Goal: Task Accomplishment & Management: Use online tool/utility

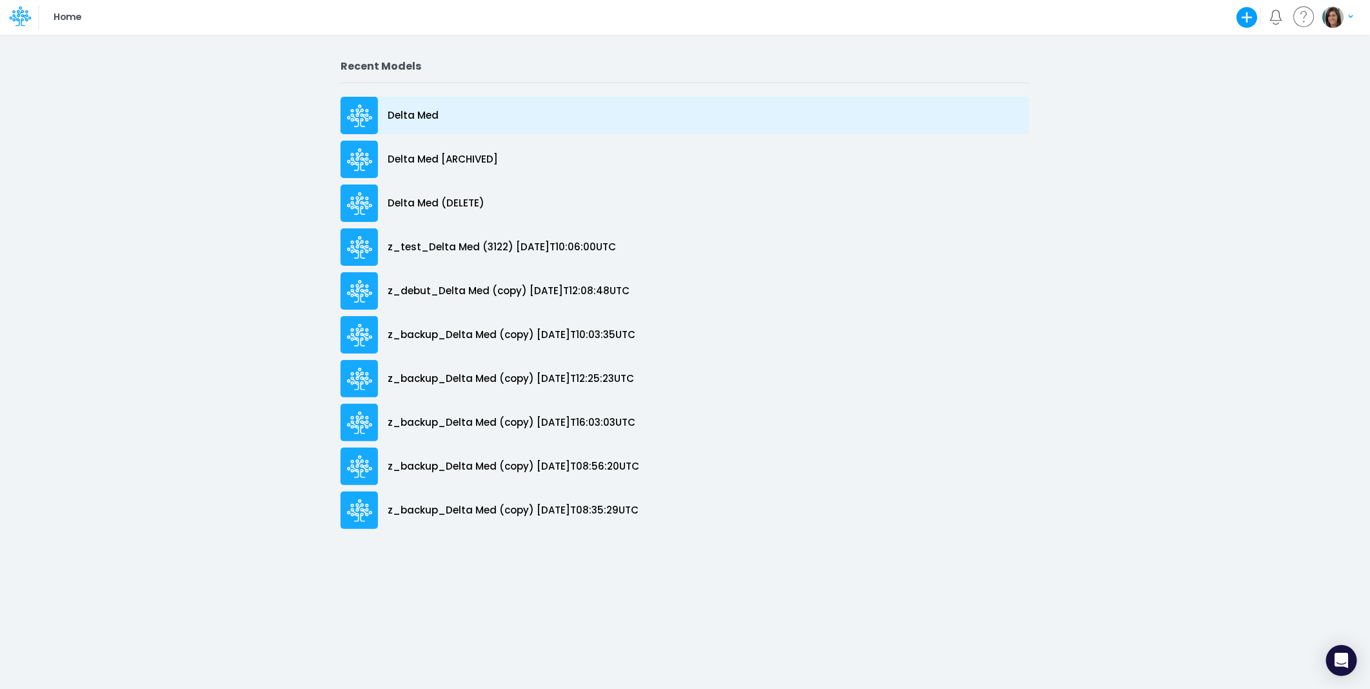
click at [476, 108] on div "Delta Med" at bounding box center [684, 115] width 689 height 37
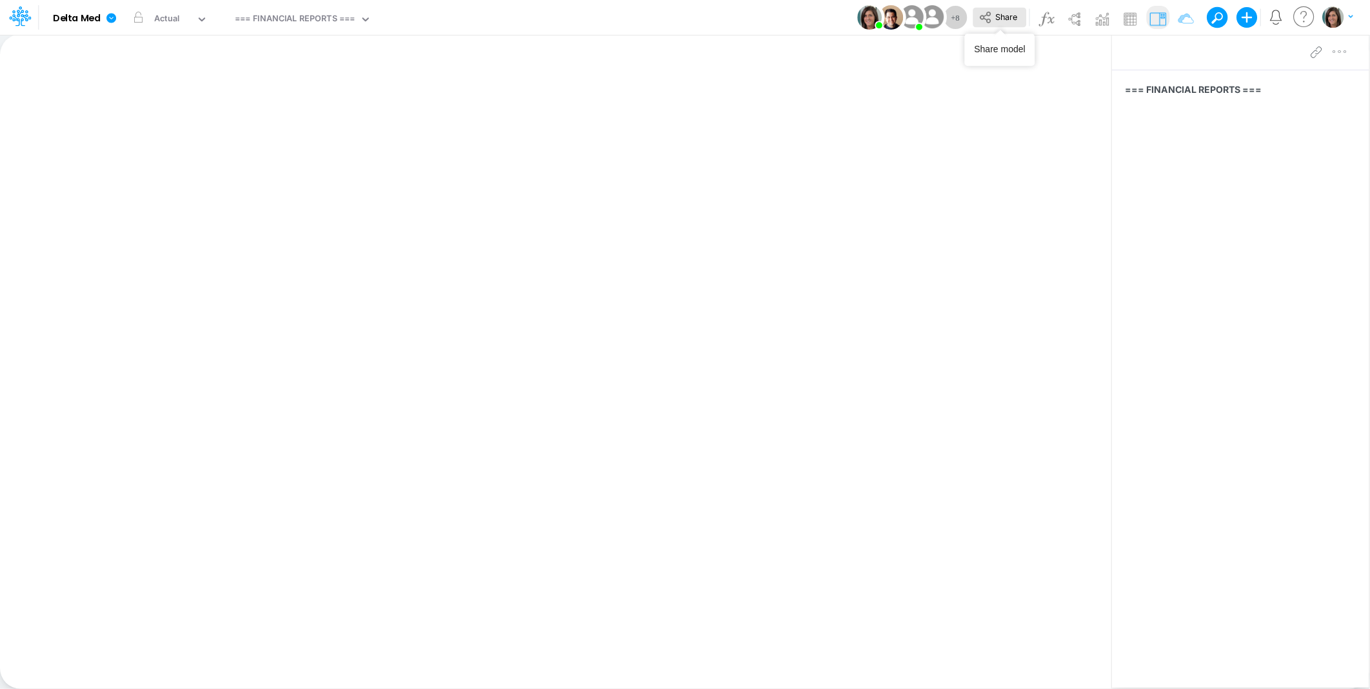
click at [1019, 18] on button "Share" at bounding box center [999, 18] width 54 height 20
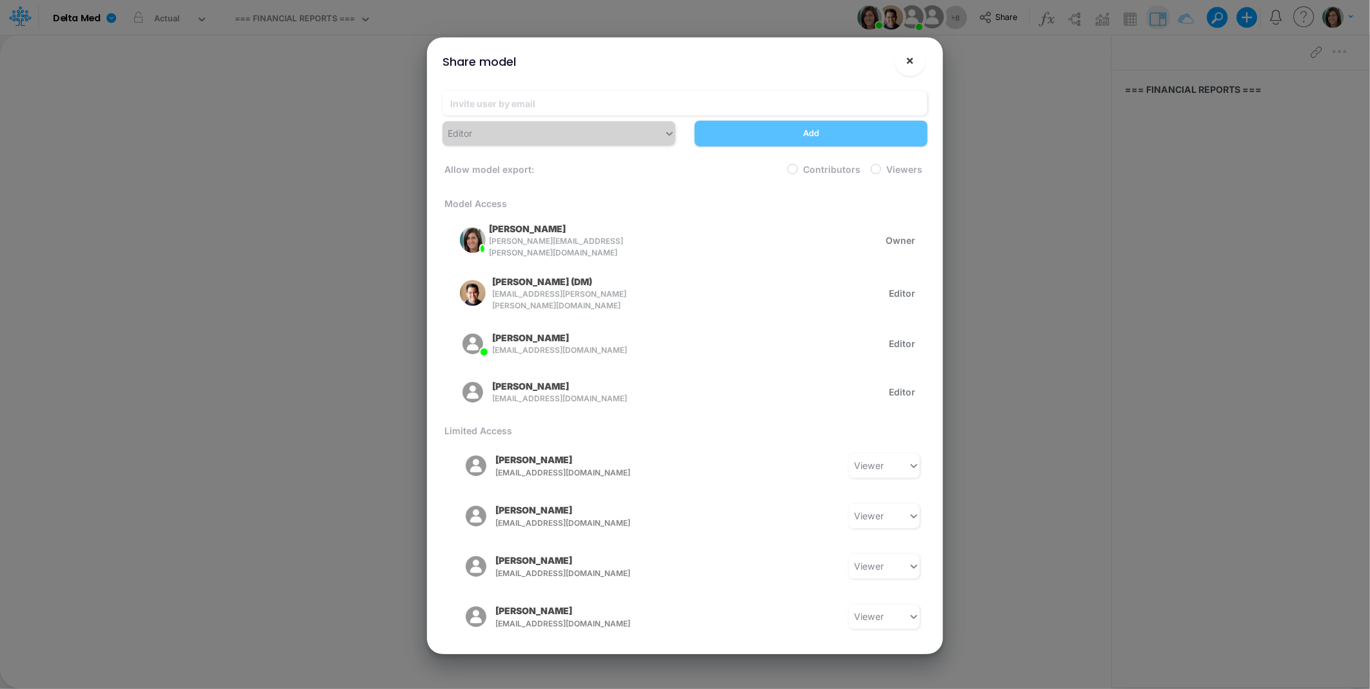
drag, startPoint x: 910, startPoint y: 58, endPoint x: 806, endPoint y: 44, distance: 105.4
click at [910, 58] on span "×" at bounding box center [910, 59] width 8 height 15
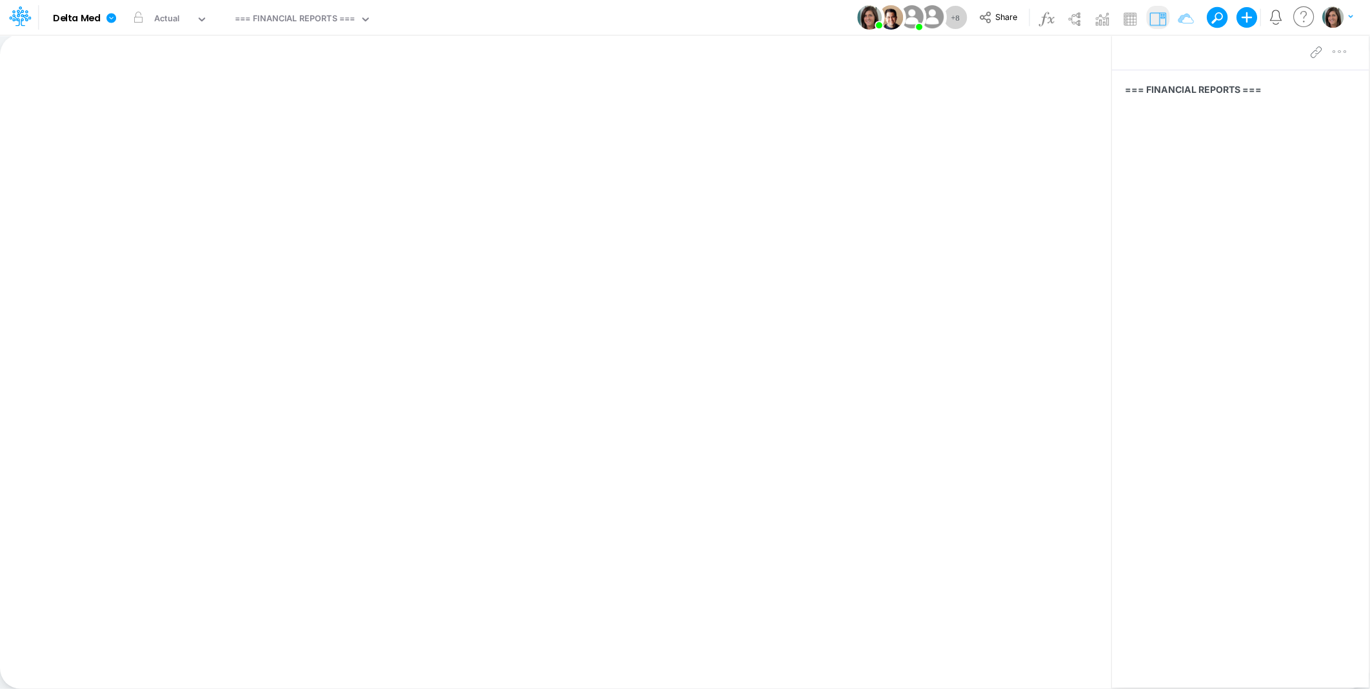
click at [503, 16] on div "Model Delta Med Edit model settings Duplicate Import QuickBooks QuickBooks Onli…" at bounding box center [684, 17] width 1233 height 35
click at [304, 8] on div "View === FINANCIAL REPORTS ===" at bounding box center [300, 18] width 141 height 34
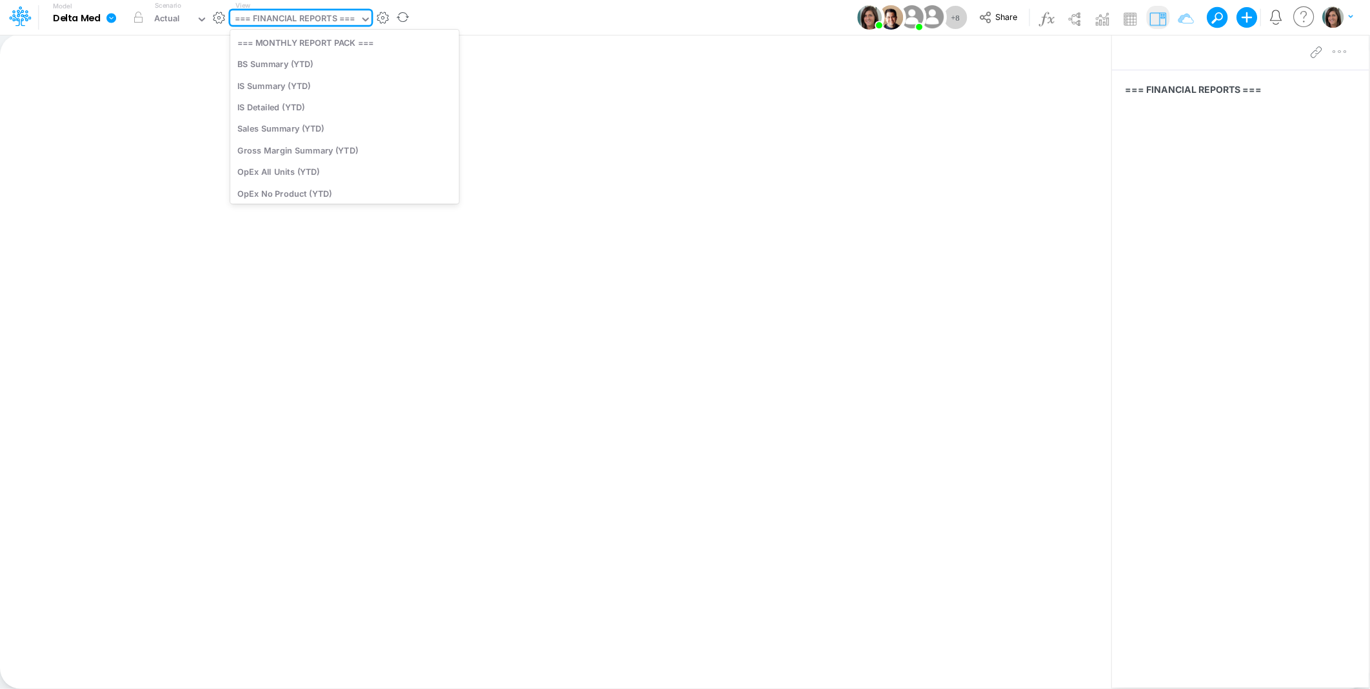
click at [306, 15] on div "=== FINANCIAL REPORTS ===" at bounding box center [295, 19] width 120 height 15
click at [346, 64] on div "BS Summary (YTD)" at bounding box center [344, 64] width 229 height 21
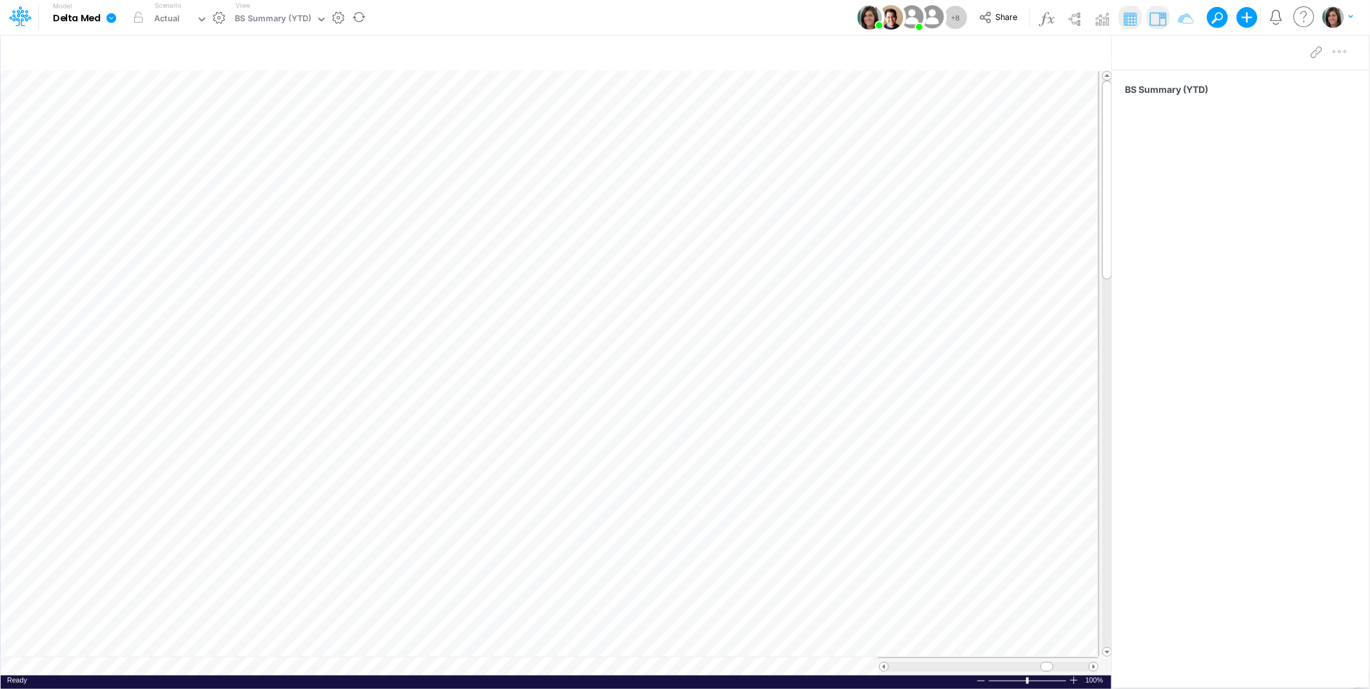
click at [486, 14] on div "Model Delta Med Edit model settings Duplicate Import QuickBooks QuickBooks Onli…" at bounding box center [684, 17] width 1233 height 35
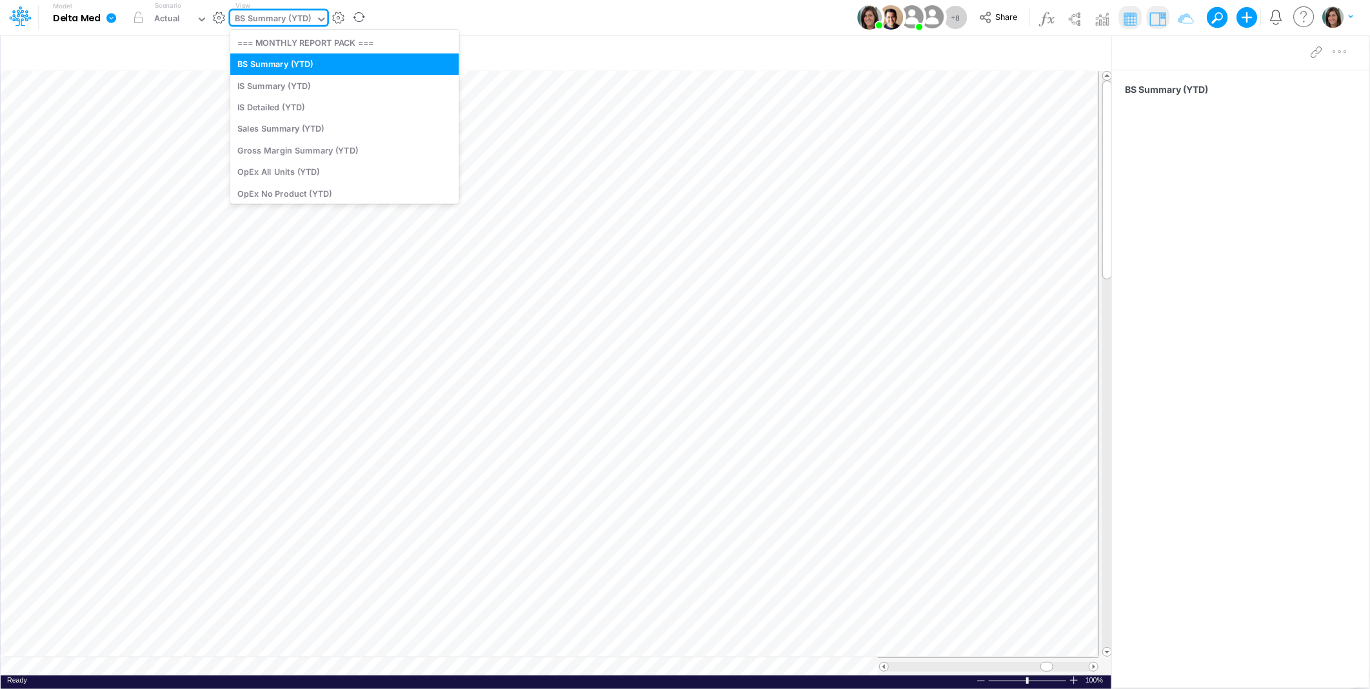
click at [303, 19] on div "BS Summary (YTD)" at bounding box center [273, 19] width 76 height 15
click at [298, 79] on div "IS Summary (YTD)" at bounding box center [344, 85] width 229 height 21
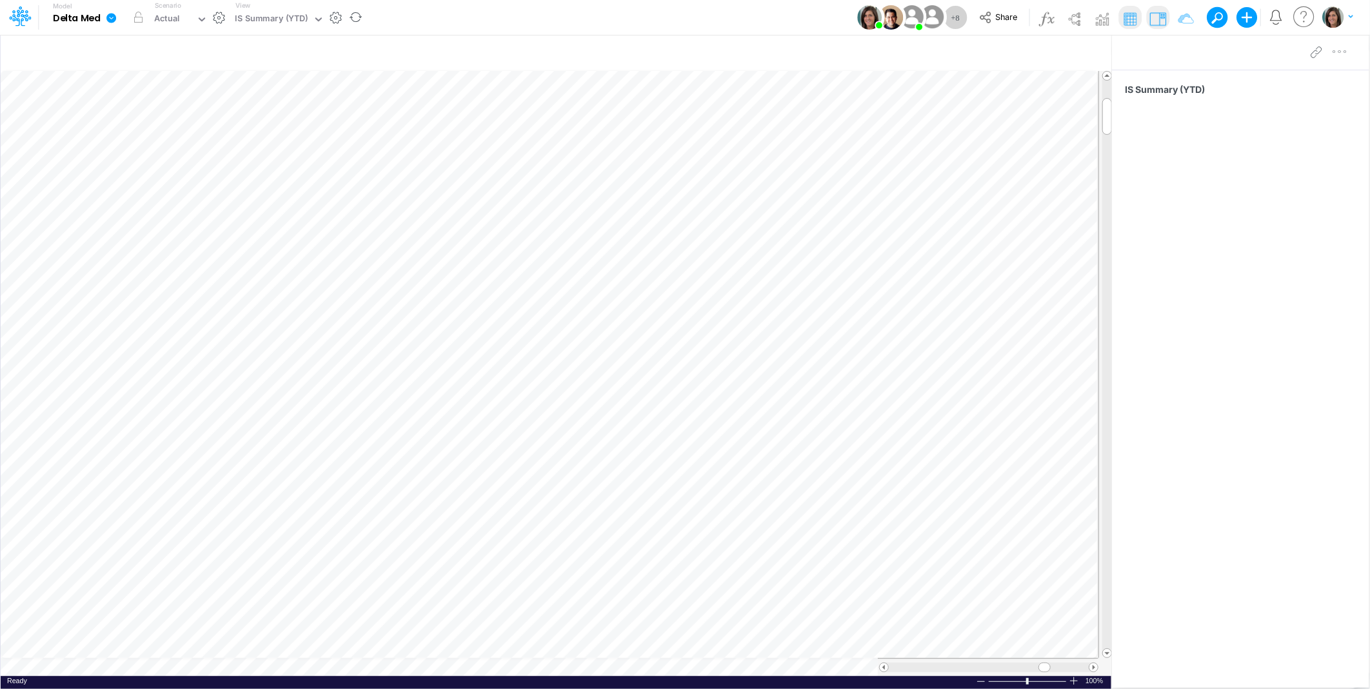
click at [811, 9] on div "Model Delta Med Edit model settings Duplicate Import QuickBooks QuickBooks Onli…" at bounding box center [684, 17] width 1233 height 35
click at [1243, 449] on div "IS Summary (YTD)" at bounding box center [1240, 361] width 257 height 582
click at [1001, 8] on button "Share" at bounding box center [999, 18] width 54 height 20
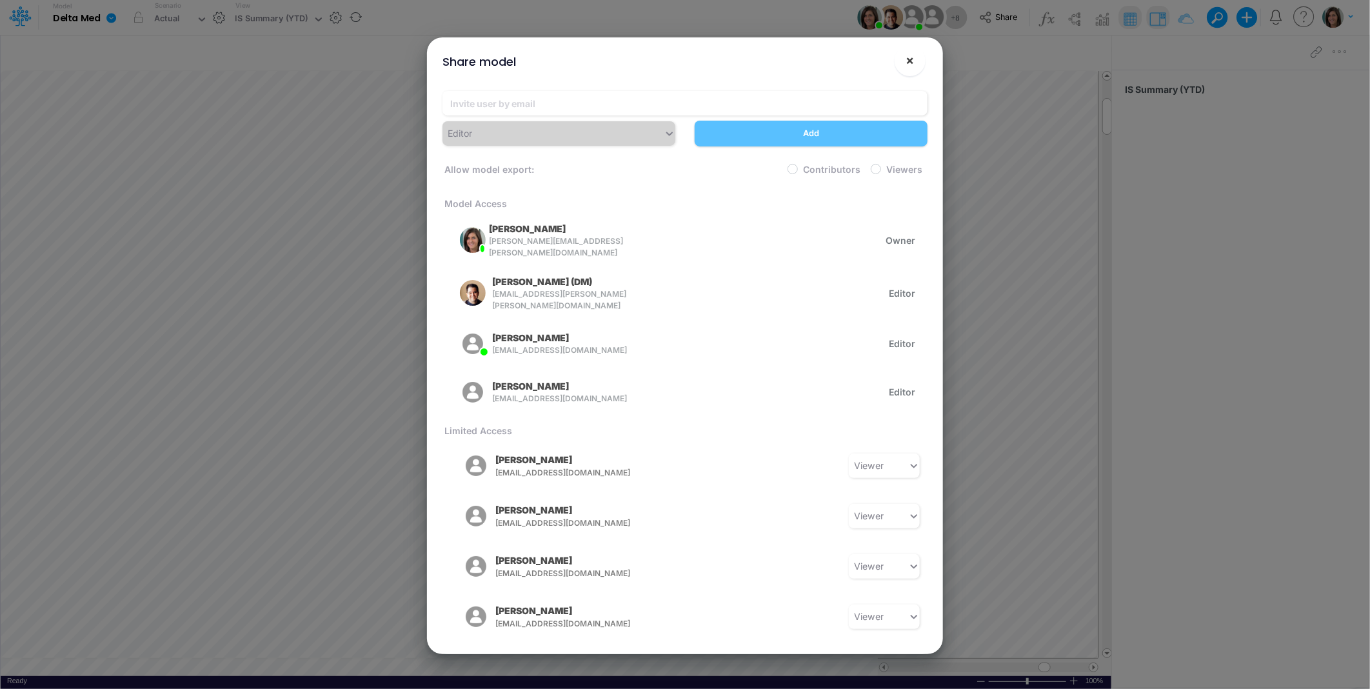
click at [916, 61] on button "×" at bounding box center [909, 60] width 31 height 31
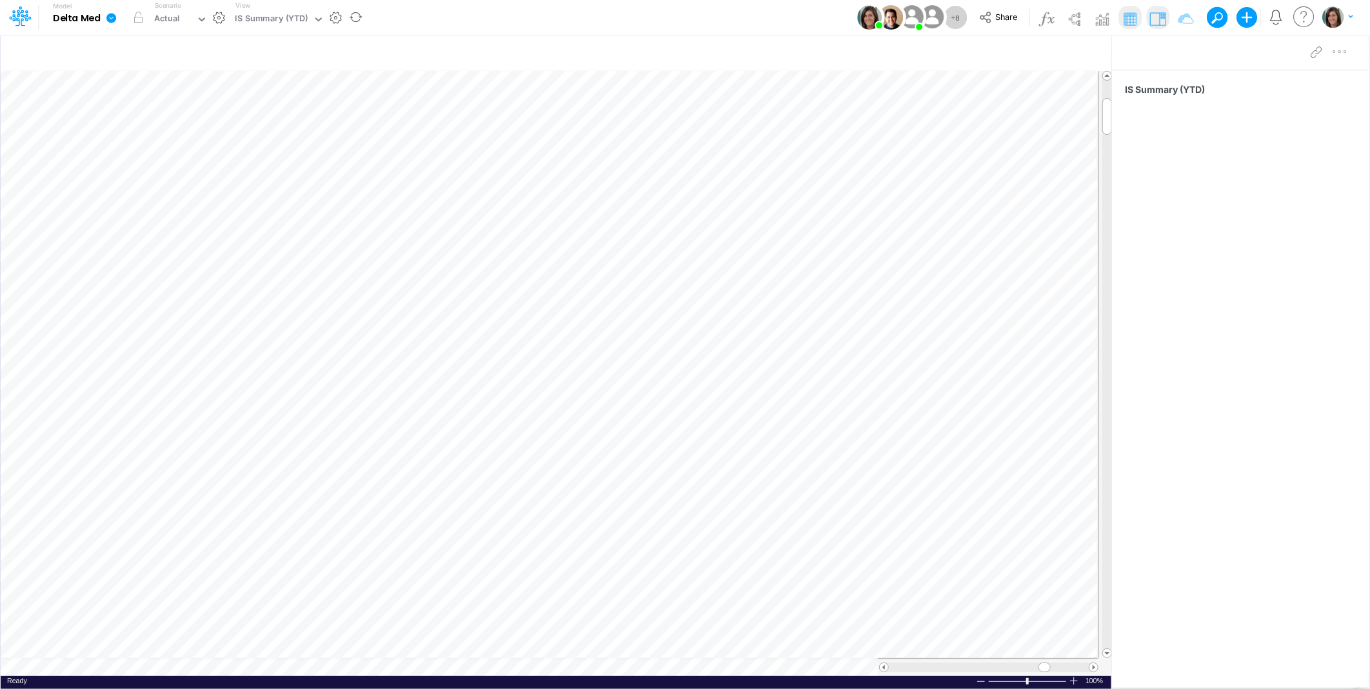
click at [755, 17] on div "Model Delta Med Edit model settings Duplicate Import QuickBooks QuickBooks Onli…" at bounding box center [684, 17] width 1233 height 35
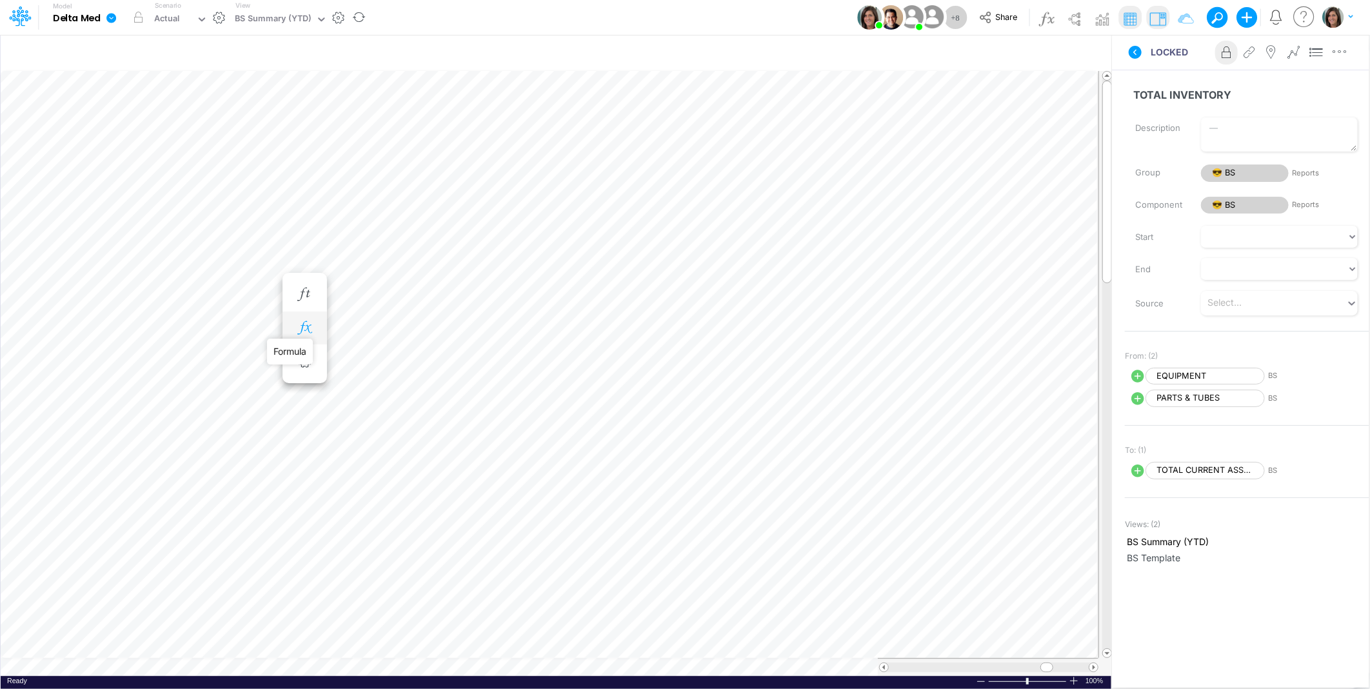
click at [304, 331] on icon "button" at bounding box center [304, 328] width 19 height 14
click at [300, 311] on icon "button" at bounding box center [304, 315] width 19 height 14
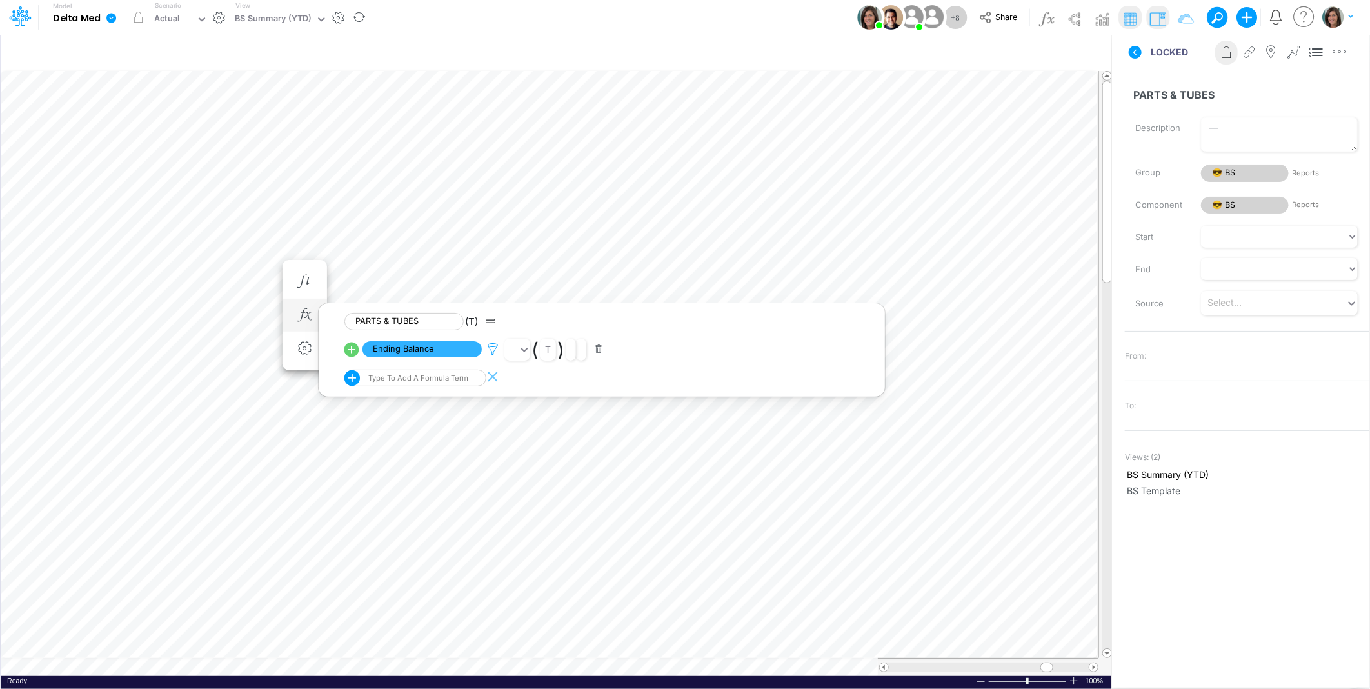
click at [493, 350] on icon at bounding box center [492, 349] width 19 height 14
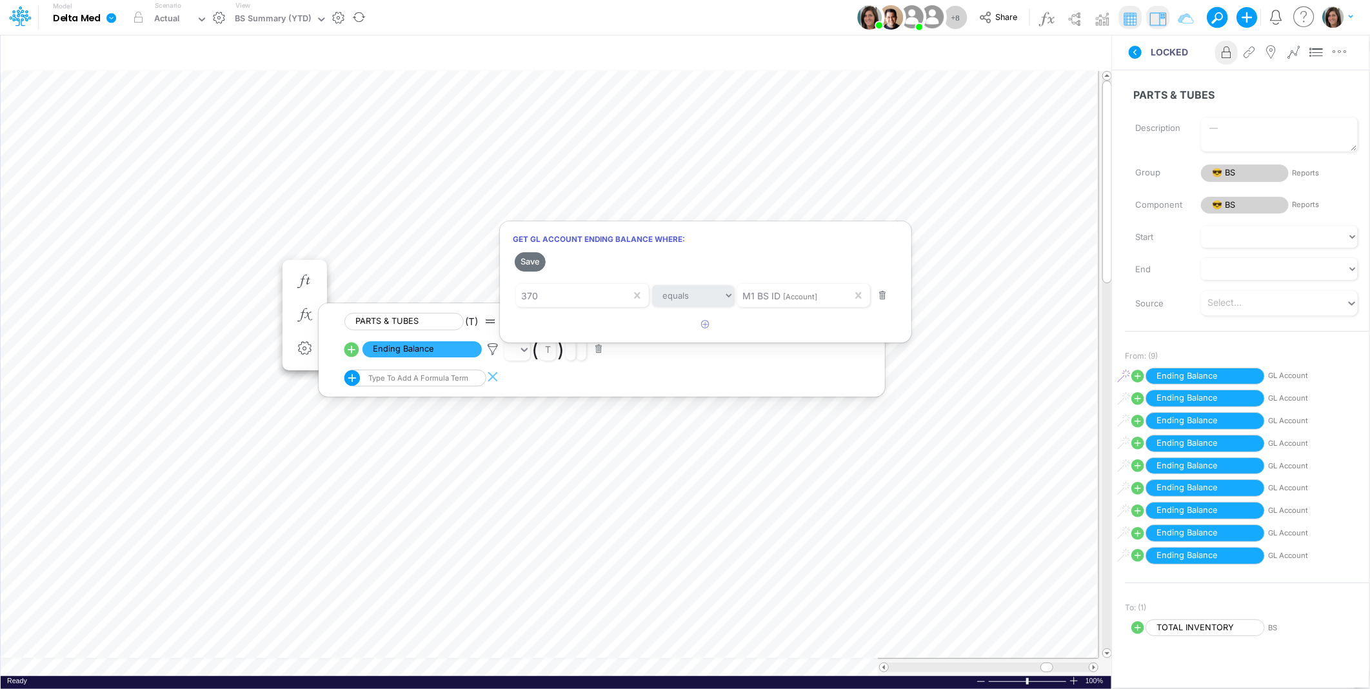
click at [1137, 52] on div at bounding box center [685, 347] width 1370 height 682
click at [1133, 54] on icon at bounding box center [1134, 52] width 13 height 13
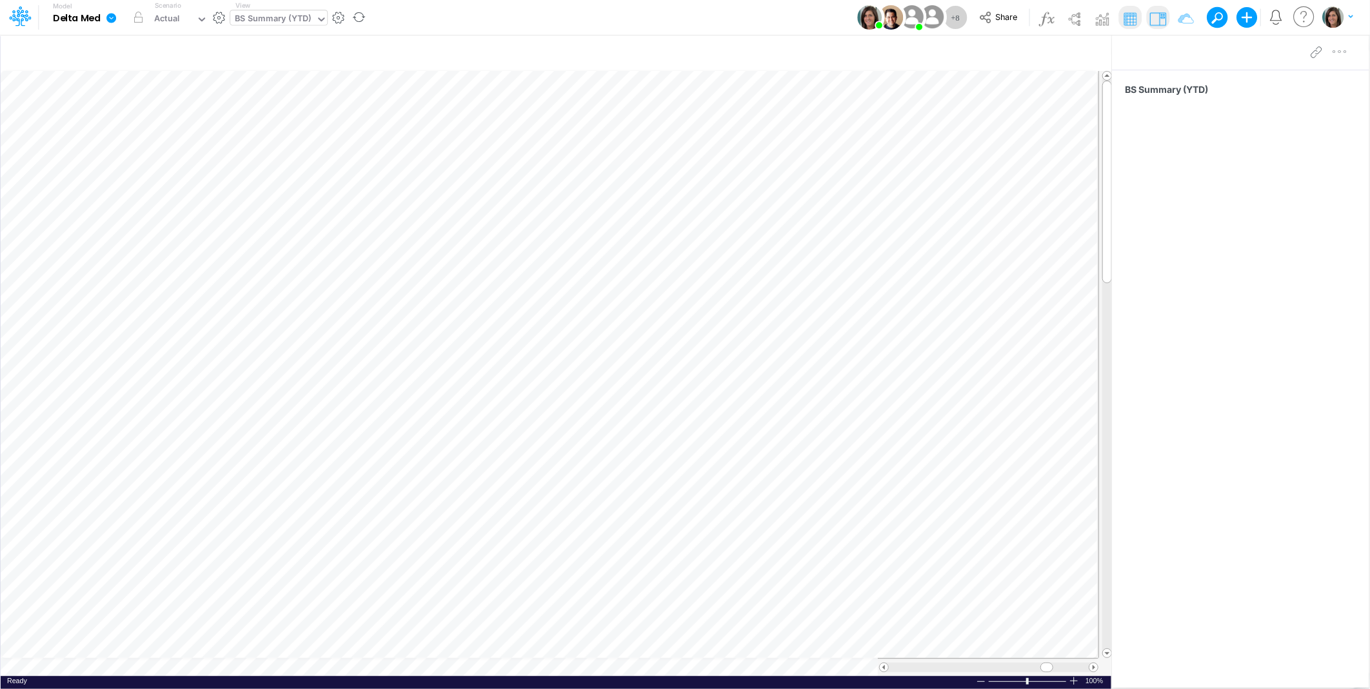
click at [276, 13] on div "BS Summary (YTD)" at bounding box center [273, 19] width 76 height 15
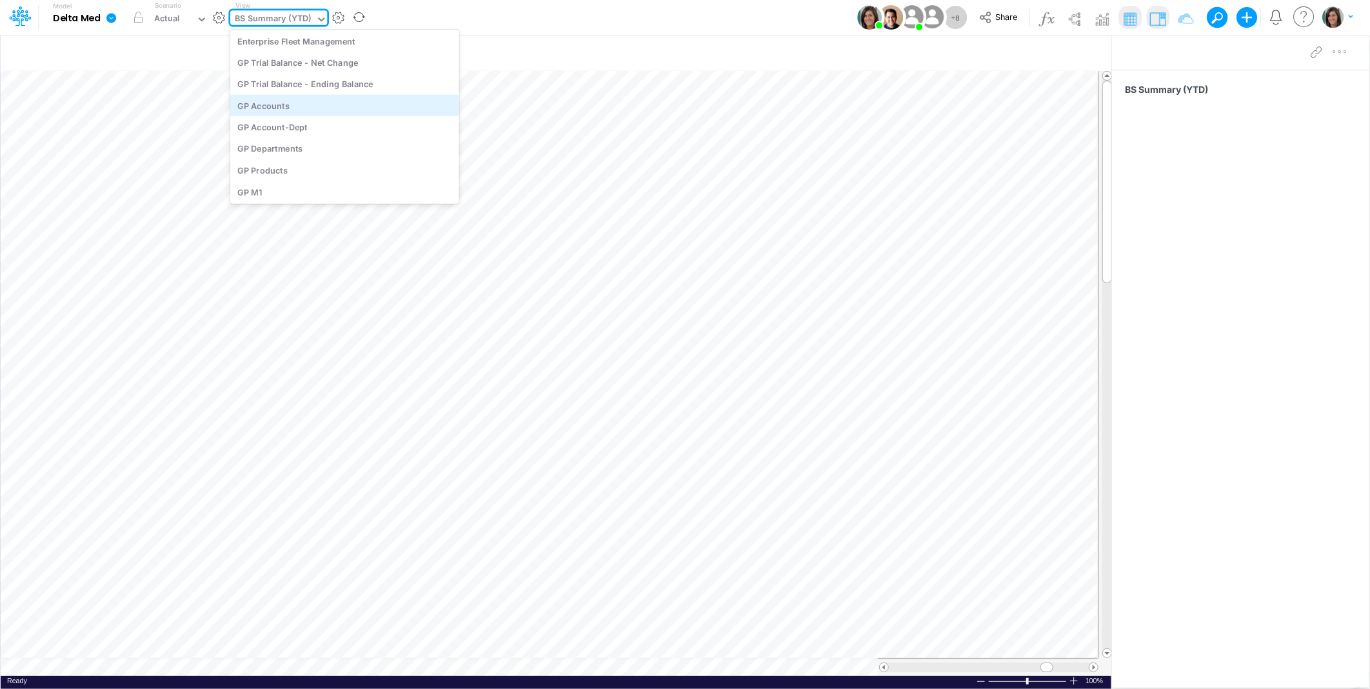
click at [343, 98] on div "GP Accounts" at bounding box center [344, 105] width 229 height 21
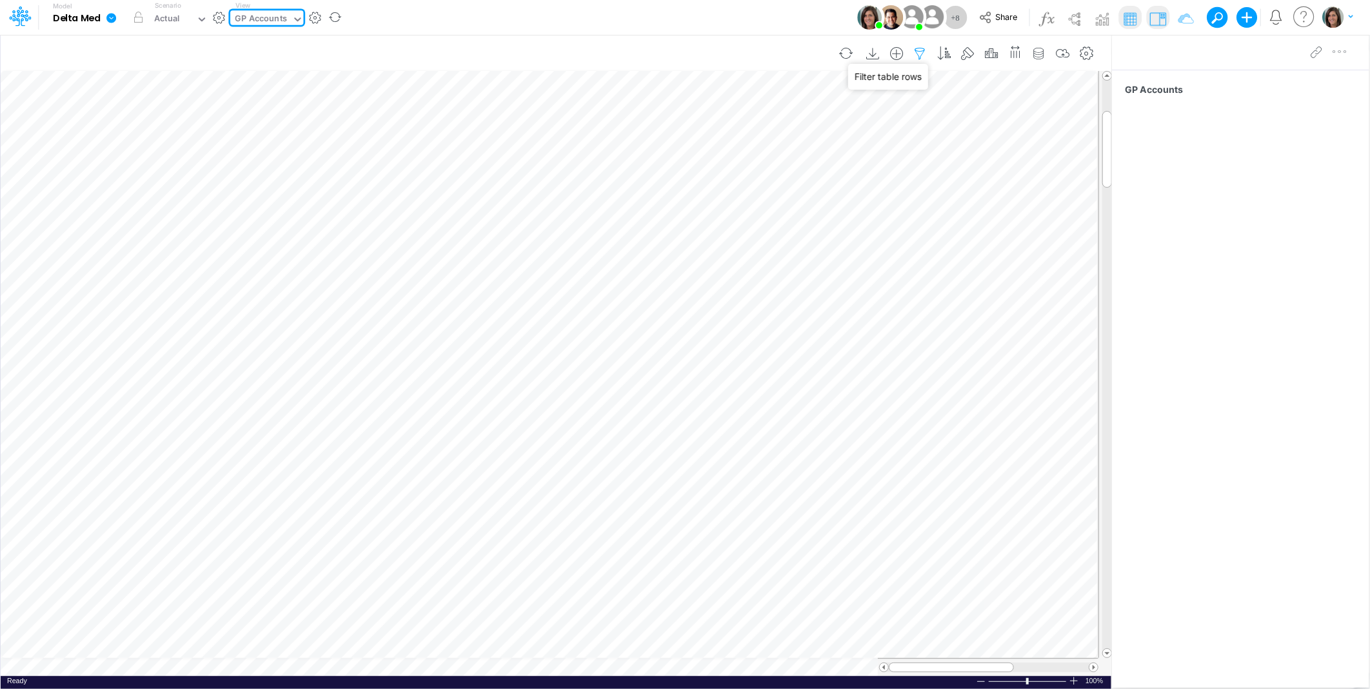
click at [925, 53] on icon "button" at bounding box center [919, 54] width 19 height 14
select select "notEqual"
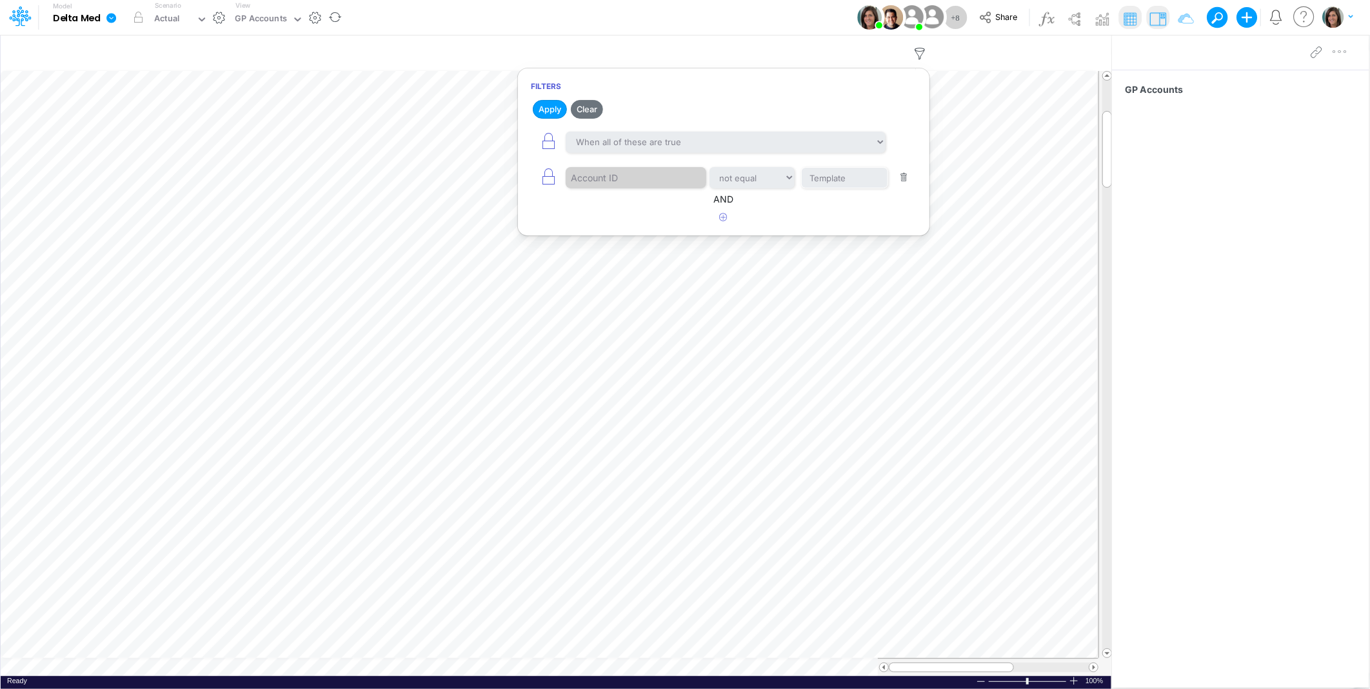
click at [783, 20] on div "Model Delta Med Edit model settings Duplicate Import QuickBooks QuickBooks Onli…" at bounding box center [684, 17] width 1233 height 35
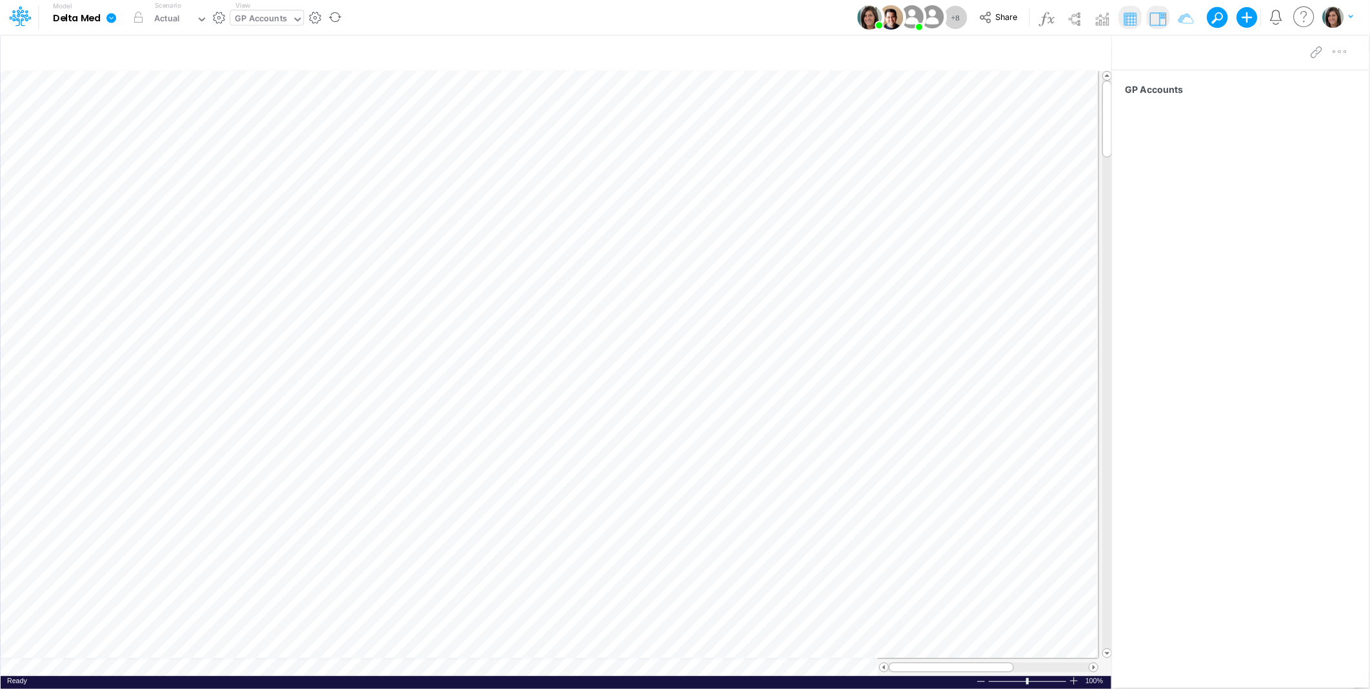
click at [239, 20] on div "GP Accounts" at bounding box center [261, 19] width 52 height 15
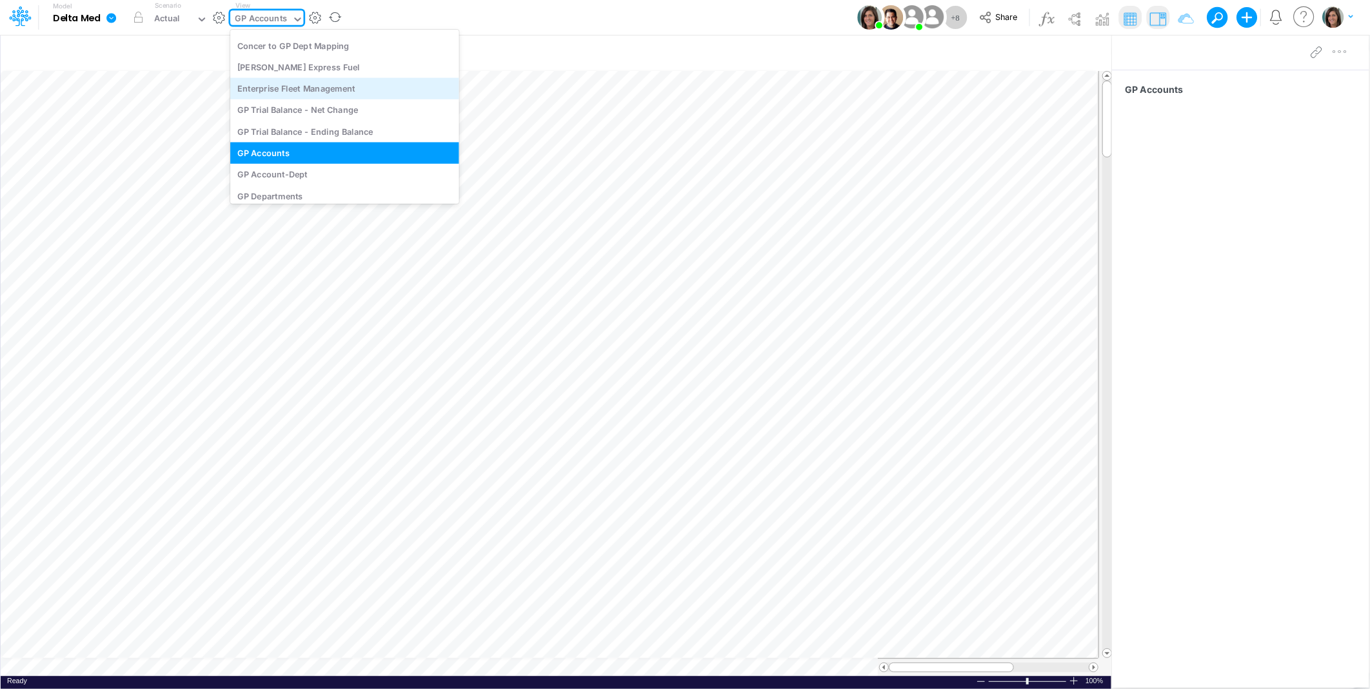
scroll to position [1658, 0]
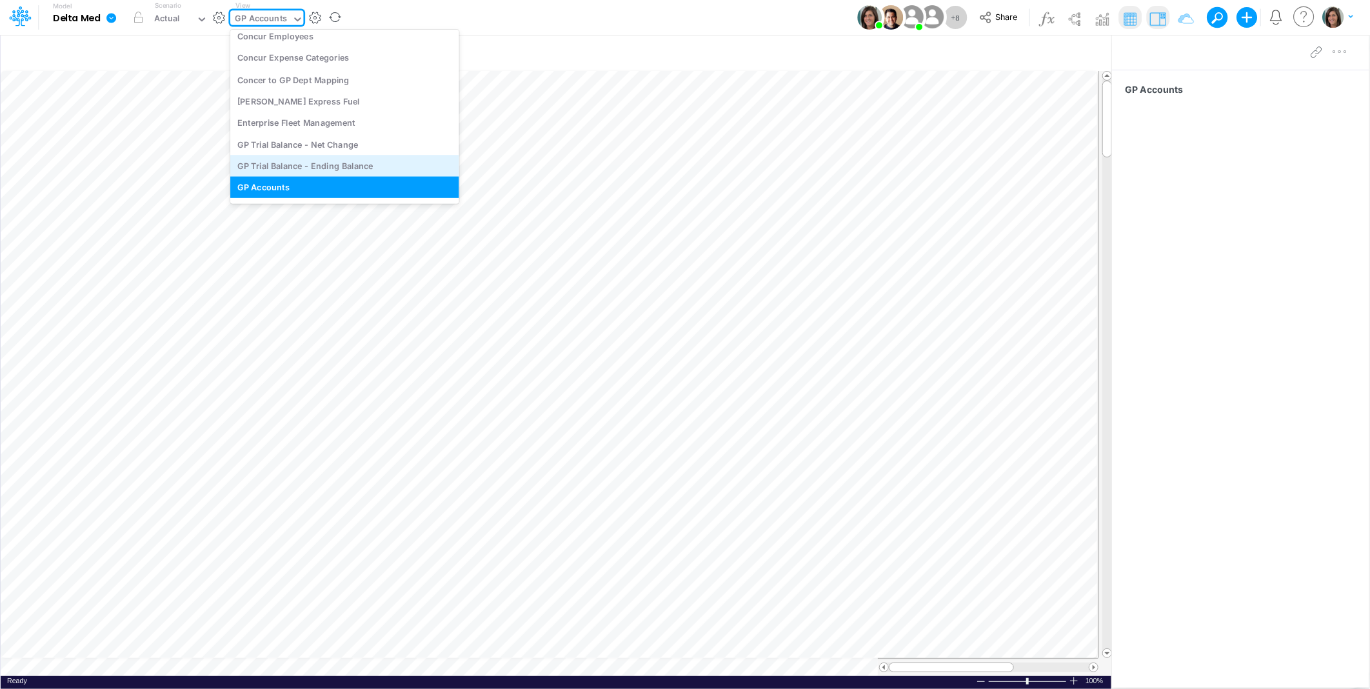
click at [327, 164] on div "GP Trial Balance - Ending Balance" at bounding box center [344, 165] width 229 height 21
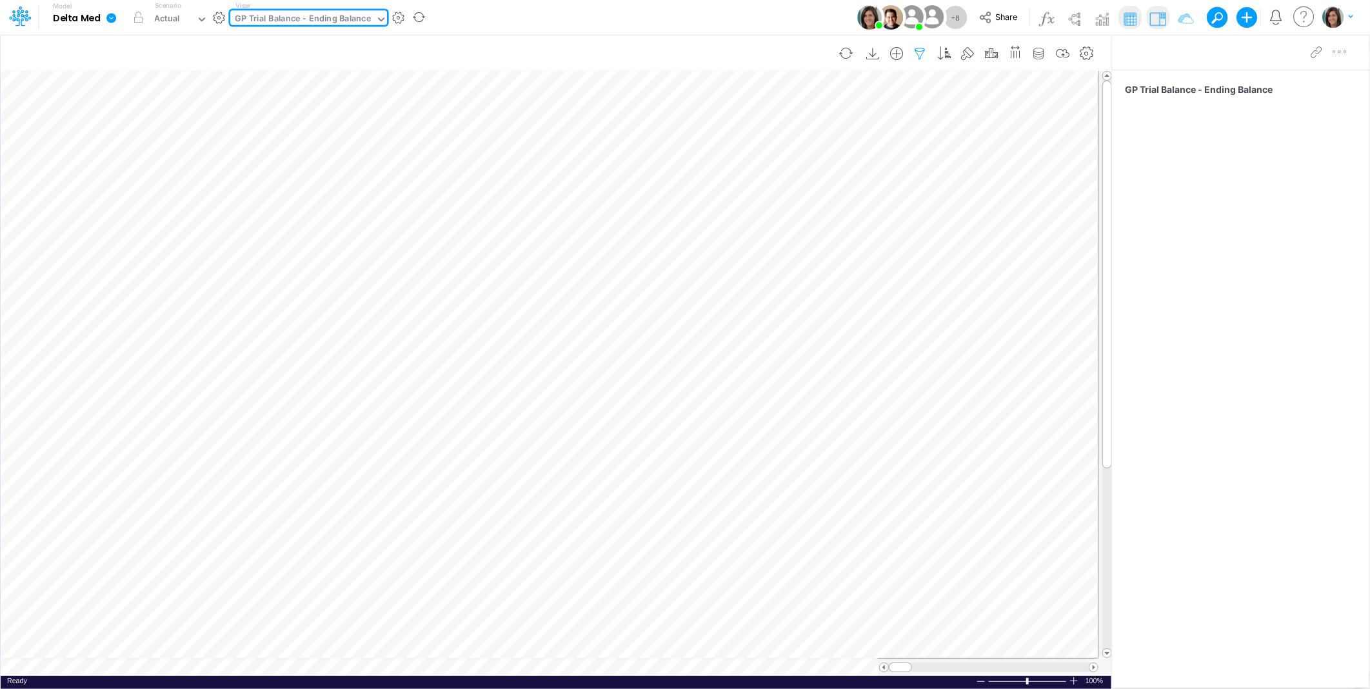
click at [922, 54] on icon "button" at bounding box center [919, 54] width 19 height 14
select select "tableSearchOR"
select select "startsWith"
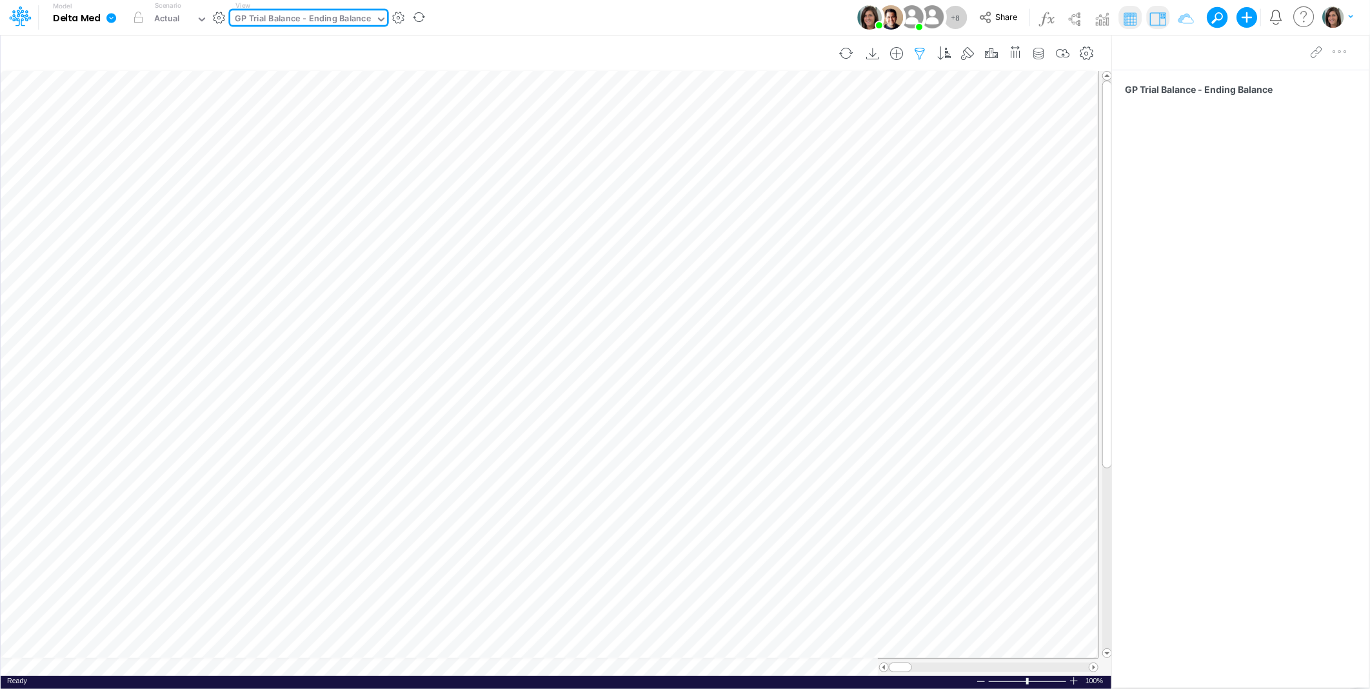
select select "tableSearchOR"
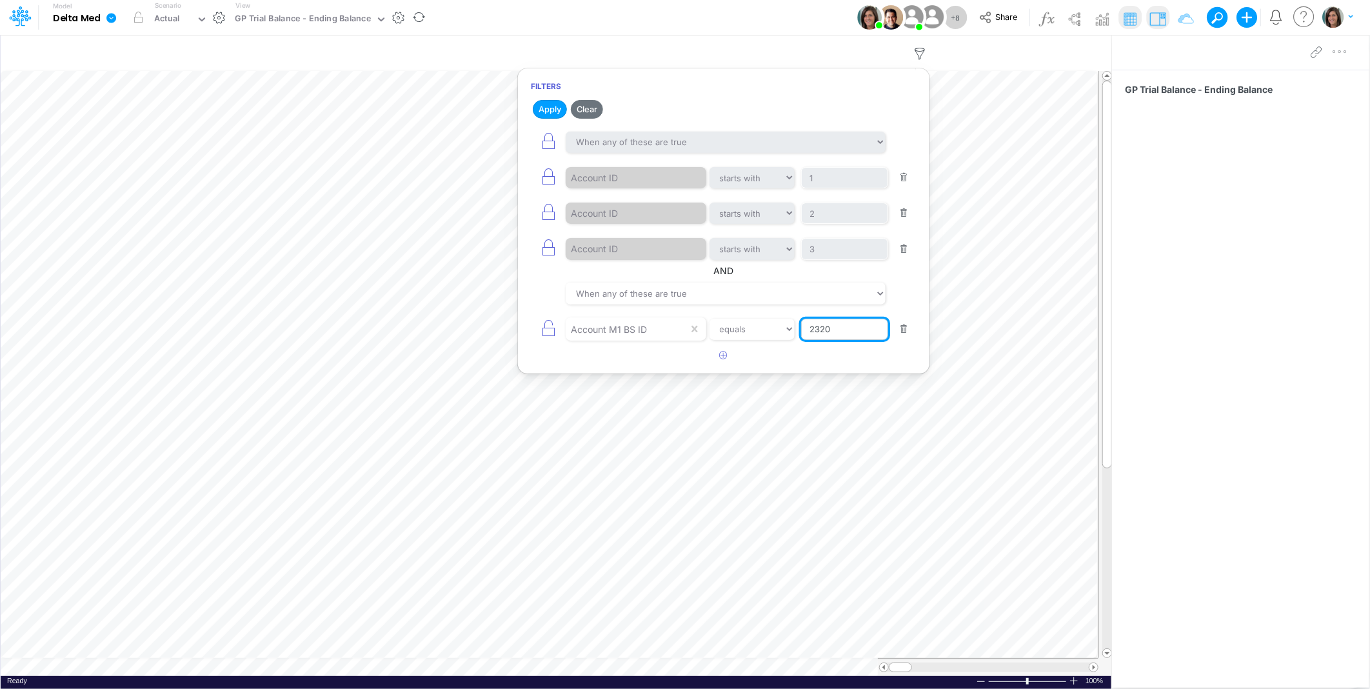
click at [831, 189] on input "2320" at bounding box center [844, 178] width 87 height 22
type input "370"
click at [544, 106] on button "Apply" at bounding box center [550, 109] width 34 height 19
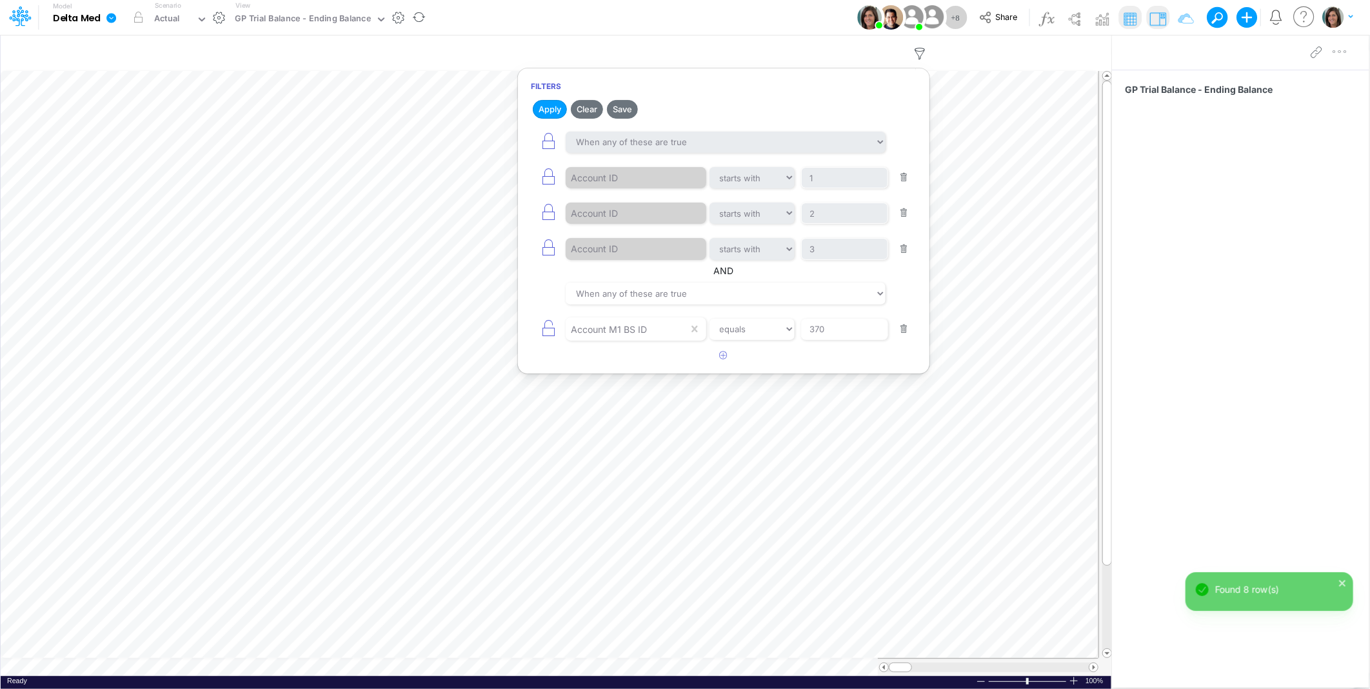
click at [682, 12] on div "Model Delta Med Edit model settings Duplicate Import QuickBooks QuickBooks Onli…" at bounding box center [684, 17] width 1233 height 35
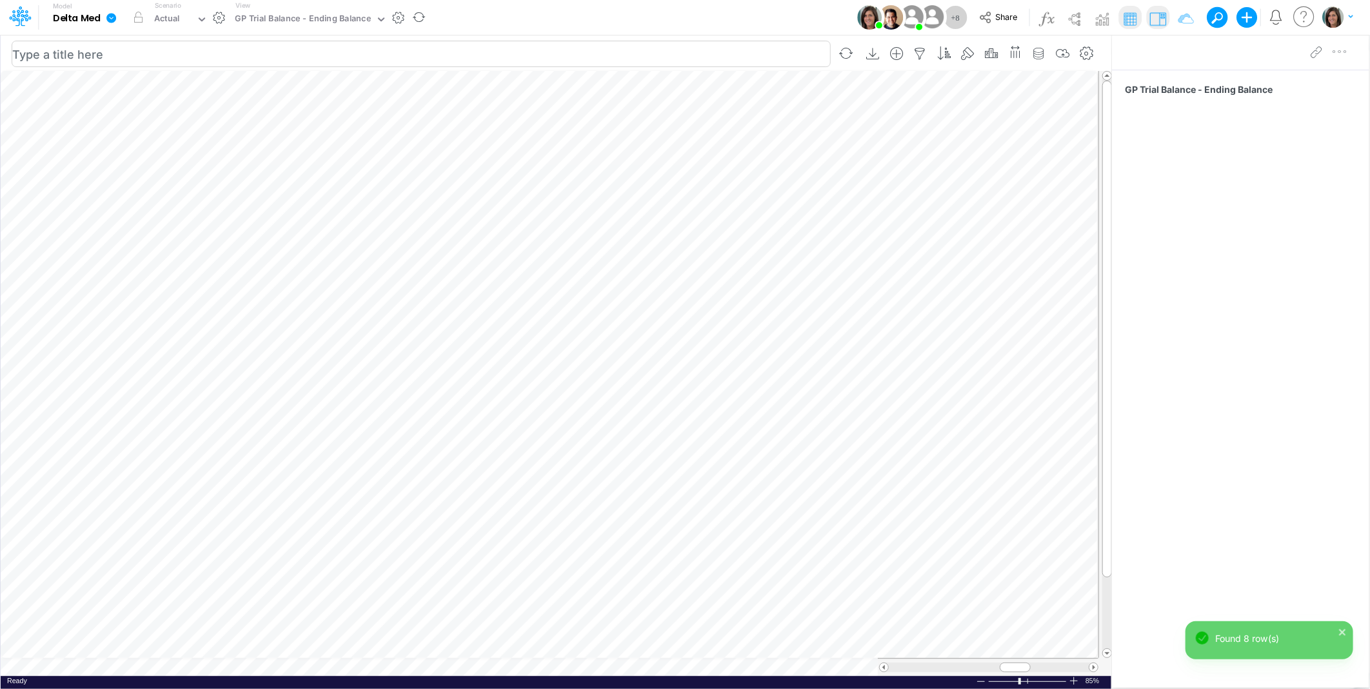
scroll to position [0, 1]
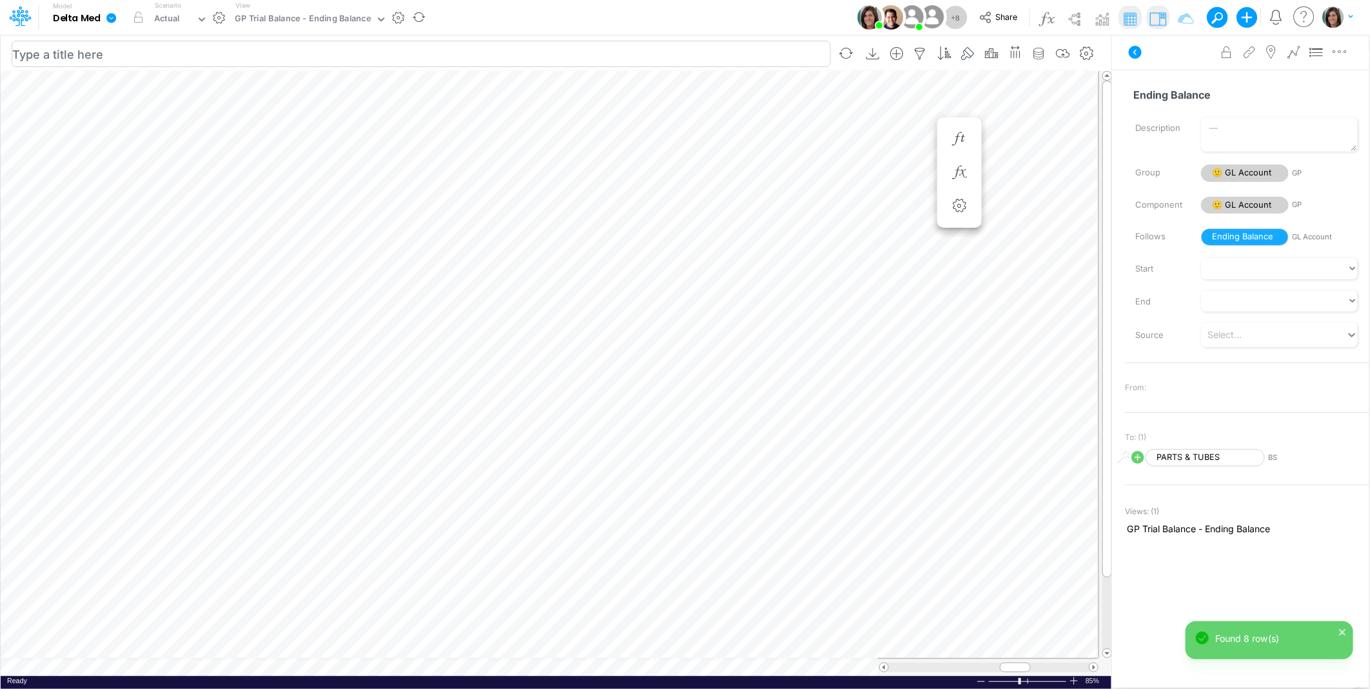
scroll to position [0, 1]
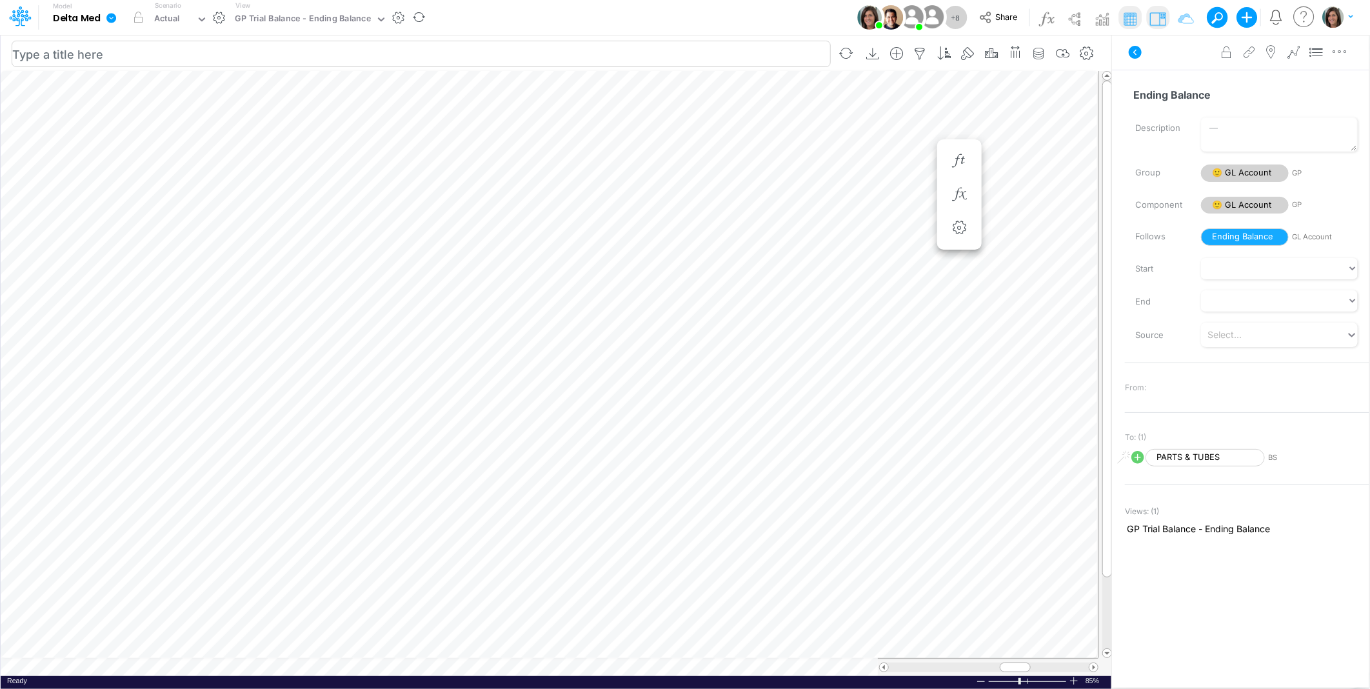
scroll to position [0, 1]
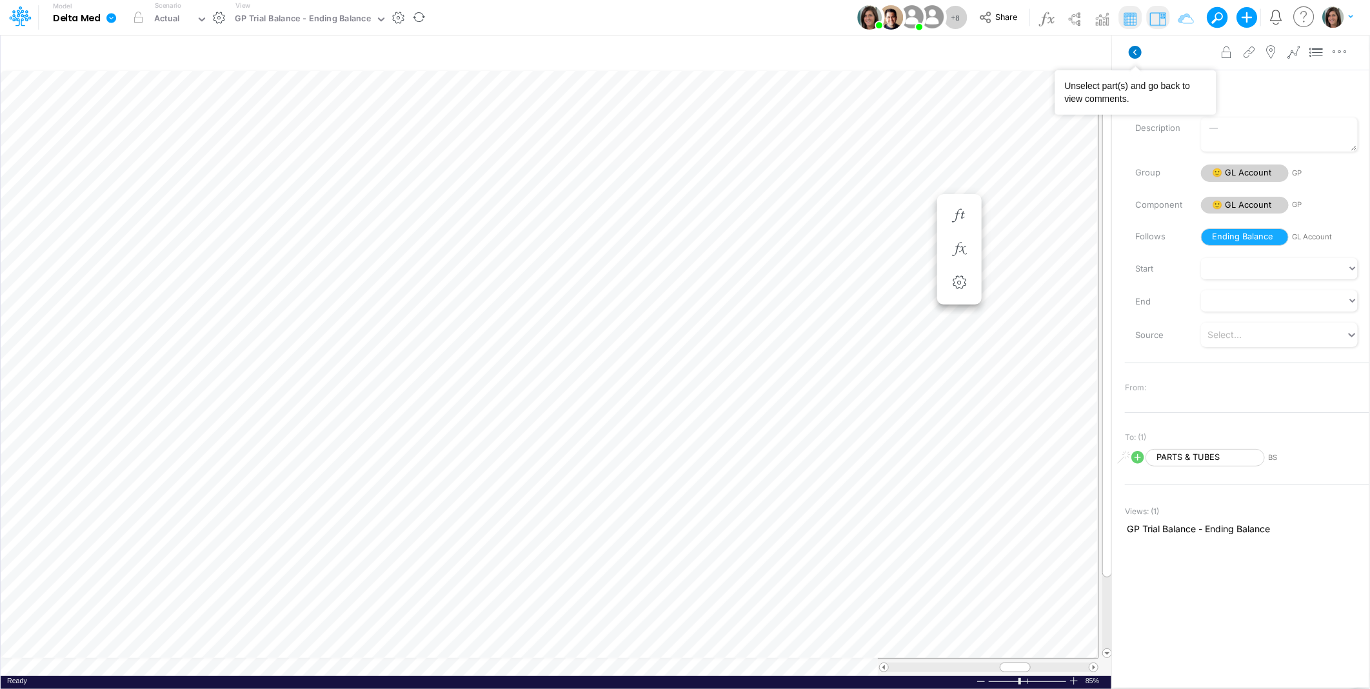
click at [1133, 48] on icon at bounding box center [1134, 52] width 13 height 13
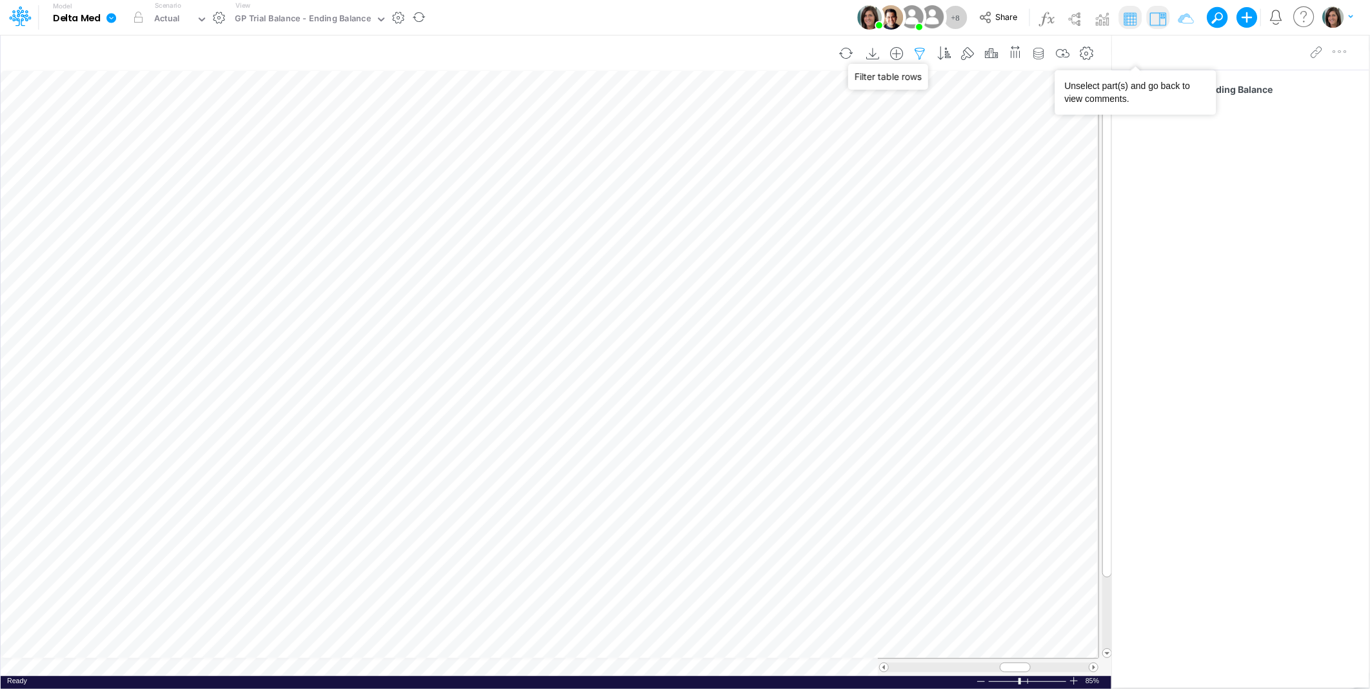
click at [916, 48] on icon "button" at bounding box center [919, 54] width 19 height 14
select select "tableSearchOR"
select select "startsWith"
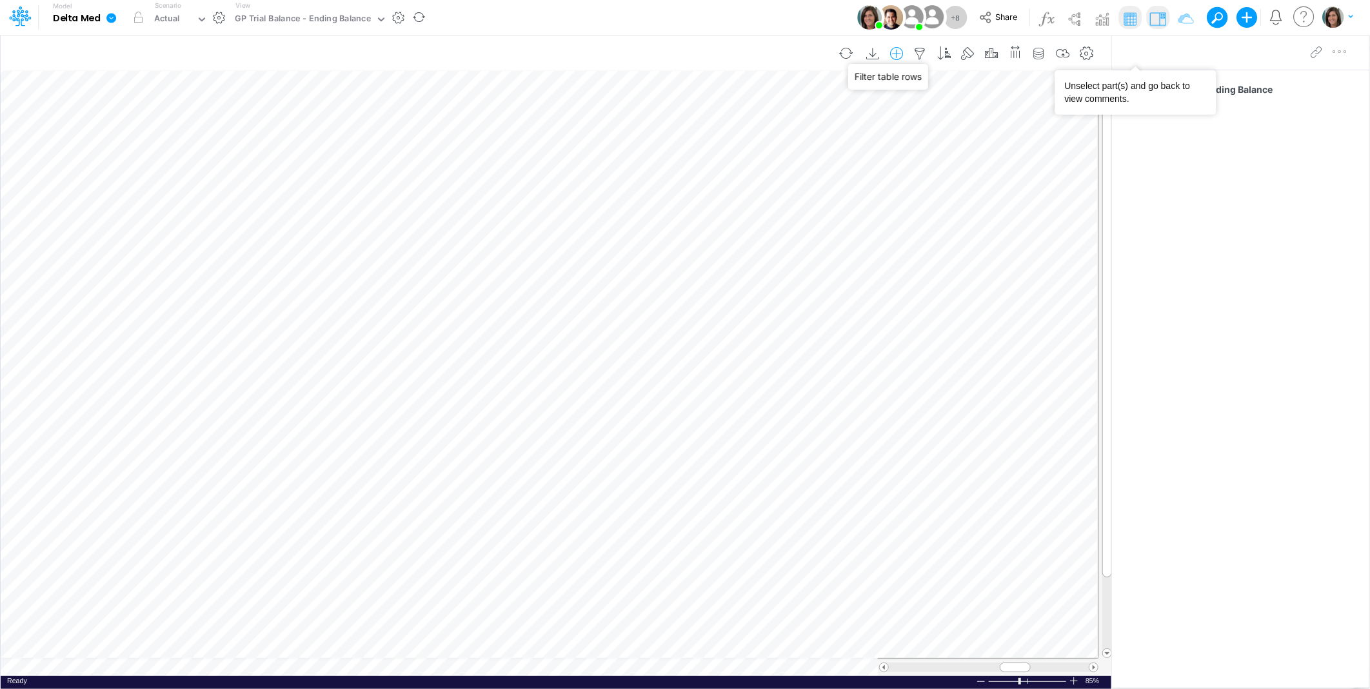
select select "tableSearchOR"
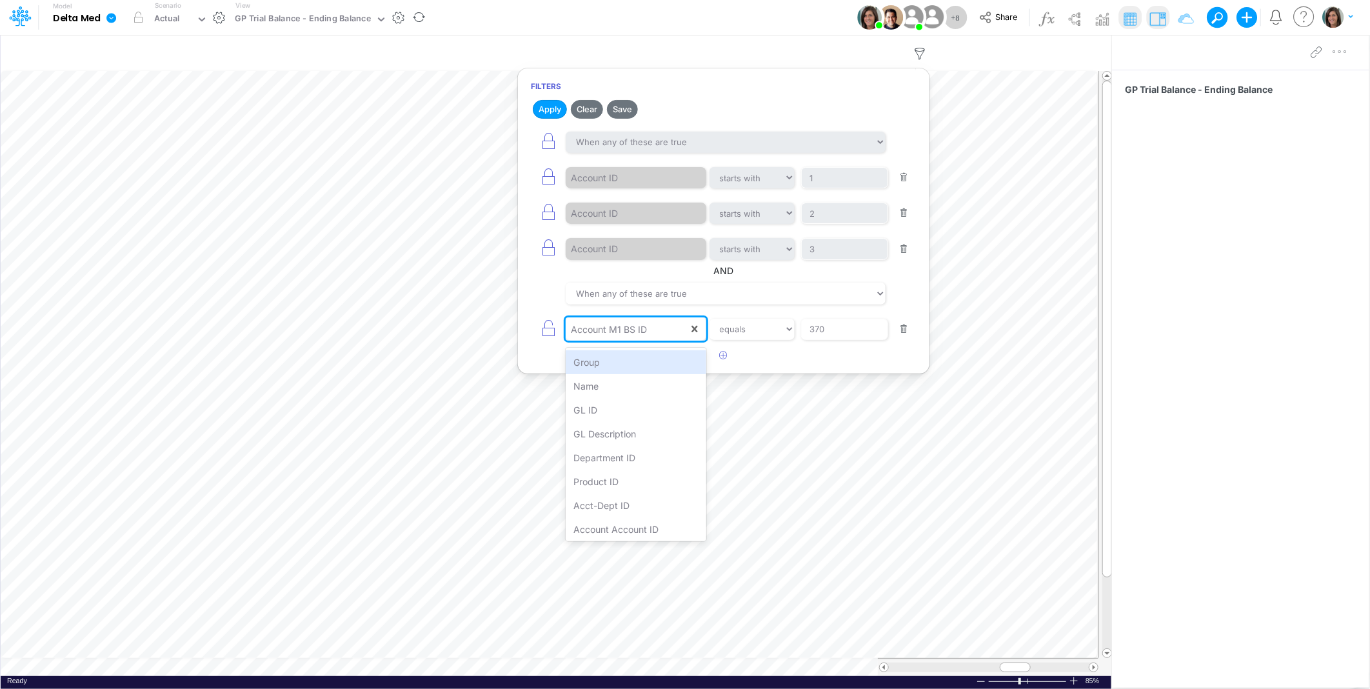
click at [646, 337] on div "Account M1 BS ID" at bounding box center [626, 330] width 123 height 22
click at [613, 408] on div "GL ID" at bounding box center [635, 410] width 140 height 24
click at [744, 327] on select "equals not equal starts with ends with contains" at bounding box center [752, 330] width 86 height 22
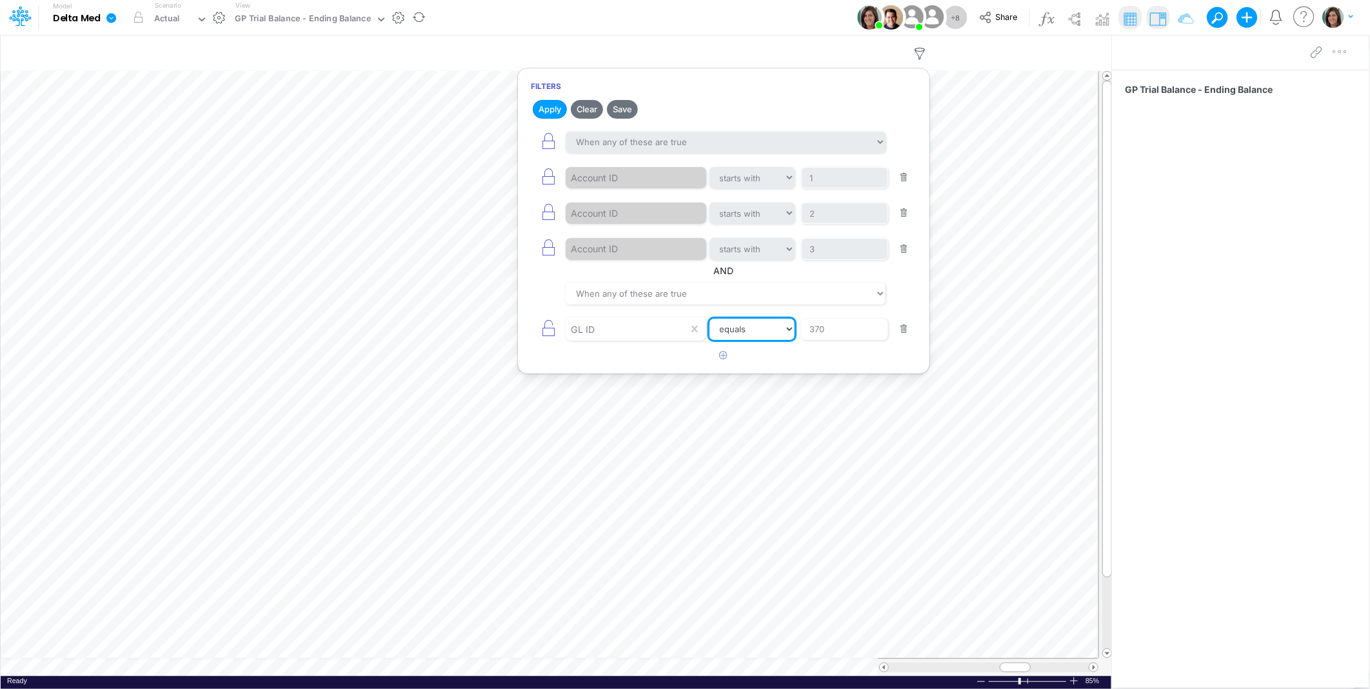
select select "startsWith"
click at [709, 319] on select "equals not equal starts with ends with contains" at bounding box center [752, 330] width 86 height 22
click at [831, 189] on input "370" at bounding box center [844, 178] width 87 height 22
type input "1260"
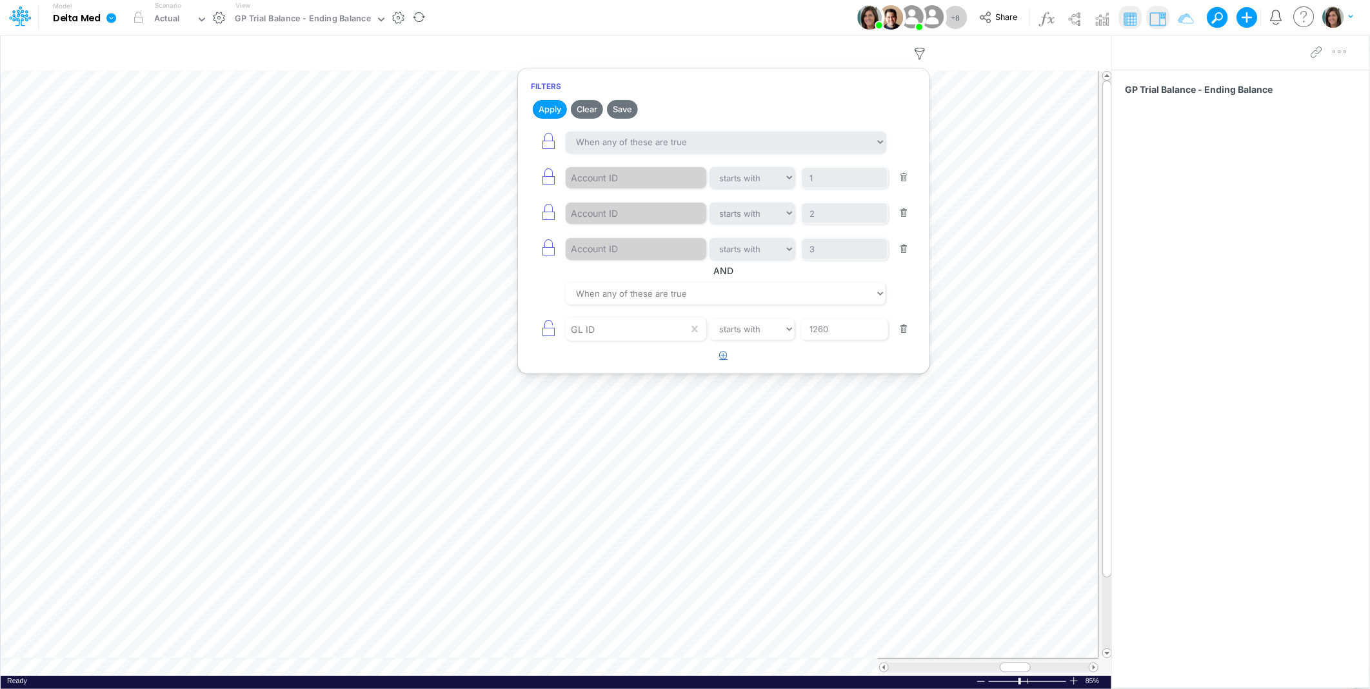
drag, startPoint x: 723, startPoint y: 356, endPoint x: 717, endPoint y: 358, distance: 6.7
click at [717, 358] on button "button" at bounding box center [723, 355] width 25 height 21
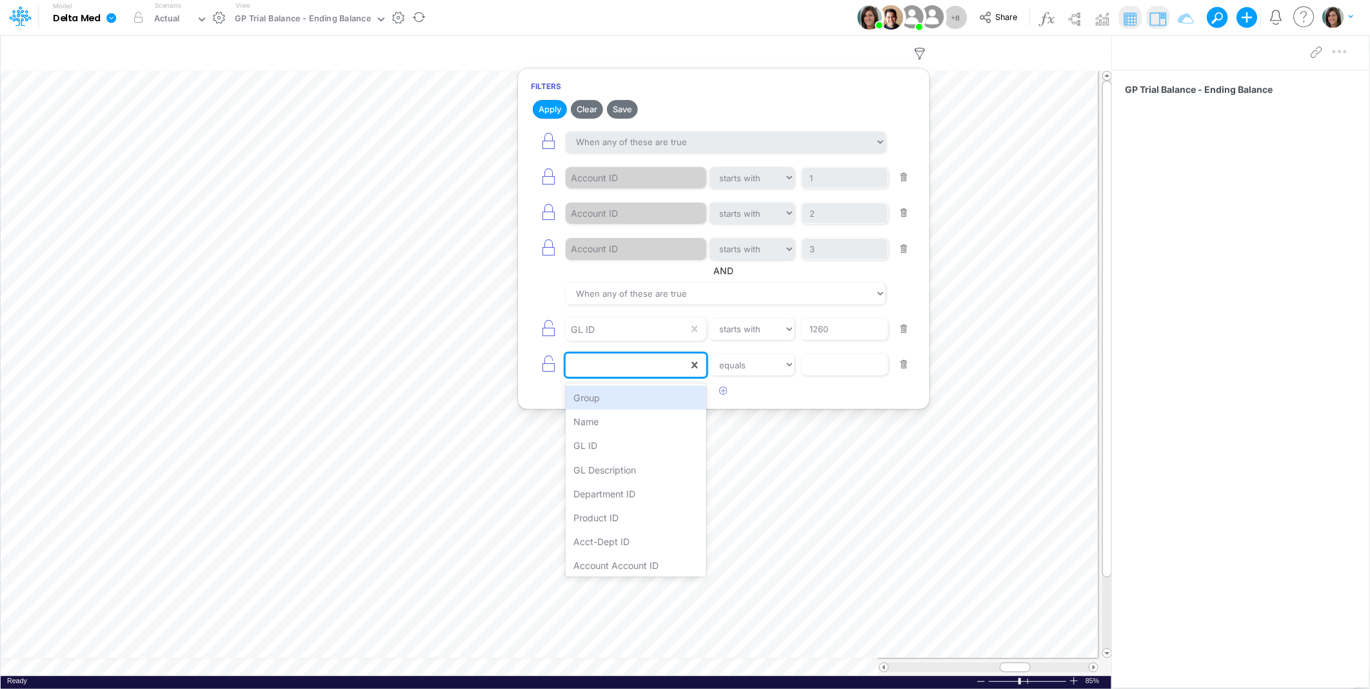
click at [655, 368] on div at bounding box center [626, 365] width 123 height 22
drag, startPoint x: 634, startPoint y: 448, endPoint x: 751, endPoint y: 383, distance: 133.1
click at [635, 446] on div "GL ID" at bounding box center [635, 445] width 140 height 24
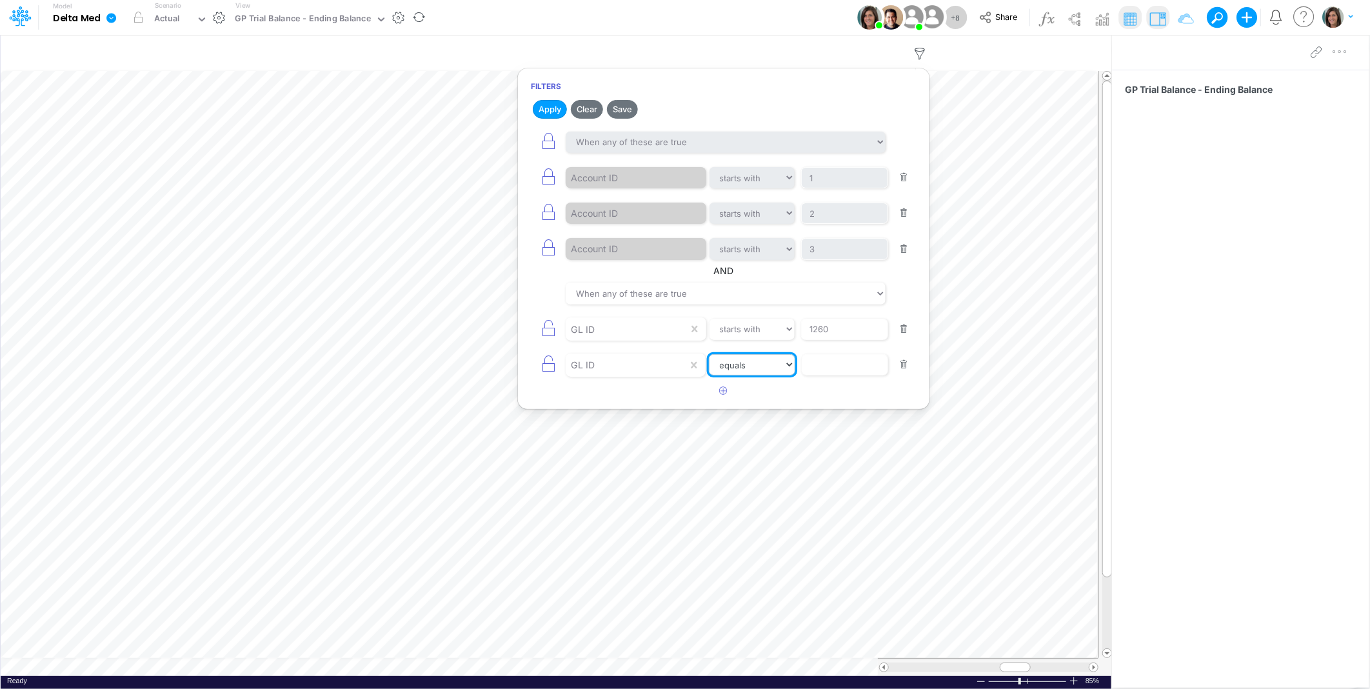
click at [776, 364] on select "equals not equal starts with ends with contains" at bounding box center [752, 365] width 86 height 22
select select "startsWith"
click at [709, 355] on select "equals not equal starts with ends with contains" at bounding box center [752, 365] width 86 height 22
click at [842, 189] on input "text" at bounding box center [844, 178] width 87 height 22
type input "1270"
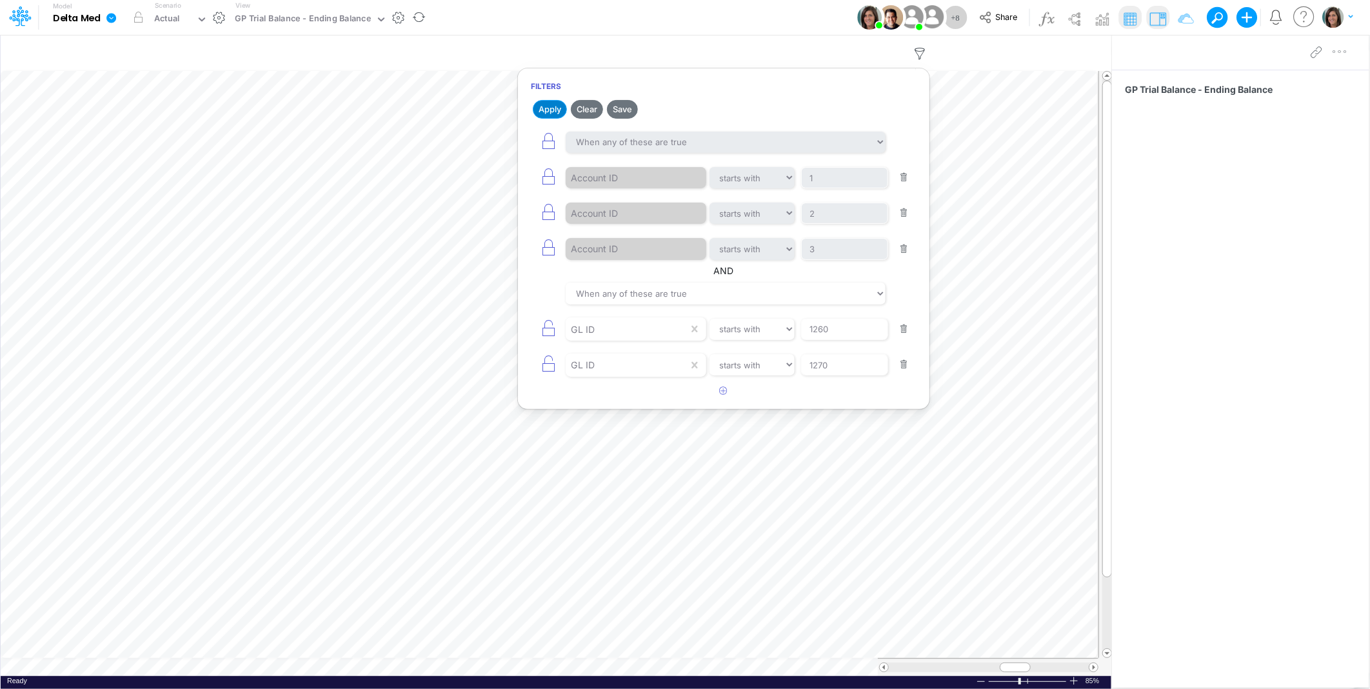
click at [545, 108] on button "Apply" at bounding box center [550, 109] width 34 height 19
click at [675, 13] on div "Model Delta Med Edit model settings Duplicate Import QuickBooks QuickBooks Onli…" at bounding box center [684, 17] width 1233 height 35
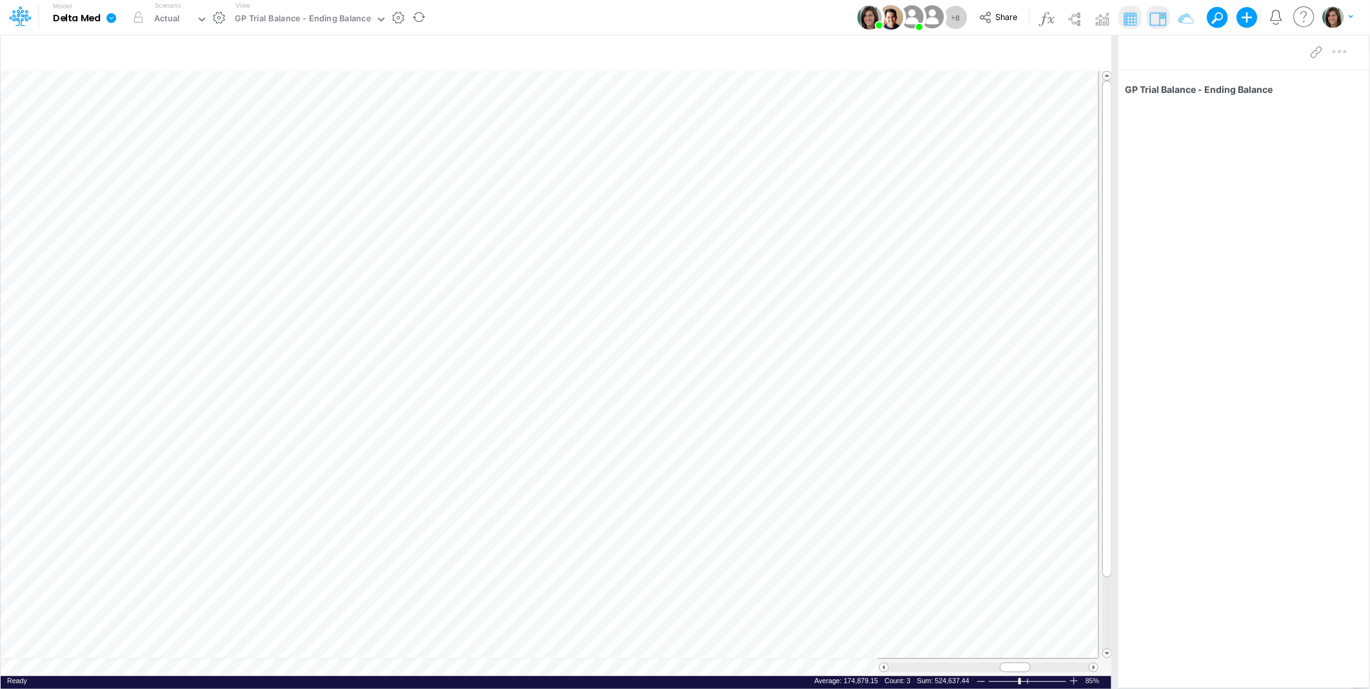
scroll to position [0, 1]
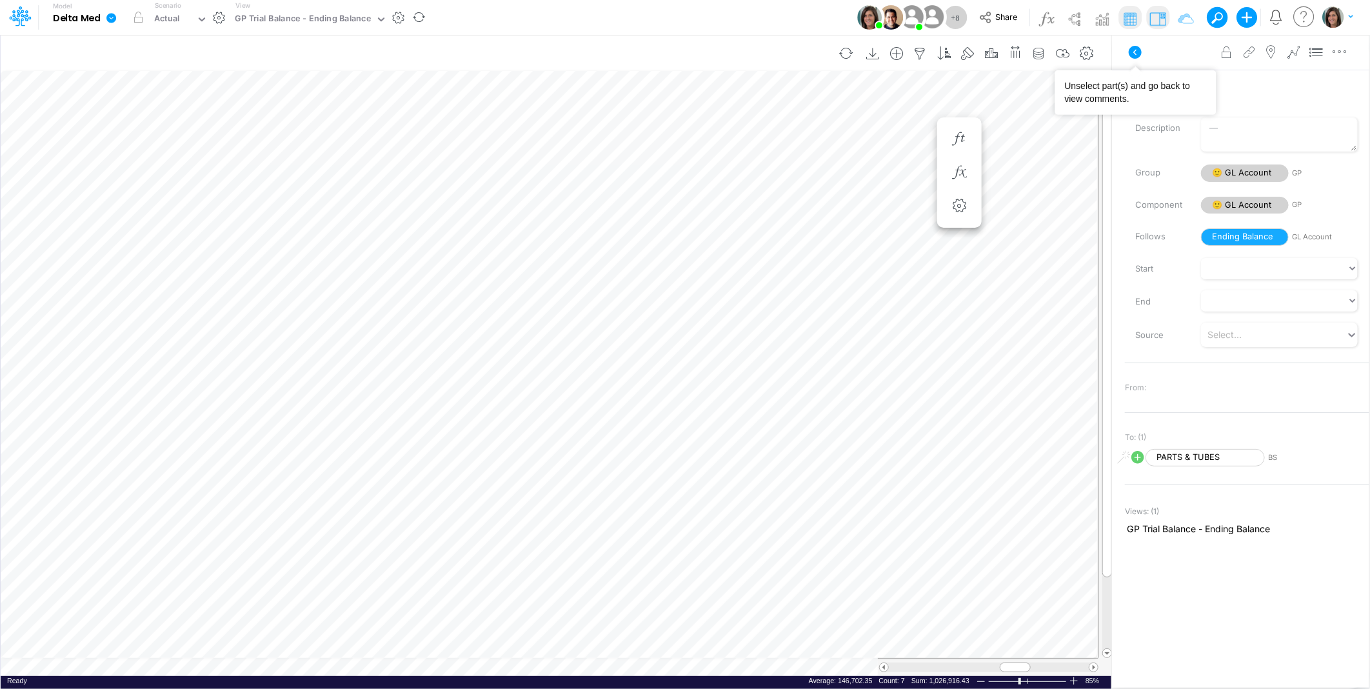
click at [1134, 55] on icon at bounding box center [1134, 52] width 13 height 13
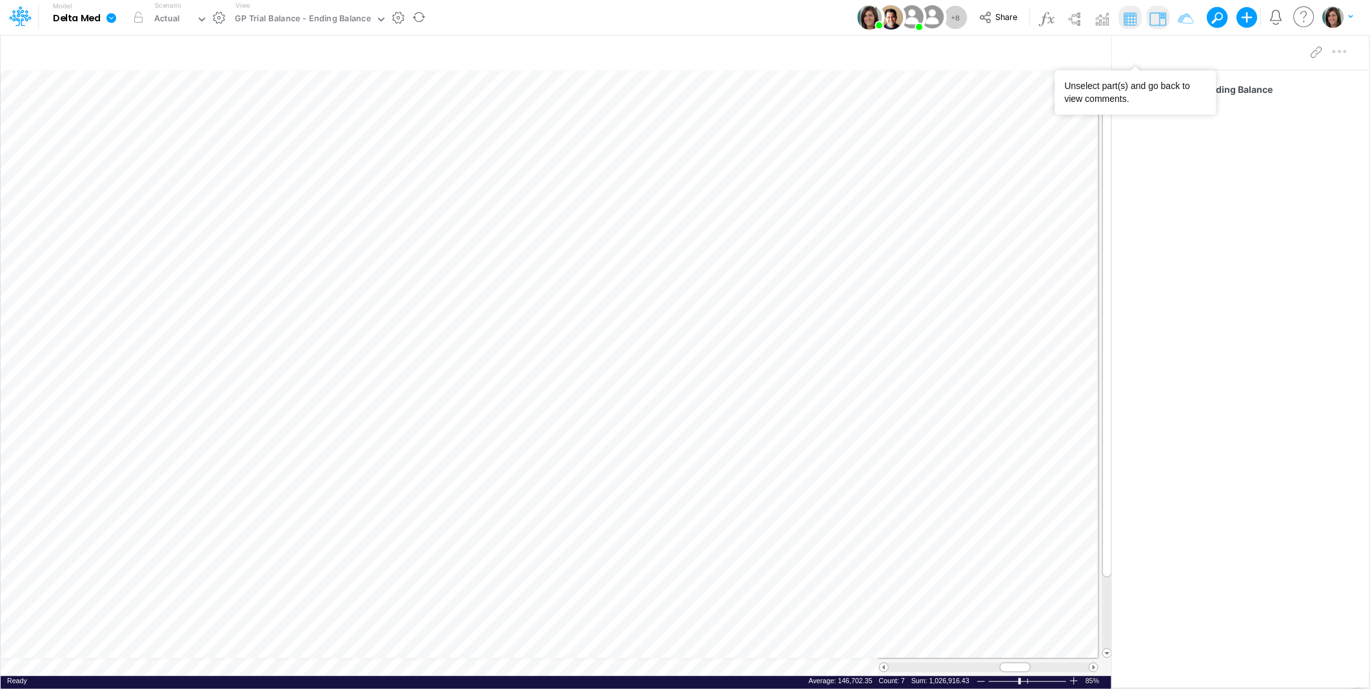
click at [920, 52] on icon "button" at bounding box center [919, 54] width 19 height 14
select select "tableSearchOR"
select select "startsWith"
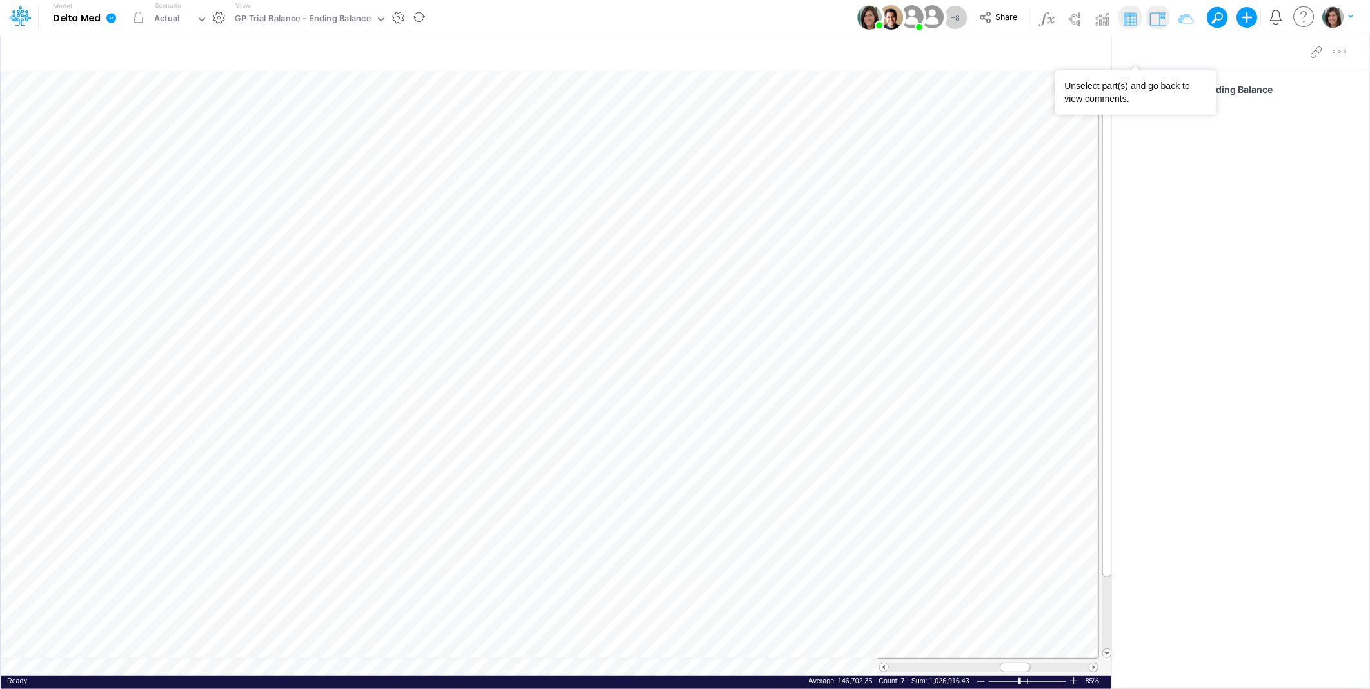
select select "tableSearchOR"
select select "startsWith"
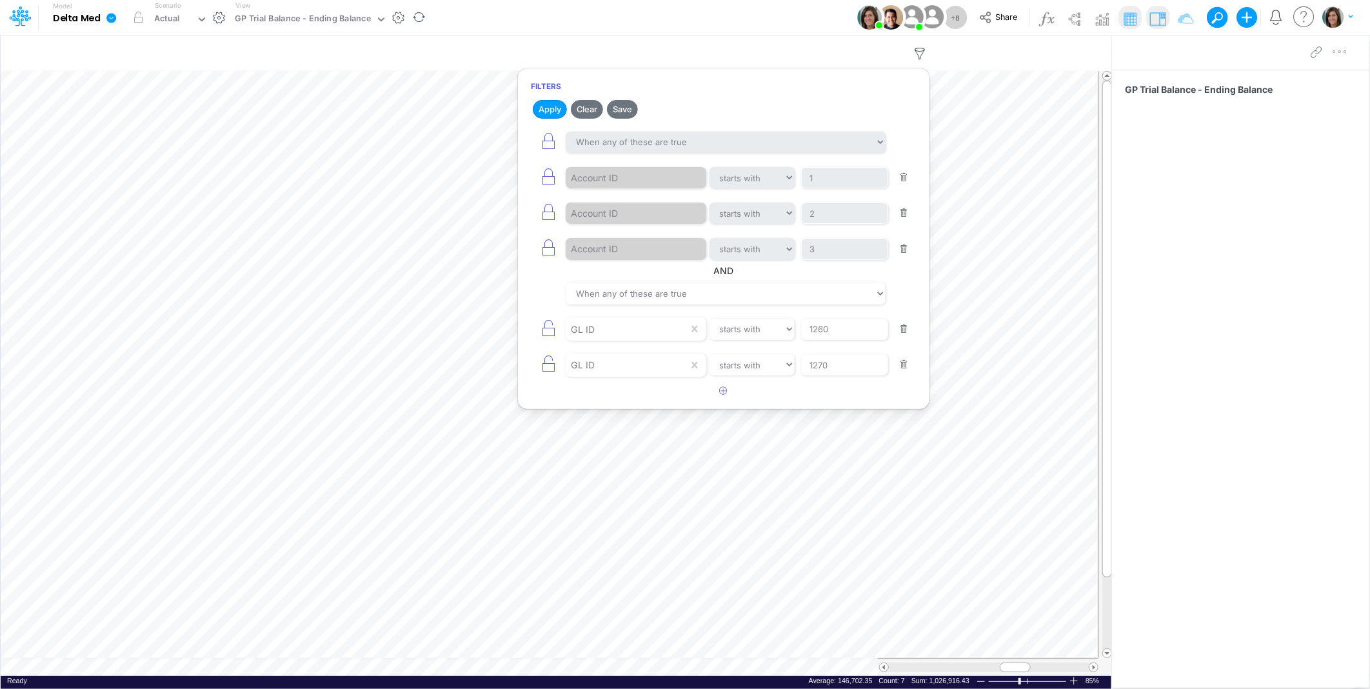
click at [905, 366] on button "button" at bounding box center [903, 364] width 25 height 17
click at [861, 189] on input "1260" at bounding box center [844, 178] width 87 height 22
type input "12"
click at [551, 107] on button "Apply" at bounding box center [550, 109] width 34 height 19
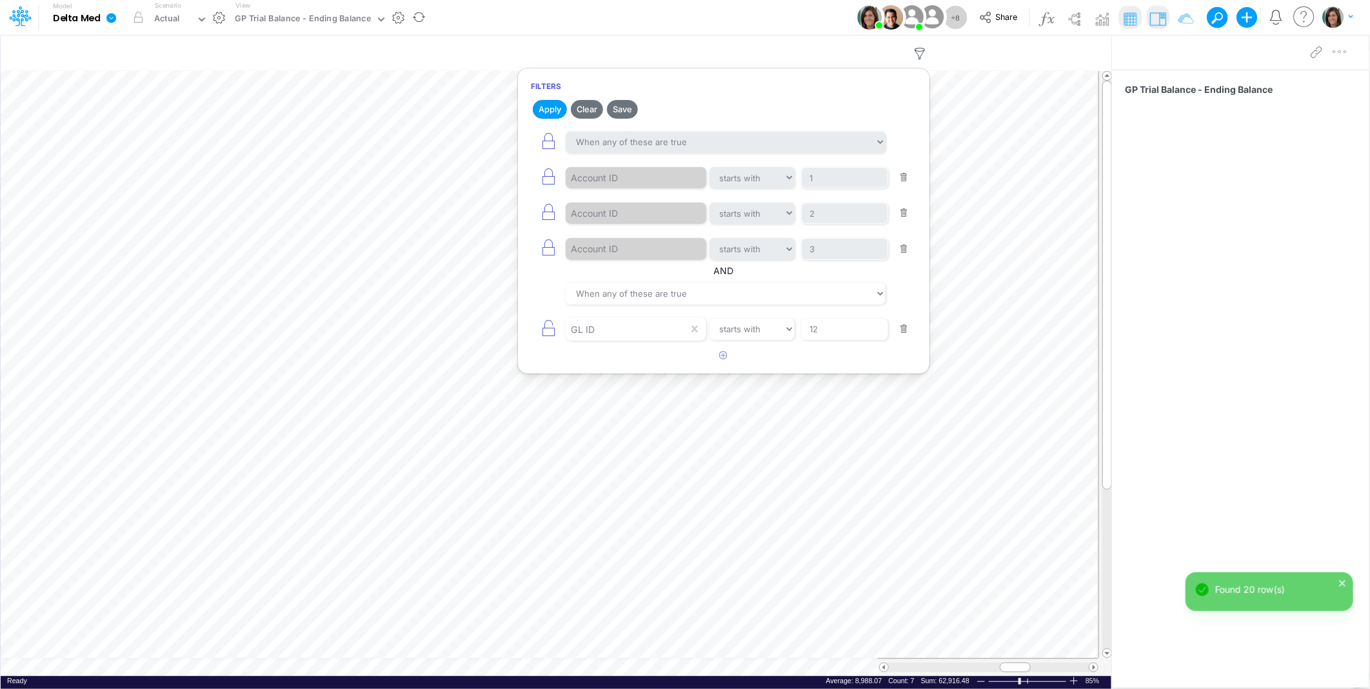
click at [636, 18] on div "Model Delta Med Edit model settings Duplicate Import QuickBooks QuickBooks Onli…" at bounding box center [684, 17] width 1233 height 35
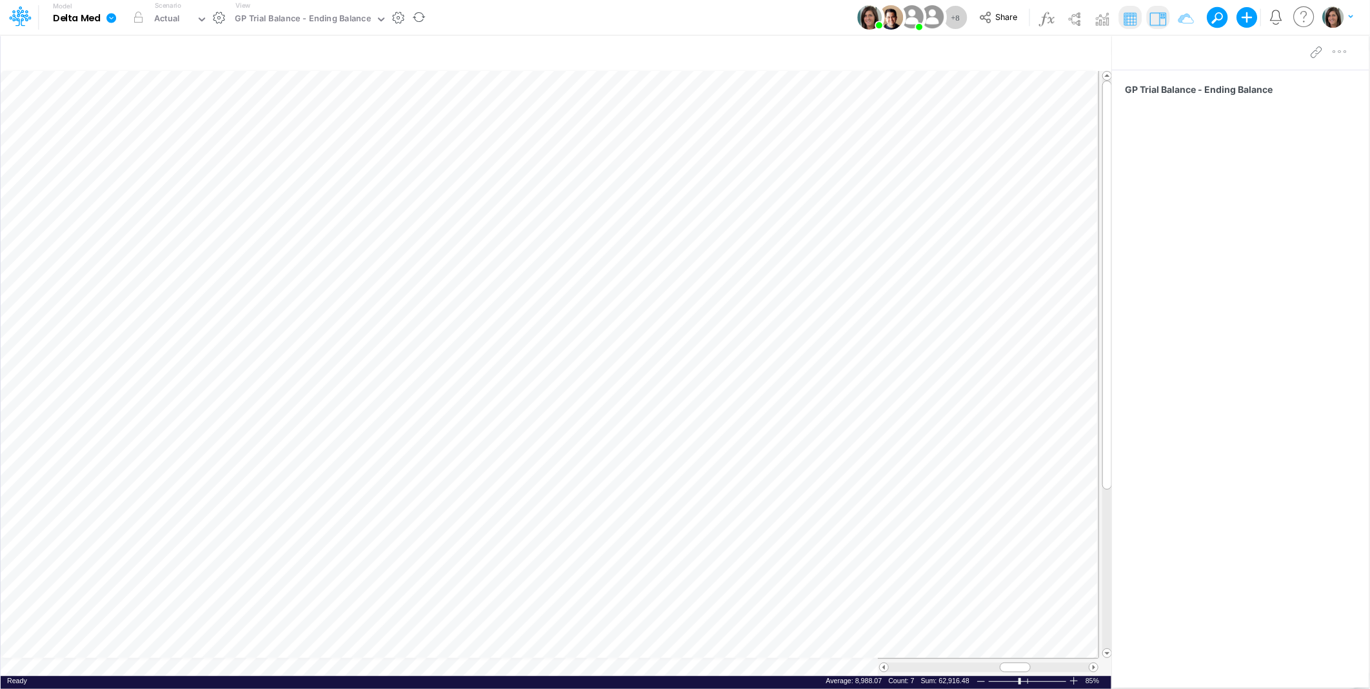
scroll to position [0, 1]
click at [636, 23] on div "Model Delta Med Edit model settings Duplicate Import QuickBooks QuickBooks Onli…" at bounding box center [684, 17] width 1233 height 35
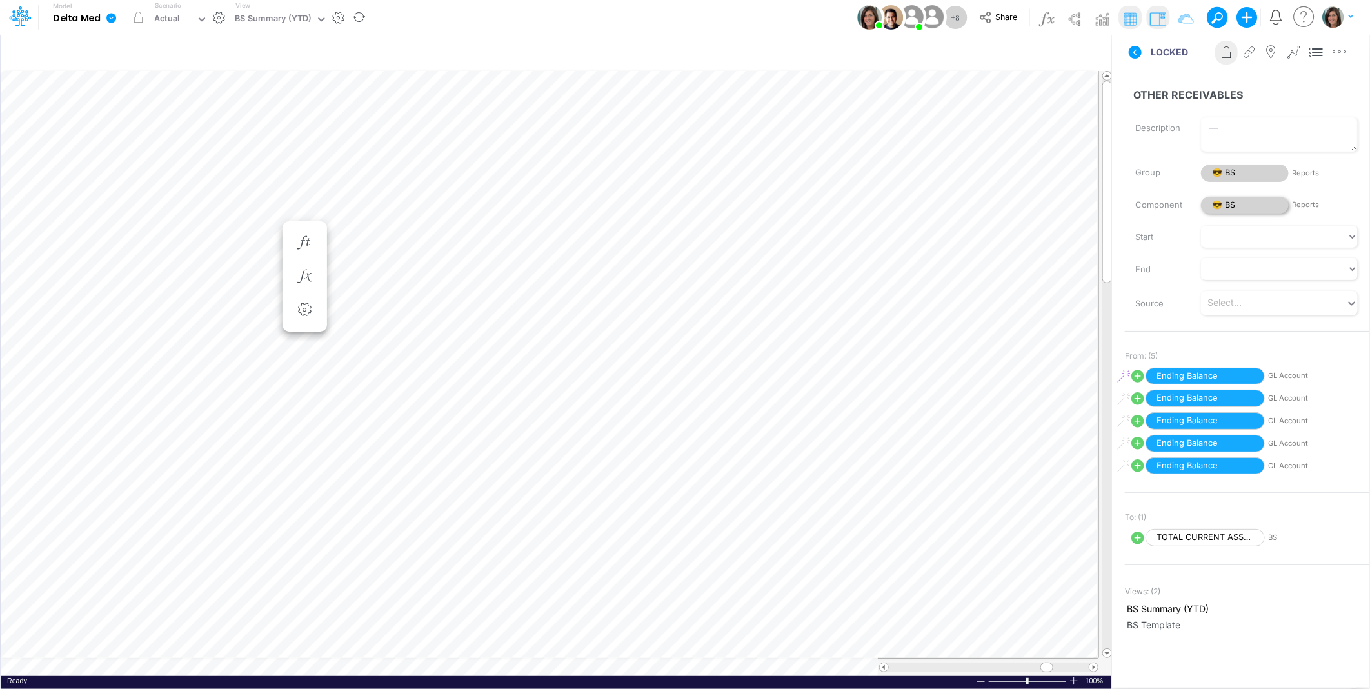
click at [1235, 209] on span "😎 BS" at bounding box center [1245, 205] width 88 height 17
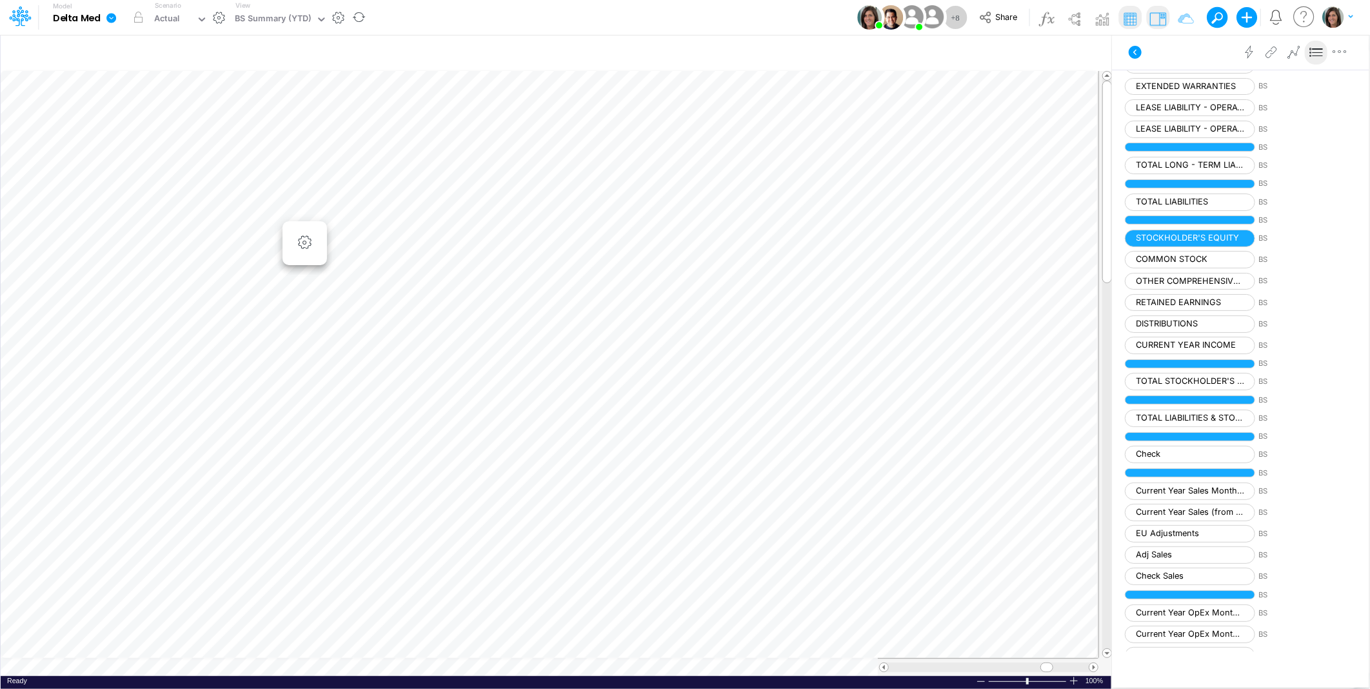
scroll to position [1847, 0]
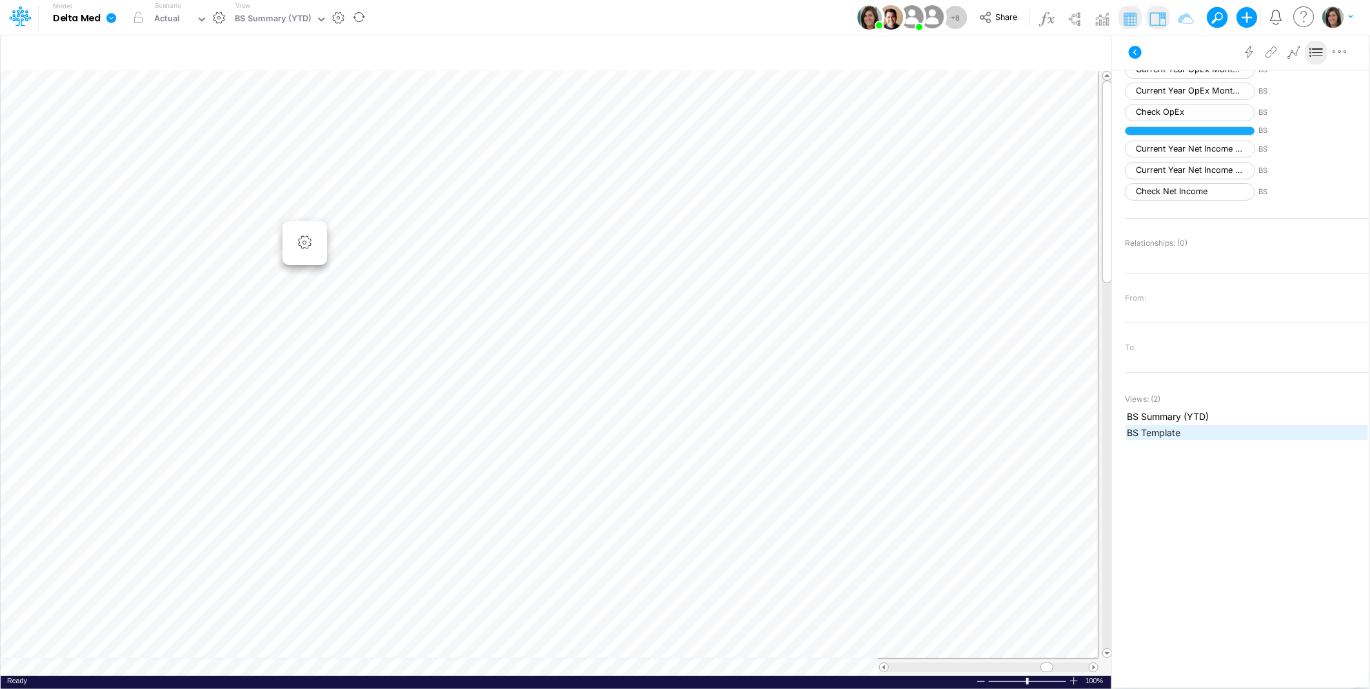
click at [1175, 430] on span "BS Template" at bounding box center [1246, 433] width 241 height 14
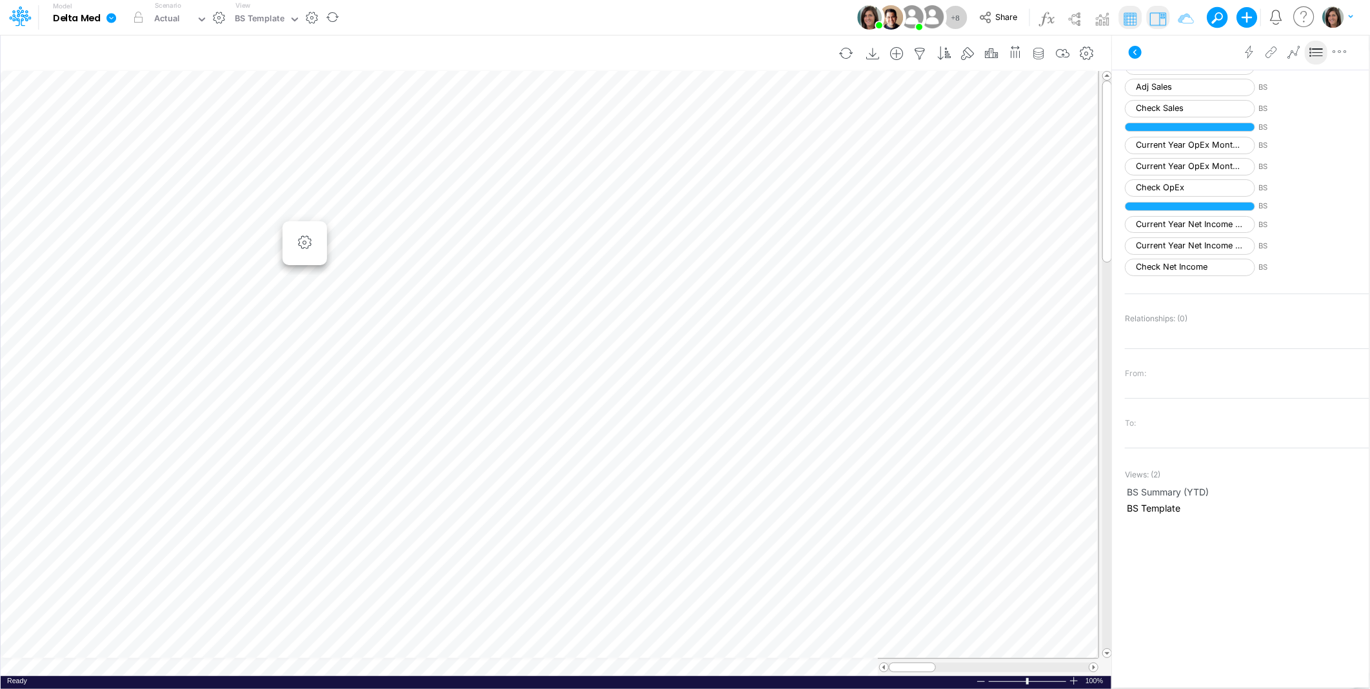
scroll to position [1847, 0]
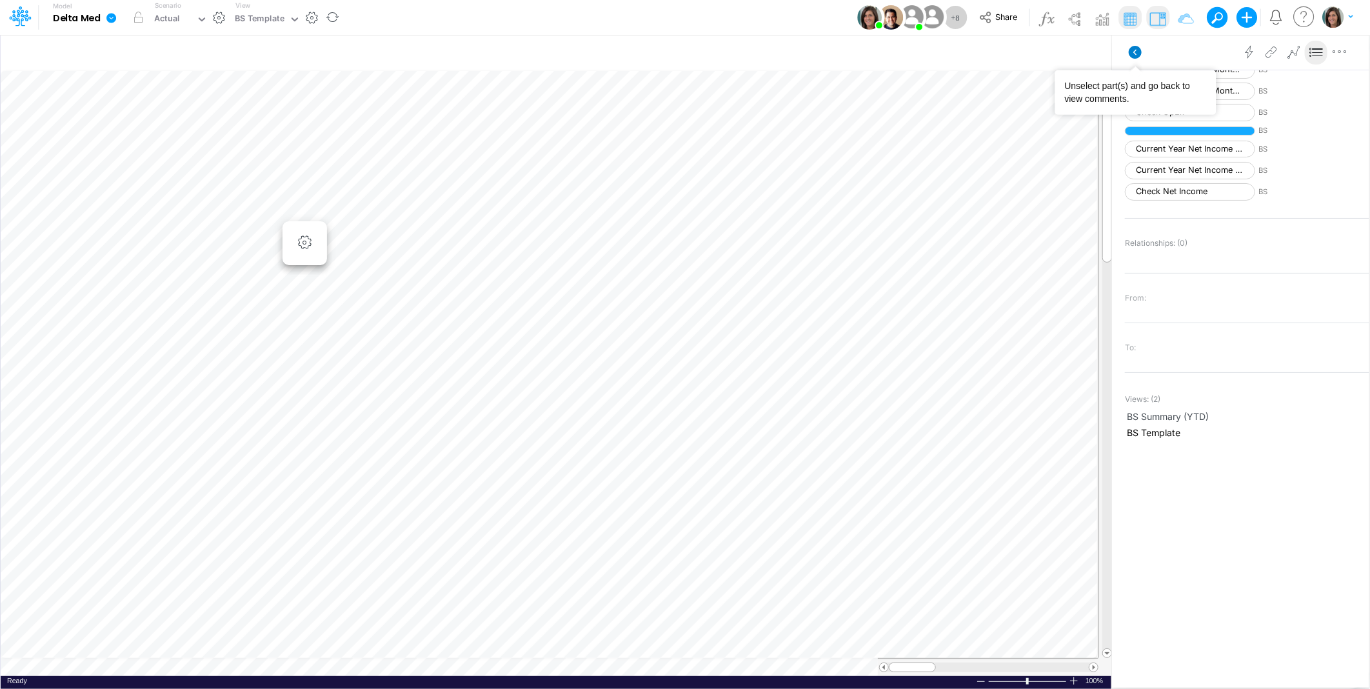
click at [1136, 48] on icon at bounding box center [1134, 52] width 13 height 13
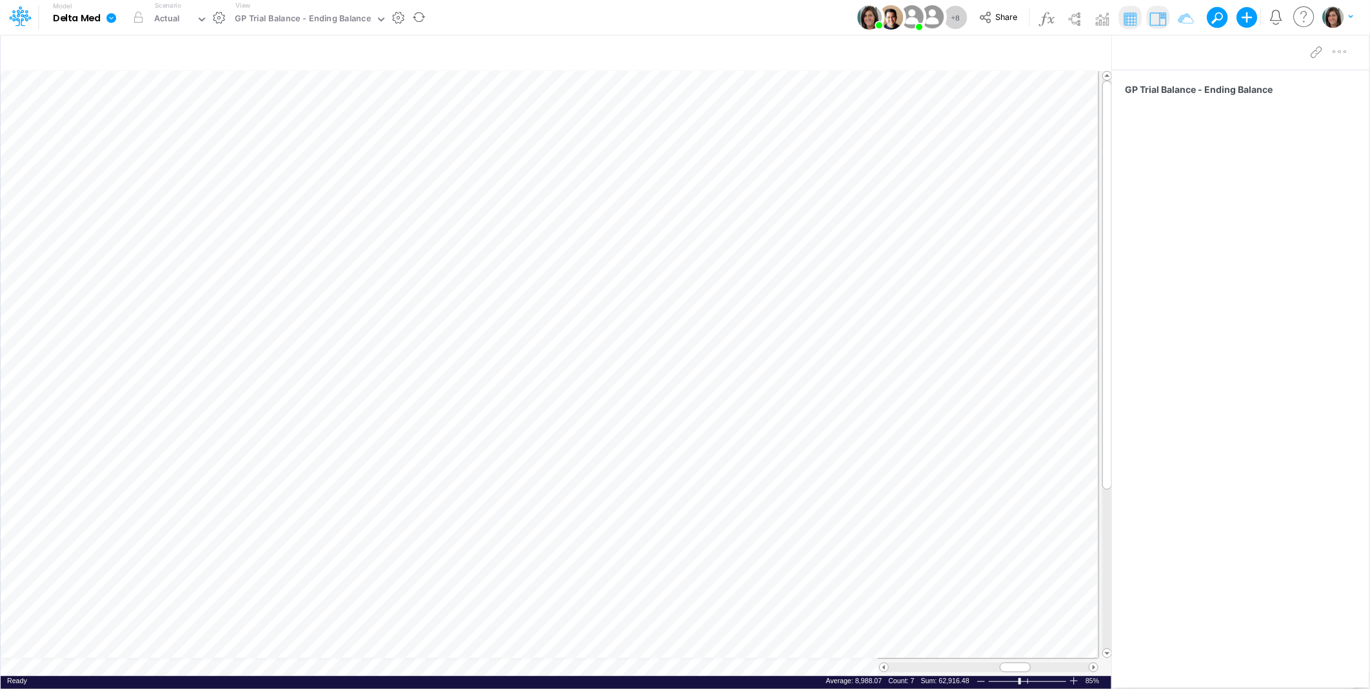
scroll to position [0, 1]
click at [1095, 668] on span at bounding box center [1093, 667] width 8 height 8
click at [440, 18] on div "Model Delta Med Edit model settings Duplicate Import QuickBooks QuickBooks Onli…" at bounding box center [684, 17] width 1233 height 35
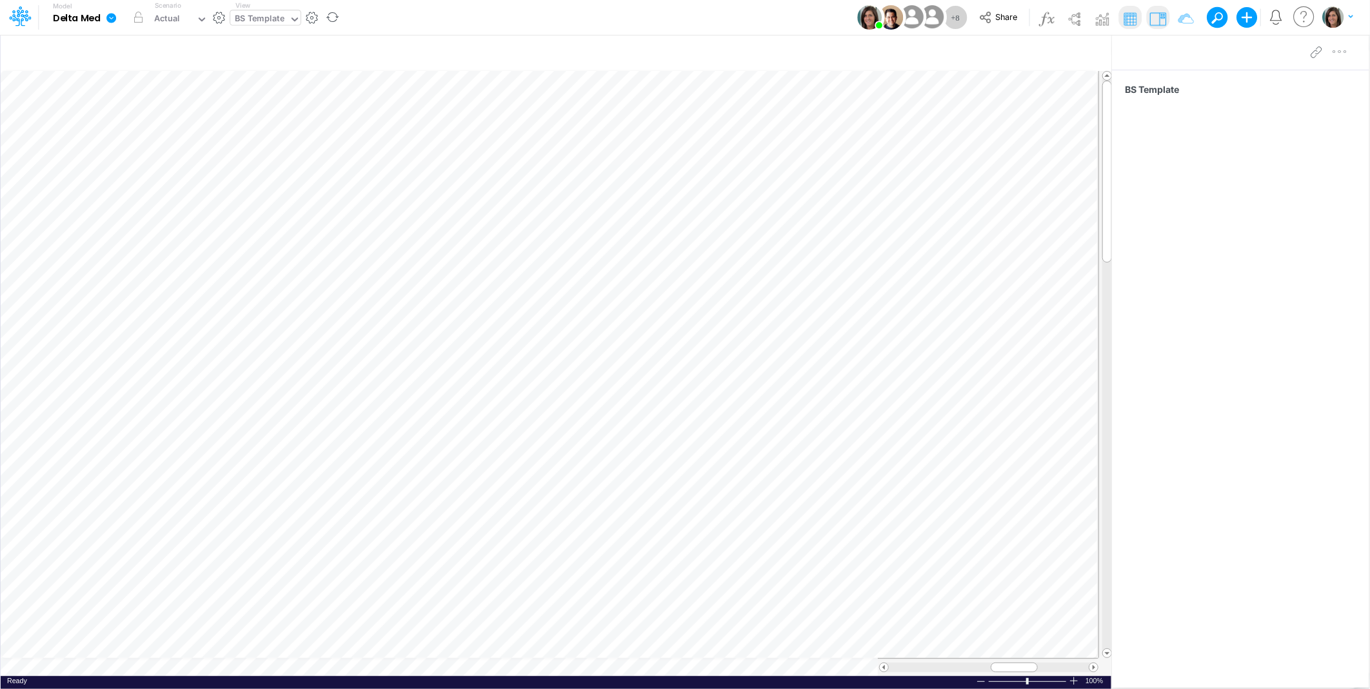
click at [272, 19] on div "BS Template" at bounding box center [260, 19] width 50 height 15
click at [382, 19] on div "Model Delta Med Edit model settings Duplicate Import QuickBooks QuickBooks Onli…" at bounding box center [684, 17] width 1233 height 35
click at [108, 22] on icon at bounding box center [112, 18] width 12 height 12
click at [147, 130] on button "View model info" at bounding box center [176, 134] width 138 height 20
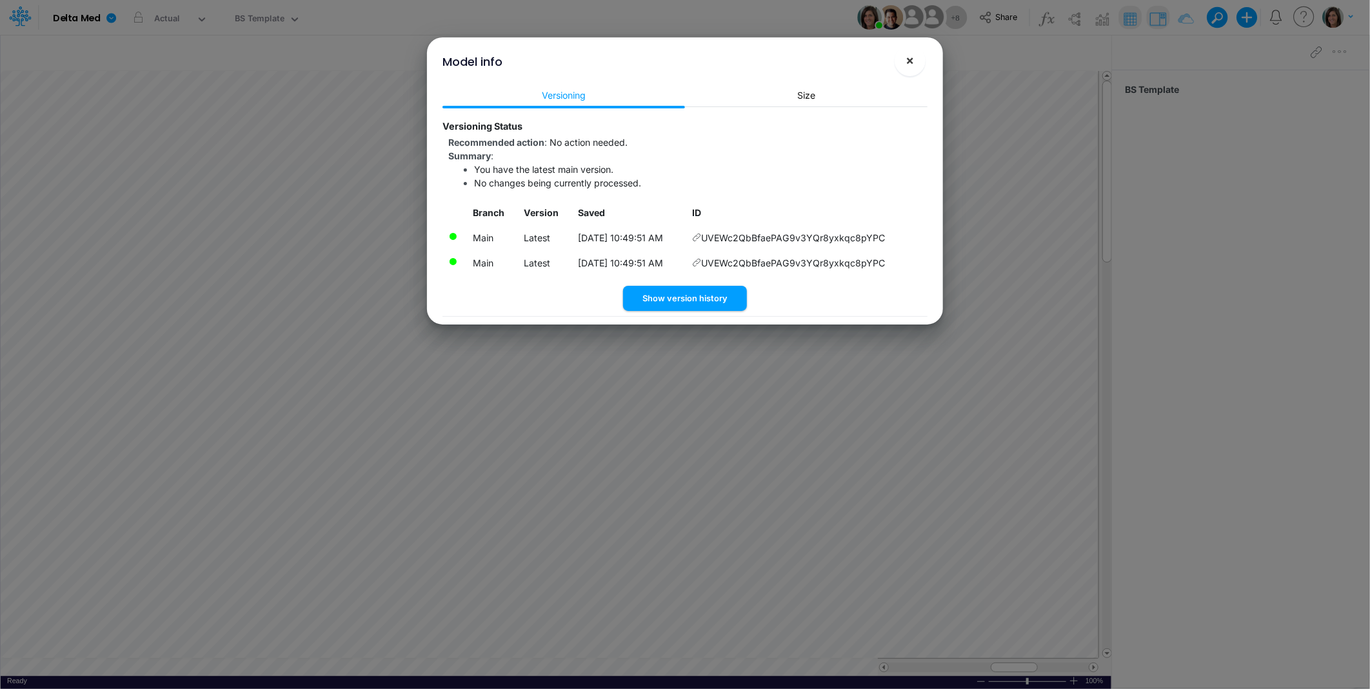
drag, startPoint x: 905, startPoint y: 64, endPoint x: 860, endPoint y: 62, distance: 45.2
click at [904, 65] on button "×" at bounding box center [909, 60] width 31 height 31
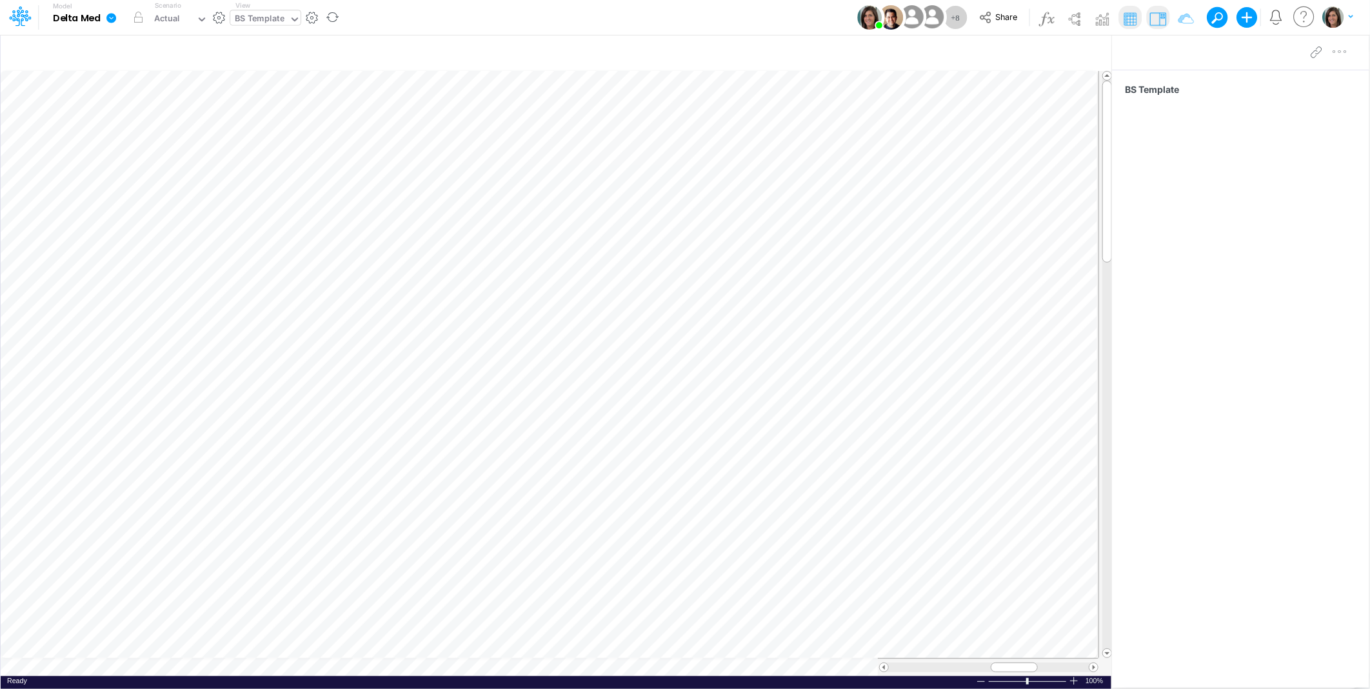
drag, startPoint x: 228, startPoint y: 18, endPoint x: 236, endPoint y: 18, distance: 8.4
click at [233, 18] on div "Model Delta Med Edit model settings Duplicate Import QuickBooks QuickBooks Onli…" at bounding box center [183, 18] width 328 height 34
click at [248, 17] on div "BS Template" at bounding box center [260, 19] width 50 height 15
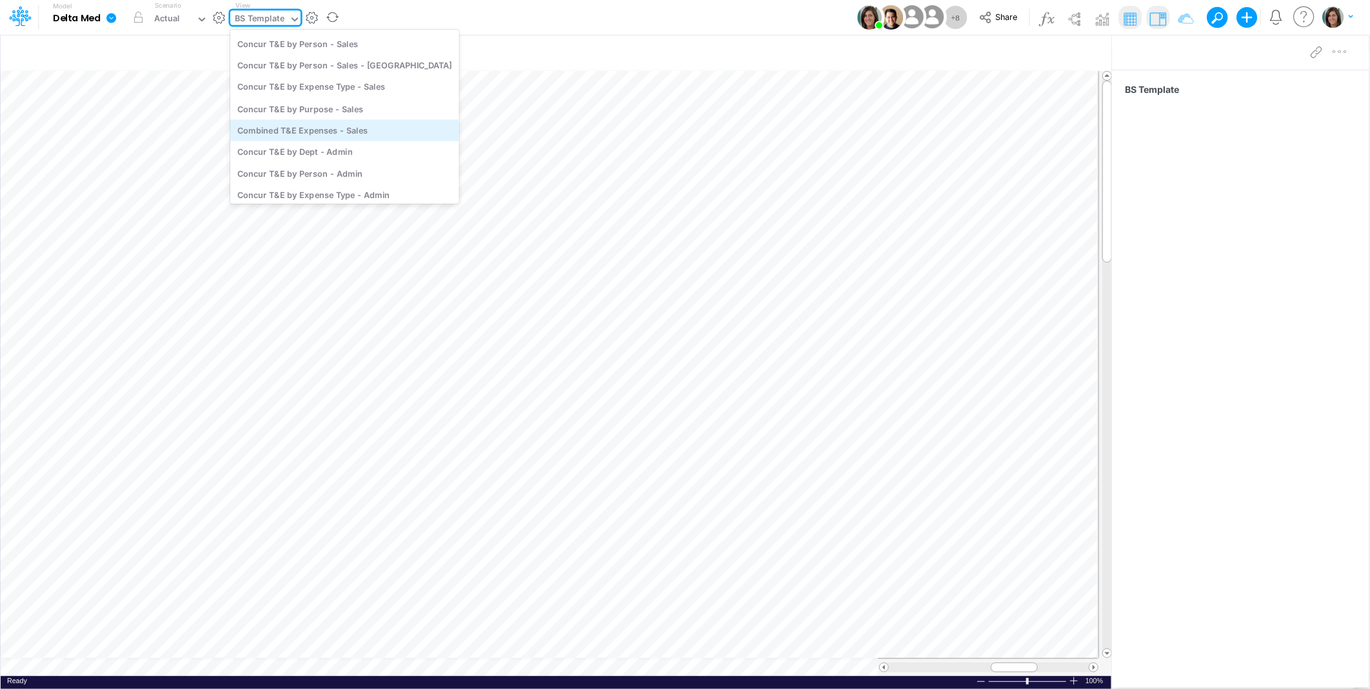
scroll to position [668, 0]
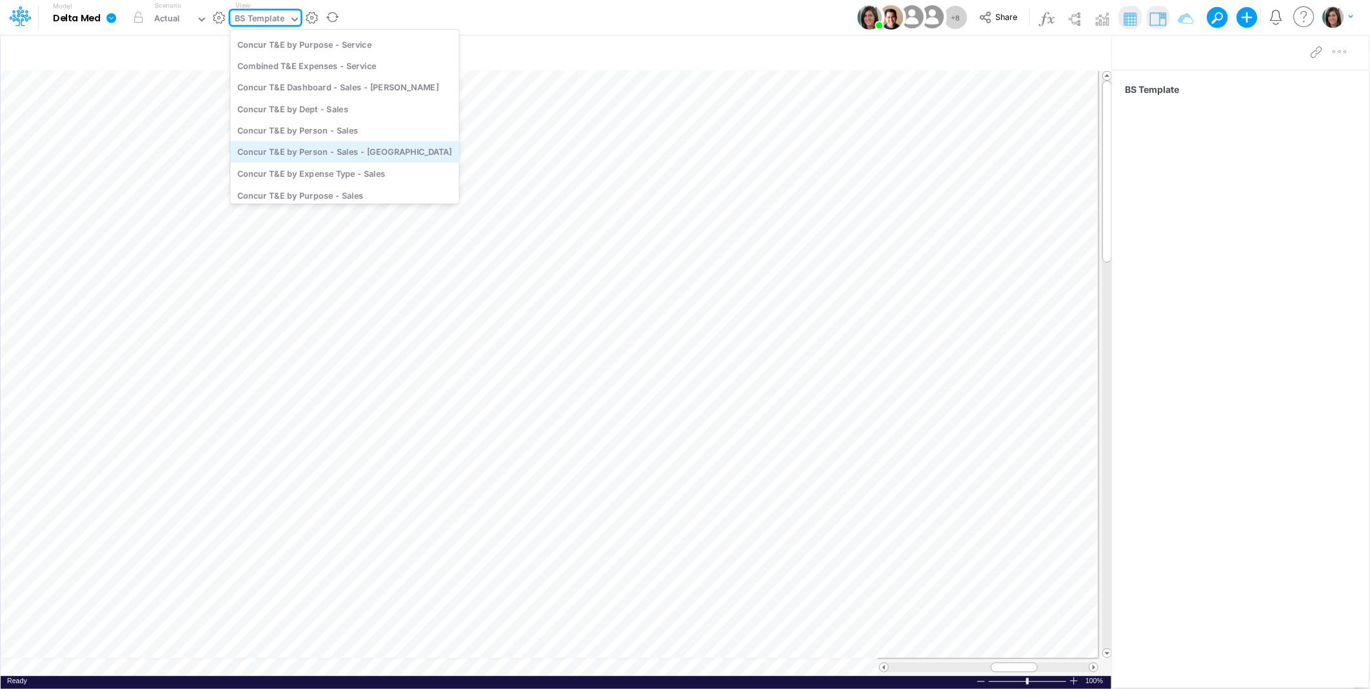
click at [383, 152] on div "Concur T&E by Person - Sales - Central Zone" at bounding box center [344, 151] width 229 height 21
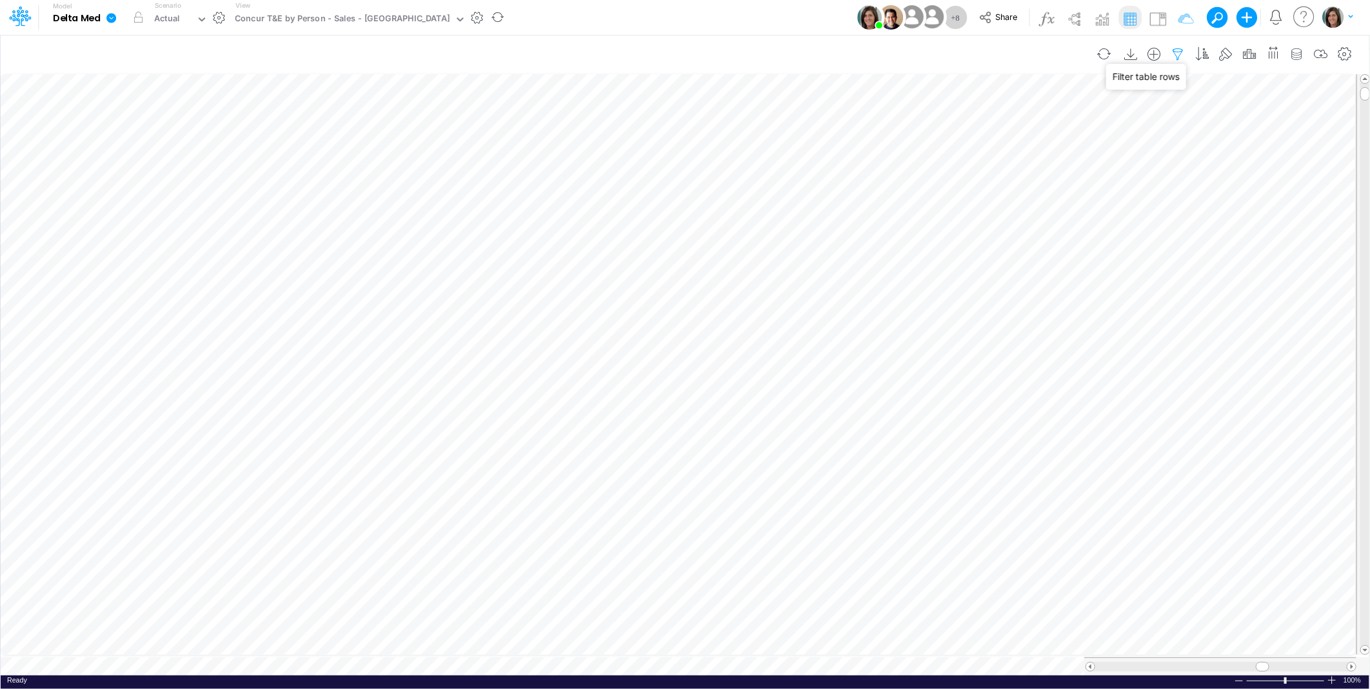
click at [1181, 52] on icon "button" at bounding box center [1177, 55] width 19 height 14
select select "tableSearchOR"
select select "startsWith"
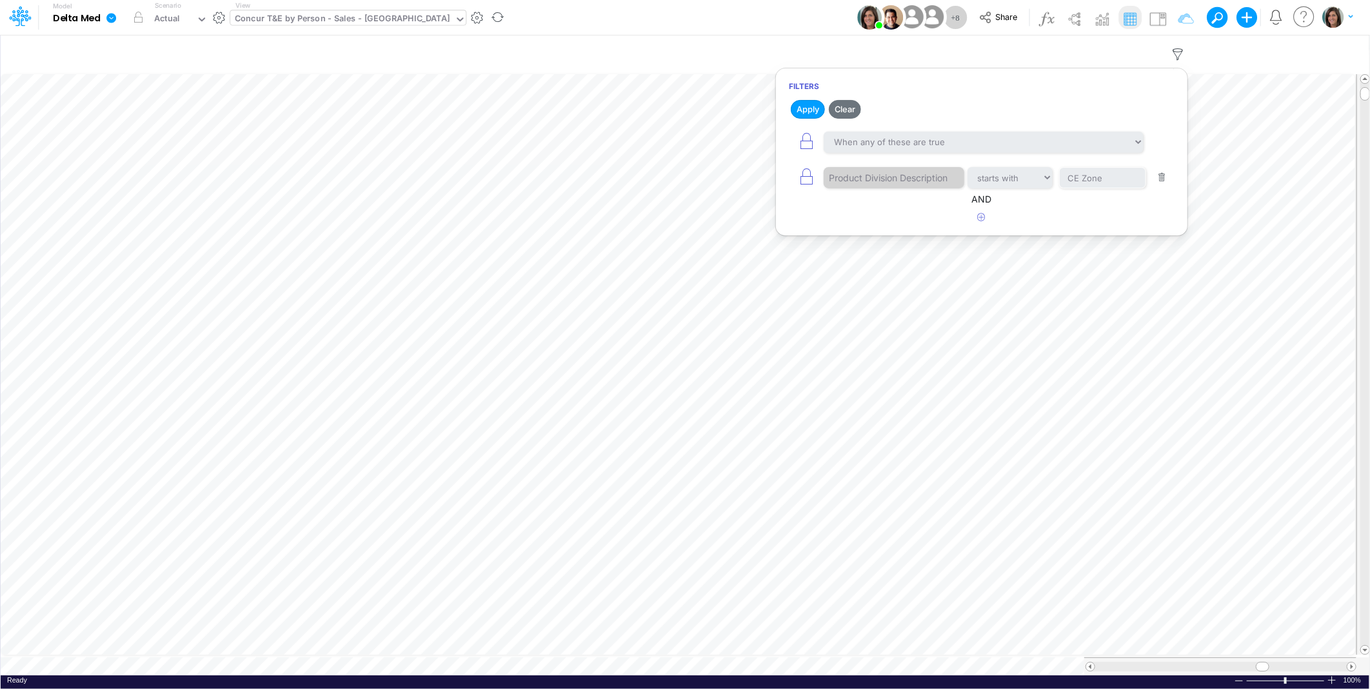
drag, startPoint x: 604, startPoint y: 15, endPoint x: 420, endPoint y: 15, distance: 183.1
click at [600, 15] on div "Model Delta Med Edit model settings Duplicate Import QuickBooks QuickBooks Onli…" at bounding box center [684, 17] width 1233 height 35
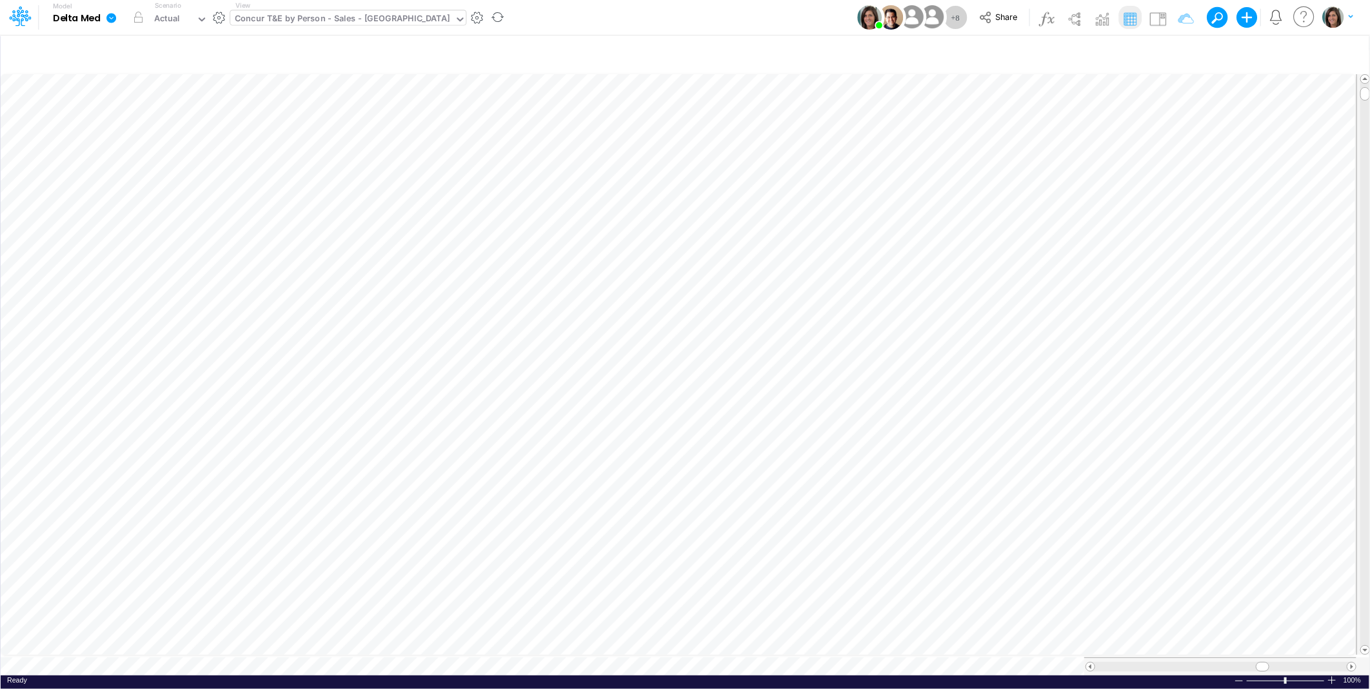
click at [394, 15] on div "Concur T&E by Person - Sales - Central Zone" at bounding box center [342, 19] width 215 height 15
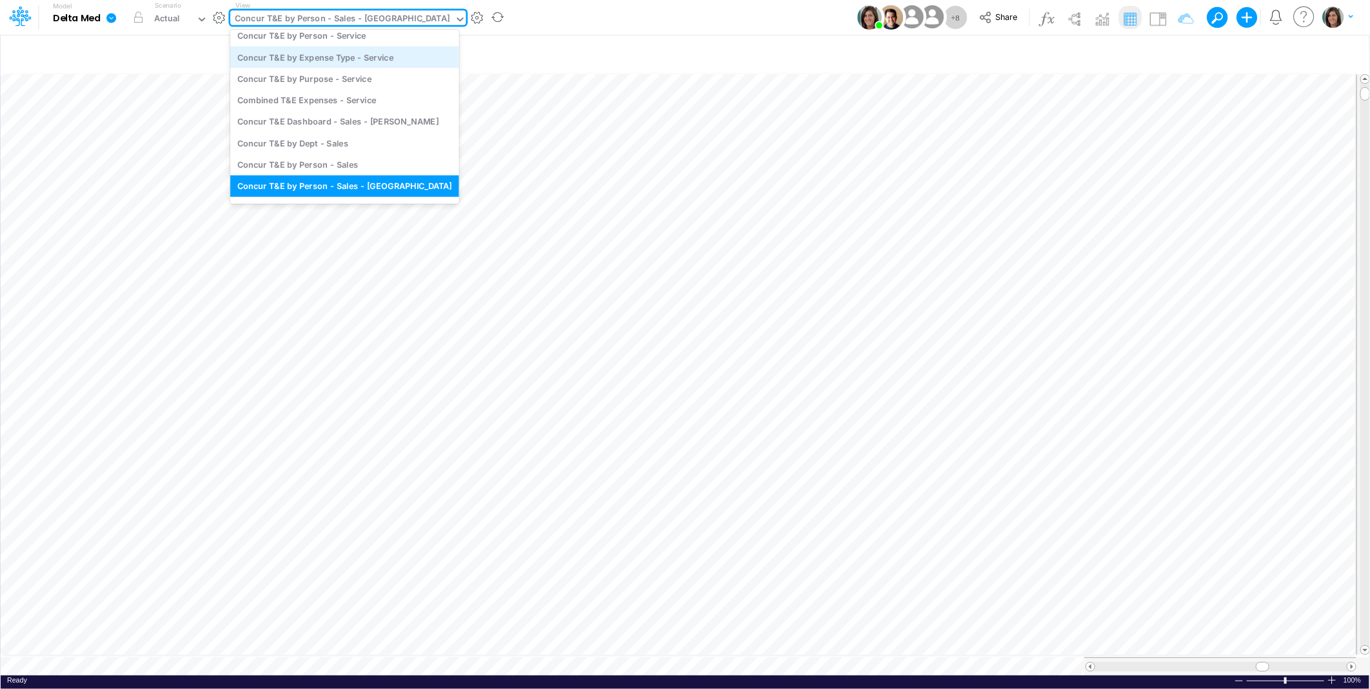
scroll to position [725, 0]
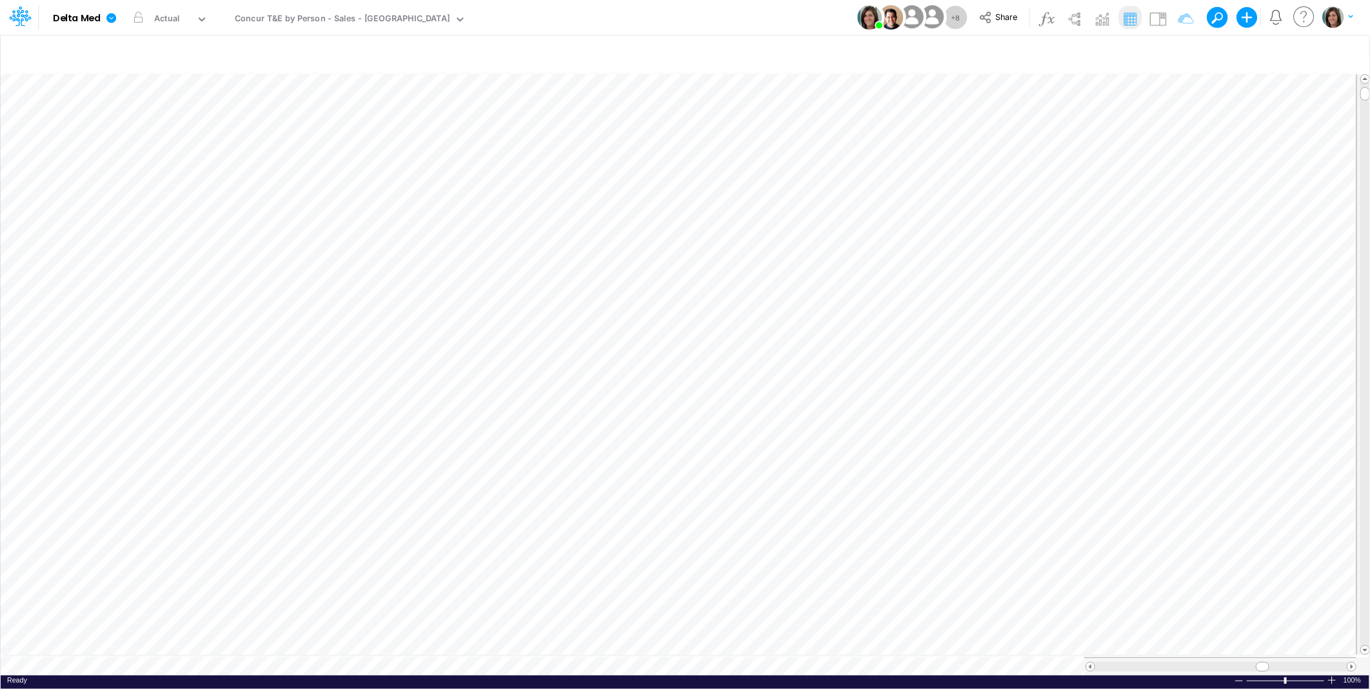
click at [492, 20] on div "Model Delta Med Edit model settings Duplicate Import QuickBooks QuickBooks Onli…" at bounding box center [684, 17] width 1233 height 35
click at [471, 17] on button "button" at bounding box center [478, 18] width 14 height 14
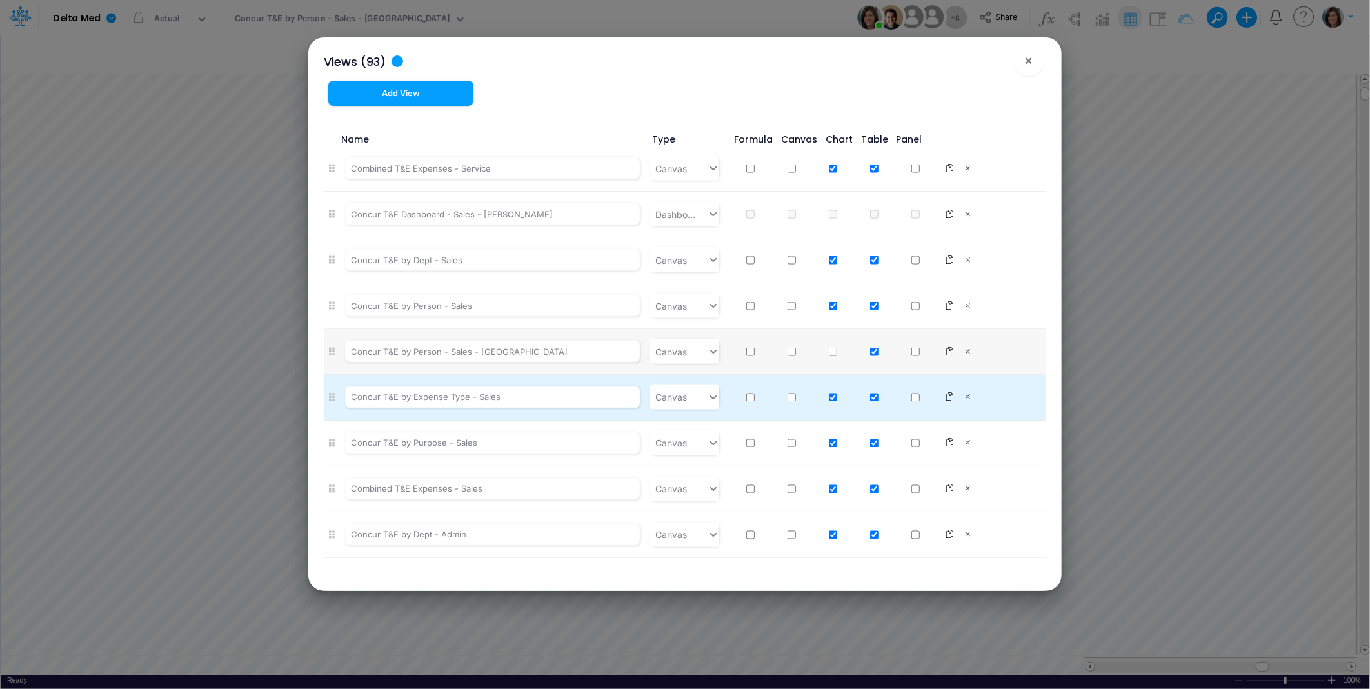
scroll to position [1337, 0]
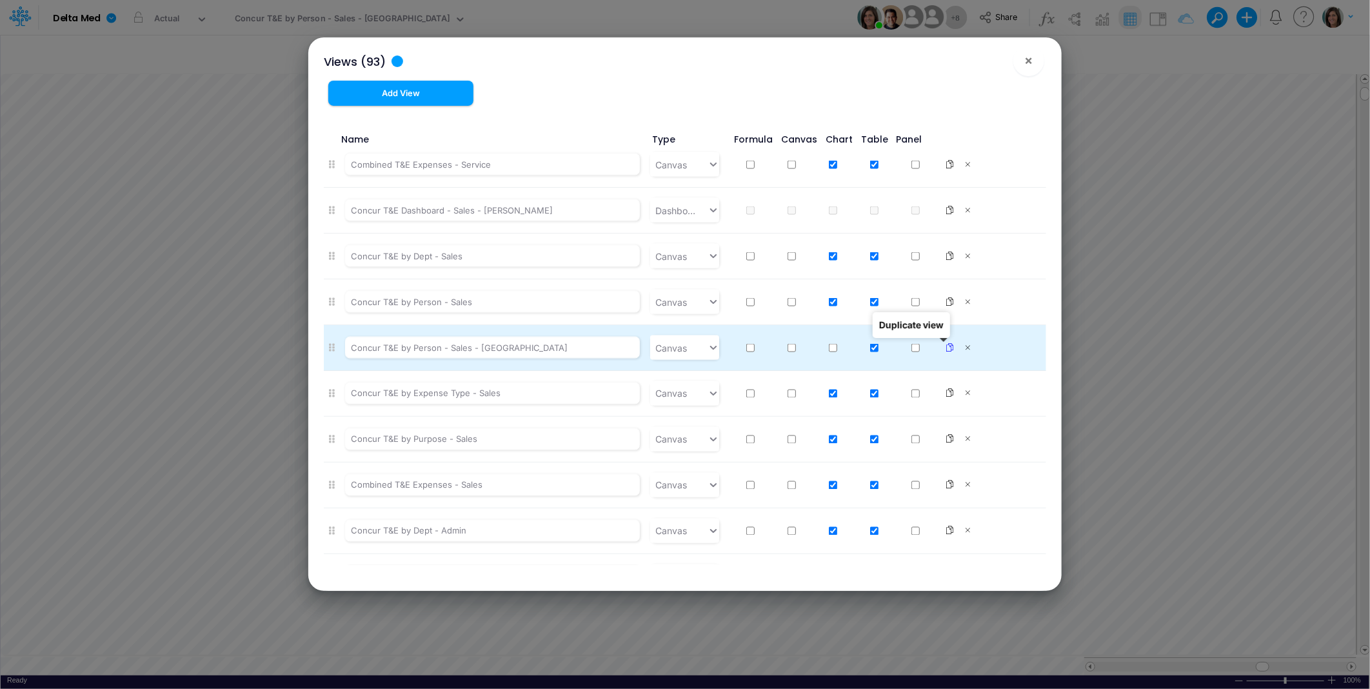
click at [945, 348] on icon at bounding box center [949, 347] width 9 height 9
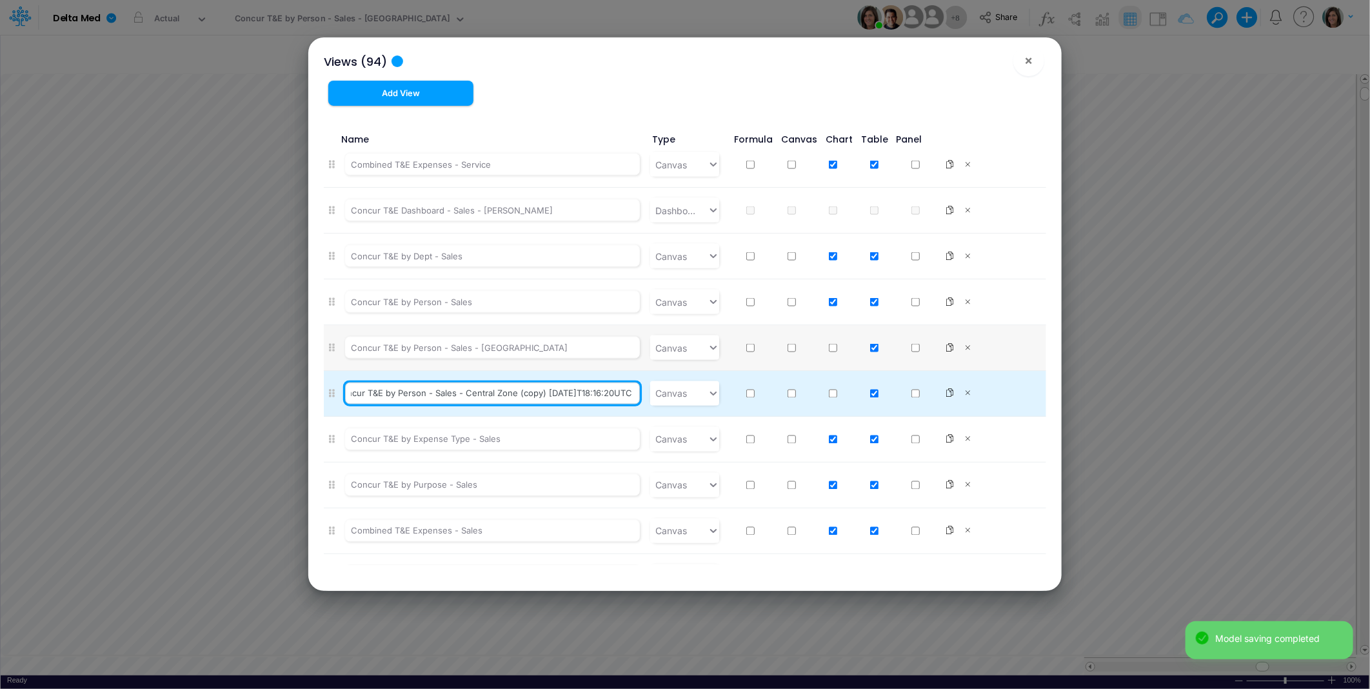
scroll to position [0, 35]
drag, startPoint x: 481, startPoint y: 395, endPoint x: 633, endPoint y: 401, distance: 152.3
click at [633, 401] on input "Concur T&E by Person - Sales - Central Zone (copy) 2025-08-13T18:16:20UTC" at bounding box center [492, 393] width 295 height 22
paste input "CE Zone Core"
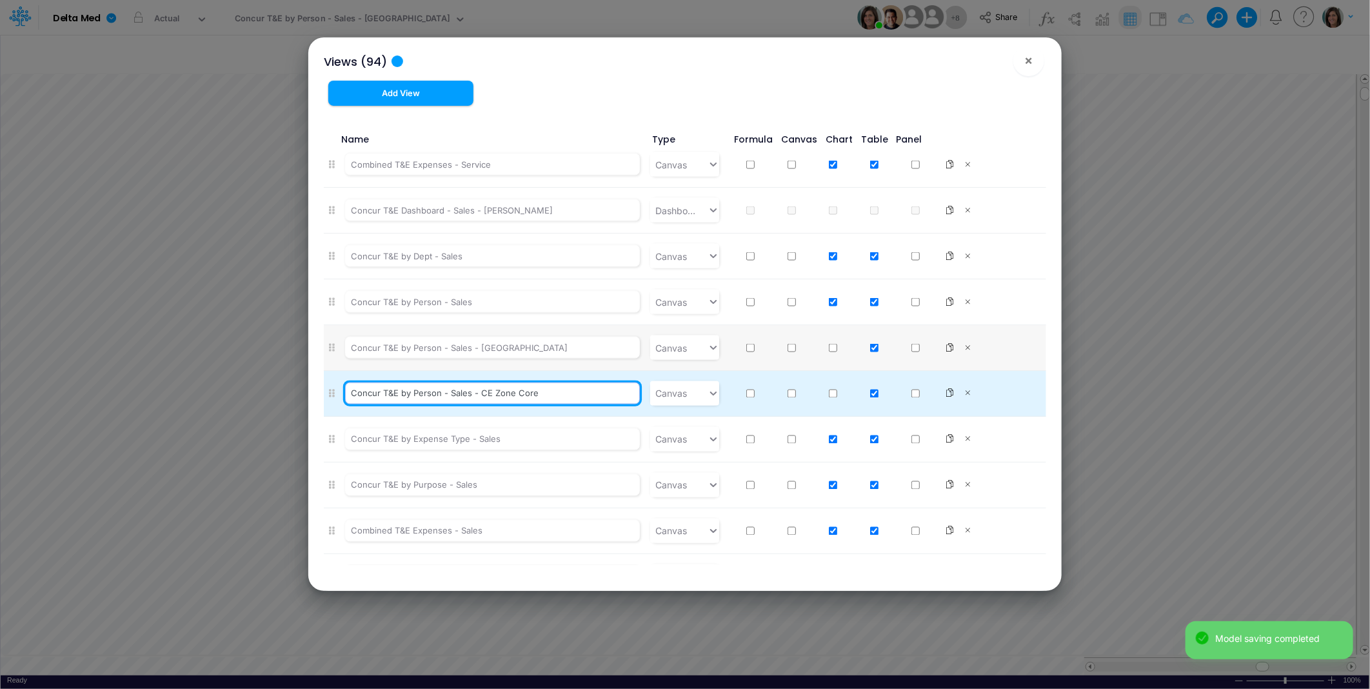
type input "Concur T&E by Person - Sales - CE Zone Core"
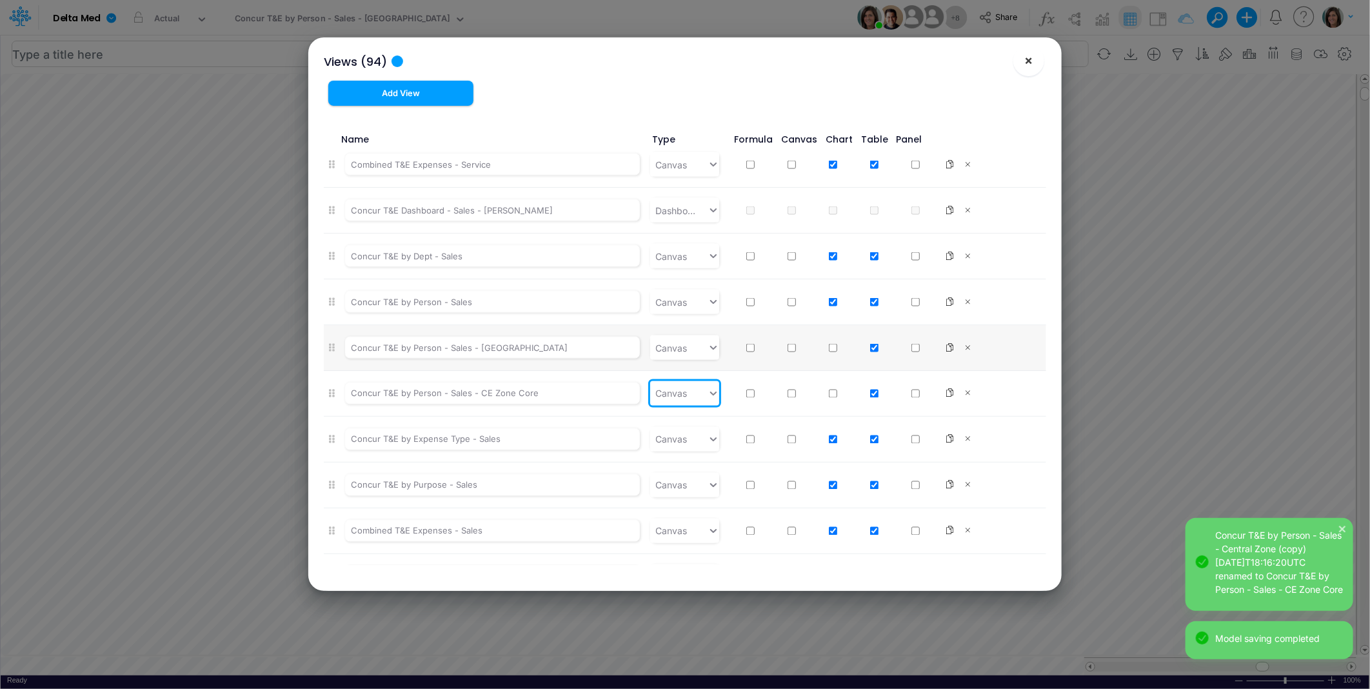
click at [1032, 65] on button "×" at bounding box center [1028, 60] width 31 height 31
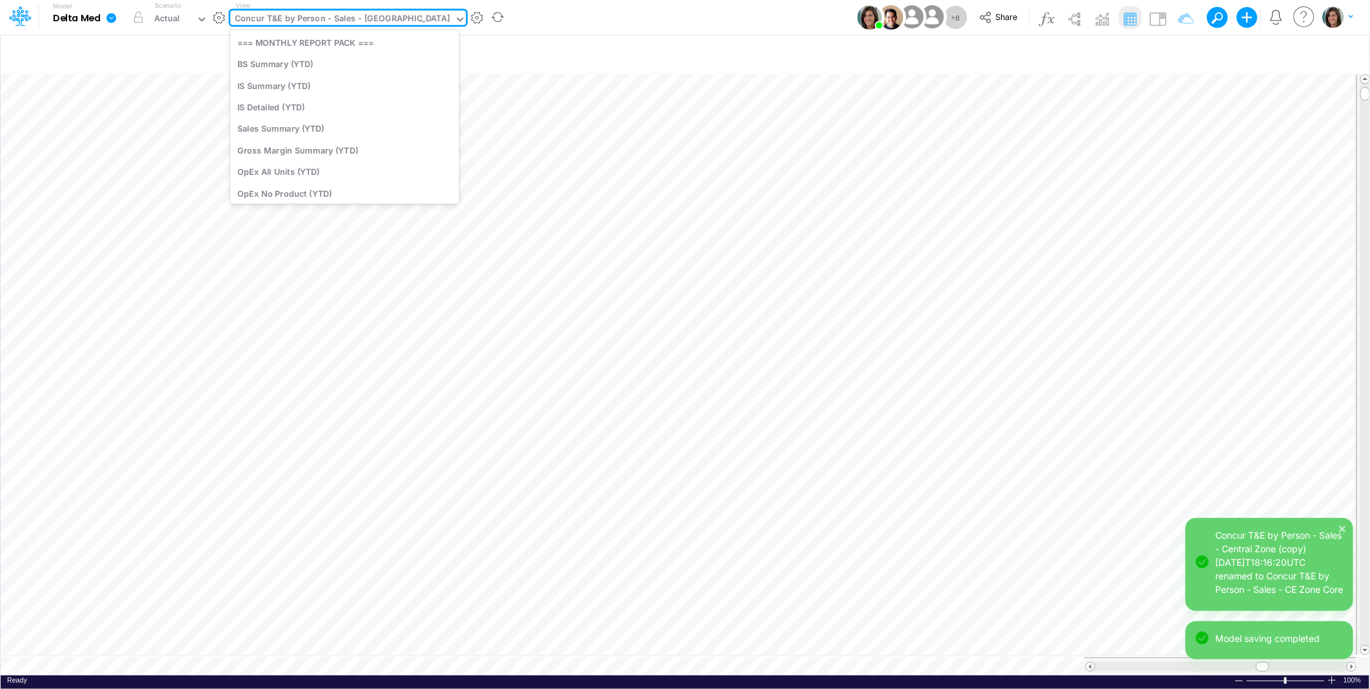
click at [334, 17] on div "Concur T&E by Person - Sales - Central Zone" at bounding box center [342, 19] width 215 height 15
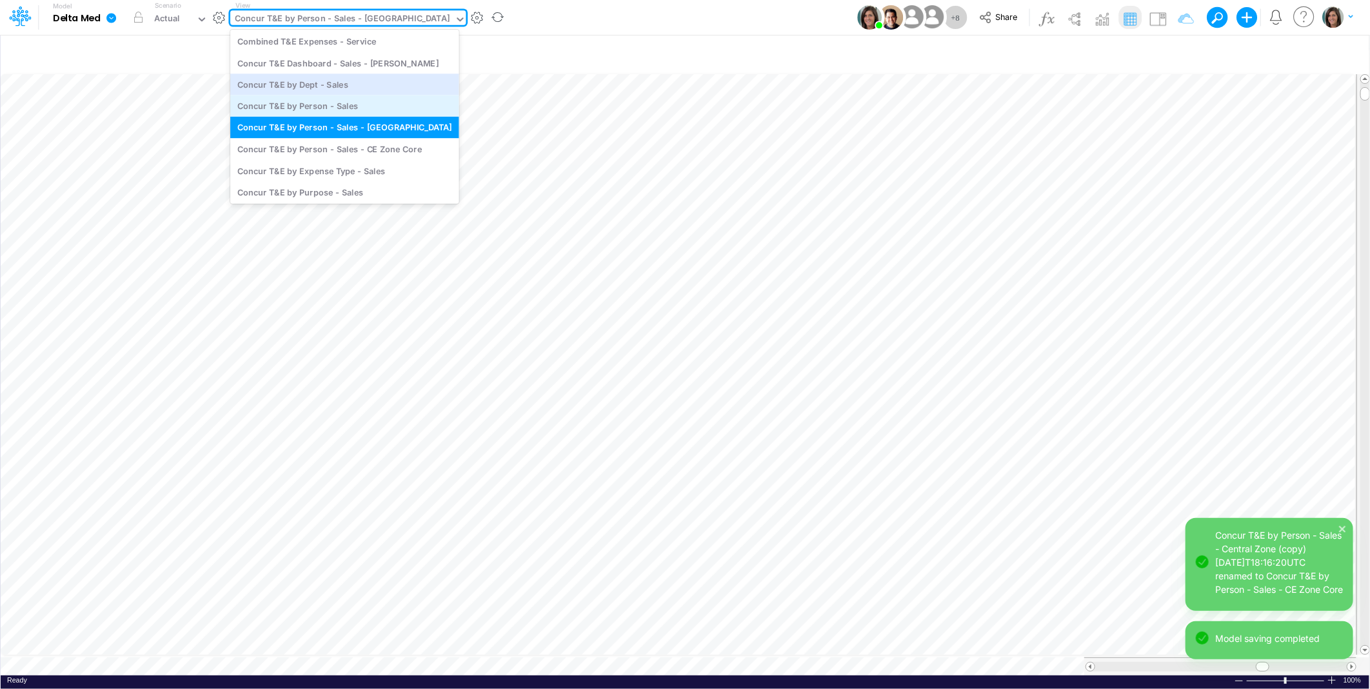
scroll to position [725, 0]
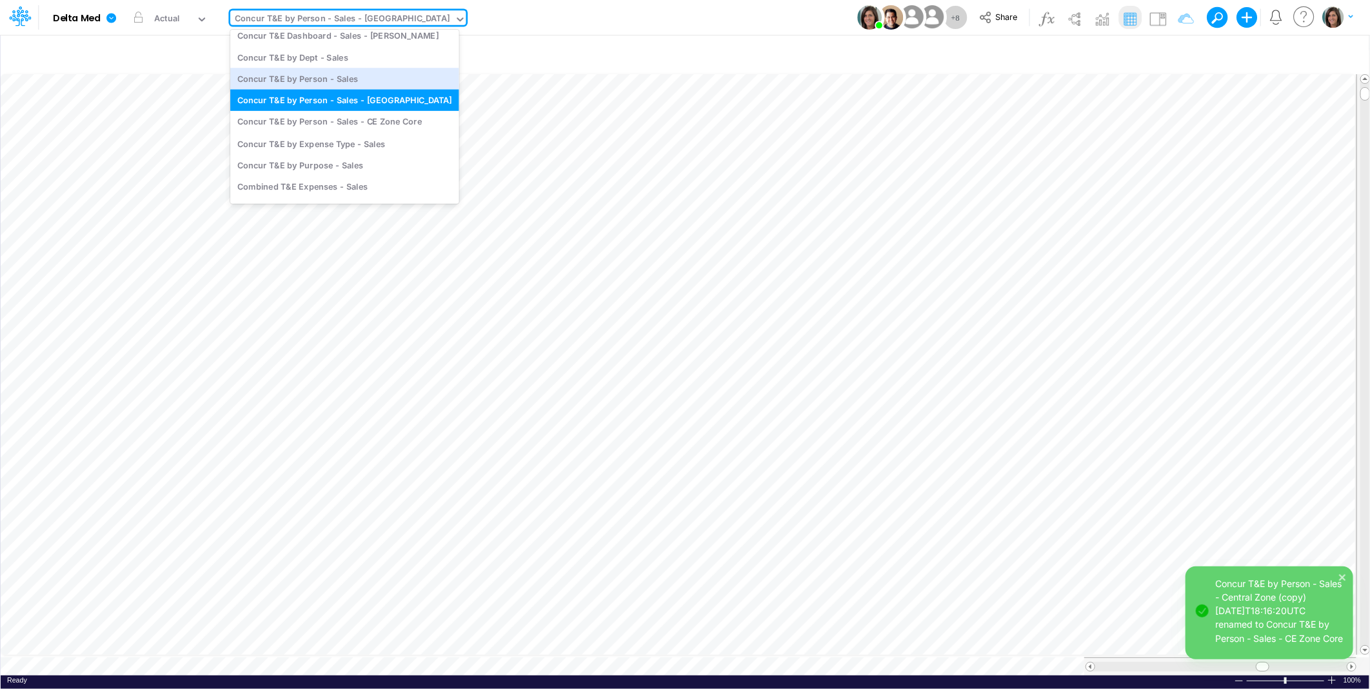
click at [637, 15] on div "Model Delta Med Edit model settings Duplicate Import QuickBooks QuickBooks Onli…" at bounding box center [684, 17] width 1233 height 35
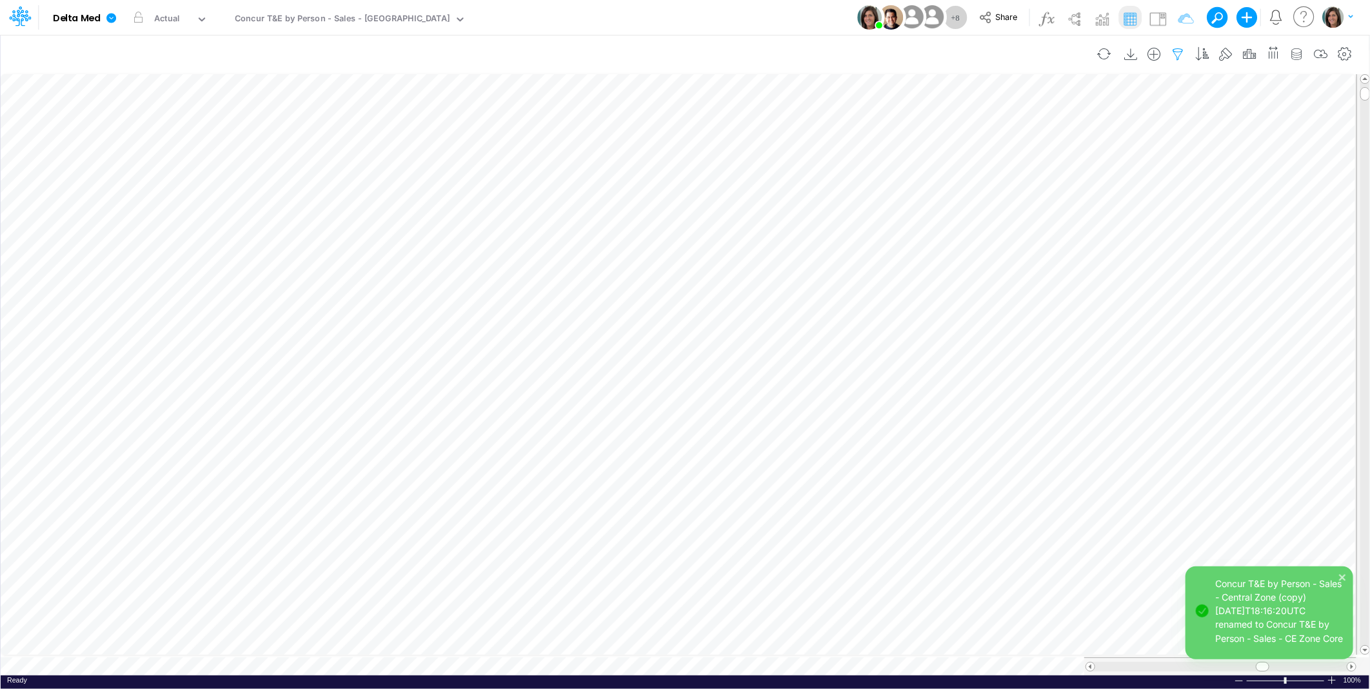
click at [1177, 53] on icon "button" at bounding box center [1177, 55] width 19 height 14
select select "tableSearchOR"
select select "startsWith"
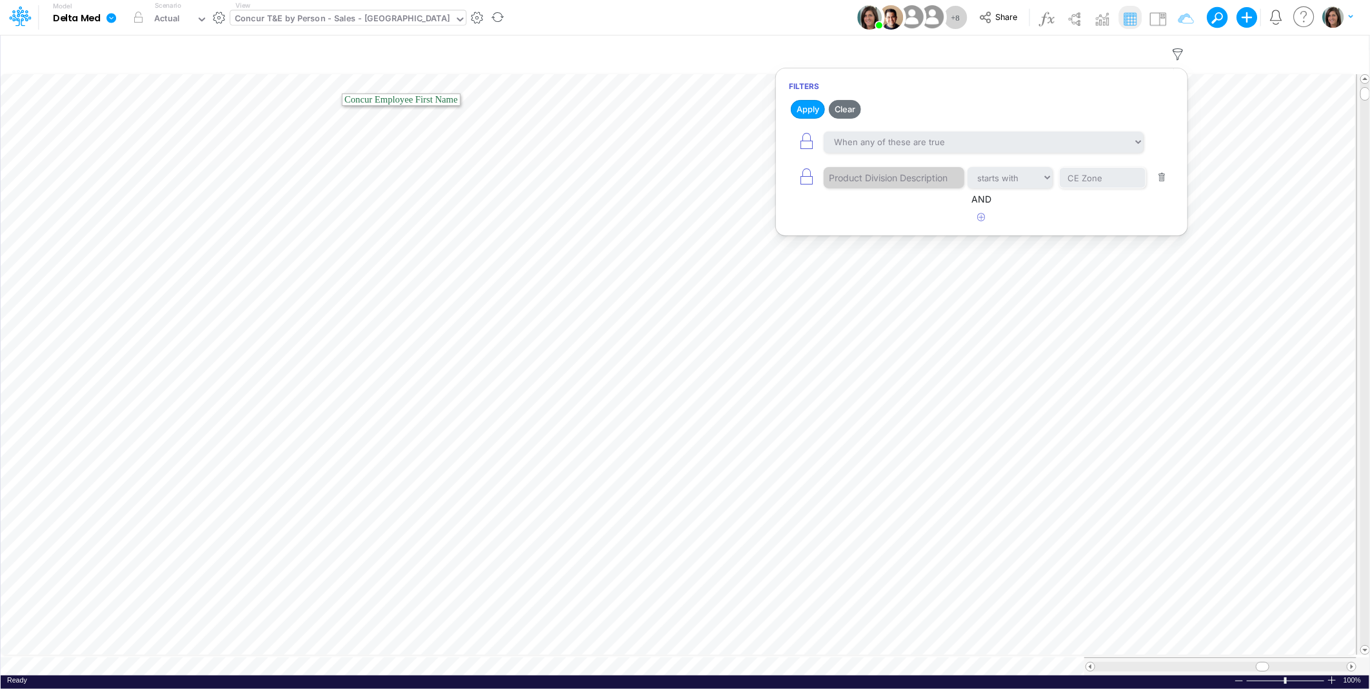
click at [315, 24] on div "Concur T&E by Person - Sales - Central Zone" at bounding box center [342, 19] width 215 height 15
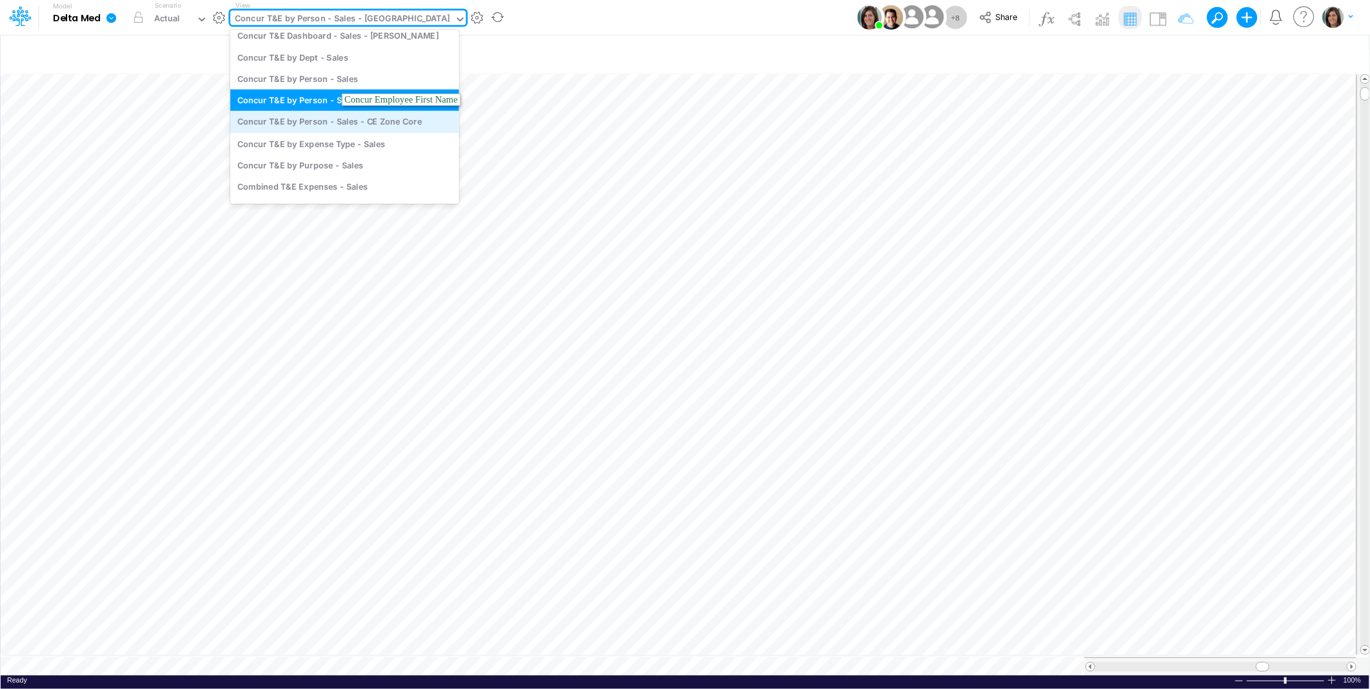
click at [315, 121] on div "Concur T&E by Person - Sales - CE Zone Core" at bounding box center [344, 121] width 229 height 21
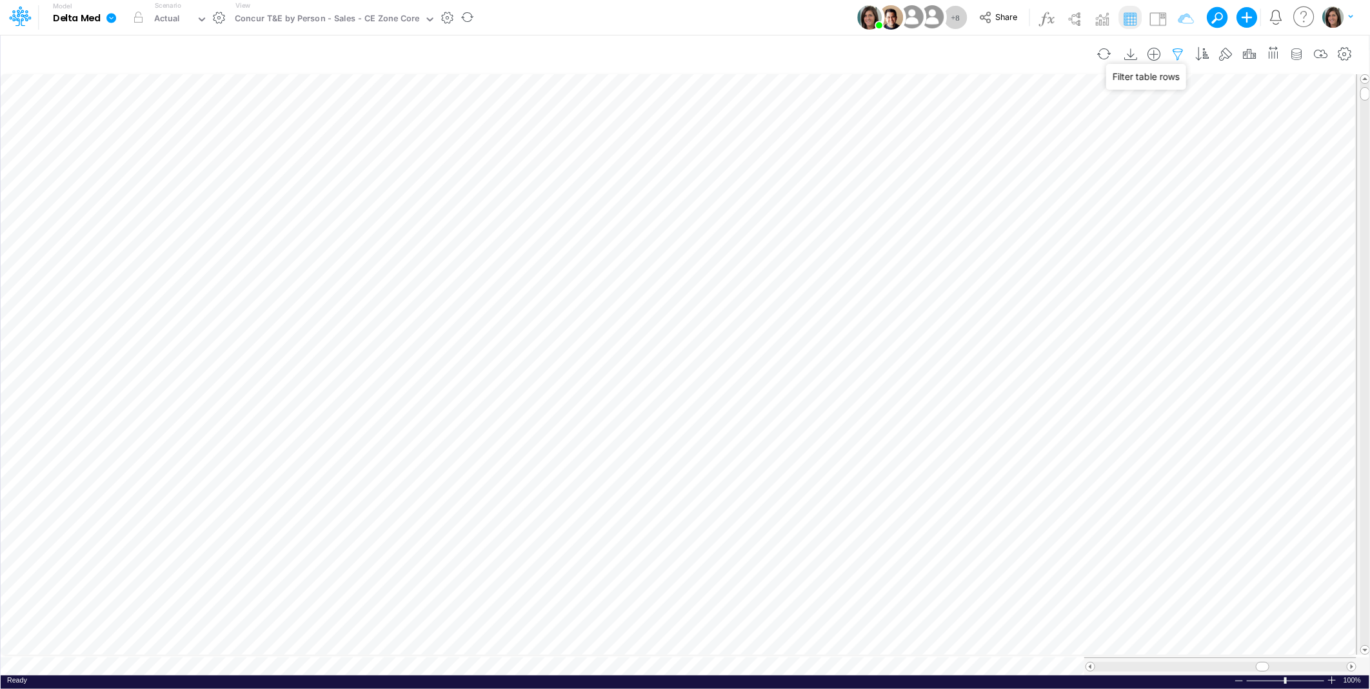
click at [1177, 50] on icon "button" at bounding box center [1177, 55] width 19 height 14
select select "tableSearchOR"
select select "startsWith"
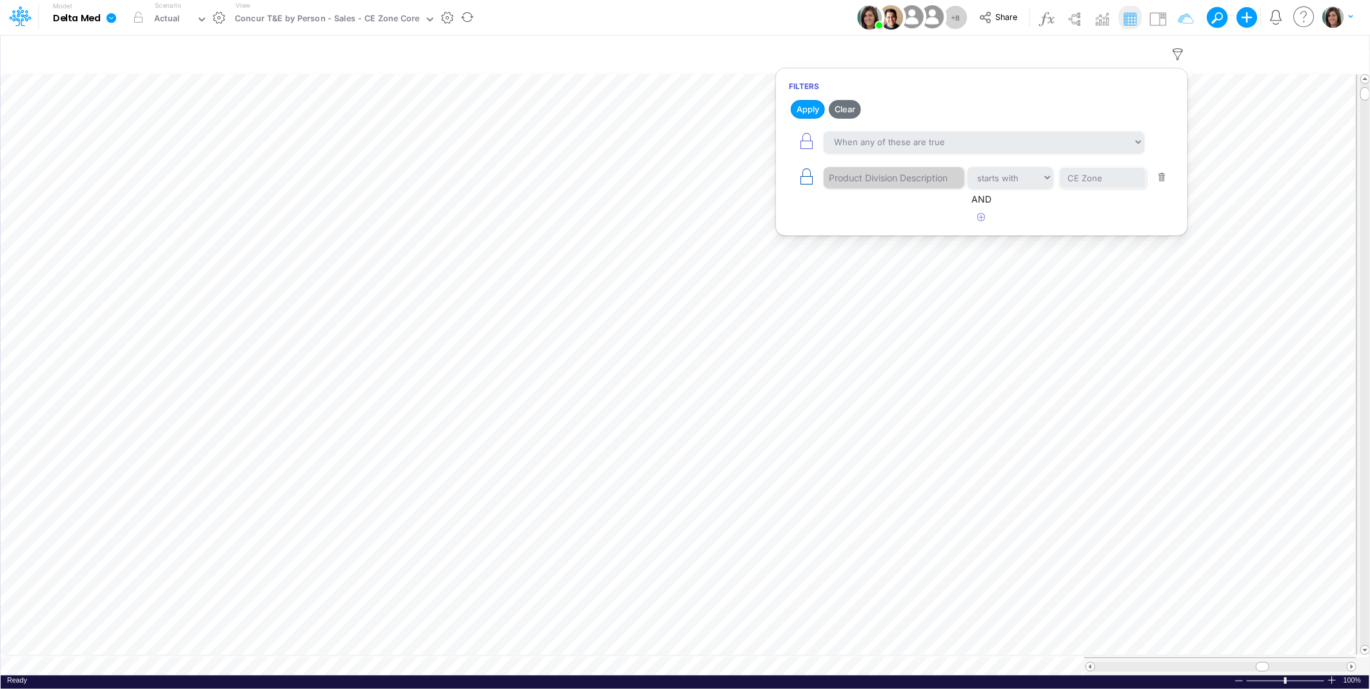
click at [800, 185] on icon "button" at bounding box center [806, 177] width 18 height 18
select select "tableSearchOR"
select select "startsWith"
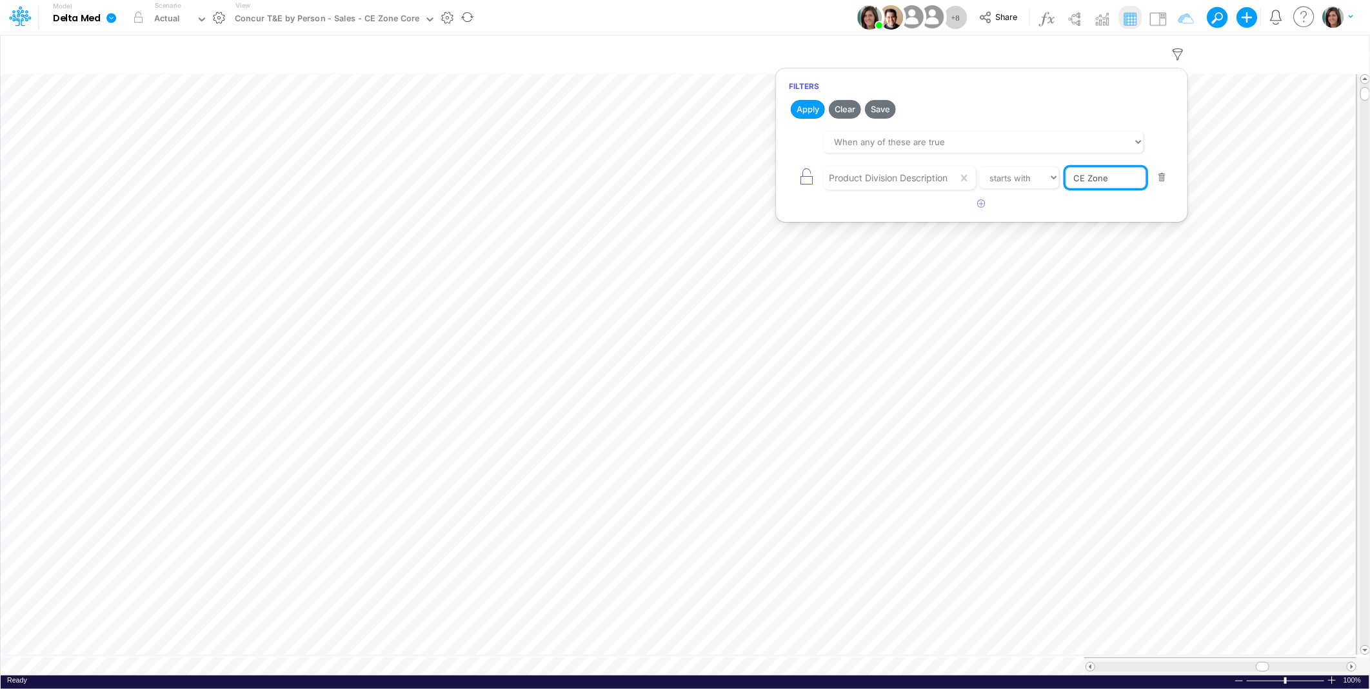
click at [1123, 178] on input "CE Zone" at bounding box center [1105, 178] width 81 height 22
type input "CE Zone Core"
click at [1021, 179] on select "equals not equal starts with ends with contains" at bounding box center [1019, 178] width 81 height 22
select select "equals"
click at [982, 167] on select "equals not equal starts with ends with contains" at bounding box center [1019, 178] width 80 height 22
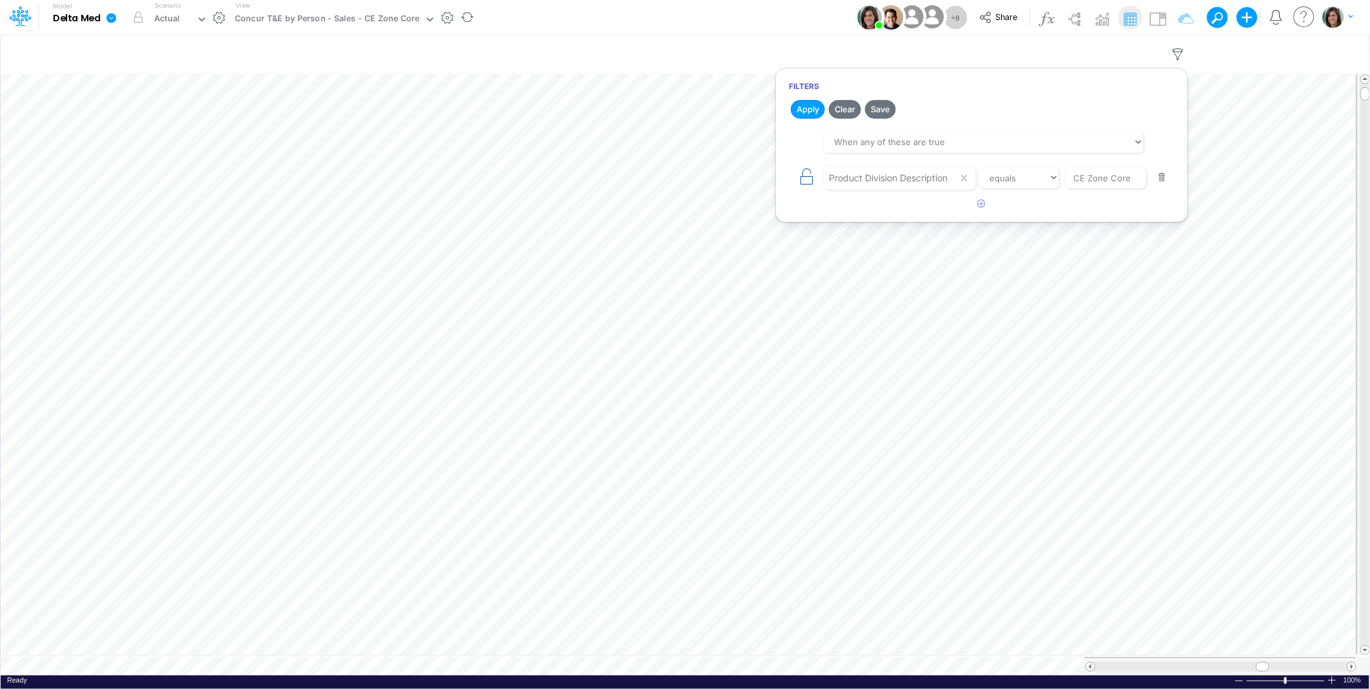
click at [806, 181] on icon "button" at bounding box center [806, 177] width 18 height 18
select select "tableSearchOR"
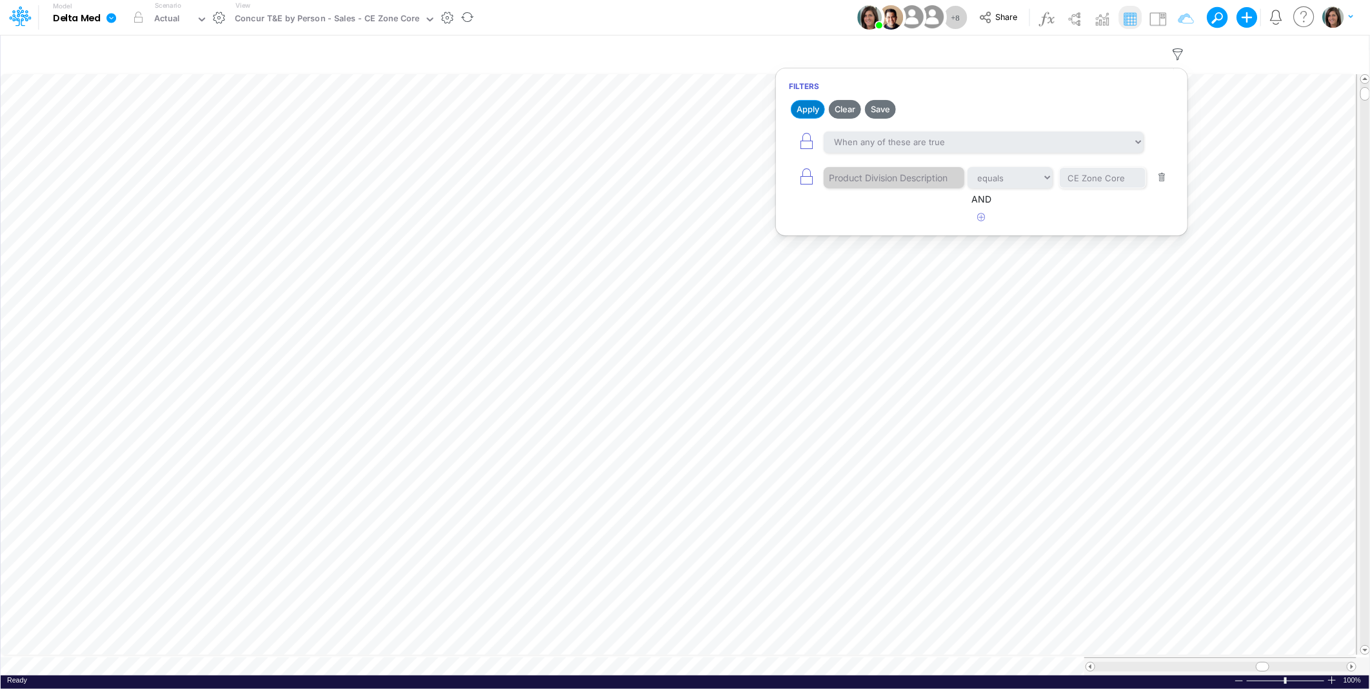
click at [805, 106] on button "Apply" at bounding box center [808, 109] width 34 height 19
click at [884, 108] on button "Save" at bounding box center [880, 109] width 31 height 19
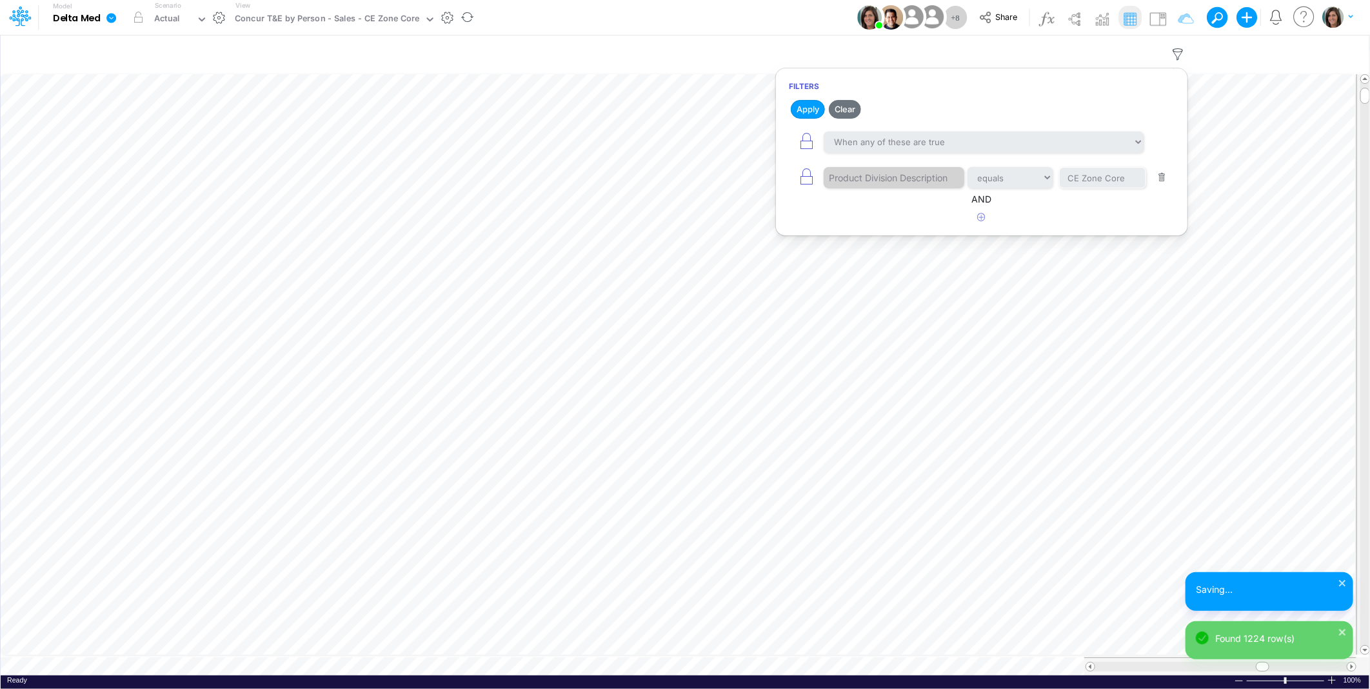
click at [793, 22] on div "Model Delta Med Edit model settings Duplicate Import QuickBooks QuickBooks Onli…" at bounding box center [684, 17] width 1233 height 35
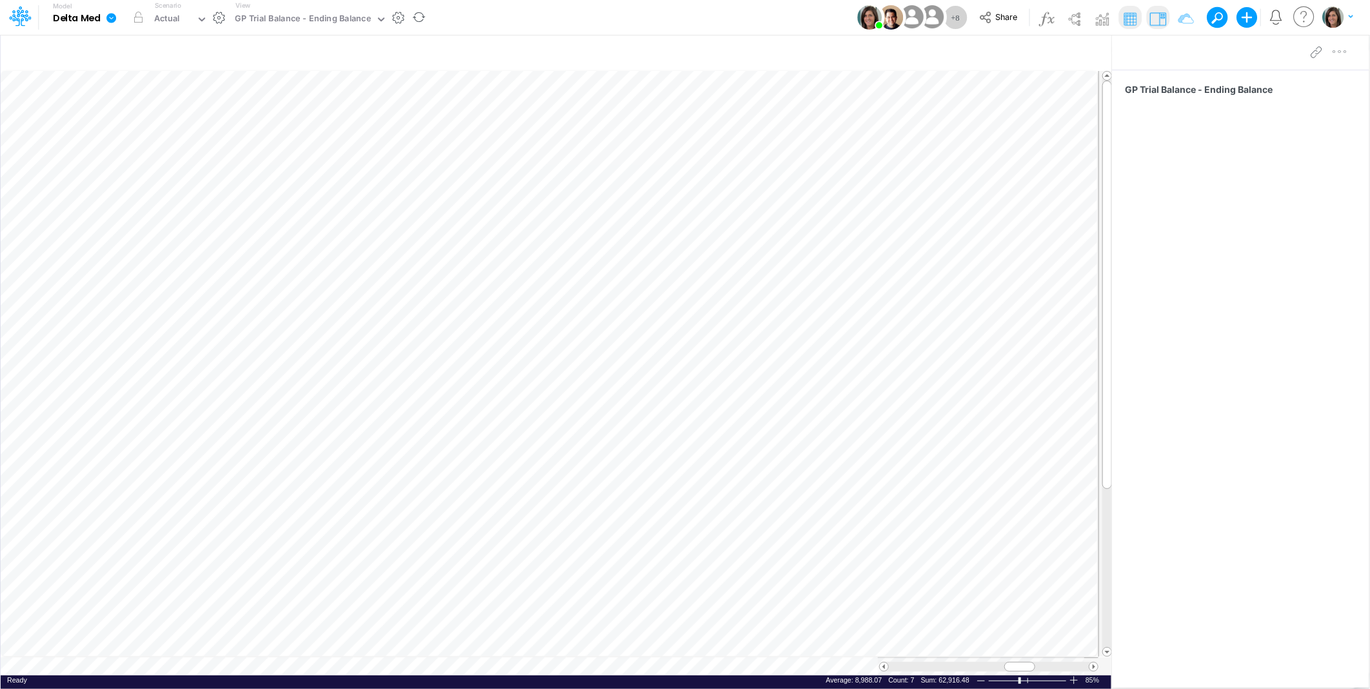
scroll to position [0, 1]
click at [608, 649] on span "Close" at bounding box center [608, 648] width 35 height 12
click at [477, 651] on span "Close" at bounding box center [474, 653] width 35 height 12
click at [388, 655] on span "Close" at bounding box center [400, 655] width 35 height 12
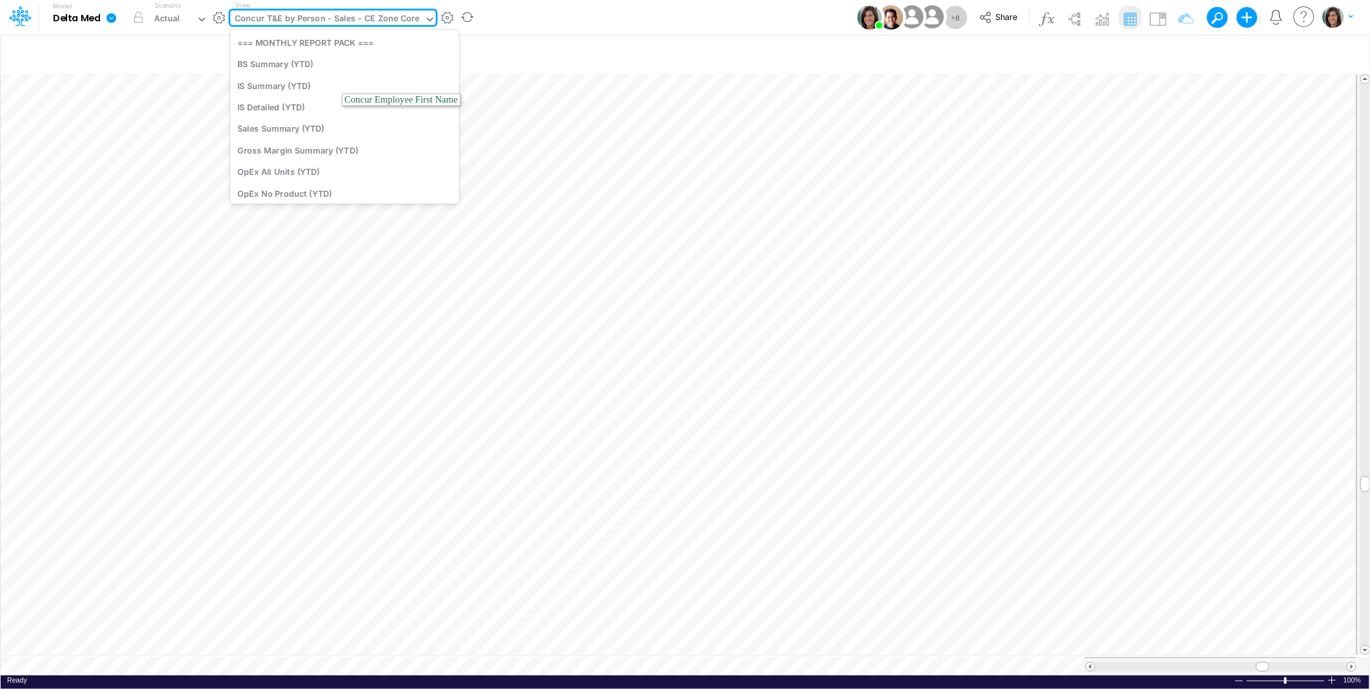
click at [342, 21] on div "Concur T&E by Person - Sales - CE Zone Core" at bounding box center [327, 19] width 184 height 15
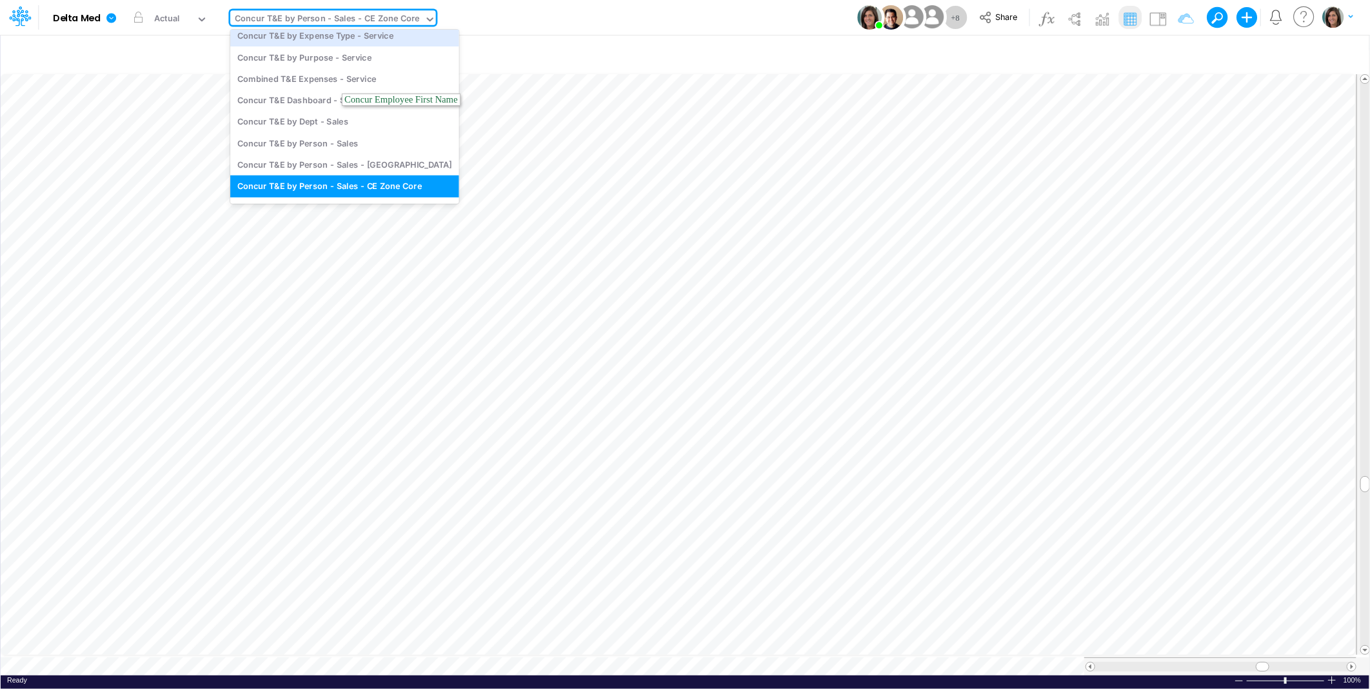
click at [521, 26] on div "Model Delta Med Edit model settings Duplicate Import QuickBooks QuickBooks Onli…" at bounding box center [684, 17] width 1233 height 35
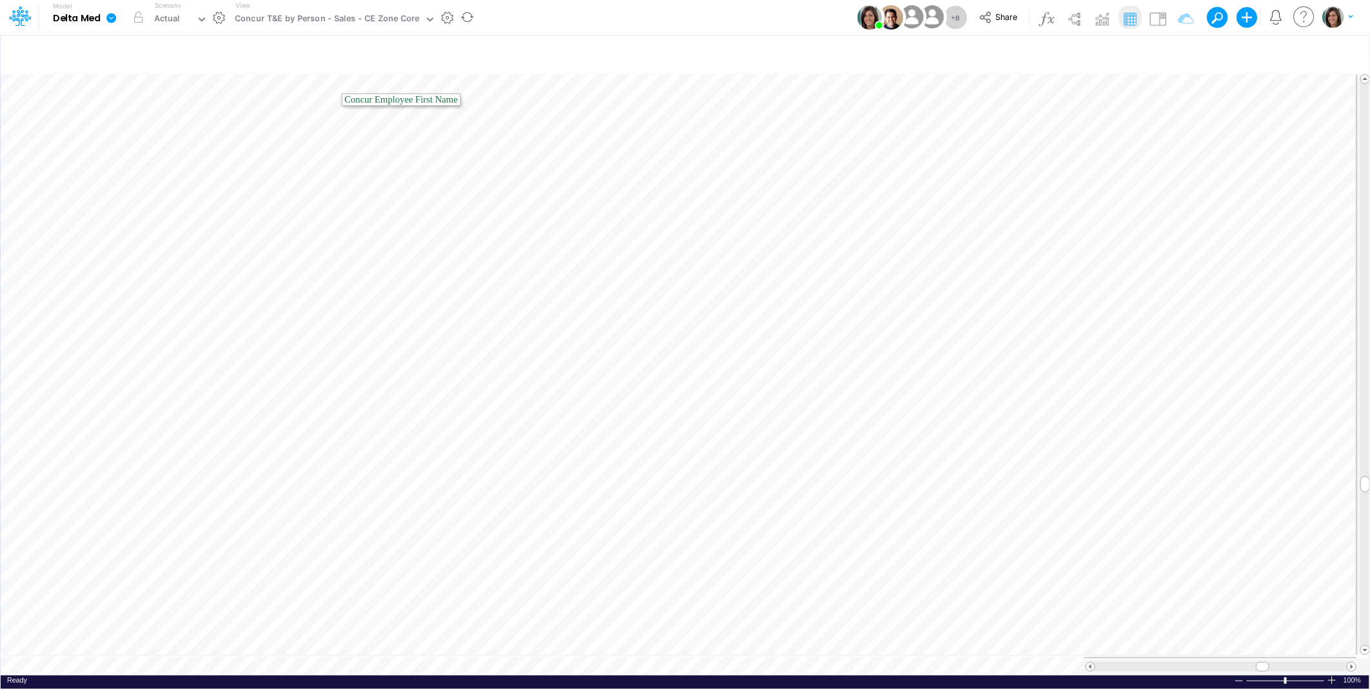
click at [442, 17] on button "button" at bounding box center [447, 18] width 14 height 14
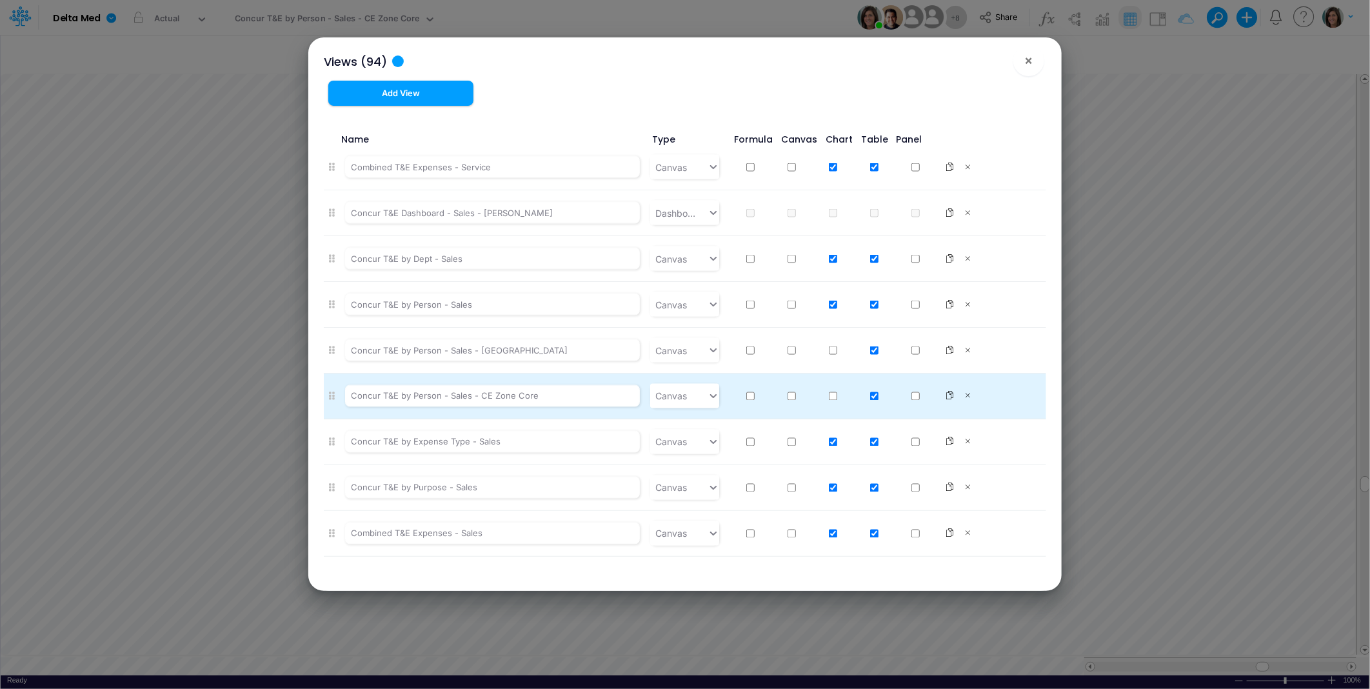
scroll to position [1337, 0]
click at [945, 395] on icon at bounding box center [949, 393] width 9 height 9
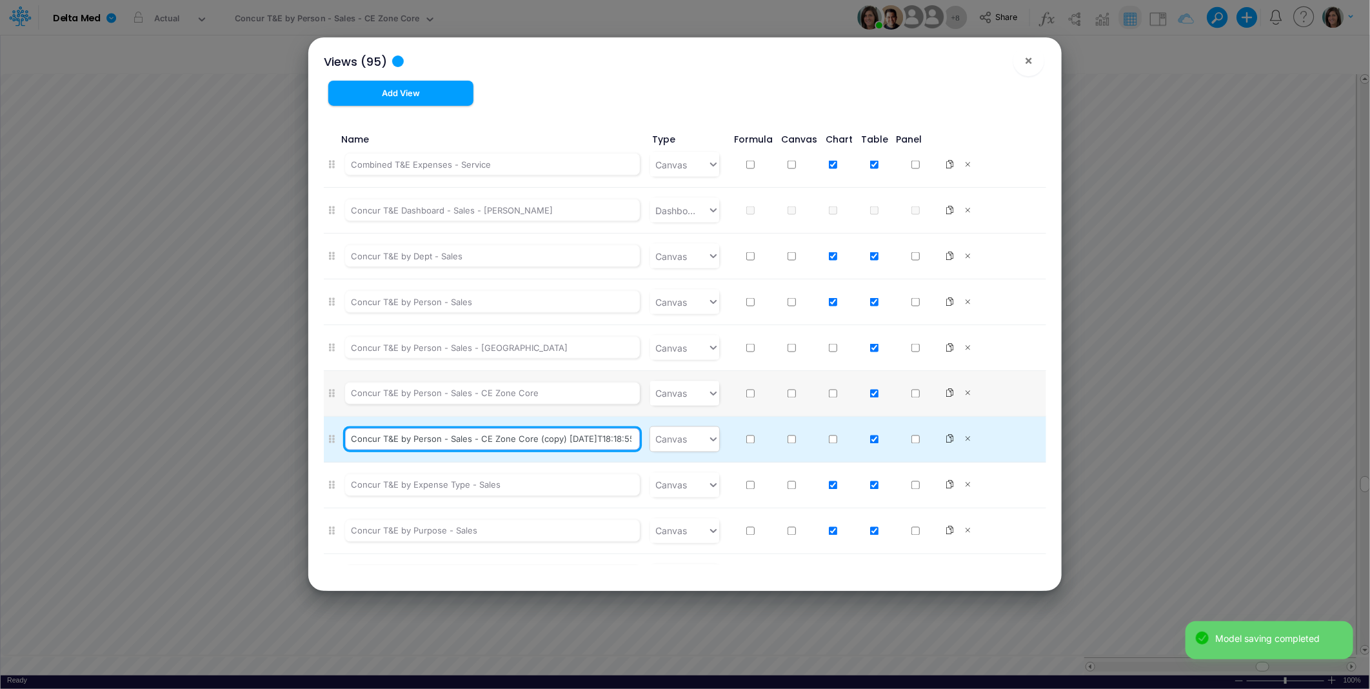
scroll to position [0, 39]
drag, startPoint x: 480, startPoint y: 440, endPoint x: 647, endPoint y: 446, distance: 167.1
click at [647, 446] on li "Concur T&E by Person - Sales - CE Zone Core (copy) 2025-08-13T18:18:55UTC Canvas" at bounding box center [685, 440] width 722 height 46
paste input "S3/S4"
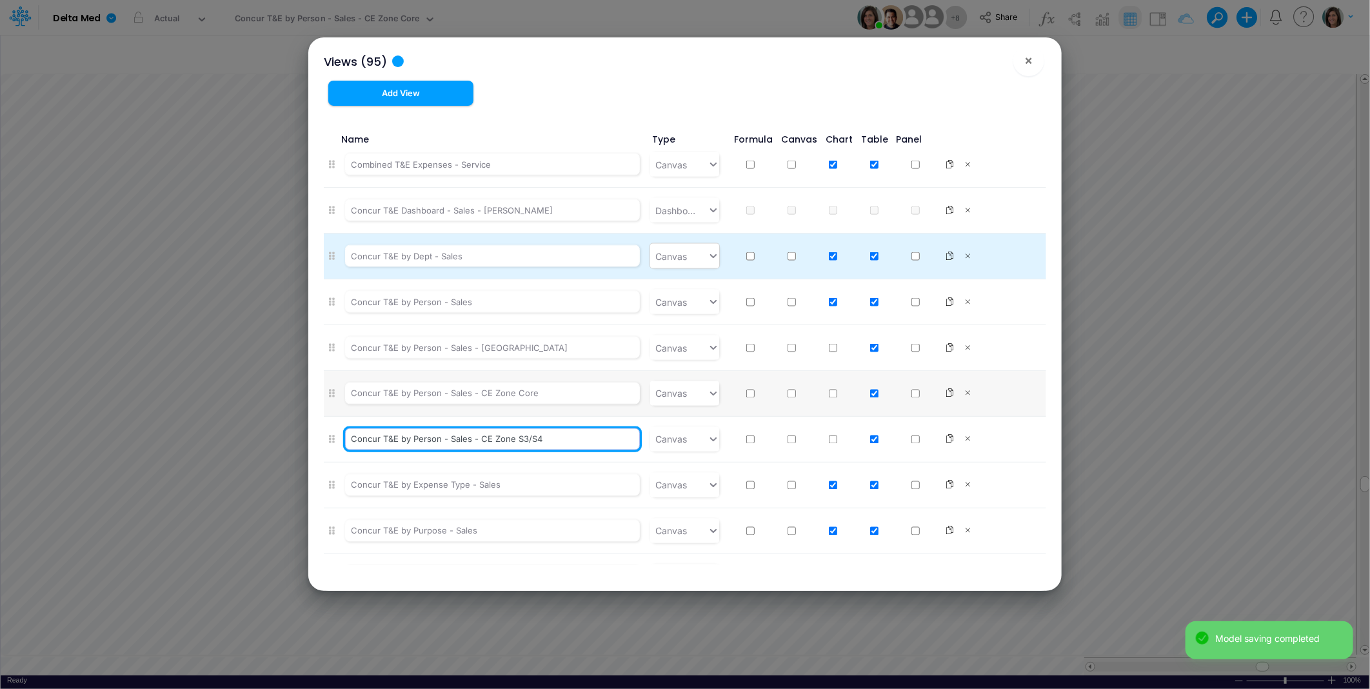
type input "Concur T&E by Person - Sales - CE Zone S3/S4"
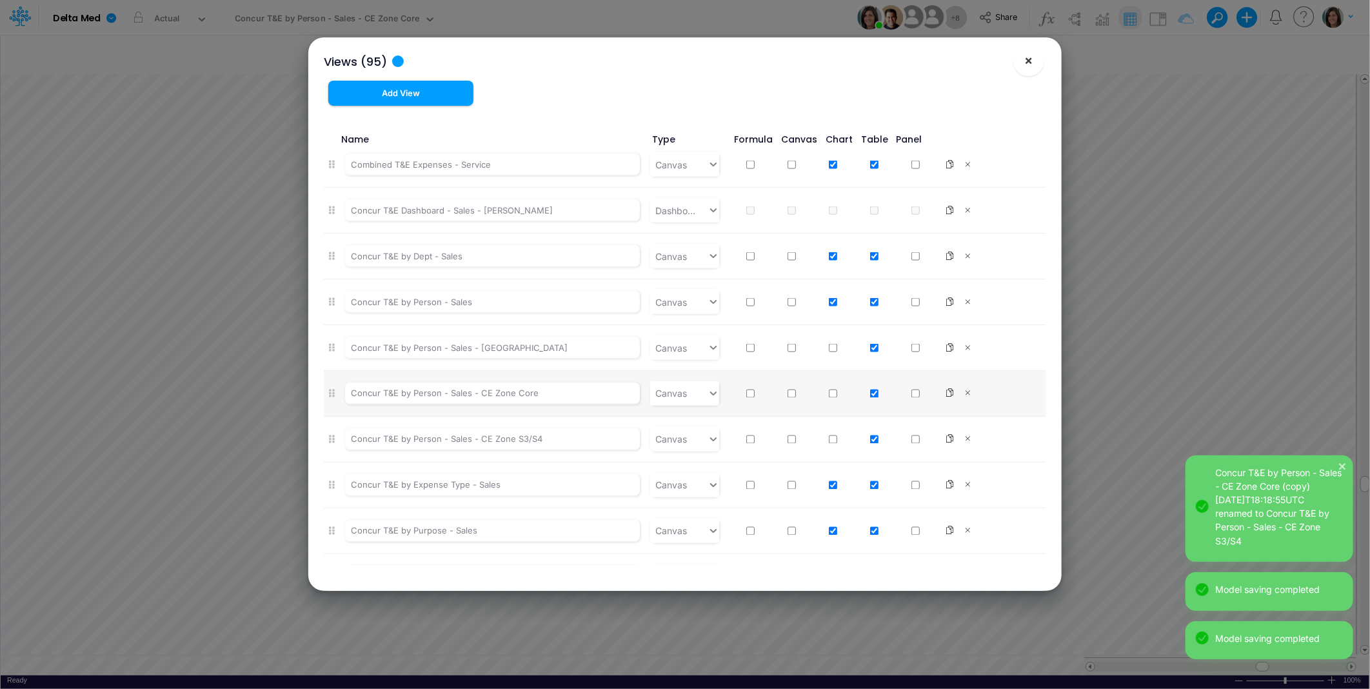
click at [1032, 63] on span "×" at bounding box center [1029, 59] width 8 height 15
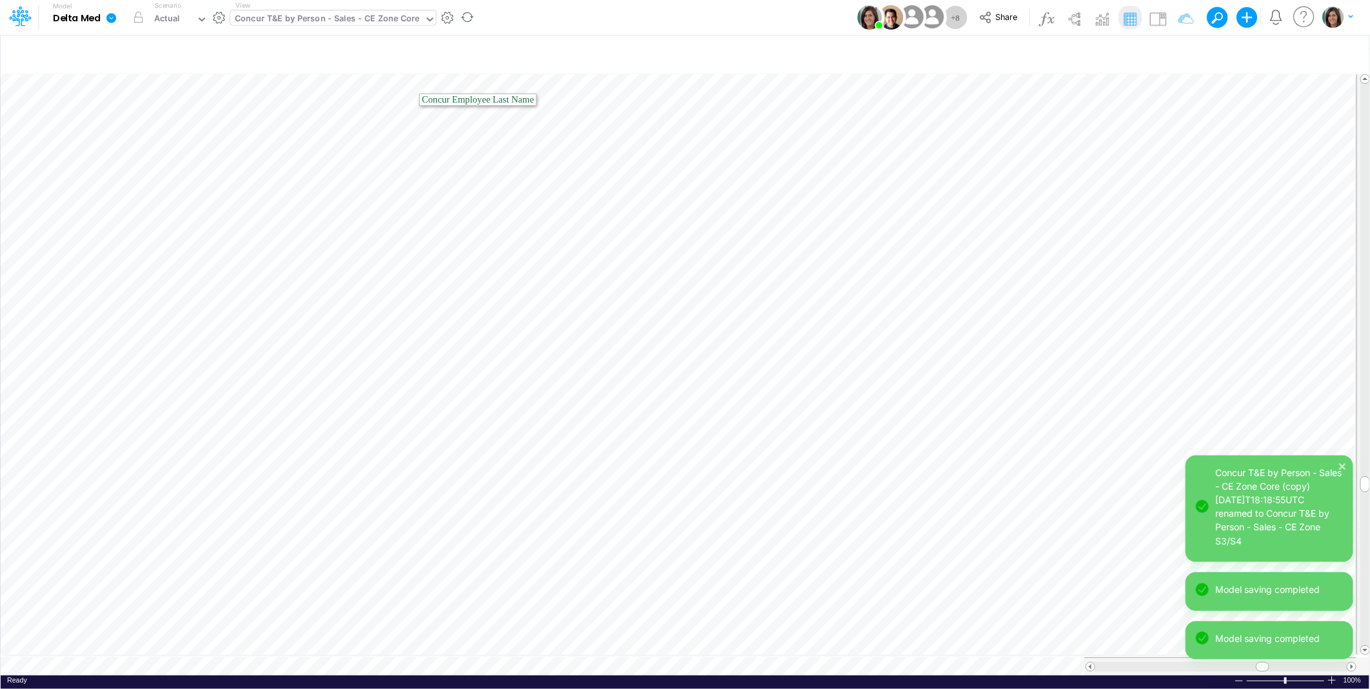
click at [336, 17] on div "Concur T&E by Person - Sales - CE Zone Core" at bounding box center [327, 19] width 184 height 15
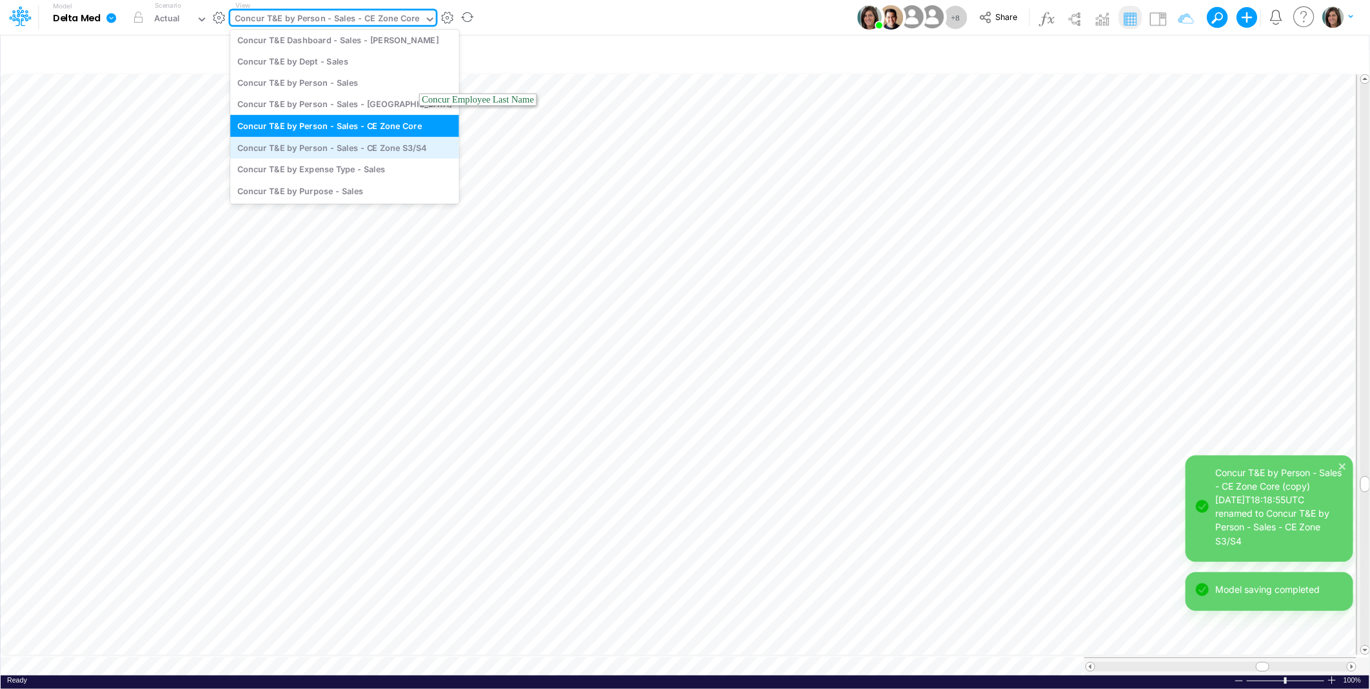
scroll to position [749, 0]
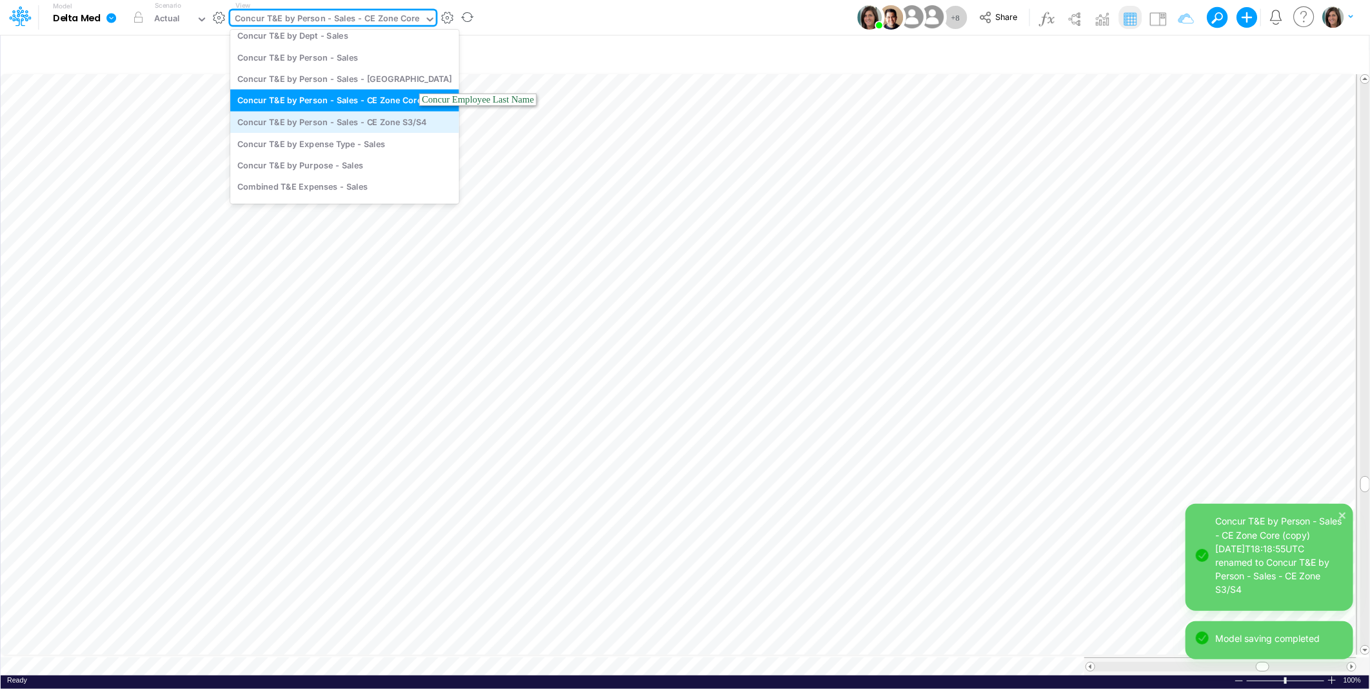
click at [376, 124] on div "Concur T&E by Person - Sales - CE Zone S3/S4" at bounding box center [344, 121] width 229 height 21
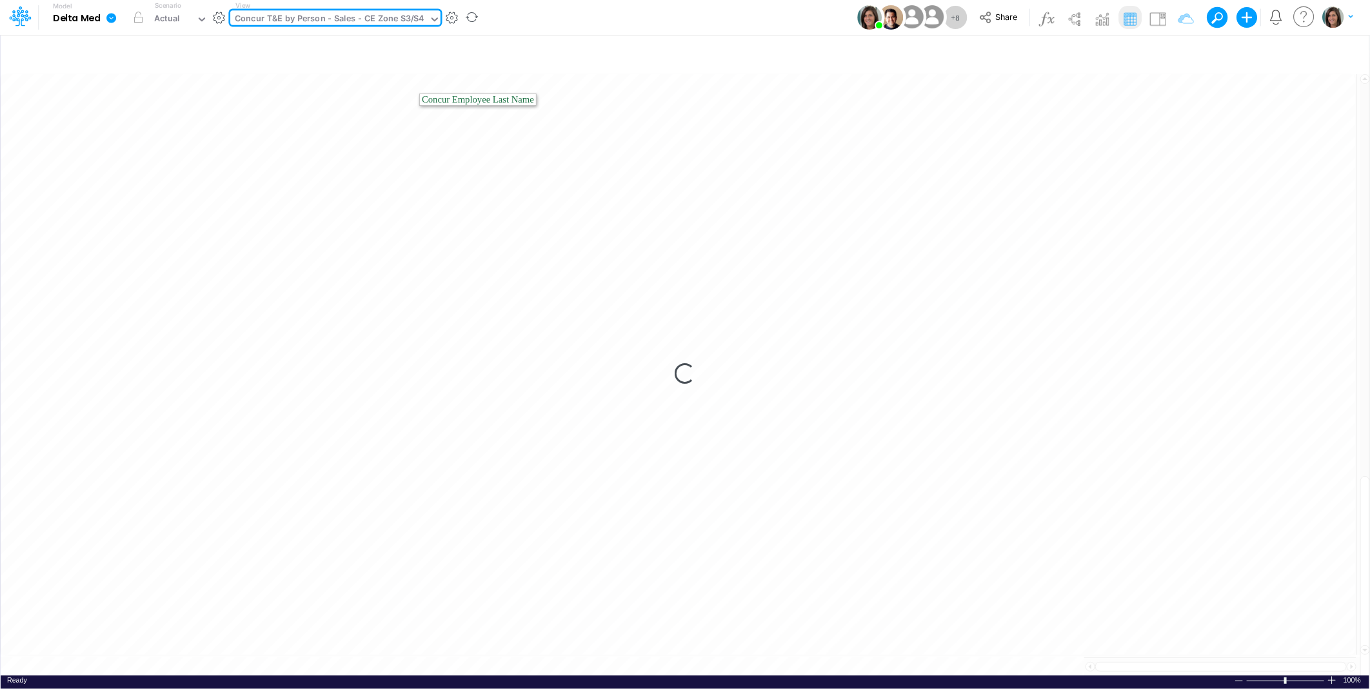
click at [646, 17] on div "Model Delta Med Edit model settings Duplicate Import QuickBooks QuickBooks Onli…" at bounding box center [684, 17] width 1233 height 35
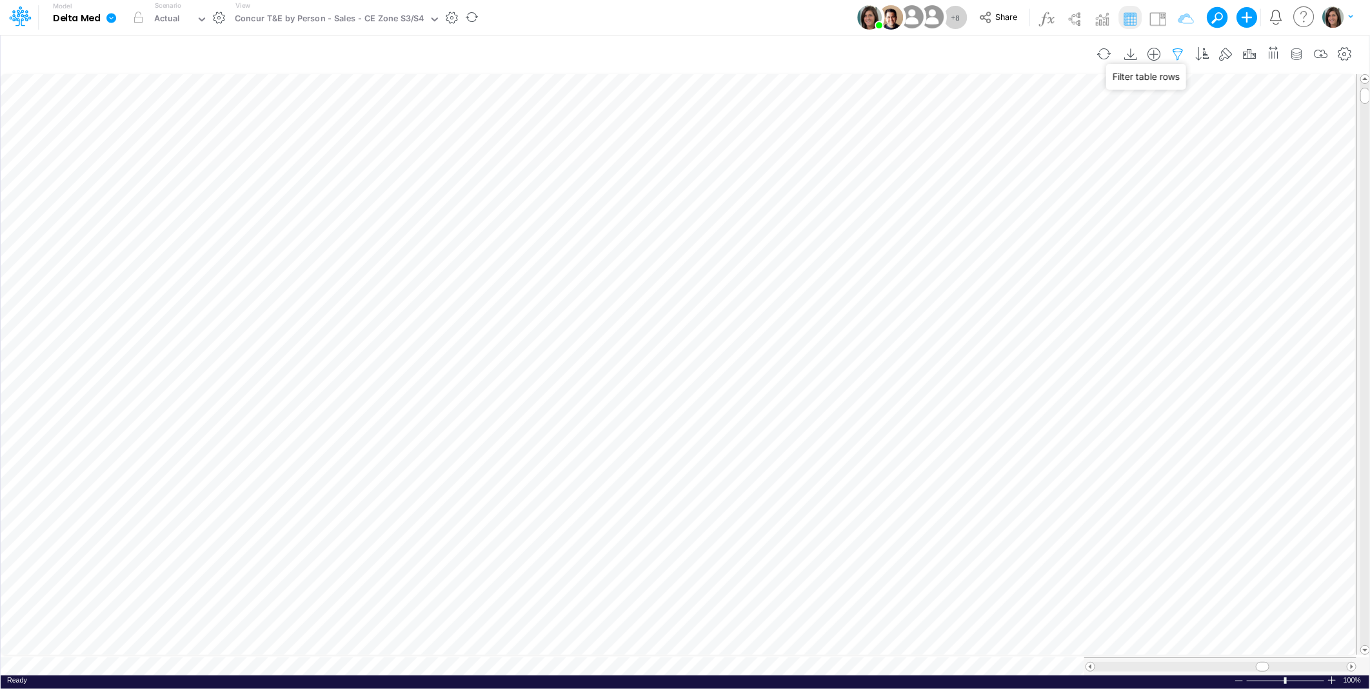
click at [1176, 50] on icon "button" at bounding box center [1177, 55] width 19 height 14
select select "tableSearchOR"
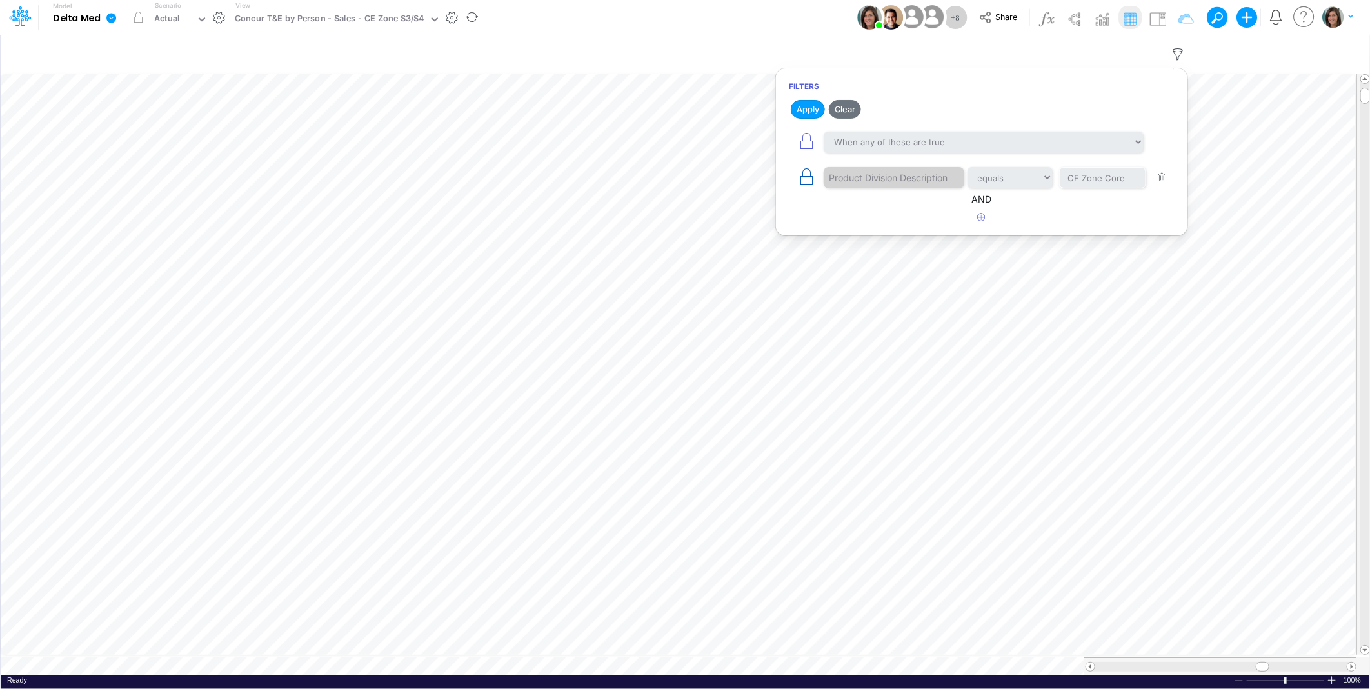
click at [807, 178] on icon "button" at bounding box center [806, 177] width 18 height 18
select select "tableSearchOR"
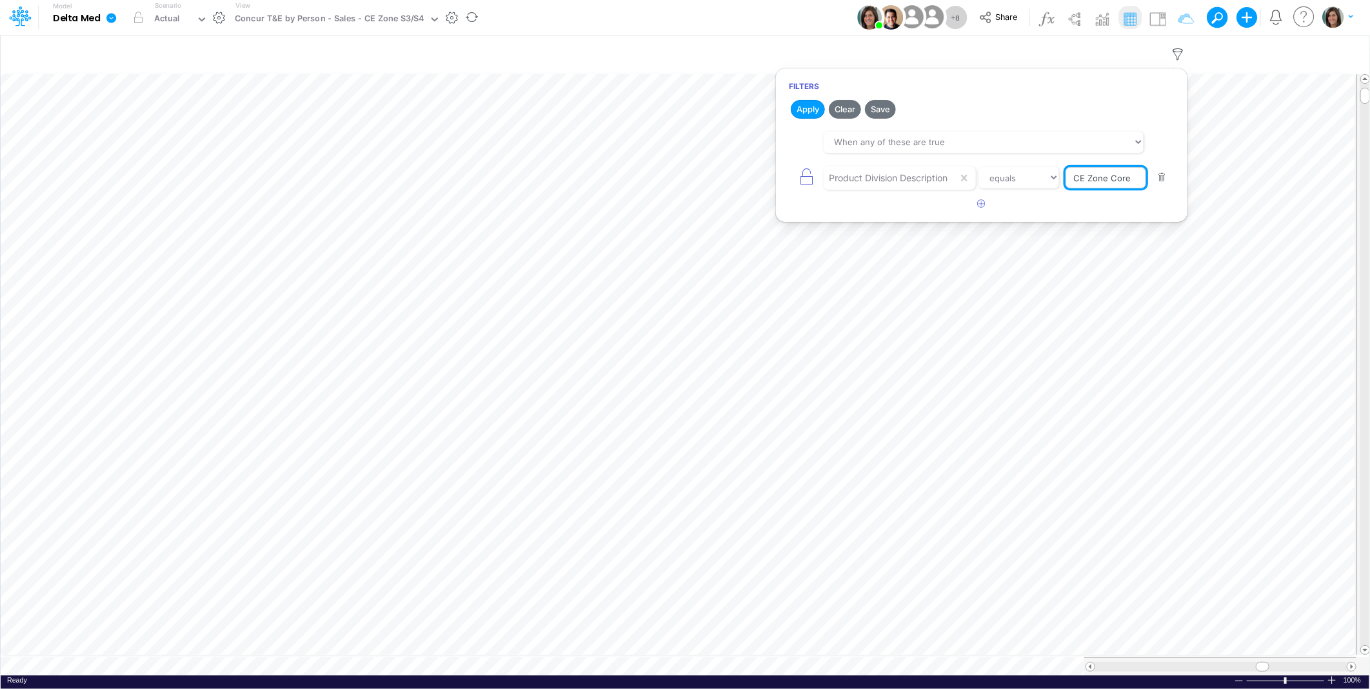
click at [1104, 170] on input "CE Zone Core" at bounding box center [1105, 178] width 81 height 22
paste input "S3/S4"
type input "CE Zone S3/S4"
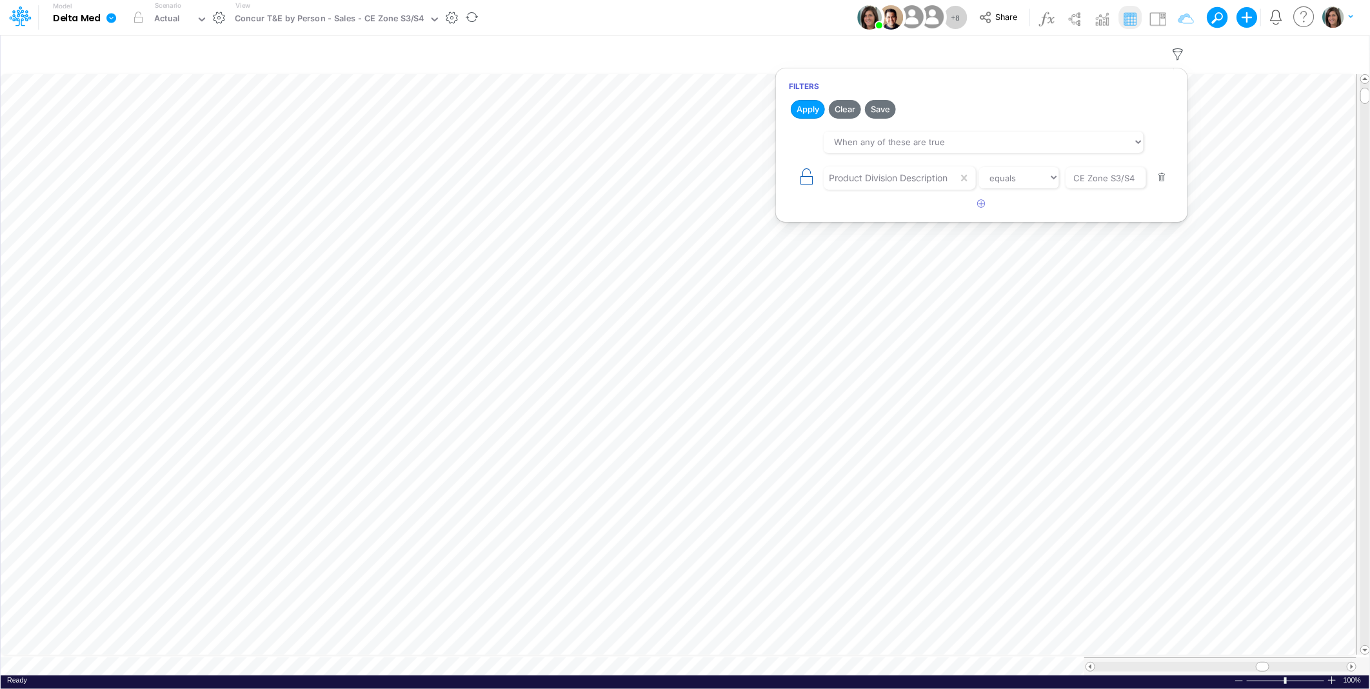
click at [803, 181] on icon "button" at bounding box center [806, 177] width 18 height 18
select select "tableSearchOR"
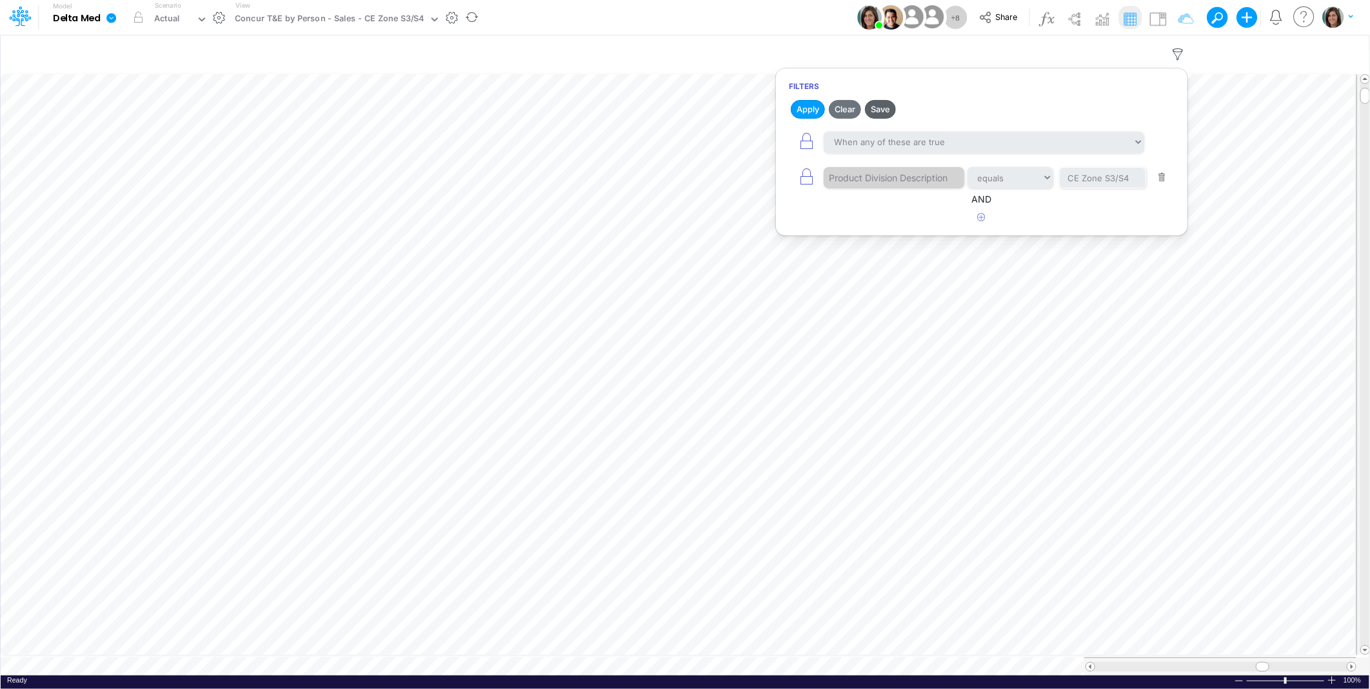
click at [888, 110] on button "Save" at bounding box center [880, 109] width 31 height 19
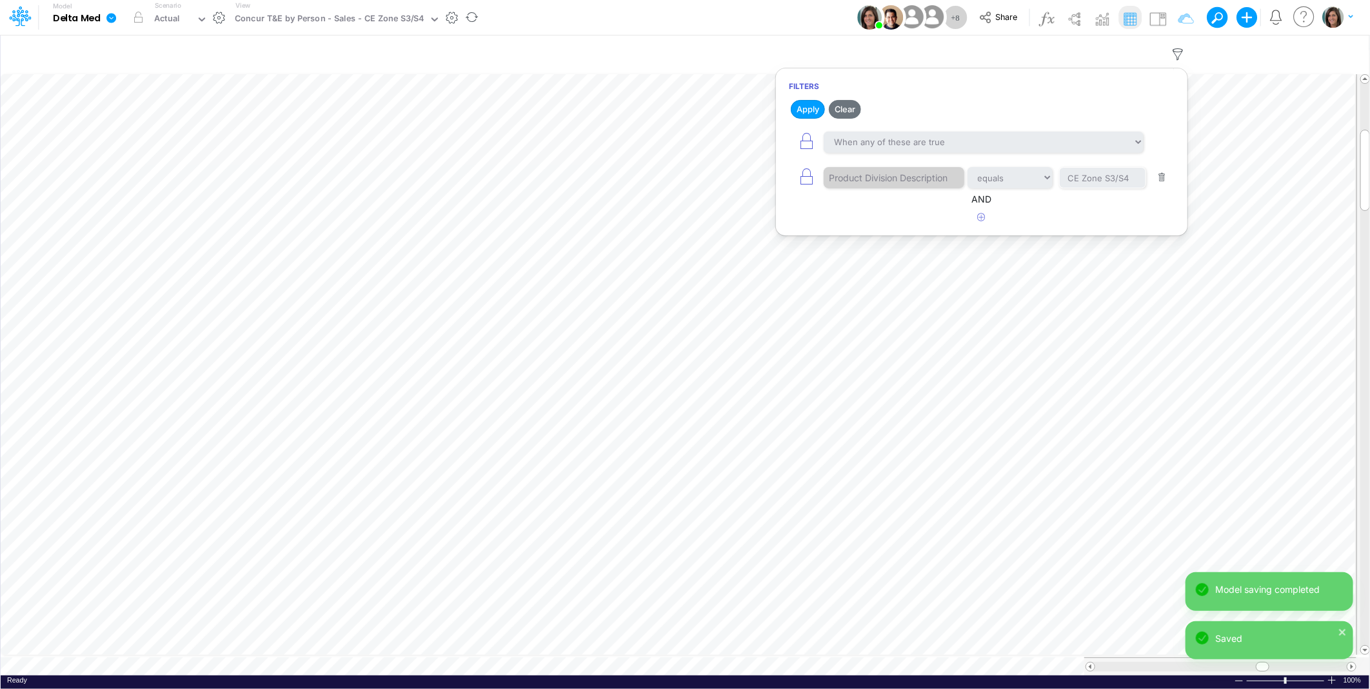
drag, startPoint x: 596, startPoint y: 12, endPoint x: 606, endPoint y: 26, distance: 18.1
click at [596, 12] on div "Model Delta Med Edit model settings Duplicate Import QuickBooks QuickBooks Onli…" at bounding box center [684, 17] width 1233 height 35
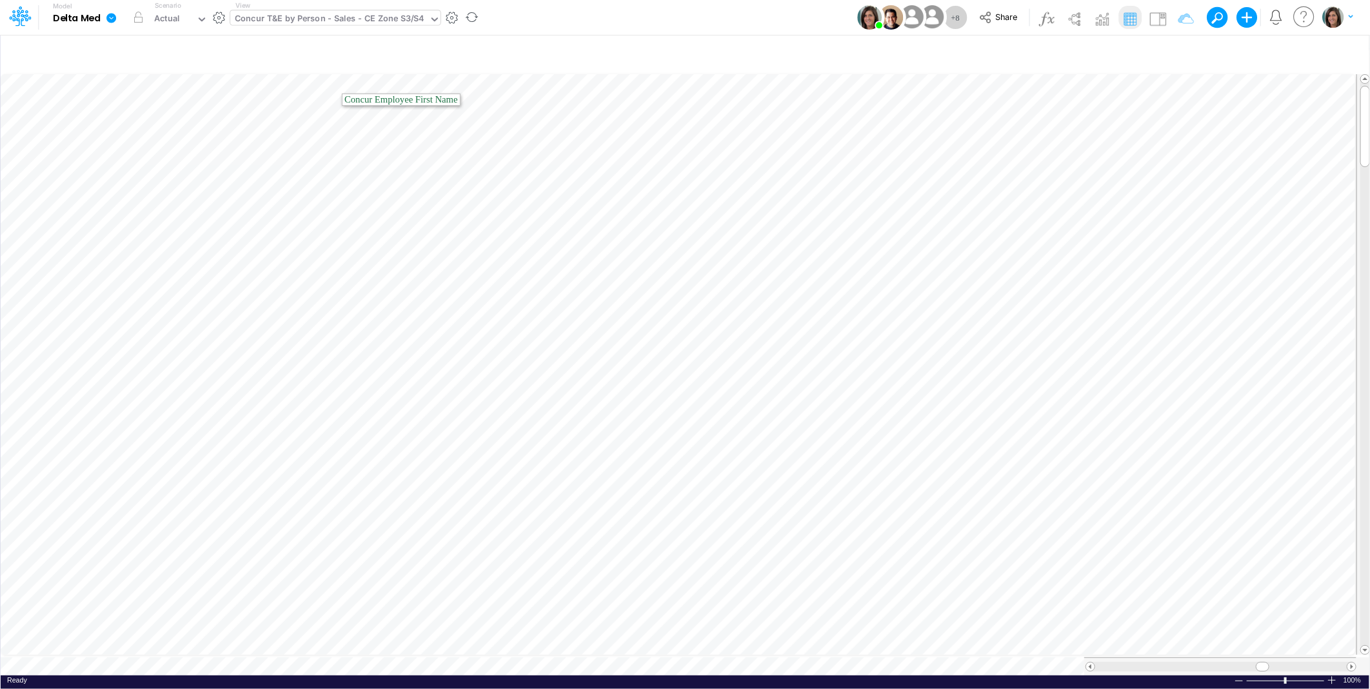
click at [388, 21] on div "Concur T&E by Person - Sales - CE Zone S3/S4" at bounding box center [329, 19] width 189 height 15
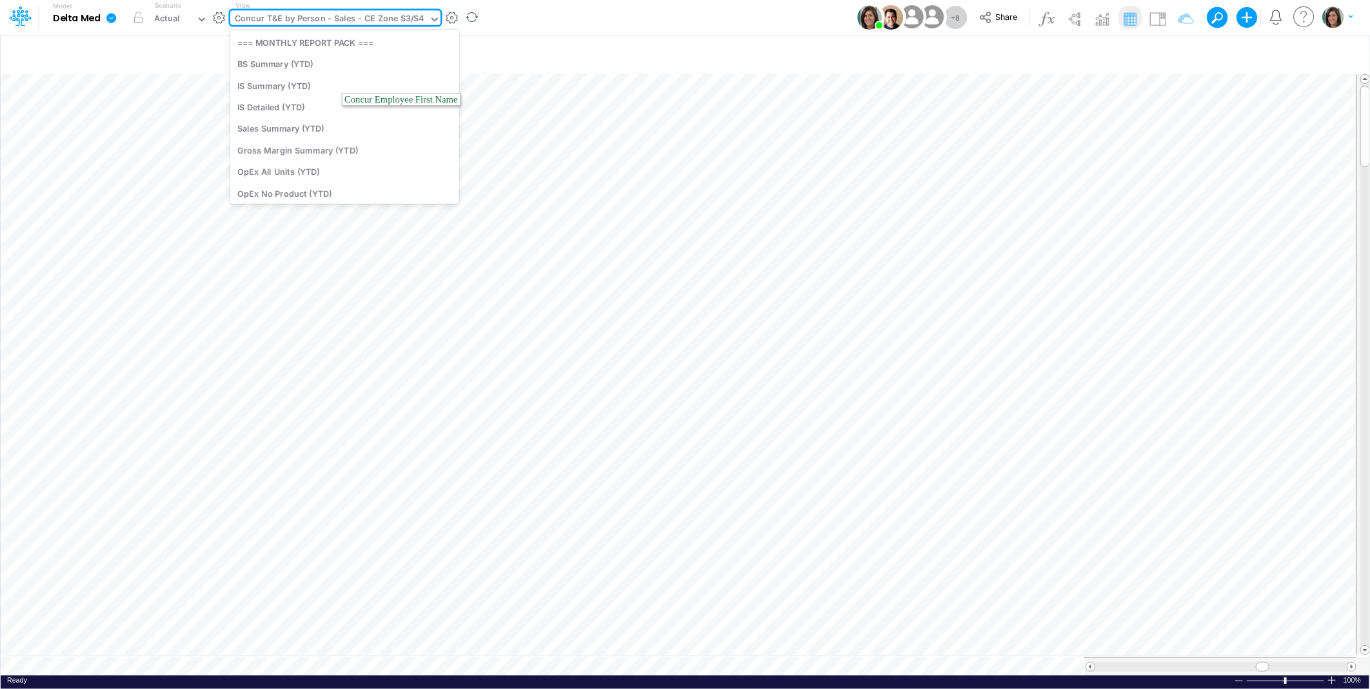
scroll to position [678, 0]
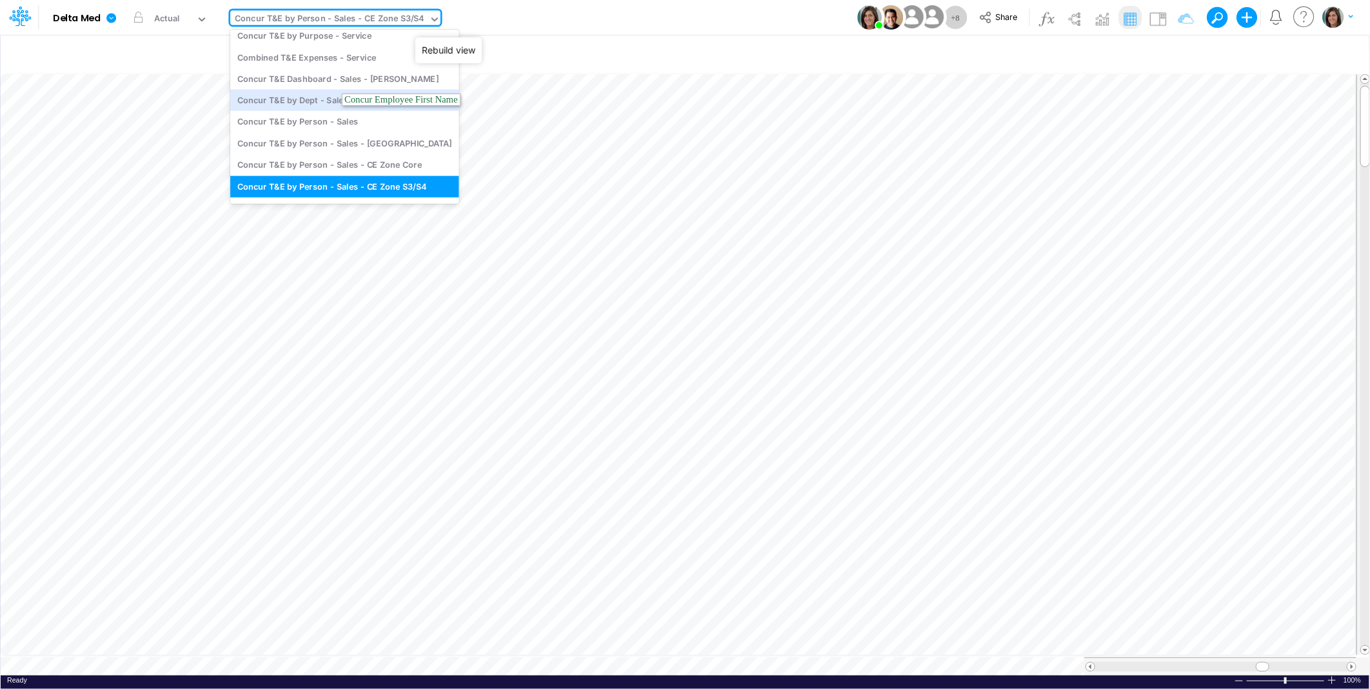
click at [520, 19] on div "Model Delta Med Edit model settings Duplicate Import QuickBooks QuickBooks Onli…" at bounding box center [684, 17] width 1233 height 35
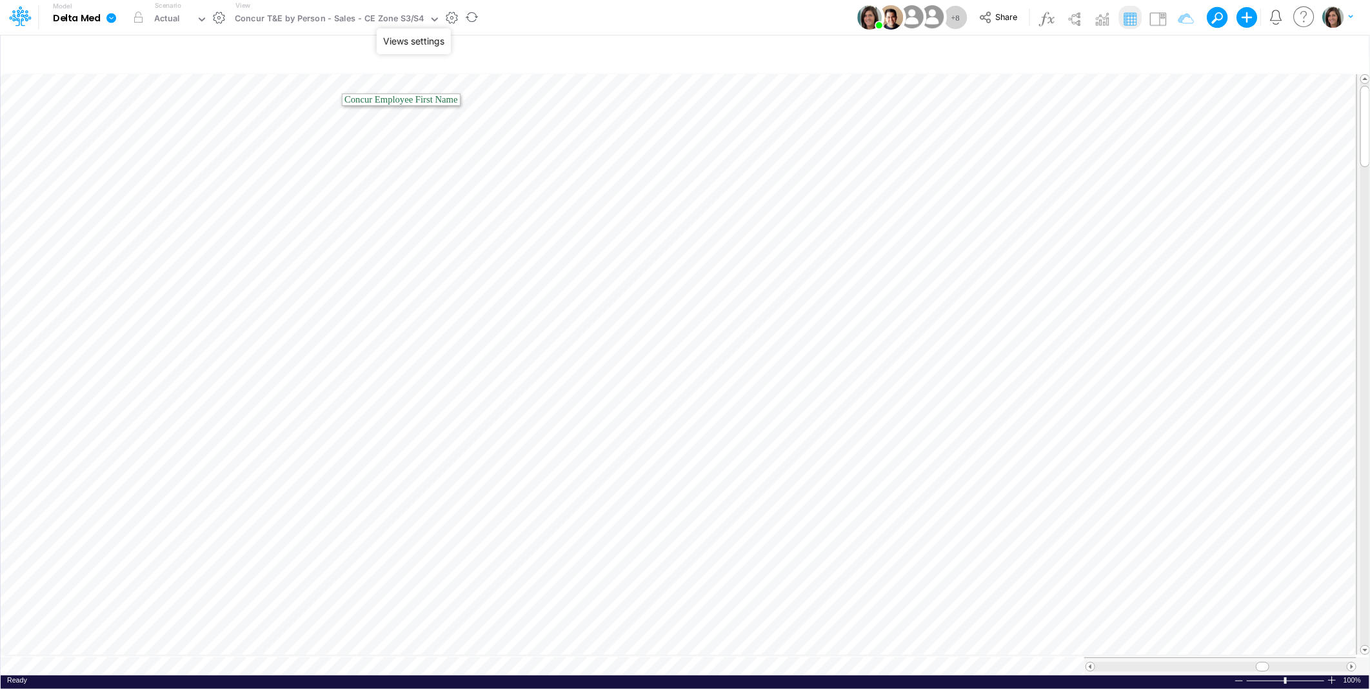
click at [451, 17] on button "button" at bounding box center [452, 18] width 14 height 14
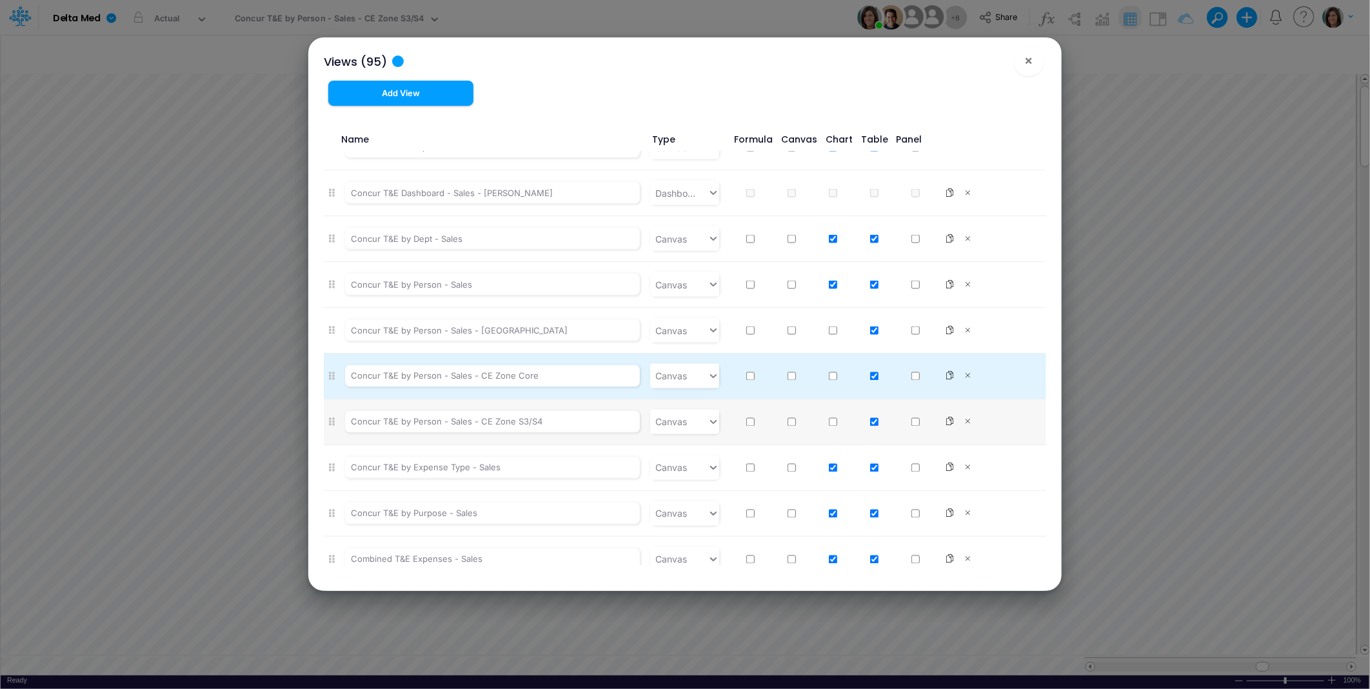
scroll to position [1337, 0]
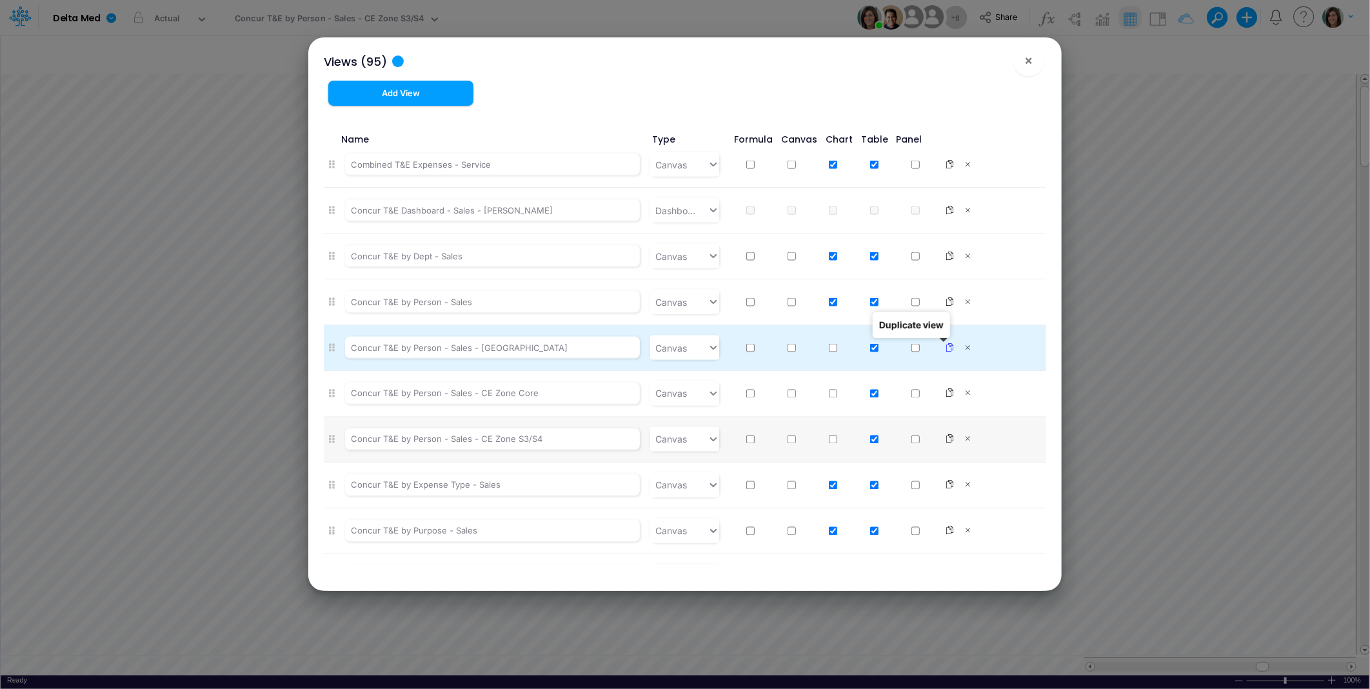
click at [945, 346] on icon at bounding box center [949, 347] width 9 height 9
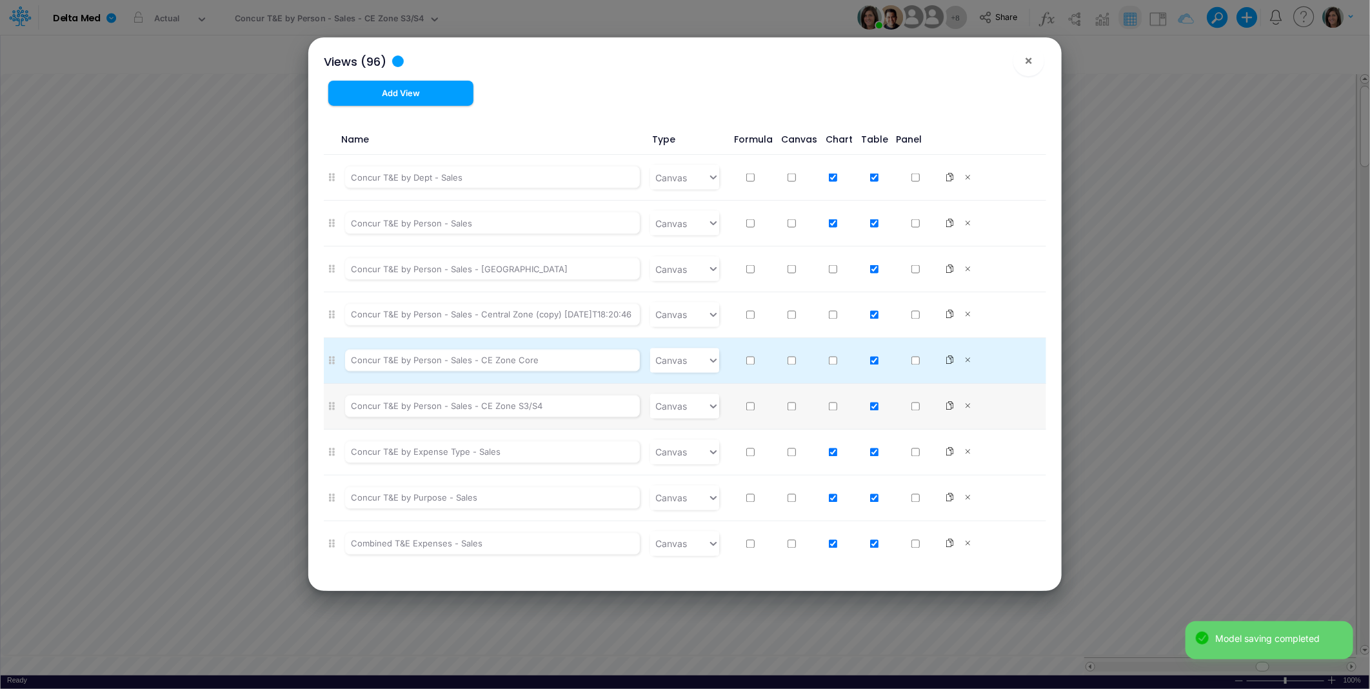
scroll to position [1433, 0]
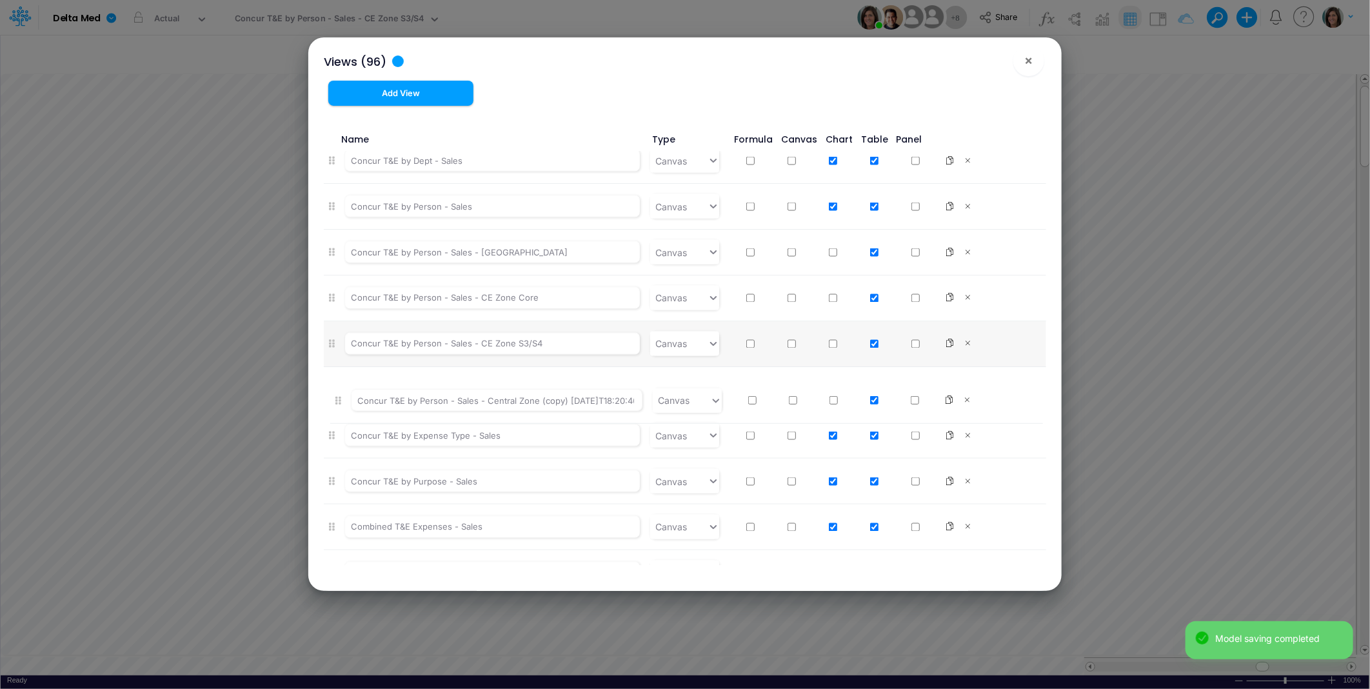
drag, startPoint x: 333, startPoint y: 299, endPoint x: 339, endPoint y: 404, distance: 105.3
click at [339, 404] on ul "=== MONTHLY REPORT PACK === Canvas BS Summary (YTD) Canvas IS Summary (YTD) Can…" at bounding box center [685, 358] width 722 height 413
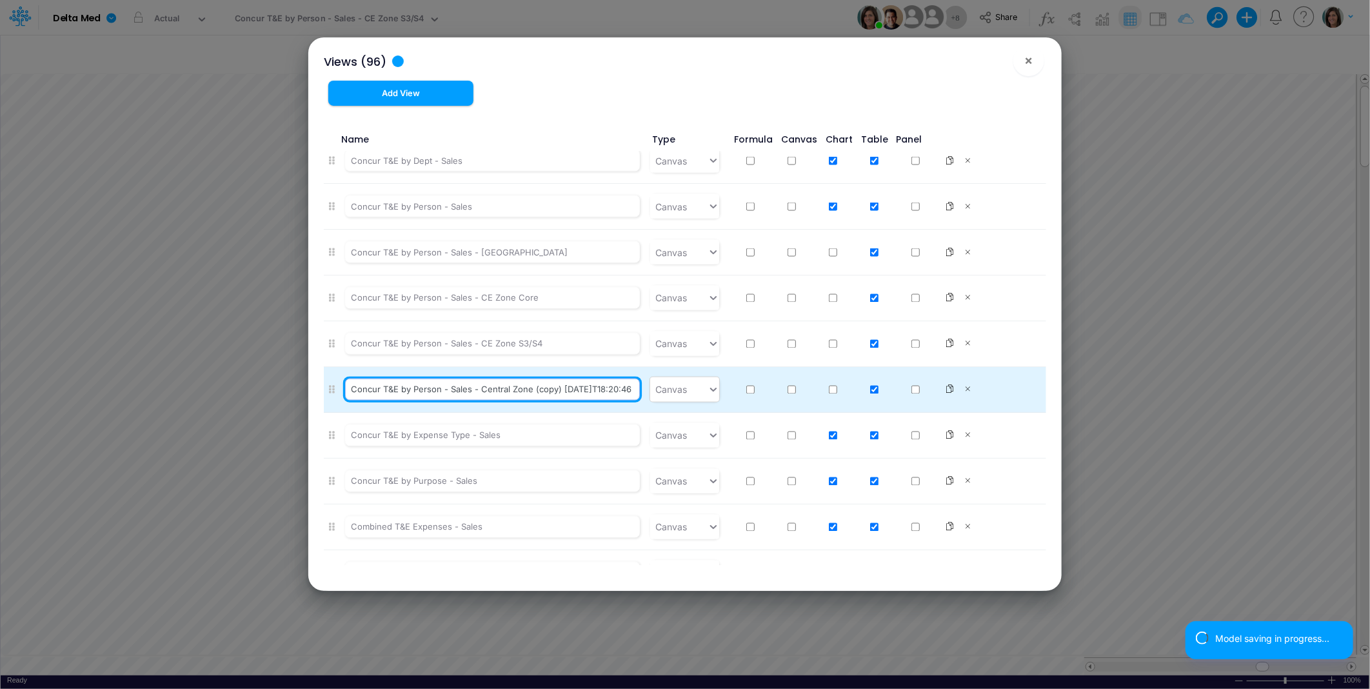
scroll to position [0, 37]
drag, startPoint x: 479, startPoint y: 390, endPoint x: 661, endPoint y: 389, distance: 181.8
click at [661, 389] on li "Concur T&E by Person - Sales - Central Zone (copy) 2025-08-13T18:20:46UTC Canvas" at bounding box center [685, 390] width 722 height 46
type input "Concur T&E by Person - Sales - NE Zone + Surg Exp"
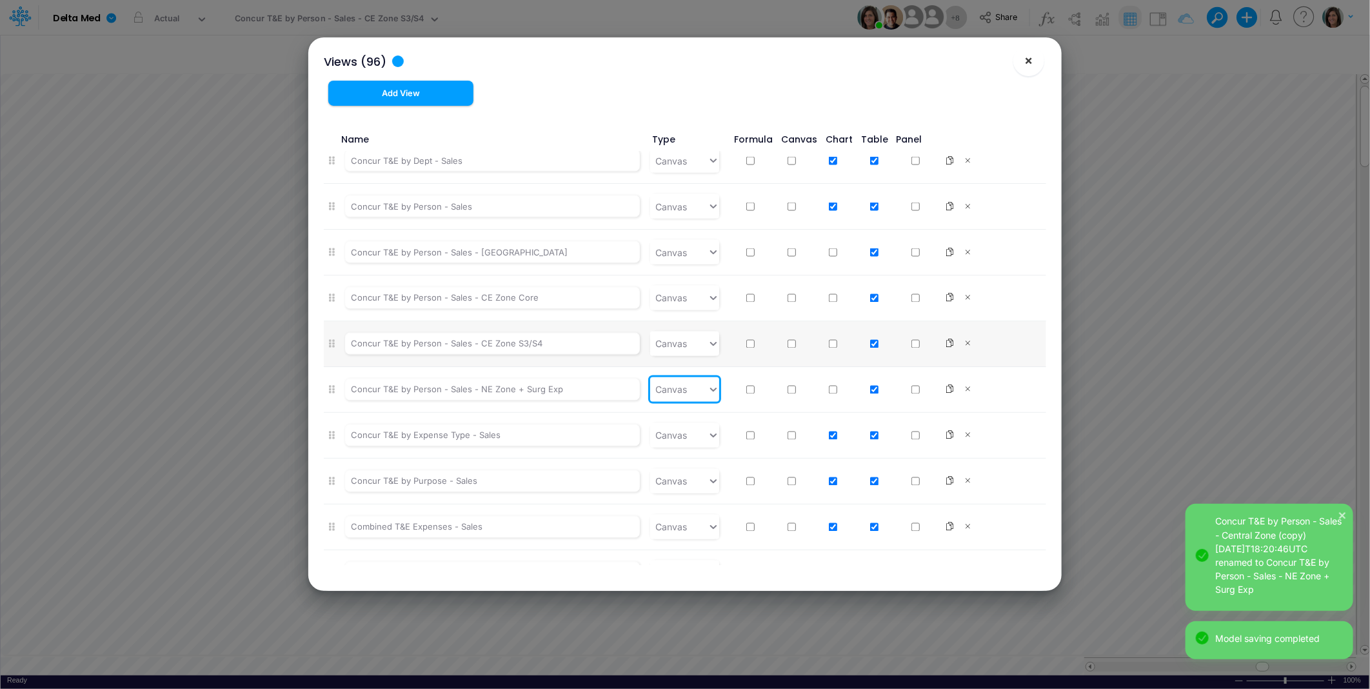
click at [1025, 60] on span "×" at bounding box center [1029, 59] width 8 height 15
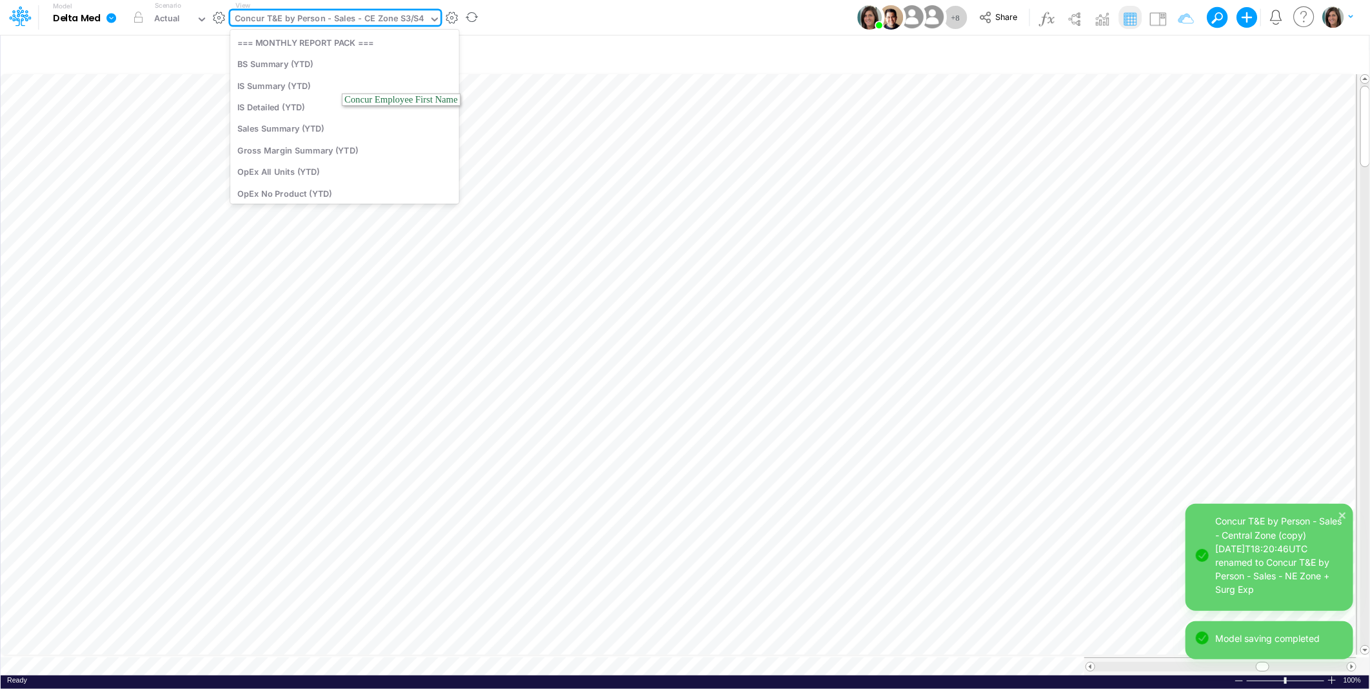
click at [391, 19] on div "Concur T&E by Person - Sales - CE Zone S3/S4" at bounding box center [329, 19] width 189 height 15
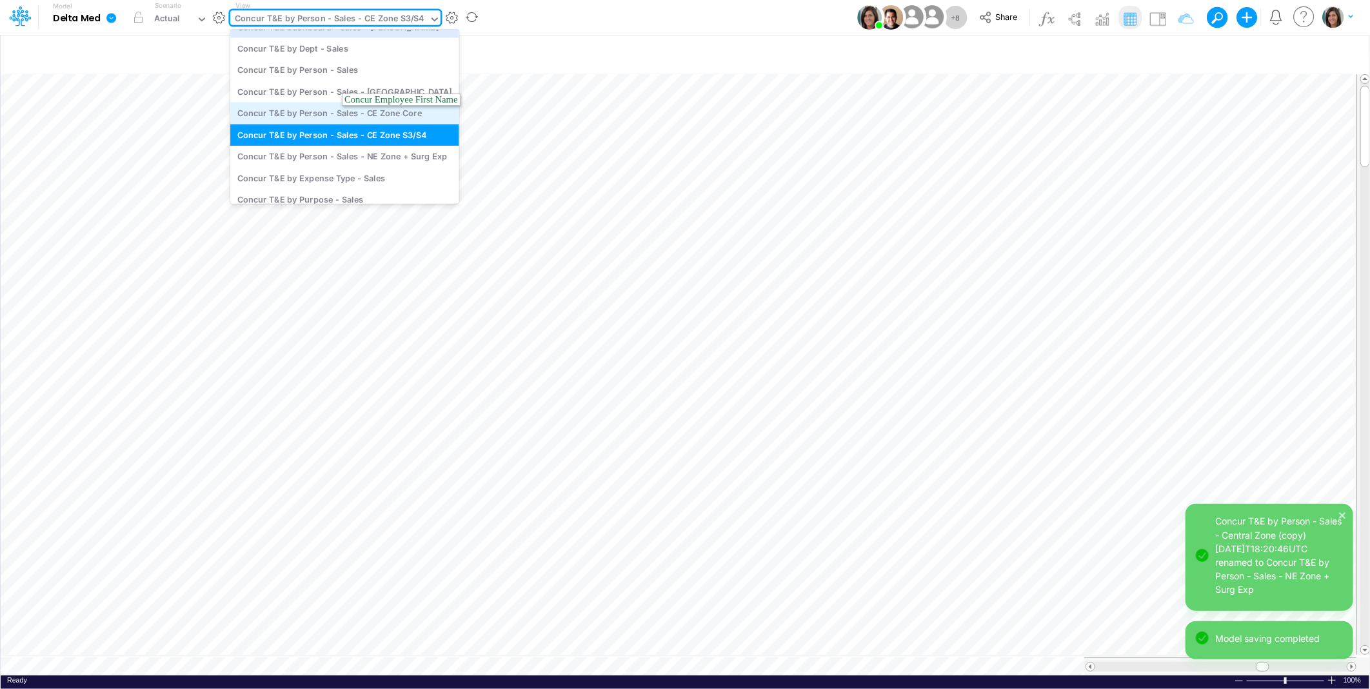
scroll to position [772, 0]
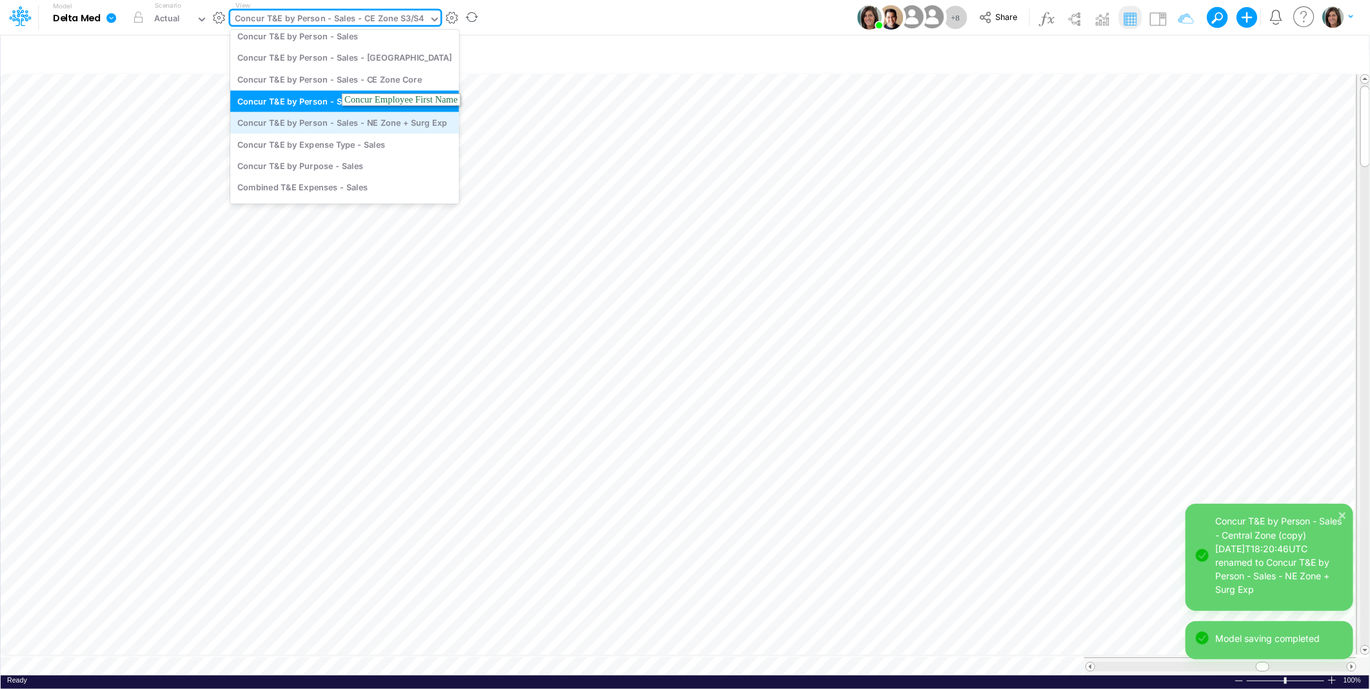
click at [392, 124] on div "Concur T&E by Person - Sales - NE Zone + Surg Exp" at bounding box center [344, 122] width 229 height 21
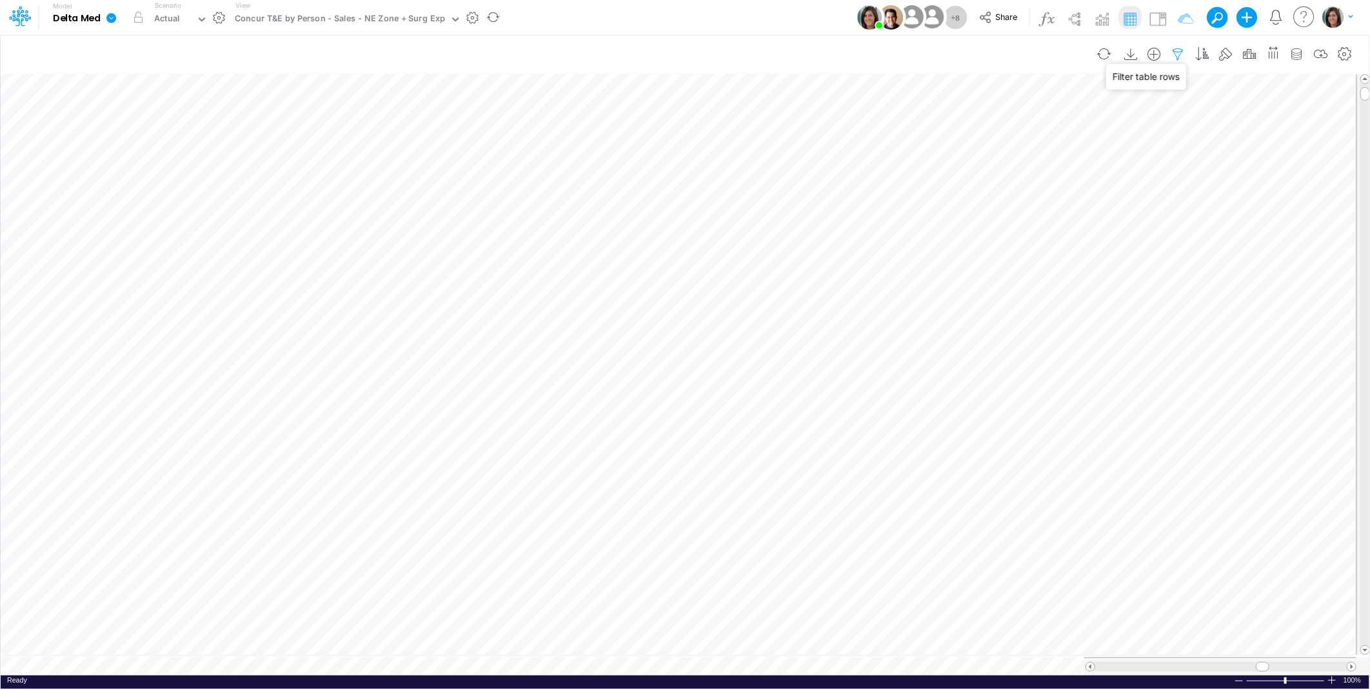
click at [1178, 52] on icon "button" at bounding box center [1177, 55] width 19 height 14
select select "tableSearchOR"
select select "startsWith"
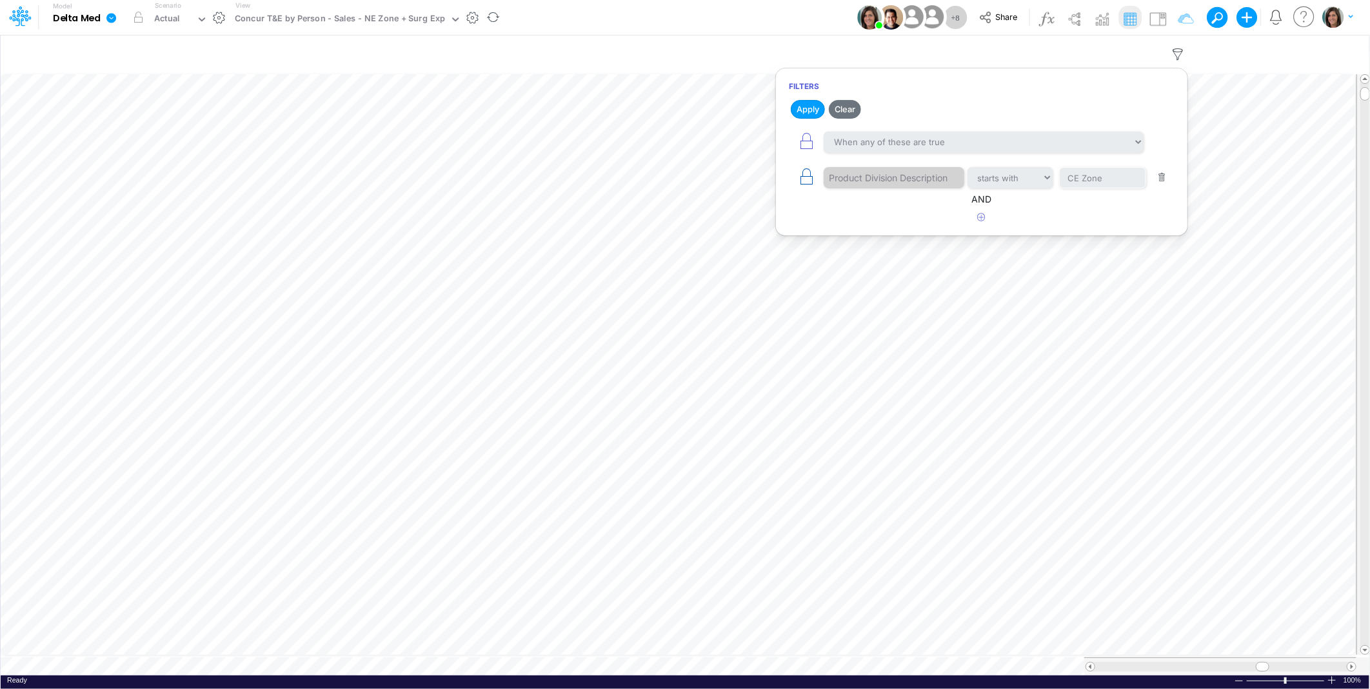
click at [821, 181] on button "button" at bounding box center [806, 177] width 35 height 29
select select "tableSearchOR"
select select "startsWith"
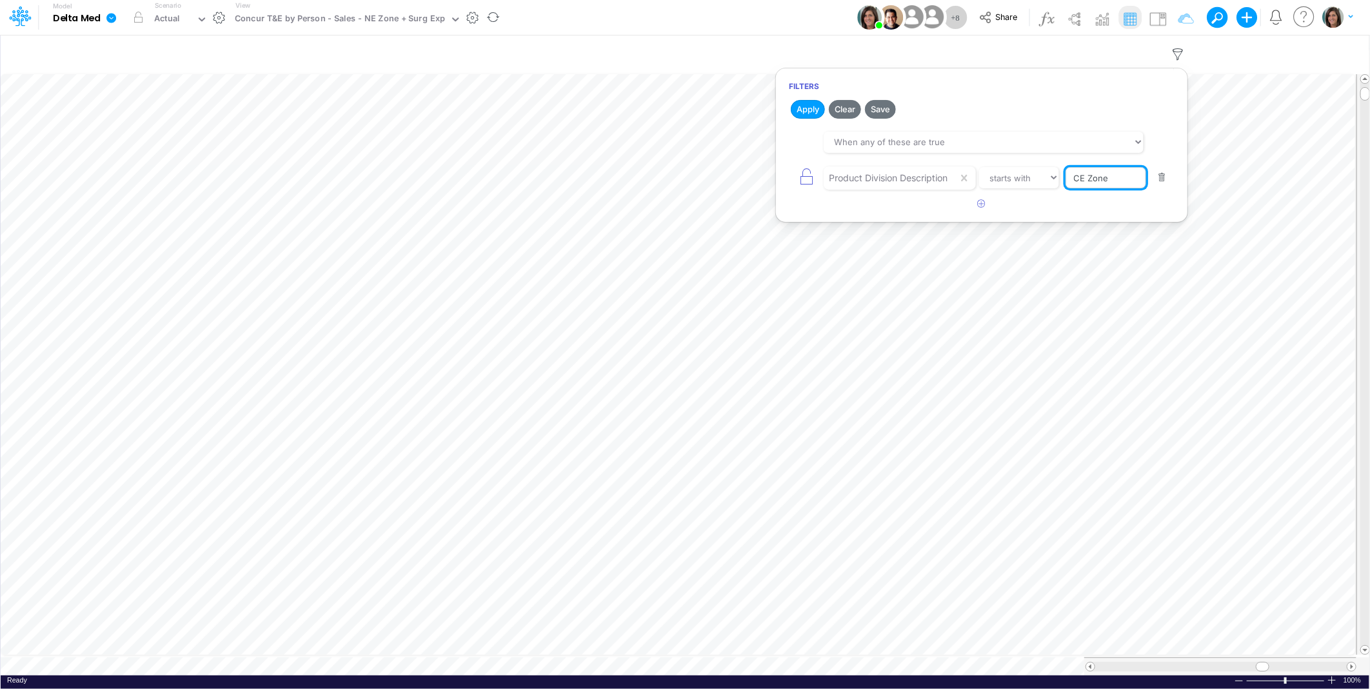
click at [1083, 178] on input "CE Zone" at bounding box center [1105, 178] width 81 height 22
paste input "S3/S4"
click at [1073, 182] on input "CE Zone S3/S4" at bounding box center [1105, 178] width 81 height 22
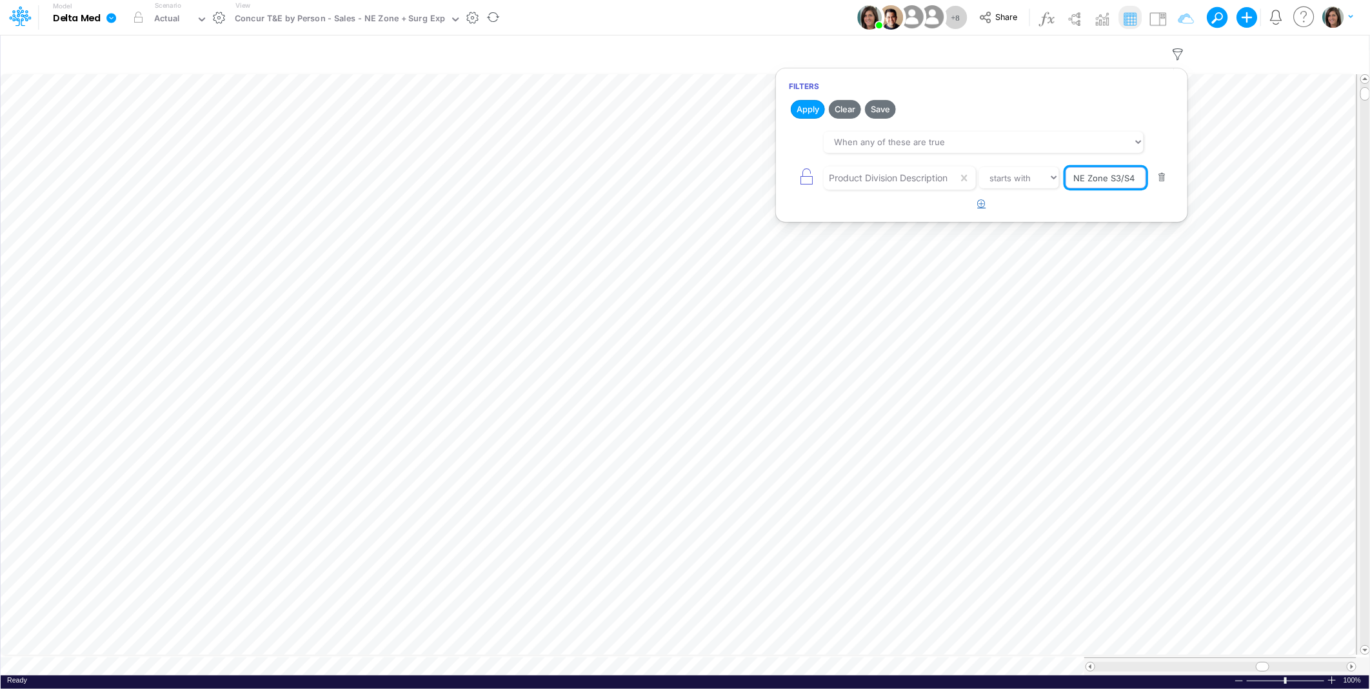
type input "NE Zone S3/S4"
click at [980, 208] on button "button" at bounding box center [981, 203] width 25 height 21
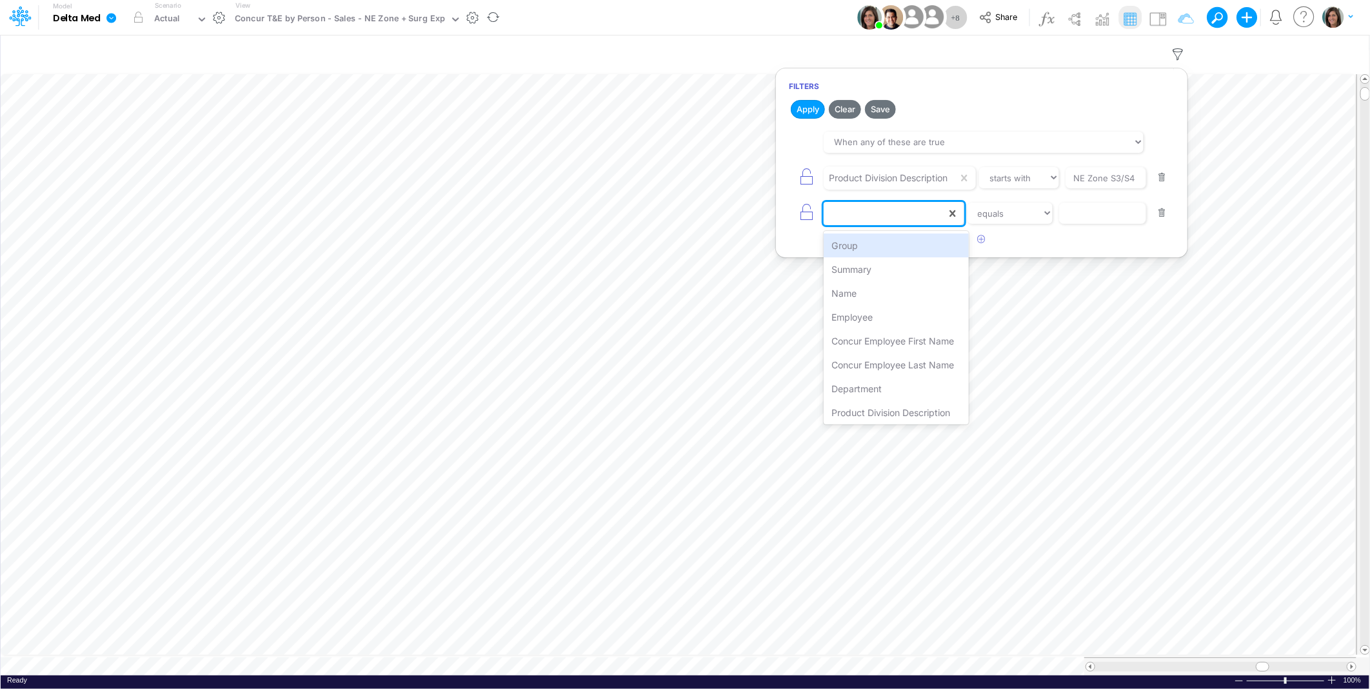
click at [871, 215] on div at bounding box center [884, 213] width 123 height 22
type input "prod"
click at [878, 244] on div "Product Division Description" at bounding box center [893, 245] width 140 height 24
click at [1032, 210] on select "equals not equal starts with ends with contains" at bounding box center [1019, 213] width 81 height 22
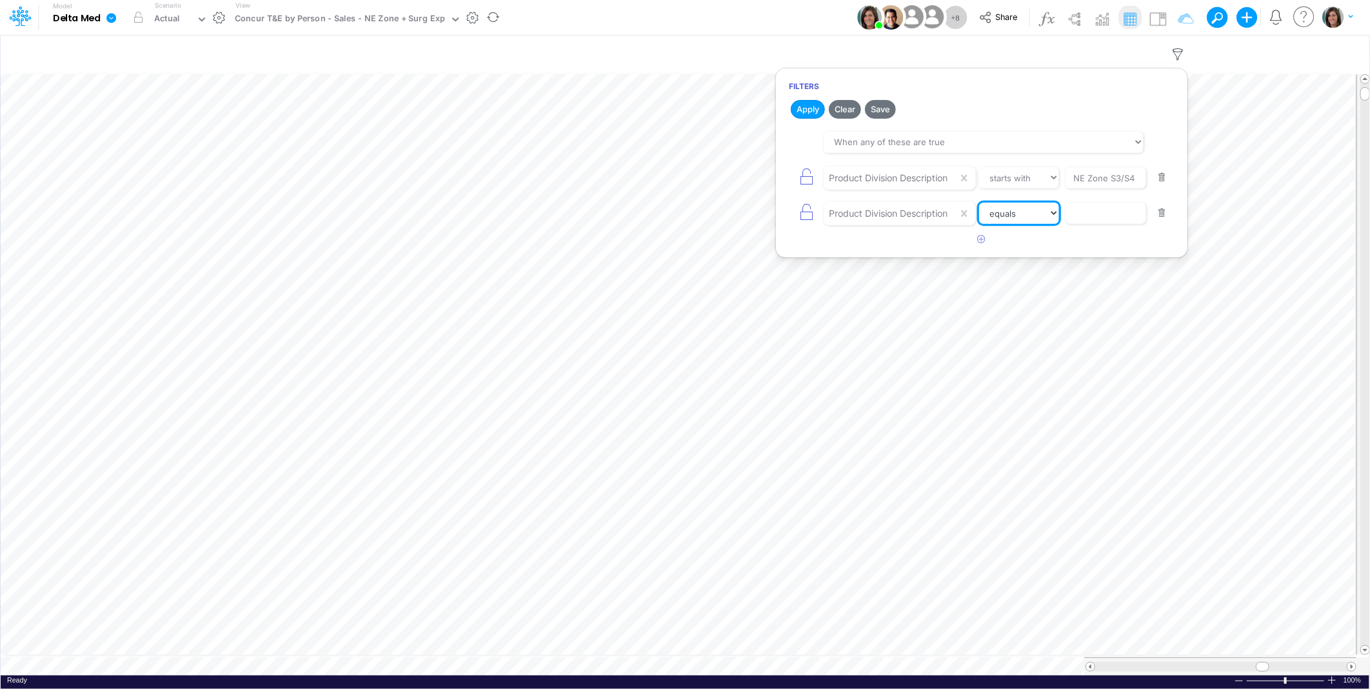
select select "startsWith"
click at [982, 202] on select "equals not equal starts with ends with contains" at bounding box center [1019, 213] width 80 height 22
click at [1101, 189] on input "text" at bounding box center [1105, 178] width 81 height 22
type input "Surg"
click at [804, 176] on icon "button" at bounding box center [806, 177] width 18 height 18
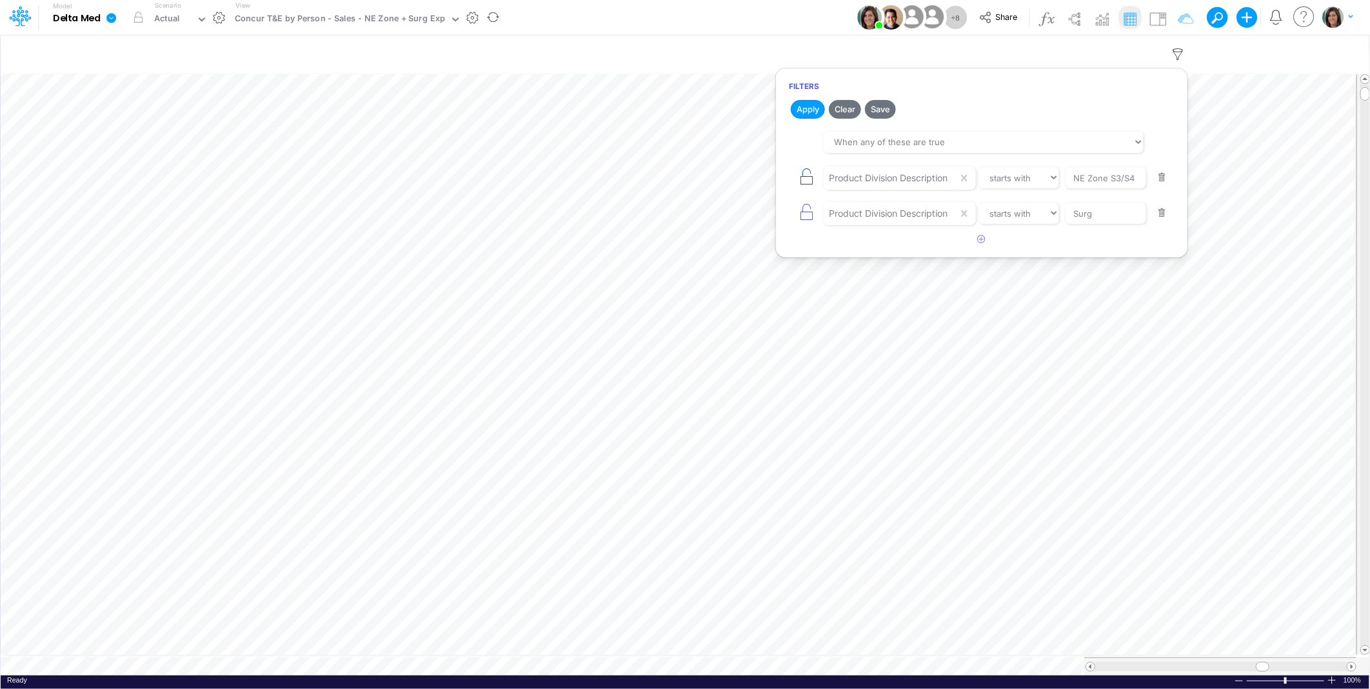
type input "Surg"
select select "tableSearchOR"
select select "startsWith"
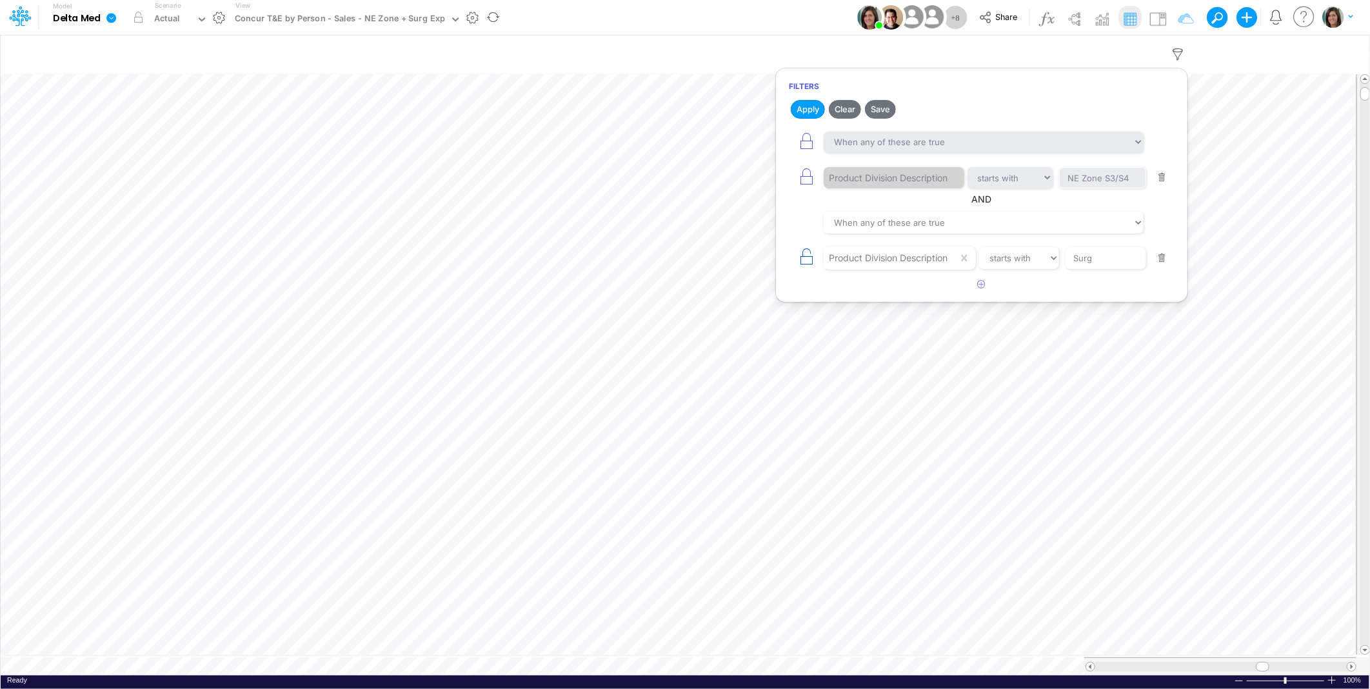
click at [804, 253] on icon "button" at bounding box center [806, 257] width 18 height 18
select select "startsWith"
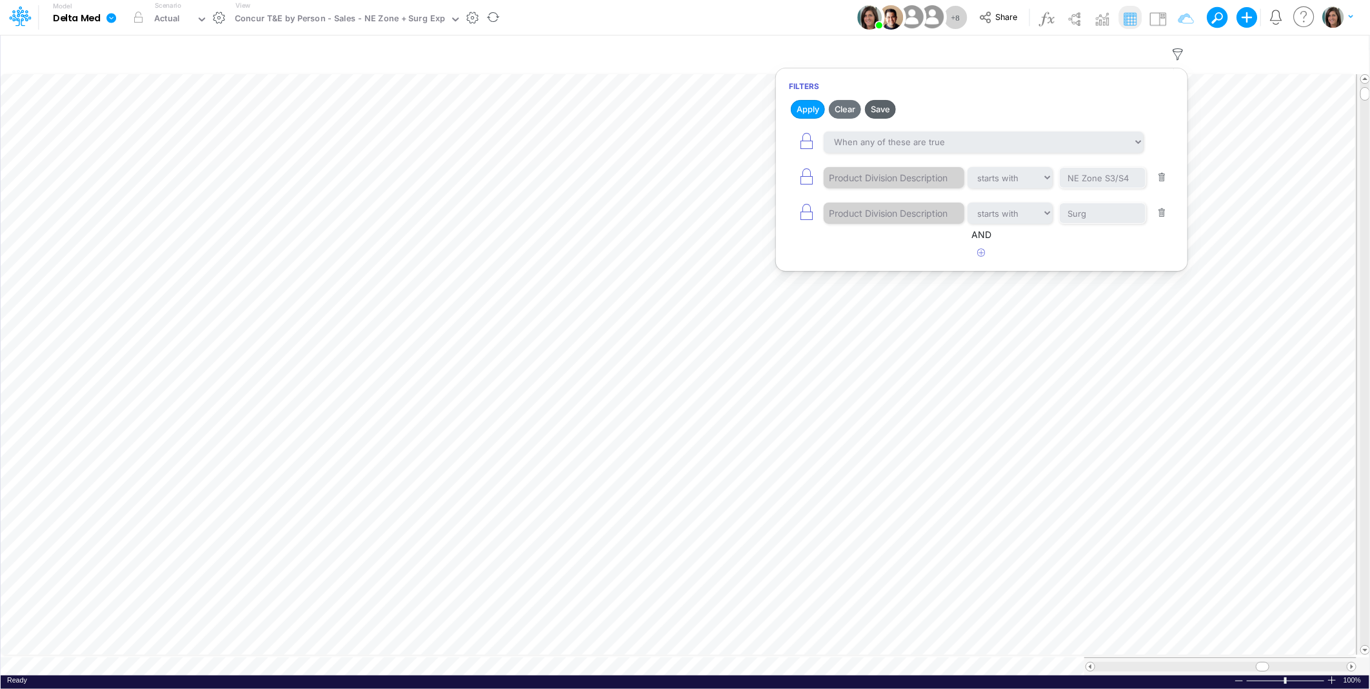
click at [878, 107] on button "Save" at bounding box center [880, 109] width 31 height 19
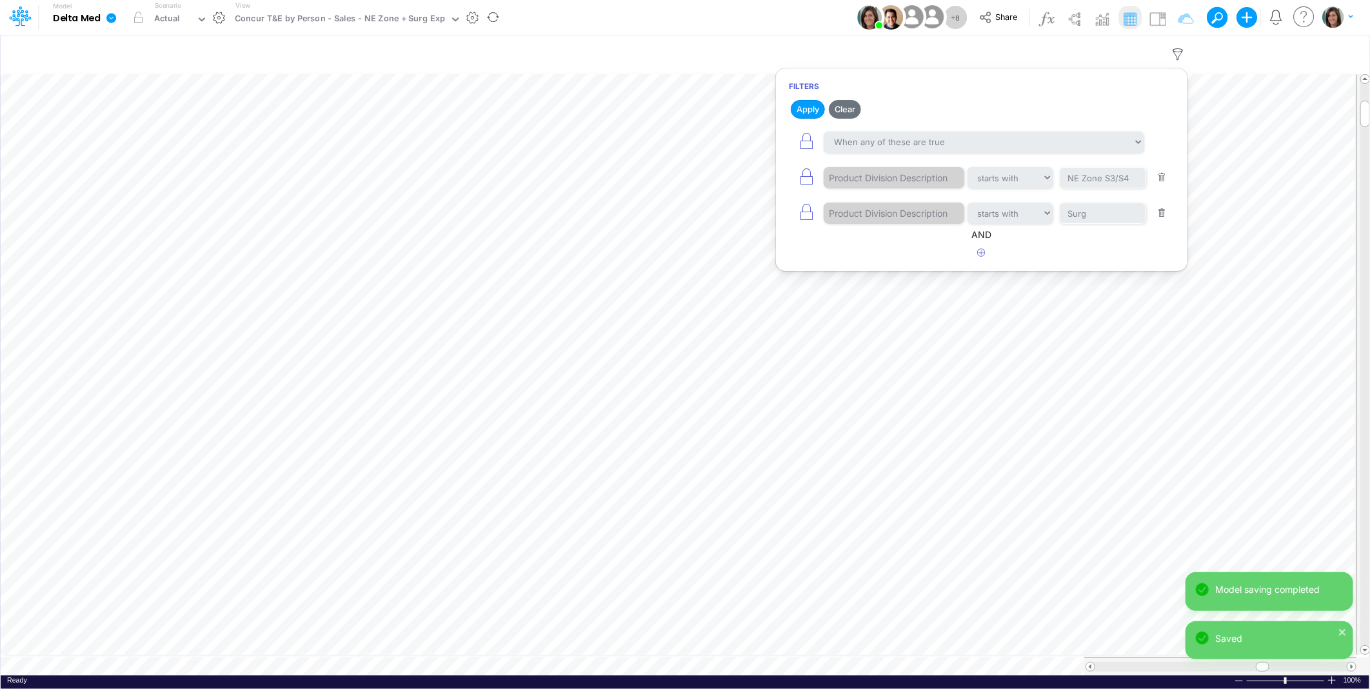
click at [664, 21] on div "Model Delta Med Edit model settings Duplicate Import QuickBooks QuickBooks Onli…" at bounding box center [684, 17] width 1233 height 35
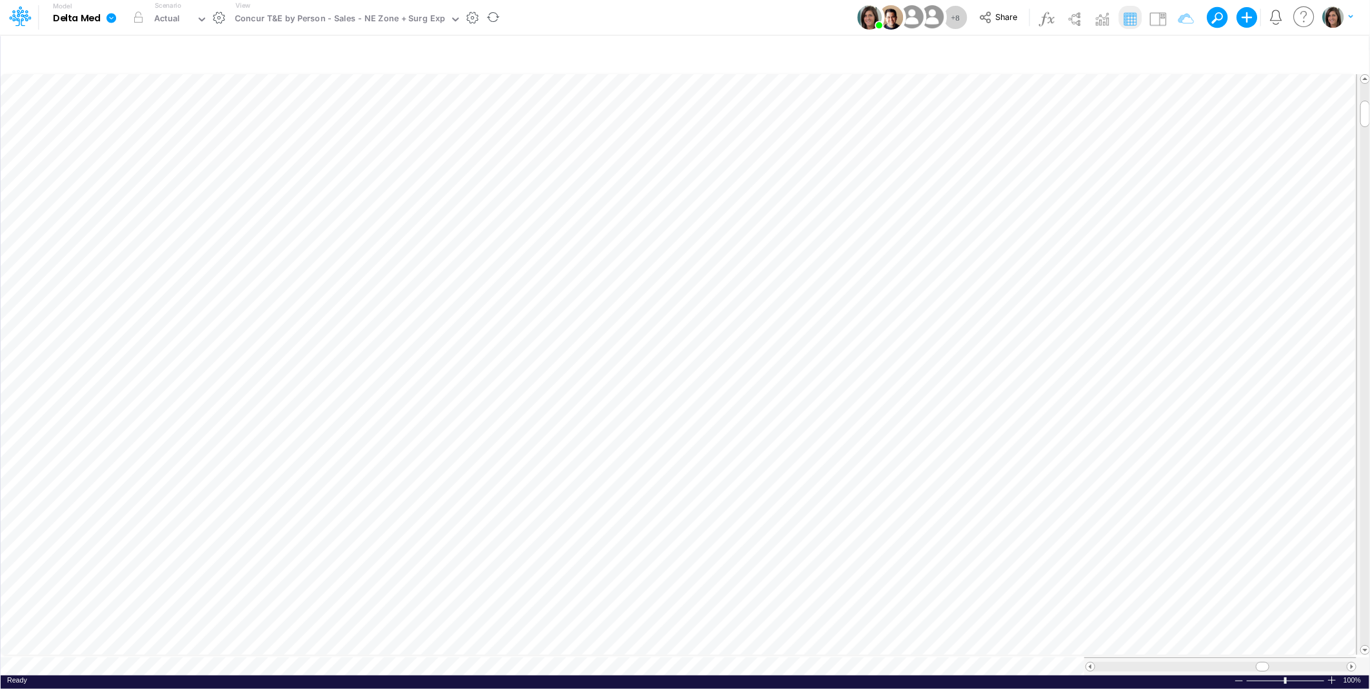
click at [570, 23] on div "Model Delta Med Edit model settings Duplicate Import QuickBooks QuickBooks Onli…" at bounding box center [684, 17] width 1233 height 35
click at [369, 9] on div "View Concur T&E by Person - Sales - NE Zone + Surg Exp" at bounding box center [345, 18] width 231 height 34
click at [370, 15] on div "Concur T&E by Person - Sales - NE Zone + Surg Exp" at bounding box center [340, 19] width 210 height 15
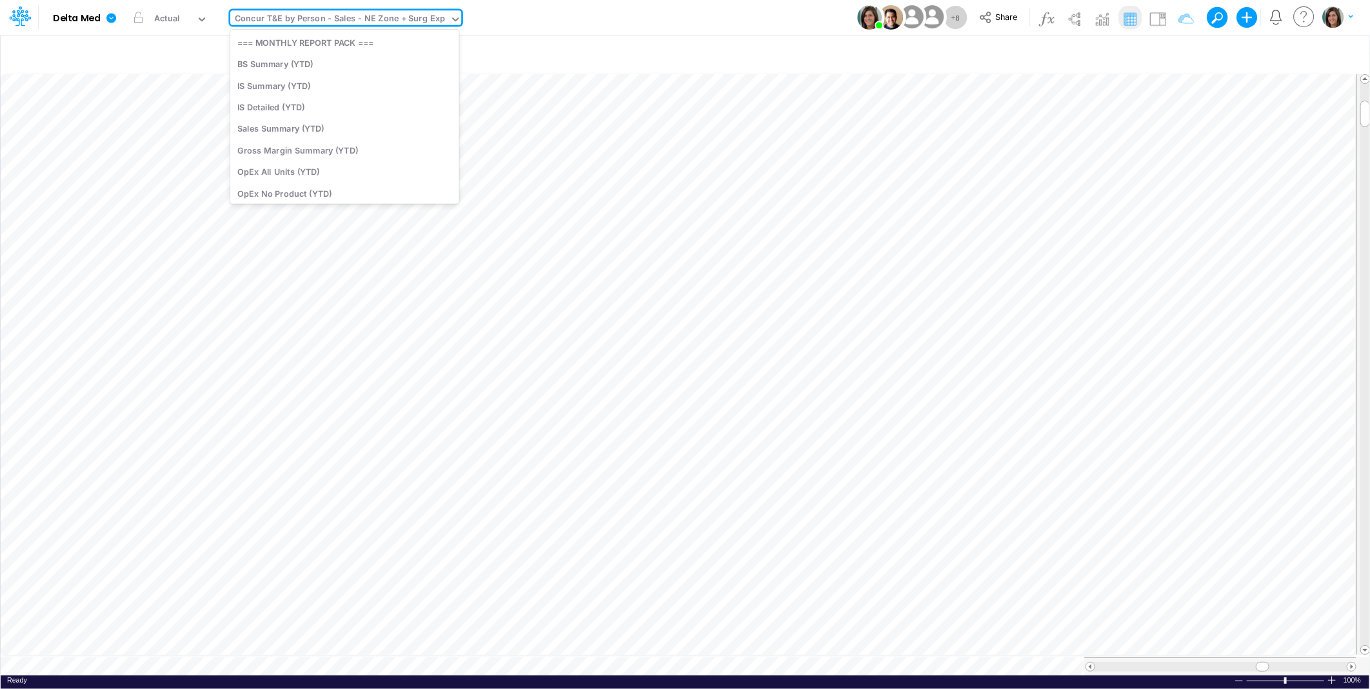
scroll to position [702, 0]
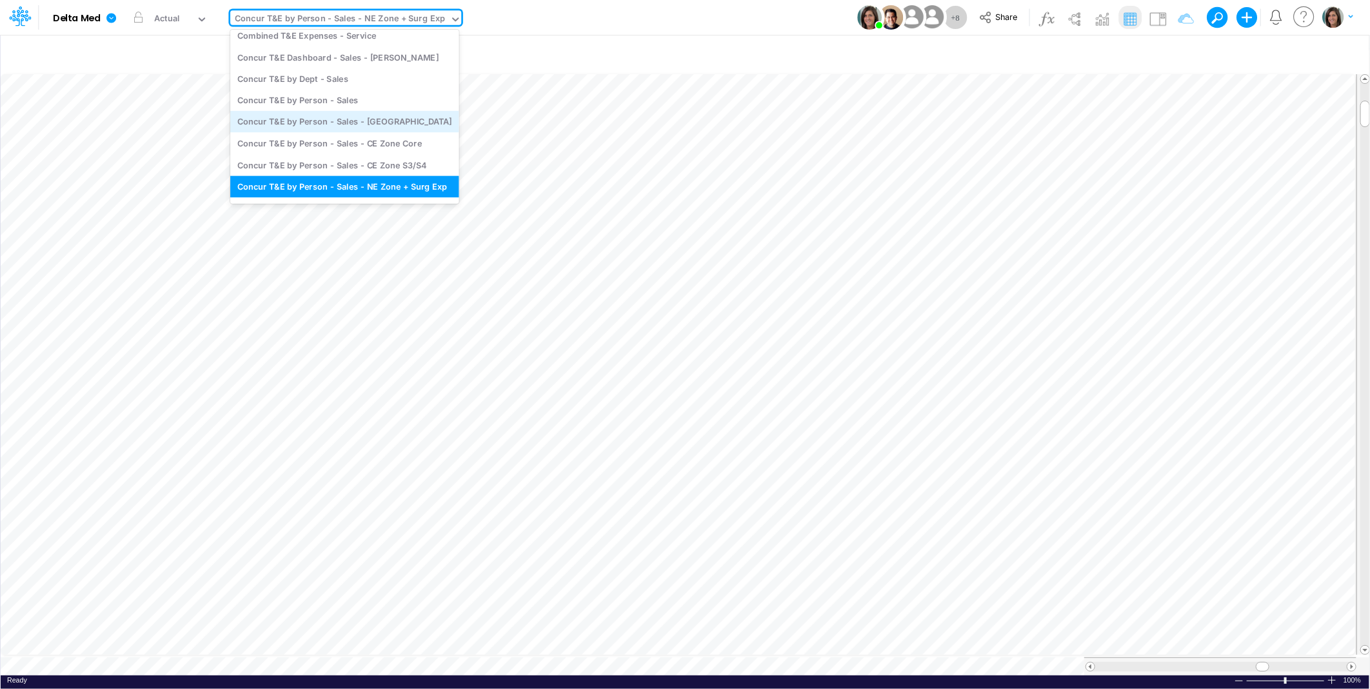
click at [419, 129] on div "Concur T&E by Person - Sales - Central Zone" at bounding box center [344, 121] width 229 height 21
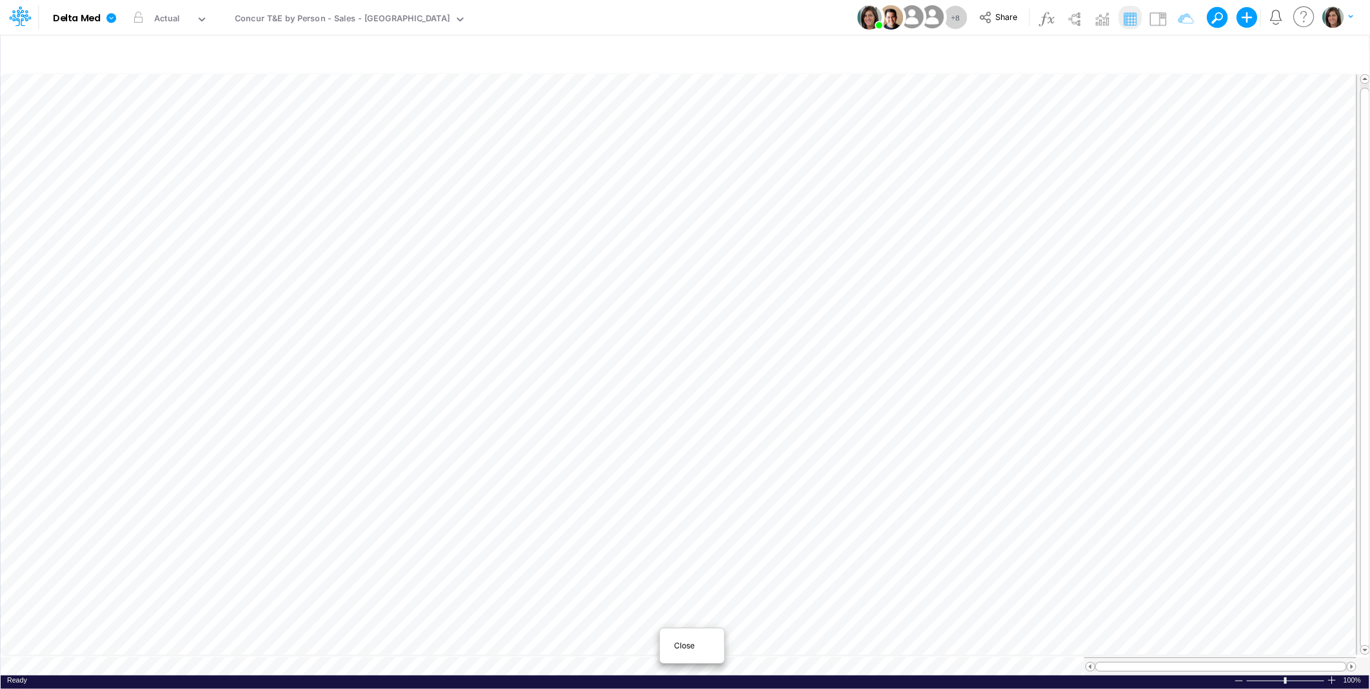
click at [687, 650] on div "Close" at bounding box center [691, 645] width 55 height 15
click at [466, 14] on button "button" at bounding box center [473, 18] width 14 height 14
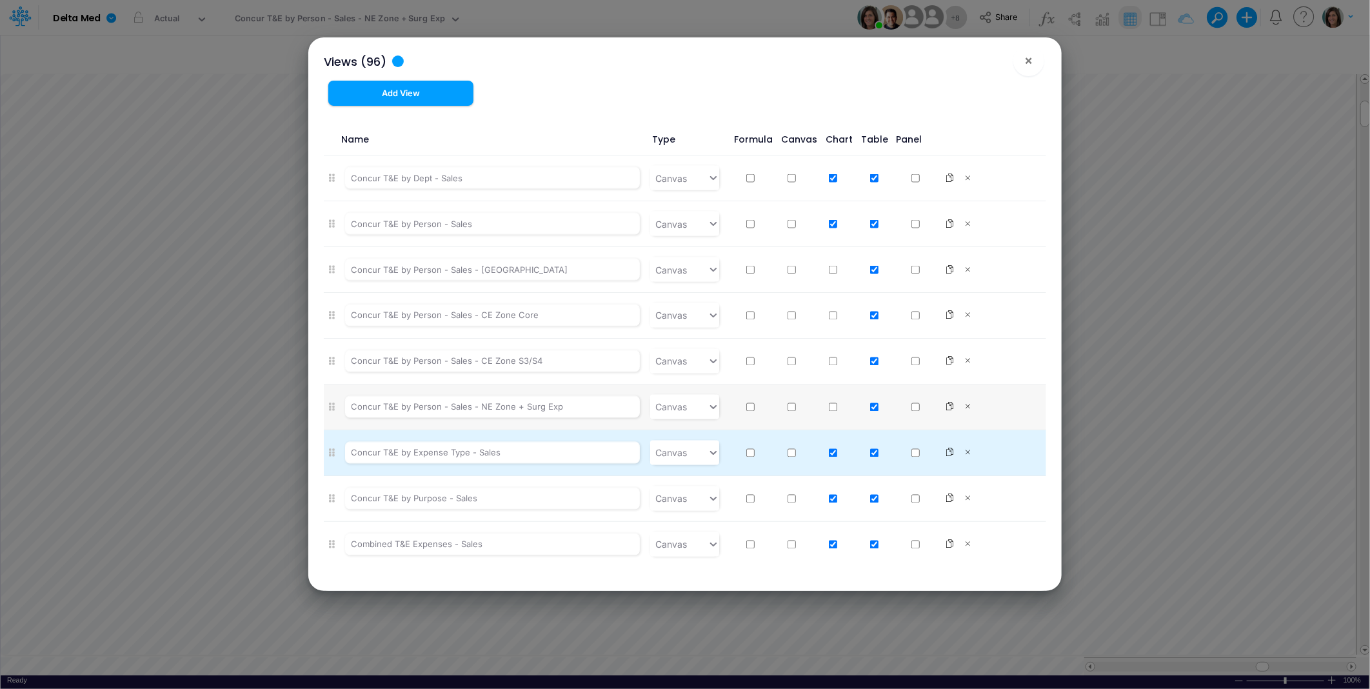
scroll to position [1433, 0]
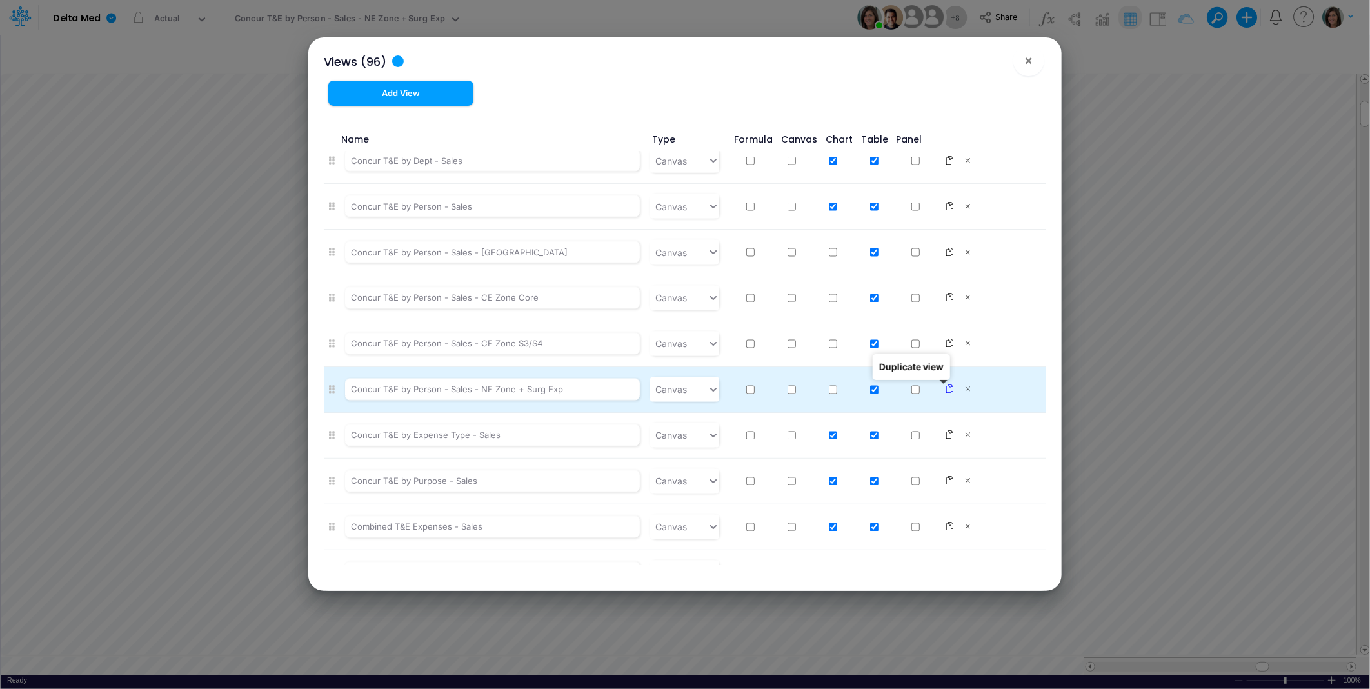
click at [945, 389] on icon at bounding box center [949, 389] width 9 height 9
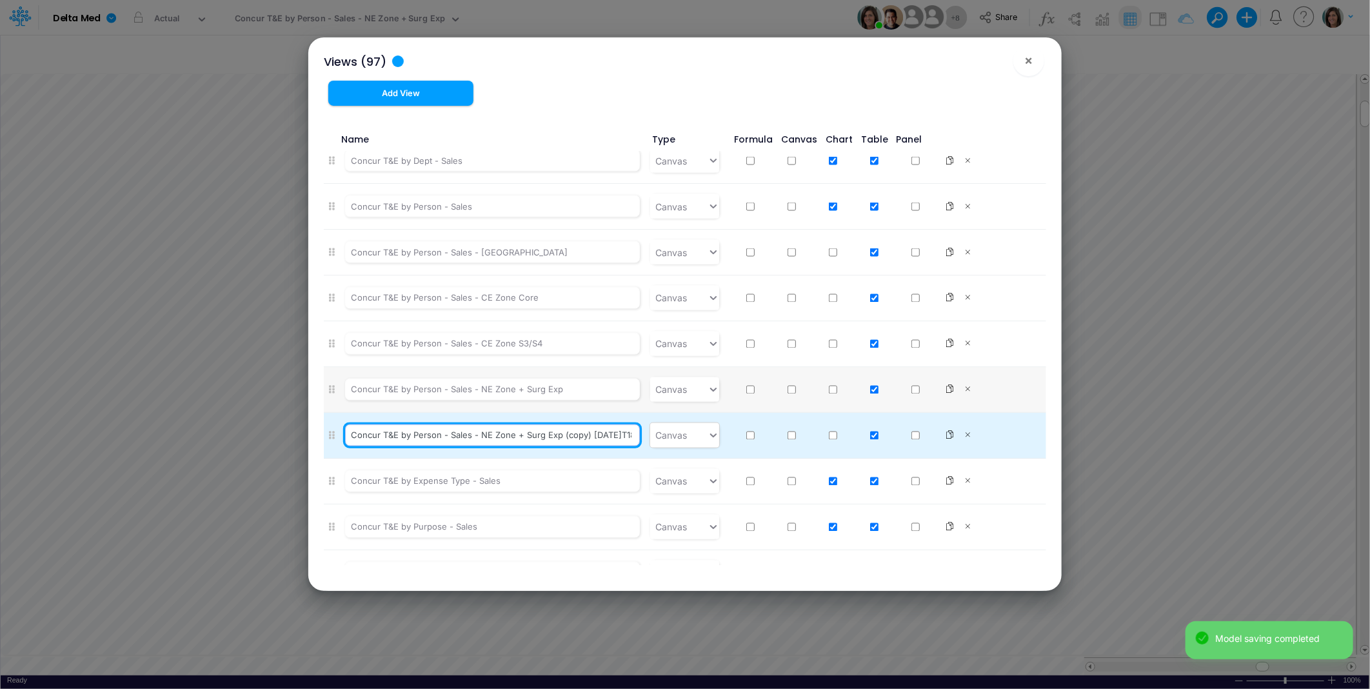
scroll to position [0, 63]
drag, startPoint x: 484, startPoint y: 437, endPoint x: 662, endPoint y: 446, distance: 178.2
click at [662, 446] on li "Concur T&E by Person - Sales - NE Zone + Surg Exp (copy) 2025-08-13T18:23:16UTC…" at bounding box center [685, 436] width 722 height 46
type input "Concur T&E by Person - Sales - Boston"
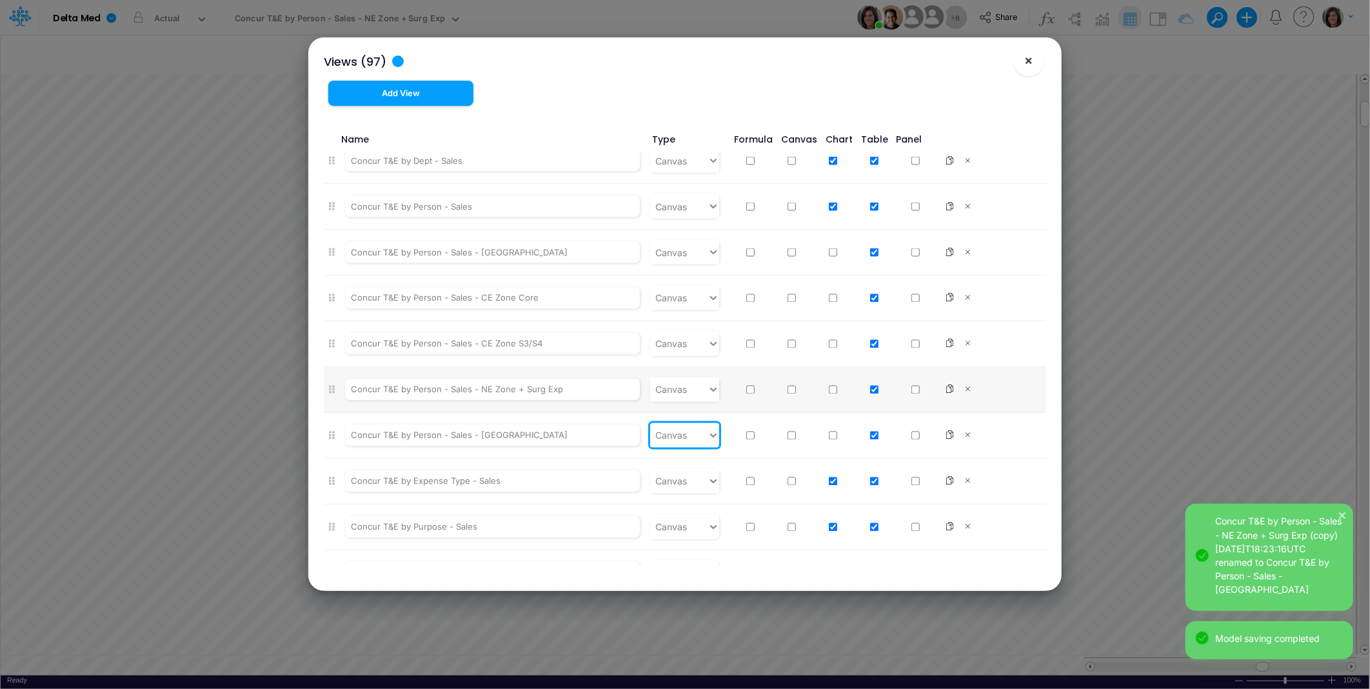
click at [1030, 59] on span "×" at bounding box center [1029, 59] width 8 height 15
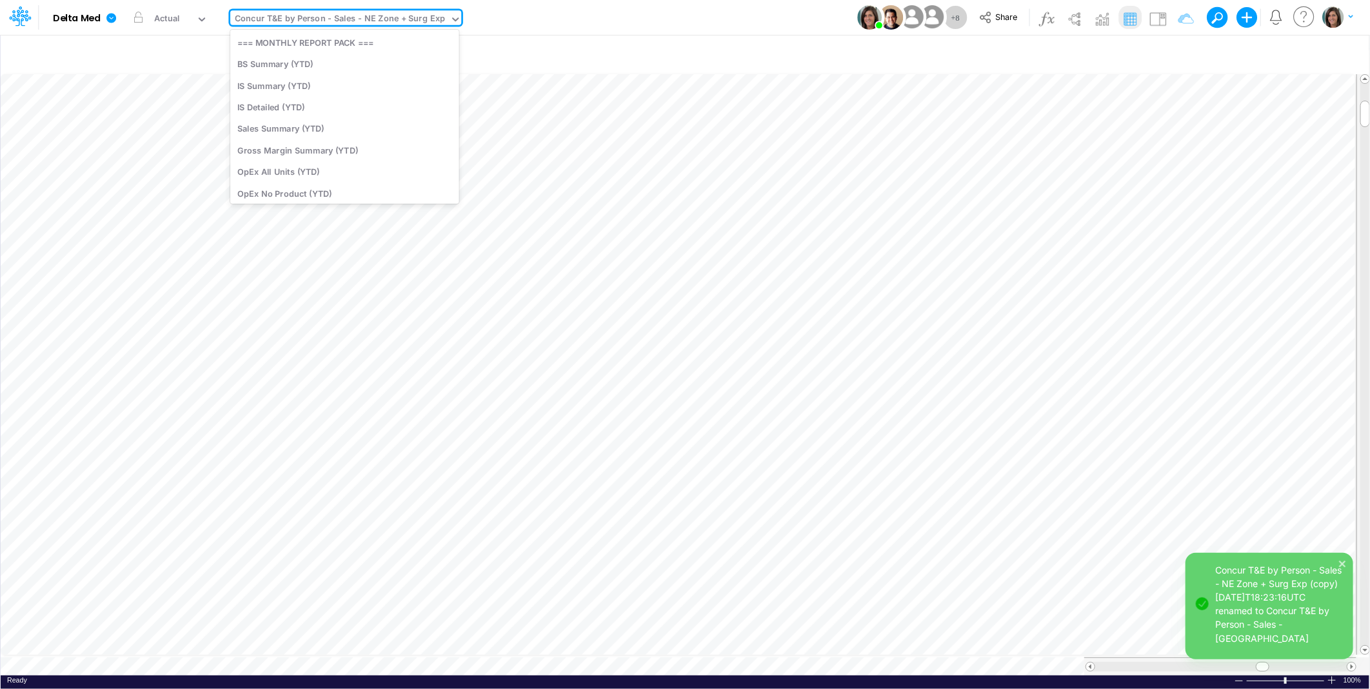
click at [392, 21] on div "Concur T&E by Person - Sales - NE Zone + Surg Exp" at bounding box center [340, 19] width 210 height 15
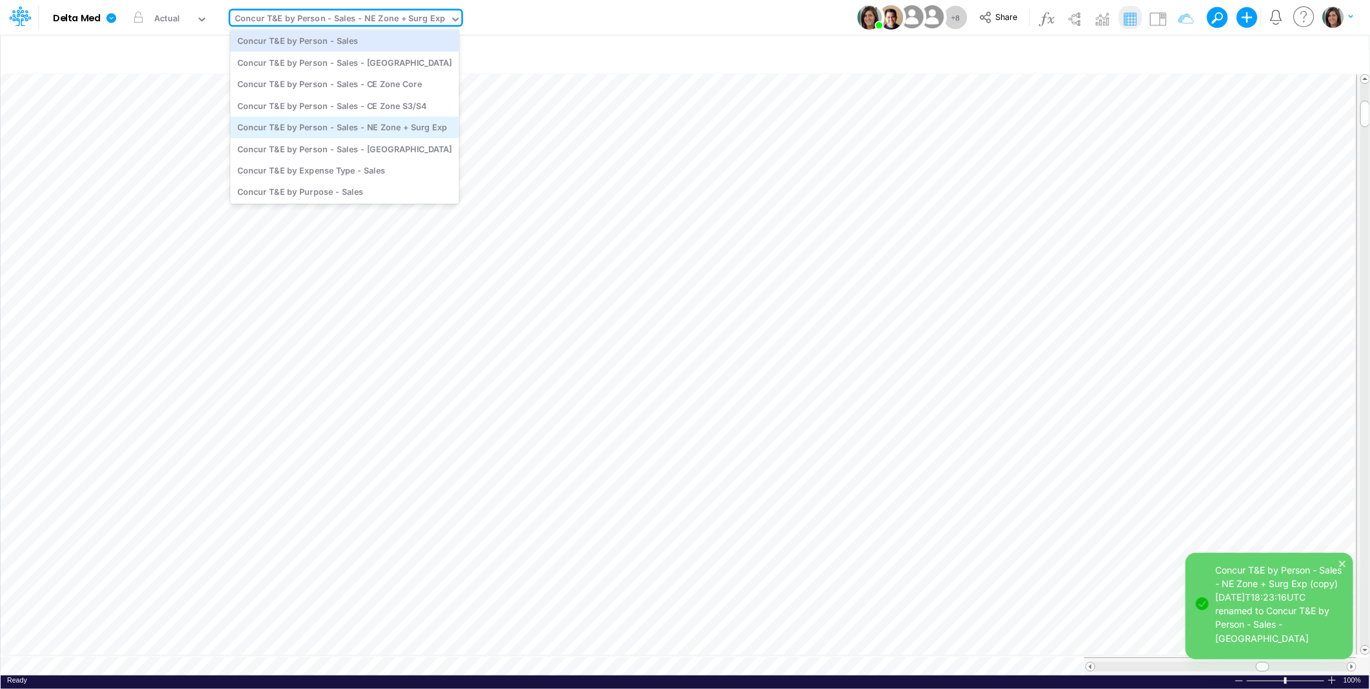
scroll to position [797, 0]
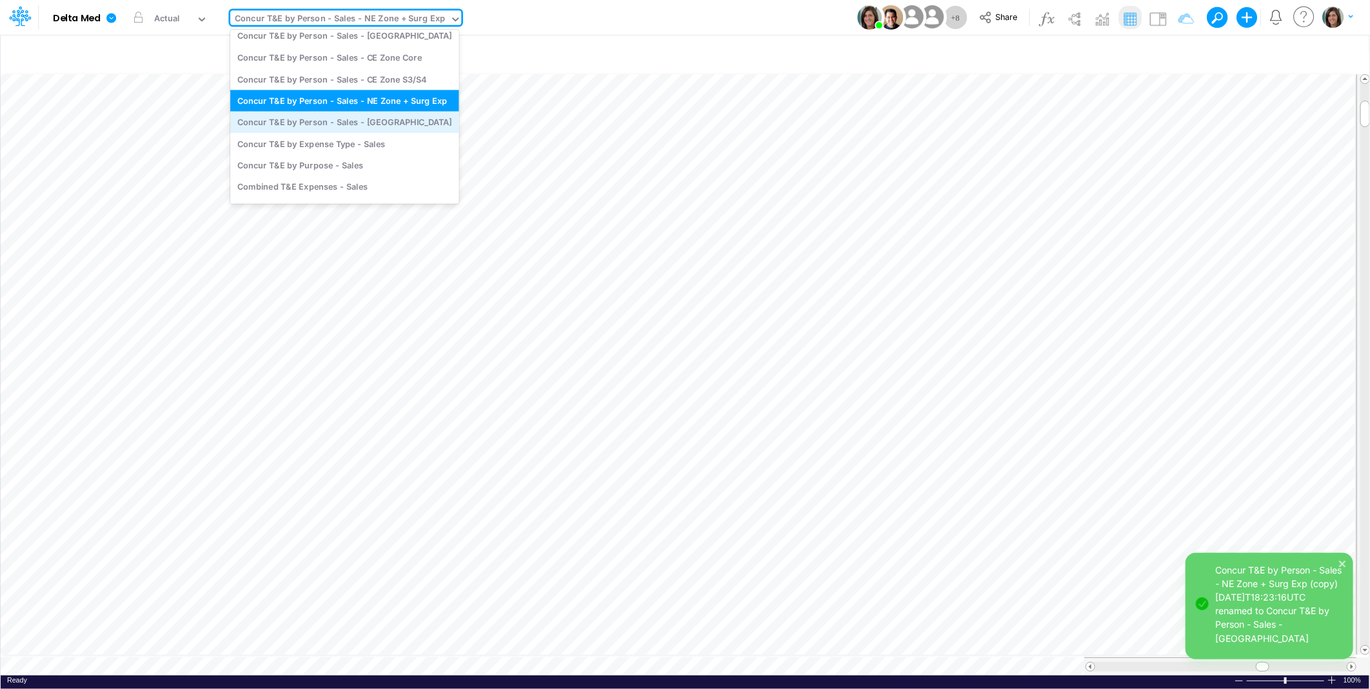
click at [398, 117] on div "Concur T&E by Person - Sales - Boston" at bounding box center [344, 122] width 229 height 21
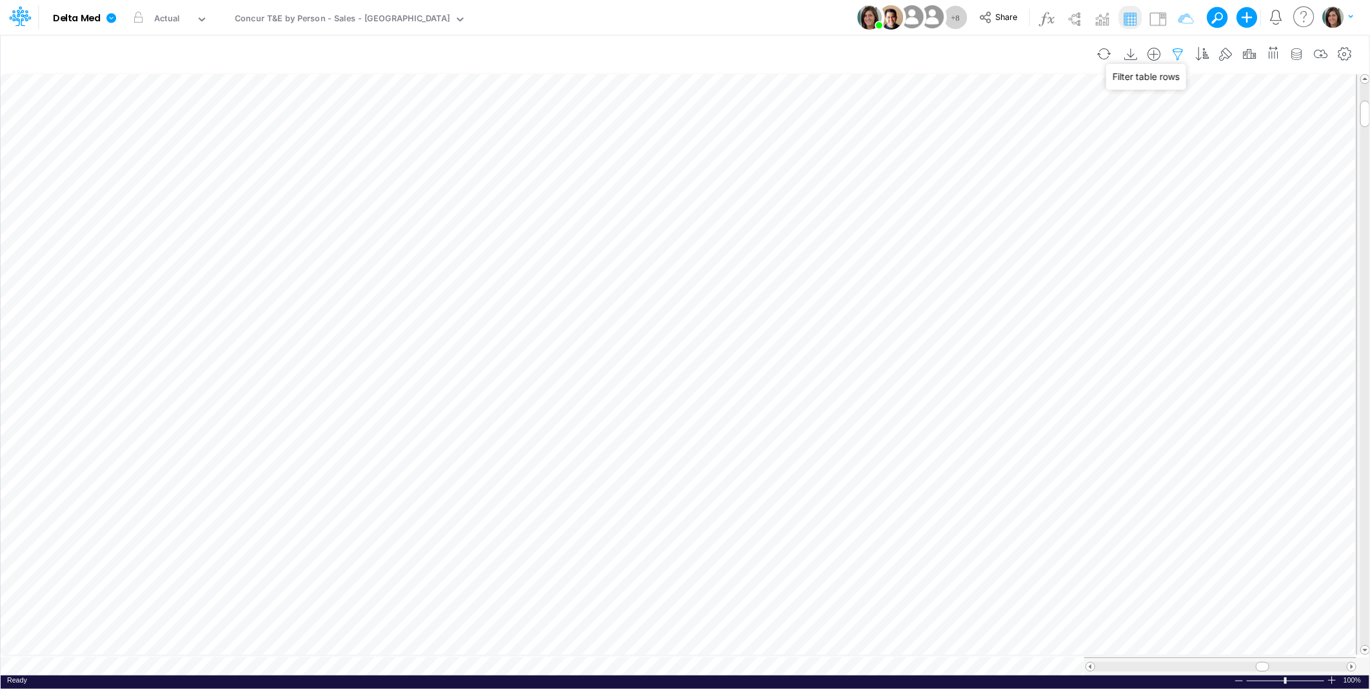
click at [1179, 49] on icon "button" at bounding box center [1177, 55] width 19 height 14
select select "tableSearchOR"
select select "startsWith"
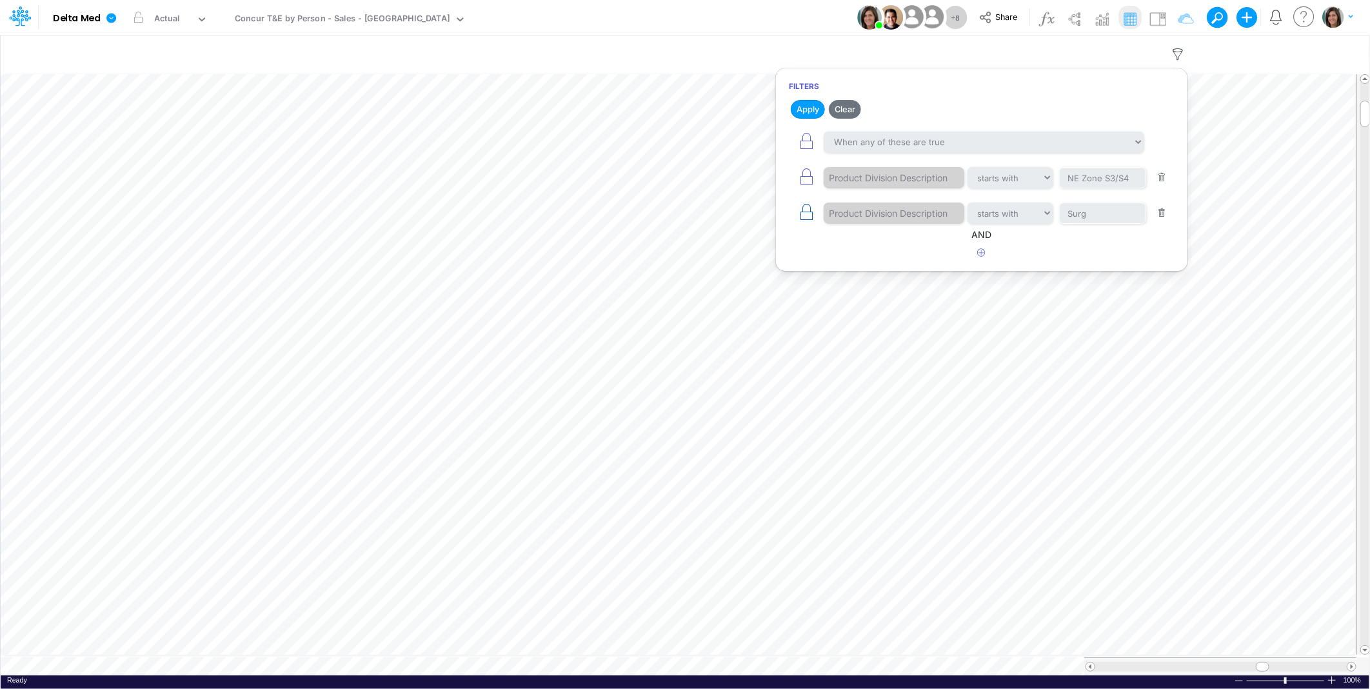
click at [801, 215] on icon "button" at bounding box center [806, 212] width 18 height 18
select select "tableSearchOR"
select select "startsWith"
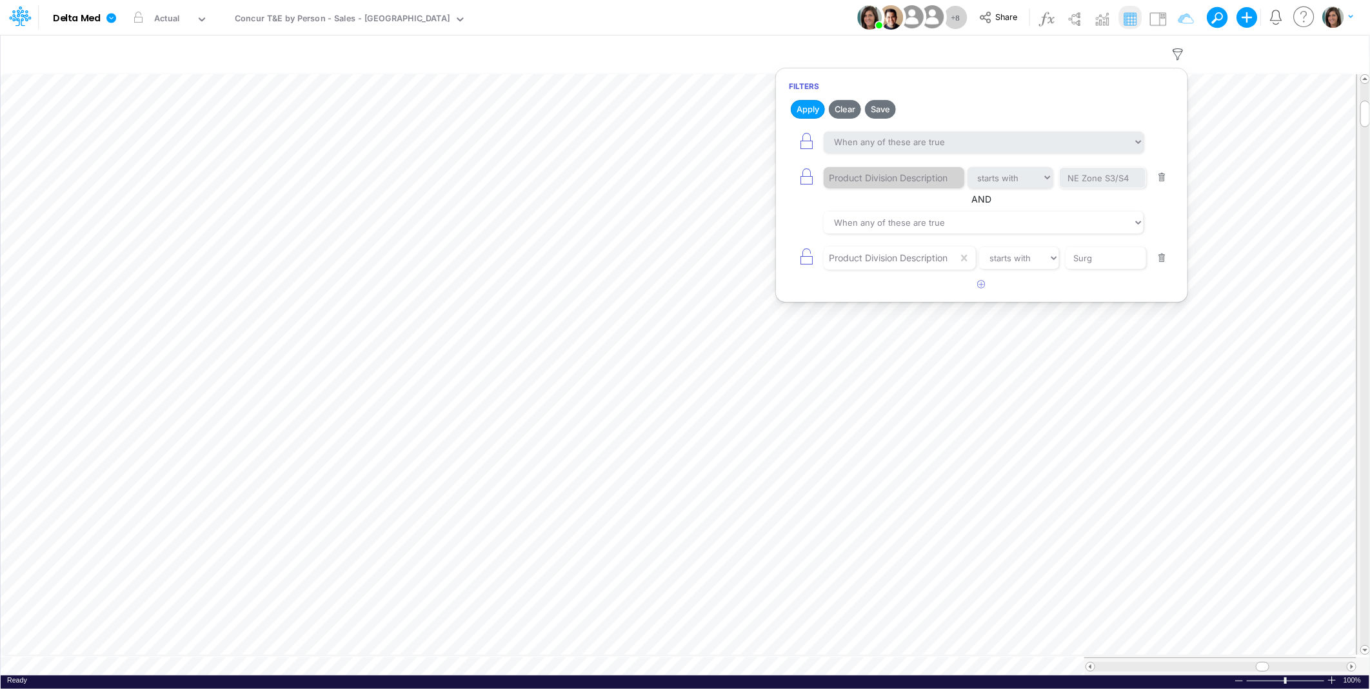
drag, startPoint x: 1161, startPoint y: 261, endPoint x: 1047, endPoint y: 208, distance: 125.5
click at [1161, 259] on button "button" at bounding box center [1161, 258] width 25 height 17
click at [804, 182] on icon "button" at bounding box center [806, 177] width 18 height 18
select select "tableSearchOR"
select select "startsWith"
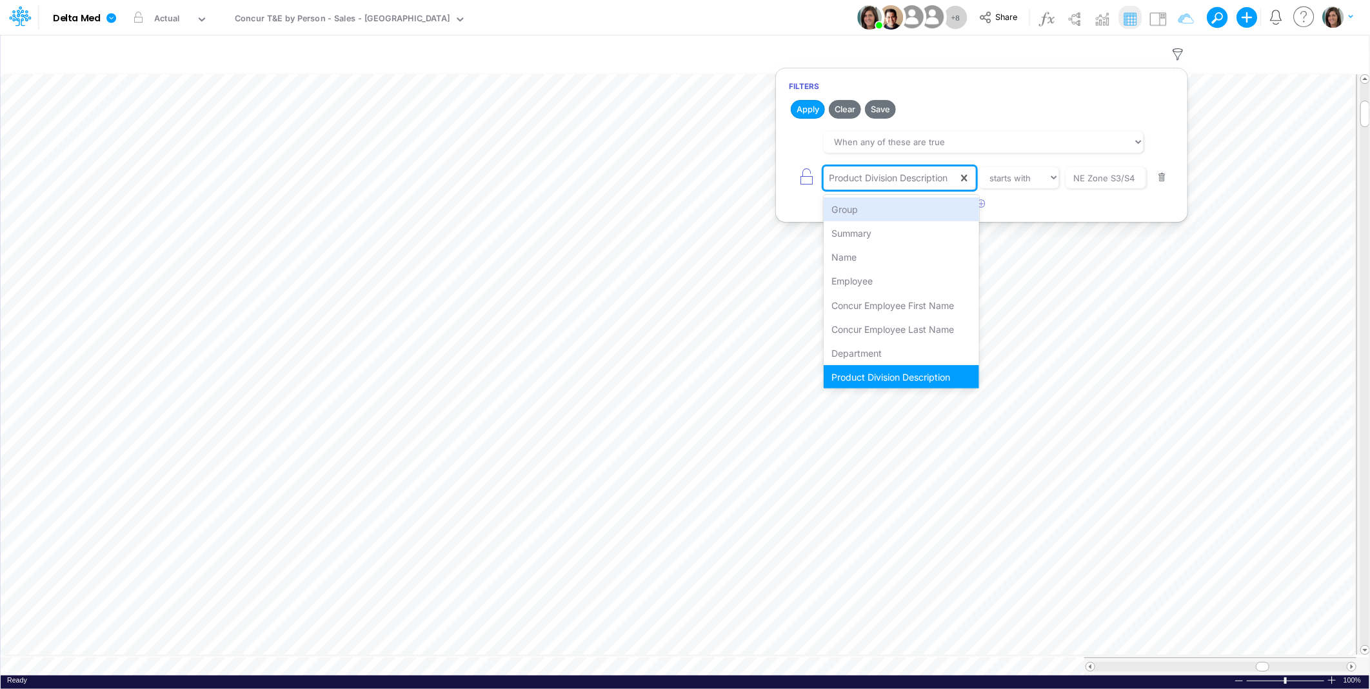
click at [894, 186] on div "Product Division Description" at bounding box center [890, 178] width 134 height 22
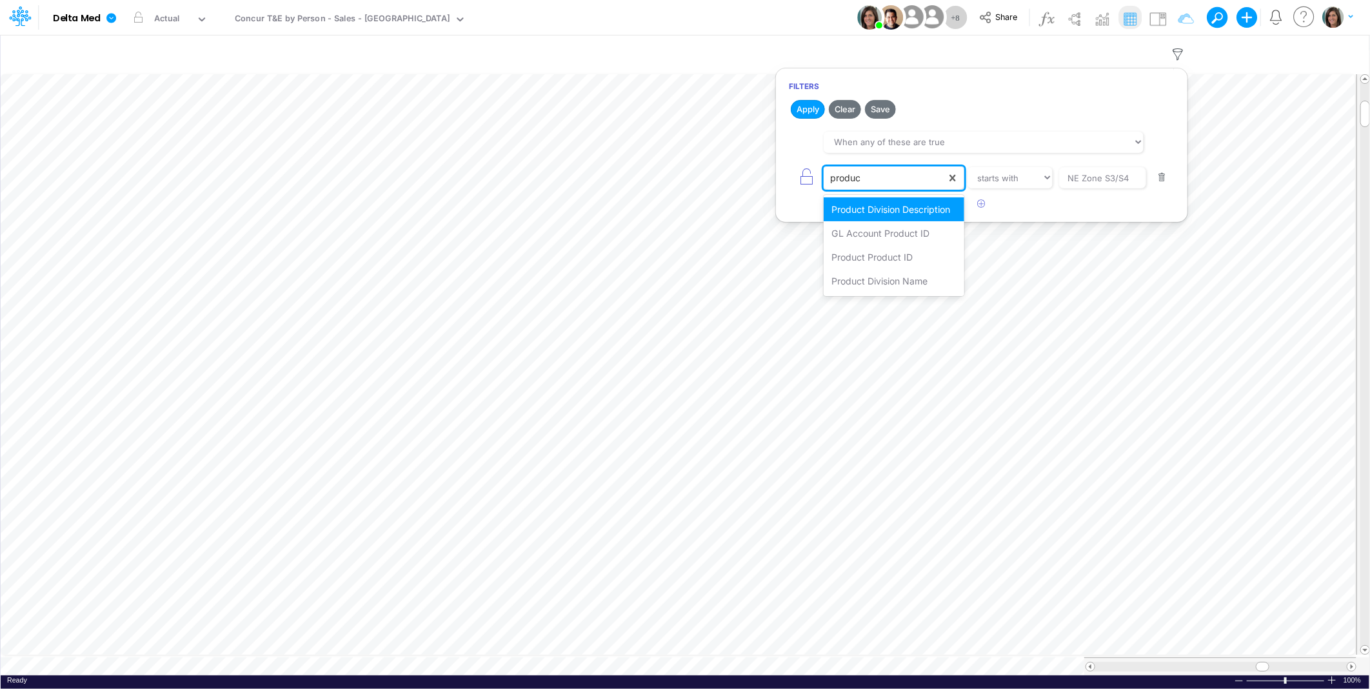
type input "product"
drag, startPoint x: 909, startPoint y: 259, endPoint x: 1001, endPoint y: 191, distance: 114.4
click at [910, 257] on div "Product Product ID" at bounding box center [893, 257] width 140 height 24
click at [982, 208] on icon "button" at bounding box center [982, 203] width 8 height 8
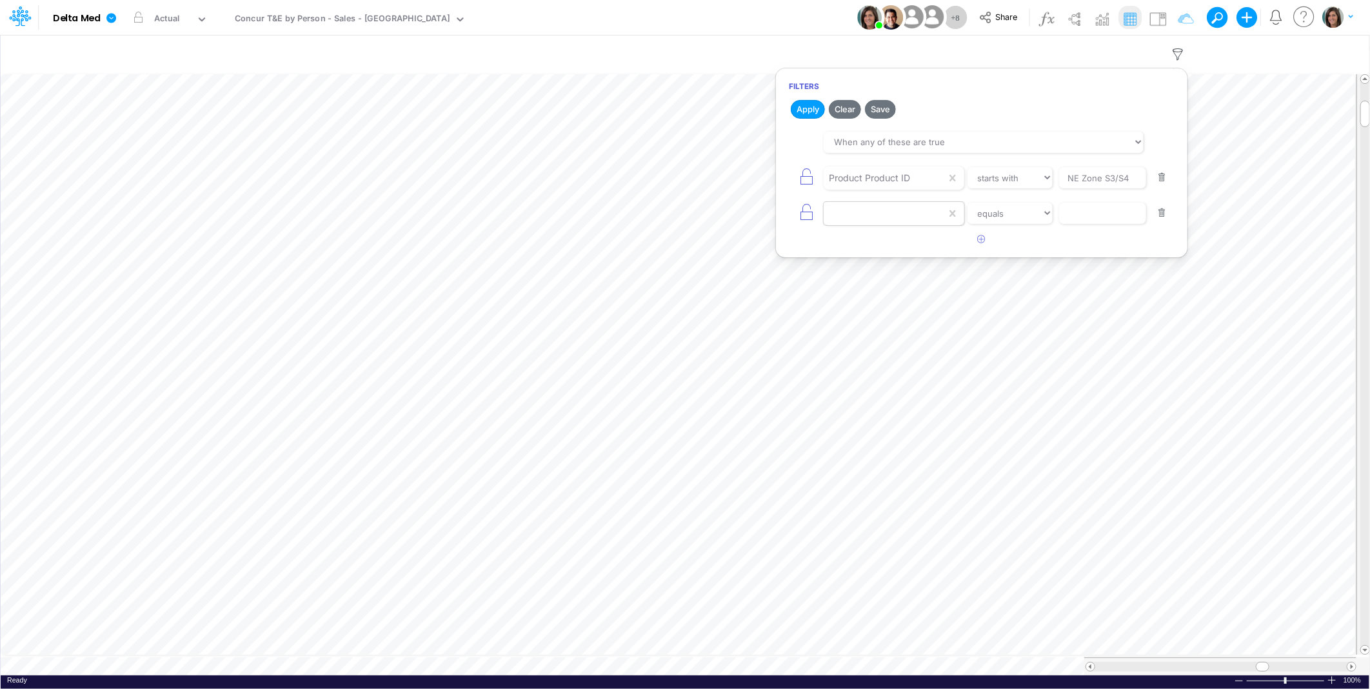
click at [898, 189] on div at bounding box center [884, 178] width 123 height 22
type input "prod"
click at [878, 184] on div "Product Product ID" at bounding box center [869, 178] width 81 height 14
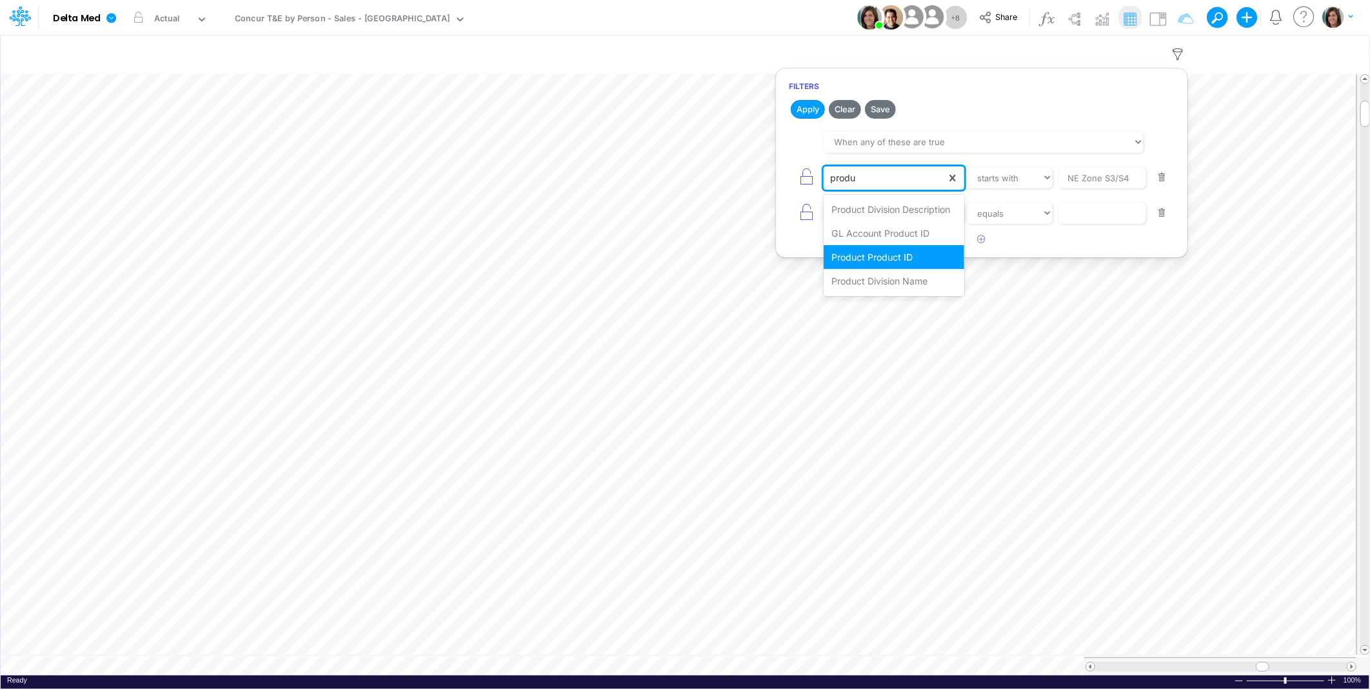
type input "produc"
click at [880, 227] on div "GL Account Product ID" at bounding box center [893, 233] width 140 height 24
click at [869, 219] on div at bounding box center [884, 213] width 123 height 22
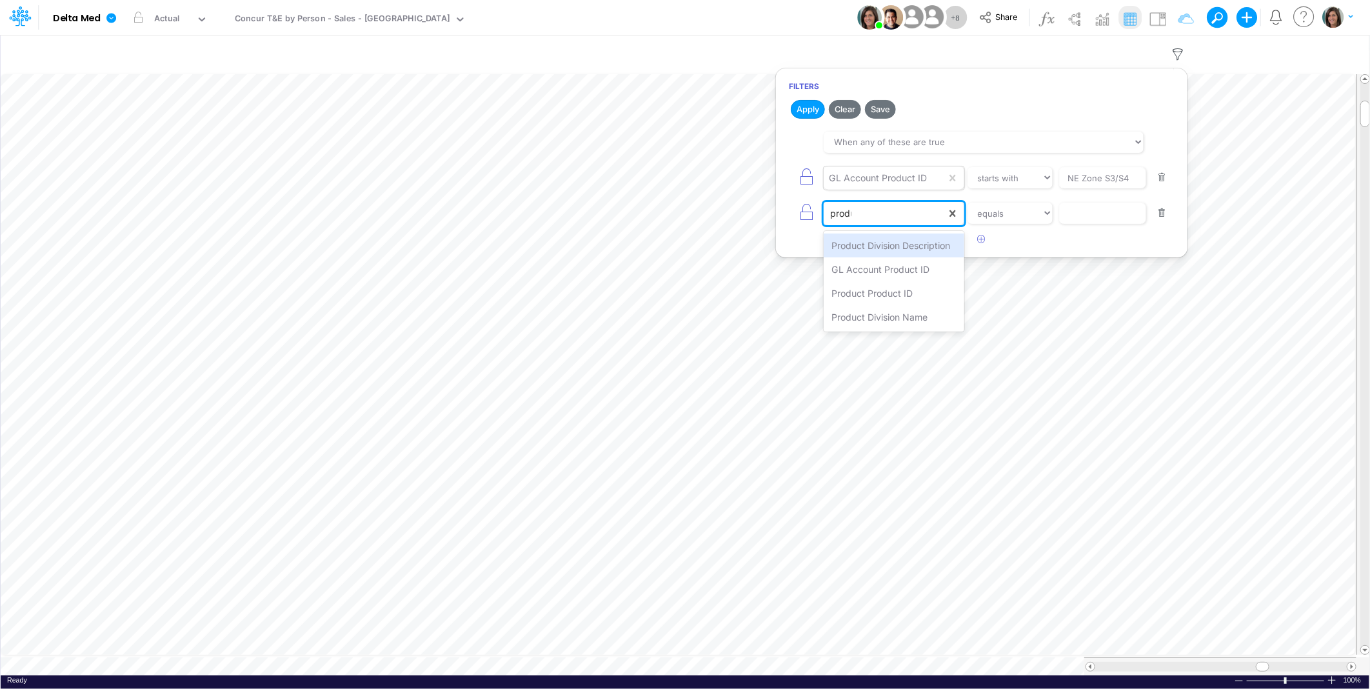
type input "produc"
click at [882, 272] on div "GL Account Product ID" at bounding box center [893, 269] width 140 height 24
click at [980, 240] on icon "button" at bounding box center [982, 239] width 8 height 8
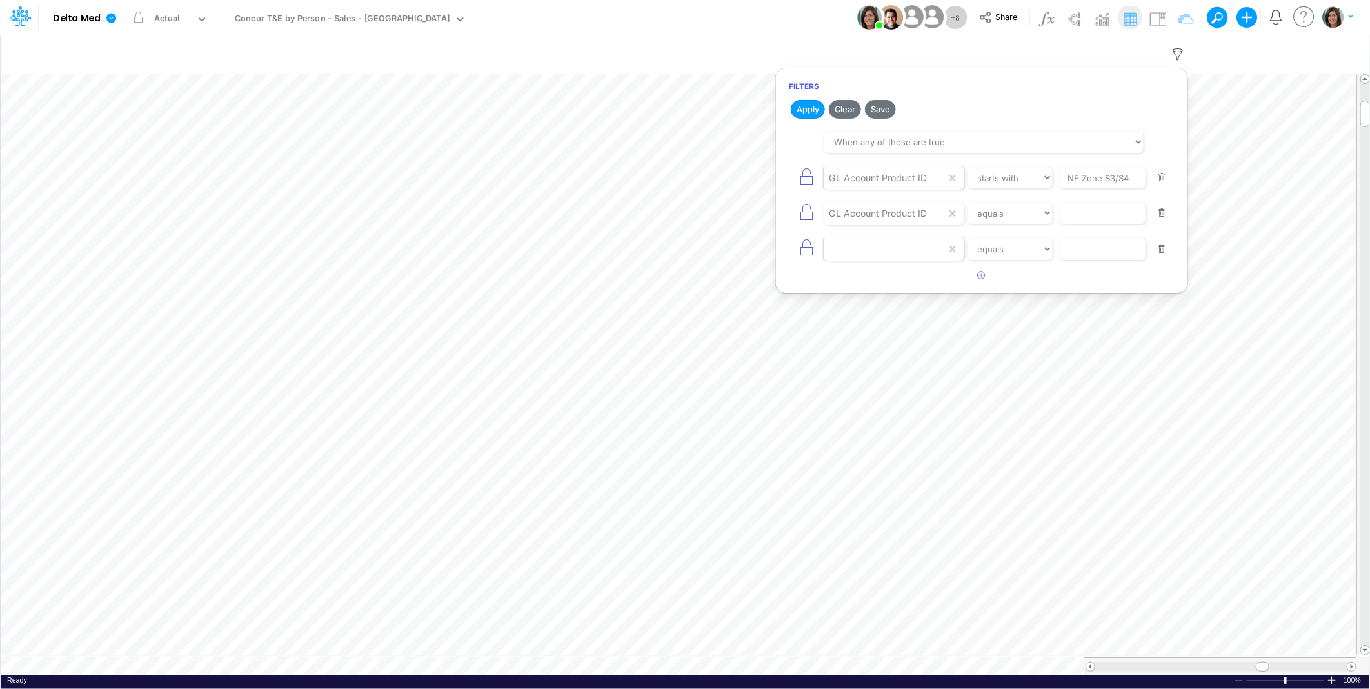
click at [914, 189] on div at bounding box center [884, 178] width 123 height 22
type input "produc"
drag, startPoint x: 901, startPoint y: 305, endPoint x: 938, endPoint y: 285, distance: 41.8
click at [903, 305] on div "GL Account Product ID" at bounding box center [893, 305] width 140 height 24
click at [959, 285] on article at bounding box center [981, 275] width 411 height 21
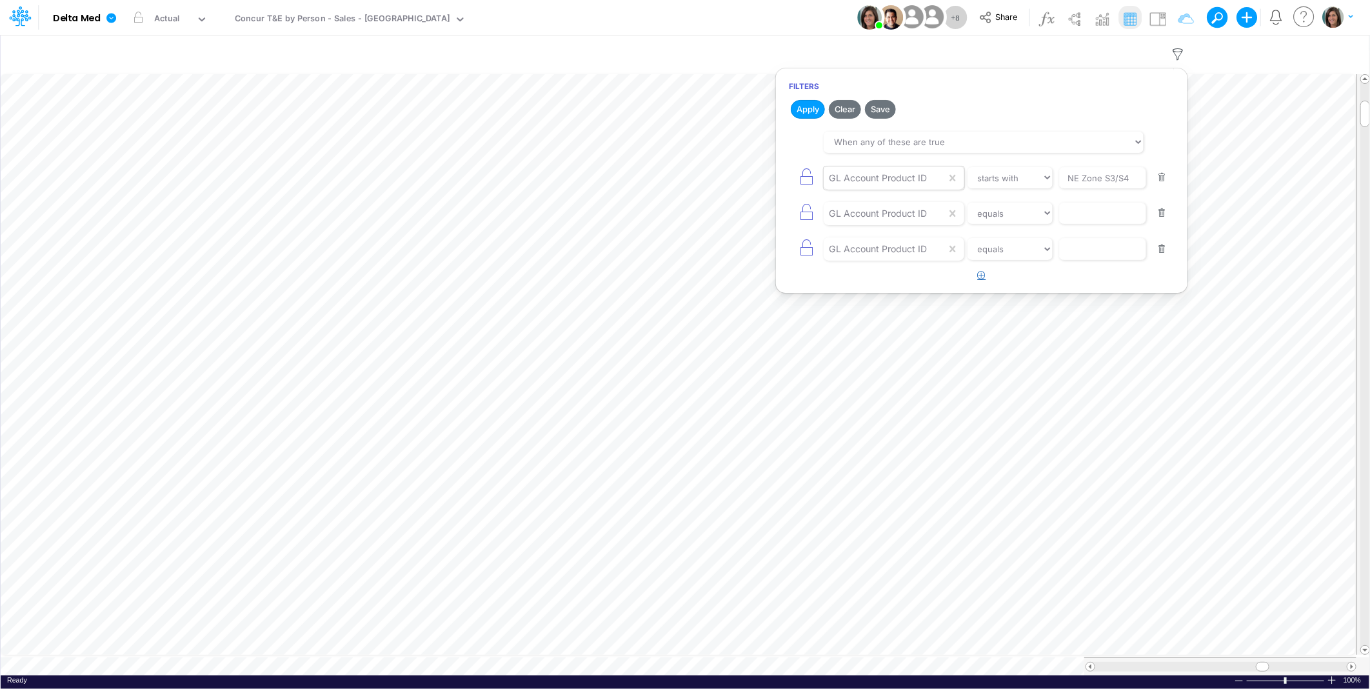
click at [976, 279] on button "button" at bounding box center [981, 275] width 25 height 21
click at [866, 189] on div at bounding box center [884, 178] width 123 height 22
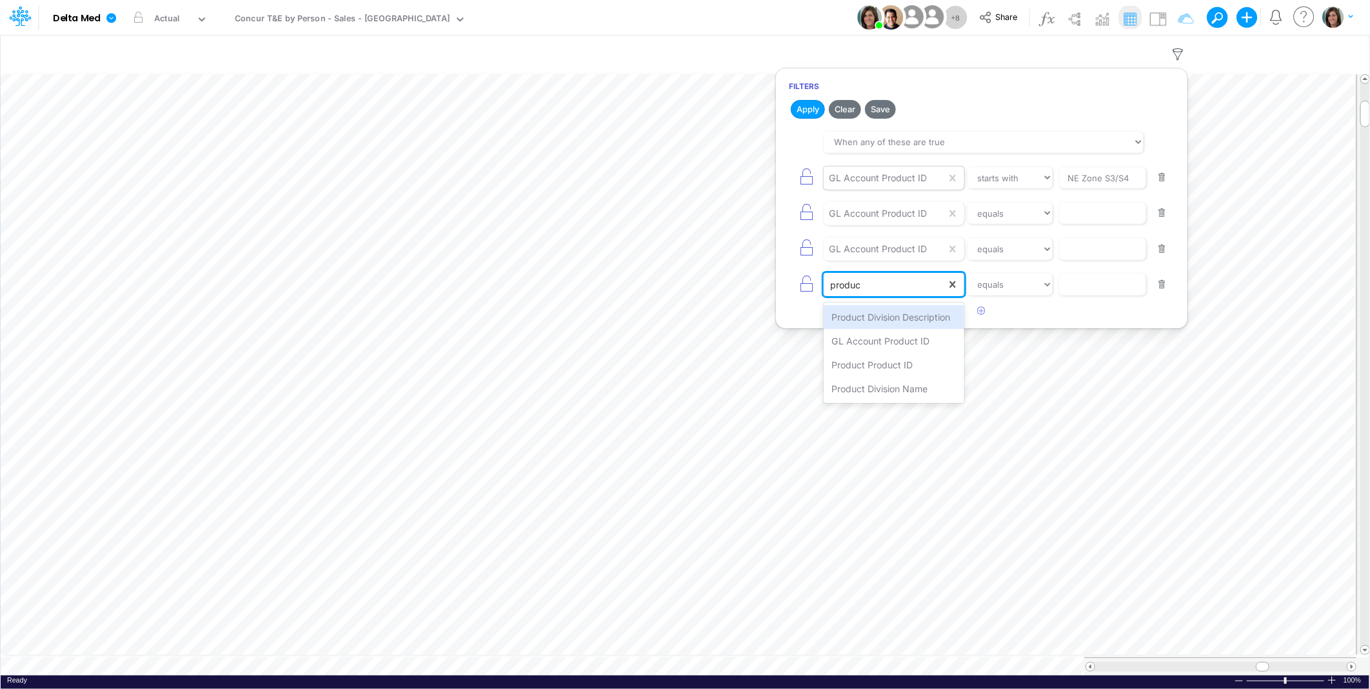
type input "product"
drag, startPoint x: 874, startPoint y: 337, endPoint x: 939, endPoint y: 290, distance: 79.5
click at [875, 337] on div "GL Account Product ID" at bounding box center [893, 341] width 140 height 24
click at [1028, 211] on select "equals not equal starts with ends with contains" at bounding box center [1010, 213] width 86 height 22
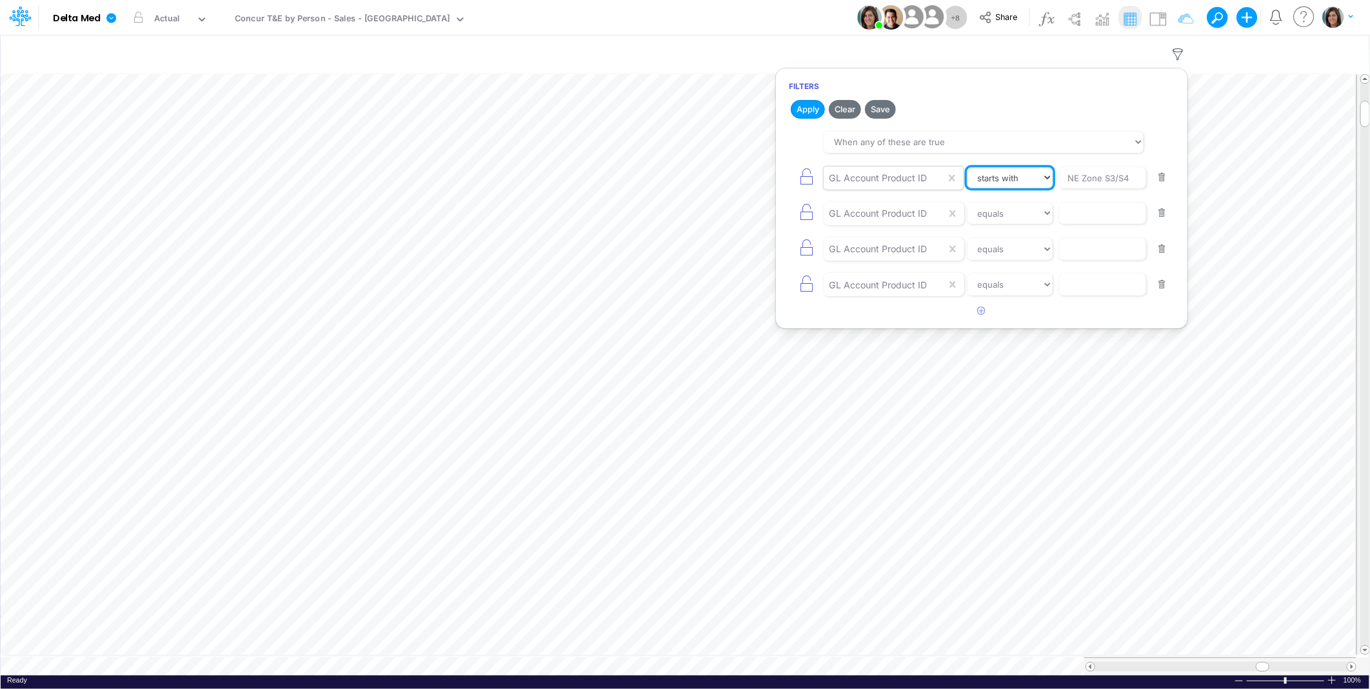
click at [1018, 175] on select "equals not equal starts with ends with contains" at bounding box center [1010, 178] width 86 height 22
select select "equals"
click at [967, 167] on select "equals not equal starts with ends with contains" at bounding box center [1010, 178] width 86 height 22
click at [1100, 181] on input "NE Zone S3/S4" at bounding box center [1102, 178] width 87 height 22
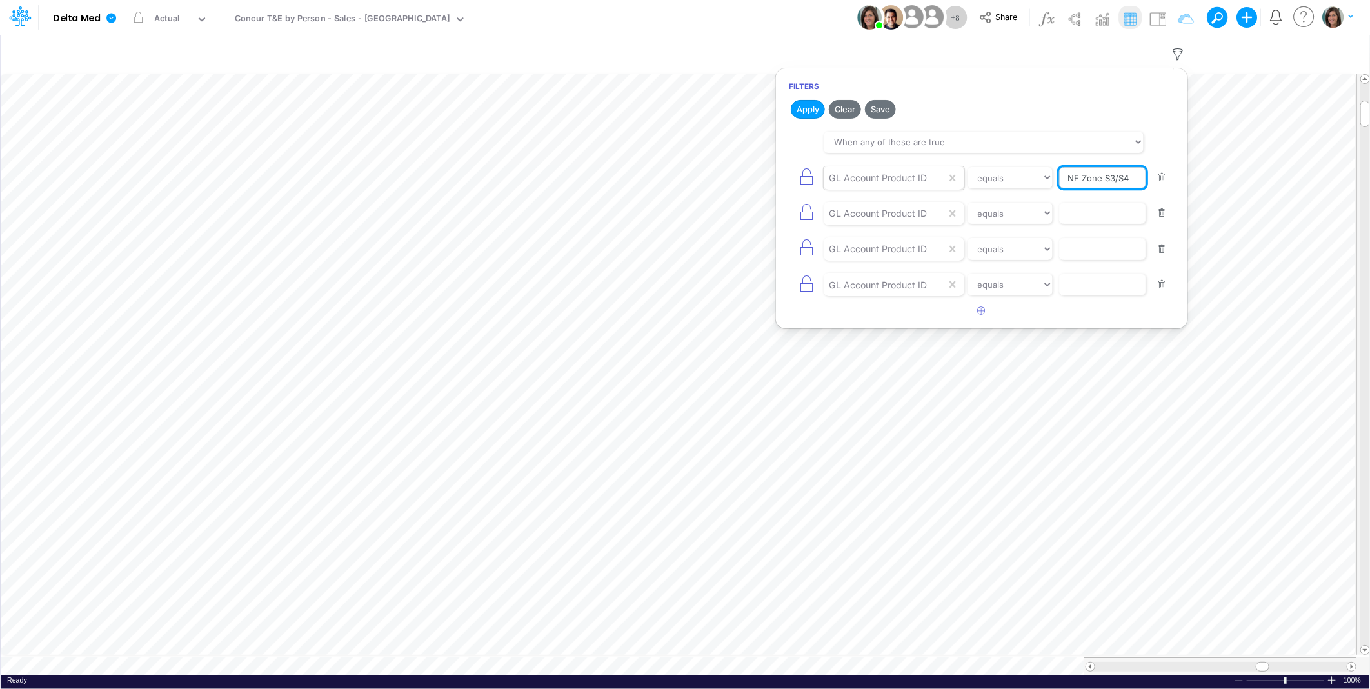
click at [1100, 181] on input "NE Zone S3/S4" at bounding box center [1102, 178] width 87 height 22
type input "71"
click at [1077, 189] on input "text" at bounding box center [1102, 178] width 87 height 22
type input "72"
click at [1095, 189] on input "text" at bounding box center [1102, 178] width 87 height 22
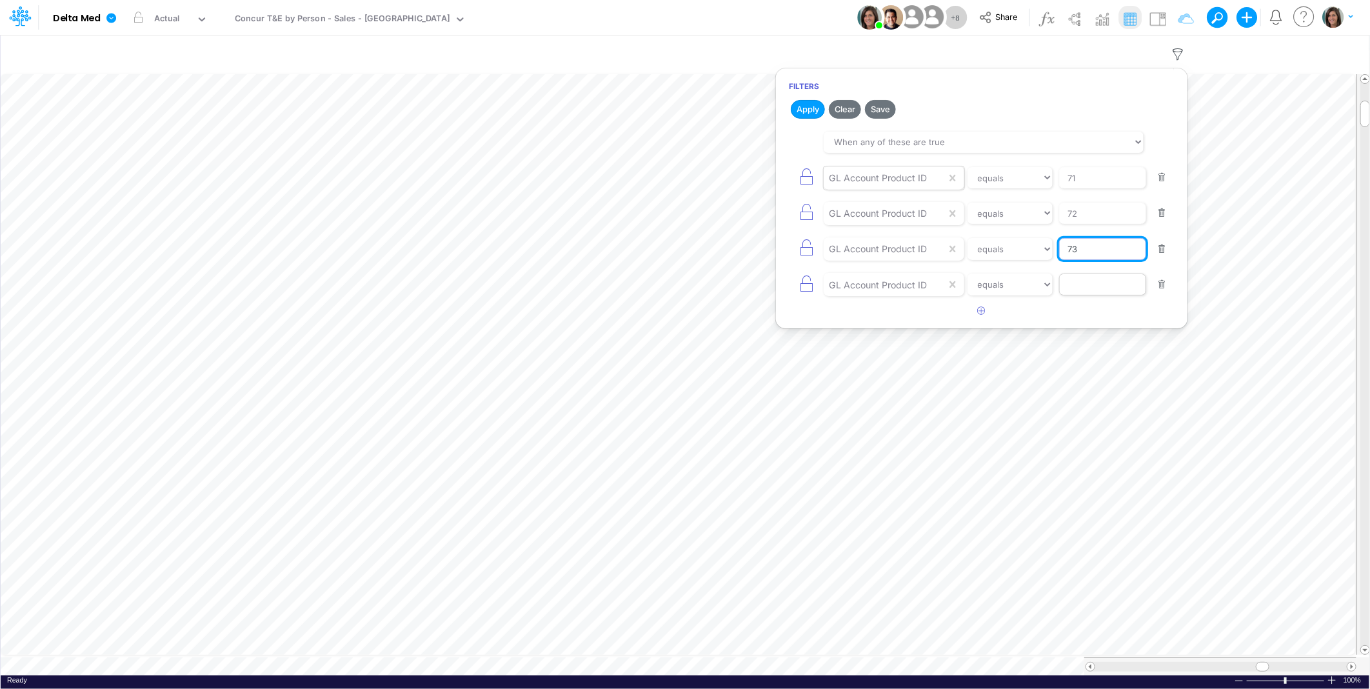
type input "73"
click at [1100, 189] on input "text" at bounding box center [1102, 178] width 87 height 22
type input "76"
click at [801, 181] on icon "button" at bounding box center [806, 177] width 18 height 18
type input "72"
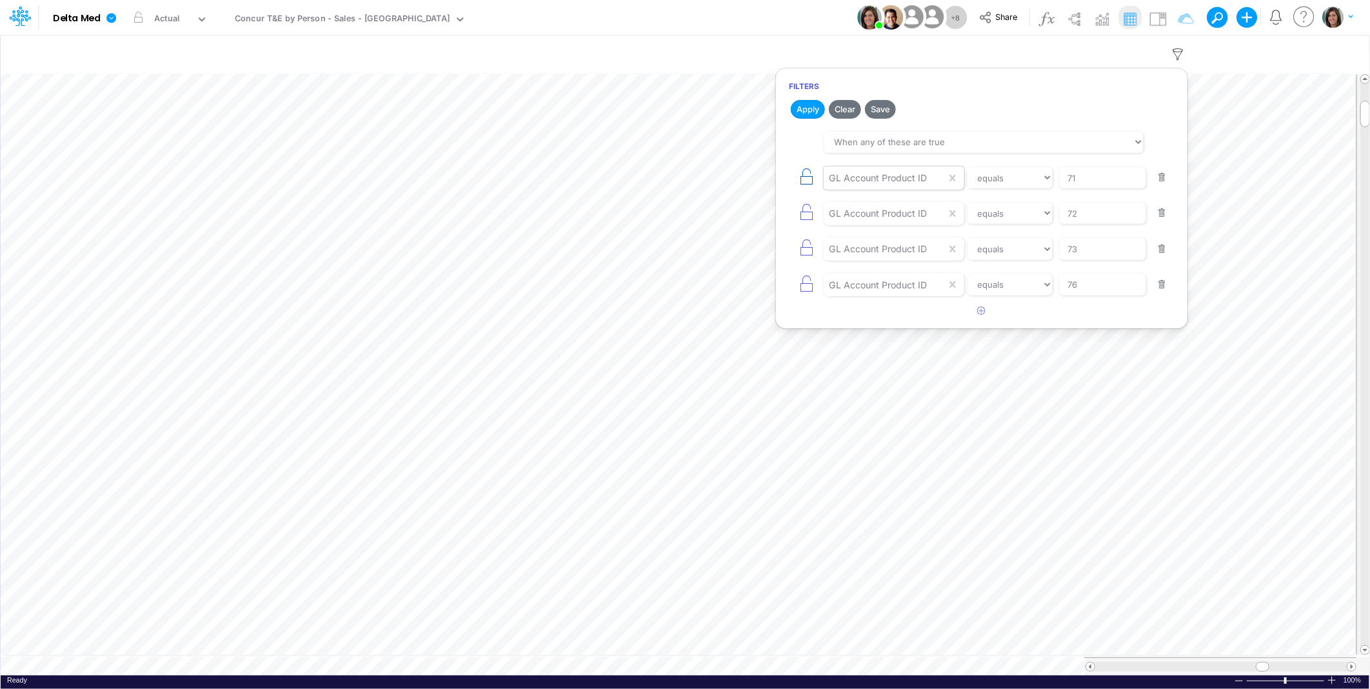
type input "73"
type input "76"
select select "tableSearchOR"
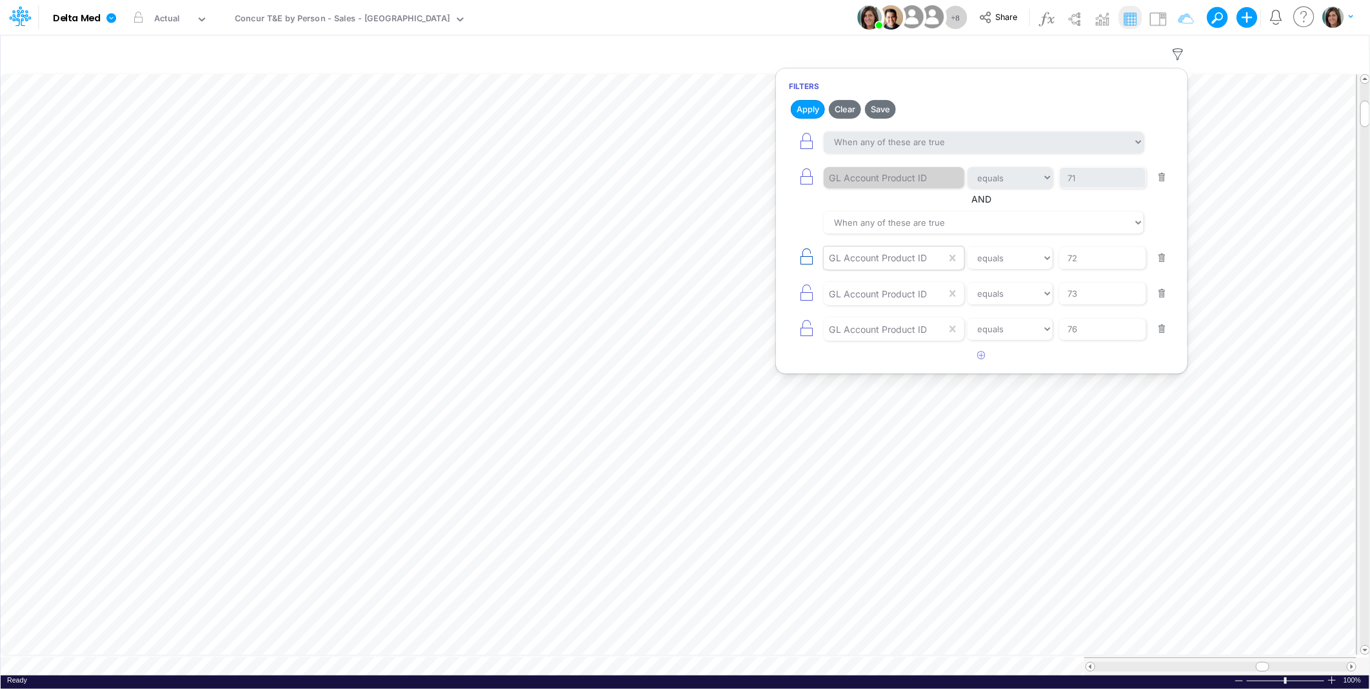
click at [807, 259] on icon "button" at bounding box center [806, 257] width 18 height 18
type input "73"
type input "76"
click at [808, 299] on icon "button" at bounding box center [806, 293] width 18 height 18
type input "76"
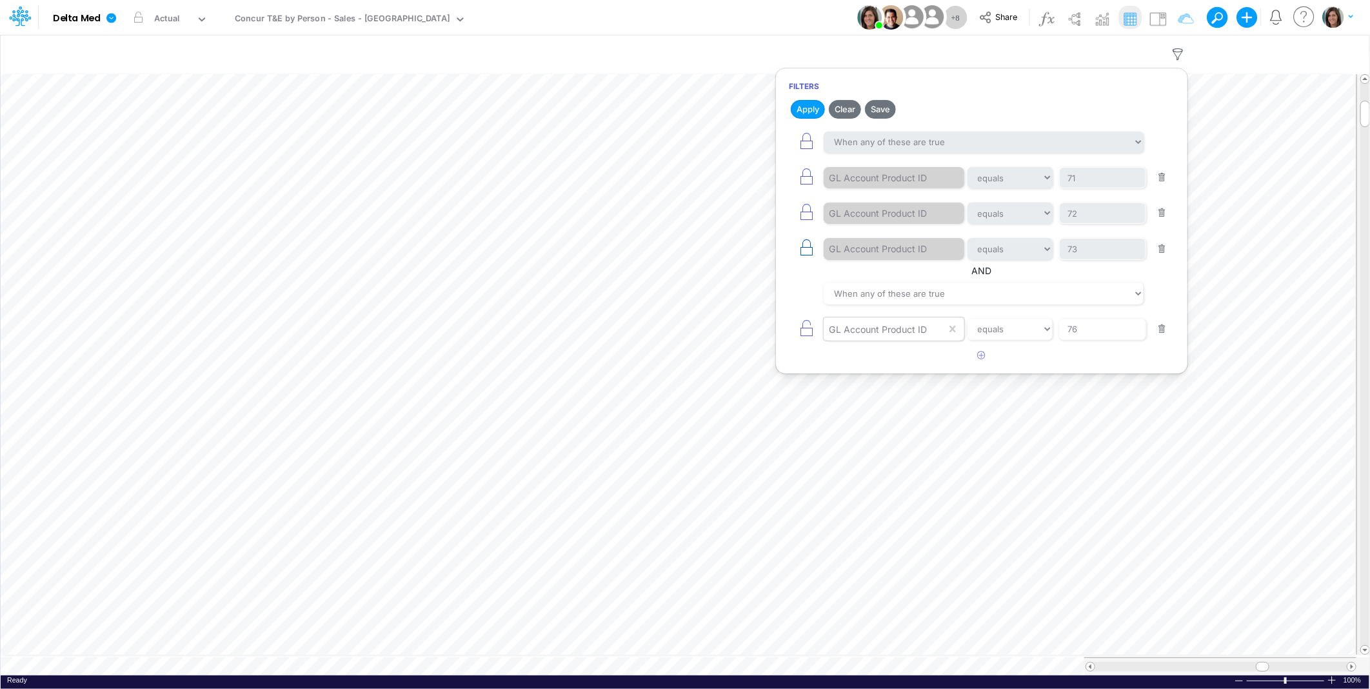
drag, startPoint x: 806, startPoint y: 340, endPoint x: 820, endPoint y: 249, distance: 92.7
click at [806, 340] on button "button" at bounding box center [806, 329] width 35 height 29
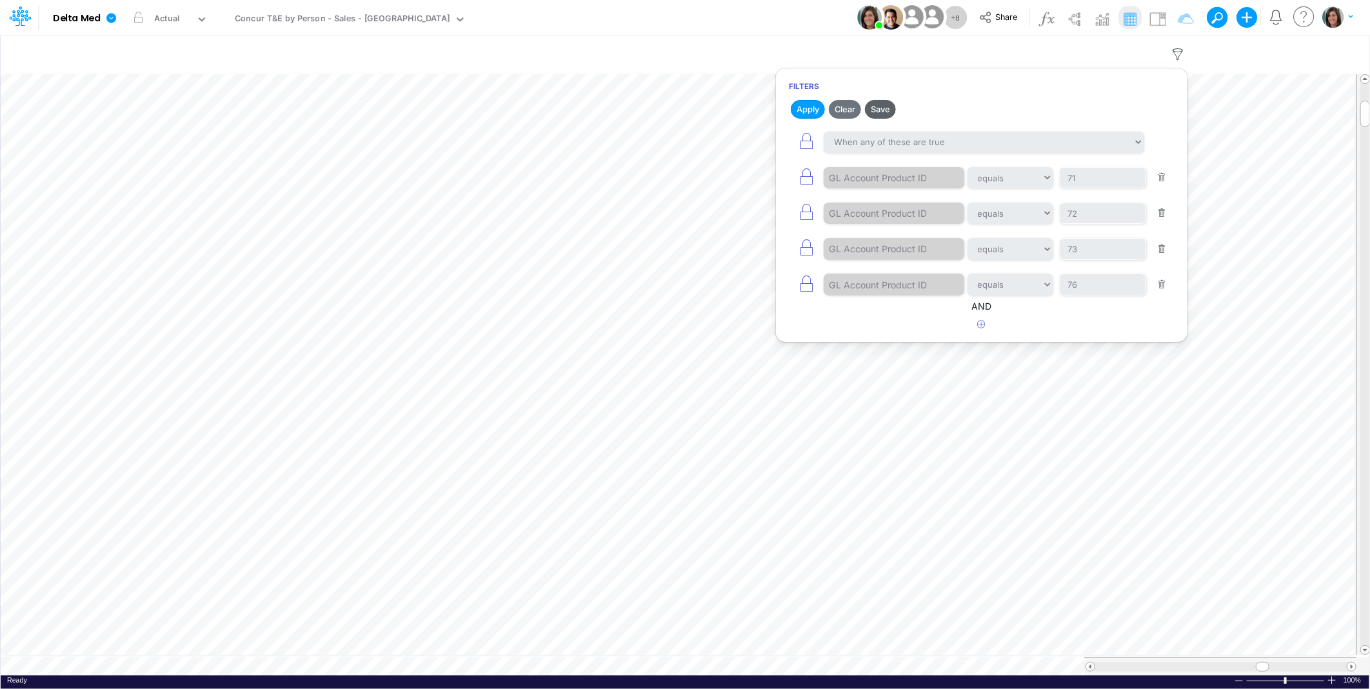
click at [880, 108] on button "Save" at bounding box center [880, 109] width 31 height 19
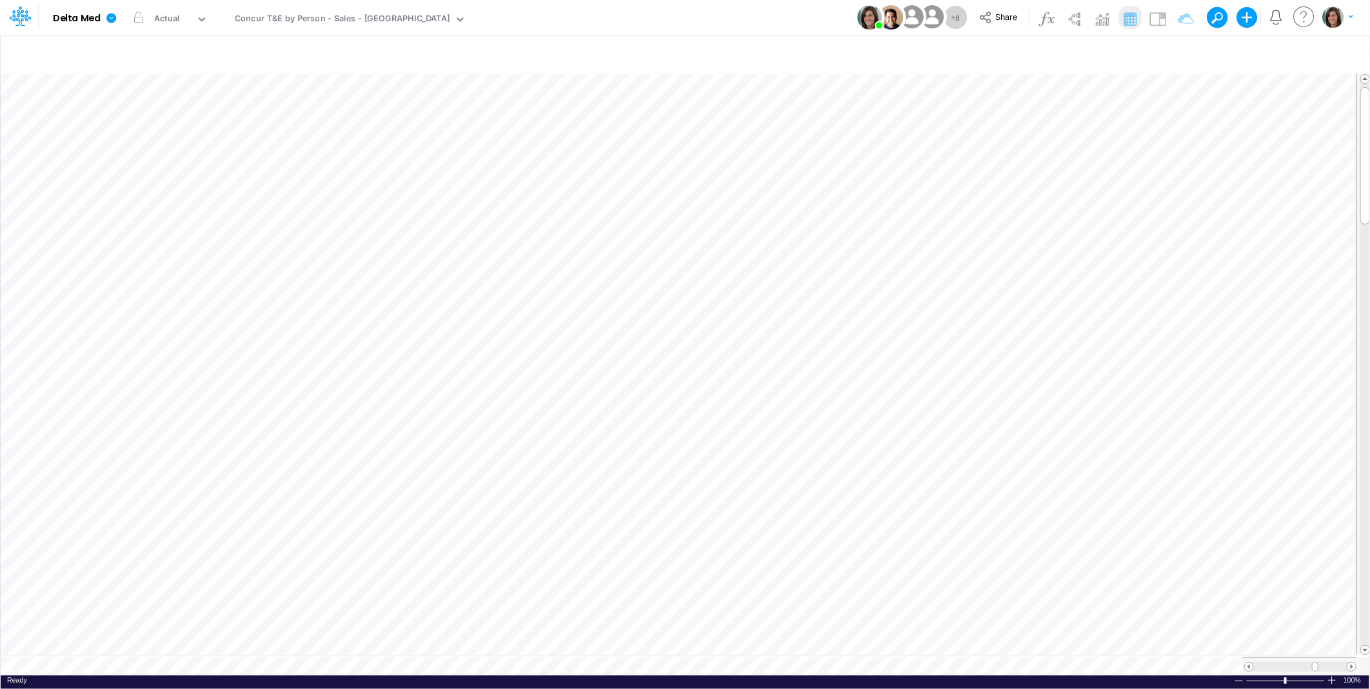
click at [1232, 647] on table at bounding box center [686, 373] width 1370 height 603
click at [112, 25] on link at bounding box center [114, 18] width 26 height 34
click at [144, 132] on button "View model info" at bounding box center [176, 134] width 138 height 20
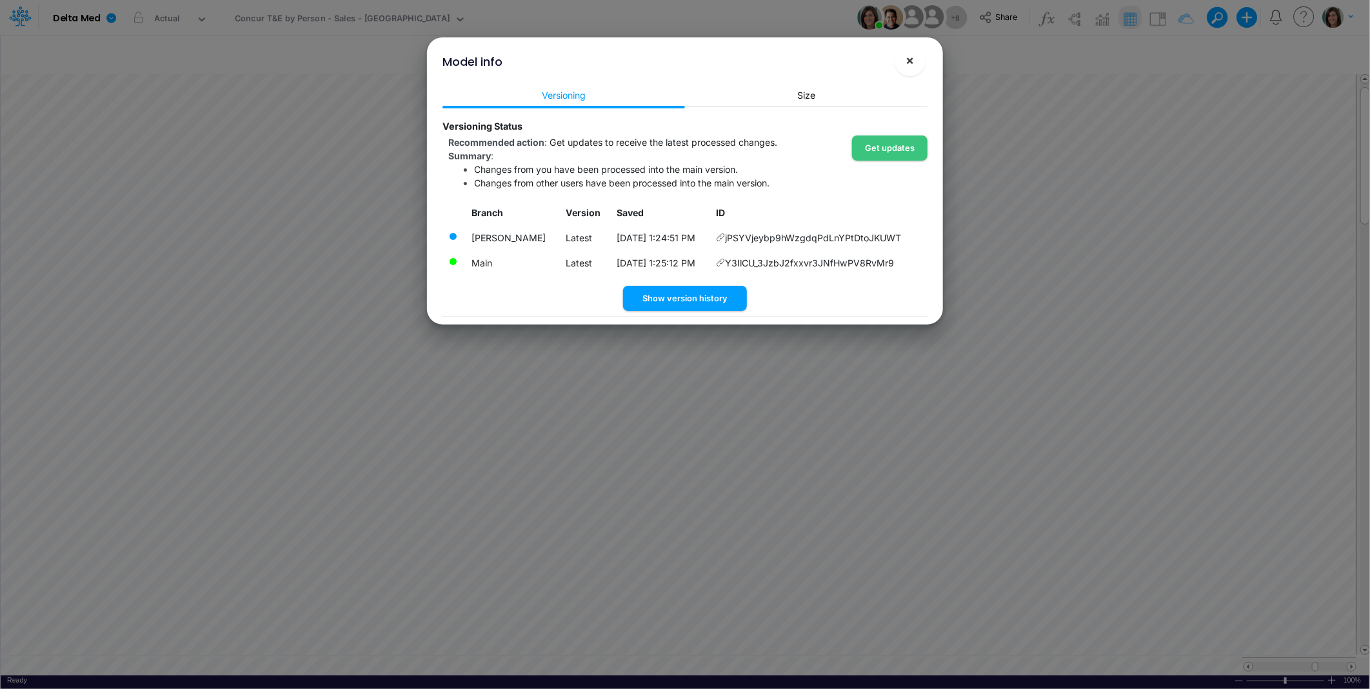
drag, startPoint x: 913, startPoint y: 57, endPoint x: 558, endPoint y: 9, distance: 358.5
click at [907, 57] on span "×" at bounding box center [910, 59] width 8 height 15
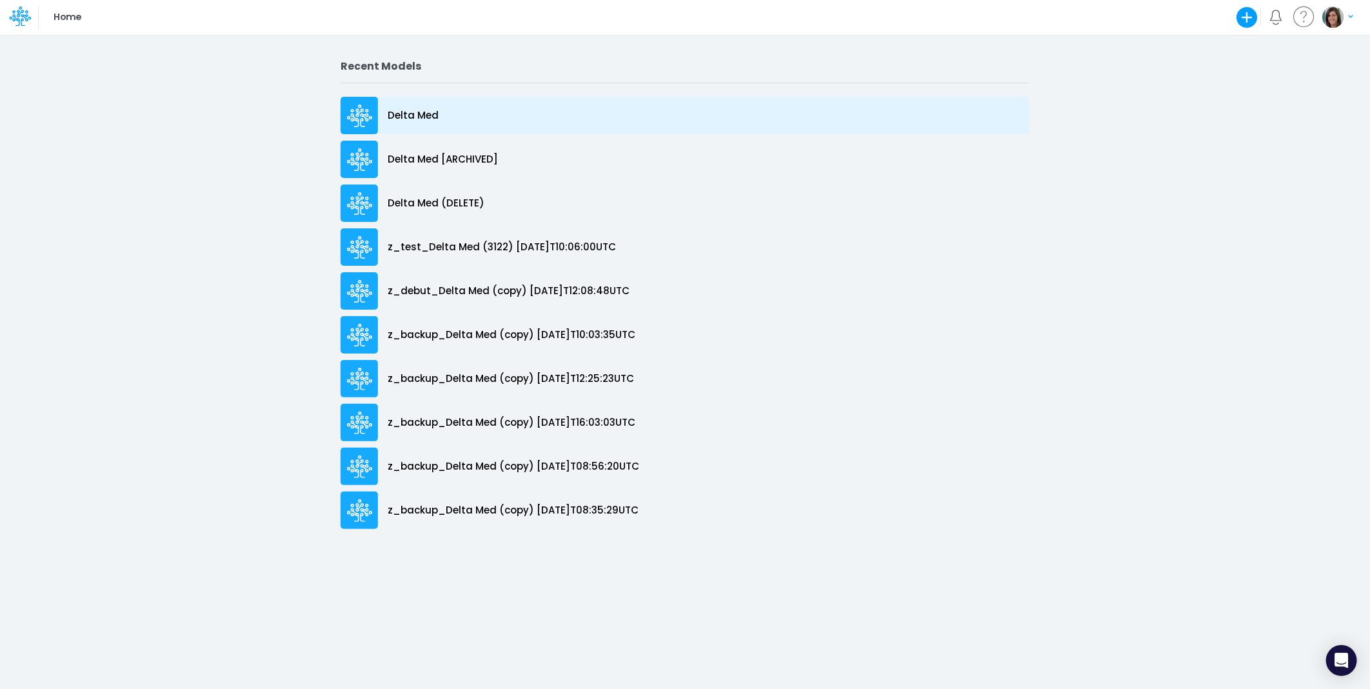
click at [486, 124] on div "Delta Med" at bounding box center [684, 115] width 689 height 37
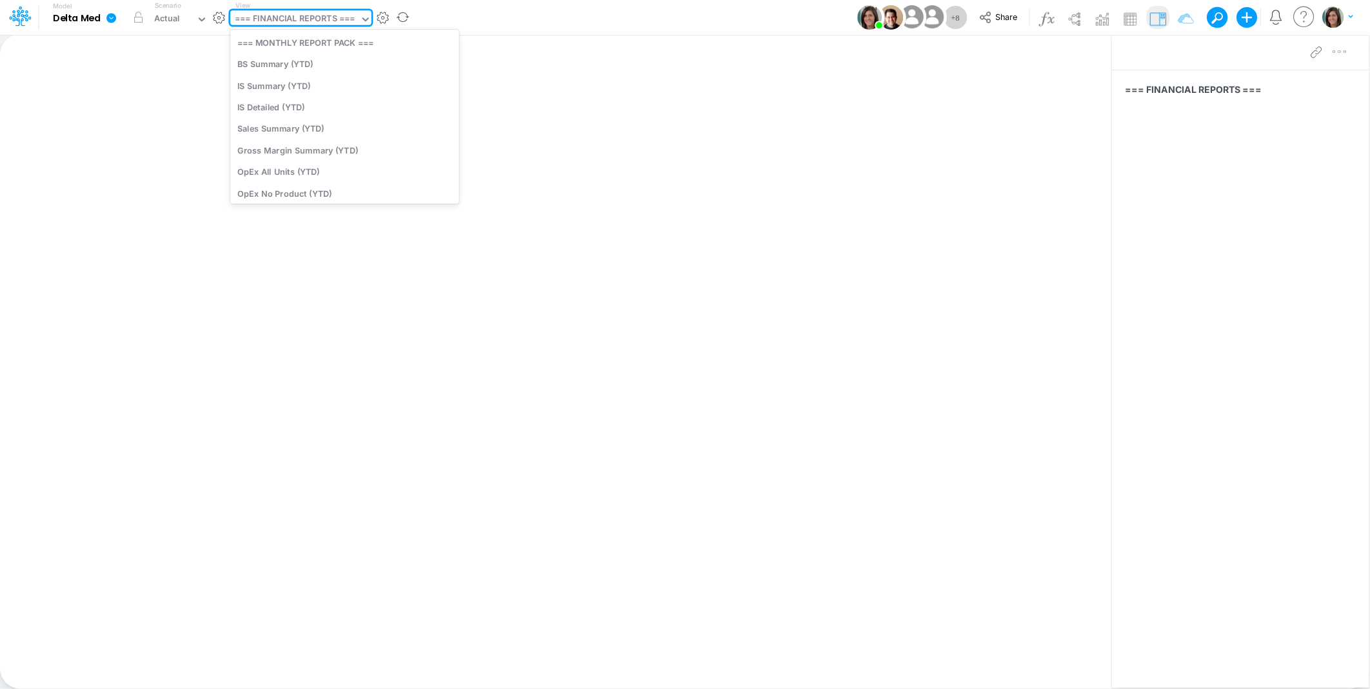
click at [319, 16] on div "=== FINANCIAL REPORTS ===" at bounding box center [295, 19] width 120 height 15
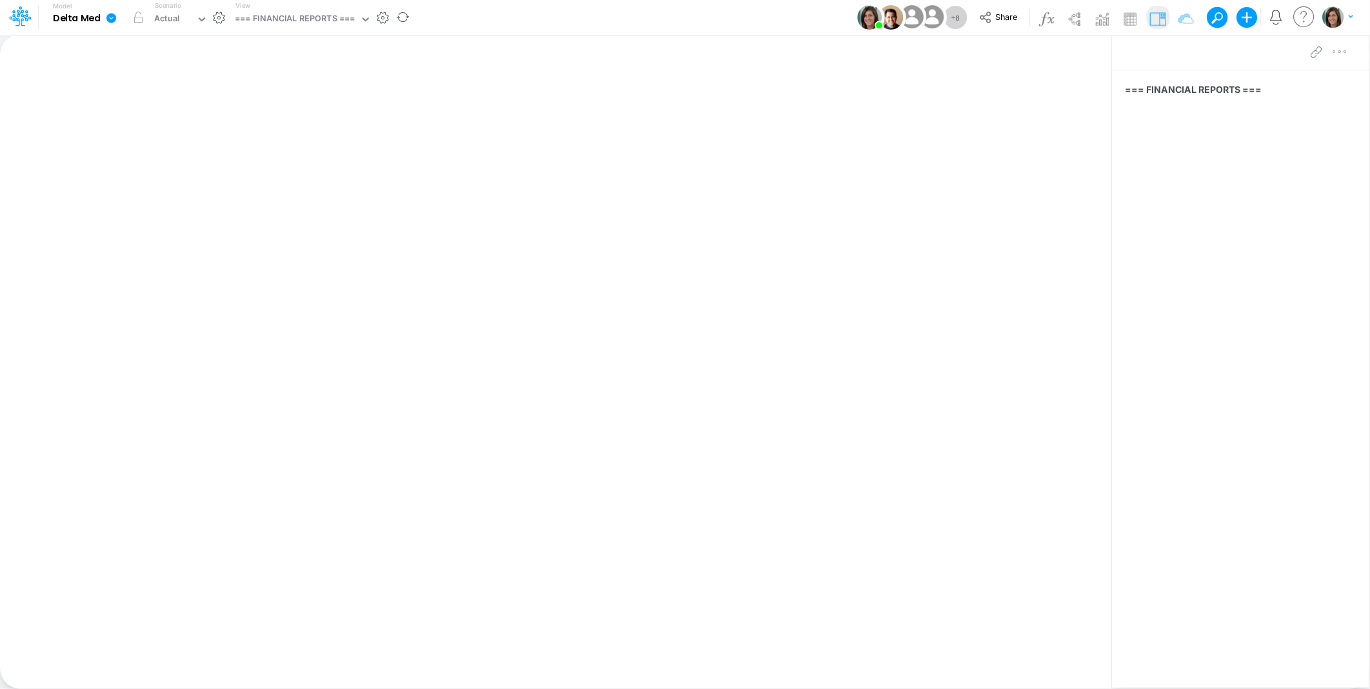
click at [110, 21] on icon at bounding box center [111, 18] width 10 height 10
click at [148, 131] on button "View model info" at bounding box center [176, 134] width 138 height 20
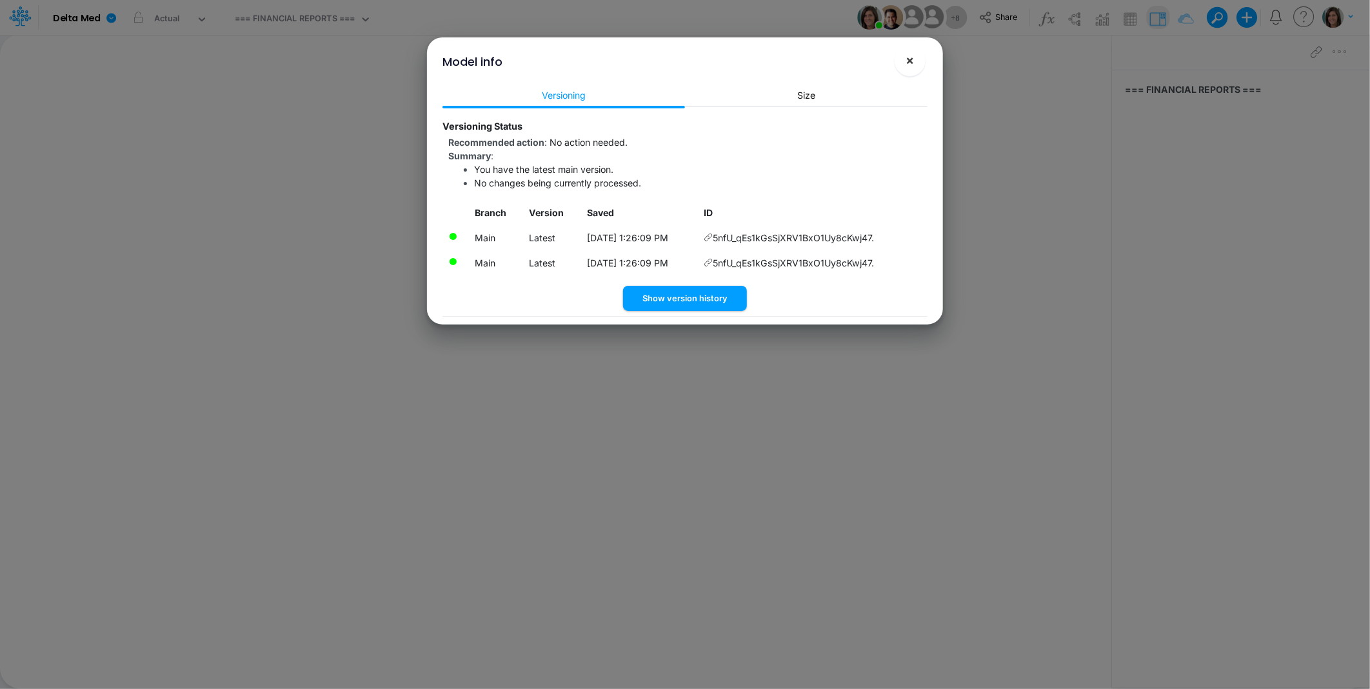
click at [904, 64] on button "×" at bounding box center [909, 60] width 31 height 31
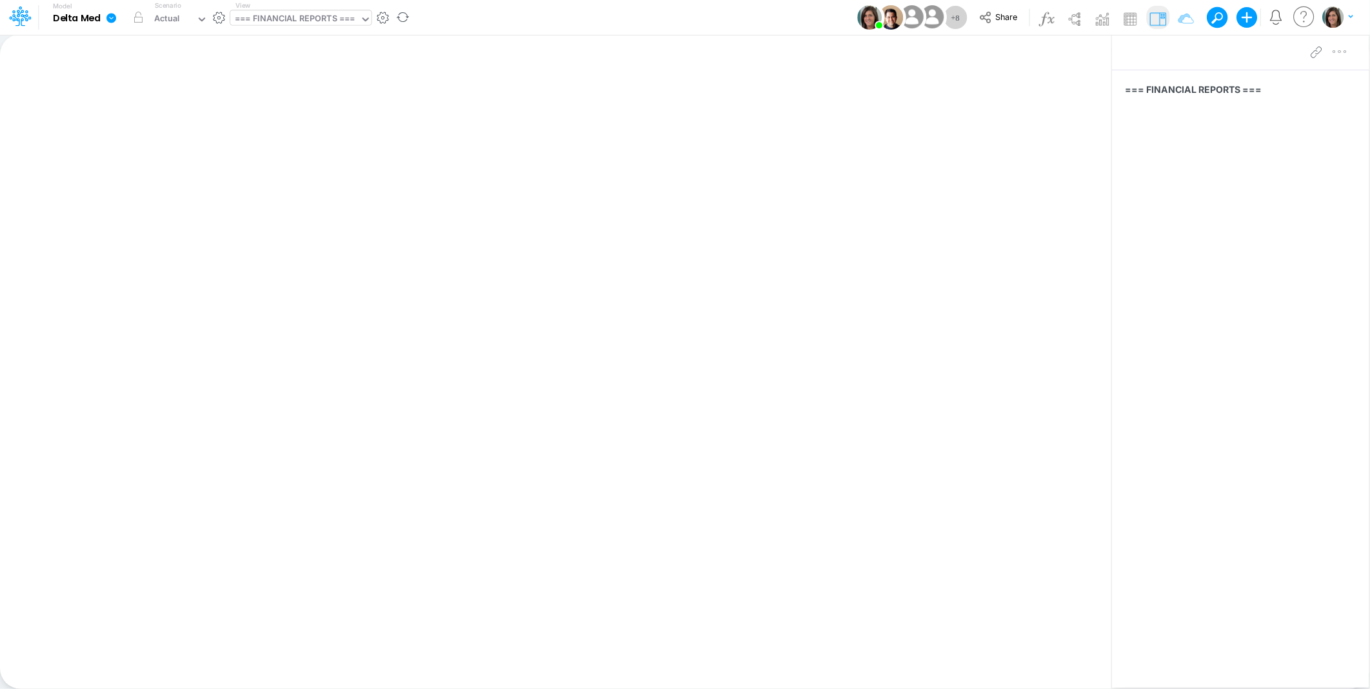
click at [304, 12] on div "=== FINANCIAL REPORTS ===" at bounding box center [295, 19] width 130 height 19
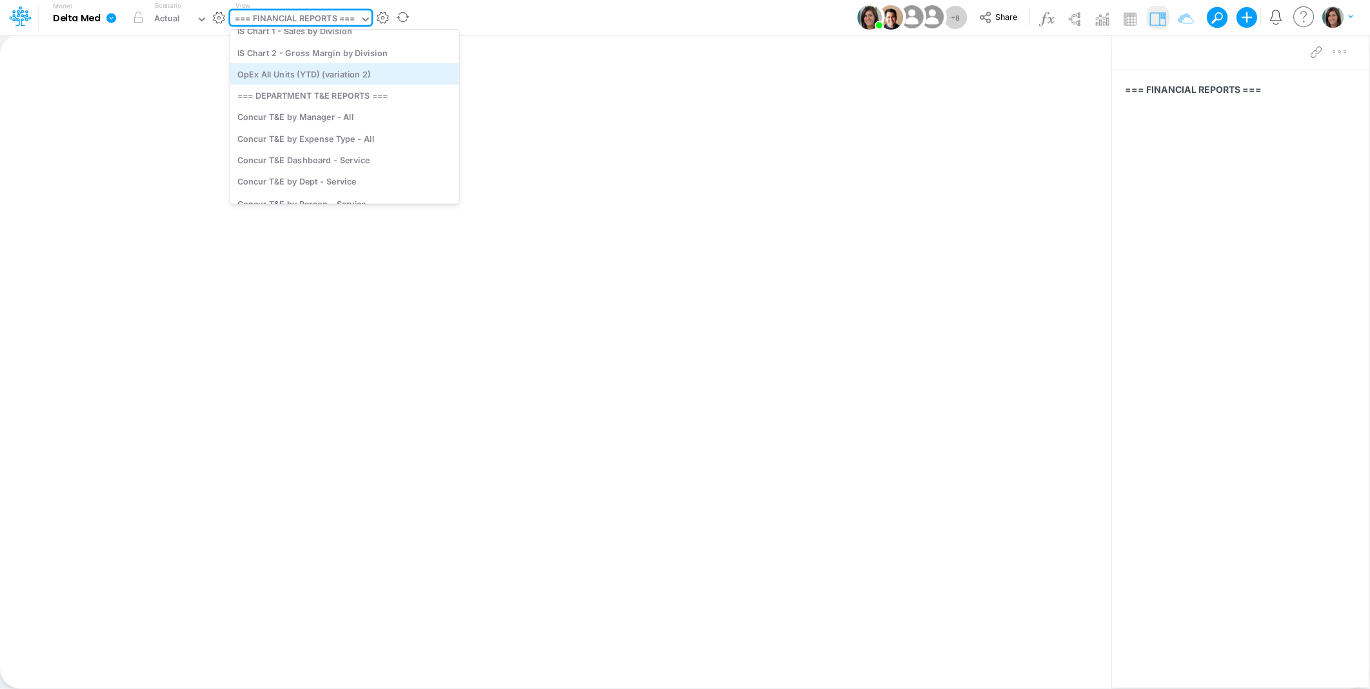
scroll to position [478, 0]
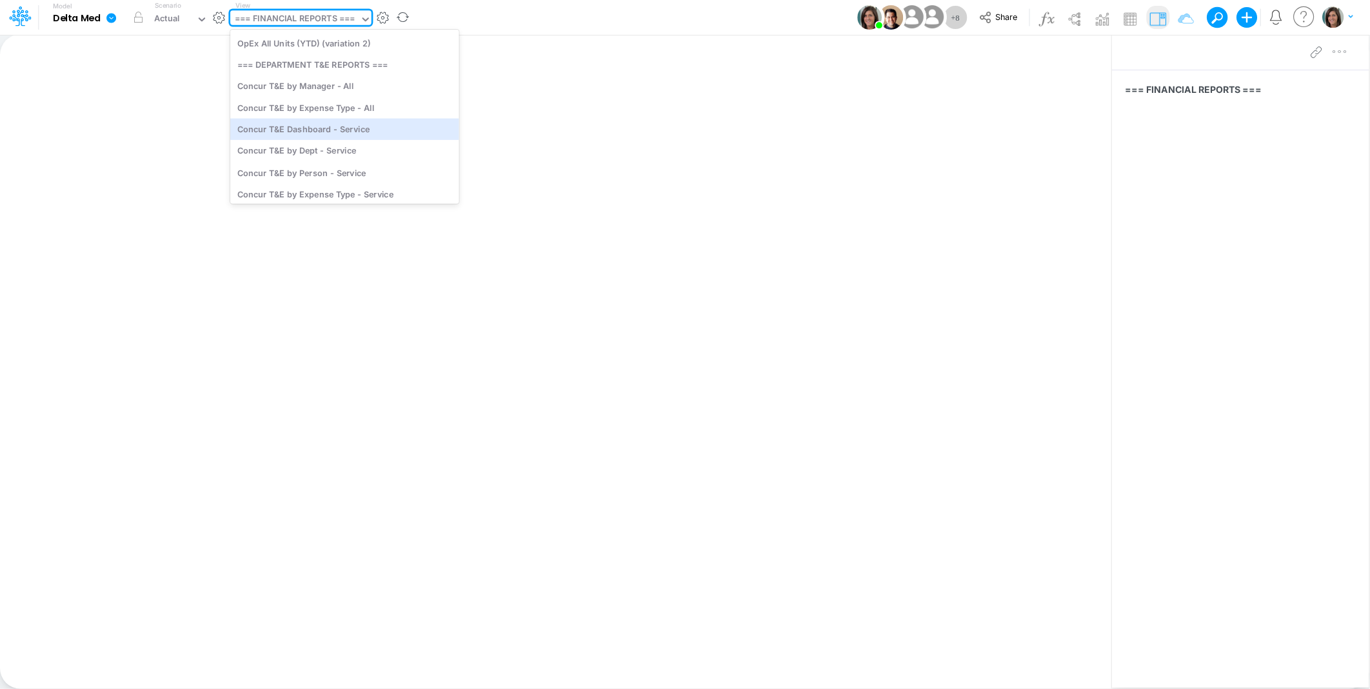
click at [106, 24] on link at bounding box center [114, 18] width 26 height 34
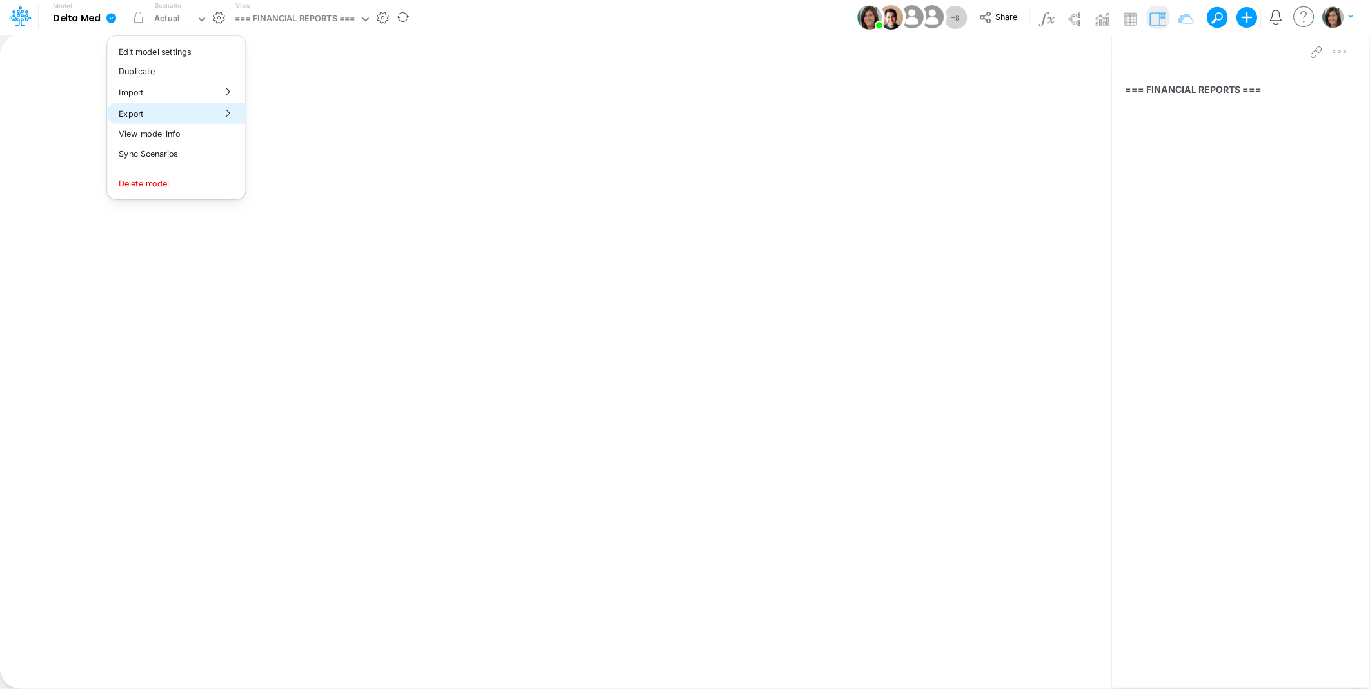
click at [141, 112] on button "Export" at bounding box center [176, 113] width 138 height 21
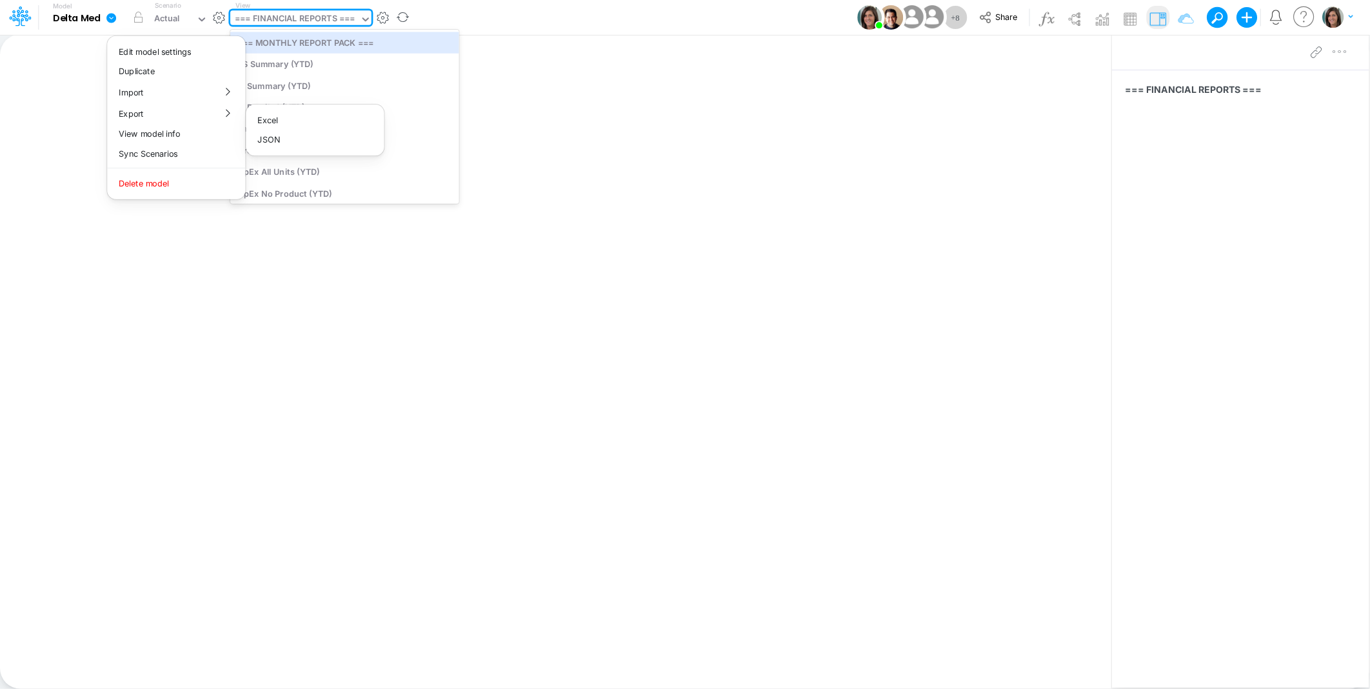
click at [290, 17] on div "=== FINANCIAL REPORTS ===" at bounding box center [295, 19] width 120 height 15
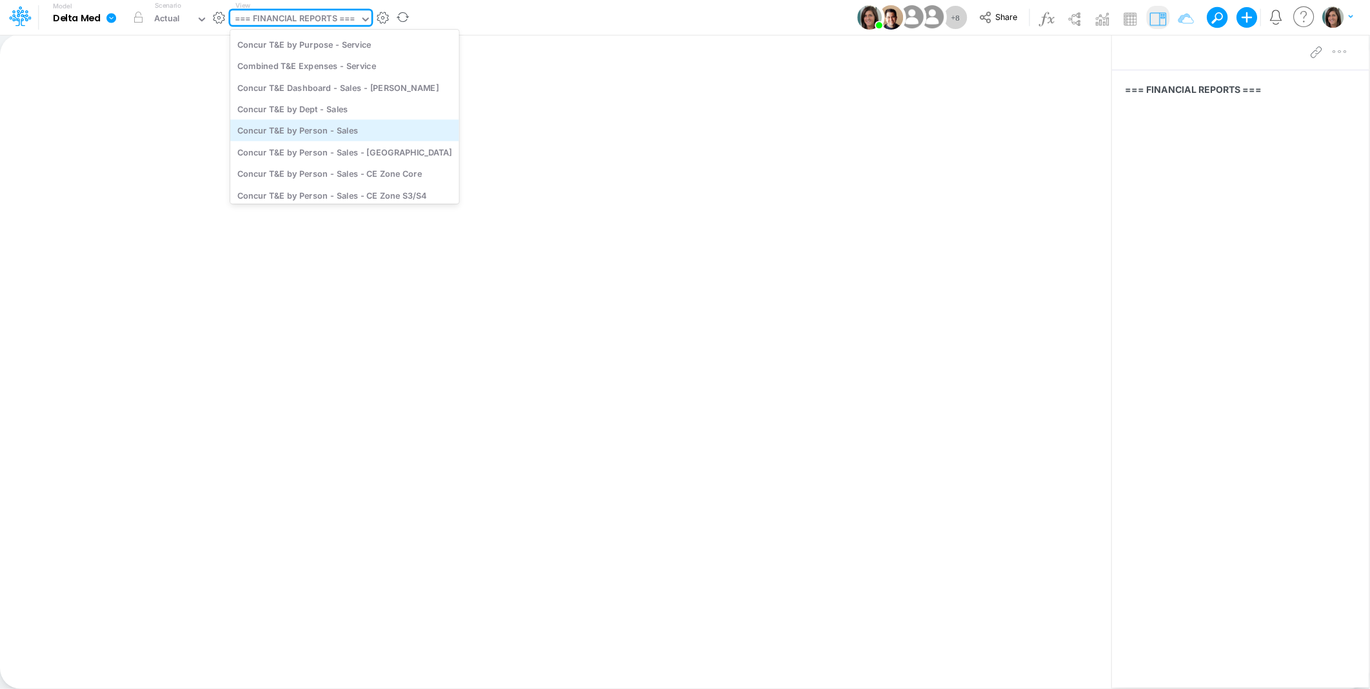
scroll to position [764, 0]
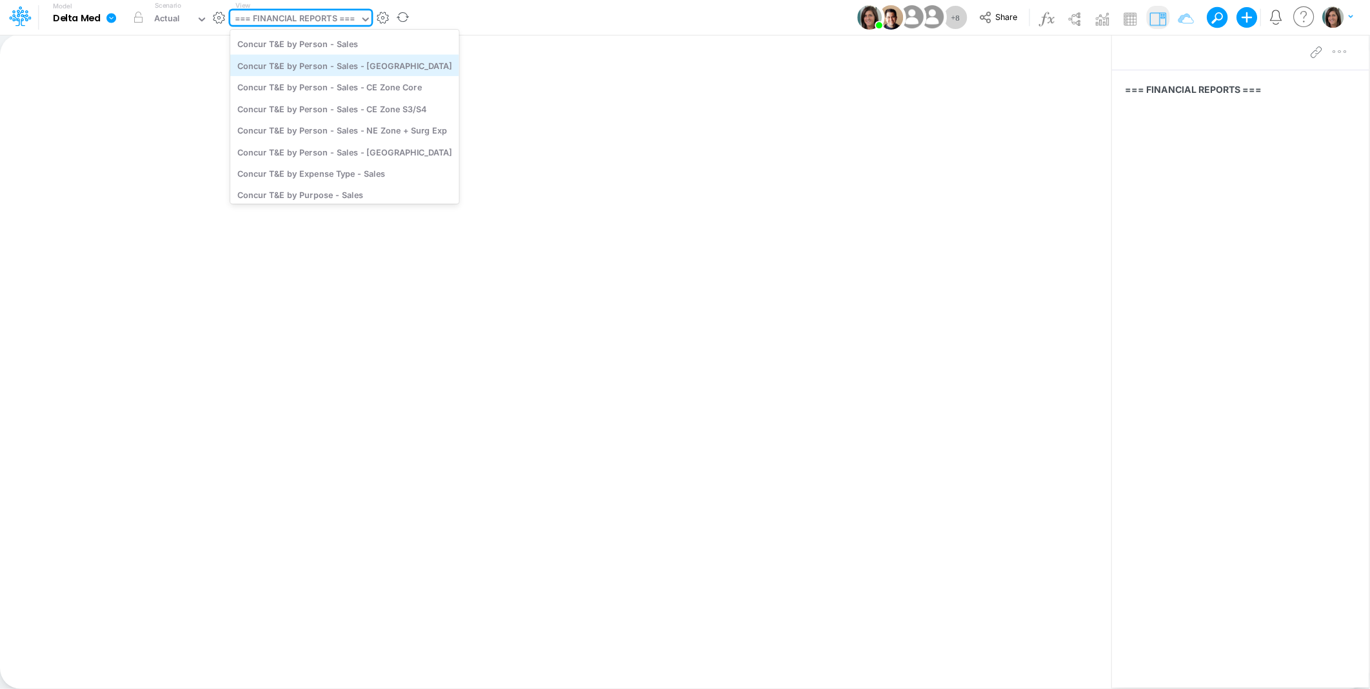
click at [402, 66] on div "Concur T&E by Person - Sales - [GEOGRAPHIC_DATA]" at bounding box center [344, 65] width 229 height 21
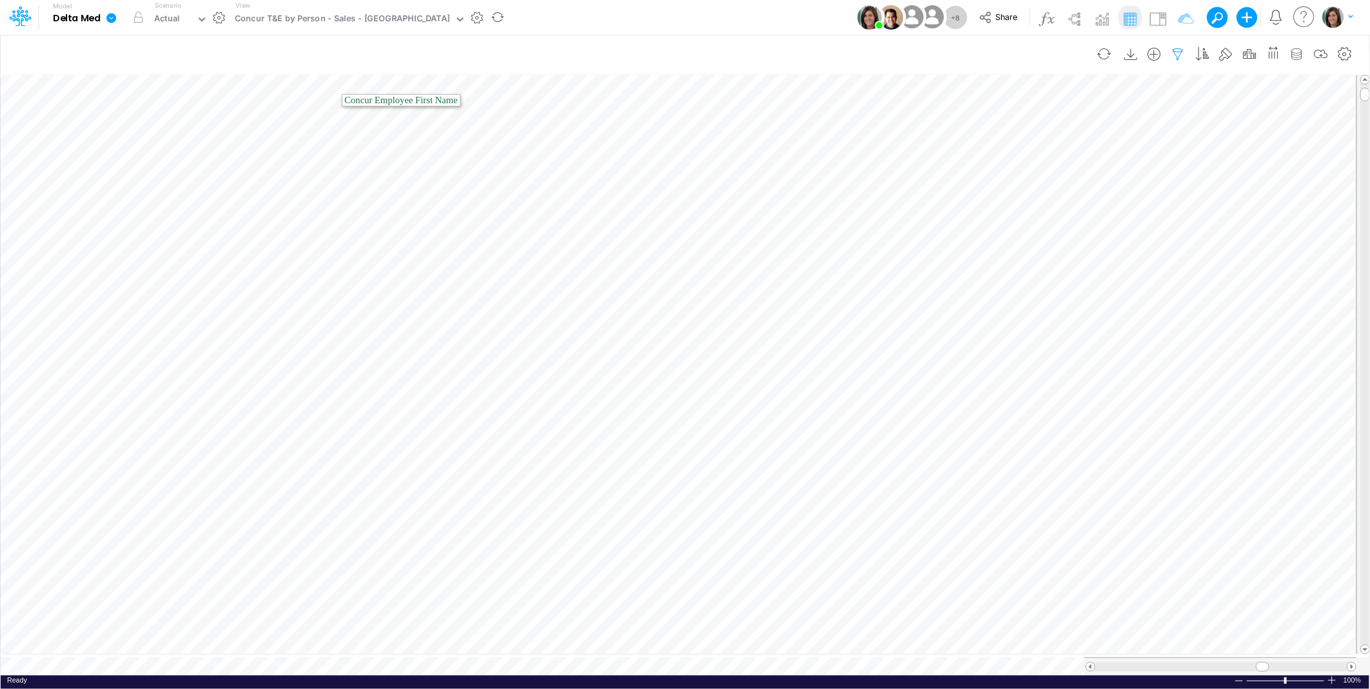
click at [1172, 54] on icon "button" at bounding box center [1177, 55] width 19 height 14
select select "tableSearchOR"
select select "startsWith"
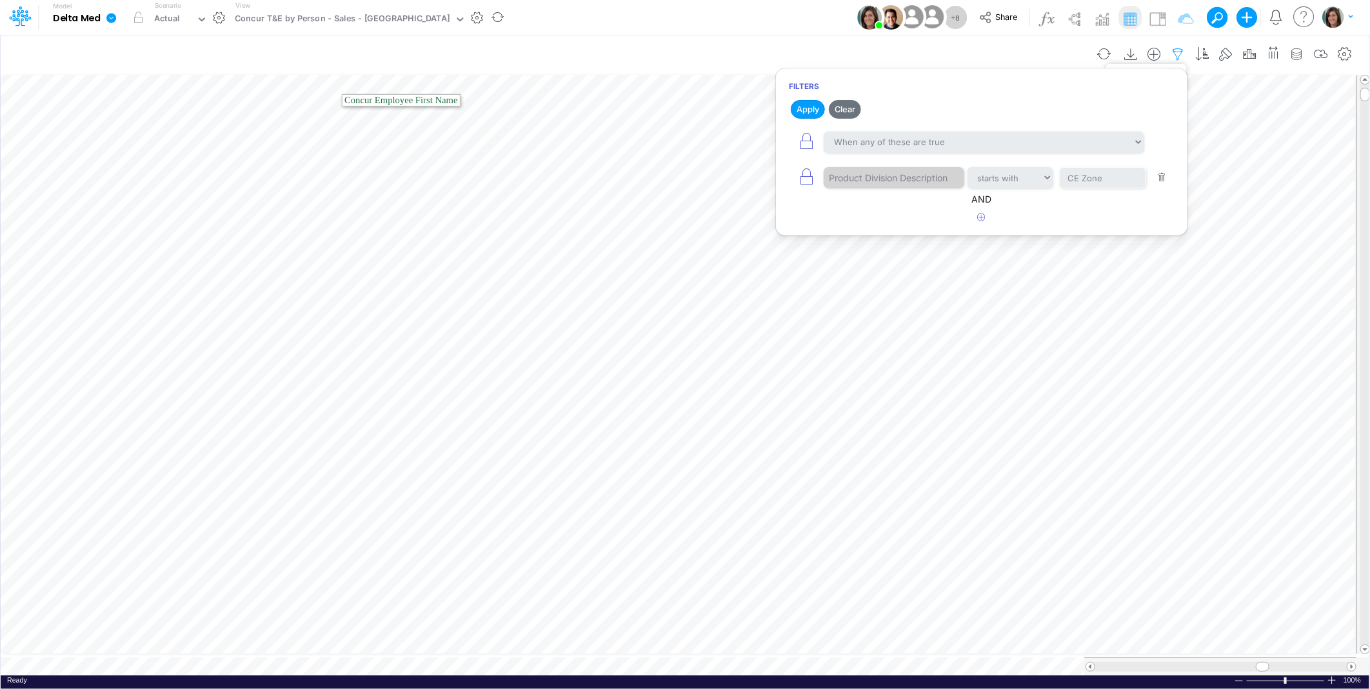
click at [1172, 54] on icon "button" at bounding box center [1177, 55] width 19 height 14
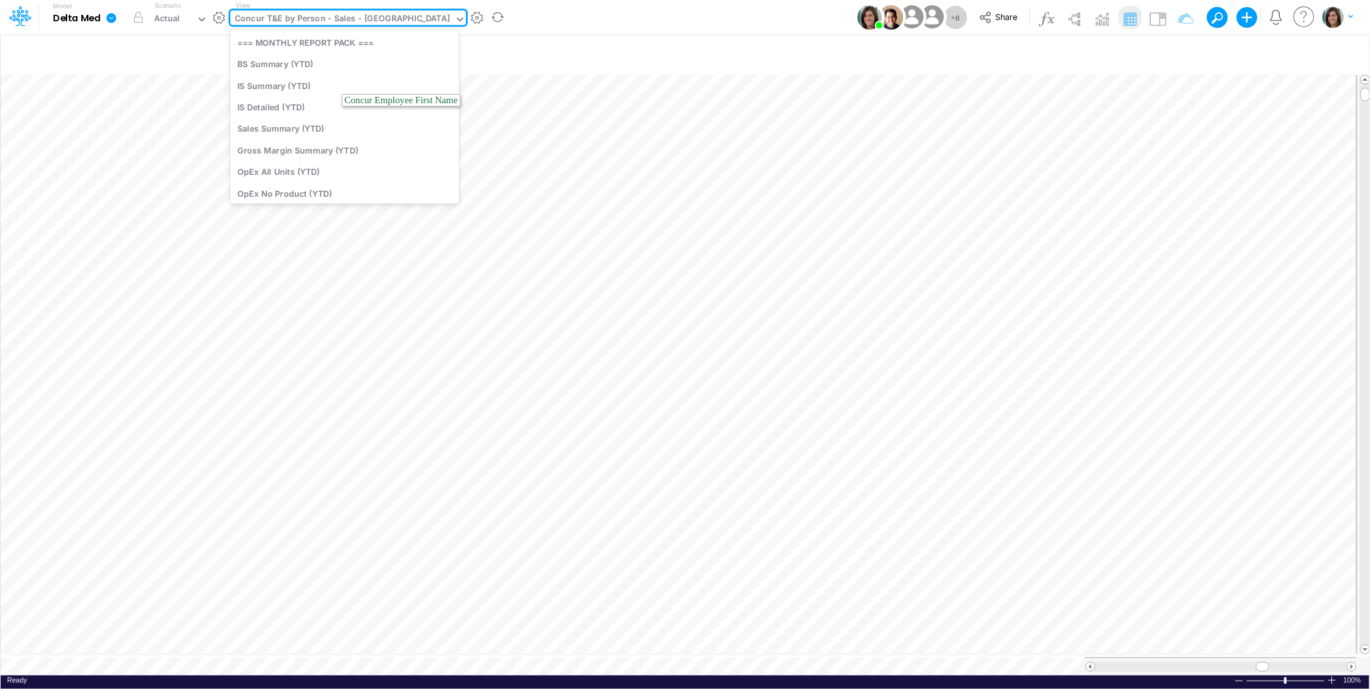
click at [360, 25] on div "Concur T&E by Person - Sales - [GEOGRAPHIC_DATA]" at bounding box center [342, 19] width 215 height 15
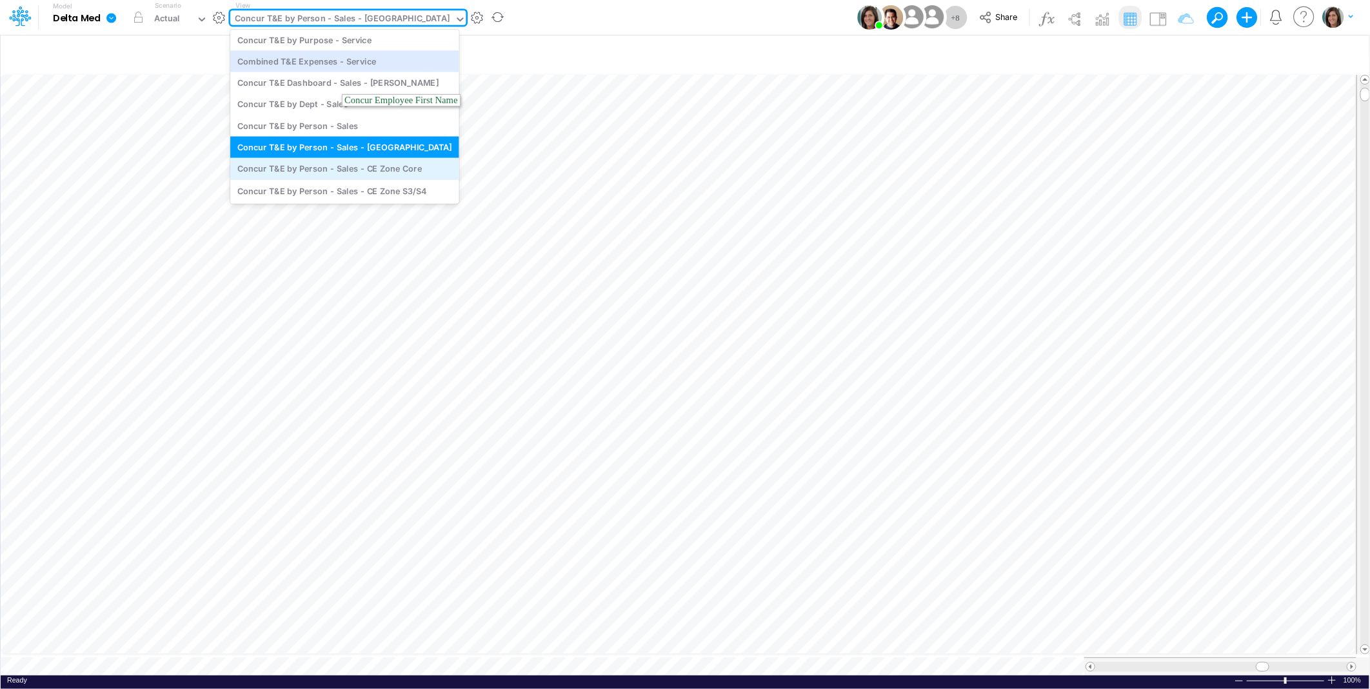
scroll to position [725, 0]
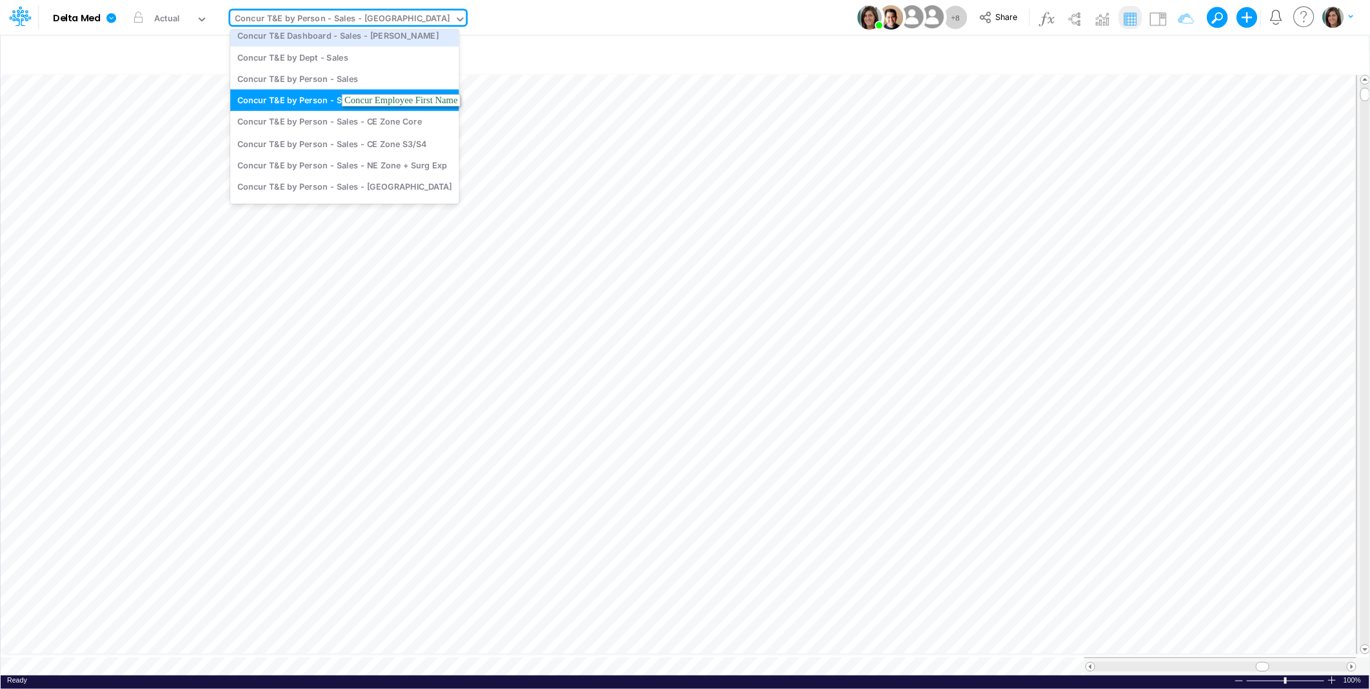
click at [529, 21] on div "Model Delta Med Edit model settings Duplicate Import QuickBooks QuickBooks Onli…" at bounding box center [684, 17] width 1233 height 35
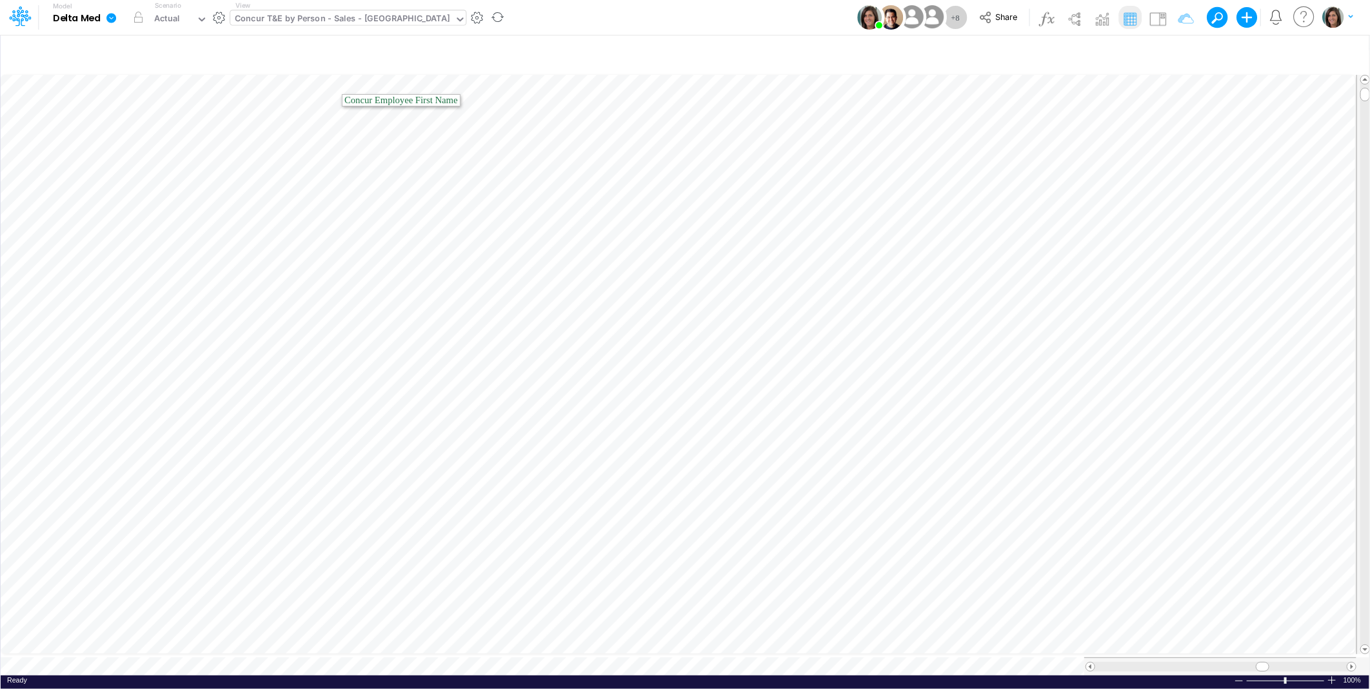
click at [332, 20] on div "Concur T&E by Person - Sales - [GEOGRAPHIC_DATA]" at bounding box center [342, 19] width 215 height 15
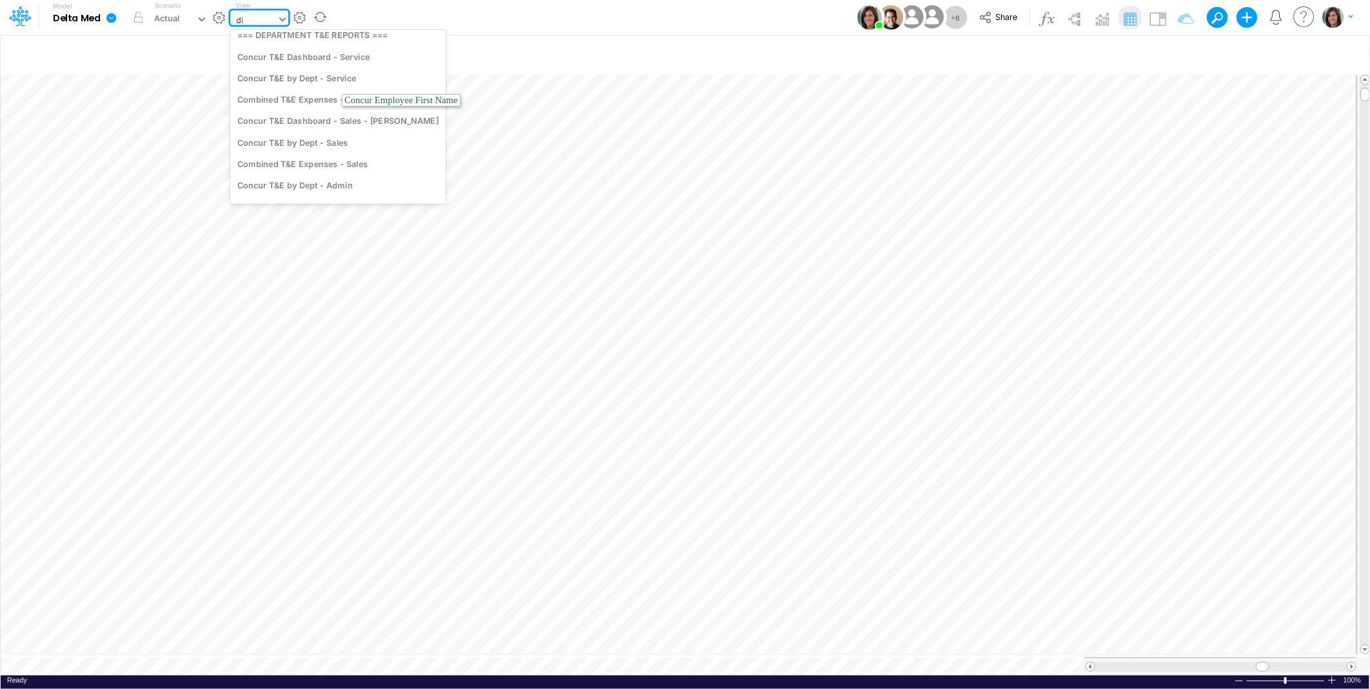
scroll to position [0, 0]
type input "divi"
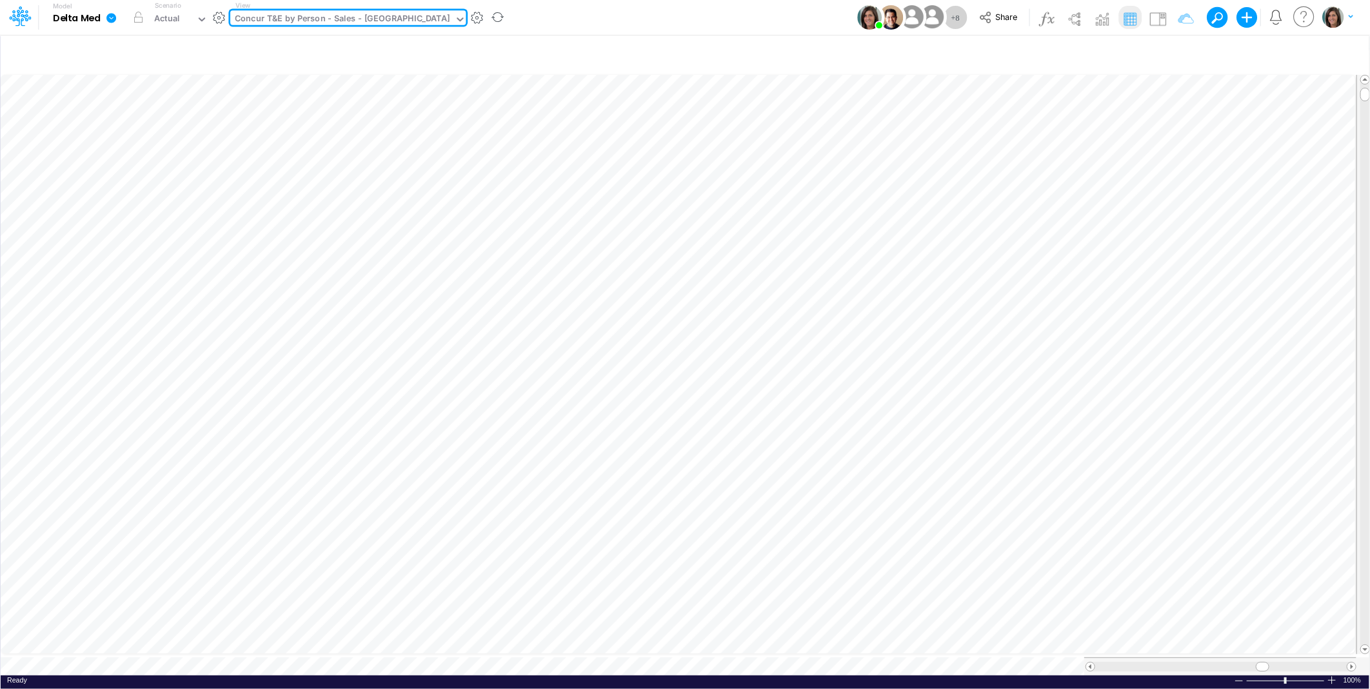
click at [267, 17] on div "Concur T&E by Person - Sales - [GEOGRAPHIC_DATA]" at bounding box center [342, 19] width 224 height 19
click at [267, 17] on div "Concur T&E by Person - Sales - [GEOGRAPHIC_DATA]" at bounding box center [342, 19] width 215 height 15
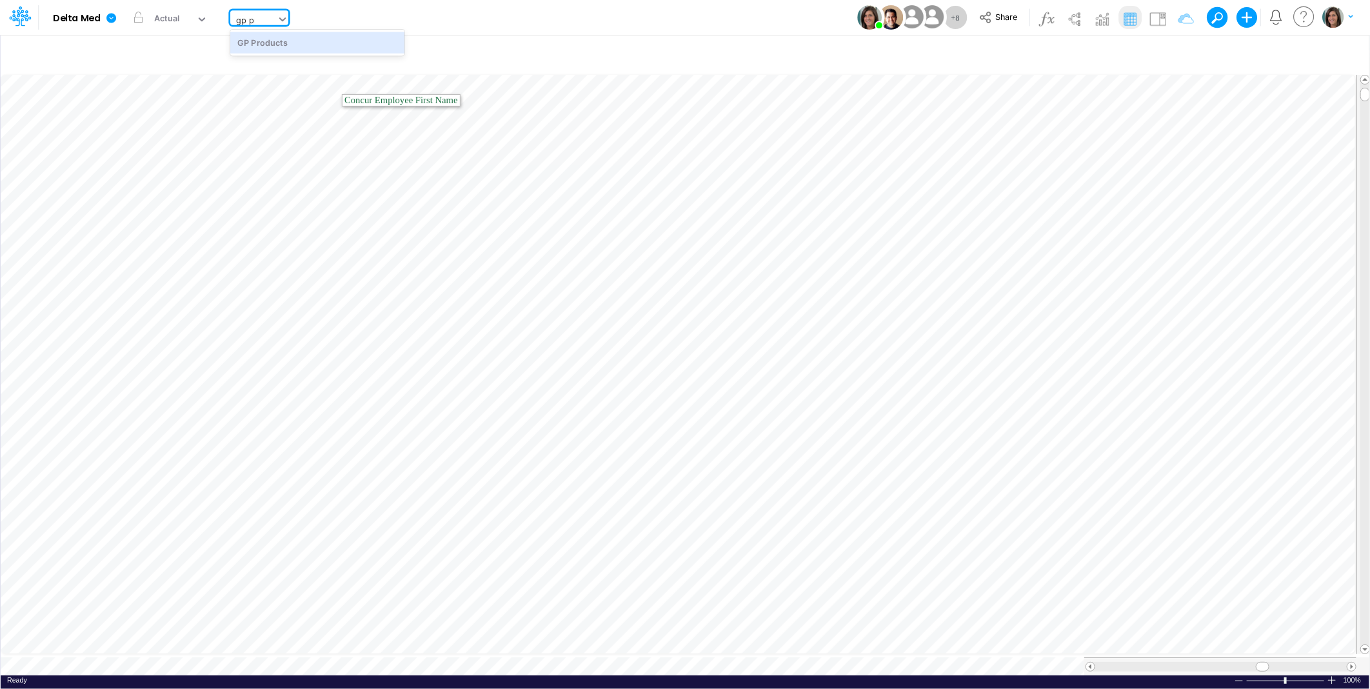
type input "gp pro"
click at [287, 46] on div "GP Products" at bounding box center [317, 42] width 174 height 21
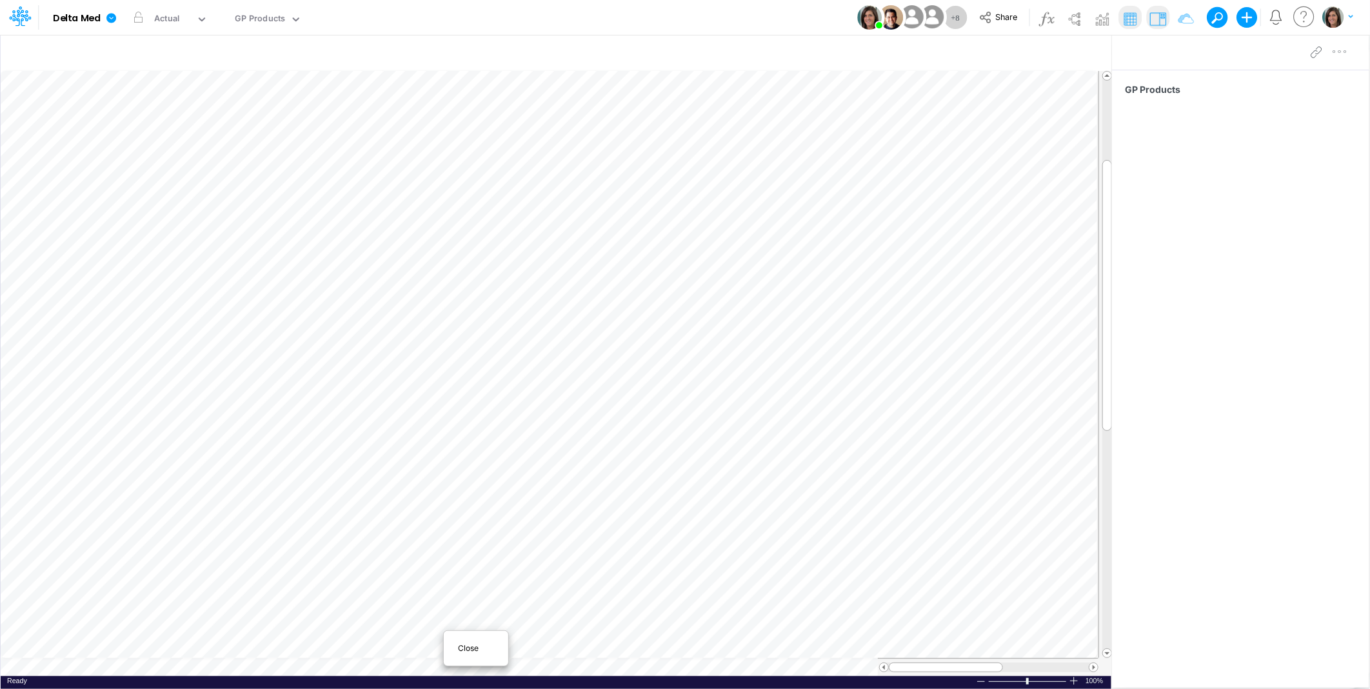
click at [465, 654] on div "Close" at bounding box center [475, 647] width 55 height 15
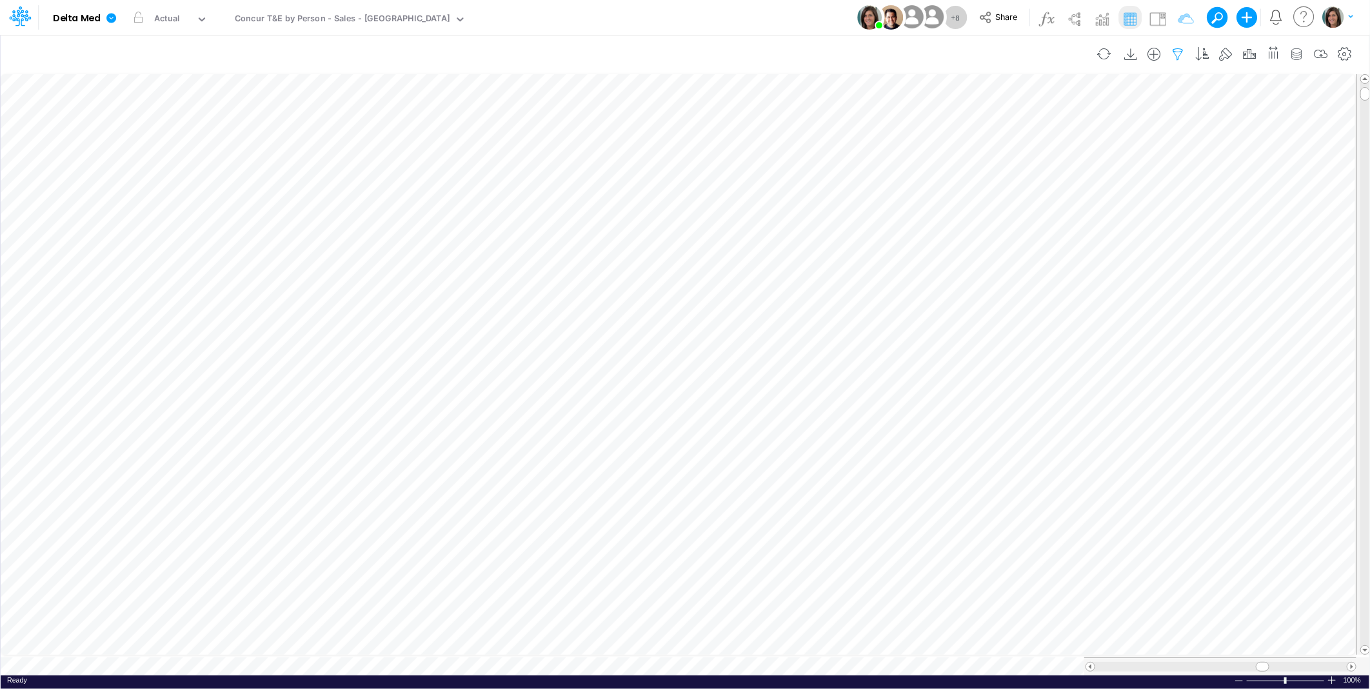
click at [1181, 53] on icon "button" at bounding box center [1177, 55] width 19 height 14
select select "tableSearchOR"
select select "startsWith"
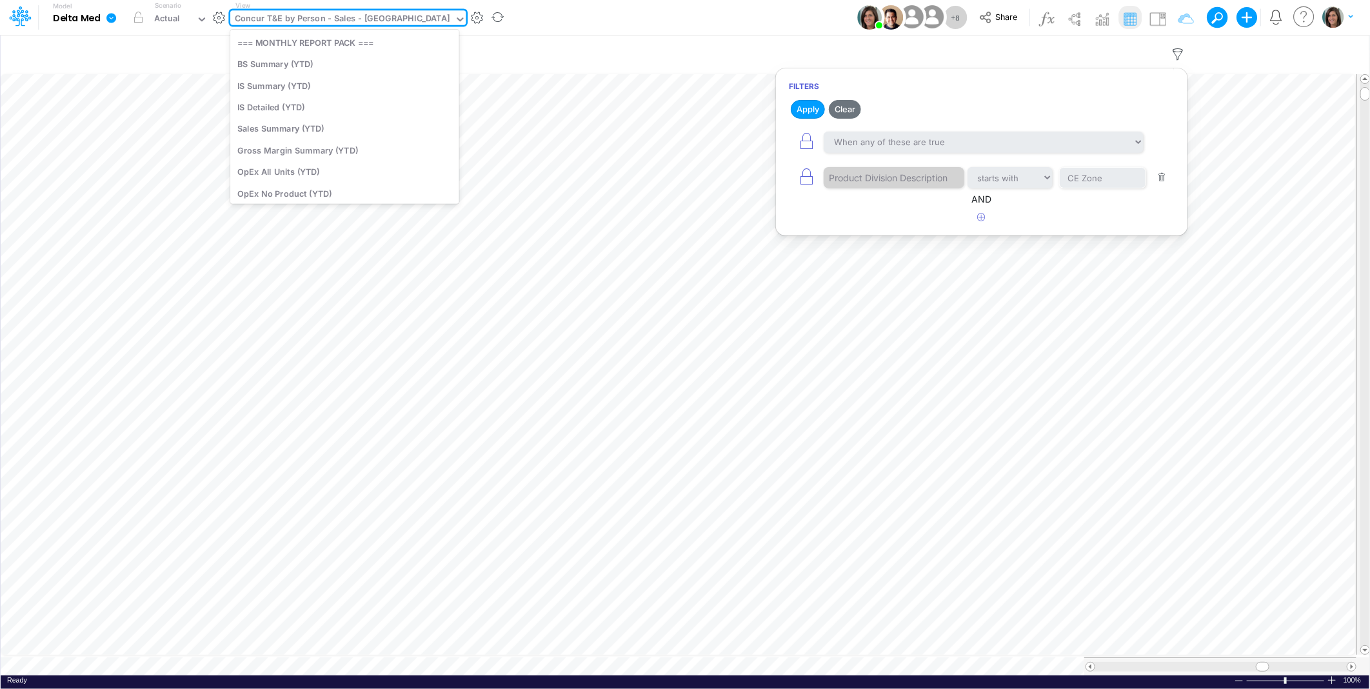
click at [365, 17] on div "Concur T&E by Person - Sales - [GEOGRAPHIC_DATA]" at bounding box center [342, 19] width 215 height 15
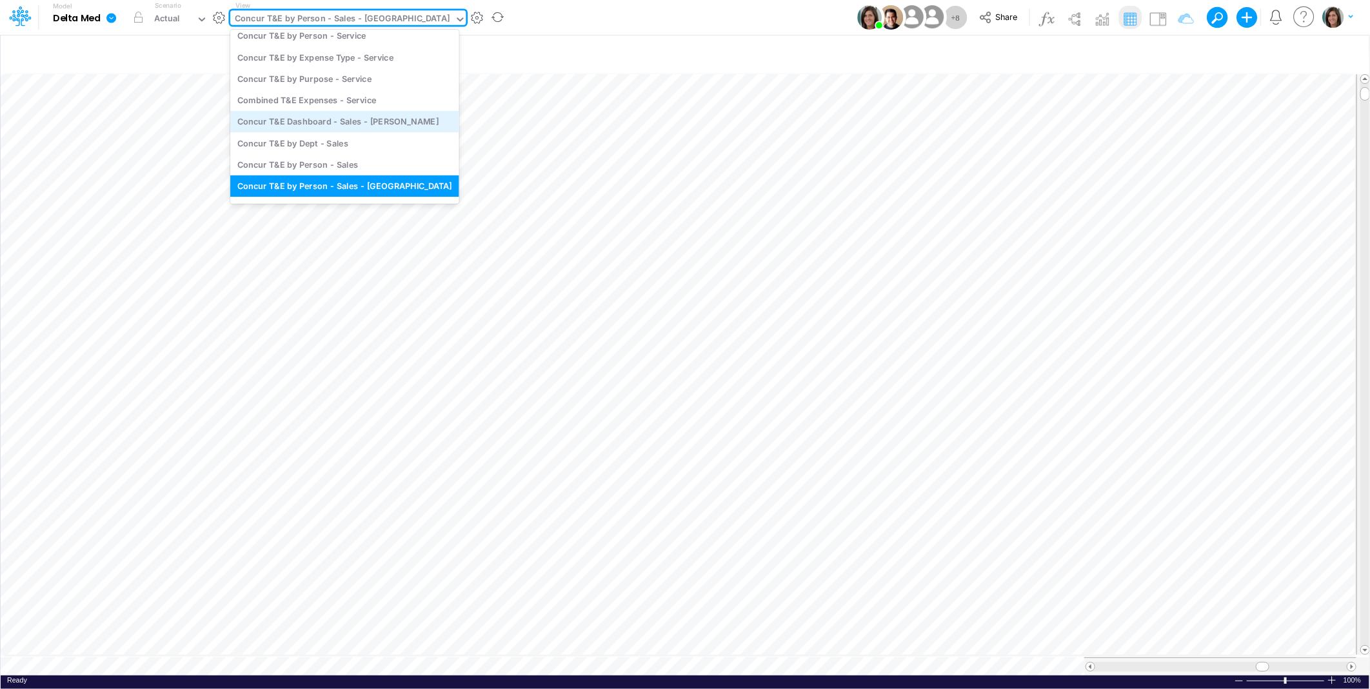
scroll to position [725, 0]
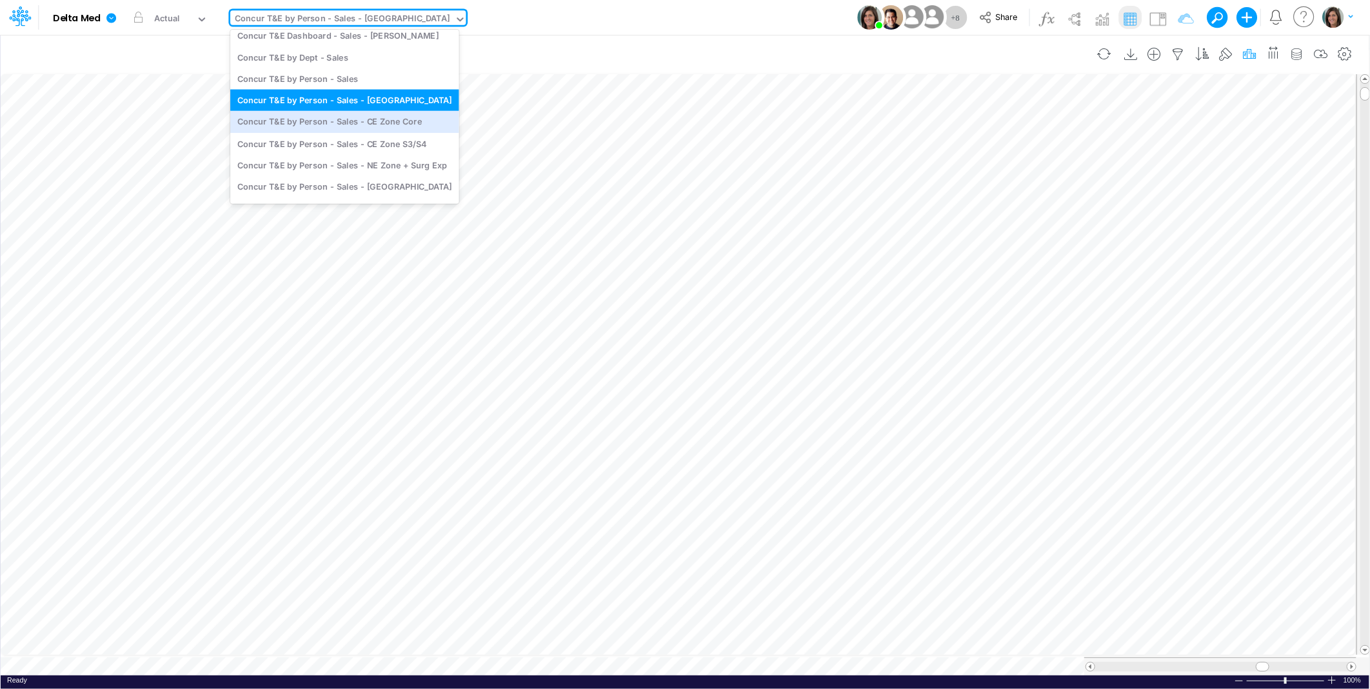
drag, startPoint x: 391, startPoint y: 124, endPoint x: 1242, endPoint y: 53, distance: 854.1
click at [391, 124] on div "Concur T&E by Person - Sales - CE Zone Core" at bounding box center [344, 121] width 229 height 21
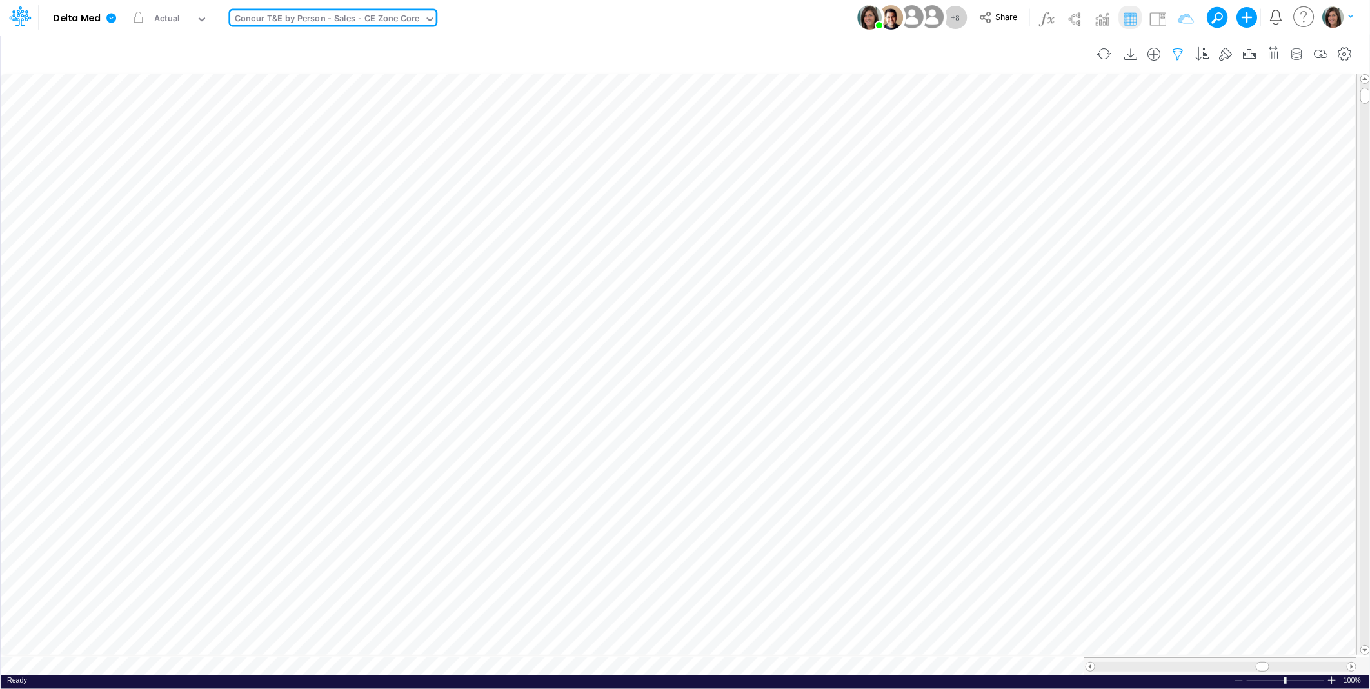
click at [1175, 54] on icon "button" at bounding box center [1177, 55] width 19 height 14
select select "tableSearchOR"
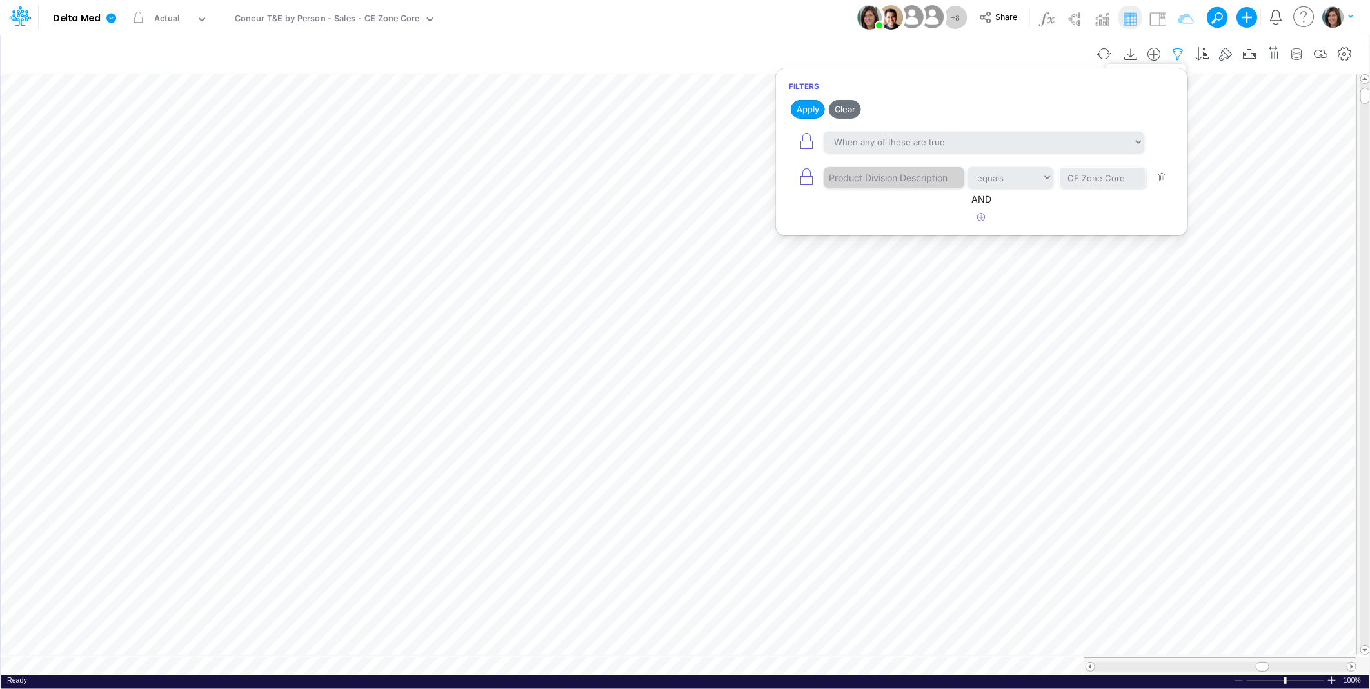
click at [1175, 54] on icon "button" at bounding box center [1177, 55] width 19 height 14
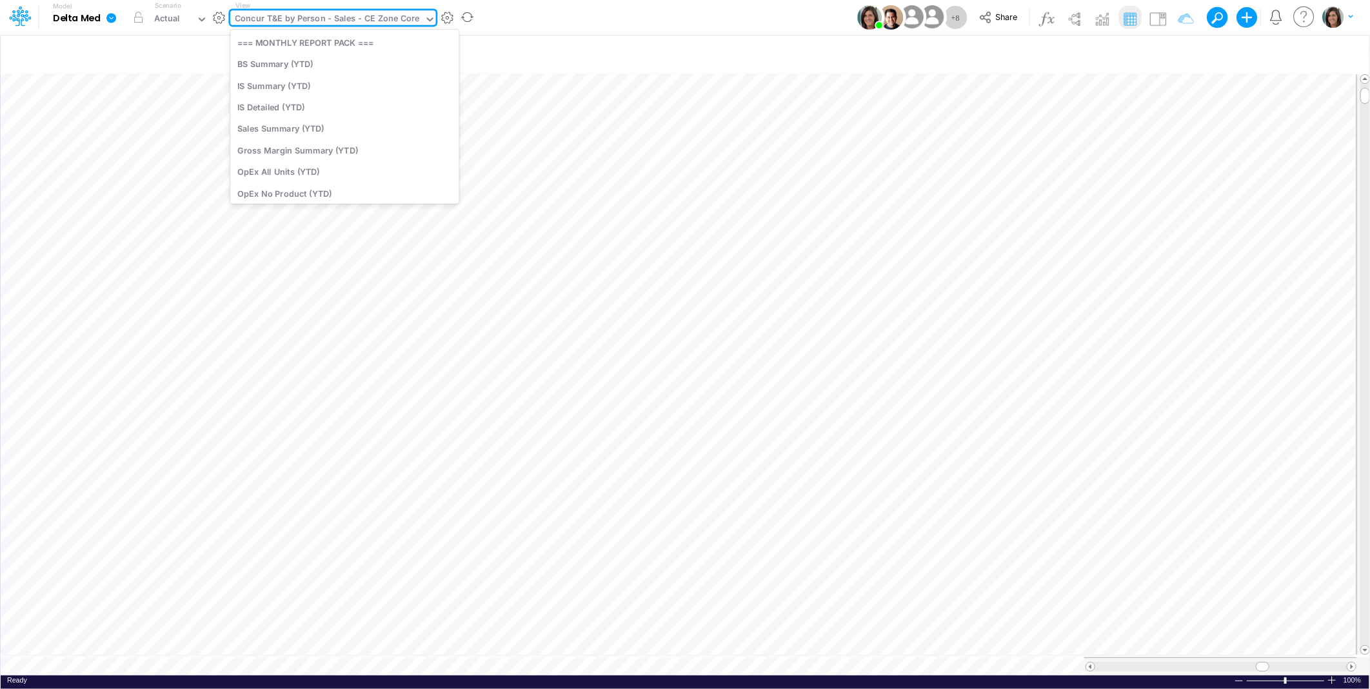
click at [388, 20] on div "Concur T&E by Person - Sales - CE Zone Core" at bounding box center [327, 19] width 184 height 15
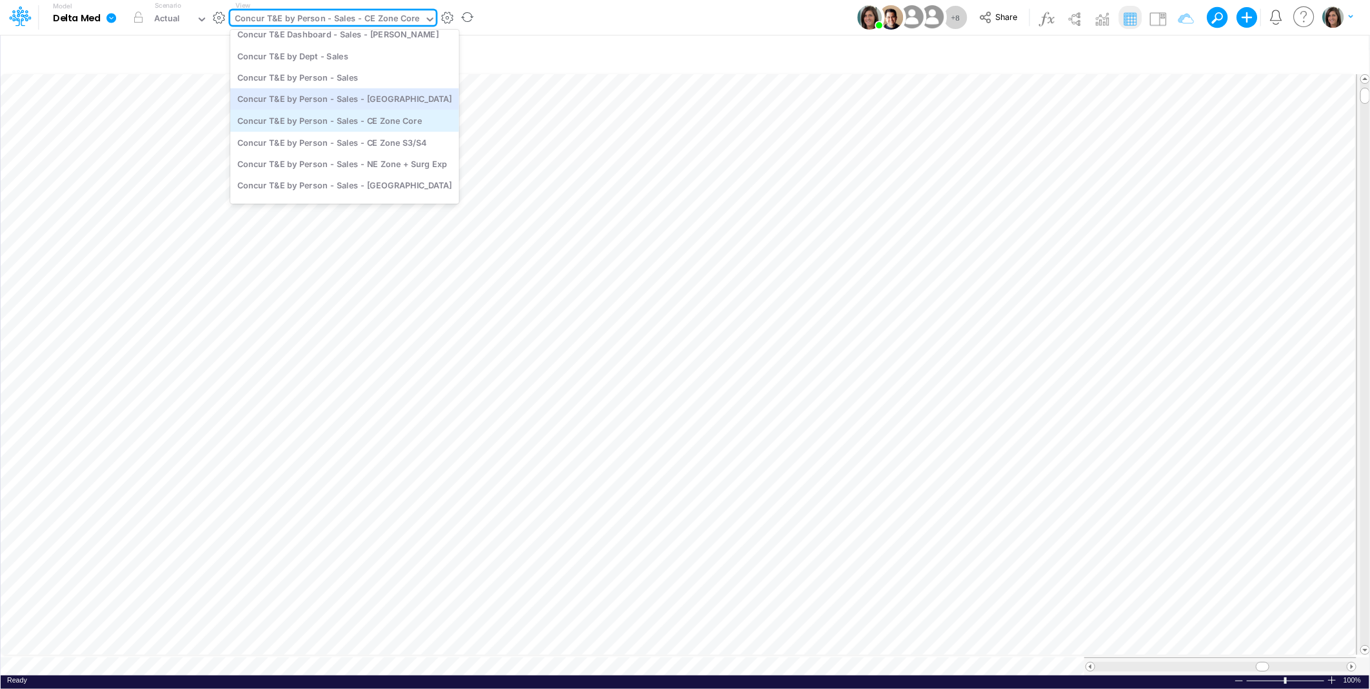
scroll to position [749, 0]
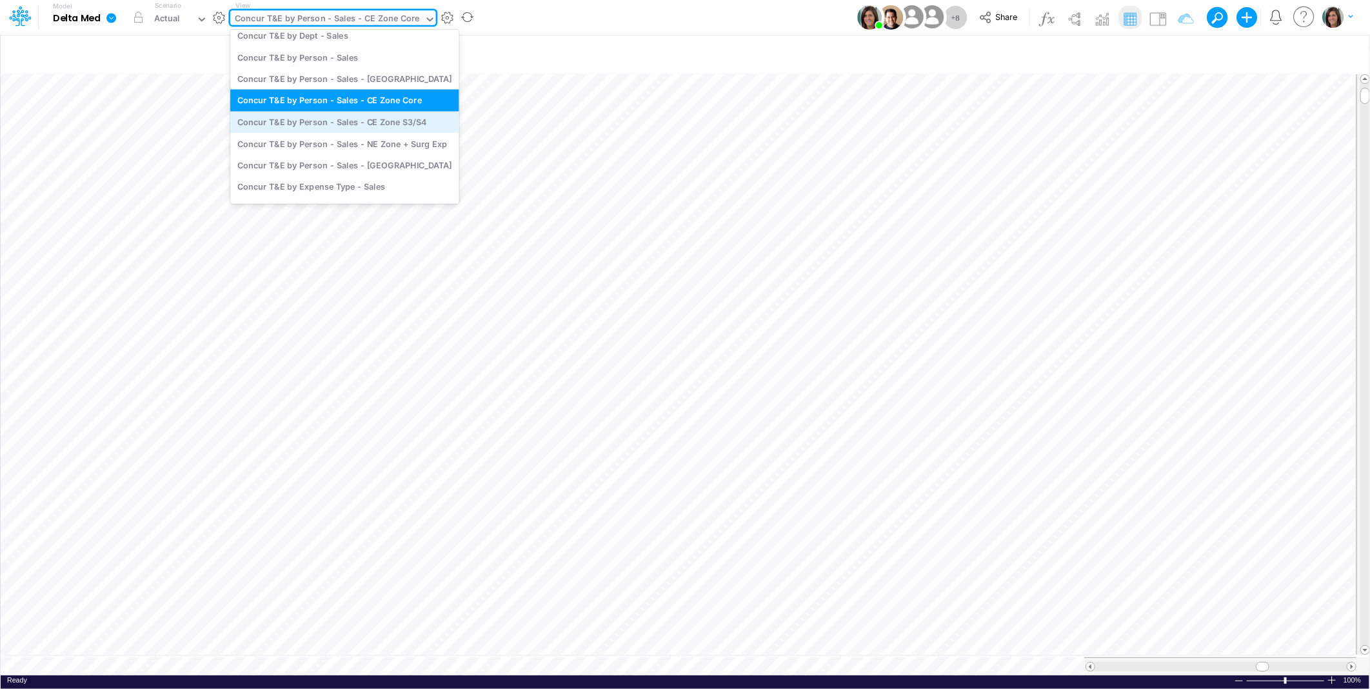
click at [388, 123] on div "Concur T&E by Person - Sales - CE Zone S3/S4" at bounding box center [344, 121] width 229 height 21
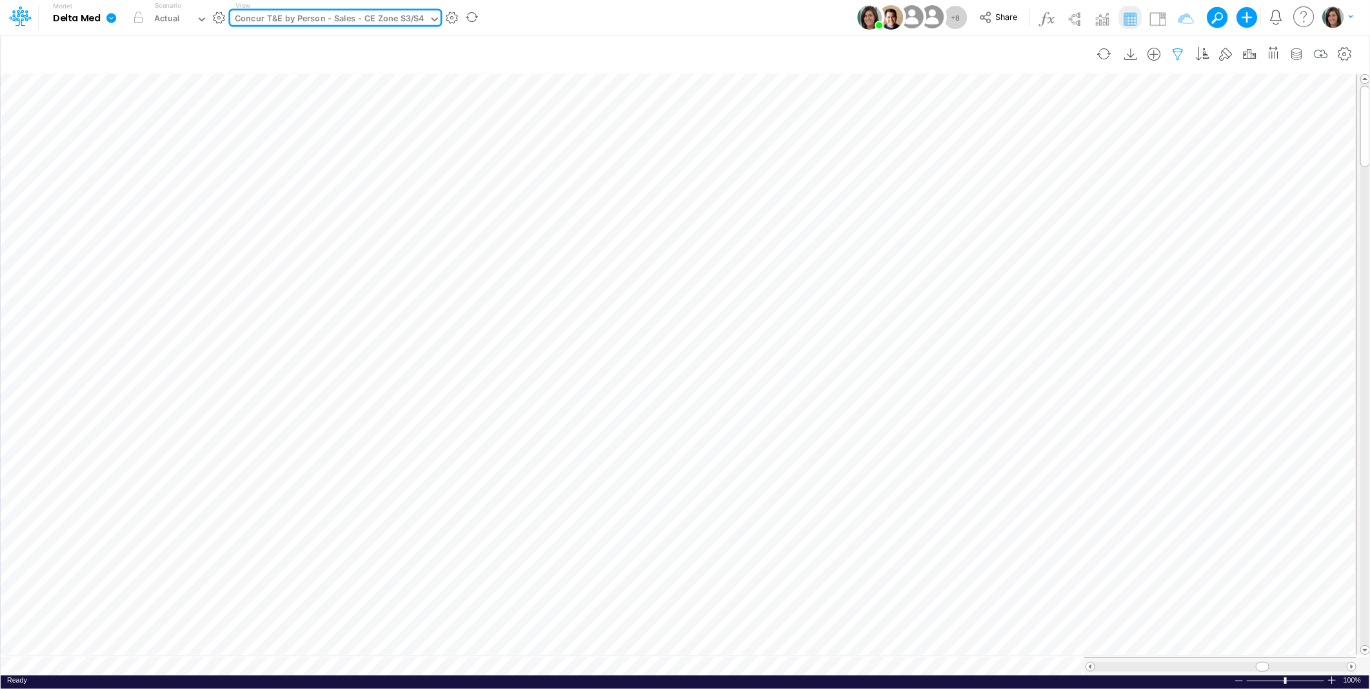
click at [1181, 50] on icon "button" at bounding box center [1177, 55] width 19 height 14
select select "tableSearchOR"
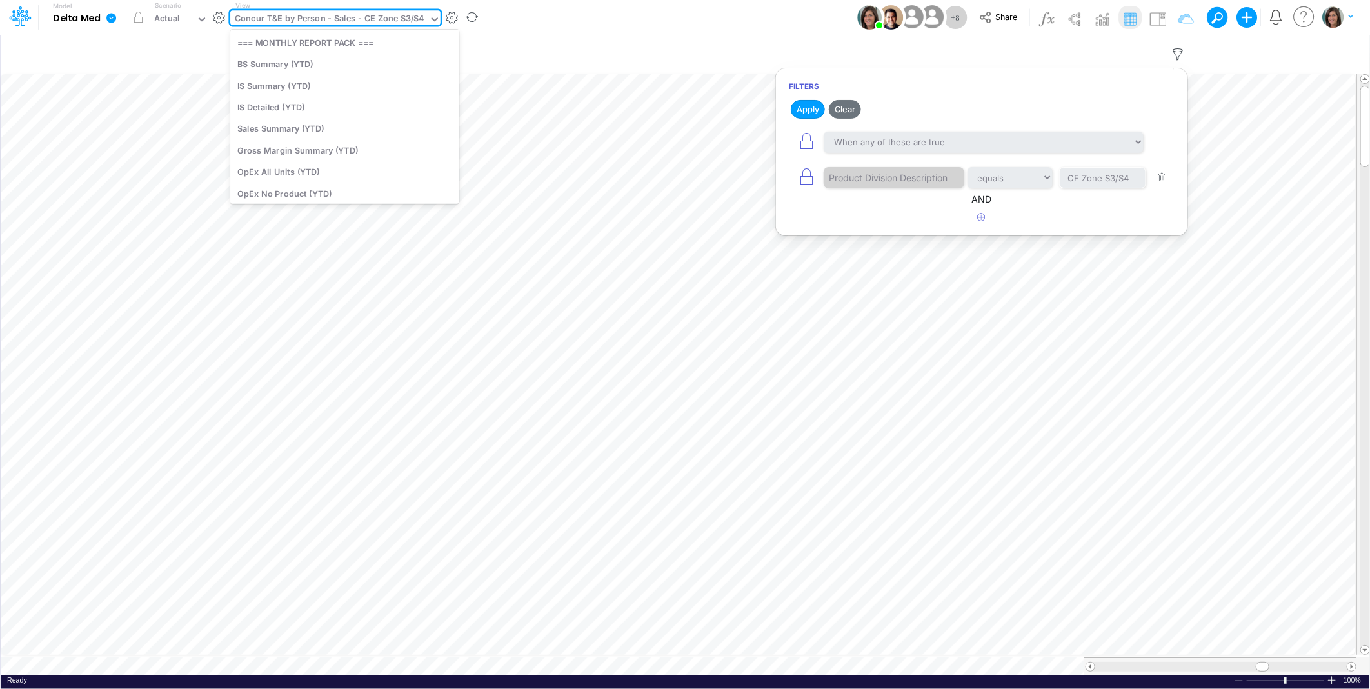
click at [407, 25] on div "Concur T&E by Person - Sales - CE Zone S3/S4" at bounding box center [329, 19] width 189 height 15
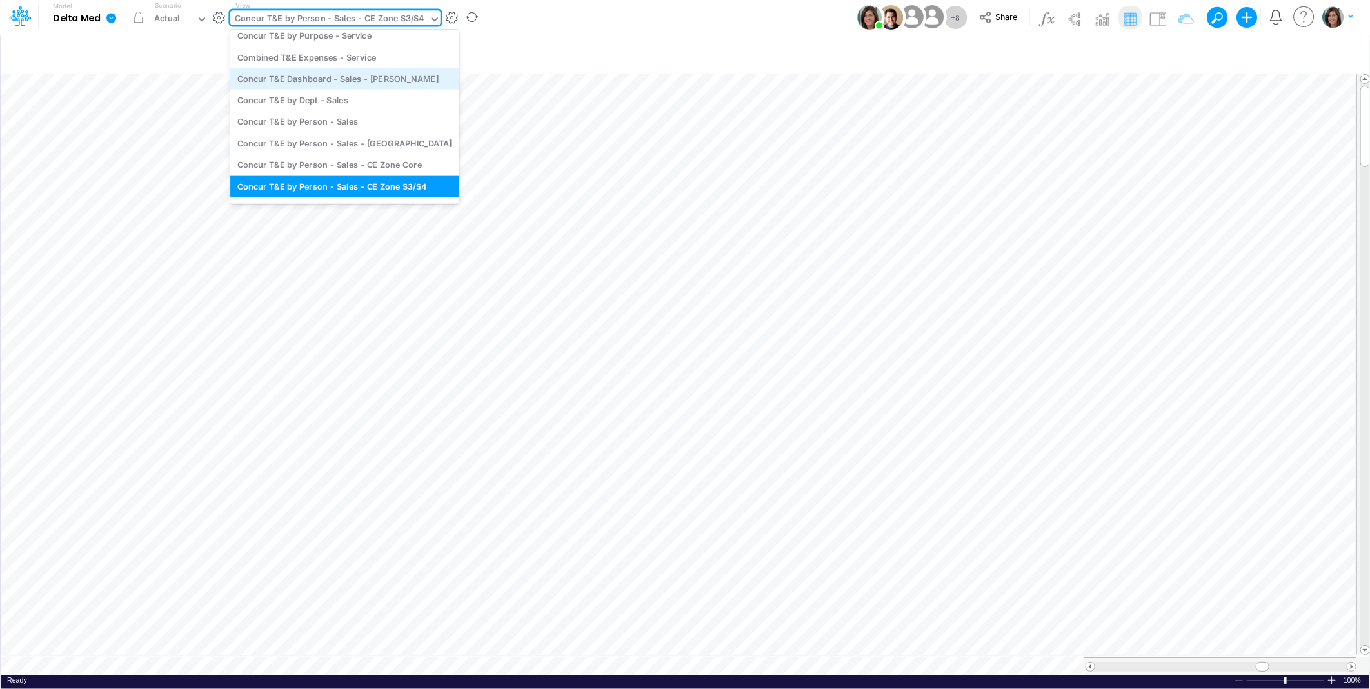
scroll to position [772, 0]
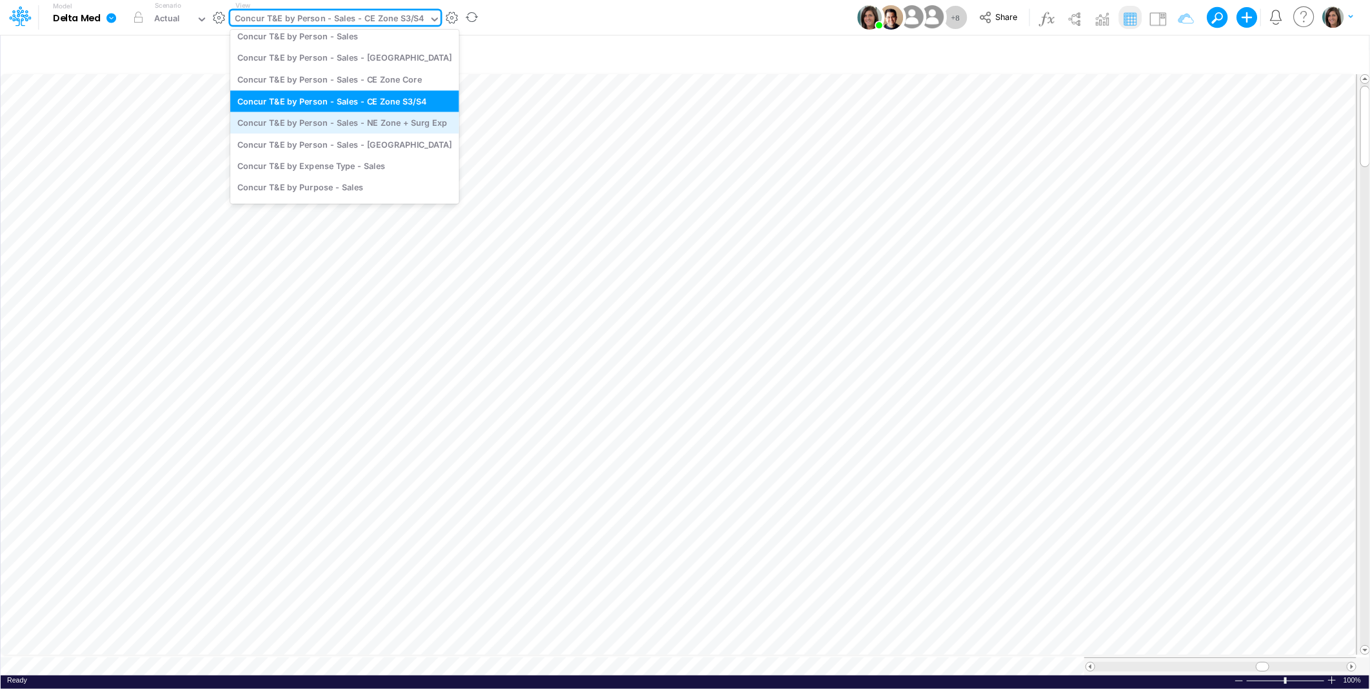
click at [398, 125] on div "Concur T&E by Person - Sales - NE Zone + Surg Exp" at bounding box center [344, 122] width 229 height 21
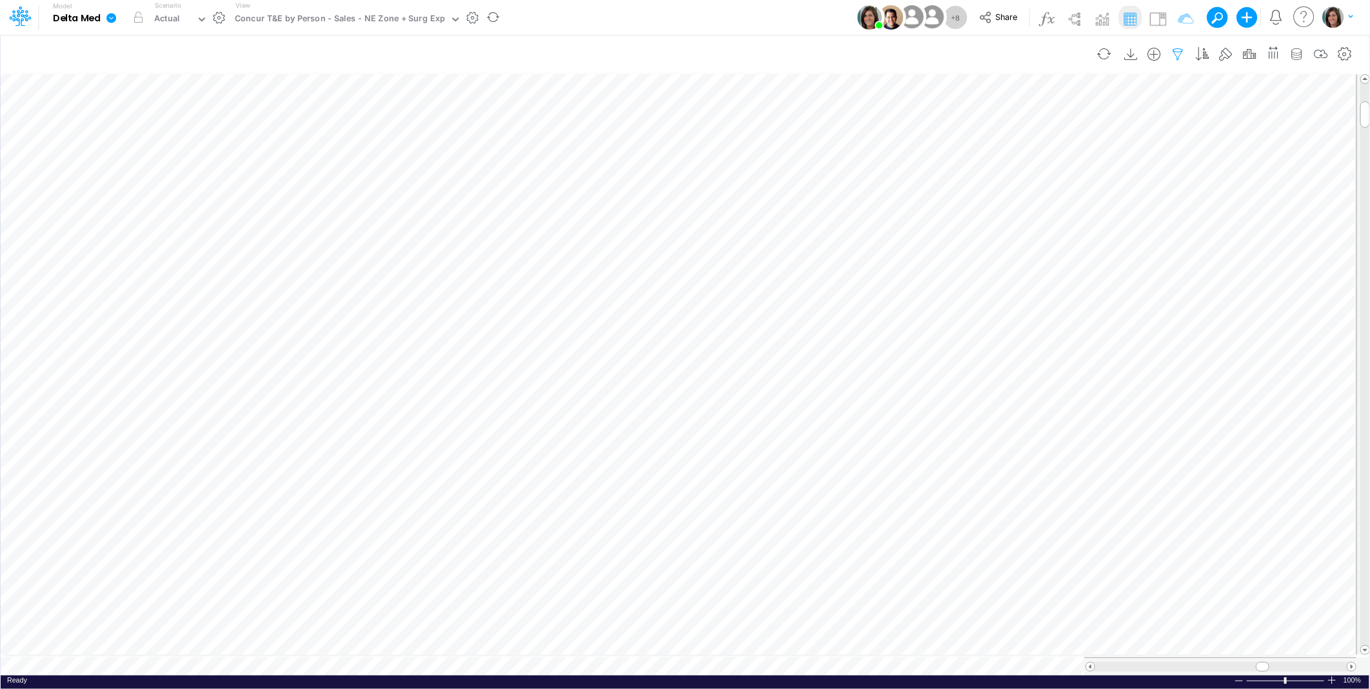
click at [1177, 54] on icon "button" at bounding box center [1177, 55] width 19 height 14
select select "tableSearchOR"
select select "startsWith"
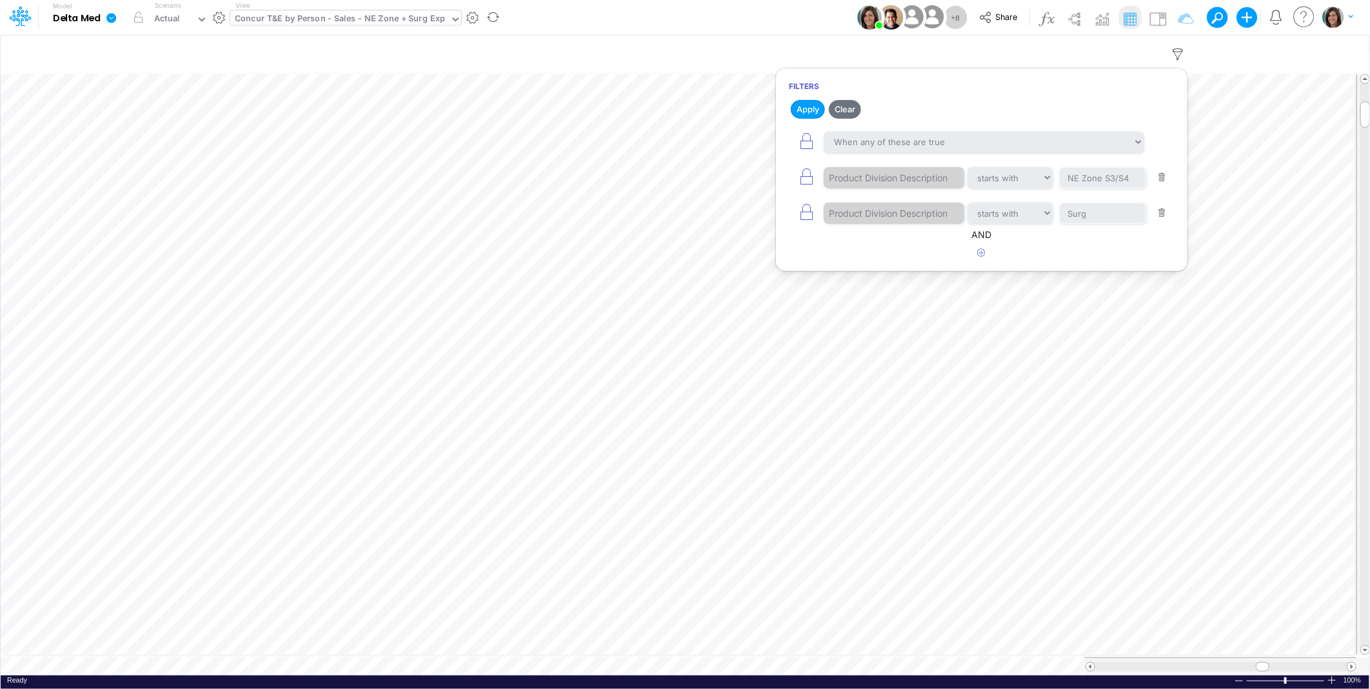
click at [426, 20] on div "Concur T&E by Person - Sales - NE Zone + Surg Exp" at bounding box center [340, 19] width 210 height 15
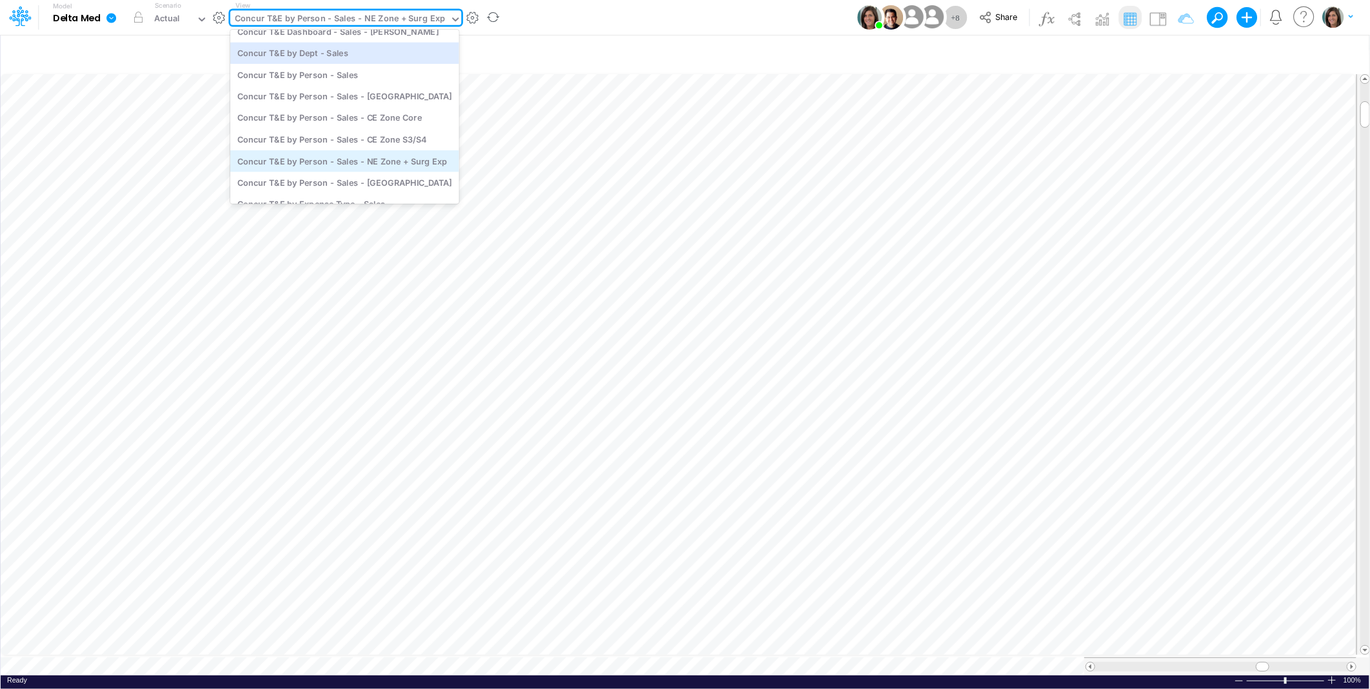
scroll to position [797, 0]
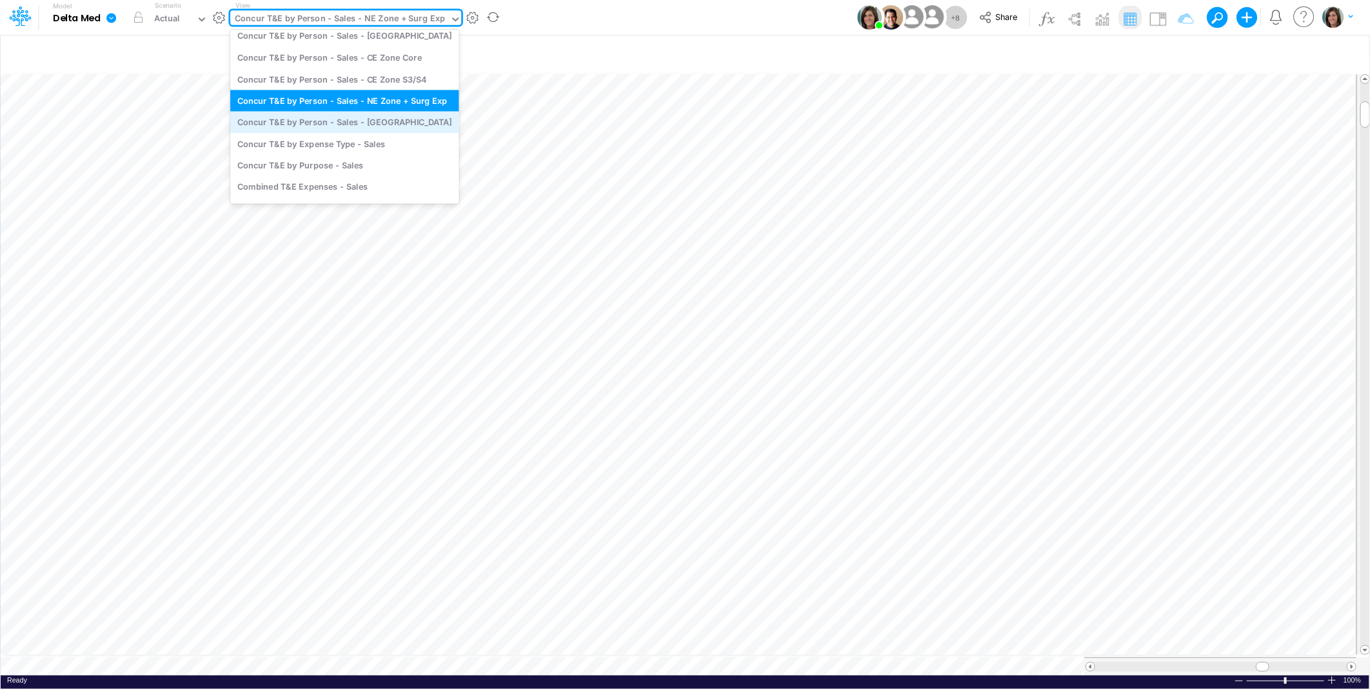
click at [392, 119] on div "Concur T&E by Person - Sales - [GEOGRAPHIC_DATA]" at bounding box center [344, 122] width 229 height 21
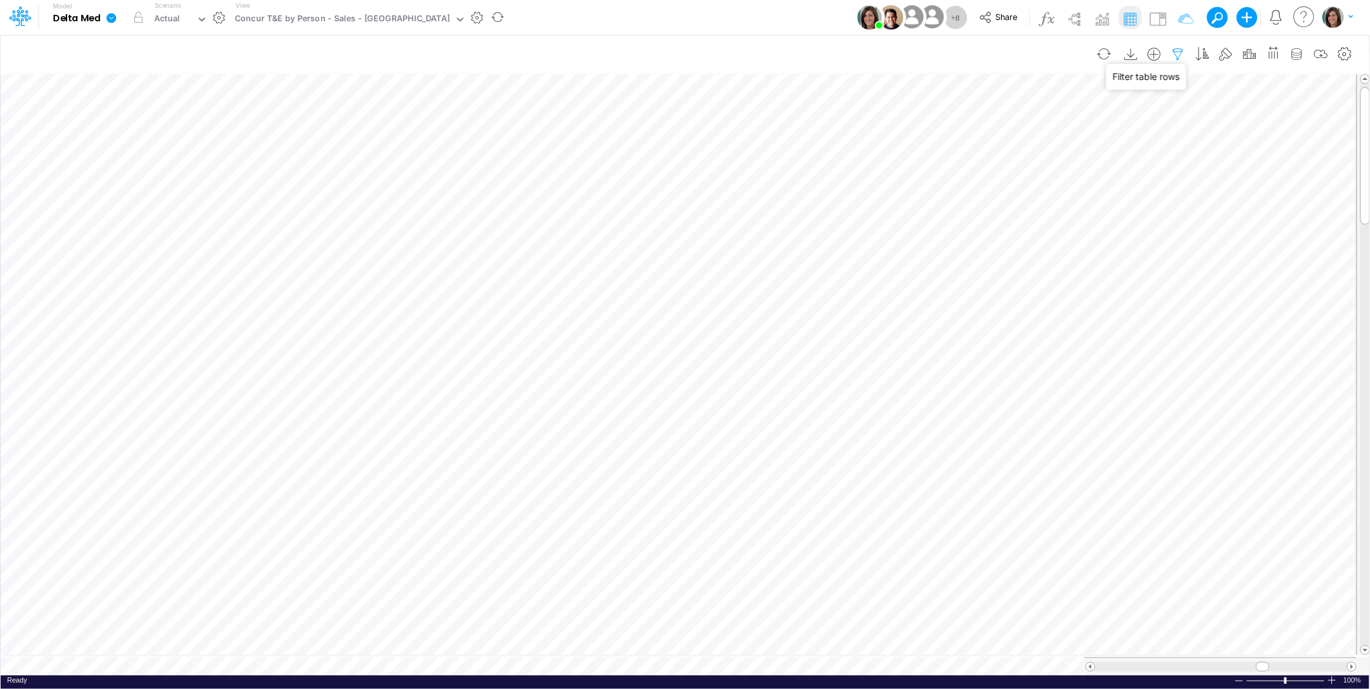
click at [1177, 50] on icon "button" at bounding box center [1177, 55] width 19 height 14
select select "tableSearchOR"
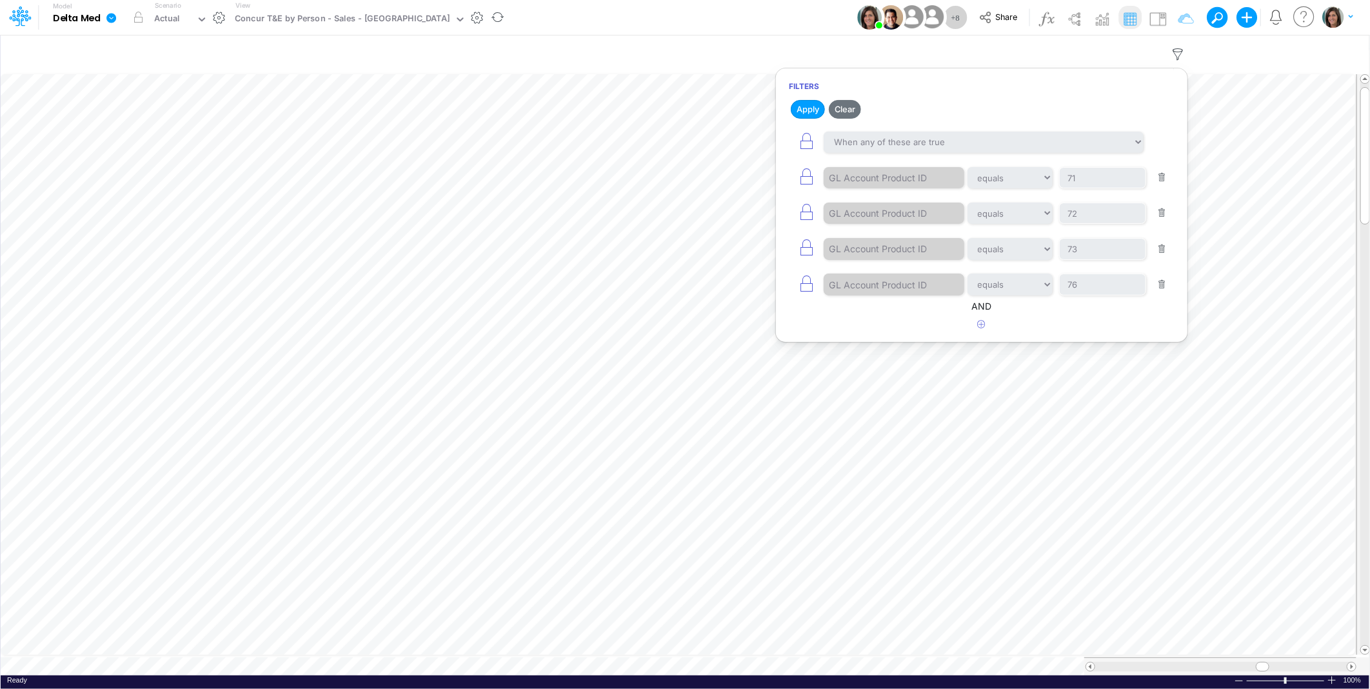
click at [745, 17] on div "Model Delta Med Edit model settings Duplicate Import QuickBooks QuickBooks Onli…" at bounding box center [684, 17] width 1233 height 35
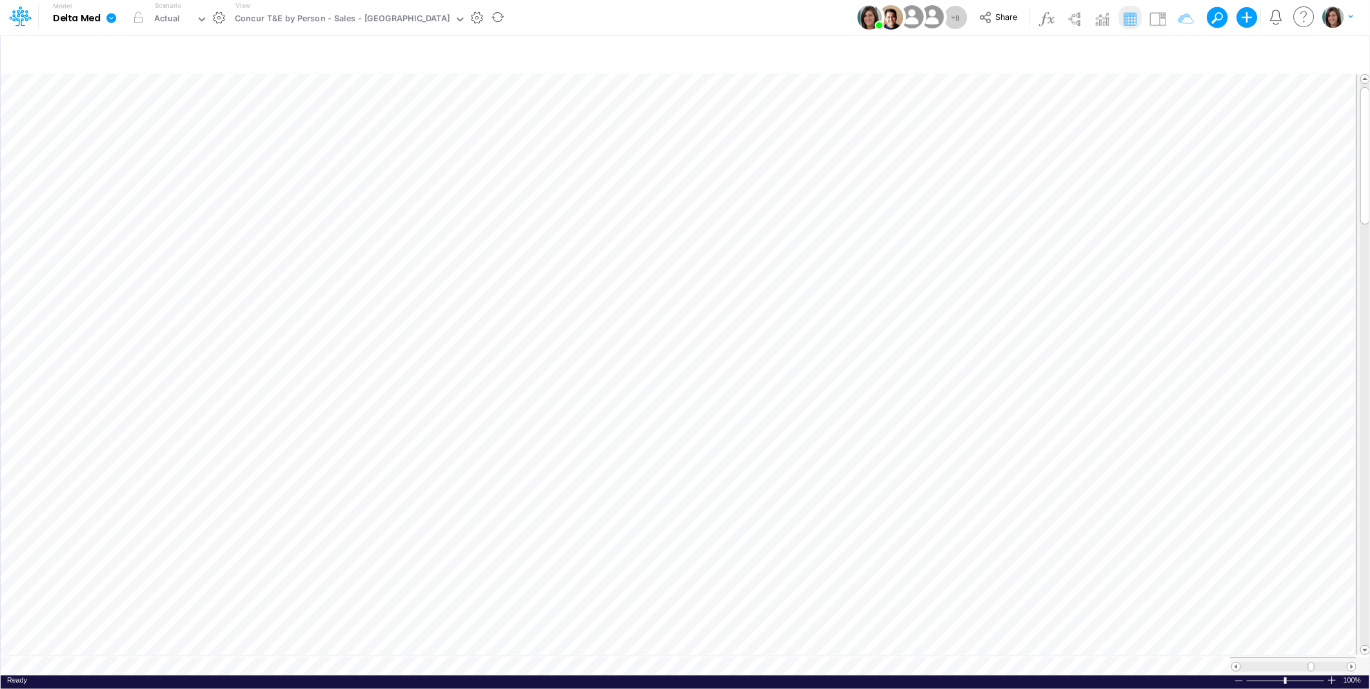
click at [112, 20] on icon at bounding box center [111, 18] width 10 height 10
click at [139, 132] on button "View model info" at bounding box center [176, 134] width 138 height 20
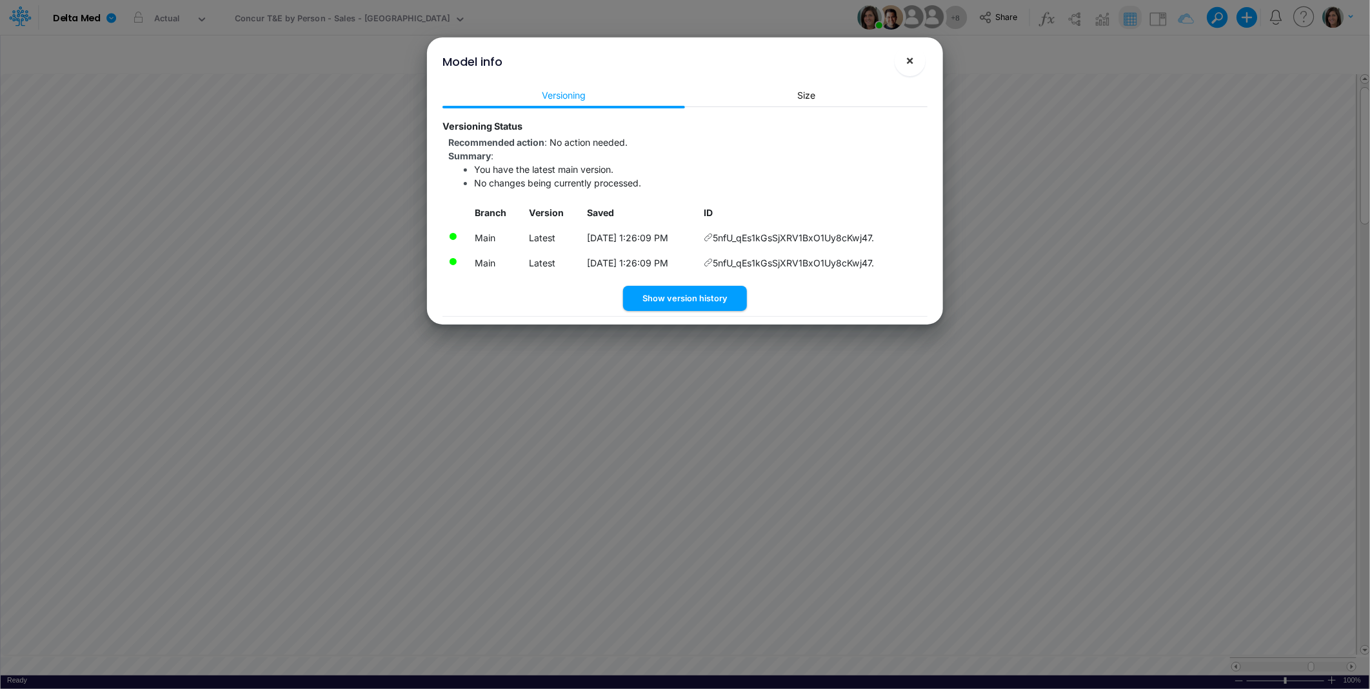
click at [908, 68] on button "×" at bounding box center [909, 60] width 31 height 31
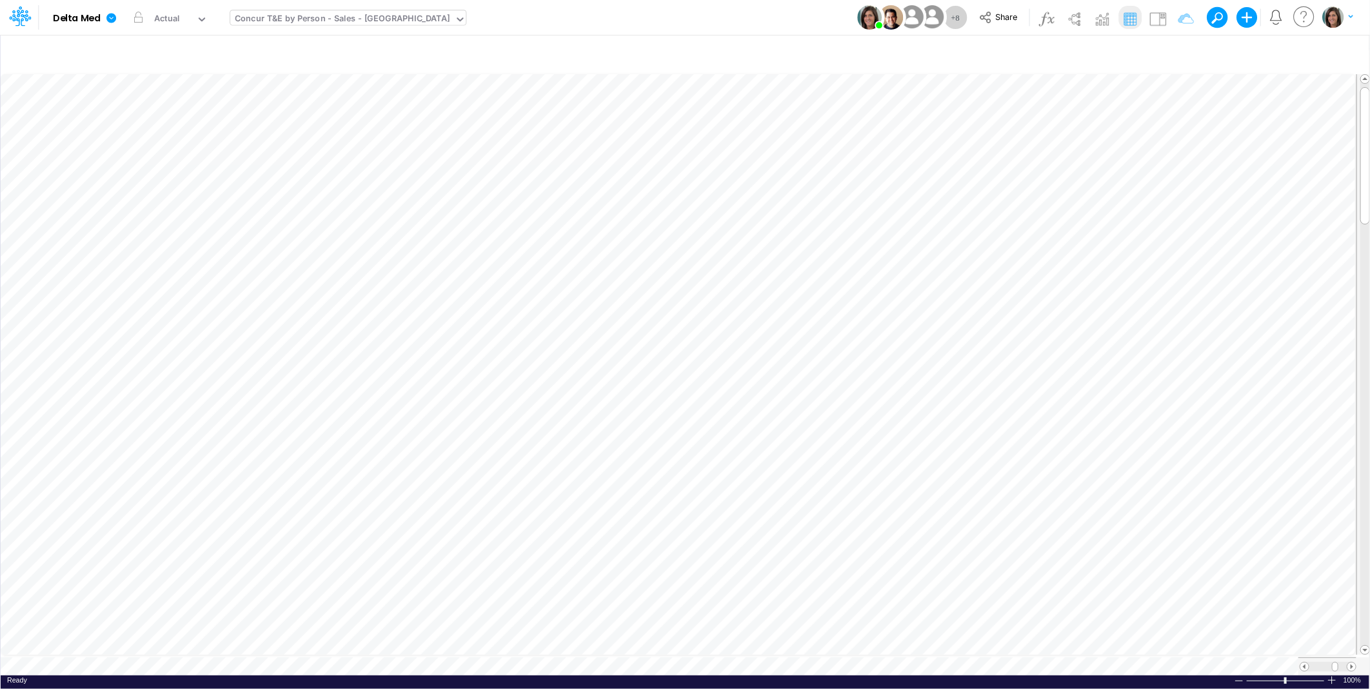
click at [304, 15] on div "Concur T&E by Person - Sales - [GEOGRAPHIC_DATA]" at bounding box center [342, 19] width 215 height 15
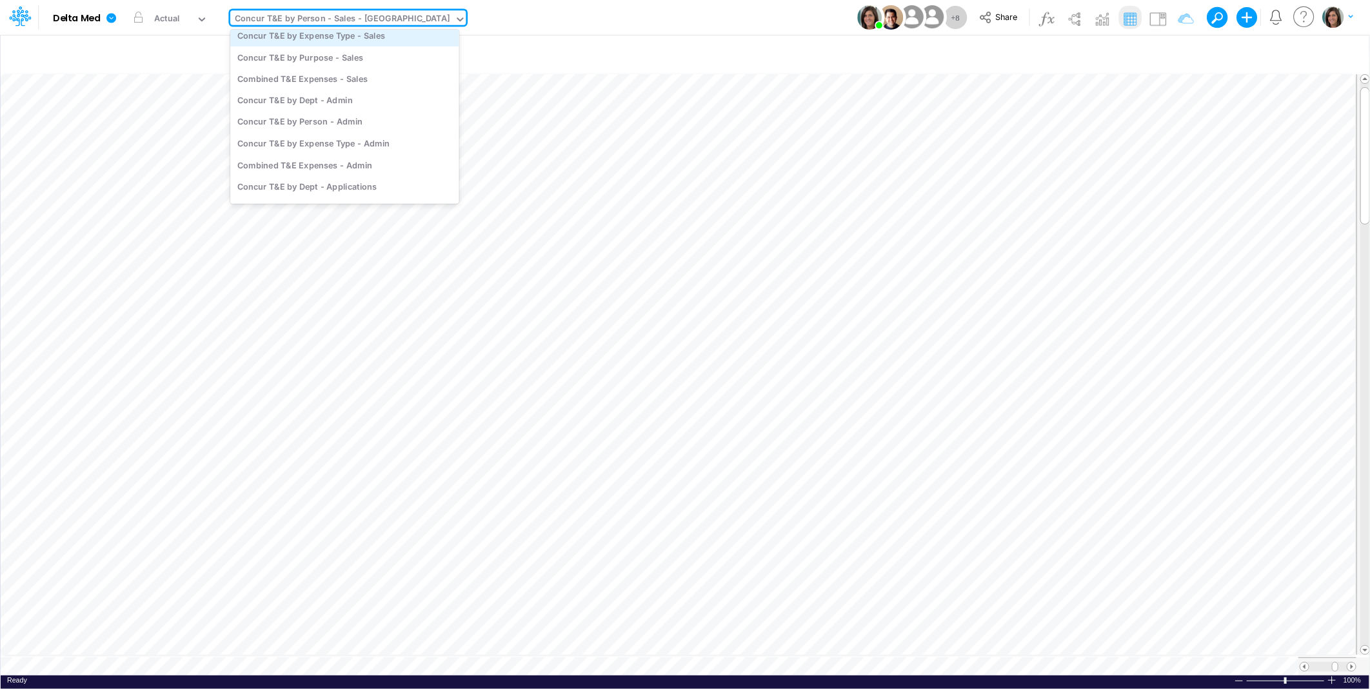
scroll to position [1012, 0]
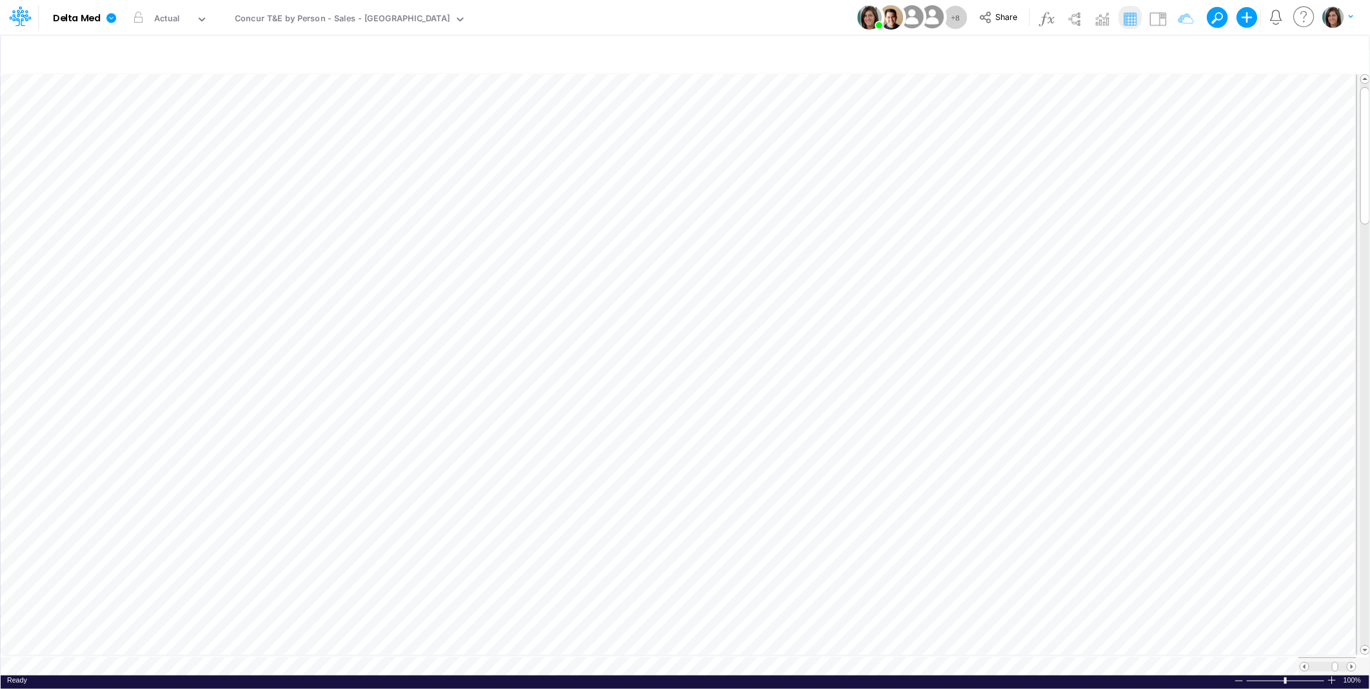
click at [562, 15] on div "Model Delta Med Edit model settings Duplicate Import QuickBooks QuickBooks Onli…" at bounding box center [684, 17] width 1233 height 35
click at [1097, 652] on div "Close" at bounding box center [1121, 651] width 55 height 15
click at [1010, 640] on span "Close" at bounding box center [1016, 640] width 35 height 12
click at [776, 646] on div "Close" at bounding box center [795, 647] width 55 height 15
click at [584, 652] on span "Close" at bounding box center [594, 650] width 35 height 12
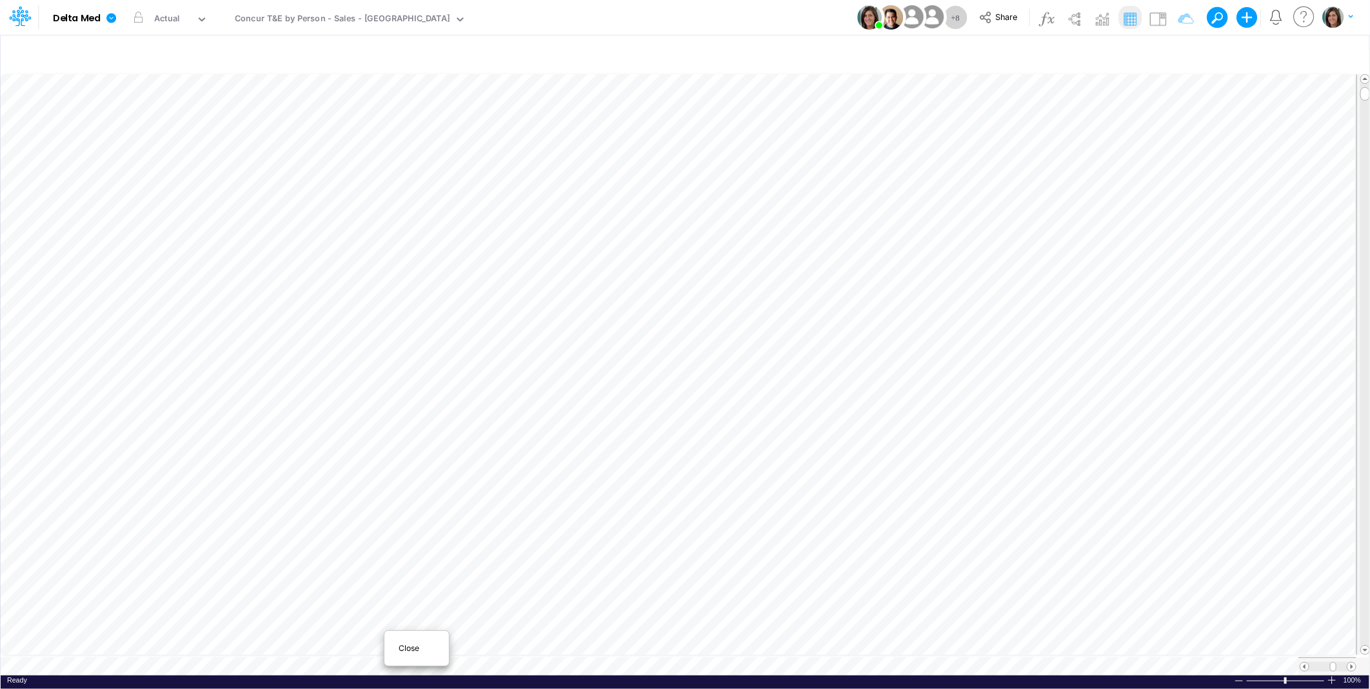
click at [409, 648] on span "Close" at bounding box center [415, 648] width 35 height 12
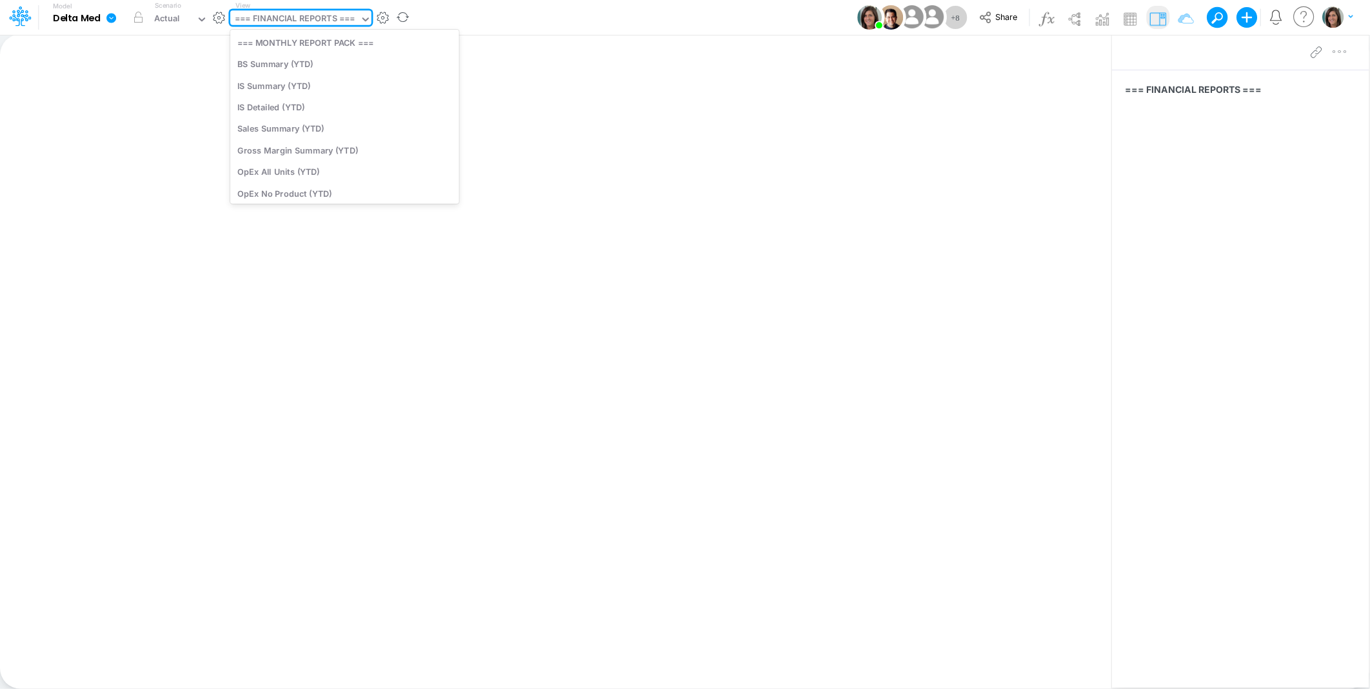
click at [295, 24] on div "=== FINANCIAL REPORTS ===" at bounding box center [295, 19] width 120 height 15
click at [319, 173] on div "BS Template" at bounding box center [344, 170] width 229 height 21
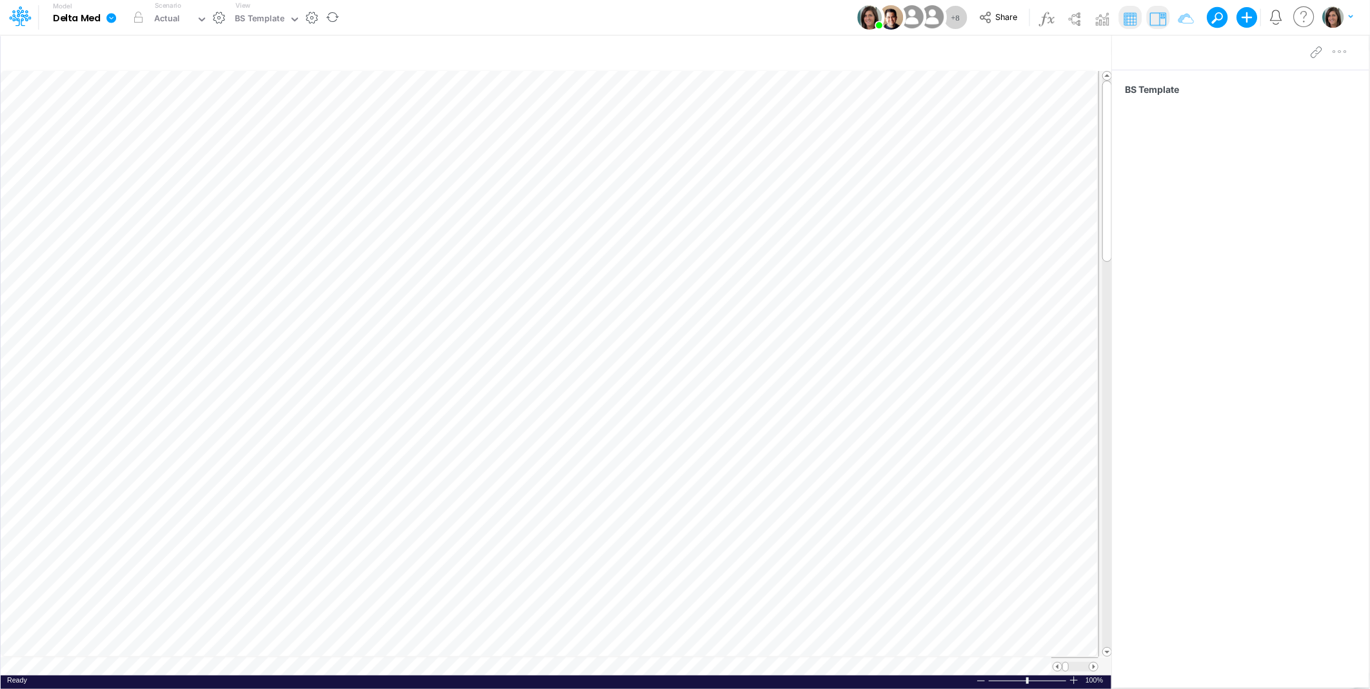
click at [485, 18] on div "Model Delta Med Edit model settings Duplicate Import QuickBooks QuickBooks Onli…" at bounding box center [684, 17] width 1233 height 35
click at [1059, 669] on span at bounding box center [1057, 666] width 8 height 8
click at [1059, 668] on span at bounding box center [1057, 666] width 8 height 8
click at [505, 11] on div "Model Delta Med Edit model settings Duplicate Import QuickBooks QuickBooks Onli…" at bounding box center [684, 17] width 1233 height 35
click at [268, 18] on div "BS Template" at bounding box center [260, 19] width 50 height 15
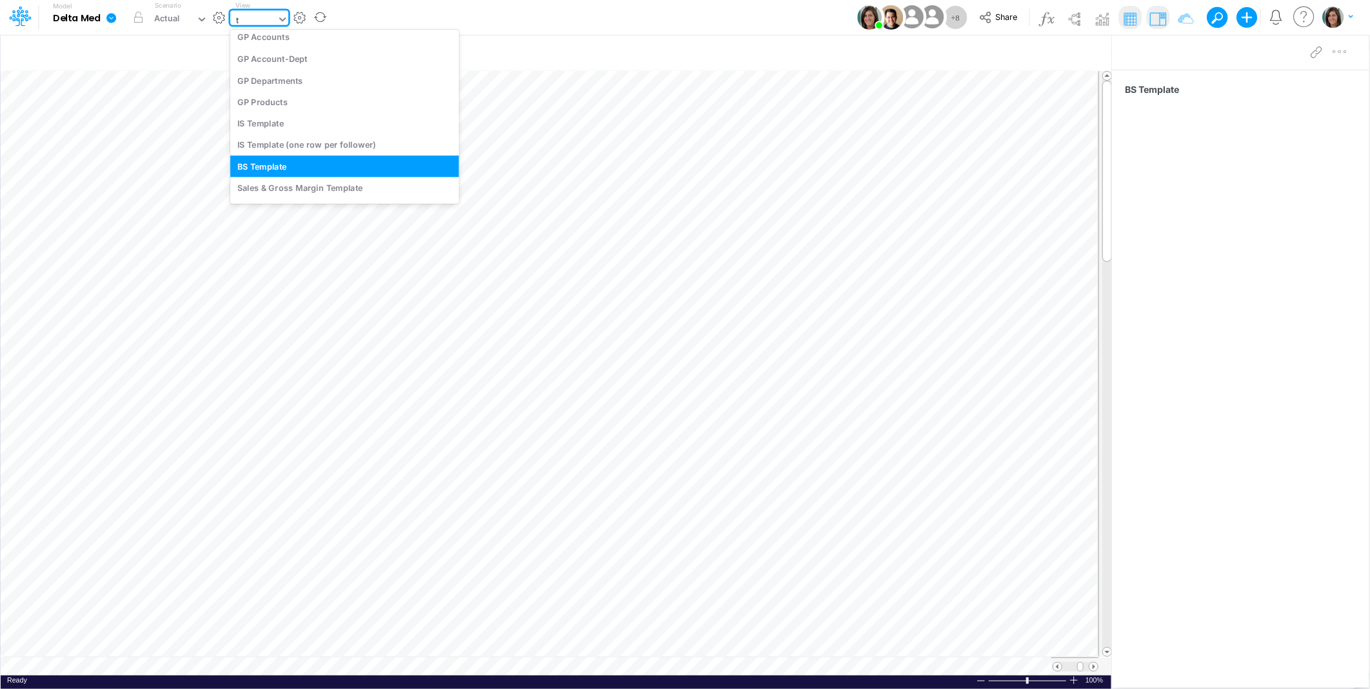
type input "t&"
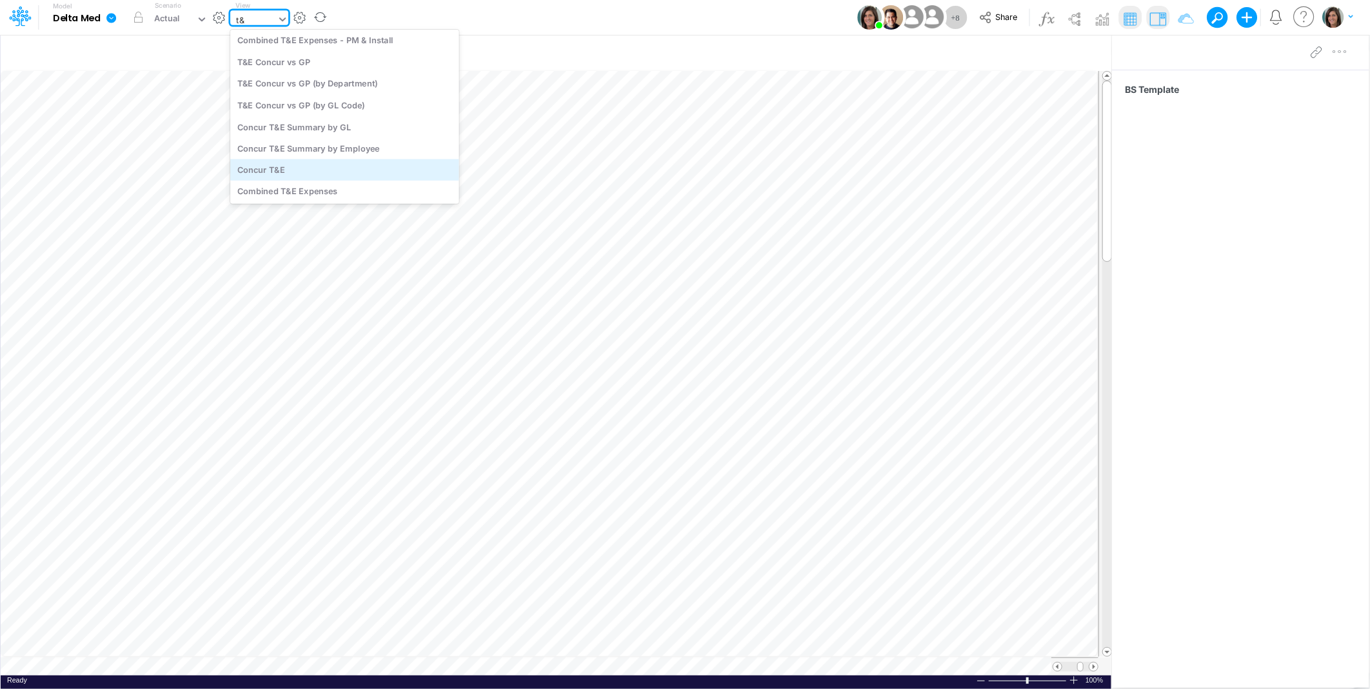
click at [279, 168] on div "Concur T&E" at bounding box center [344, 169] width 229 height 21
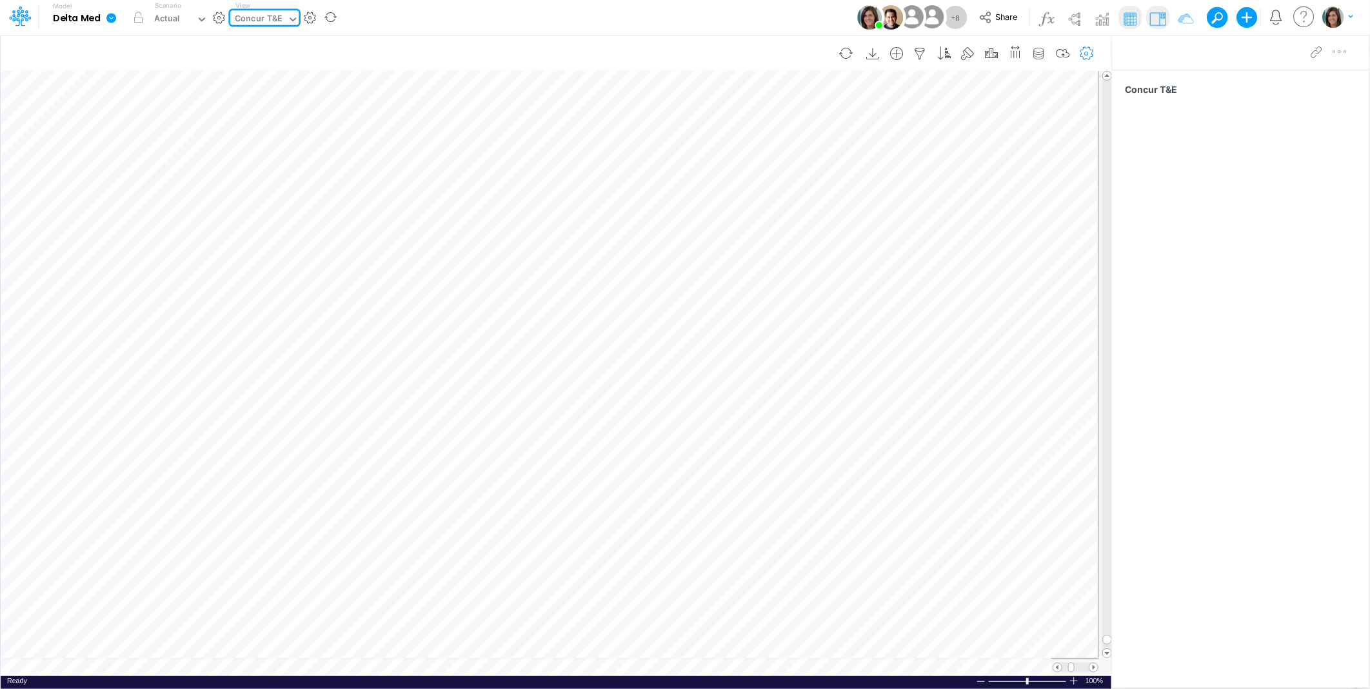
click at [1090, 52] on icon "button" at bounding box center [1086, 54] width 19 height 14
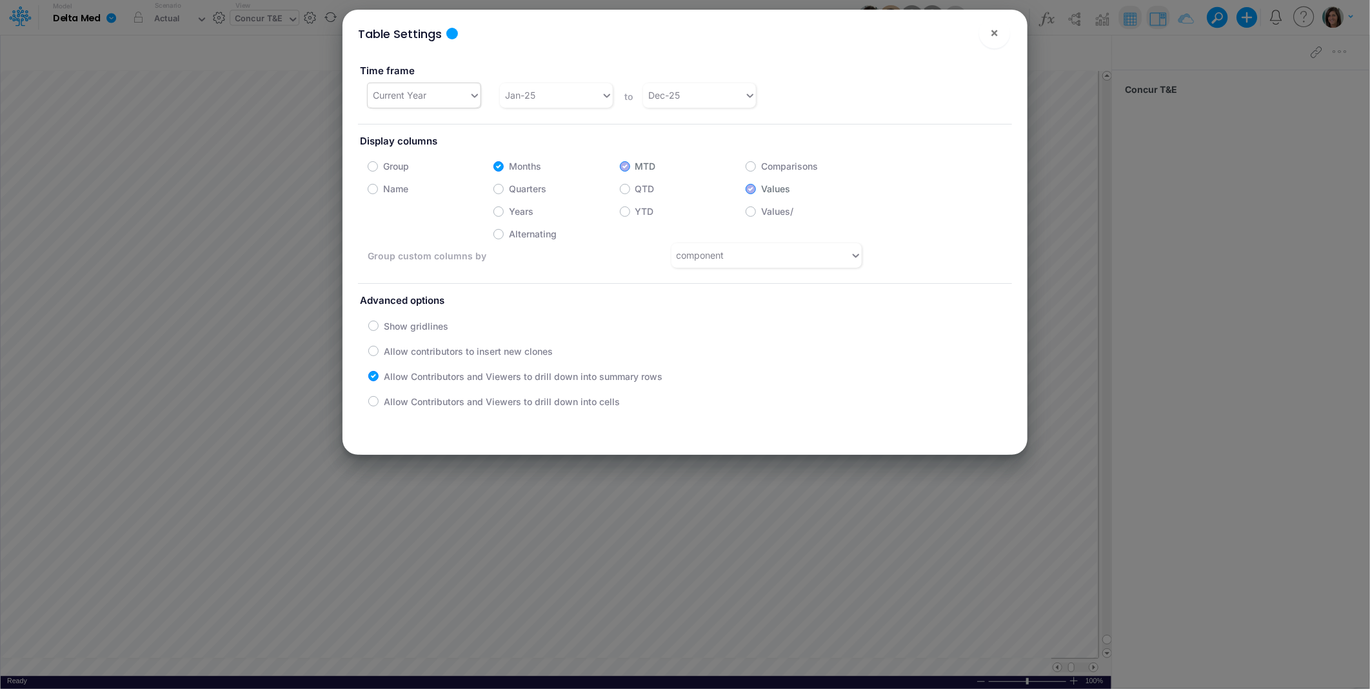
click at [440, 99] on div "Current Year" at bounding box center [418, 94] width 101 height 21
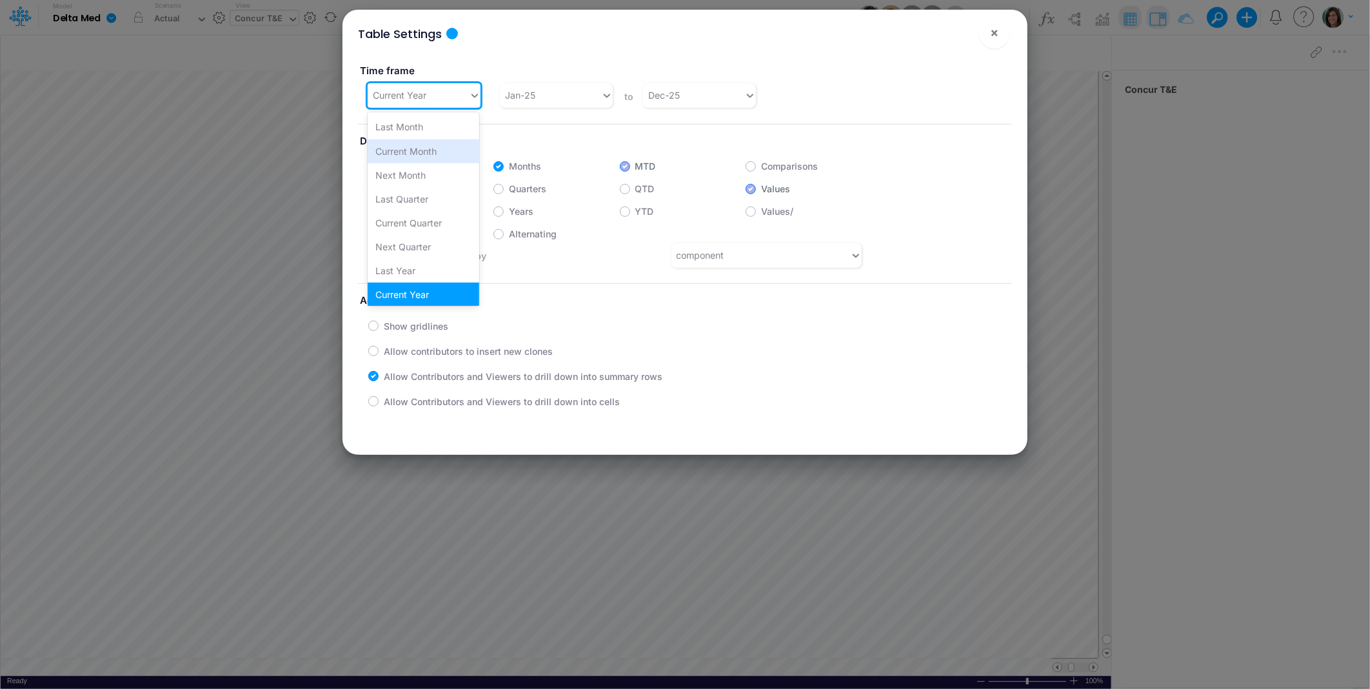
scroll to position [266, 0]
click at [426, 270] on div "Custom" at bounding box center [424, 268] width 112 height 24
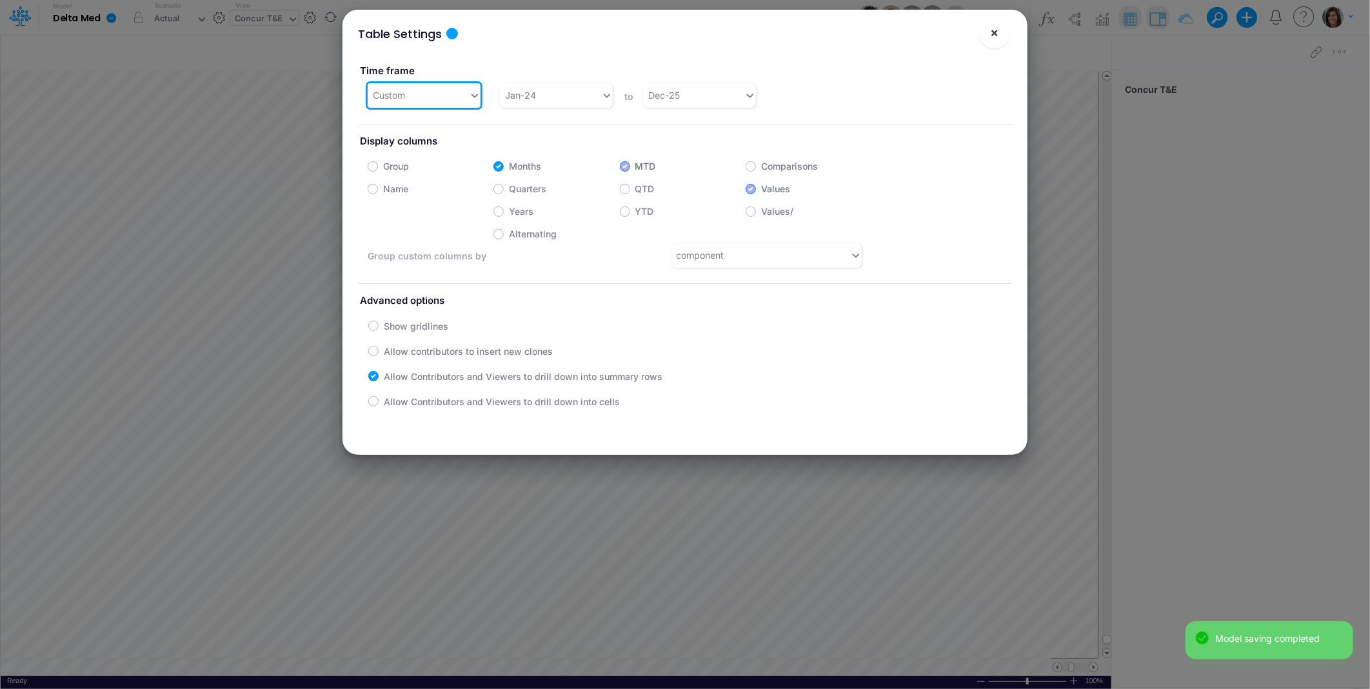
click at [997, 35] on span "×" at bounding box center [994, 32] width 8 height 15
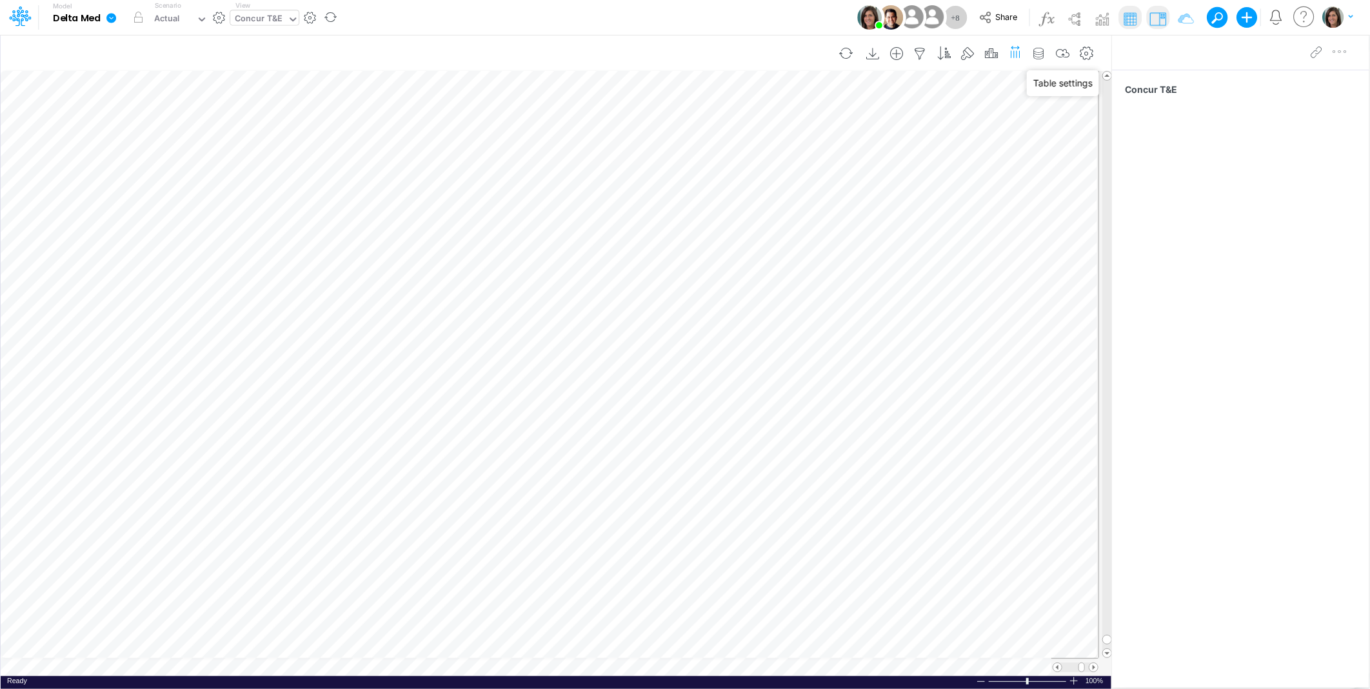
click at [1011, 54] on icon "button" at bounding box center [1015, 51] width 14 height 19
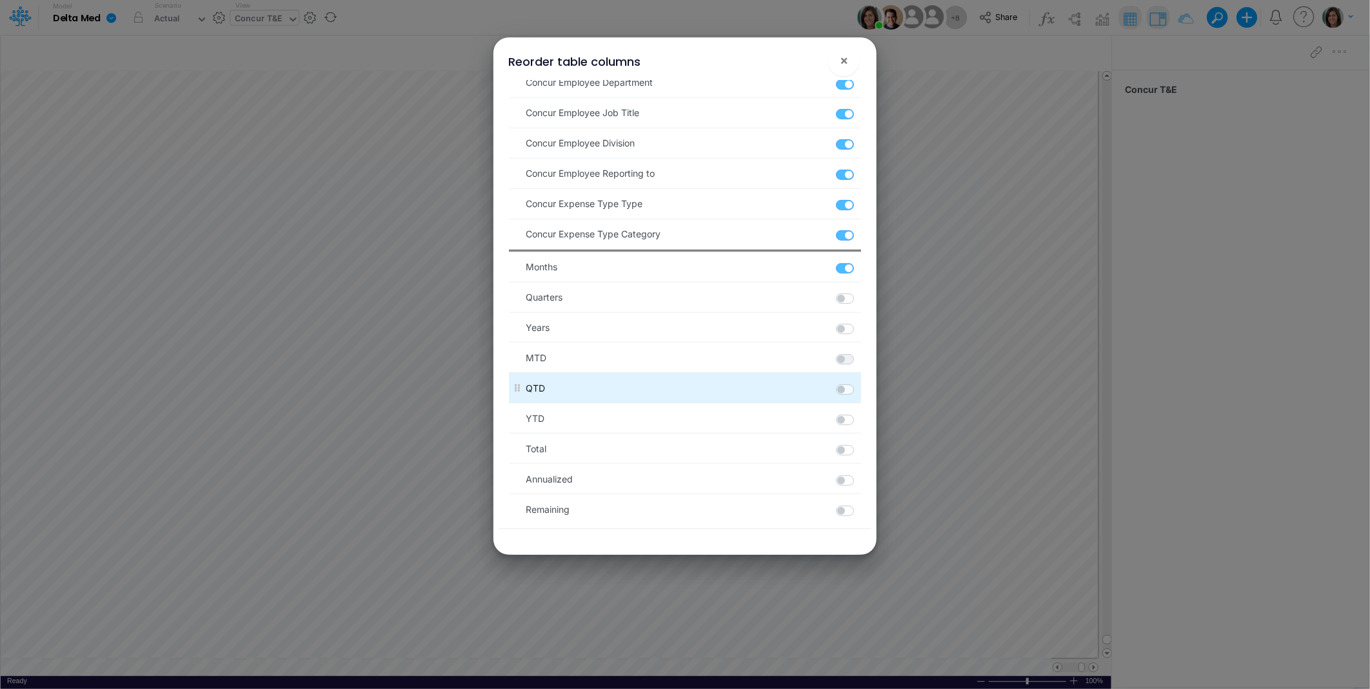
scroll to position [409, 0]
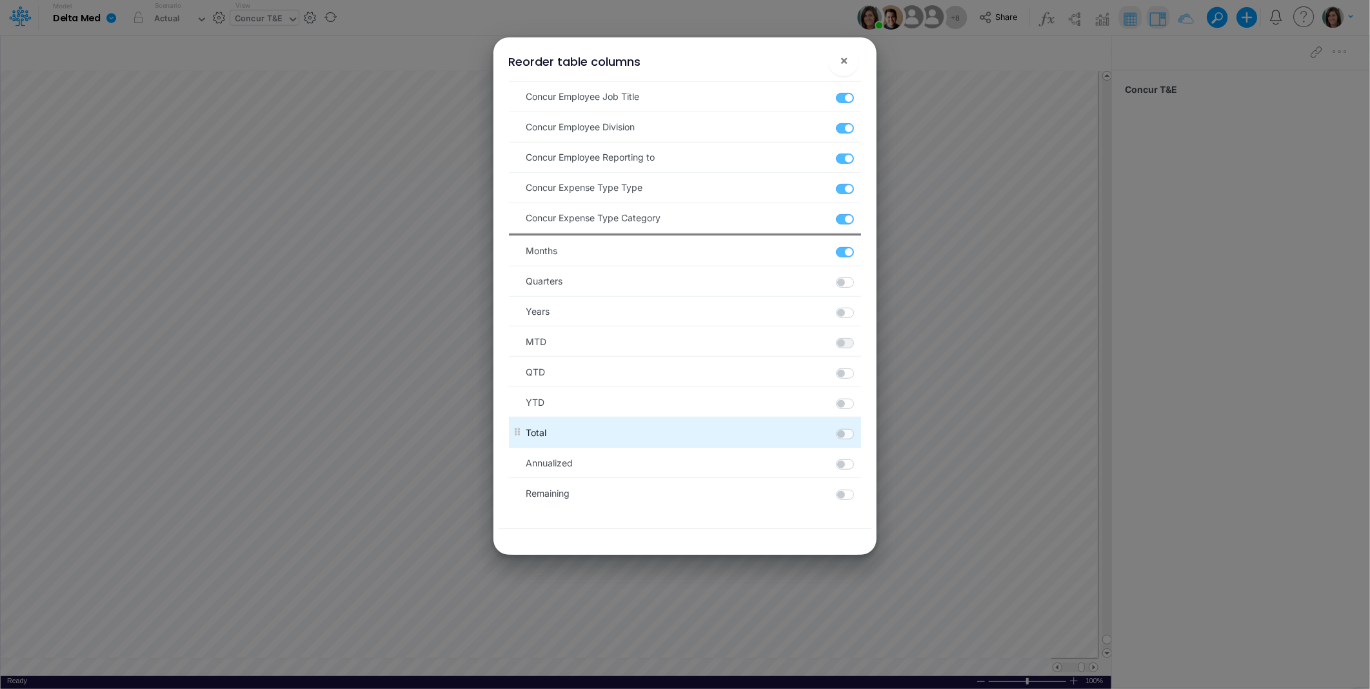
click at [859, 427] on label at bounding box center [860, 427] width 2 height 0
click at [859, 432] on input "checkbox" at bounding box center [863, 431] width 8 height 8
checkbox input "true"
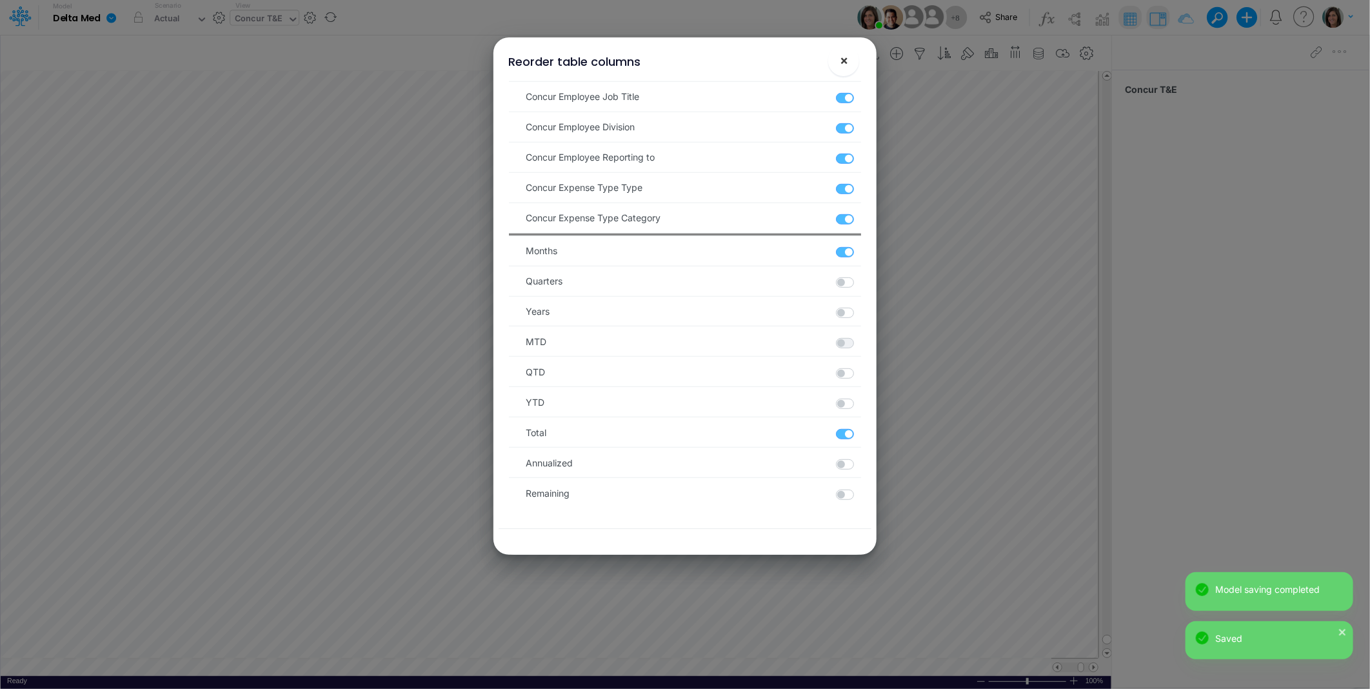
click at [842, 61] on span "×" at bounding box center [844, 59] width 8 height 15
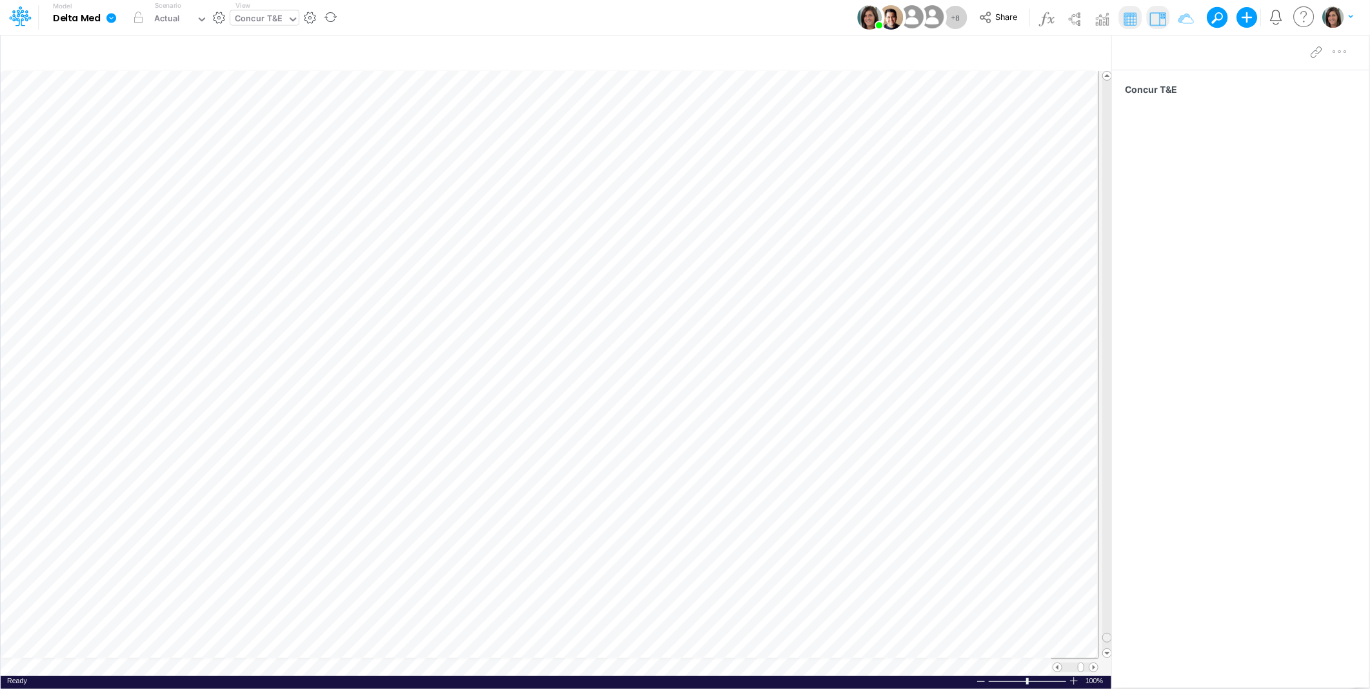
click at [1085, 654] on tr at bounding box center [557, 364] width 1112 height 587
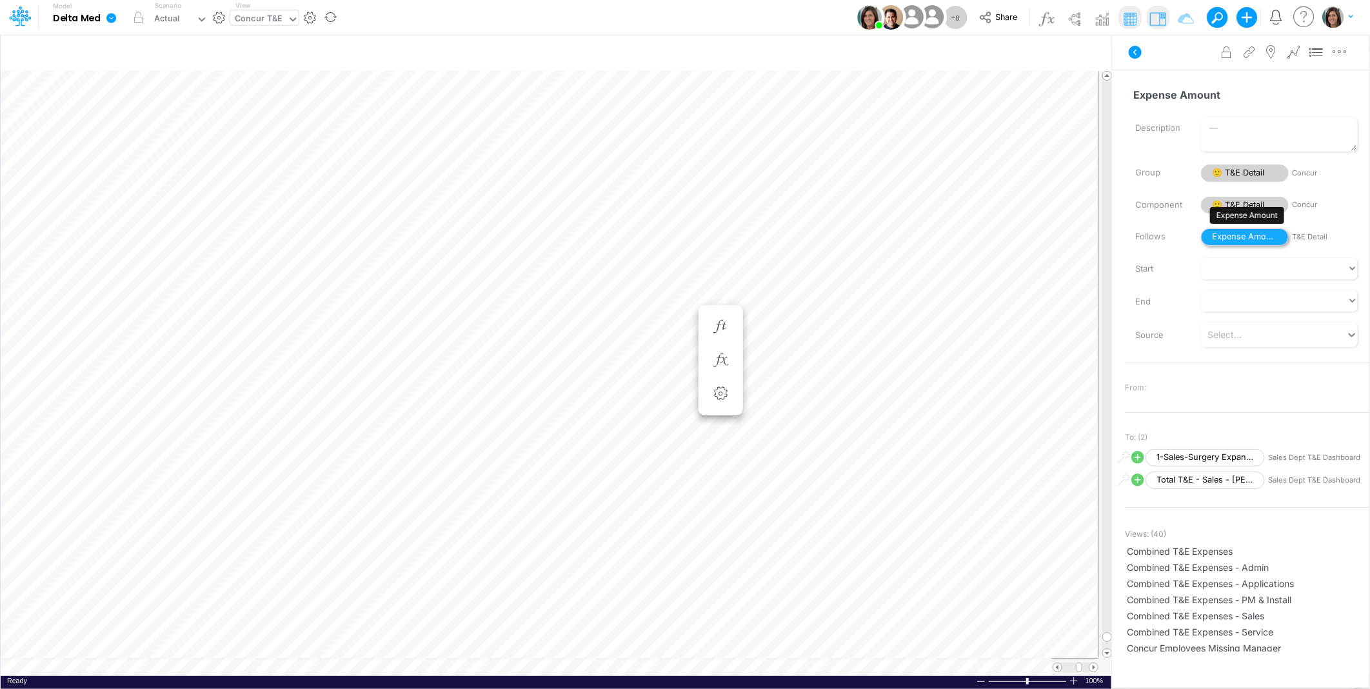
click at [1226, 236] on span "Expense Amount" at bounding box center [1245, 236] width 88 height 17
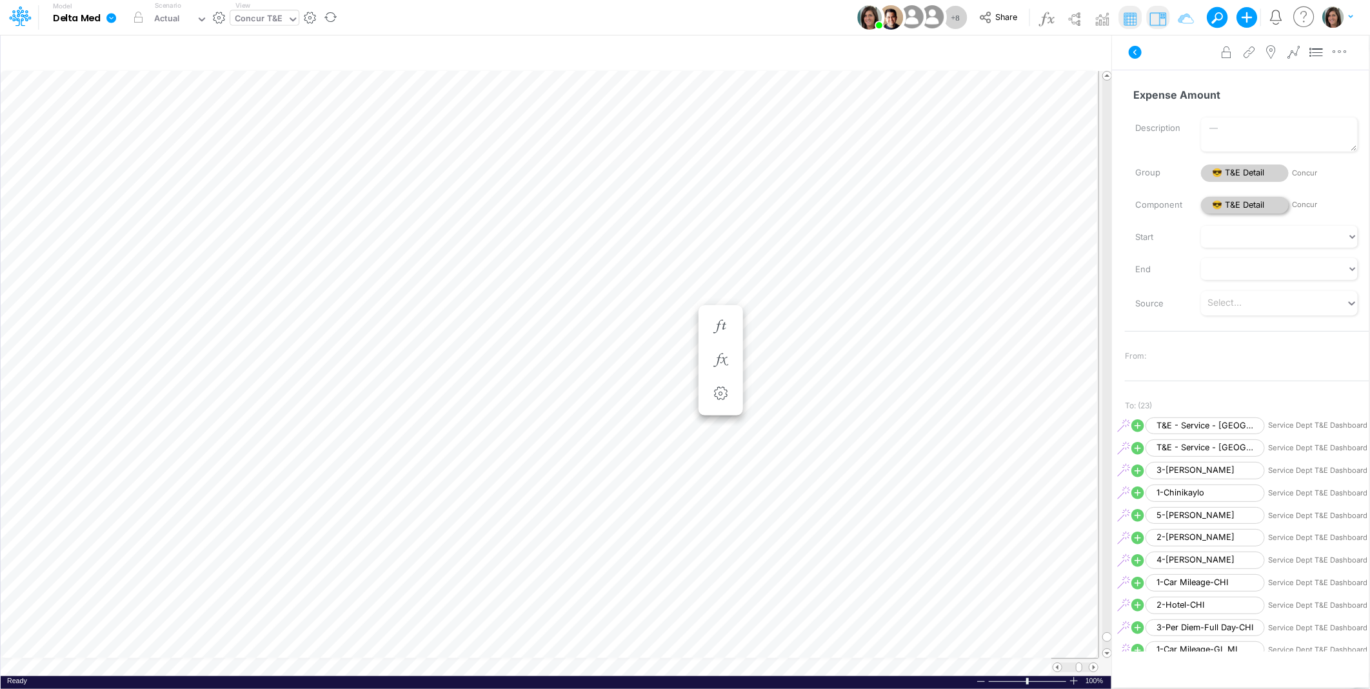
click at [1239, 197] on span "😎 T&E Detail" at bounding box center [1245, 205] width 88 height 17
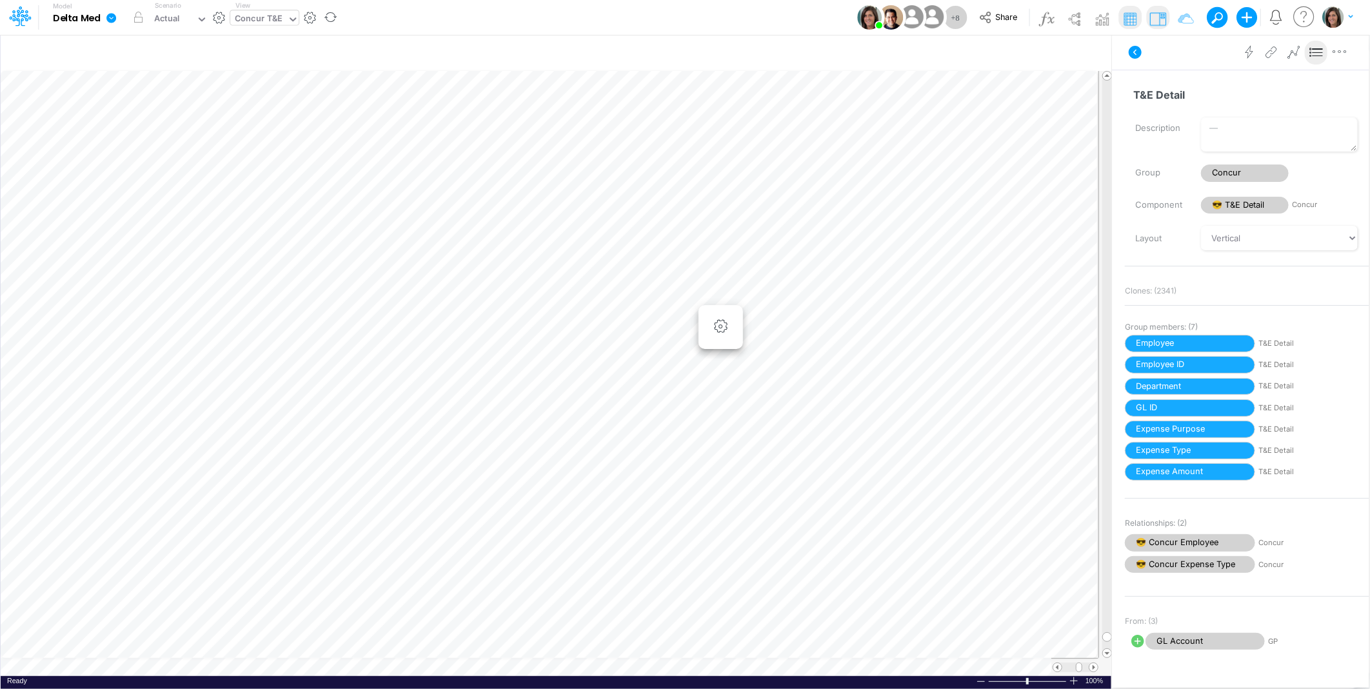
click at [1130, 44] on icon at bounding box center [1134, 51] width 15 height 15
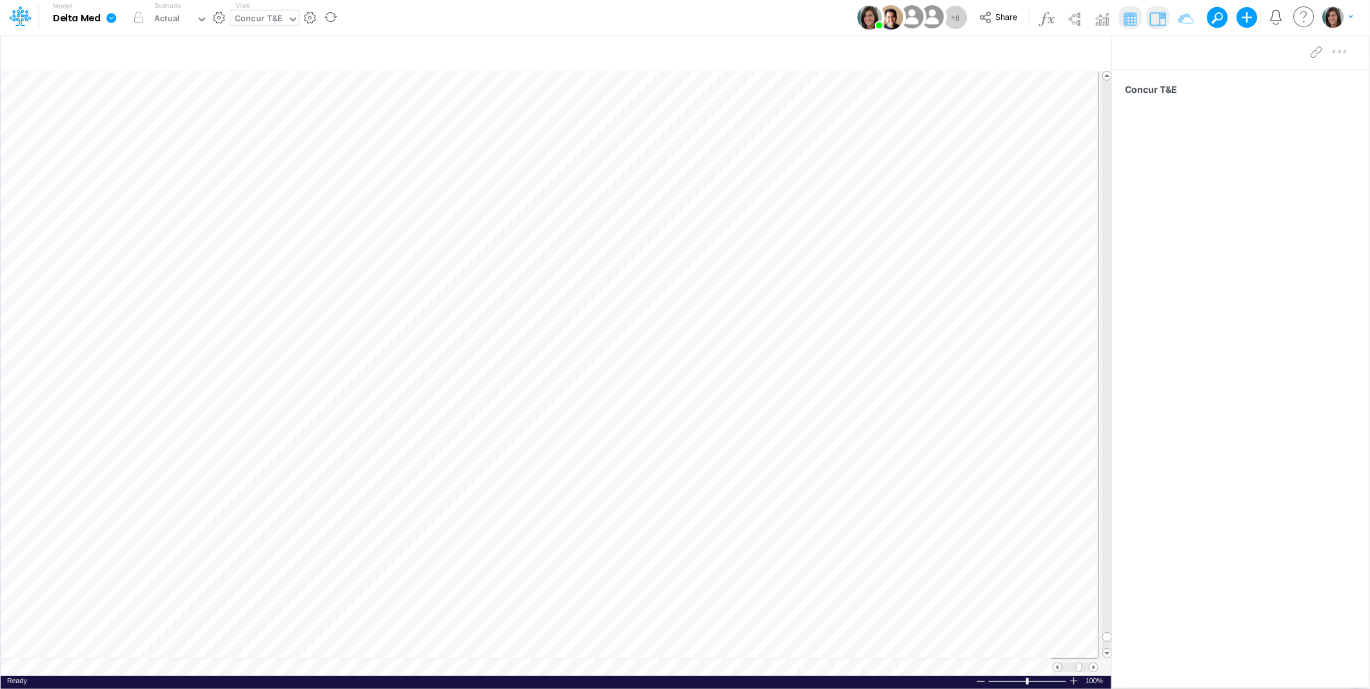
click at [116, 17] on icon at bounding box center [111, 18] width 10 height 10
click at [162, 93] on button "Import" at bounding box center [176, 91] width 138 height 21
click at [300, 116] on button "Data" at bounding box center [315, 120] width 138 height 20
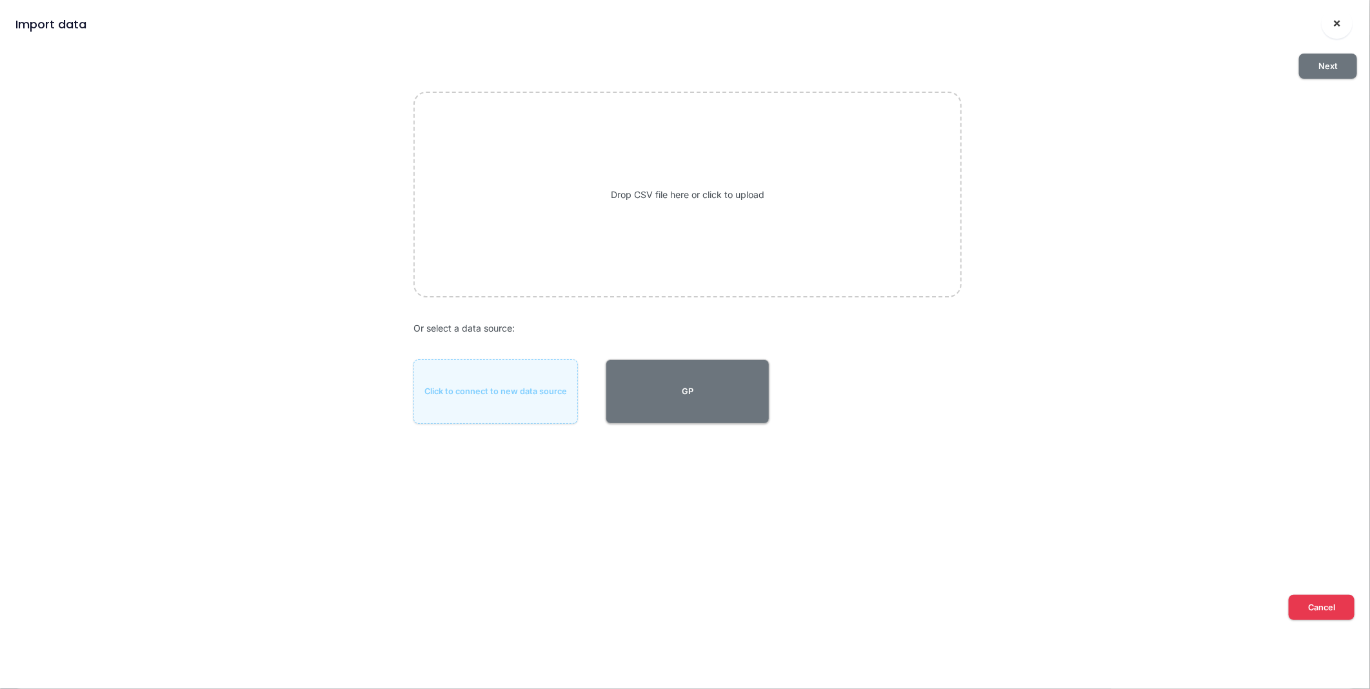
drag, startPoint x: 1330, startPoint y: 28, endPoint x: 653, endPoint y: 66, distance: 678.2
click at [1326, 28] on button "×" at bounding box center [1336, 23] width 31 height 31
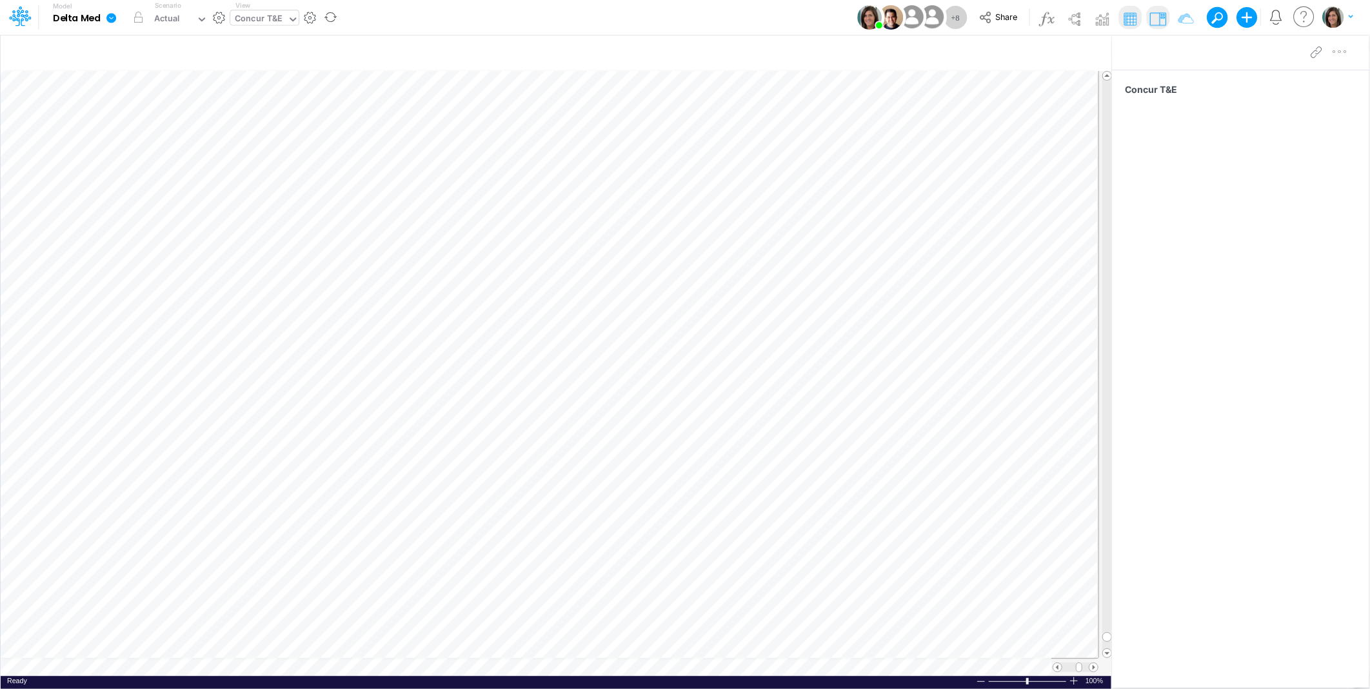
click at [120, 16] on link at bounding box center [114, 18] width 26 height 34
click at [139, 90] on button "Import" at bounding box center [176, 91] width 138 height 21
click at [292, 119] on button "Data" at bounding box center [315, 120] width 138 height 20
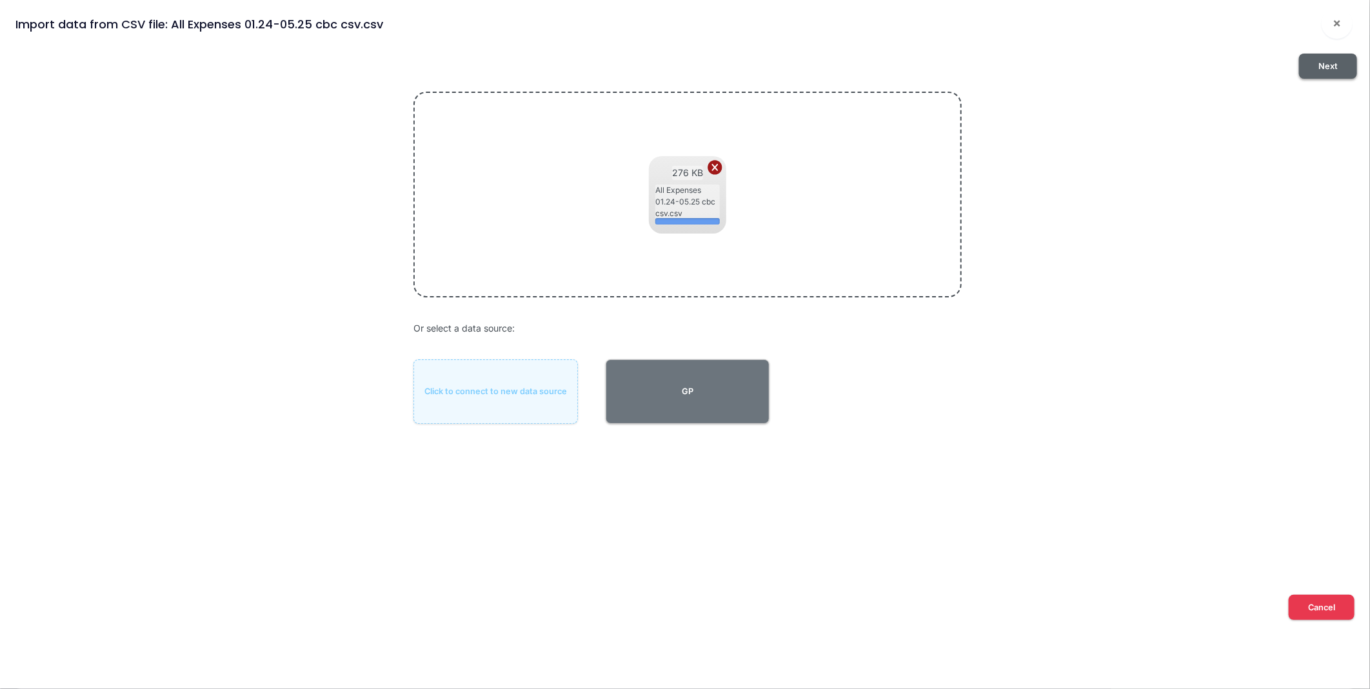
click at [1326, 64] on button "Next" at bounding box center [1328, 66] width 58 height 25
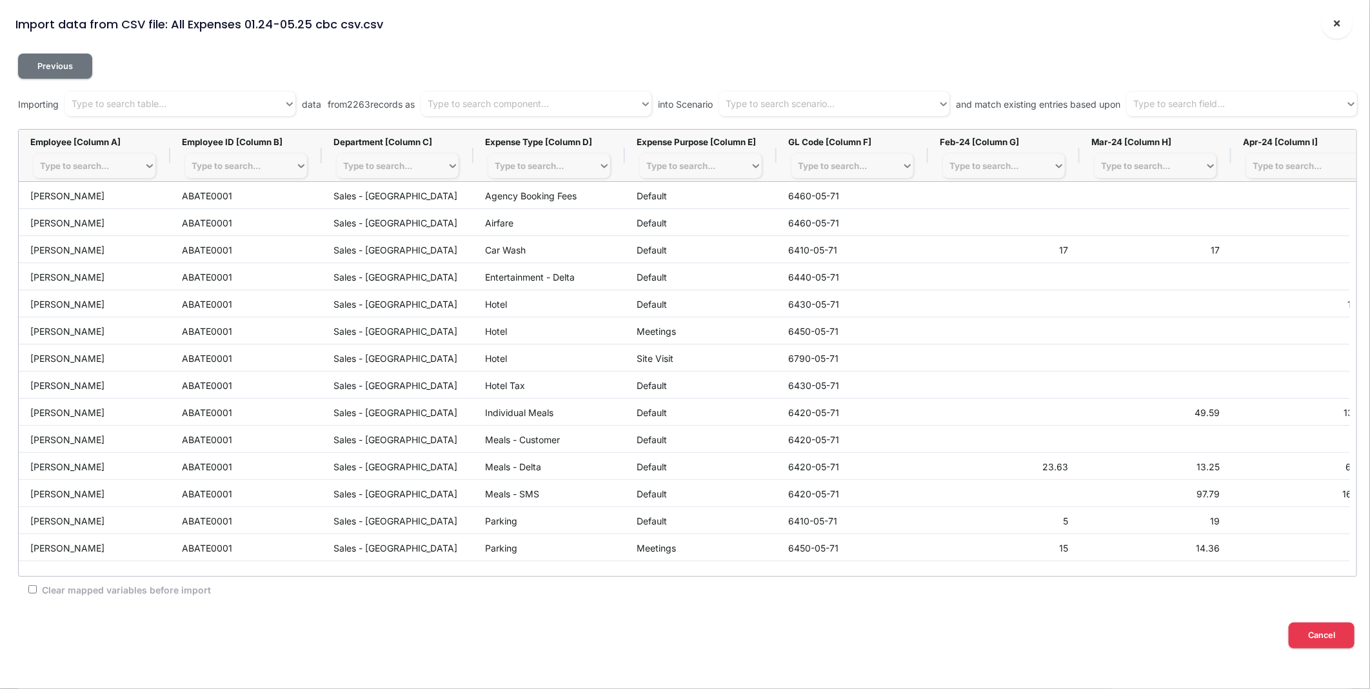
click at [1338, 17] on span "×" at bounding box center [1337, 22] width 8 height 15
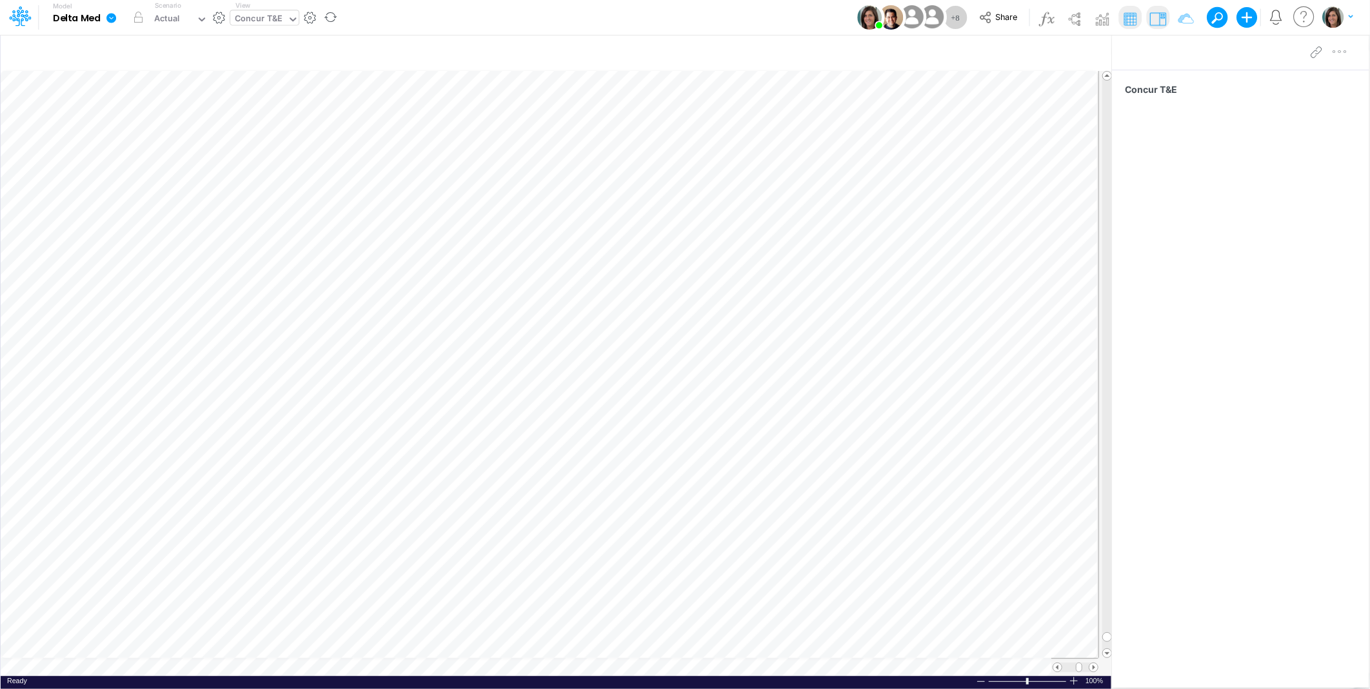
click at [108, 12] on icon at bounding box center [112, 18] width 12 height 12
click at [141, 130] on button "View model info" at bounding box center [176, 134] width 138 height 20
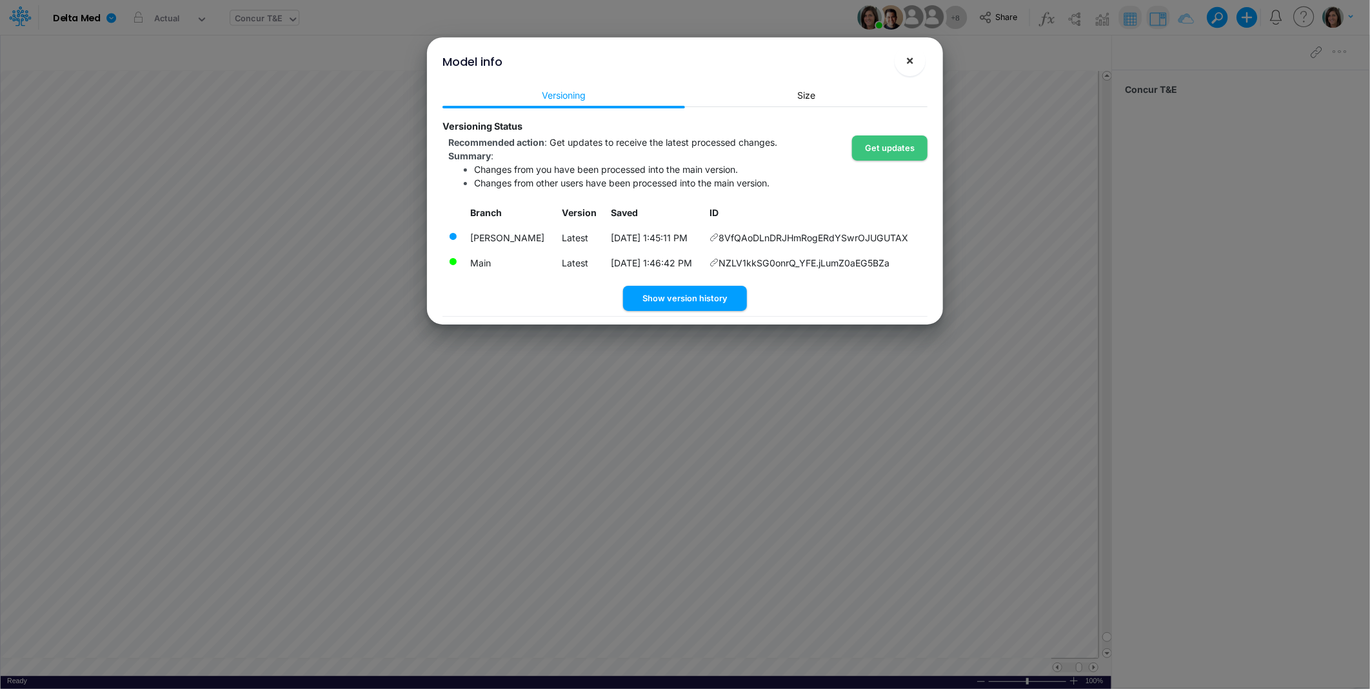
click at [910, 61] on span "×" at bounding box center [910, 59] width 8 height 15
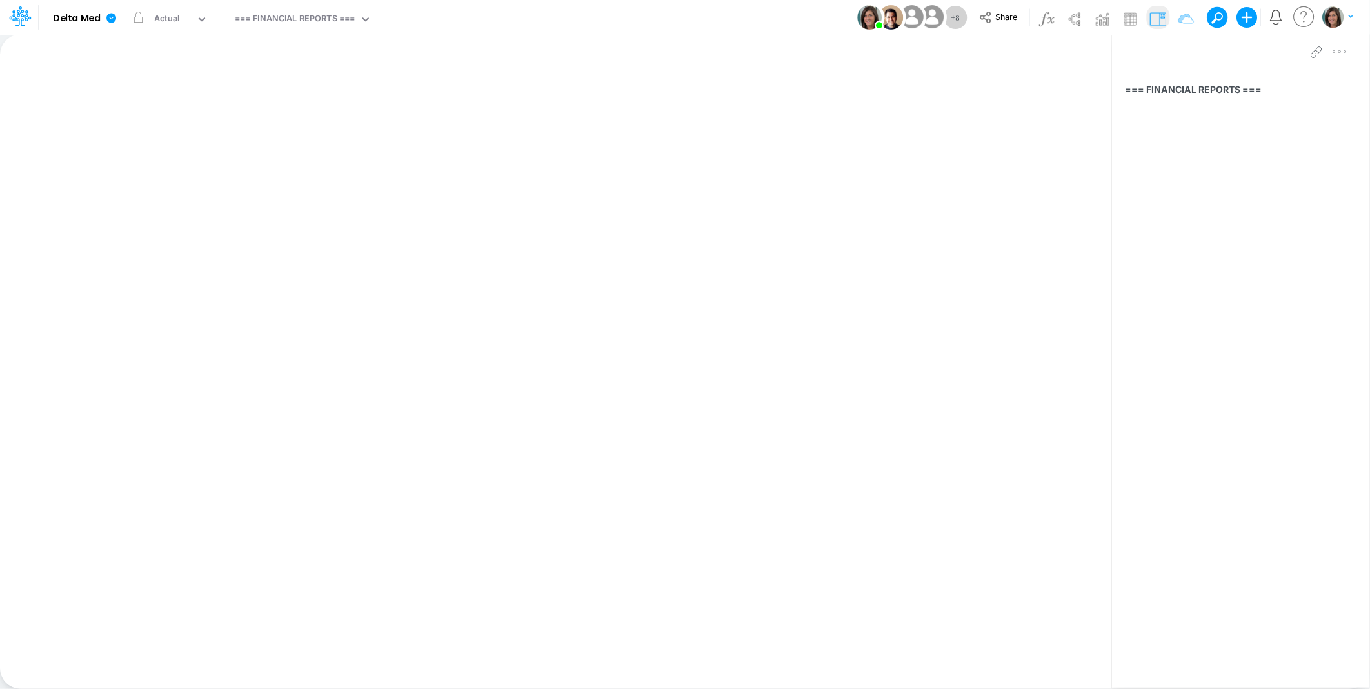
click at [615, 21] on div "Model Delta Med Edit model settings Duplicate Import QuickBooks QuickBooks Onli…" at bounding box center [684, 17] width 1233 height 35
click at [112, 23] on icon at bounding box center [112, 18] width 12 height 12
click at [132, 133] on button "View model info" at bounding box center [176, 134] width 138 height 20
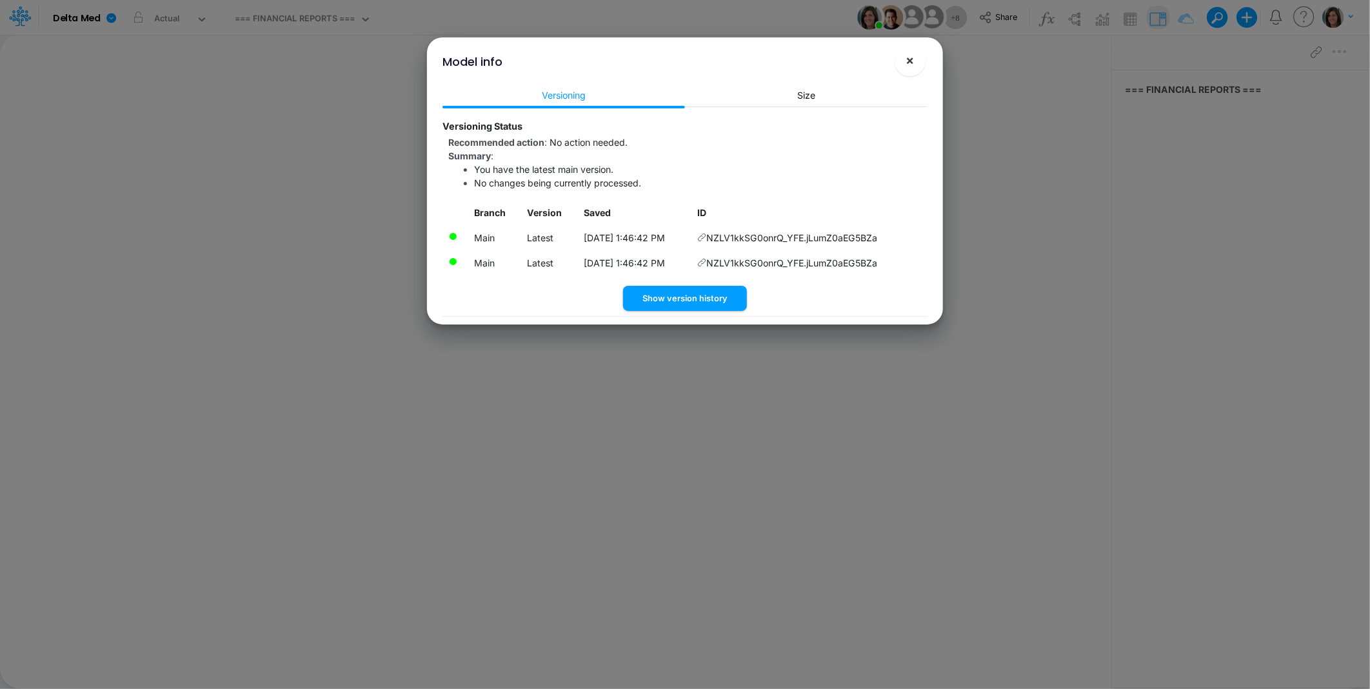
drag, startPoint x: 910, startPoint y: 61, endPoint x: 673, endPoint y: 48, distance: 237.6
click at [910, 61] on span "×" at bounding box center [910, 59] width 8 height 15
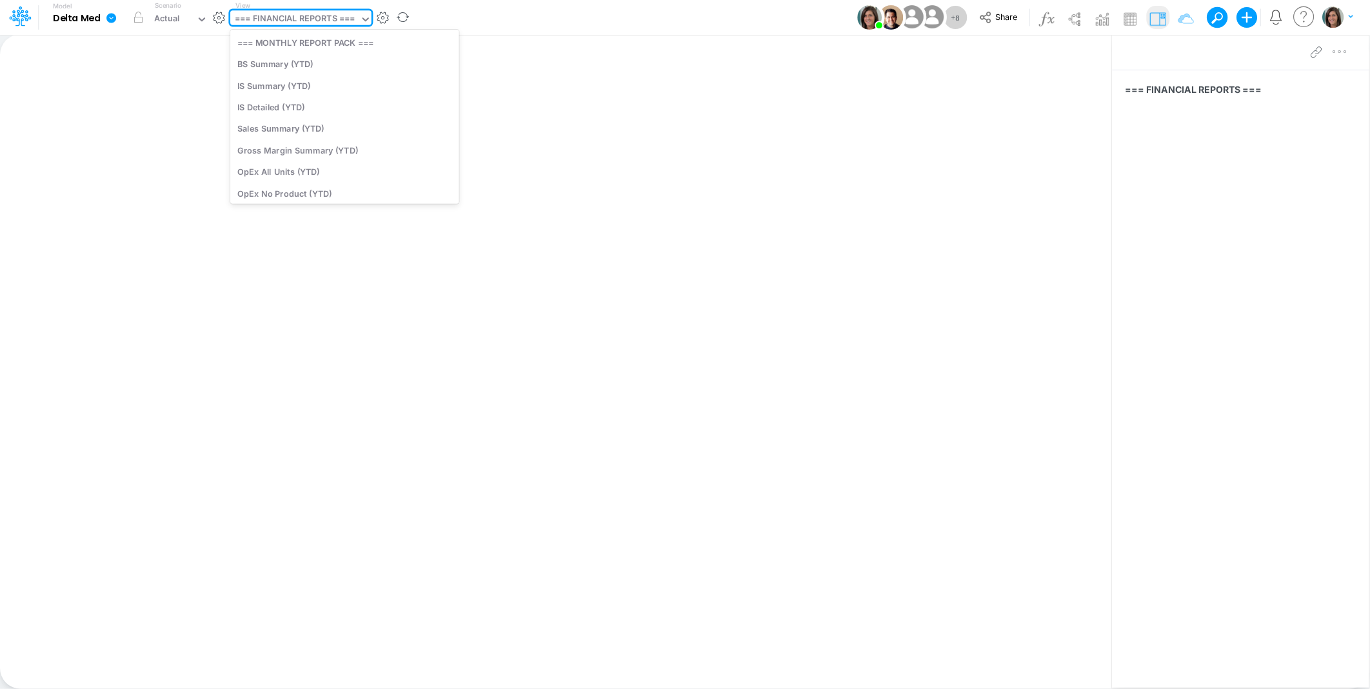
click at [261, 22] on div "=== FINANCIAL REPORTS ===" at bounding box center [295, 19] width 120 height 15
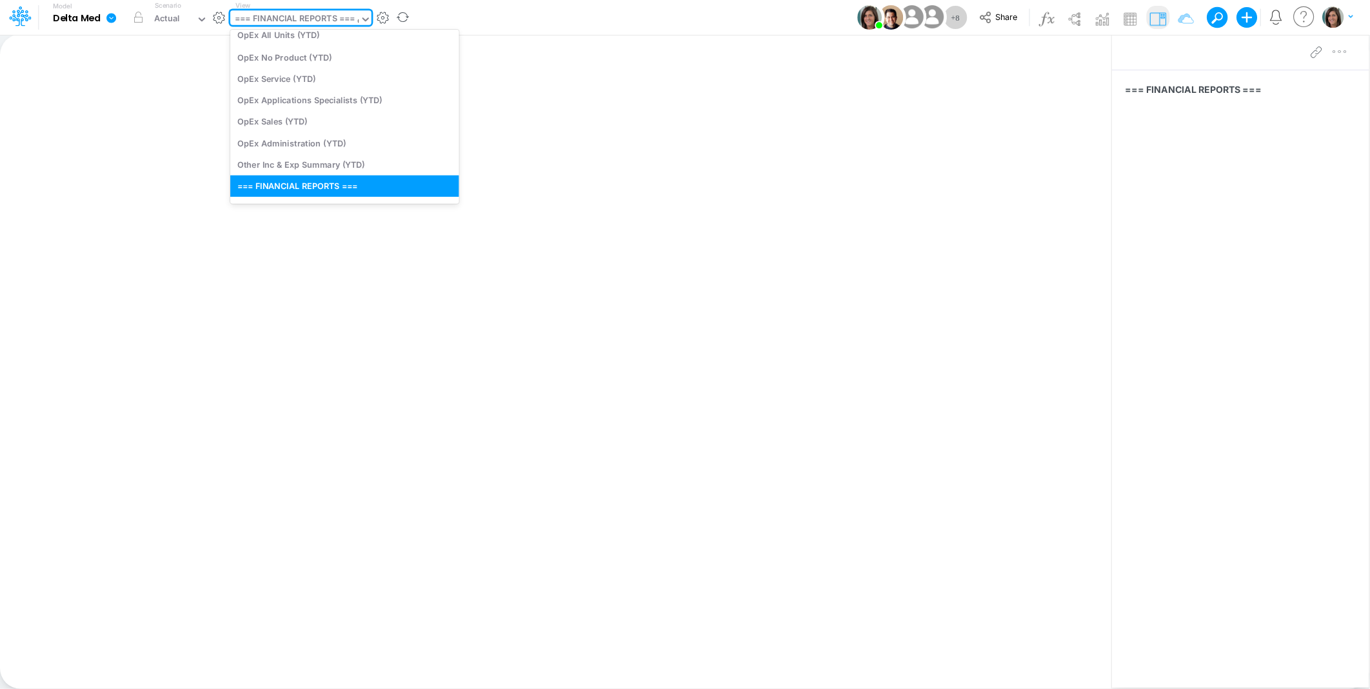
scroll to position [8, 0]
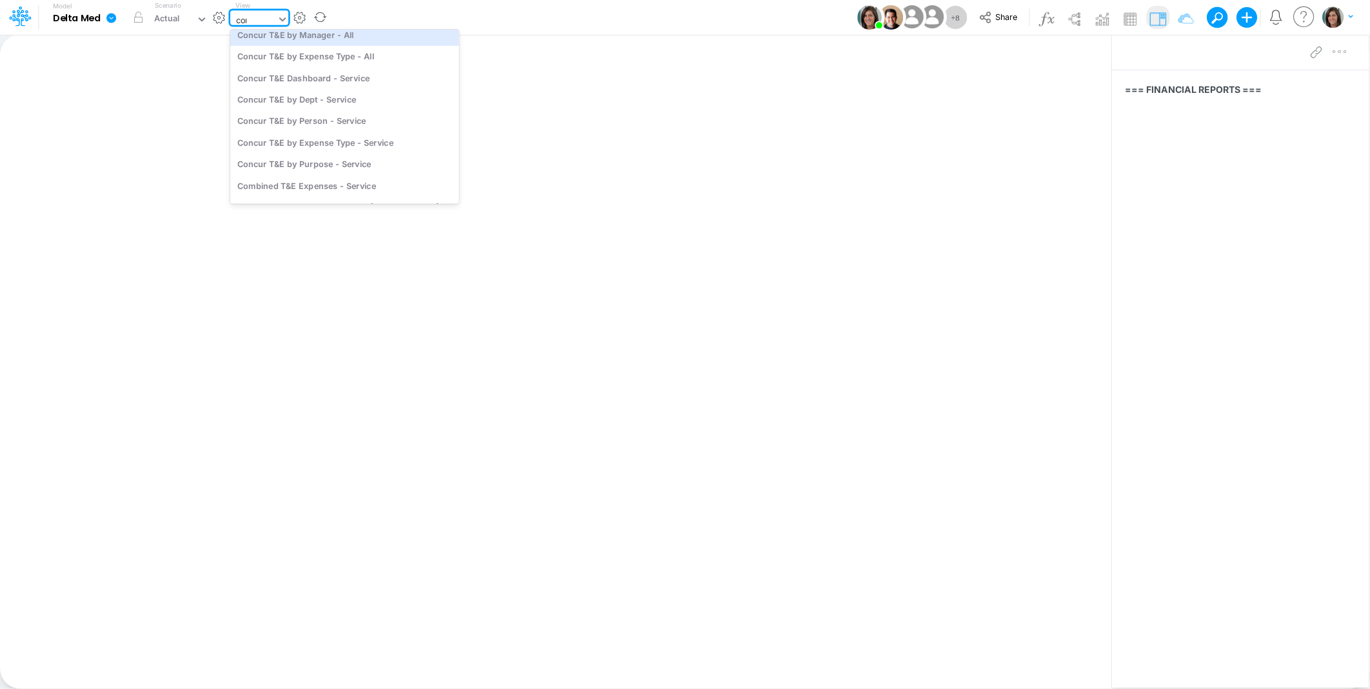
type input "conc"
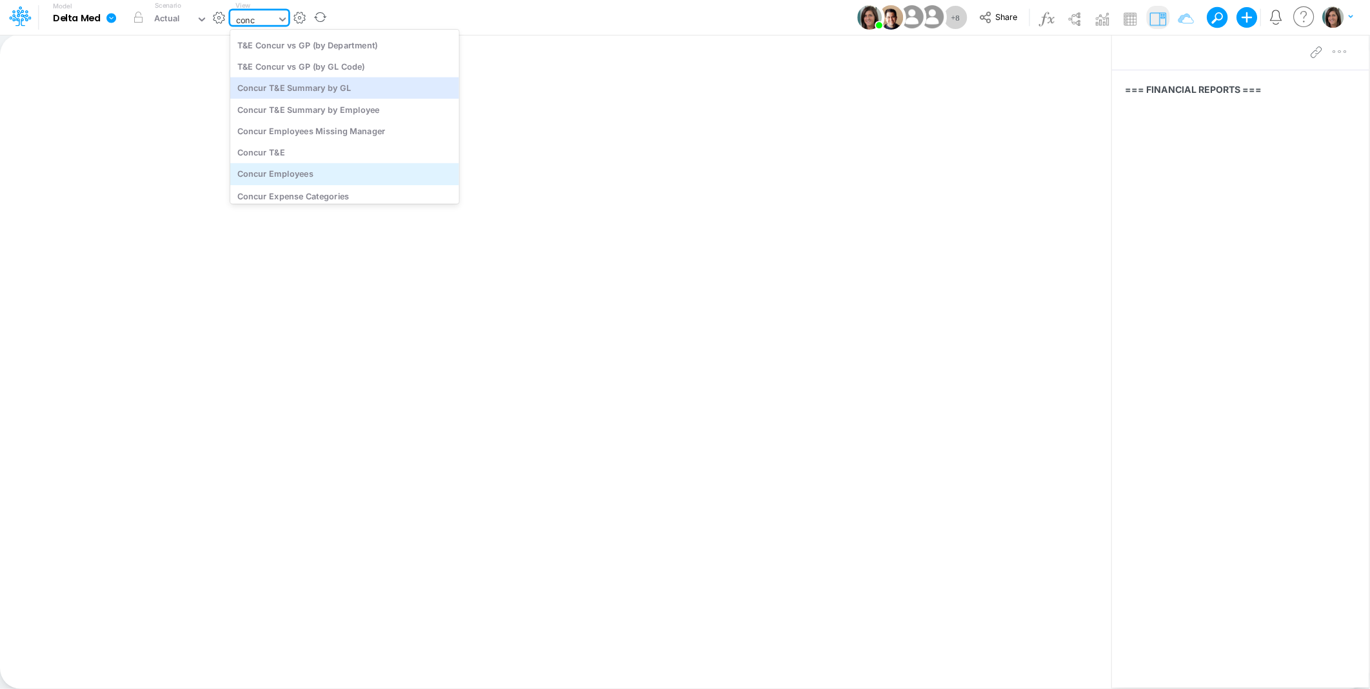
scroll to position [677, 0]
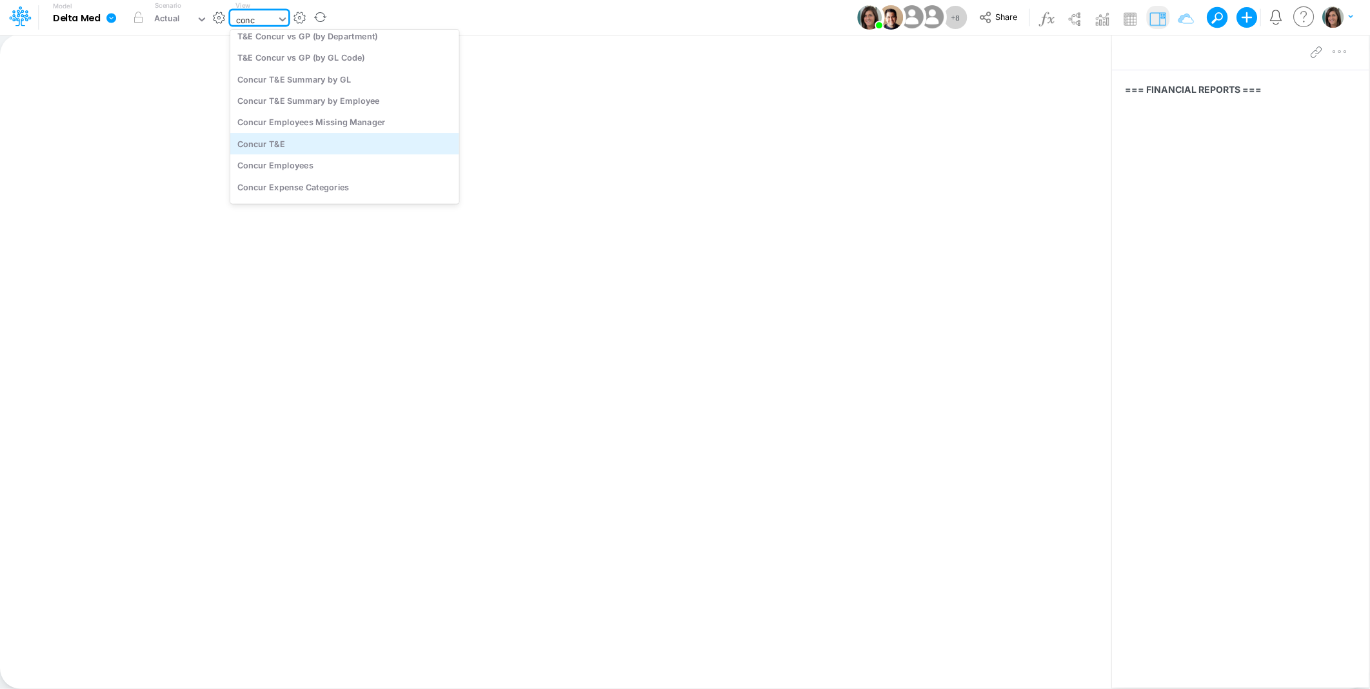
click at [315, 142] on div "Concur T&E" at bounding box center [344, 143] width 229 height 21
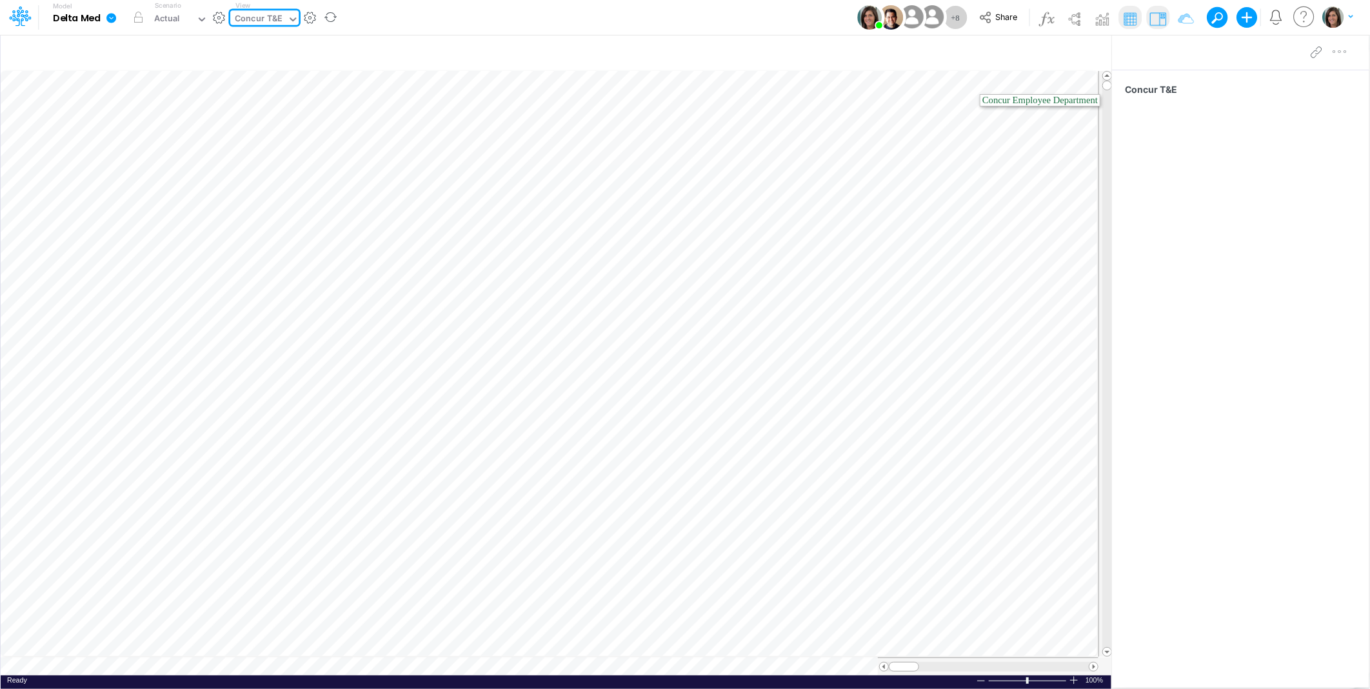
drag, startPoint x: 1114, startPoint y: 85, endPoint x: 1108, endPoint y: 88, distance: 6.6
click at [1112, 88] on div at bounding box center [1115, 361] width 6 height 654
drag, startPoint x: 1105, startPoint y: 86, endPoint x: 1096, endPoint y: 640, distance: 554.6
click at [1097, 640] on div at bounding box center [1104, 364] width 14 height 587
click at [1061, 56] on icon "button" at bounding box center [1061, 54] width 19 height 14
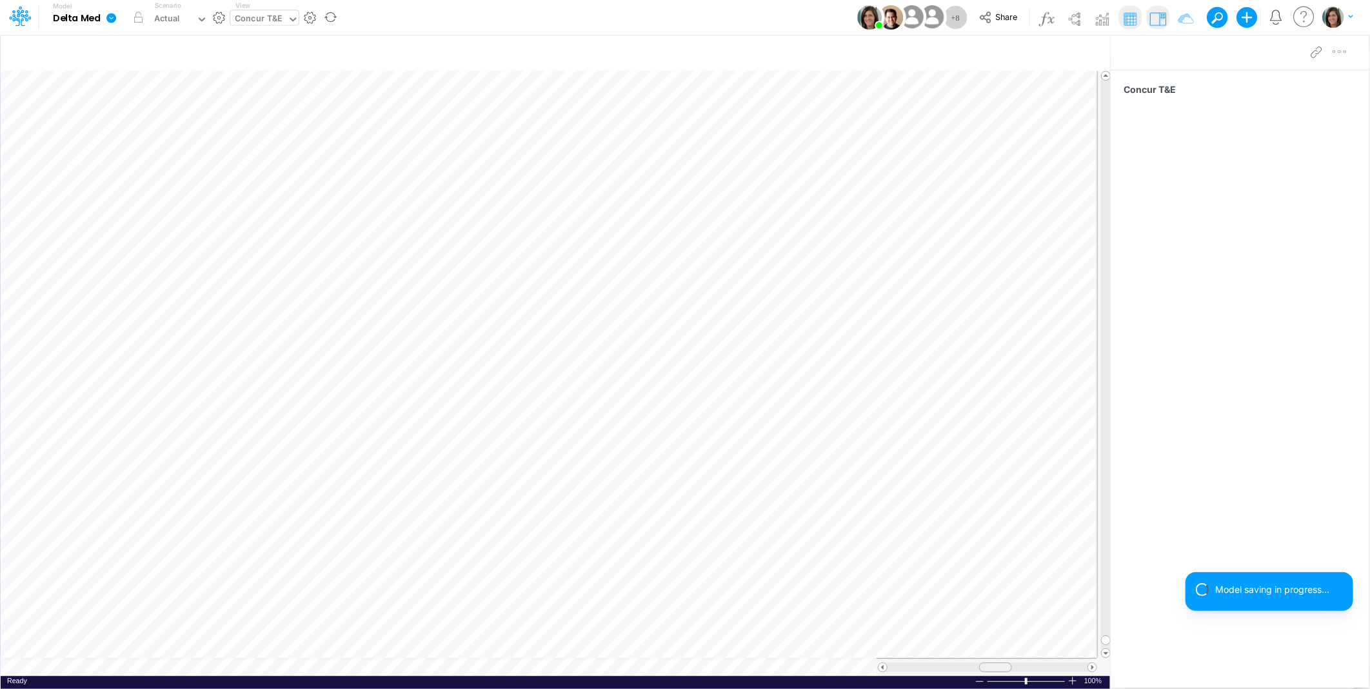
drag, startPoint x: 906, startPoint y: 667, endPoint x: 992, endPoint y: 662, distance: 85.9
click at [992, 663] on span at bounding box center [994, 667] width 8 height 8
drag, startPoint x: 1106, startPoint y: 429, endPoint x: 1095, endPoint y: 624, distance: 194.4
click at [1101, 629] on span at bounding box center [1105, 633] width 8 height 8
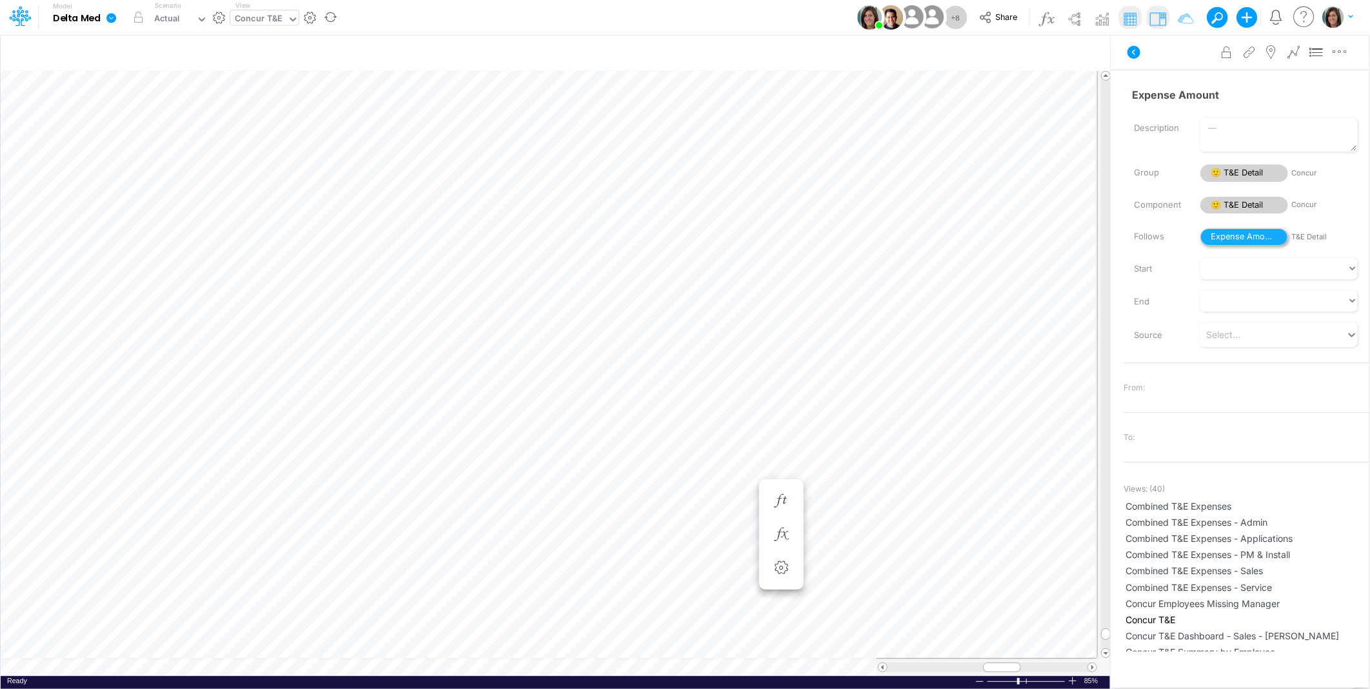
click at [1229, 235] on span "Expense Amount" at bounding box center [1244, 236] width 88 height 17
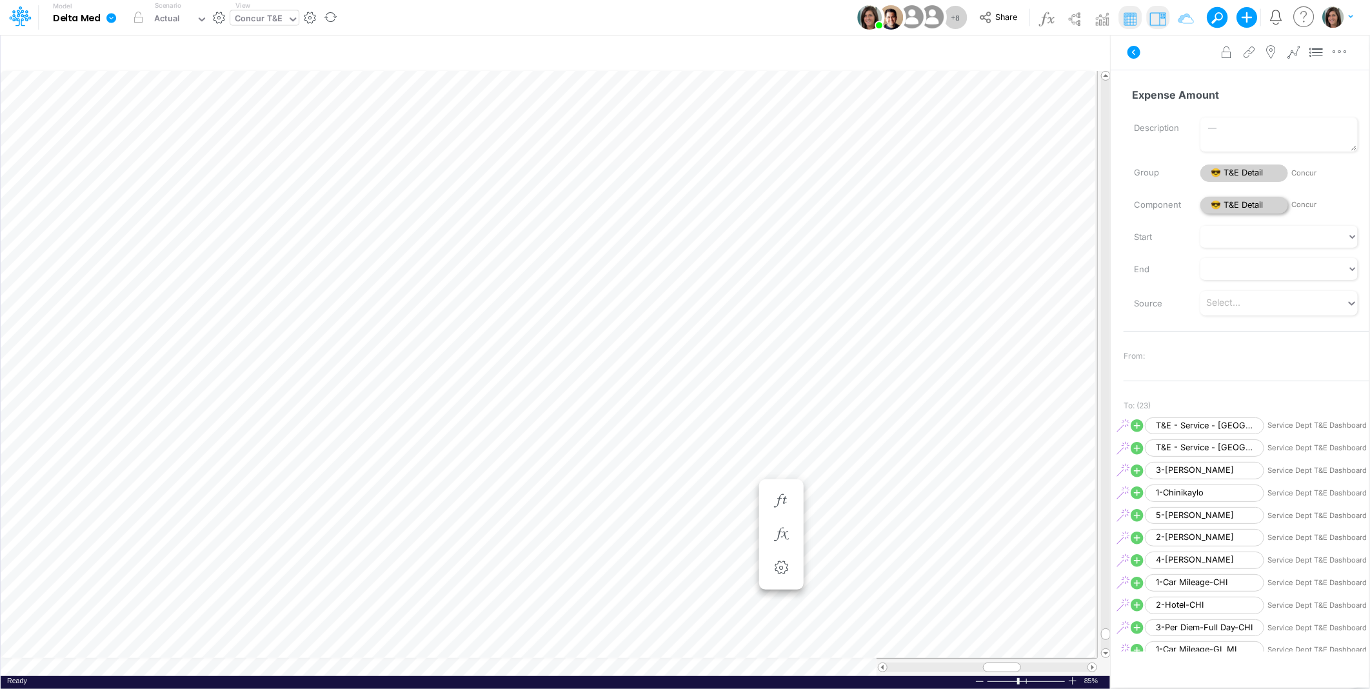
click at [1234, 205] on span "😎 T&E Detail" at bounding box center [1244, 205] width 88 height 17
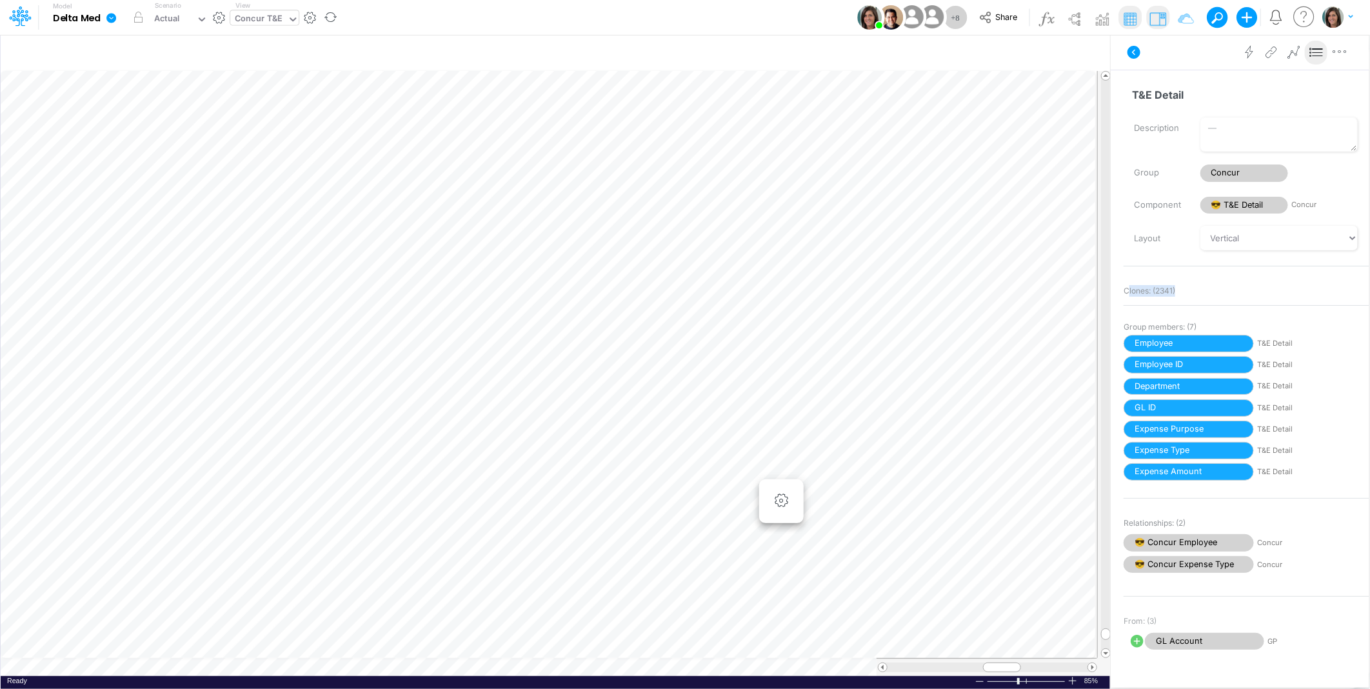
drag, startPoint x: 1126, startPoint y: 288, endPoint x: 1181, endPoint y: 287, distance: 54.8
click at [1181, 287] on div "Clones: ( 2341 )" at bounding box center [1246, 291] width 246 height 18
drag, startPoint x: 1161, startPoint y: 288, endPoint x: 1132, endPoint y: 290, distance: 28.4
click at [1132, 290] on span "Clones: ( 2341 )" at bounding box center [1149, 291] width 52 height 12
drag, startPoint x: 1124, startPoint y: 289, endPoint x: 1184, endPoint y: 289, distance: 60.0
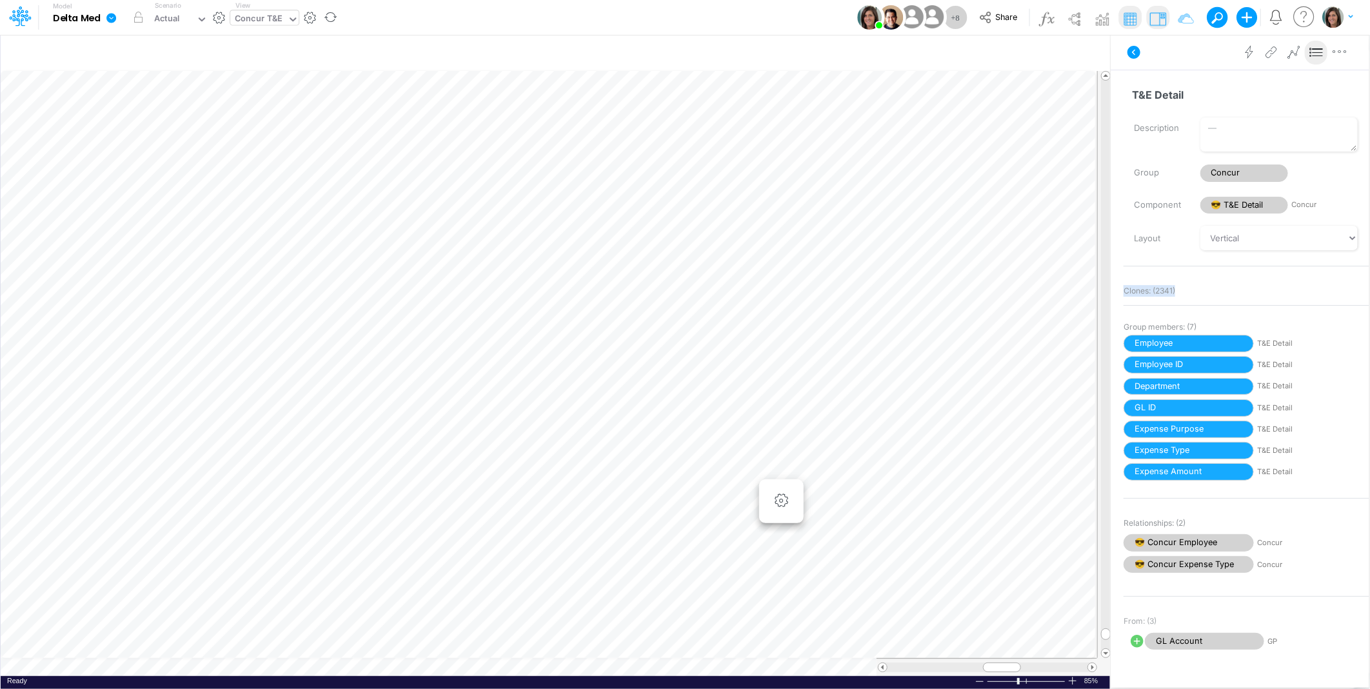
click at [1184, 289] on div "Clones: ( 2341 )" at bounding box center [1246, 291] width 246 height 18
drag, startPoint x: 1184, startPoint y: 289, endPoint x: 1161, endPoint y: 289, distance: 22.6
copy span "Clones: ( 2341 )"
drag, startPoint x: 1132, startPoint y: 47, endPoint x: 1094, endPoint y: 52, distance: 39.0
click at [1132, 48] on icon at bounding box center [1133, 52] width 13 height 13
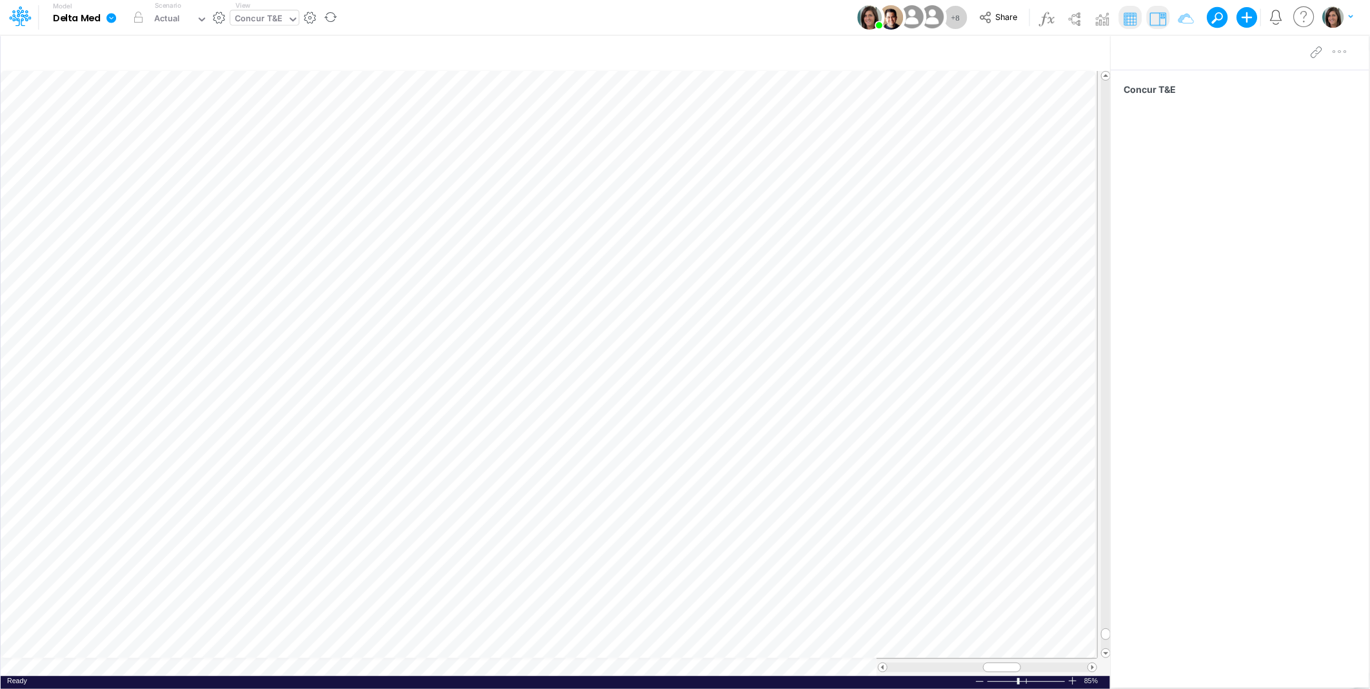
drag, startPoint x: 747, startPoint y: 23, endPoint x: 471, endPoint y: 13, distance: 276.1
click at [745, 23] on div "Model Delta Med Edit model settings Duplicate Import QuickBooks QuickBooks Onli…" at bounding box center [684, 17] width 1233 height 35
click at [108, 19] on icon at bounding box center [111, 18] width 10 height 10
drag, startPoint x: 182, startPoint y: 90, endPoint x: 261, endPoint y: 97, distance: 79.6
click at [182, 90] on button "Import" at bounding box center [176, 91] width 138 height 21
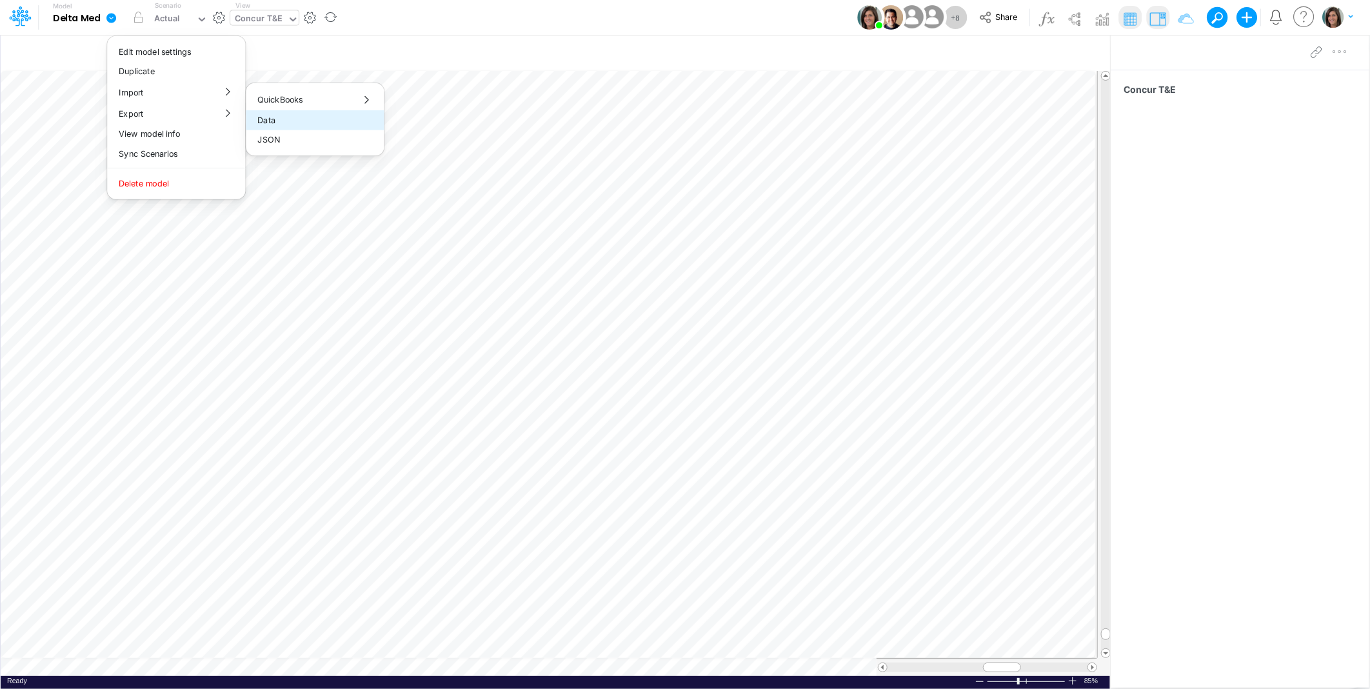
click at [282, 121] on button "Data" at bounding box center [315, 120] width 138 height 20
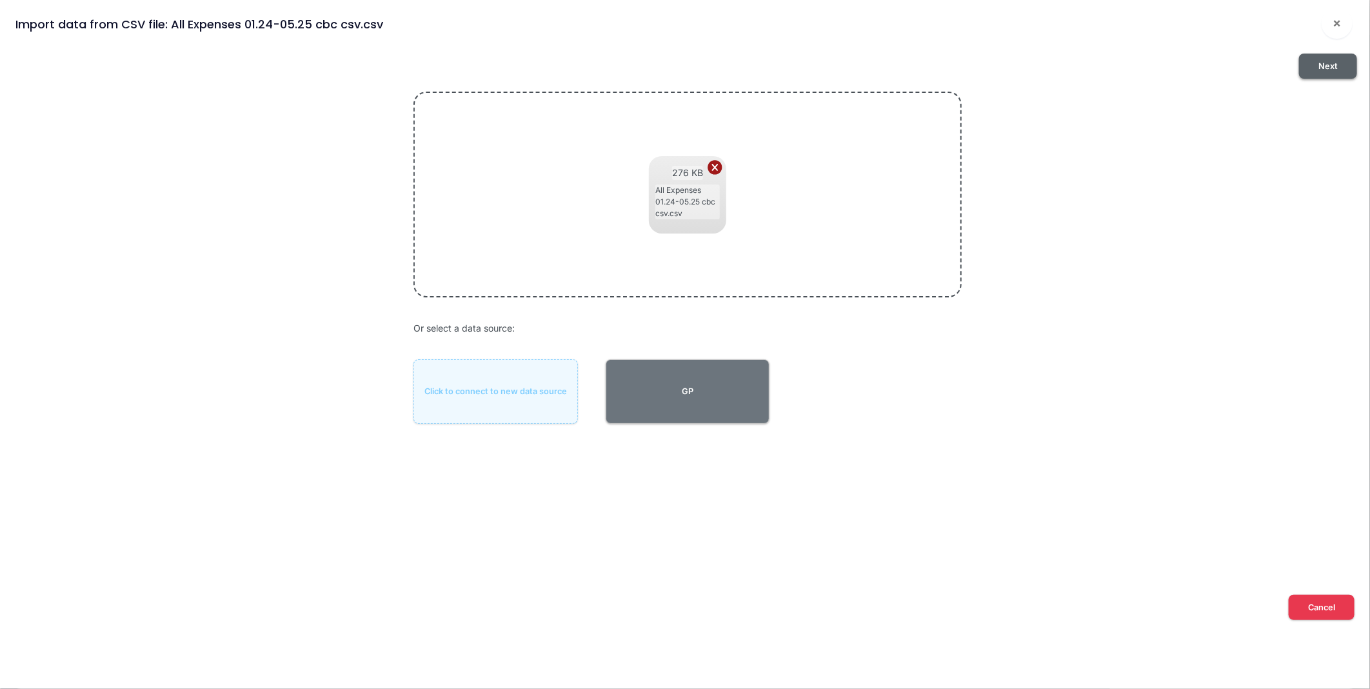
click at [1325, 68] on button "Next" at bounding box center [1328, 66] width 58 height 25
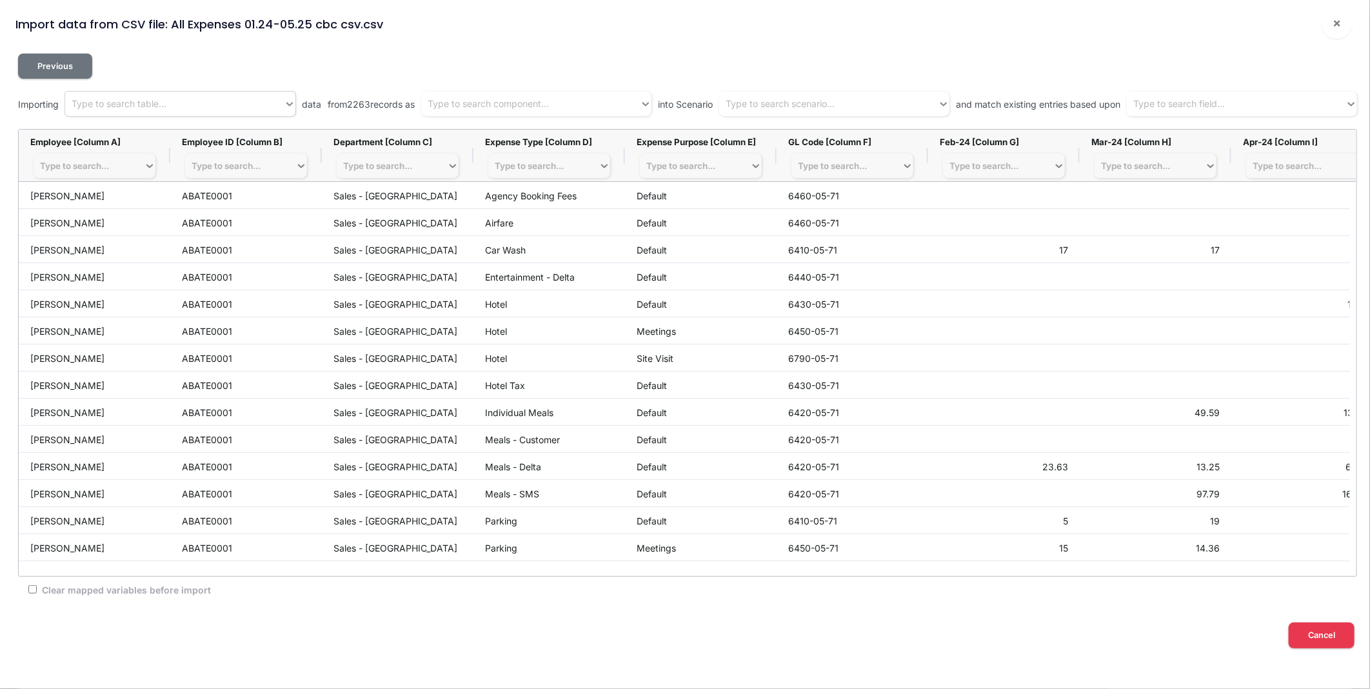
click at [217, 99] on div "Type to search table..." at bounding box center [174, 103] width 219 height 21
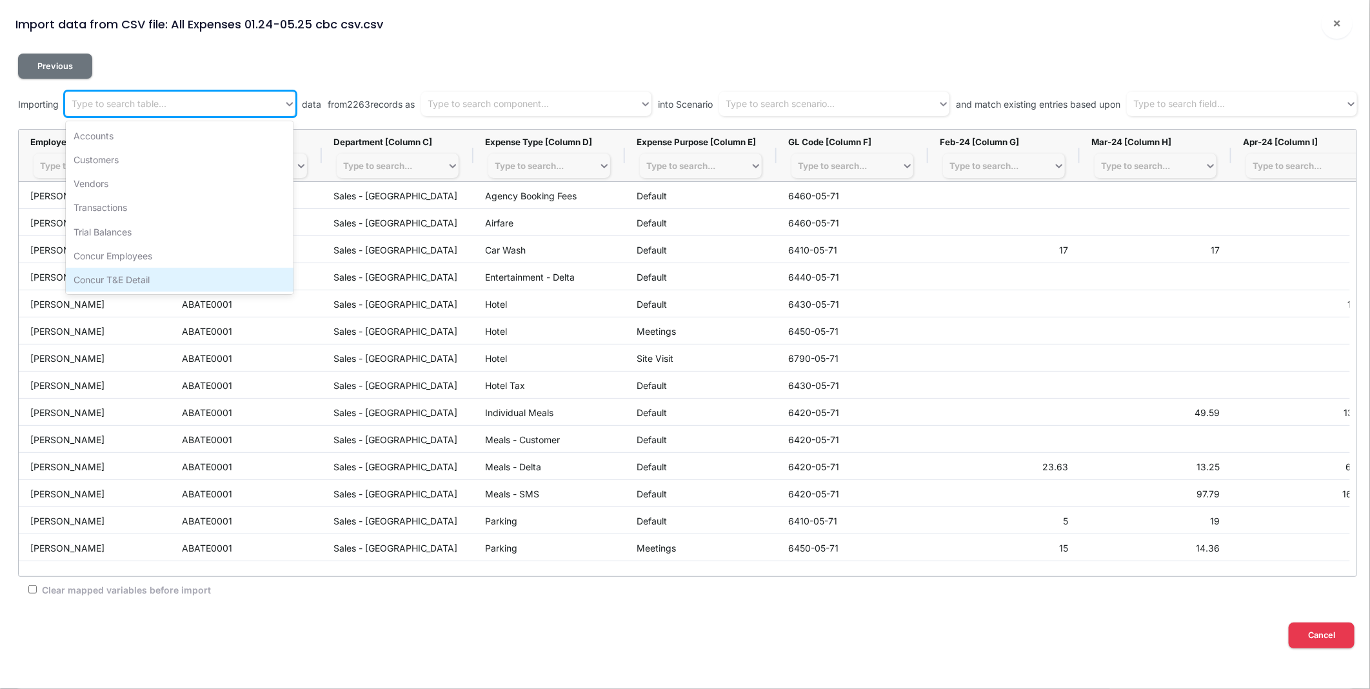
click at [128, 280] on div "Concur T&E Detail" at bounding box center [180, 280] width 228 height 24
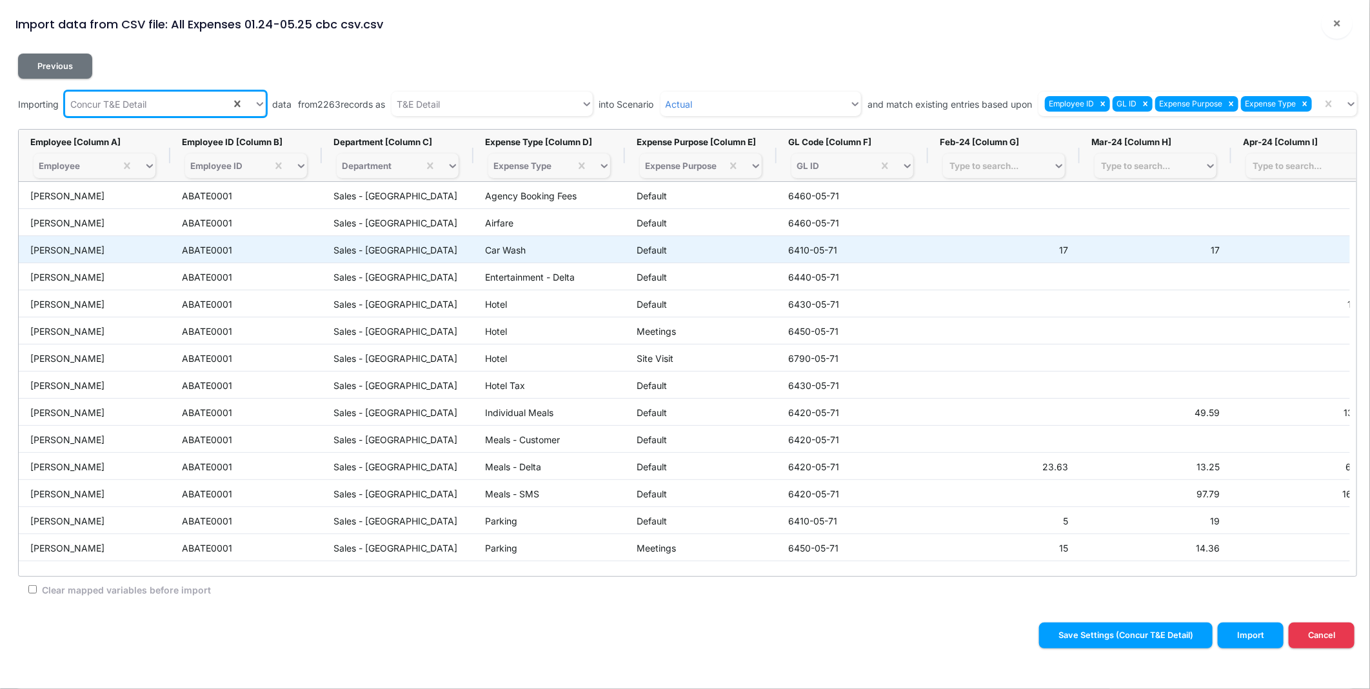
scroll to position [0, 49]
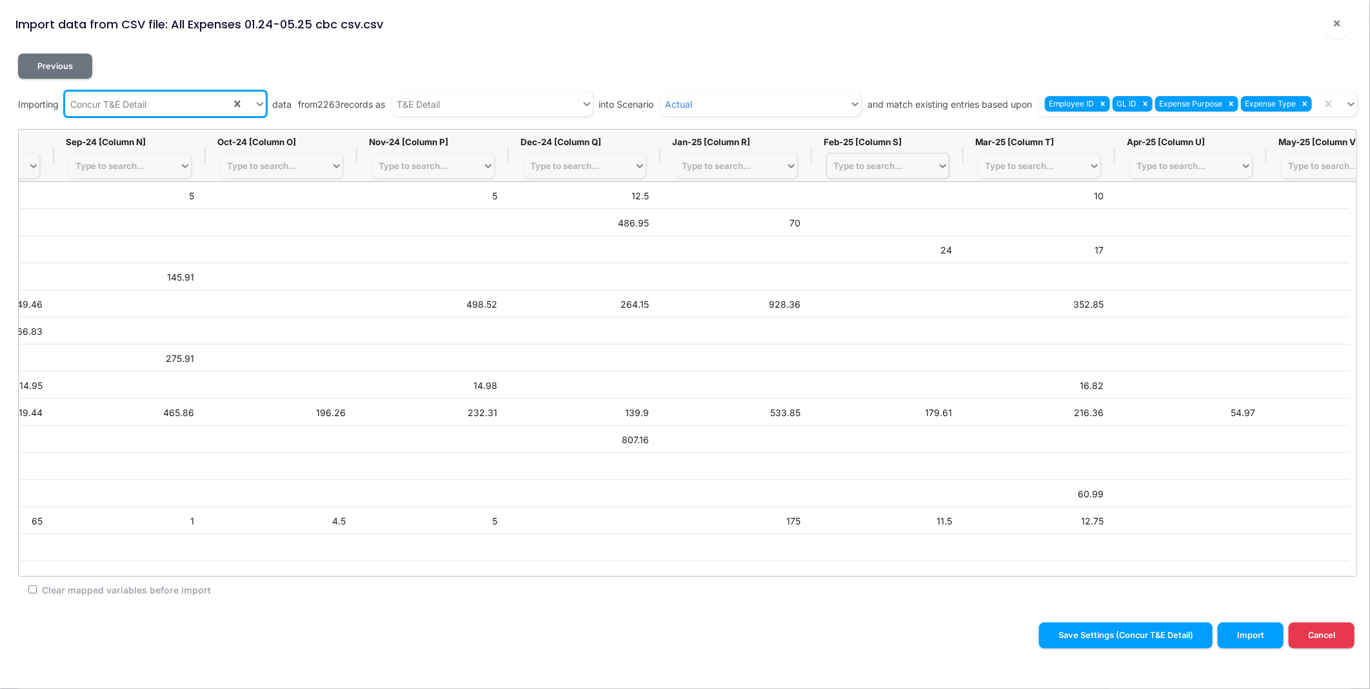
click at [902, 170] on div "Type to search..." at bounding box center [867, 166] width 69 height 10
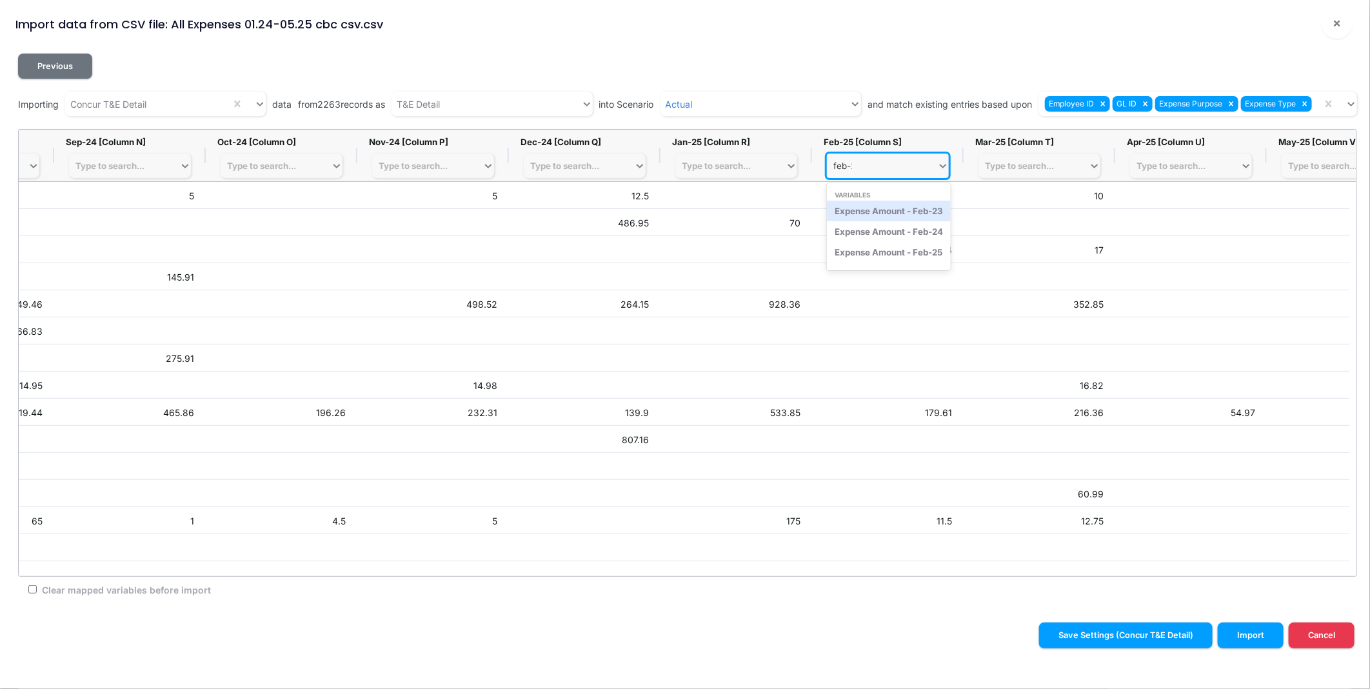
type input "feb-25"
click at [917, 217] on div "Expense Amount - Feb-25" at bounding box center [888, 211] width 123 height 21
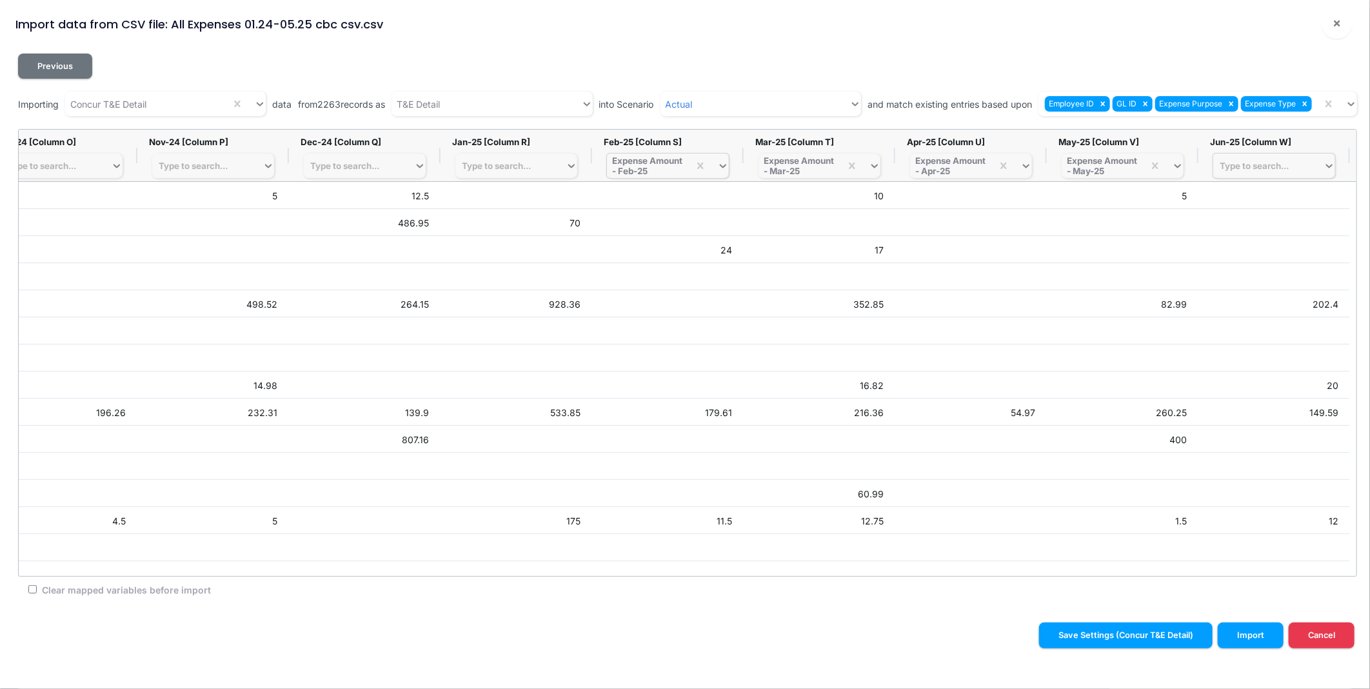
click at [34, 588] on input "Clear mapped variables before import" at bounding box center [32, 589] width 8 height 8
checkbox input "true"
click at [1263, 635] on button "Import" at bounding box center [1250, 634] width 66 height 25
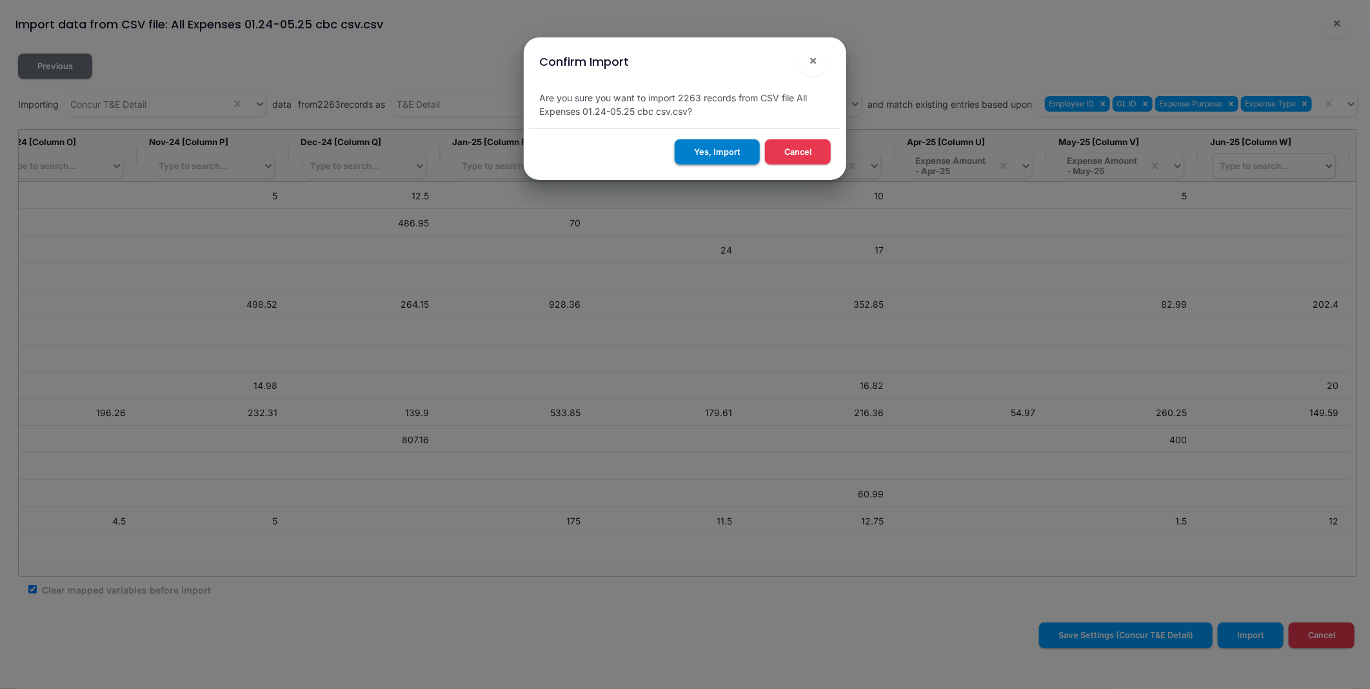
click at [717, 155] on button "Yes, Import" at bounding box center [716, 151] width 85 height 25
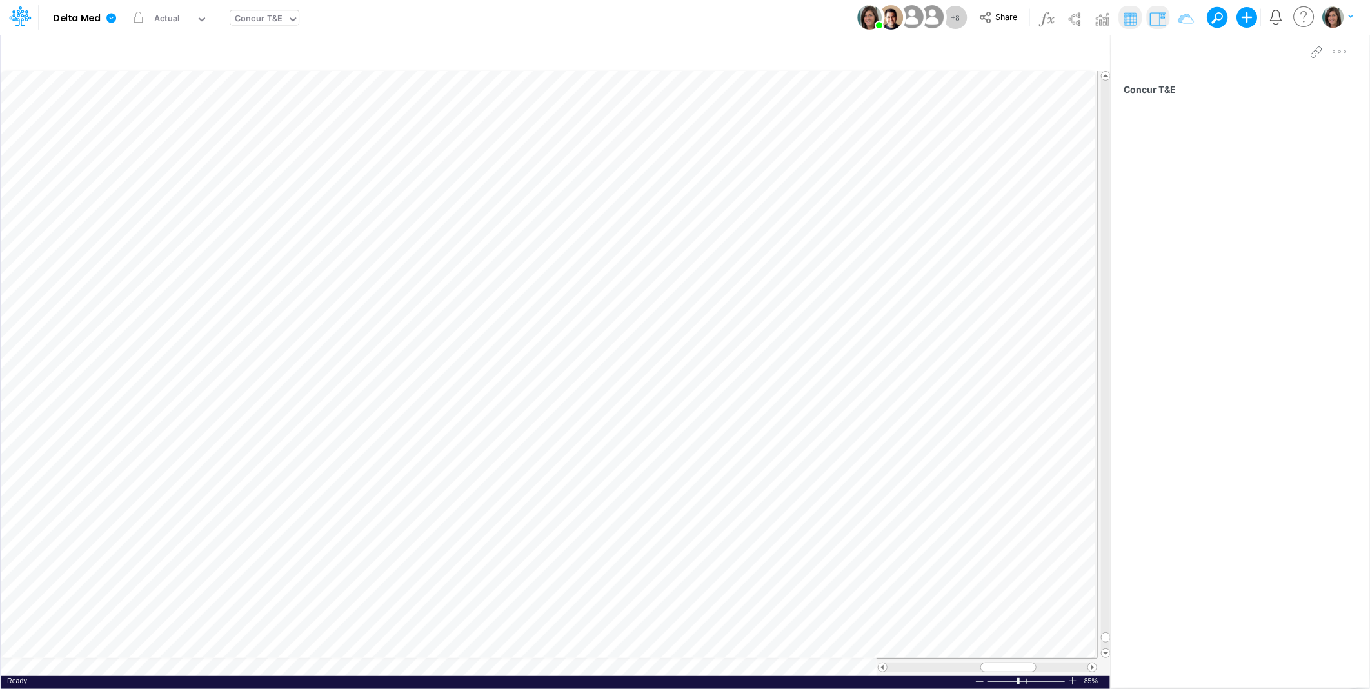
scroll to position [0, 1]
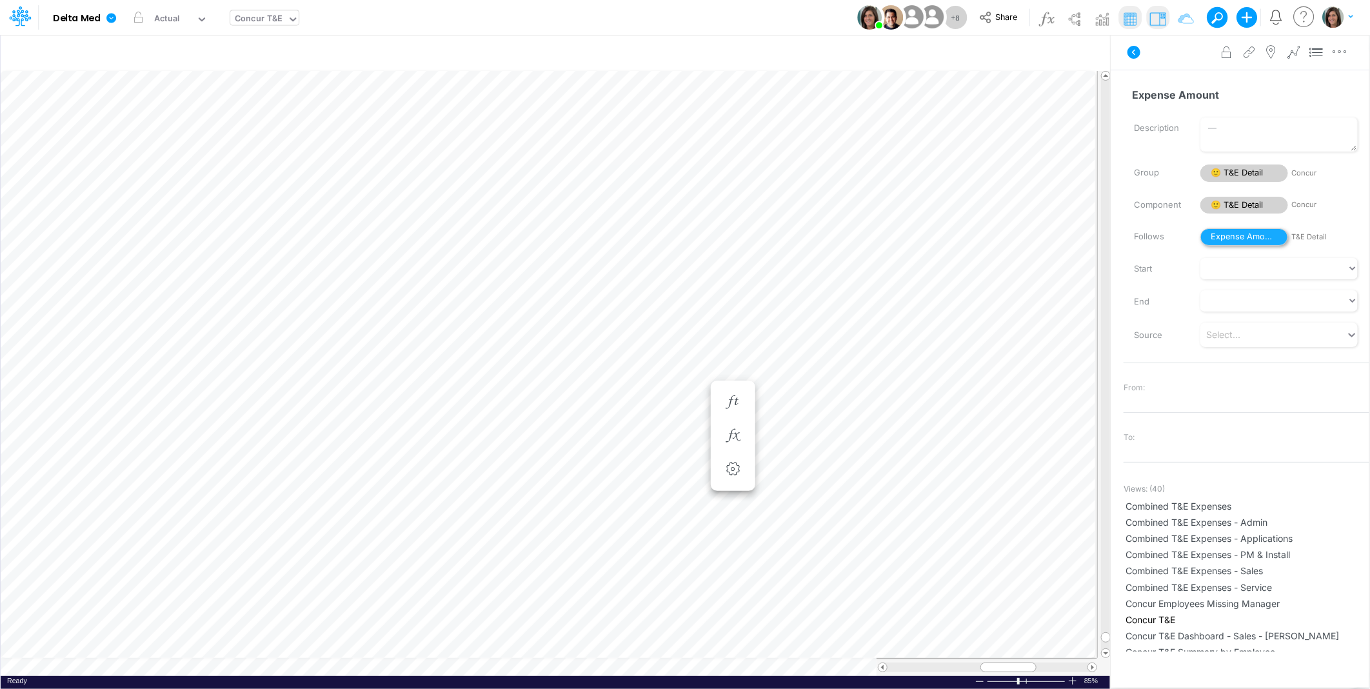
click at [1224, 233] on span "Expense Amount" at bounding box center [1244, 236] width 88 height 17
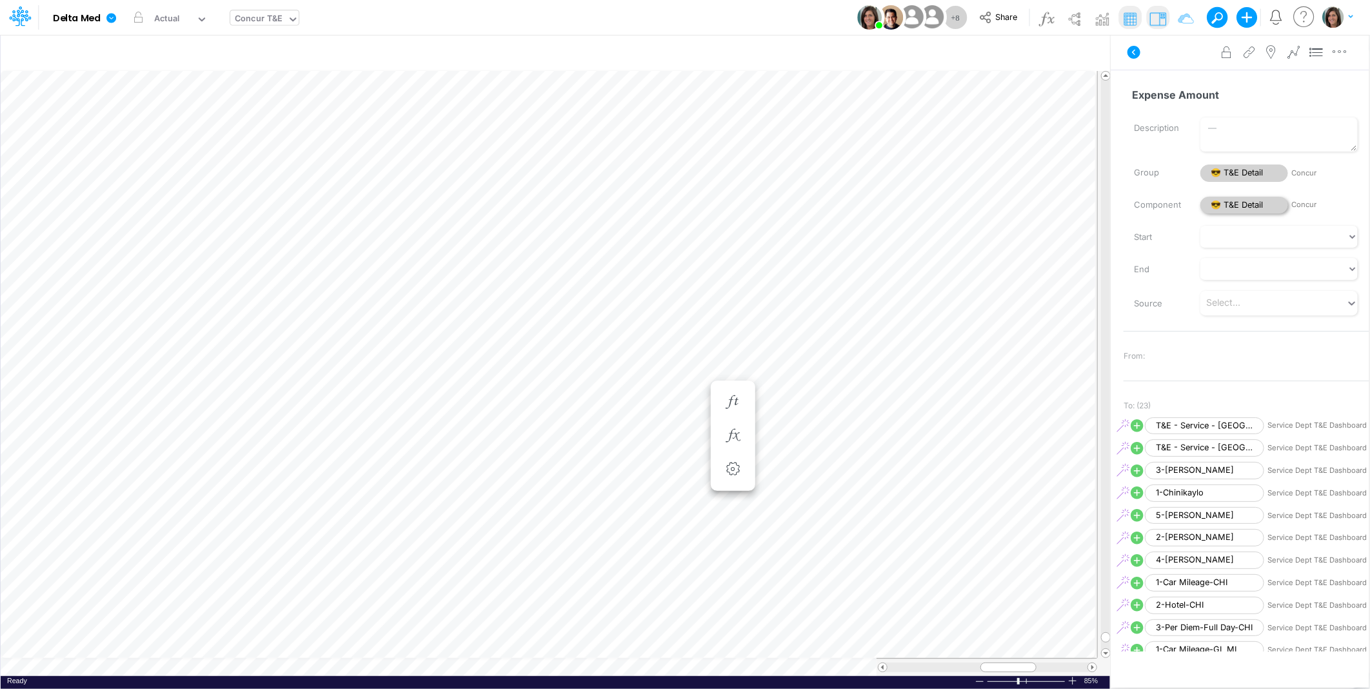
click at [1232, 206] on span "😎 T&E Detail" at bounding box center [1244, 205] width 88 height 17
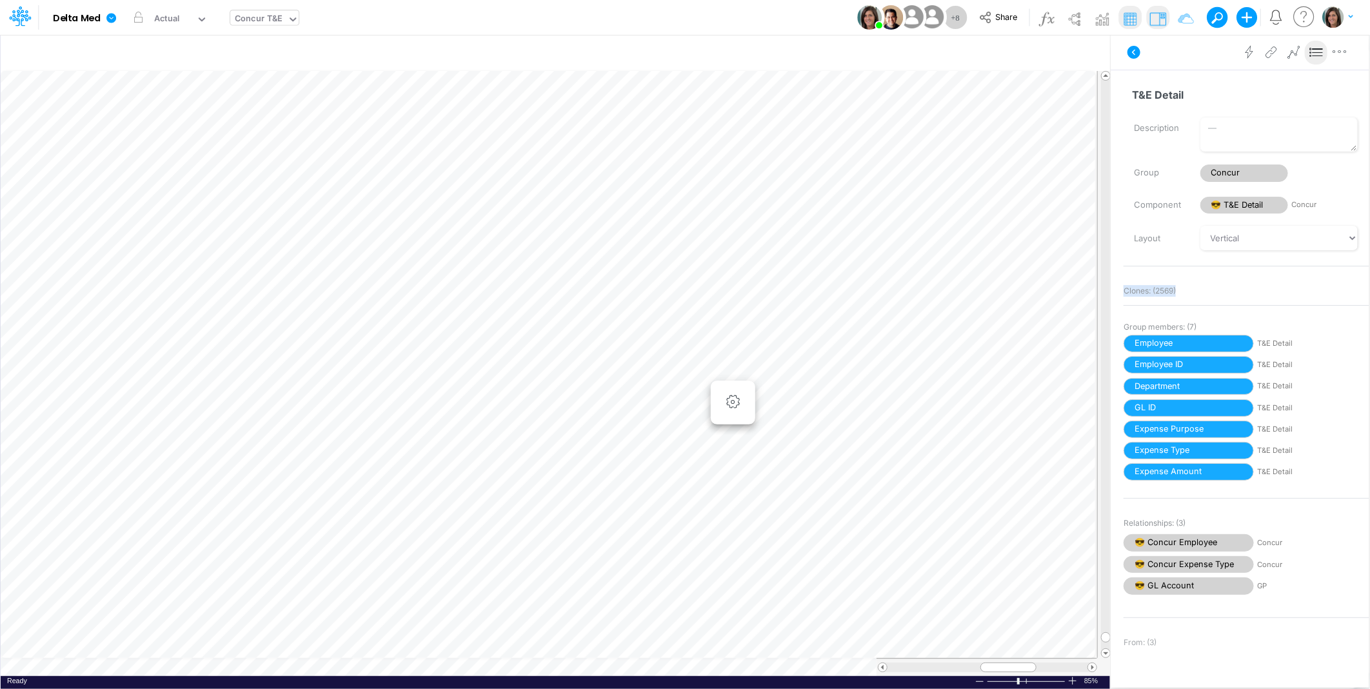
drag, startPoint x: 1123, startPoint y: 291, endPoint x: 1183, endPoint y: 290, distance: 60.6
click at [1183, 290] on div "Clones: ( 2569 )" at bounding box center [1246, 291] width 246 height 18
drag, startPoint x: 1183, startPoint y: 290, endPoint x: 1150, endPoint y: 289, distance: 32.9
copy span "Clones: ( 2569 )"
click at [1132, 50] on icon at bounding box center [1133, 52] width 13 height 13
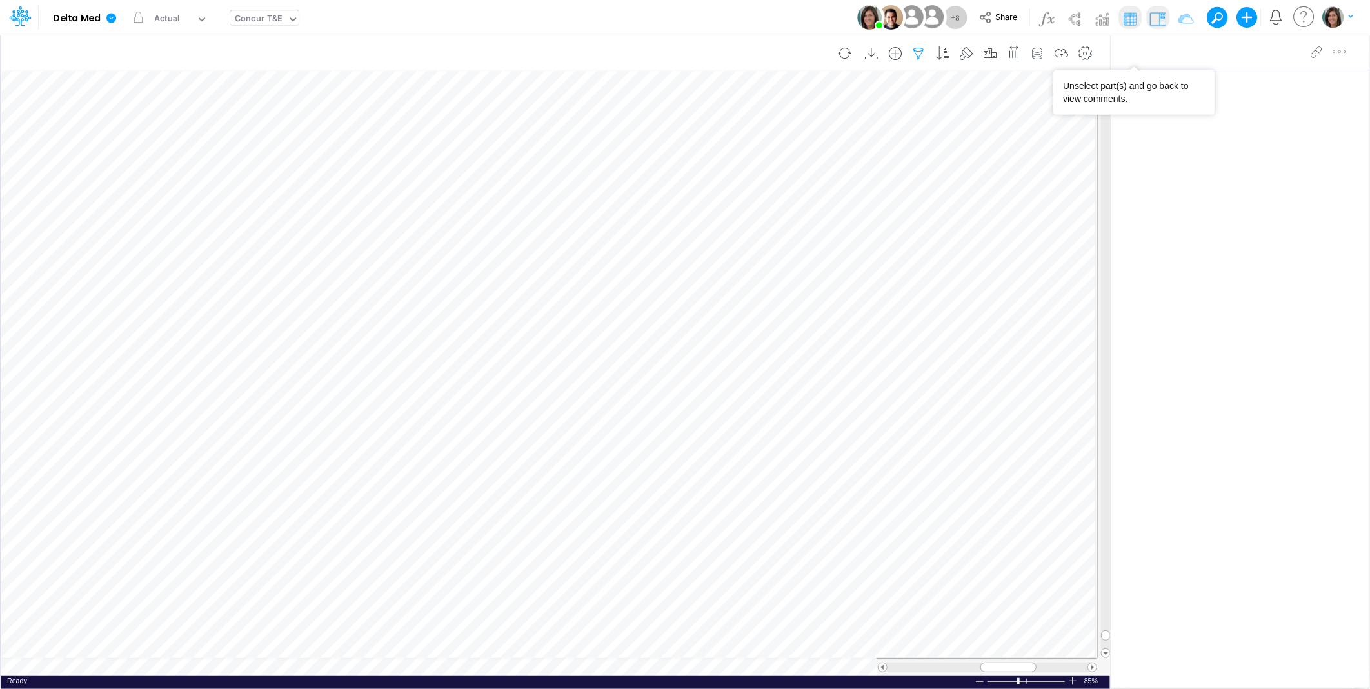
click at [916, 52] on icon "button" at bounding box center [918, 54] width 19 height 14
select select "notEqual"
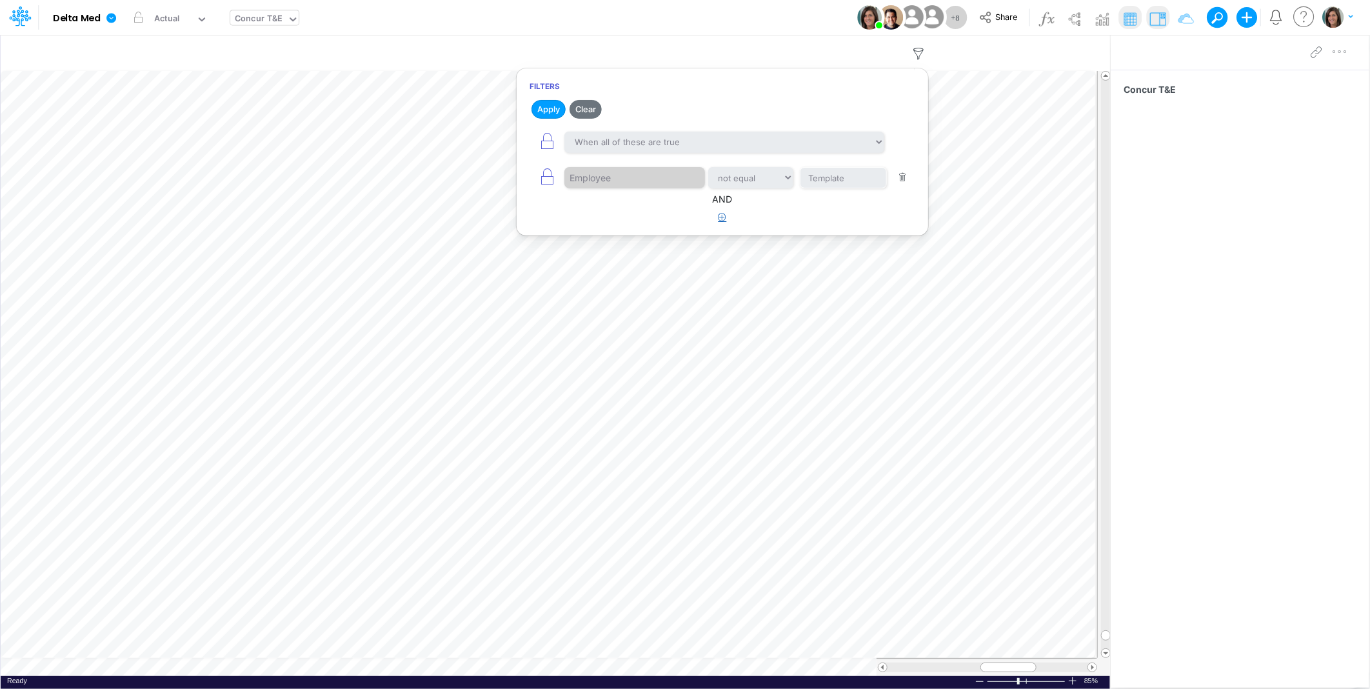
click at [720, 223] on button "button" at bounding box center [722, 217] width 25 height 21
click at [621, 261] on div at bounding box center [625, 258] width 123 height 22
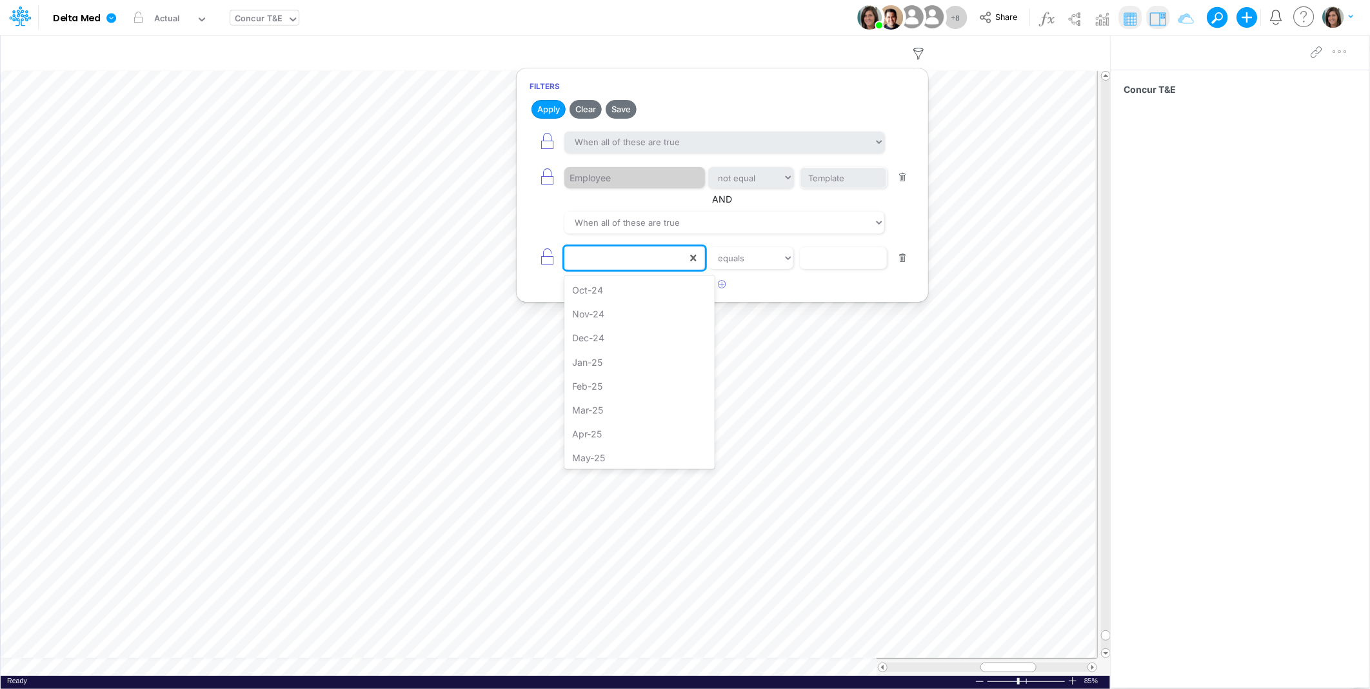
scroll to position [816, 0]
click at [614, 455] on div "Total" at bounding box center [639, 456] width 150 height 24
click at [829, 189] on input "text" at bounding box center [843, 178] width 87 height 22
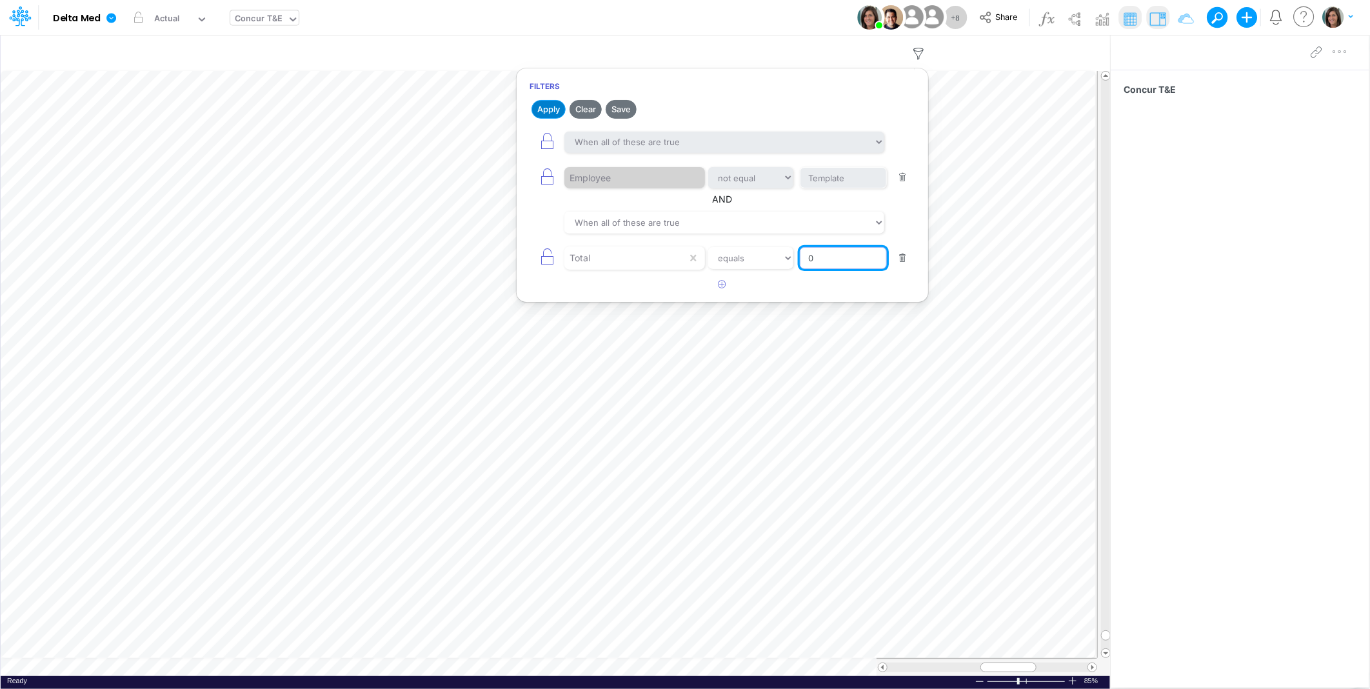
type input "0"
click at [555, 107] on button "Apply" at bounding box center [548, 109] width 34 height 19
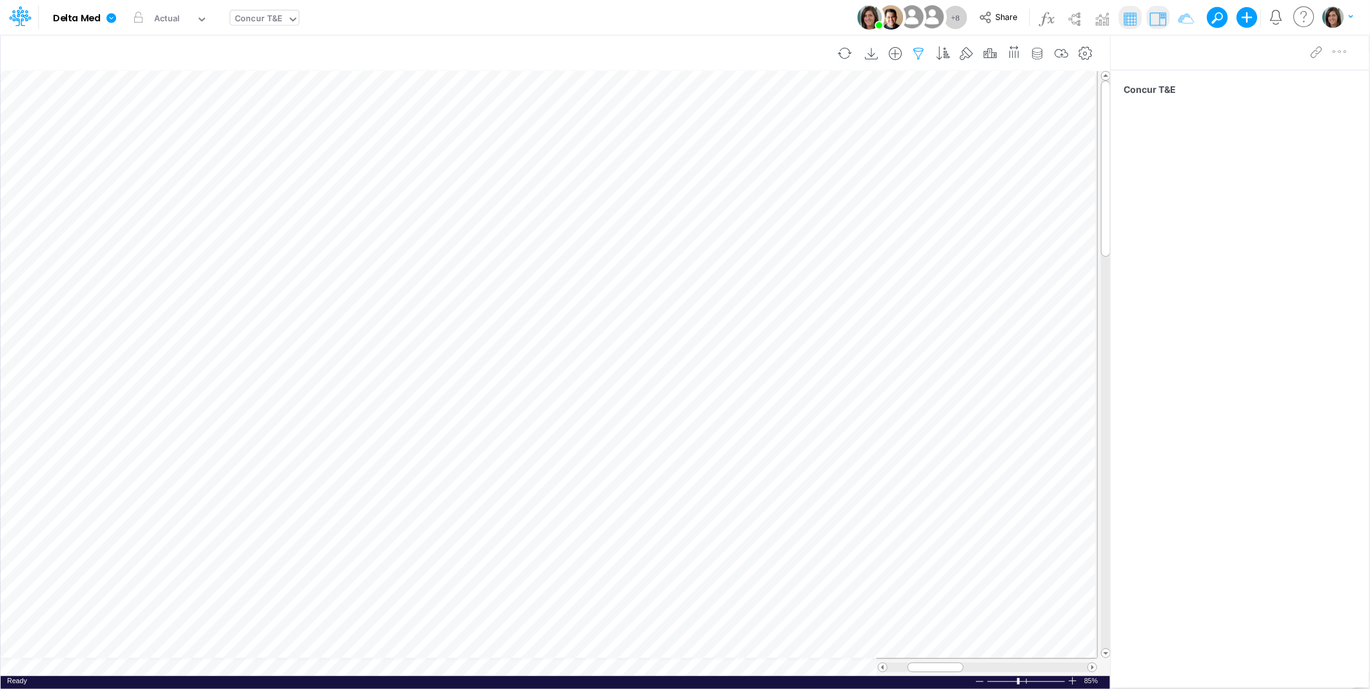
click at [918, 56] on icon "button" at bounding box center [918, 54] width 19 height 14
select select "notEqual"
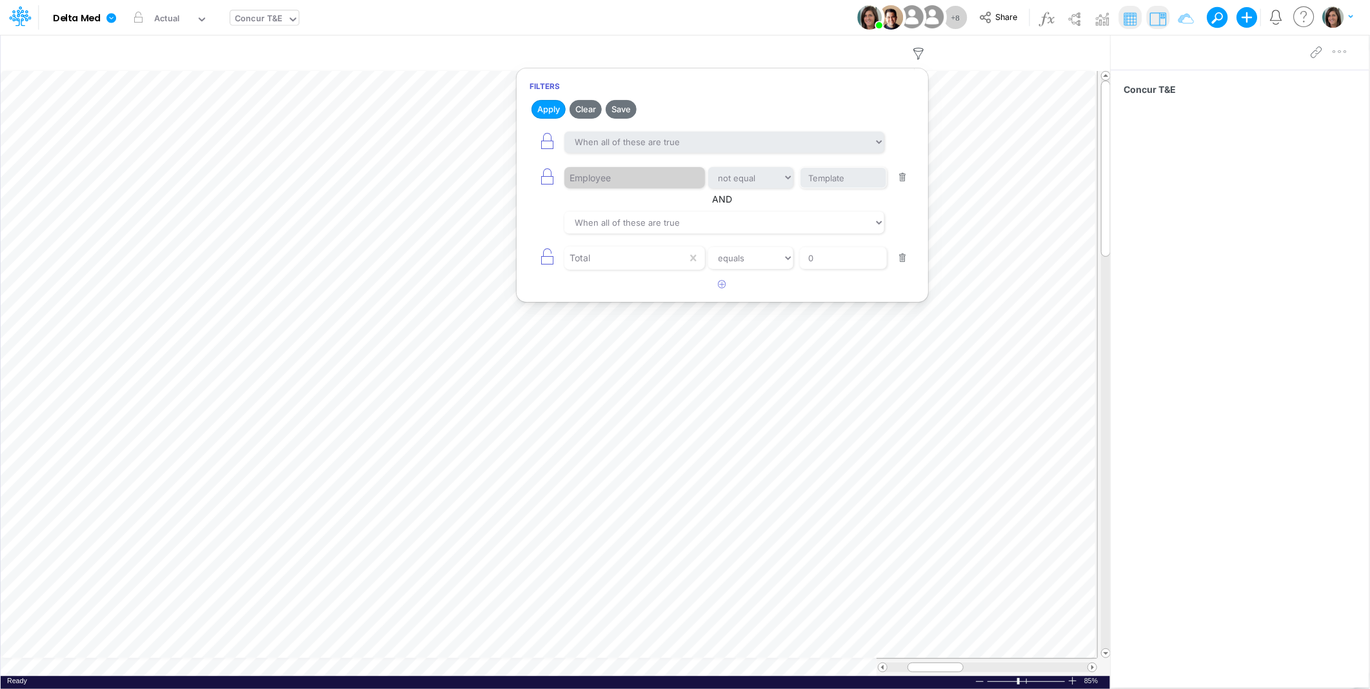
click at [734, 10] on div "Model Delta Med Edit model settings Duplicate Import QuickBooks QuickBooks Onli…" at bounding box center [684, 17] width 1233 height 35
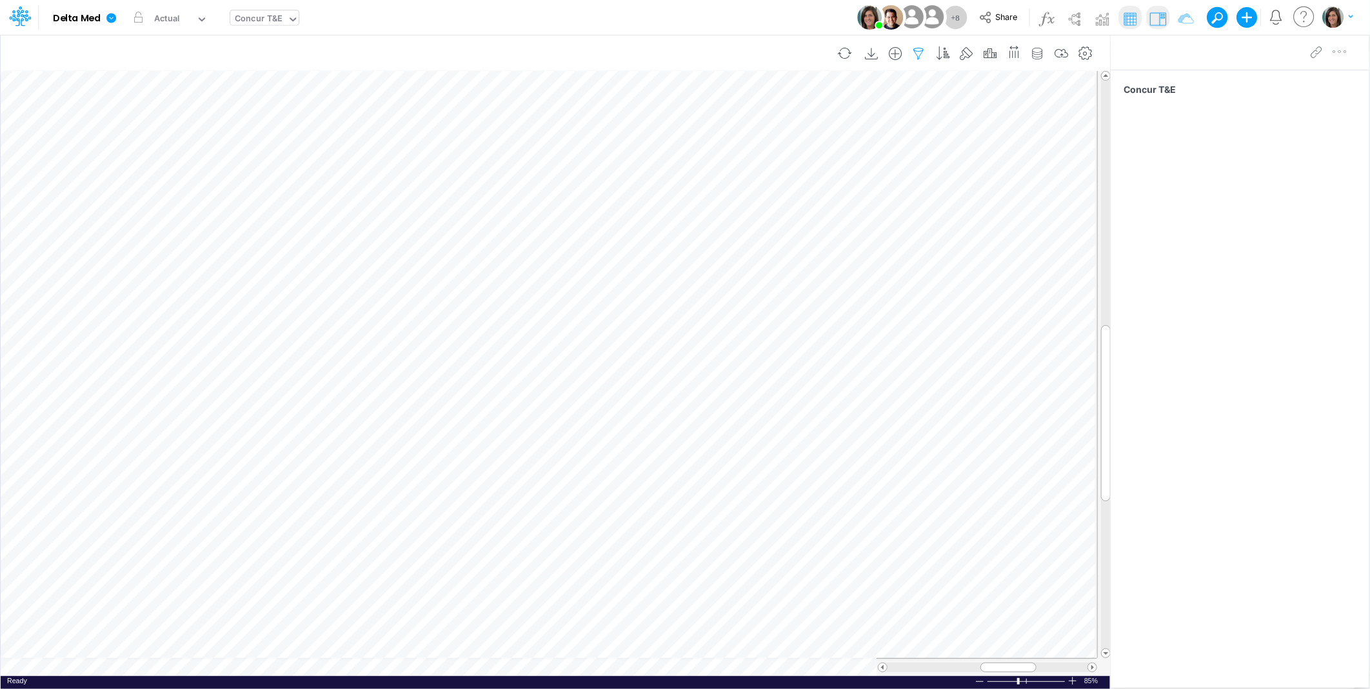
click at [921, 48] on icon "button" at bounding box center [918, 54] width 19 height 14
select select "notEqual"
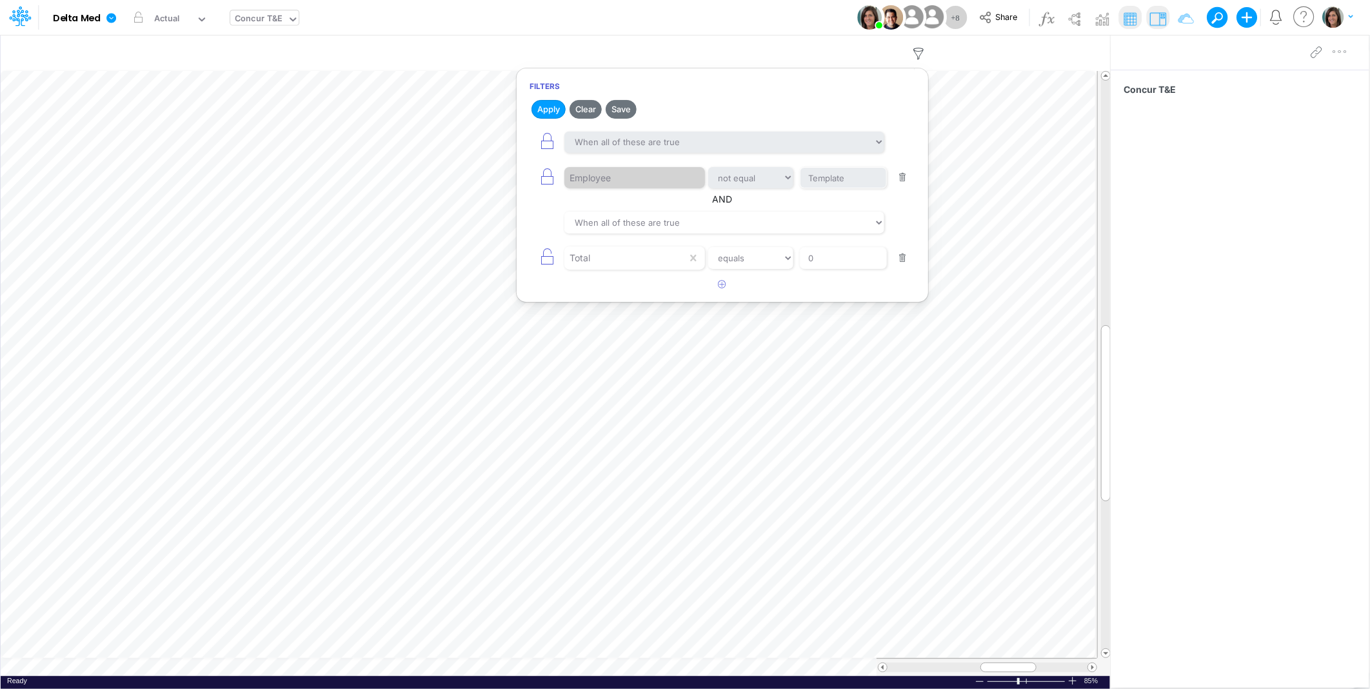
click at [903, 259] on button "button" at bounding box center [902, 258] width 25 height 17
drag, startPoint x: 546, startPoint y: 107, endPoint x: 730, endPoint y: 98, distance: 184.6
click at [546, 107] on button "Apply" at bounding box center [548, 109] width 34 height 19
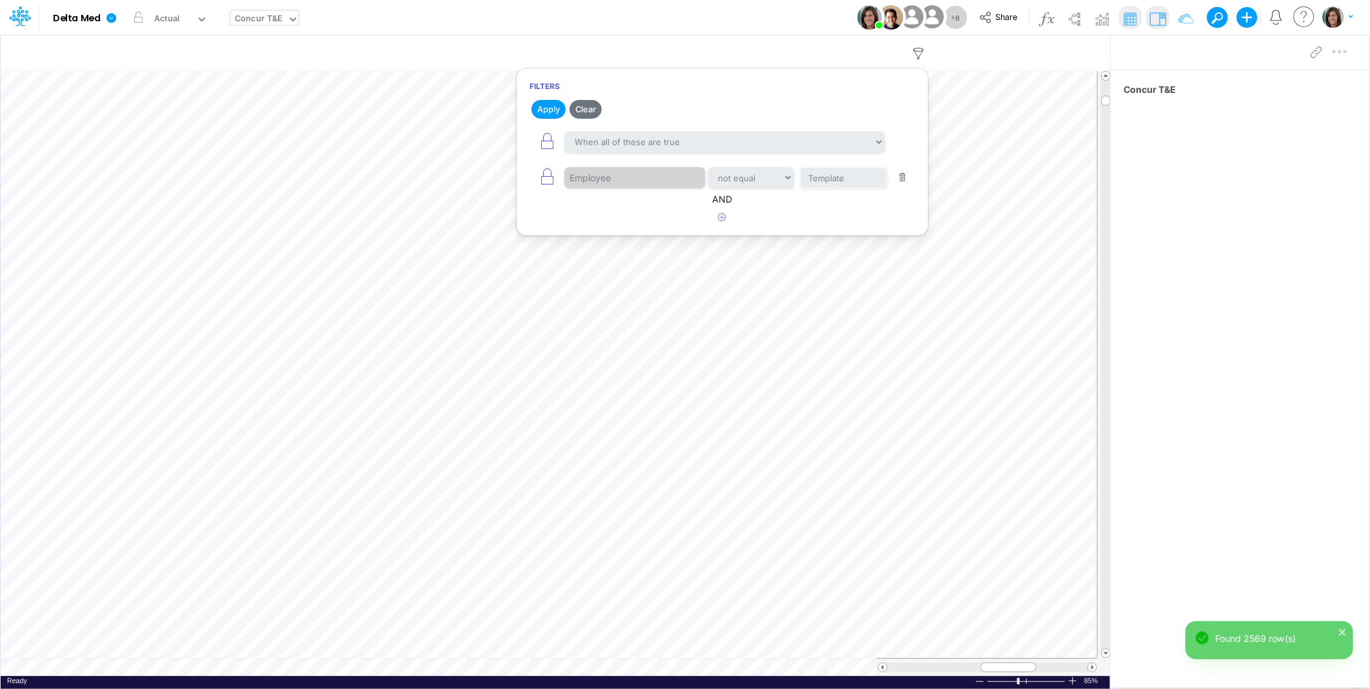
click at [711, 10] on div "Model Delta Med Edit model settings Duplicate Import QuickBooks QuickBooks Onli…" at bounding box center [684, 17] width 1233 height 35
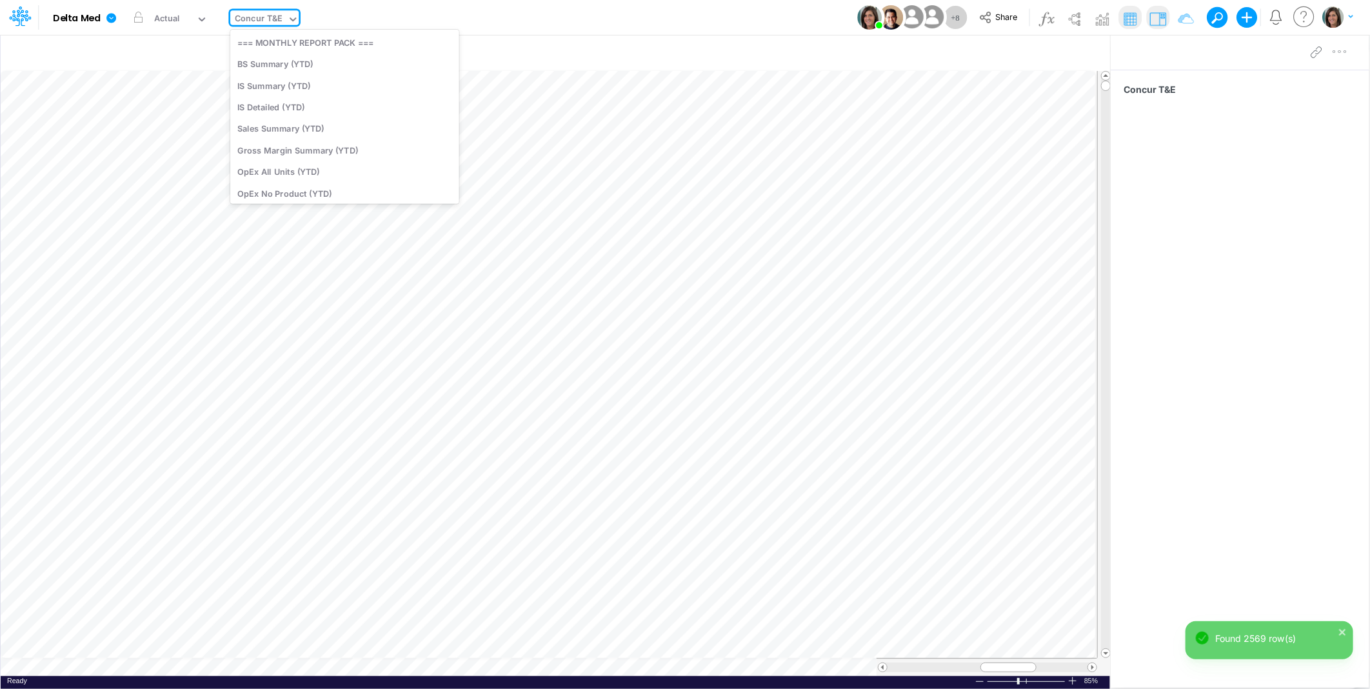
click at [253, 17] on div "Concur T&E" at bounding box center [259, 19] width 48 height 15
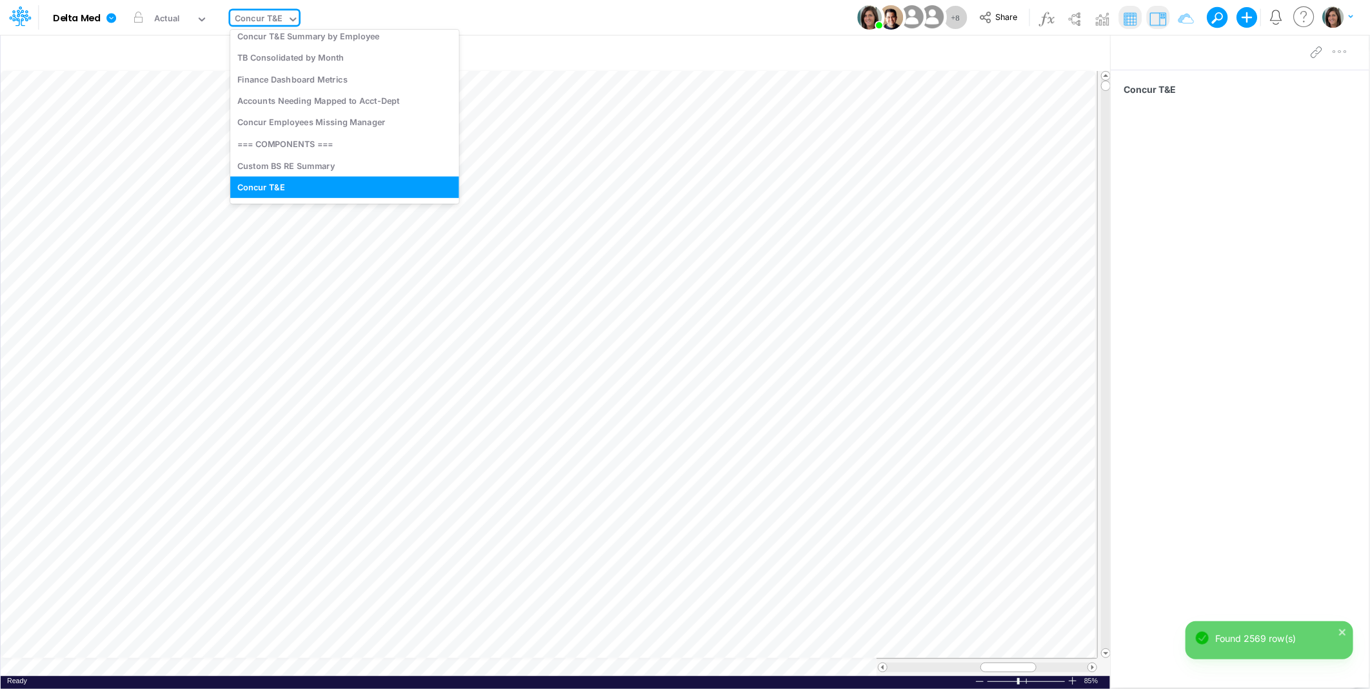
click at [403, 14] on div "Model Delta Med Edit model settings Duplicate Import QuickBooks QuickBooks Onli…" at bounding box center [684, 17] width 1233 height 35
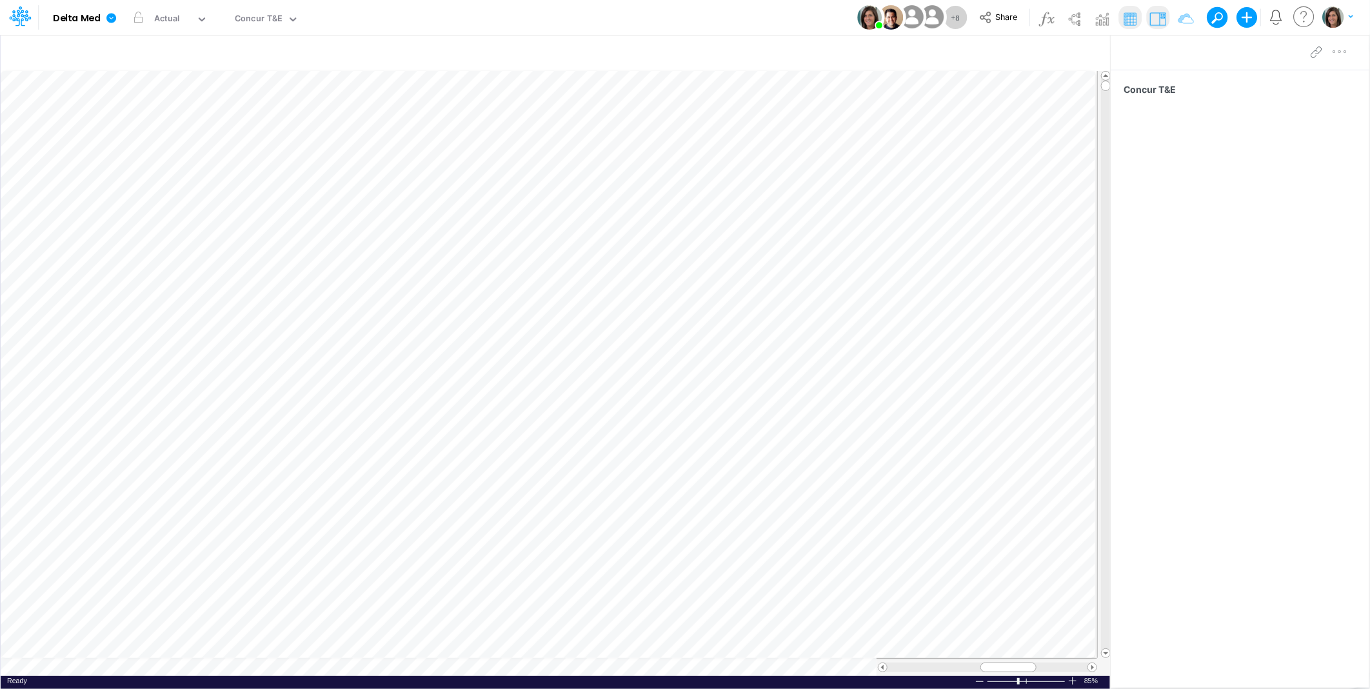
click at [493, 11] on div "Model Delta Med Edit model settings Duplicate Import QuickBooks QuickBooks Onli…" at bounding box center [684, 17] width 1233 height 35
click at [112, 22] on icon at bounding box center [111, 18] width 10 height 10
click at [141, 130] on button "View model info" at bounding box center [176, 134] width 138 height 20
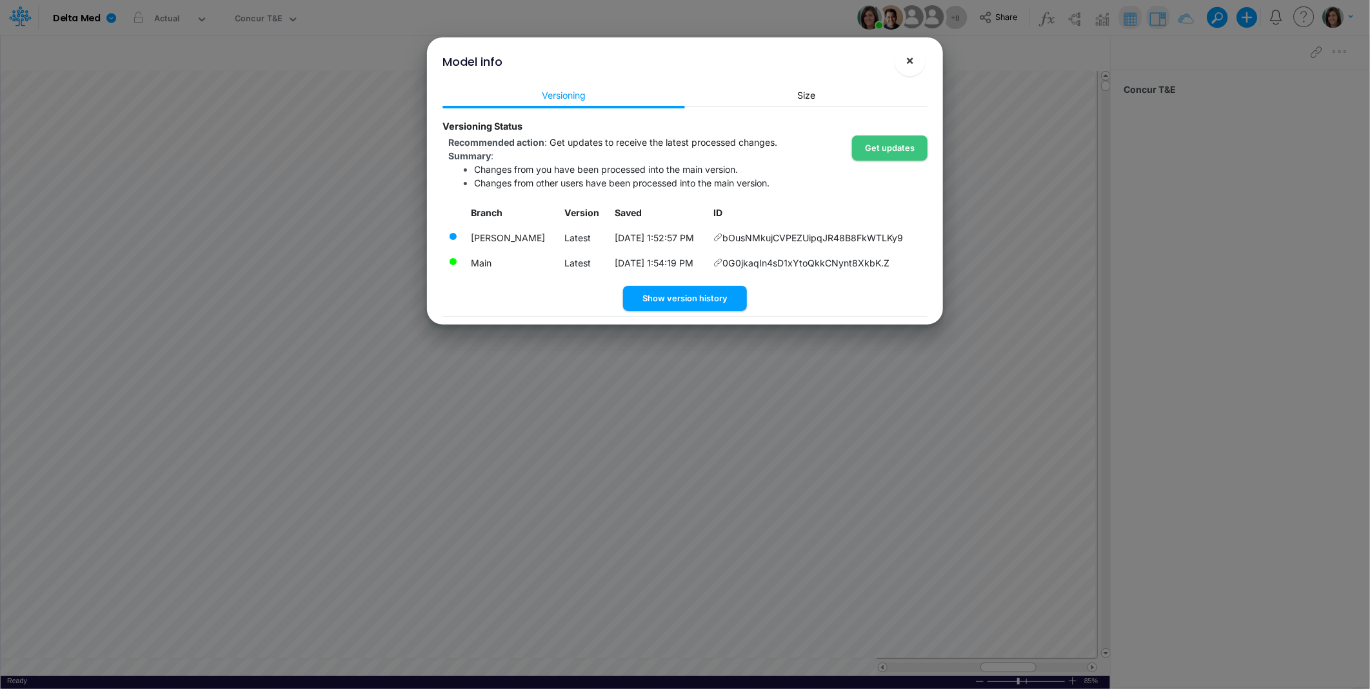
click at [910, 57] on span "×" at bounding box center [910, 59] width 8 height 15
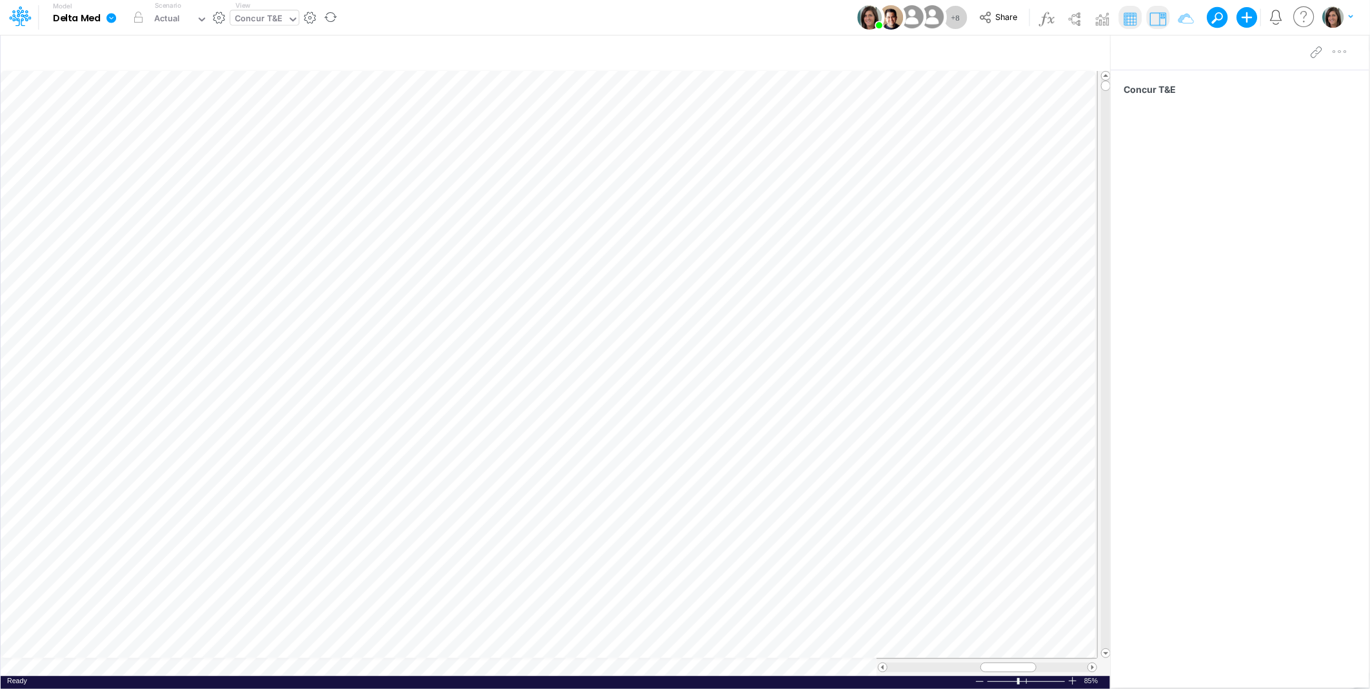
click at [260, 12] on div "Concur T&E" at bounding box center [259, 19] width 48 height 15
type input "das"
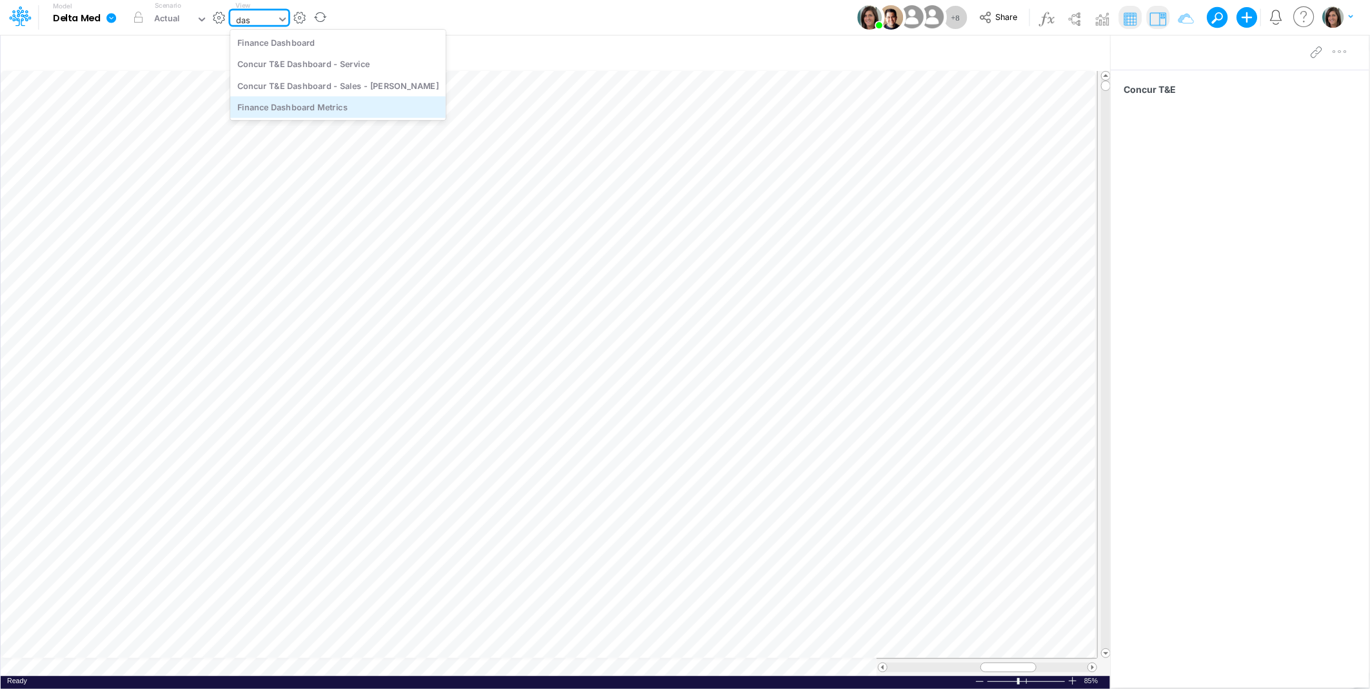
click at [329, 110] on div "Finance Dashboard Metrics" at bounding box center [337, 106] width 215 height 21
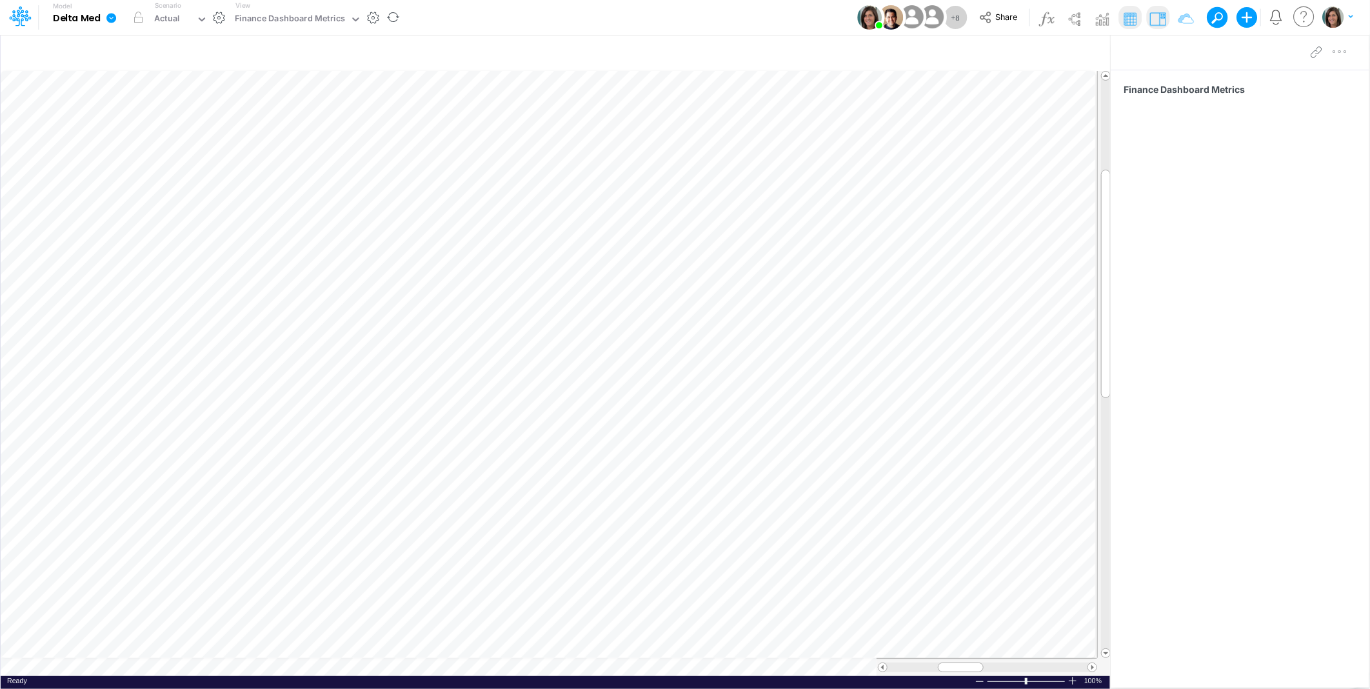
scroll to position [0, 1]
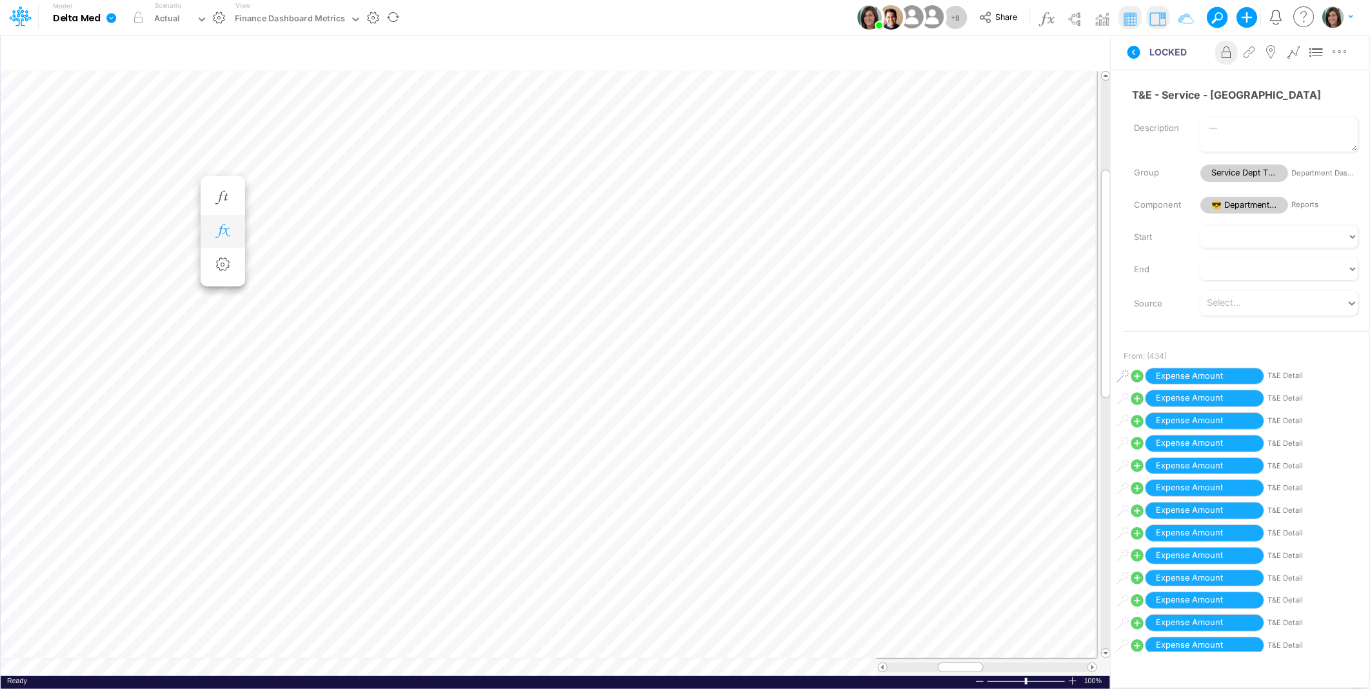
click at [228, 228] on icon "button" at bounding box center [222, 231] width 19 height 14
click at [411, 264] on icon at bounding box center [410, 266] width 19 height 14
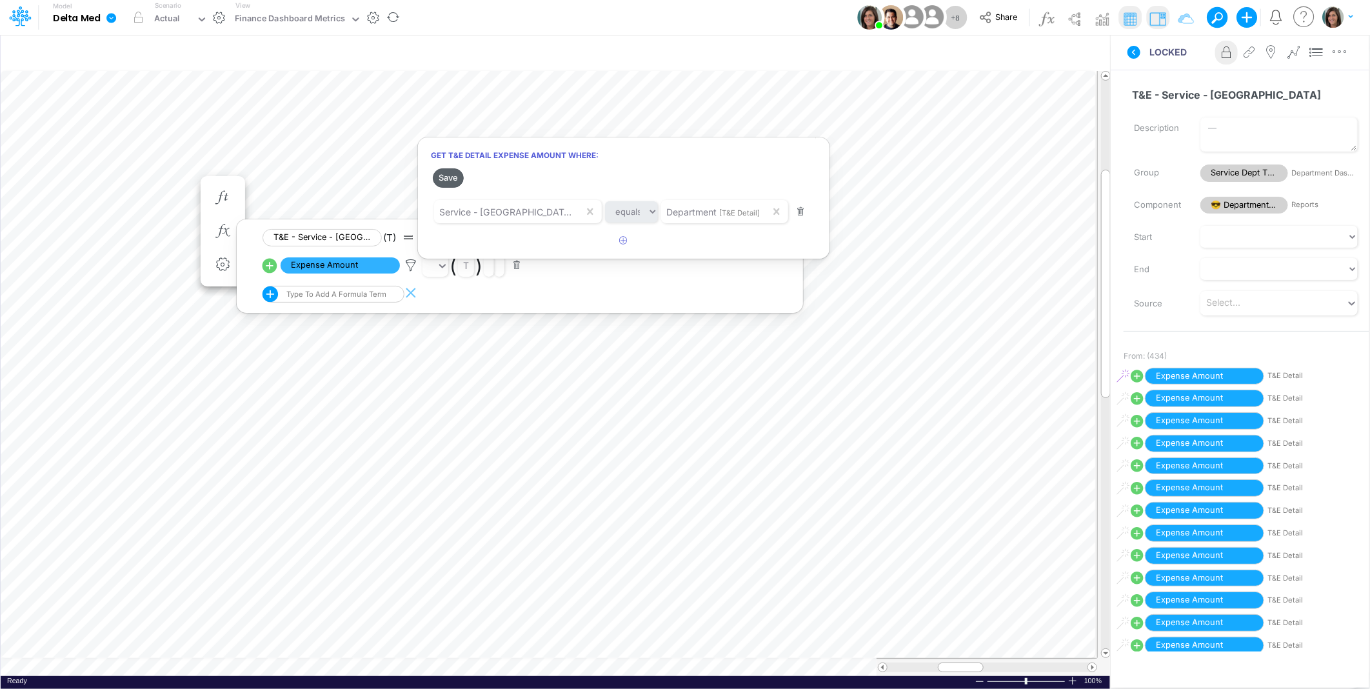
click at [453, 182] on button "Save" at bounding box center [448, 177] width 31 height 19
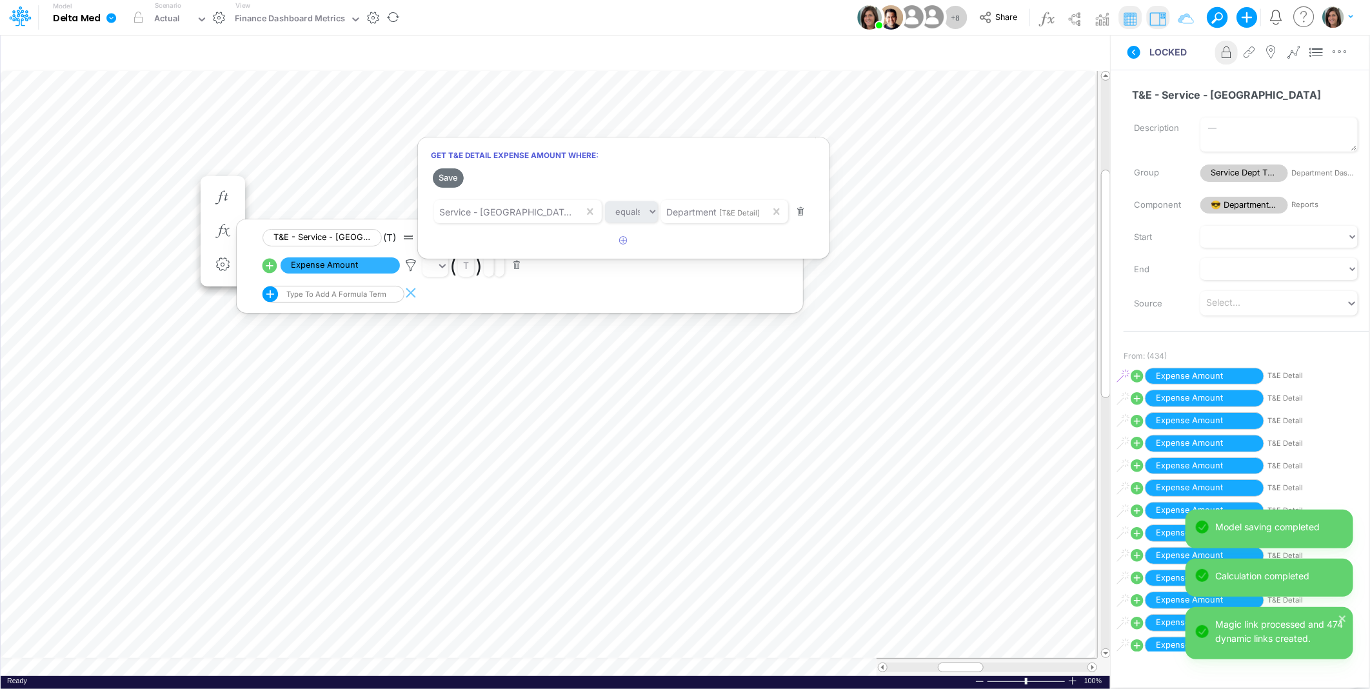
click at [157, 182] on div at bounding box center [685, 347] width 1370 height 682
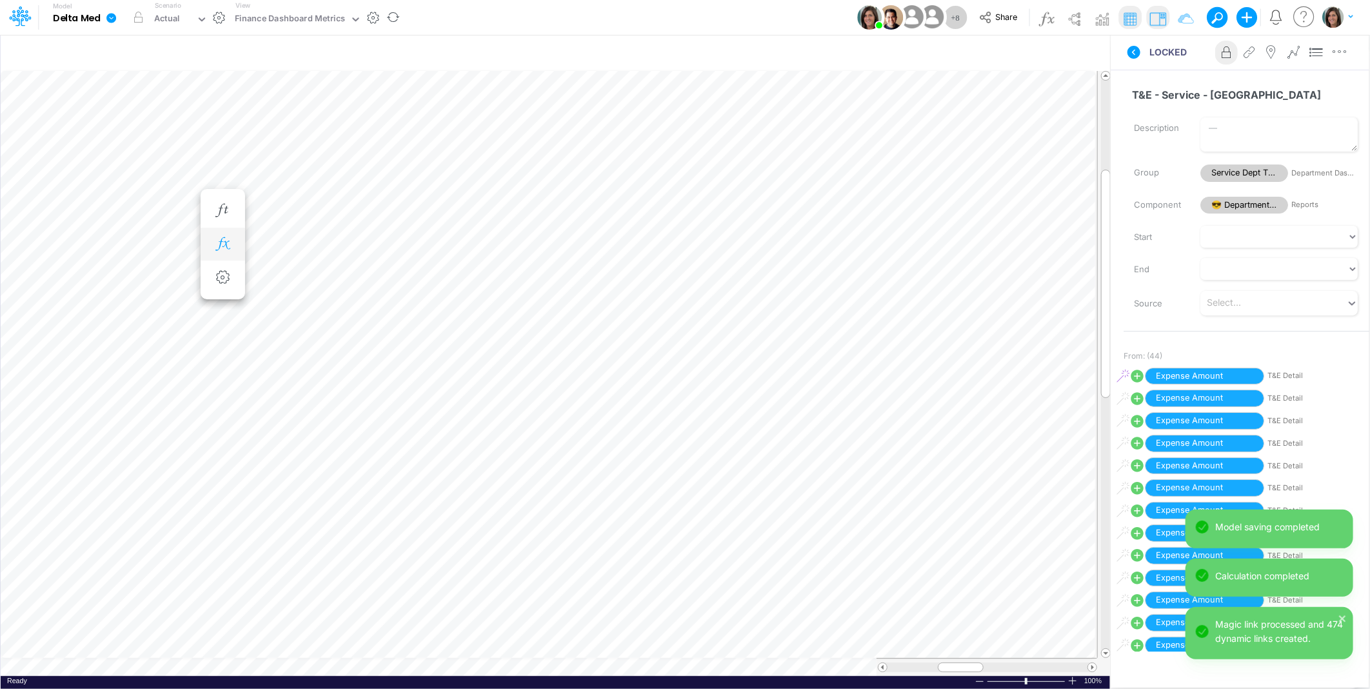
click at [221, 242] on icon "button" at bounding box center [222, 244] width 19 height 14
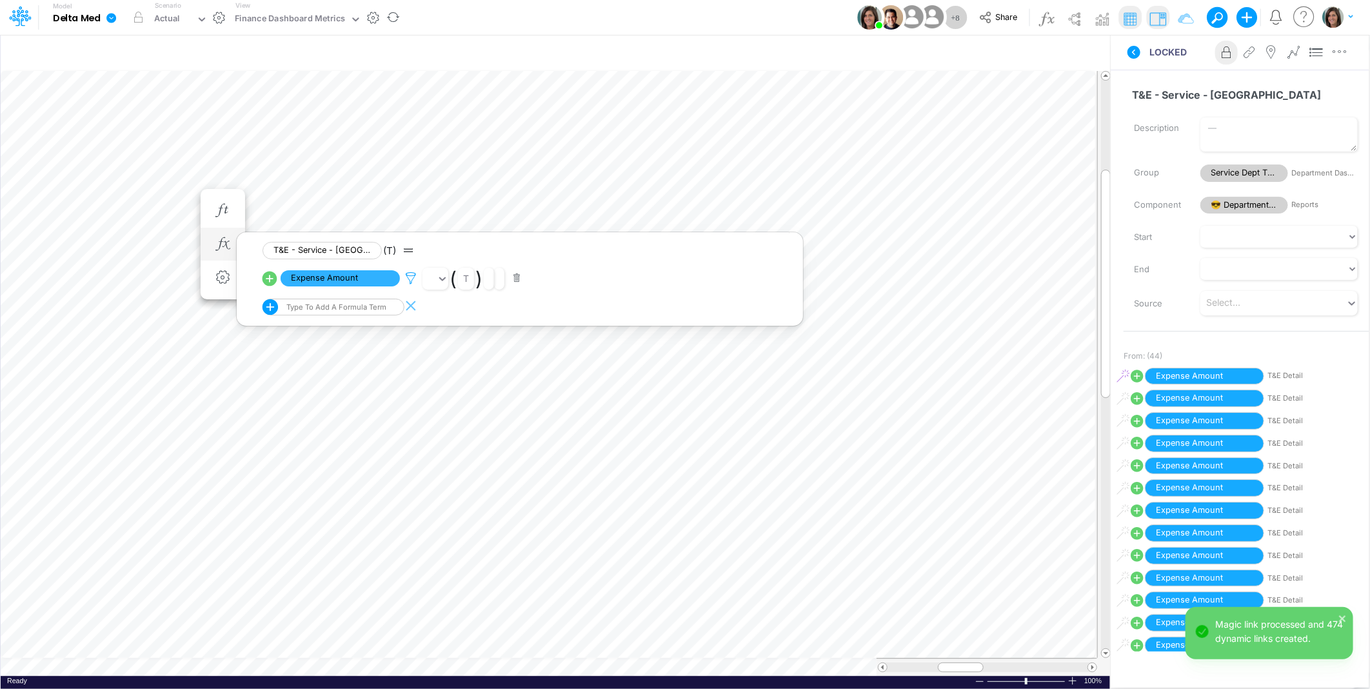
click at [411, 276] on icon at bounding box center [410, 278] width 19 height 14
click at [450, 190] on button "Save" at bounding box center [448, 190] width 31 height 19
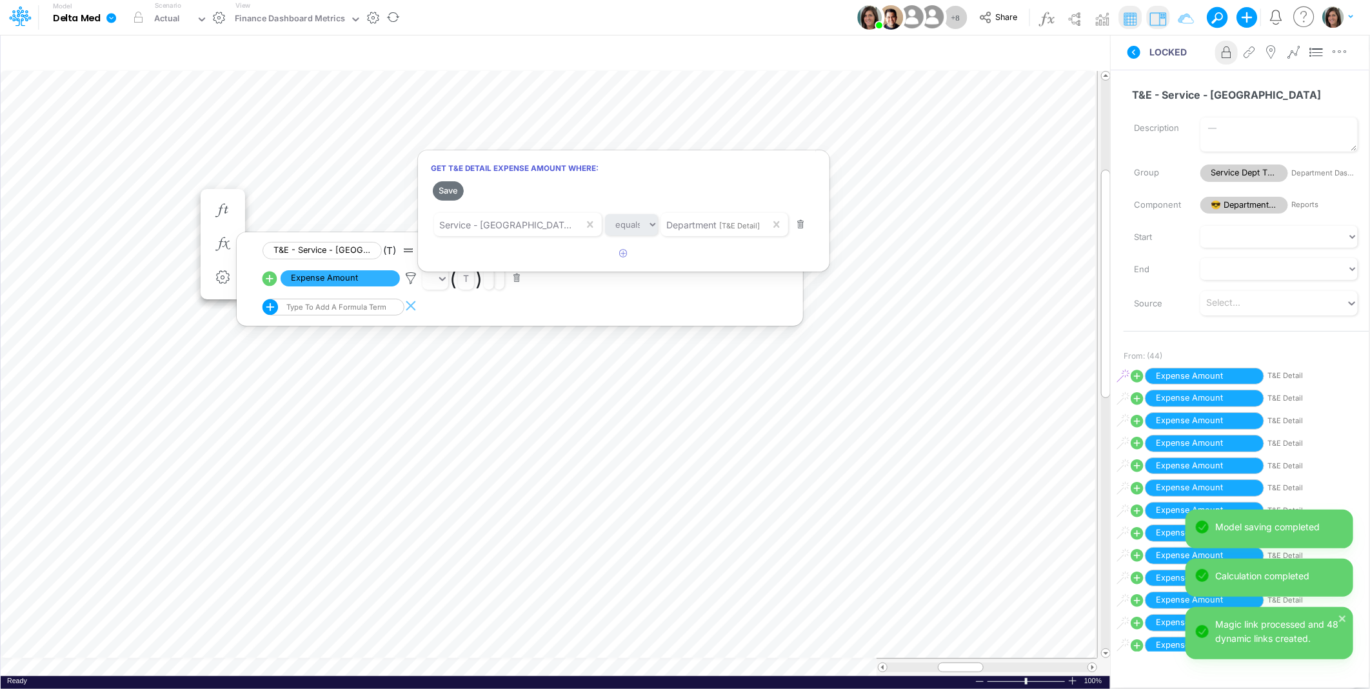
click at [84, 233] on div at bounding box center [685, 347] width 1370 height 682
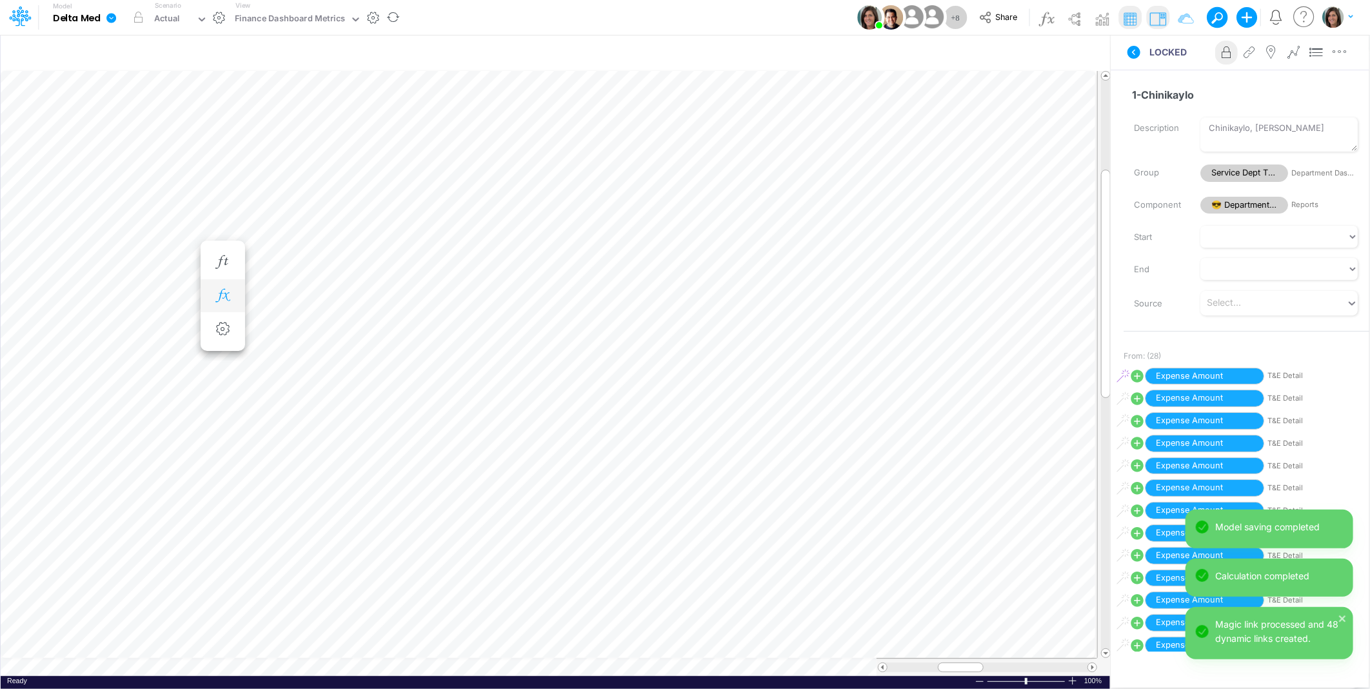
click at [224, 291] on icon "button" at bounding box center [222, 296] width 19 height 14
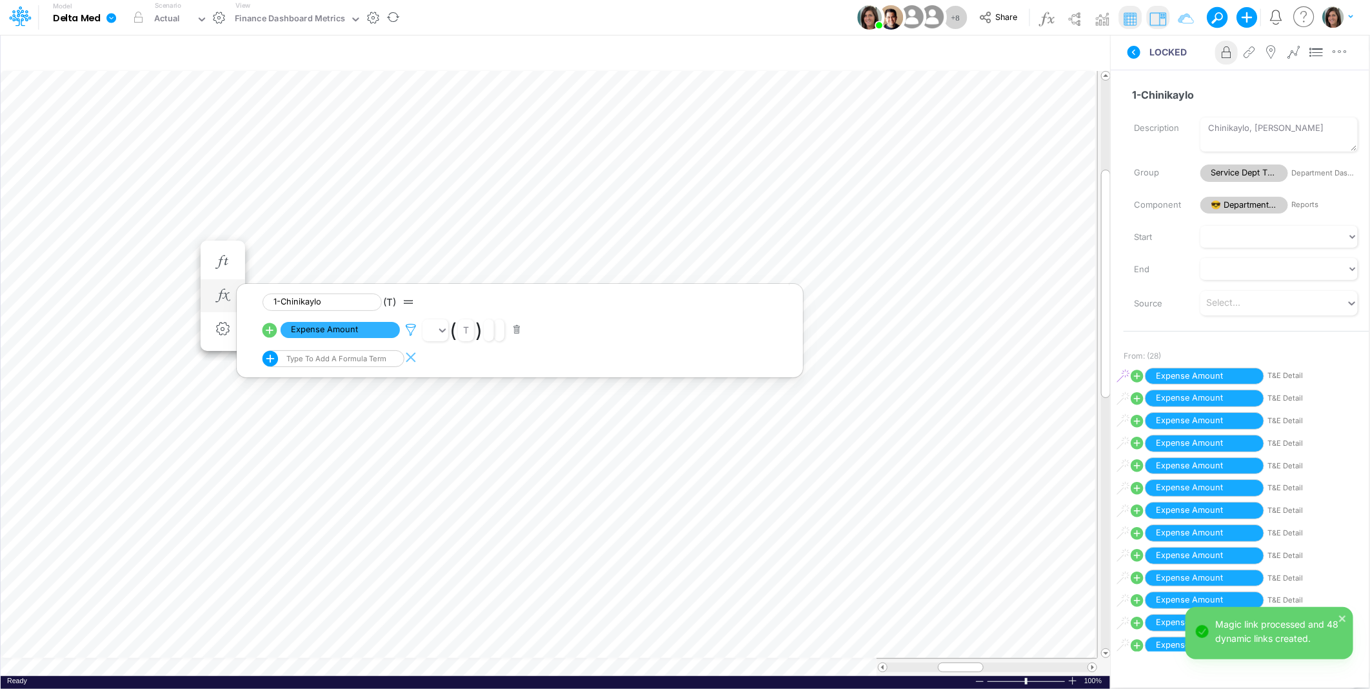
click at [411, 326] on icon at bounding box center [410, 330] width 19 height 14
click at [451, 243] on button "Save" at bounding box center [448, 242] width 31 height 19
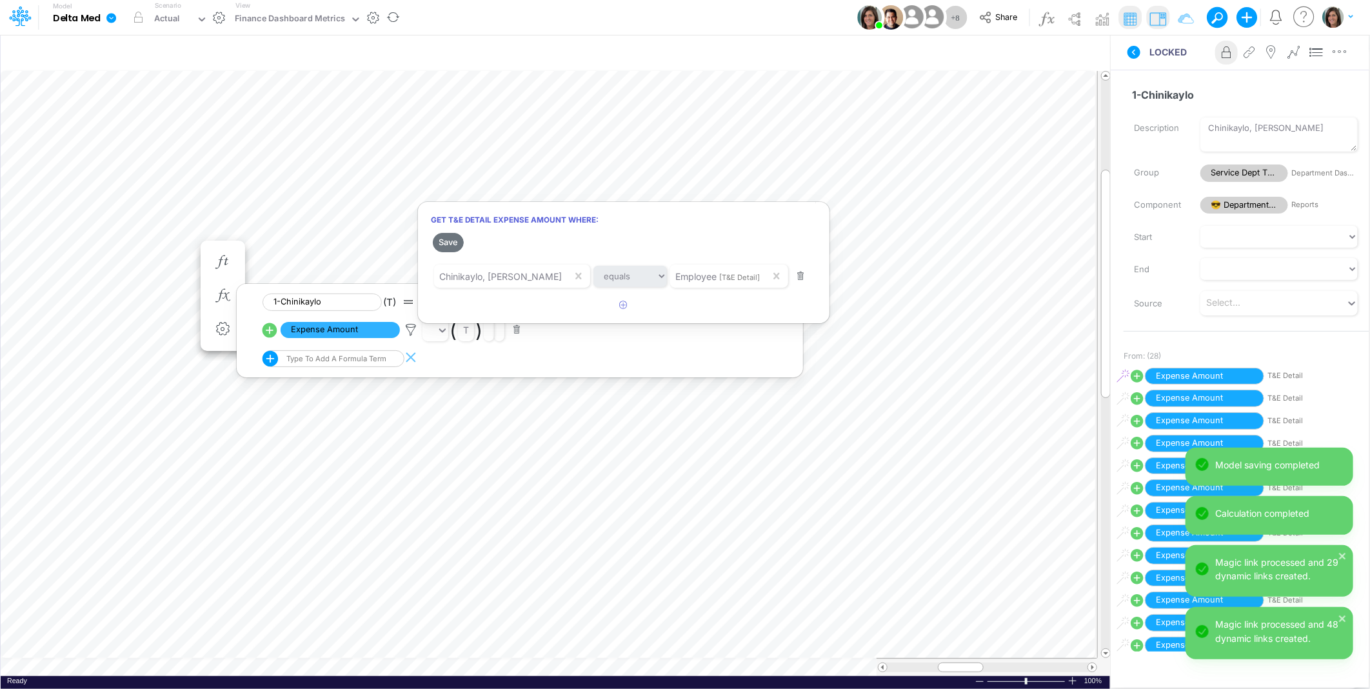
click at [103, 244] on div at bounding box center [685, 347] width 1370 height 682
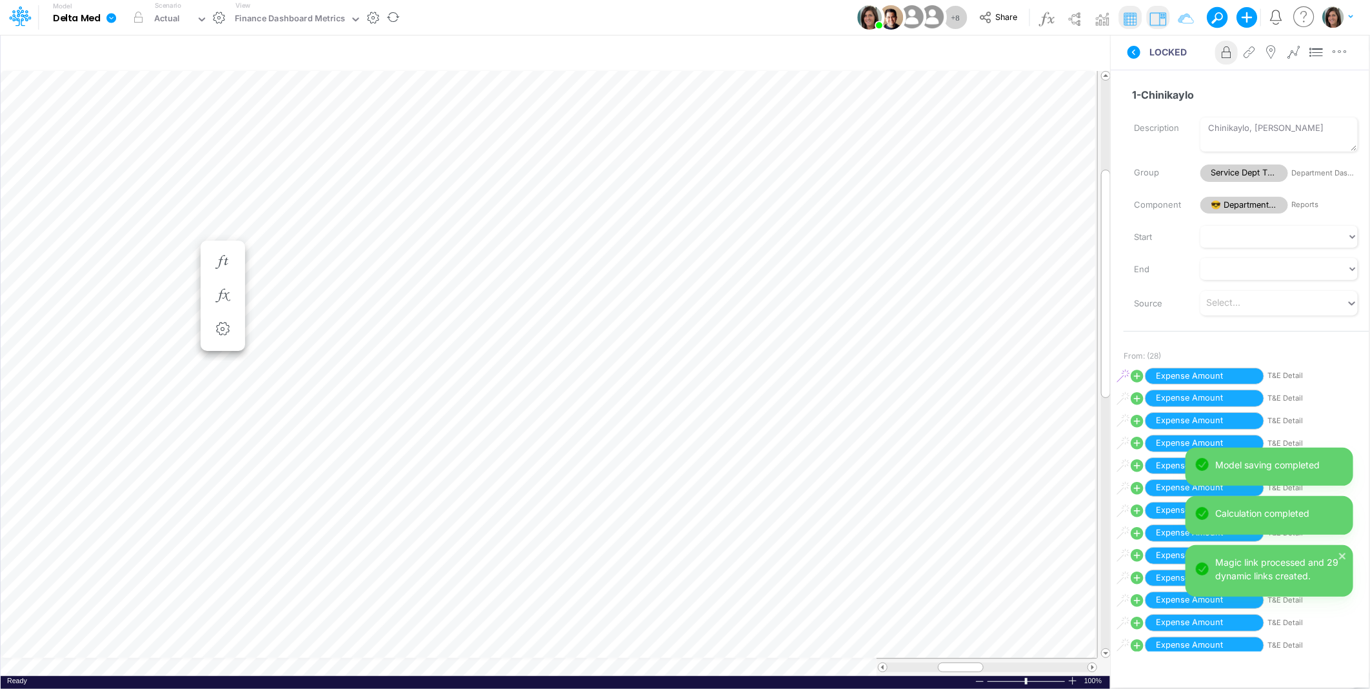
scroll to position [0, 1]
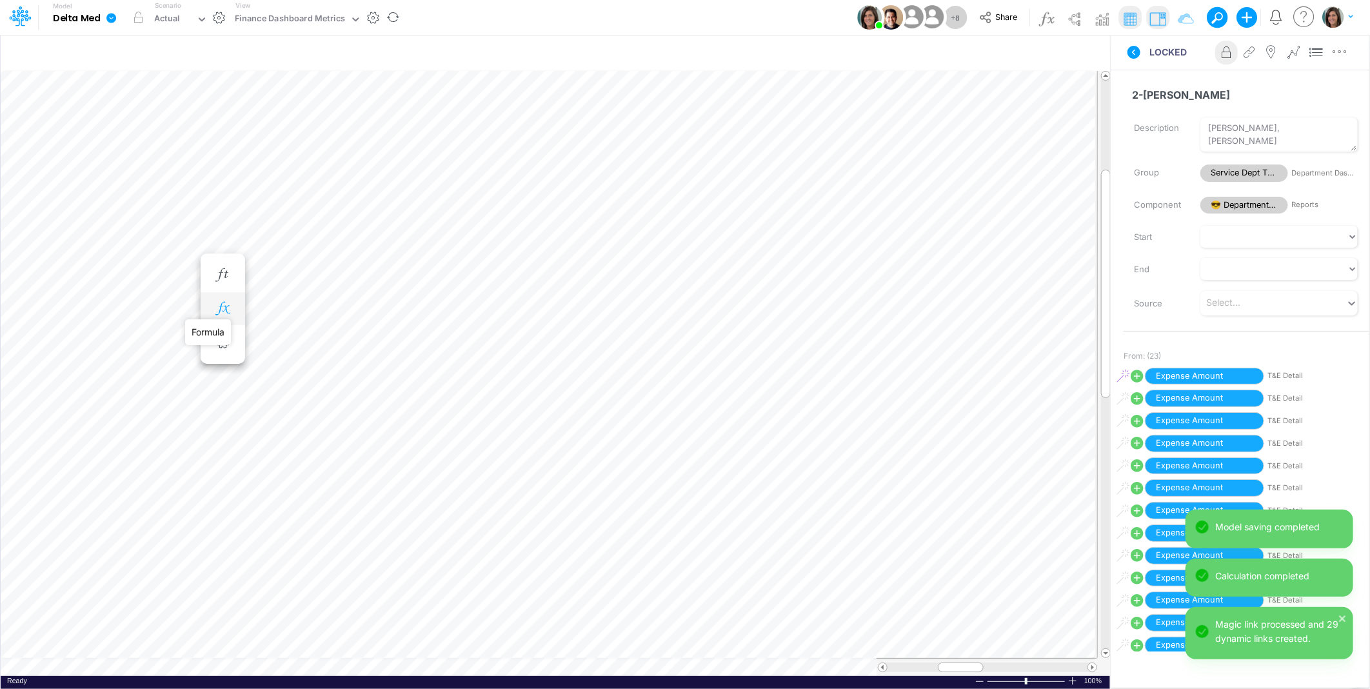
click at [223, 310] on icon "button" at bounding box center [222, 309] width 19 height 14
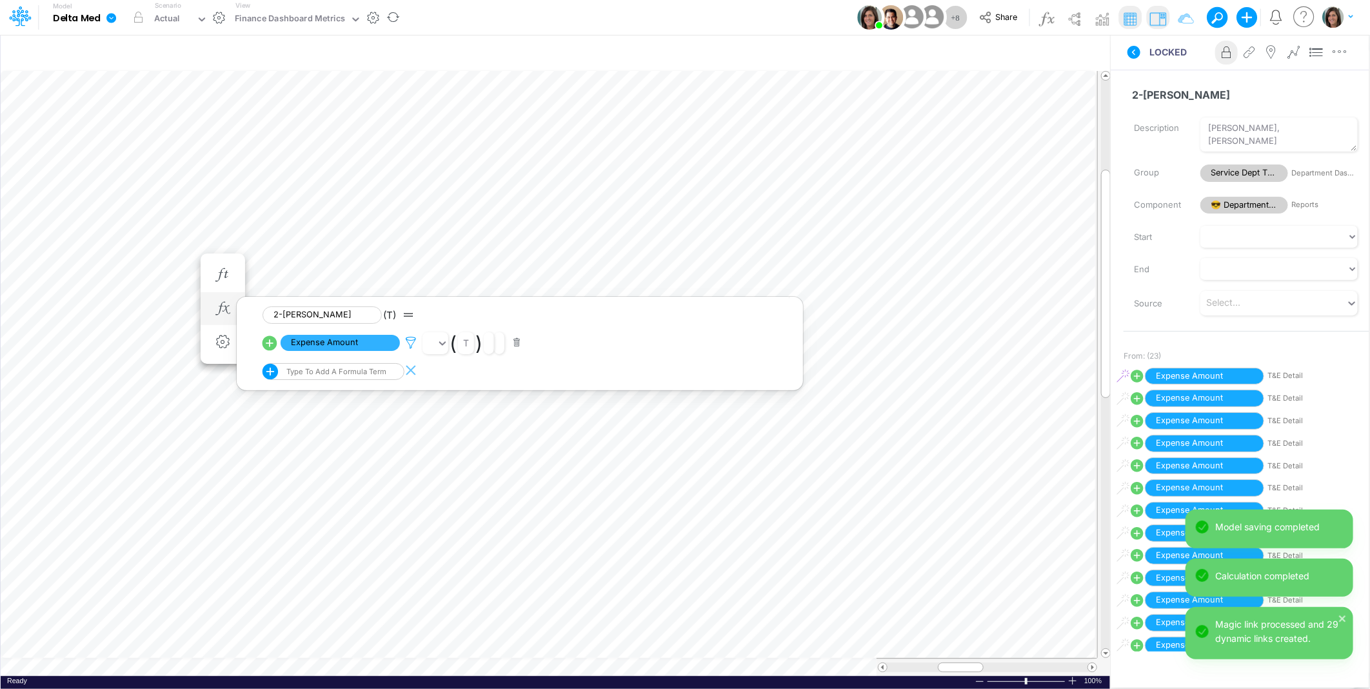
click at [409, 340] on icon at bounding box center [410, 343] width 19 height 14
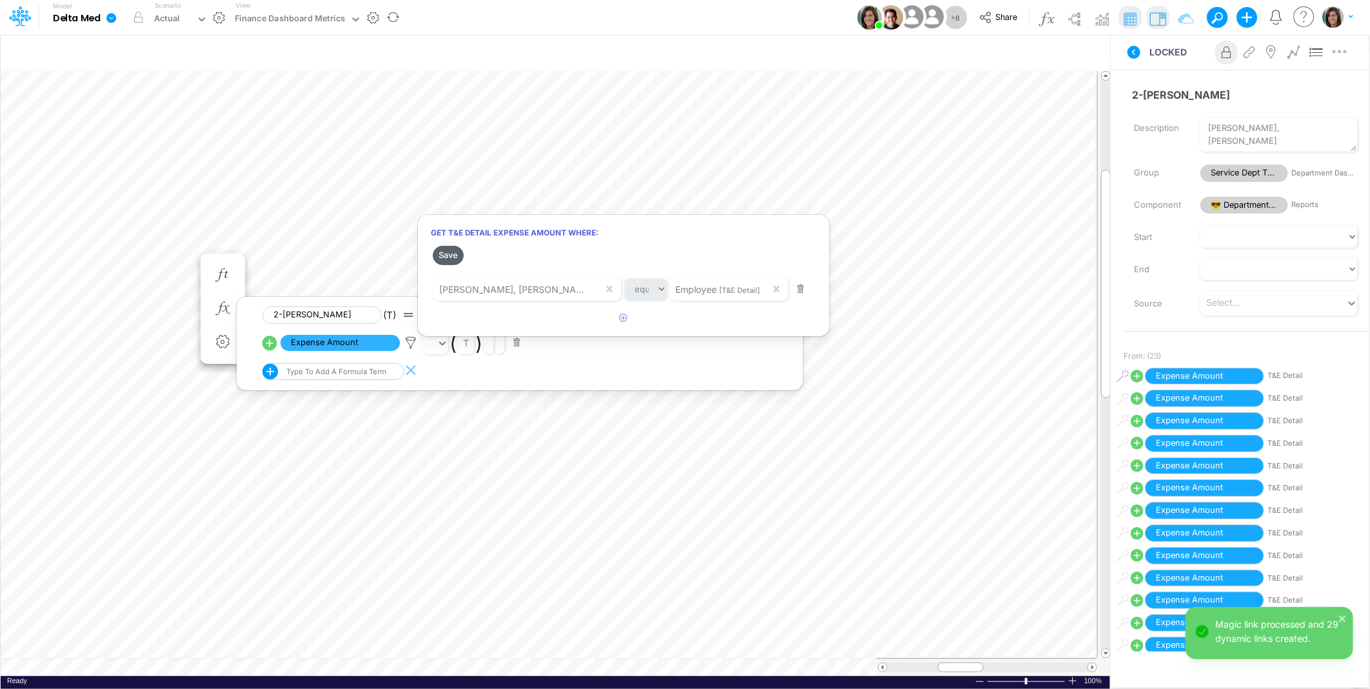
click at [451, 255] on button "Save" at bounding box center [448, 255] width 31 height 19
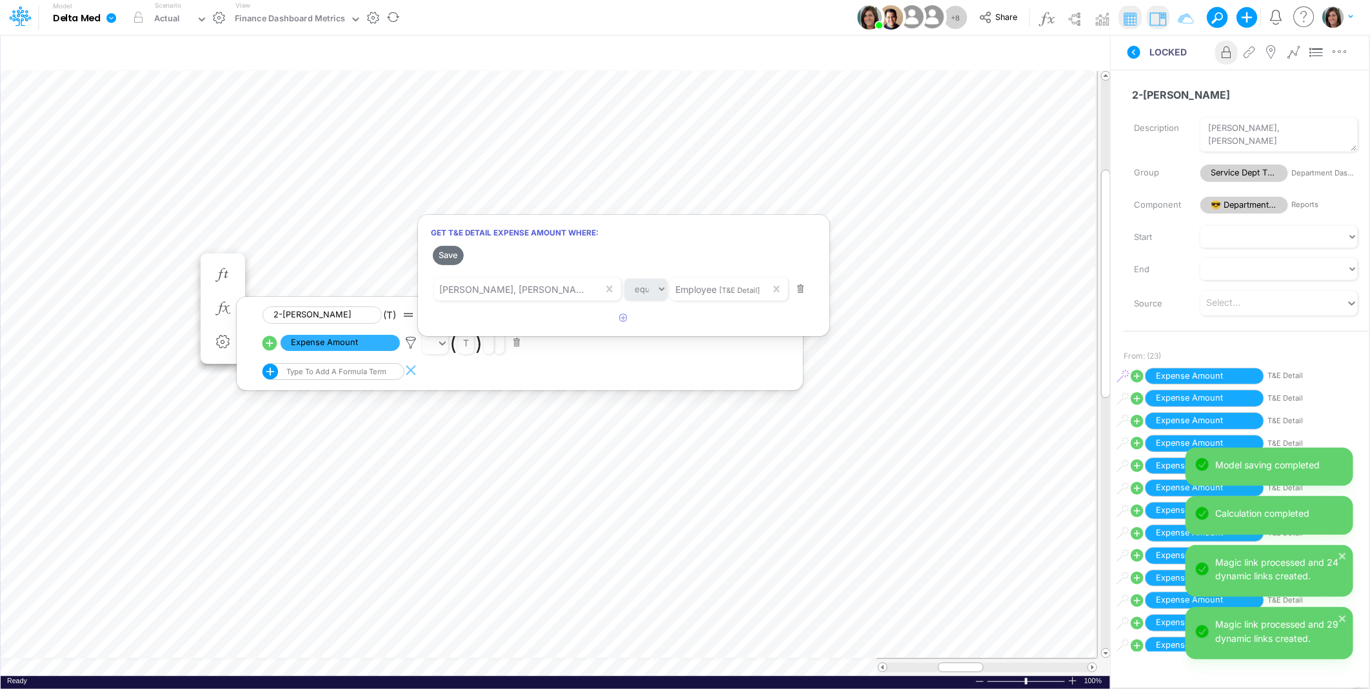
click at [106, 256] on div at bounding box center [685, 347] width 1370 height 682
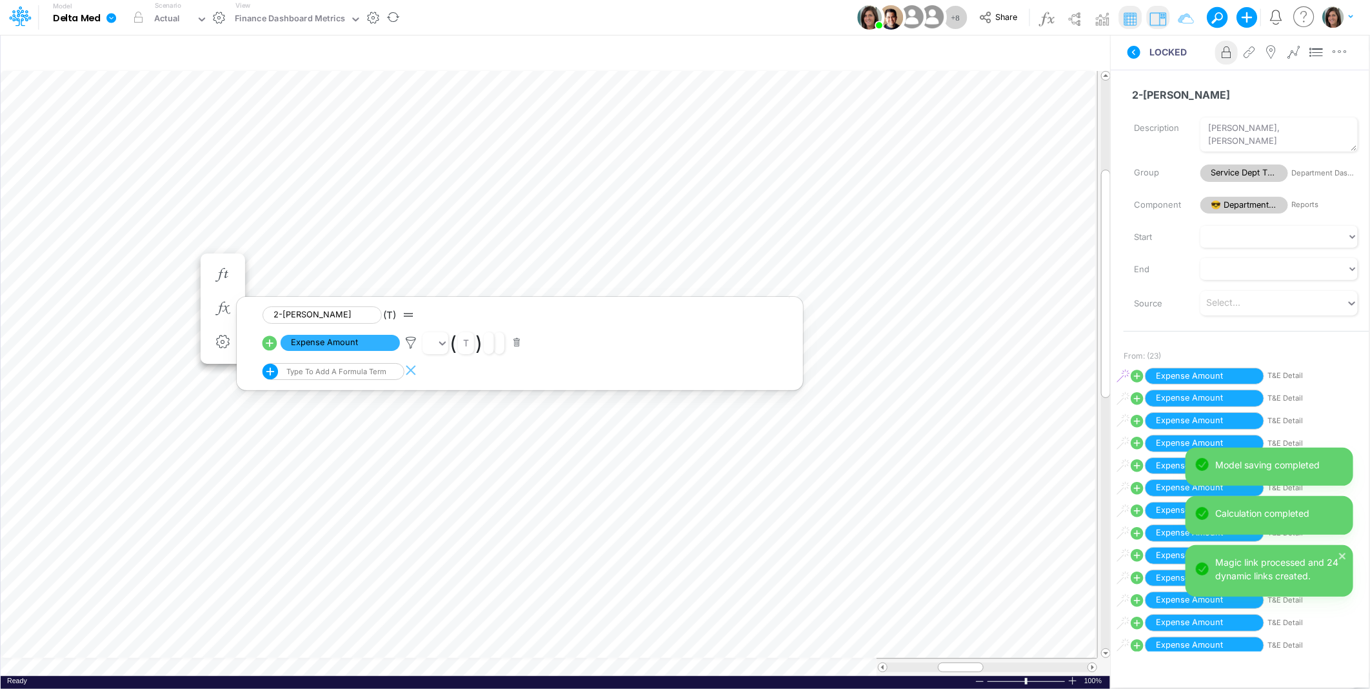
scroll to position [0, 1]
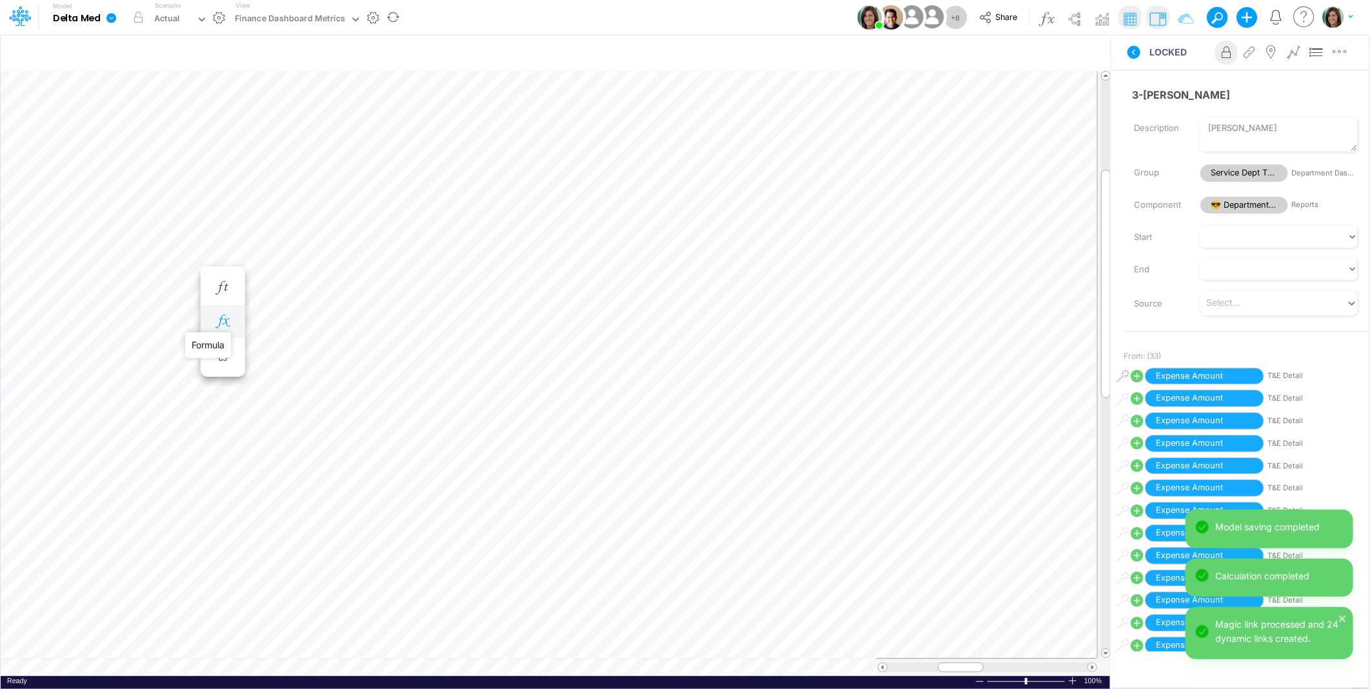
click at [230, 320] on icon "button" at bounding box center [222, 322] width 19 height 14
click at [410, 355] on icon at bounding box center [410, 356] width 19 height 14
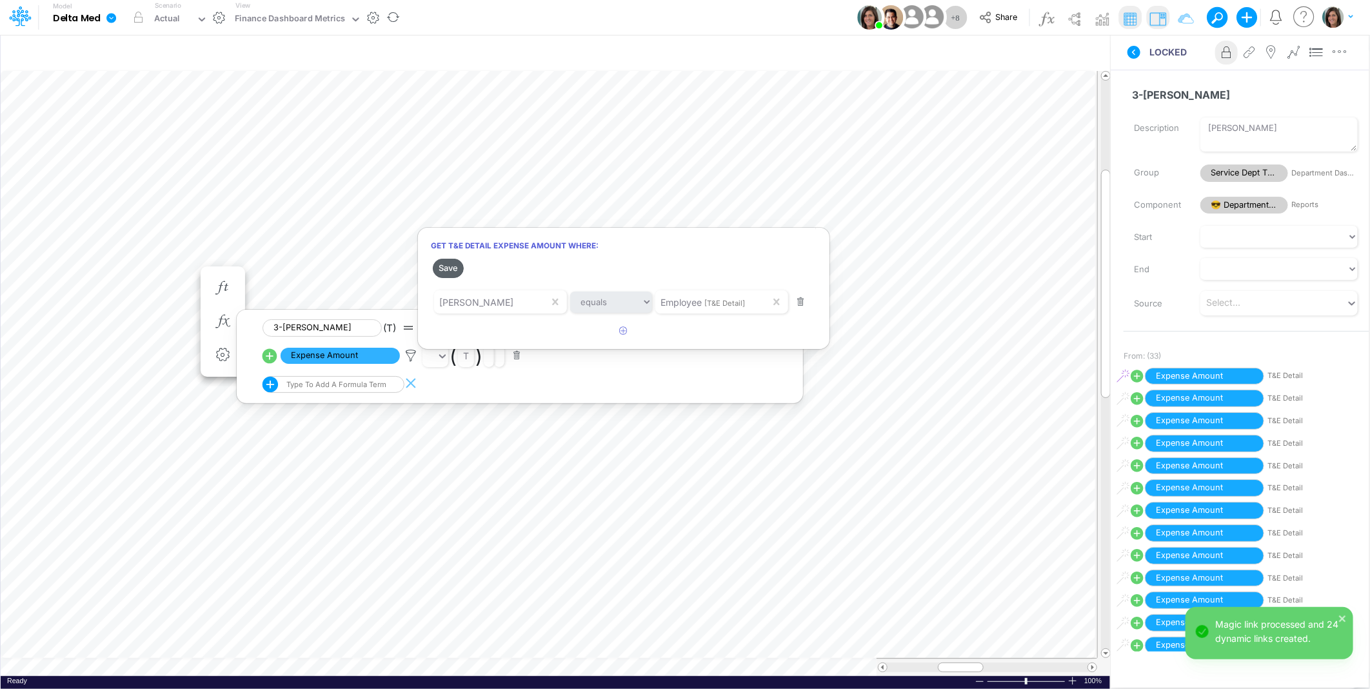
click at [449, 271] on button "Save" at bounding box center [448, 268] width 31 height 19
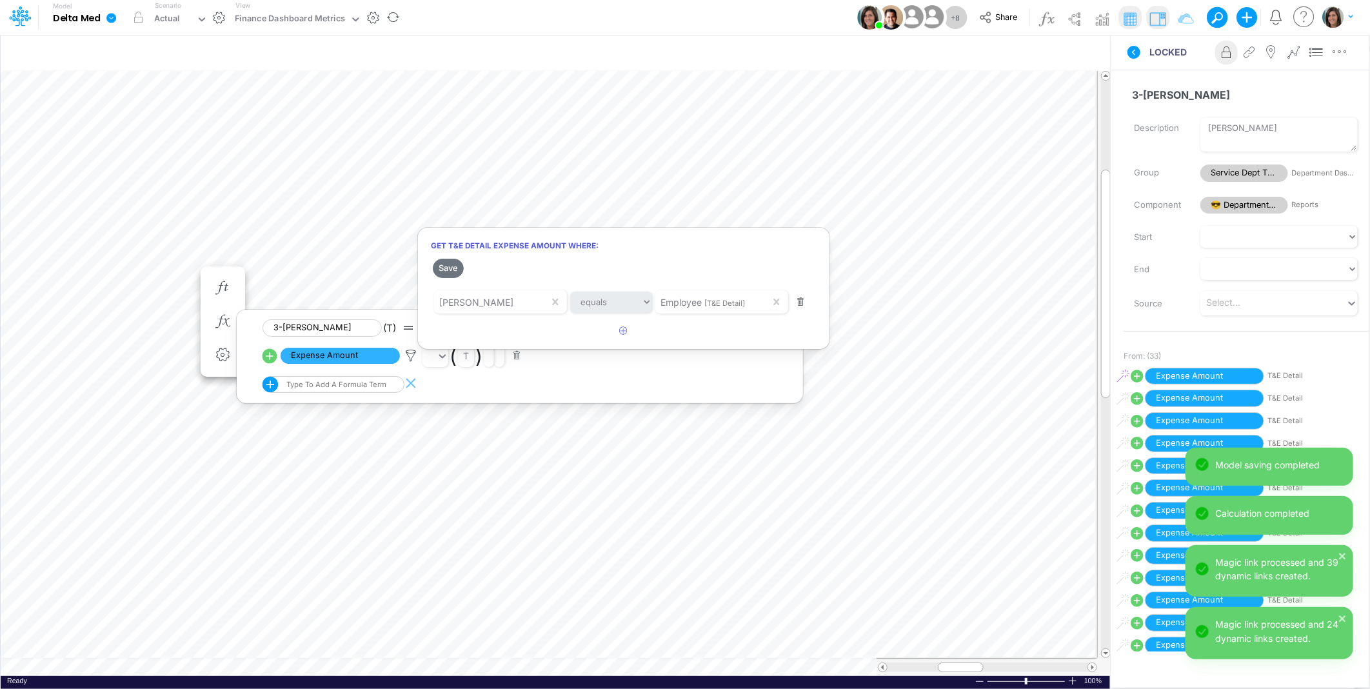
click at [79, 271] on div at bounding box center [685, 347] width 1370 height 682
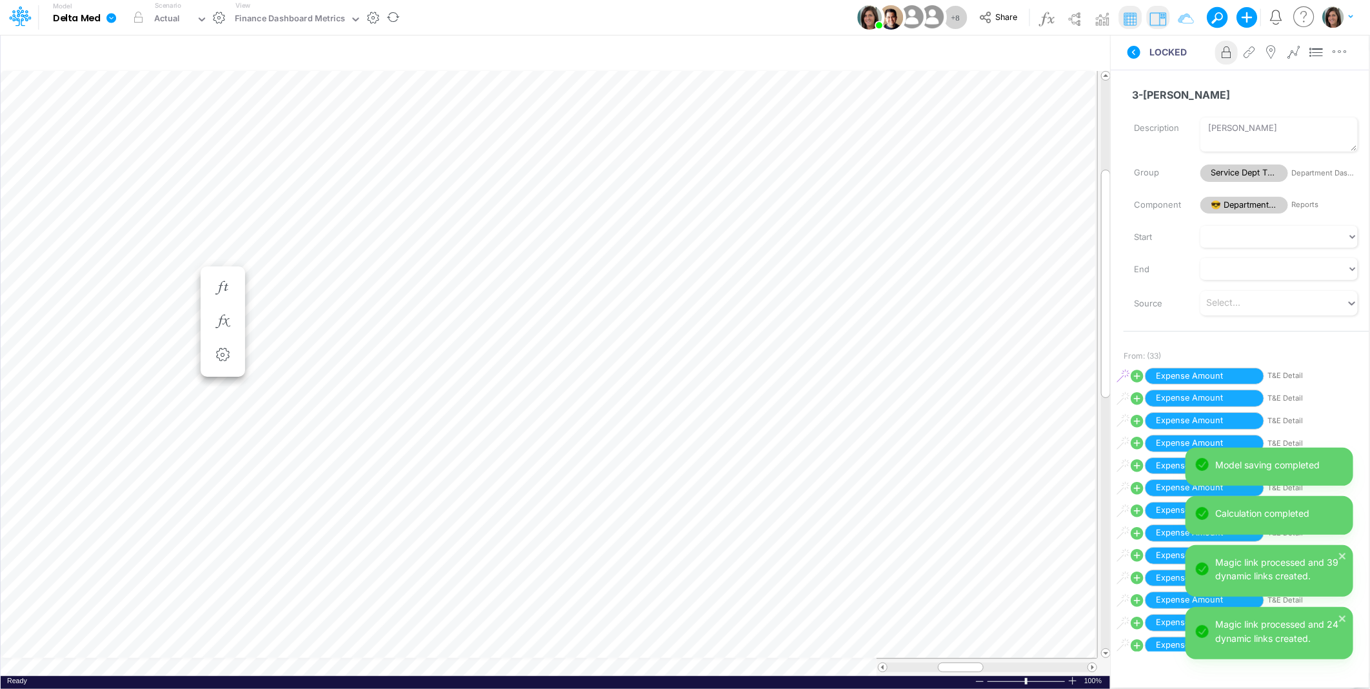
scroll to position [0, 1]
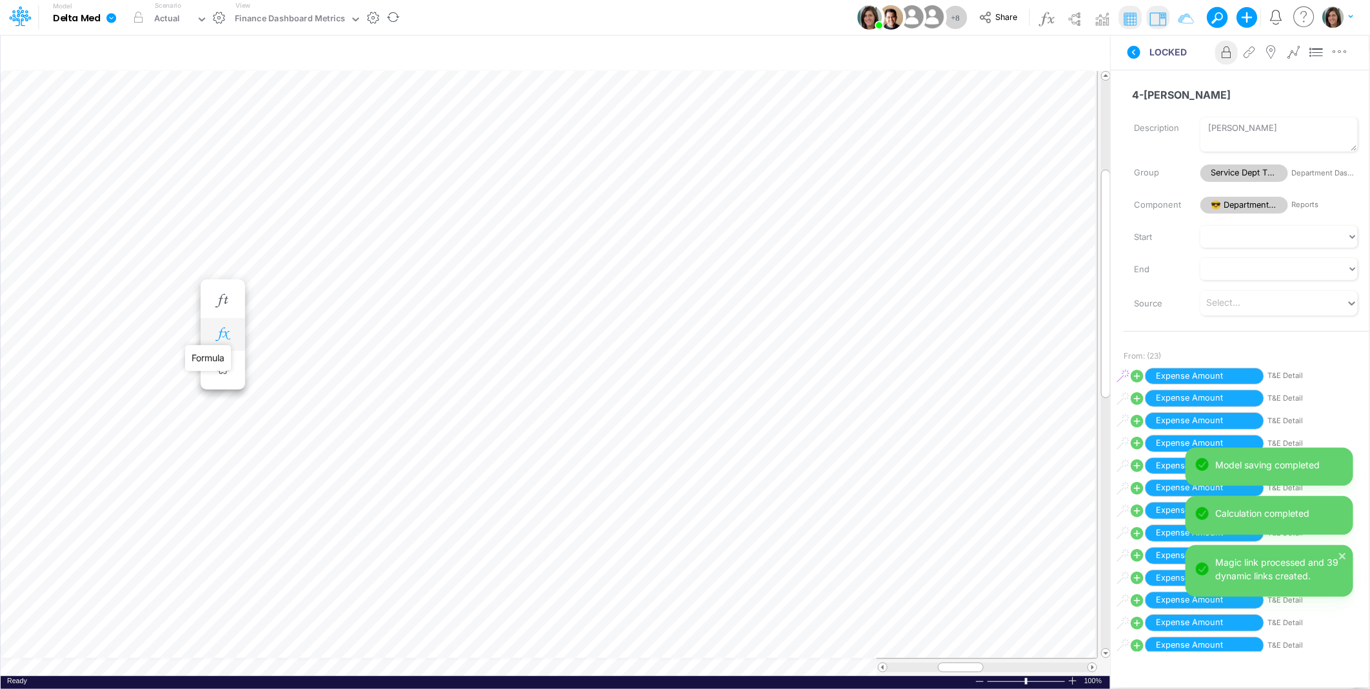
click at [226, 331] on icon "button" at bounding box center [222, 335] width 19 height 14
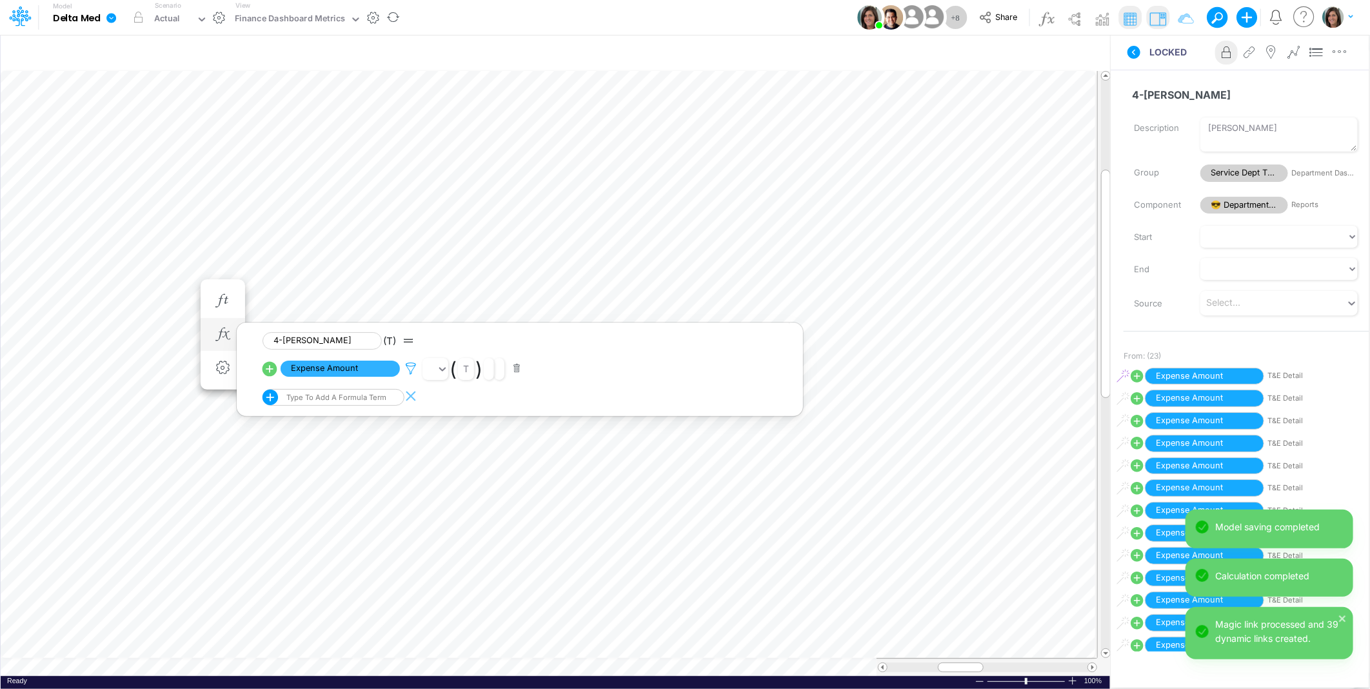
click at [409, 366] on icon at bounding box center [410, 369] width 19 height 14
drag, startPoint x: 451, startPoint y: 282, endPoint x: 46, endPoint y: 279, distance: 405.0
click at [450, 282] on button "Save" at bounding box center [448, 280] width 31 height 19
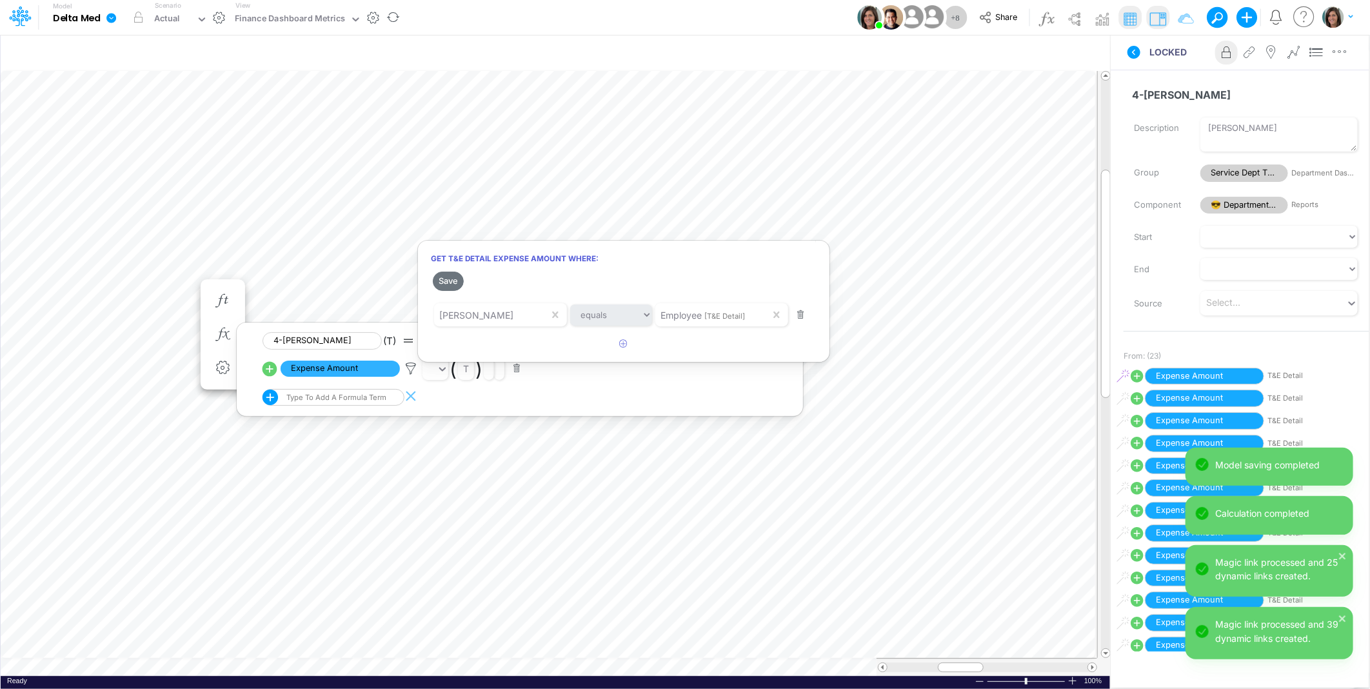
click at [61, 284] on div at bounding box center [685, 347] width 1370 height 682
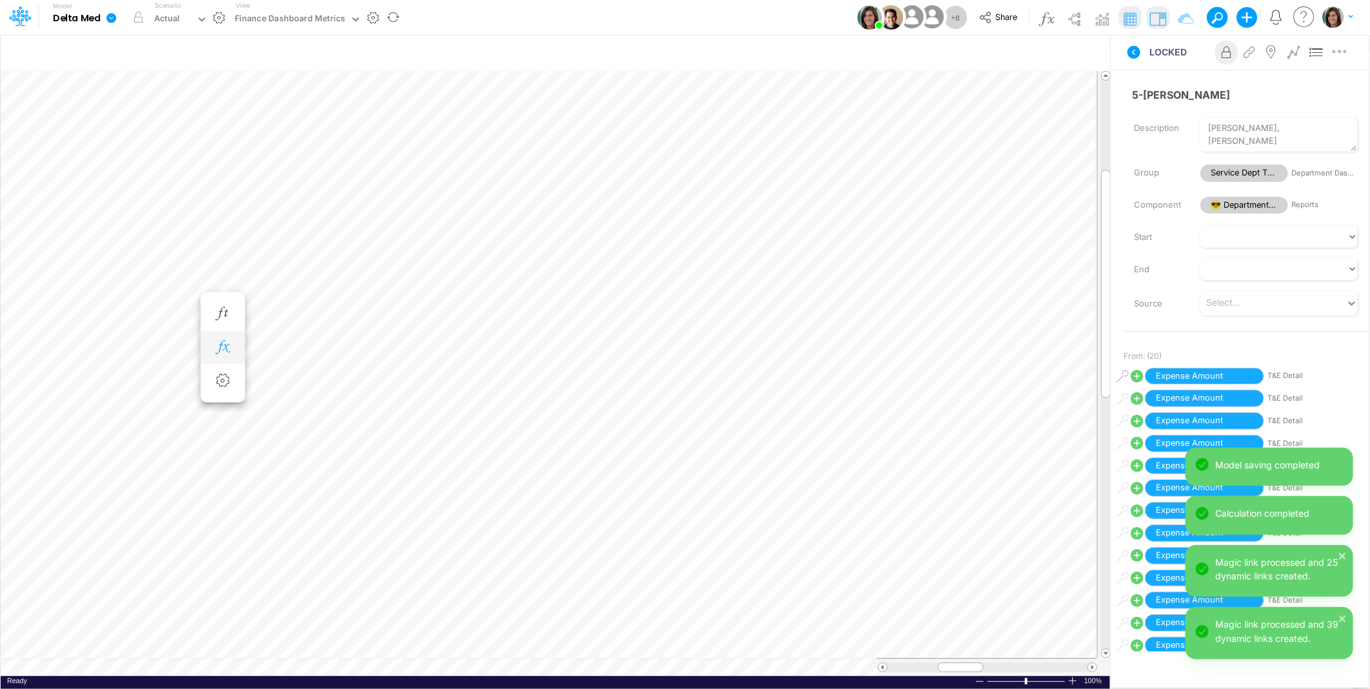
click at [216, 346] on icon "button" at bounding box center [222, 347] width 19 height 14
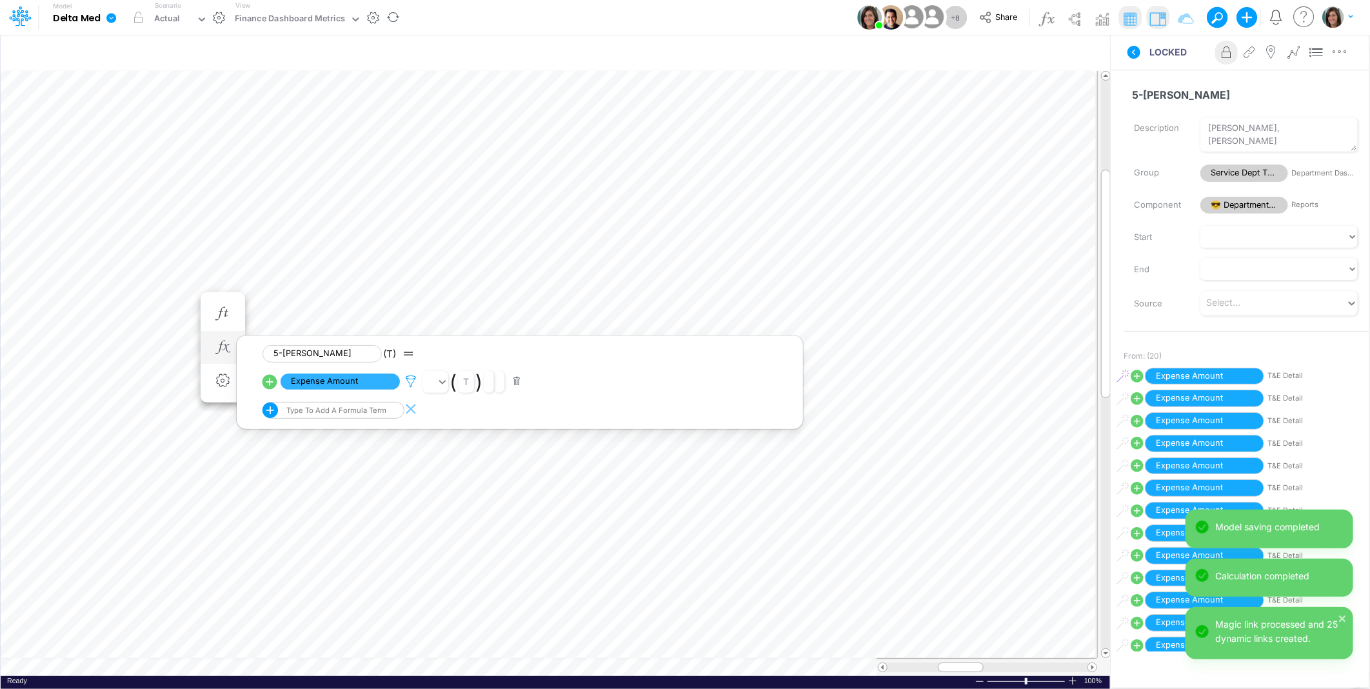
click at [413, 381] on icon at bounding box center [410, 382] width 19 height 14
drag, startPoint x: 449, startPoint y: 295, endPoint x: 75, endPoint y: 315, distance: 374.5
click at [449, 297] on button "Save" at bounding box center [448, 293] width 31 height 19
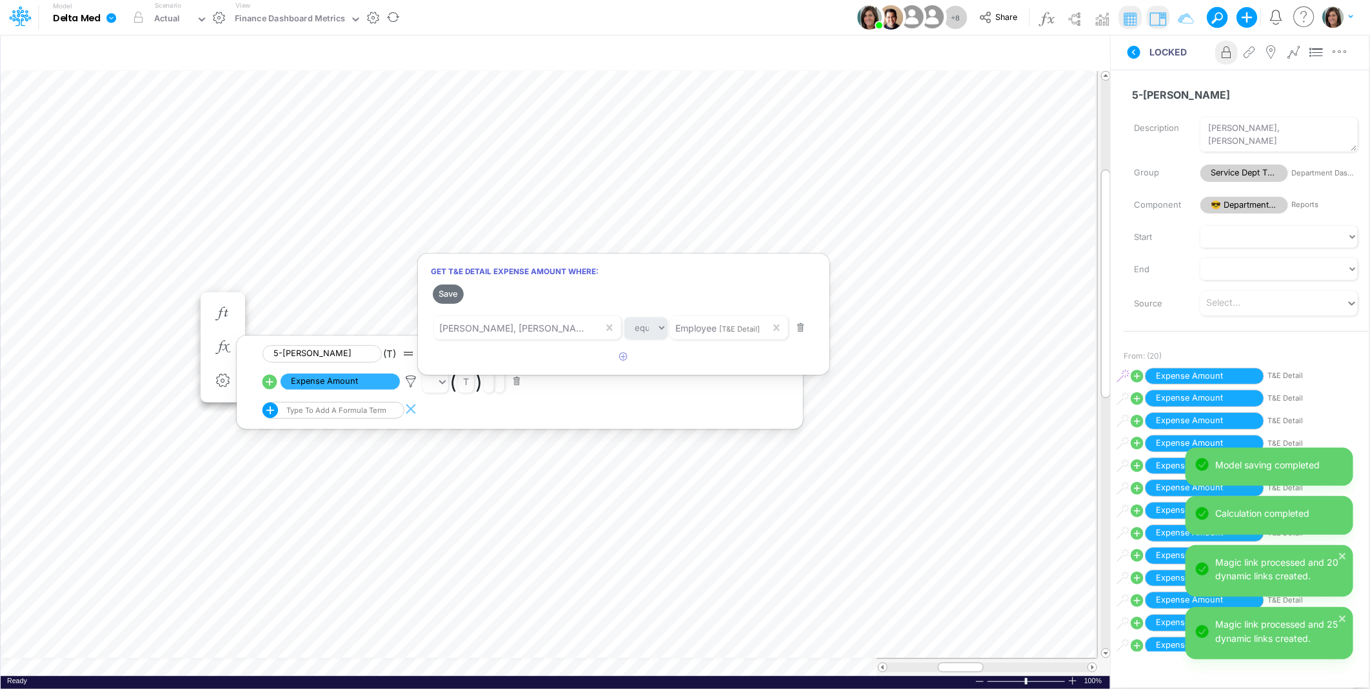
click at [94, 324] on div at bounding box center [685, 347] width 1370 height 682
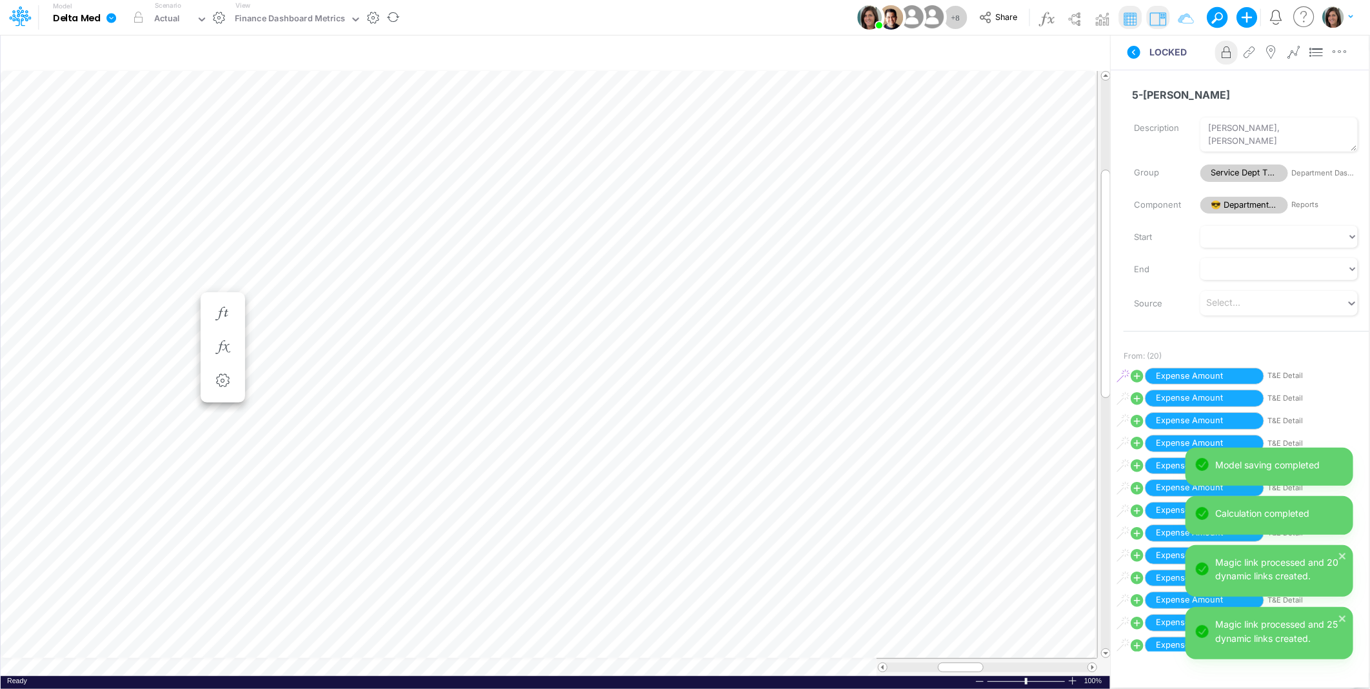
scroll to position [0, 1]
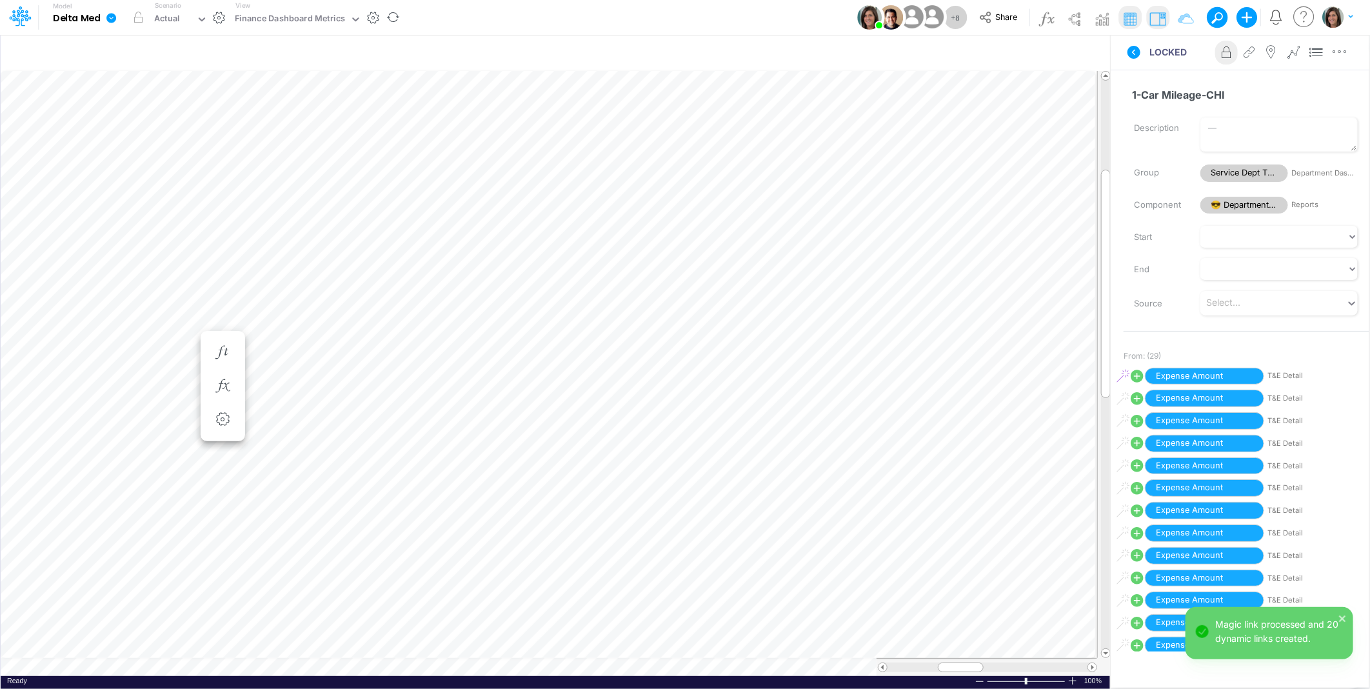
scroll to position [0, 1]
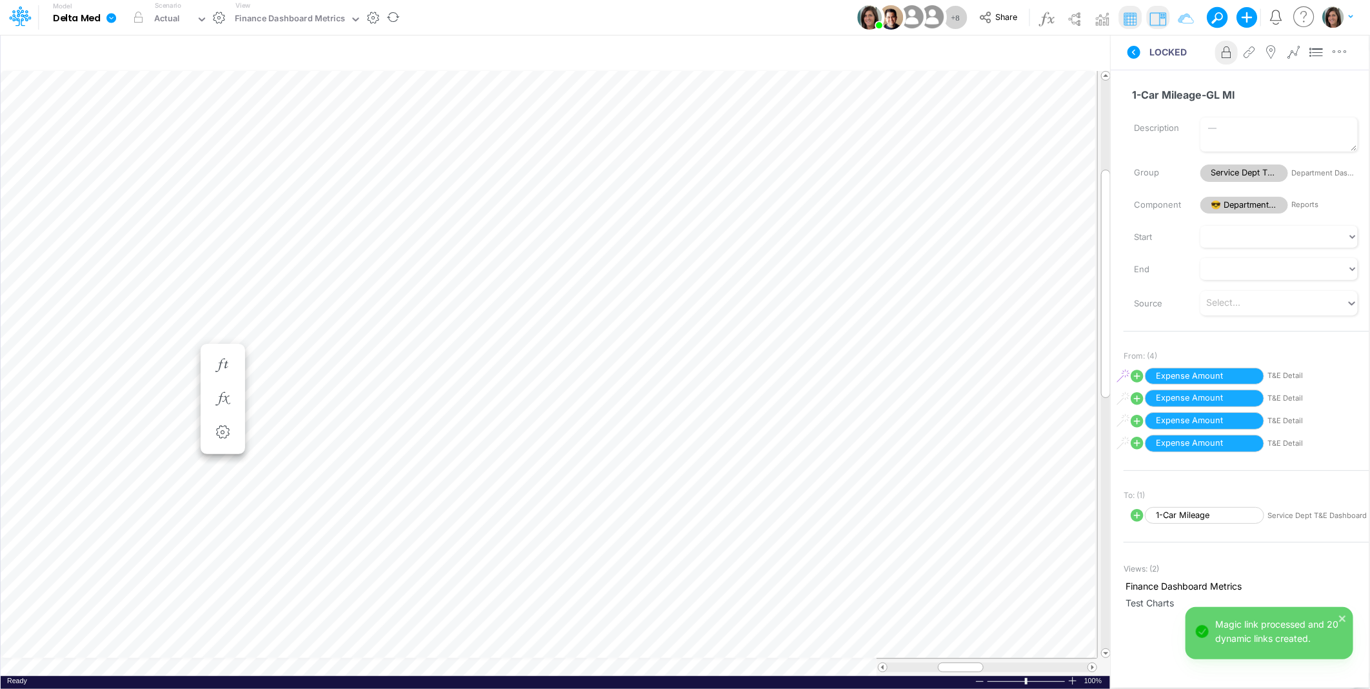
scroll to position [0, 1]
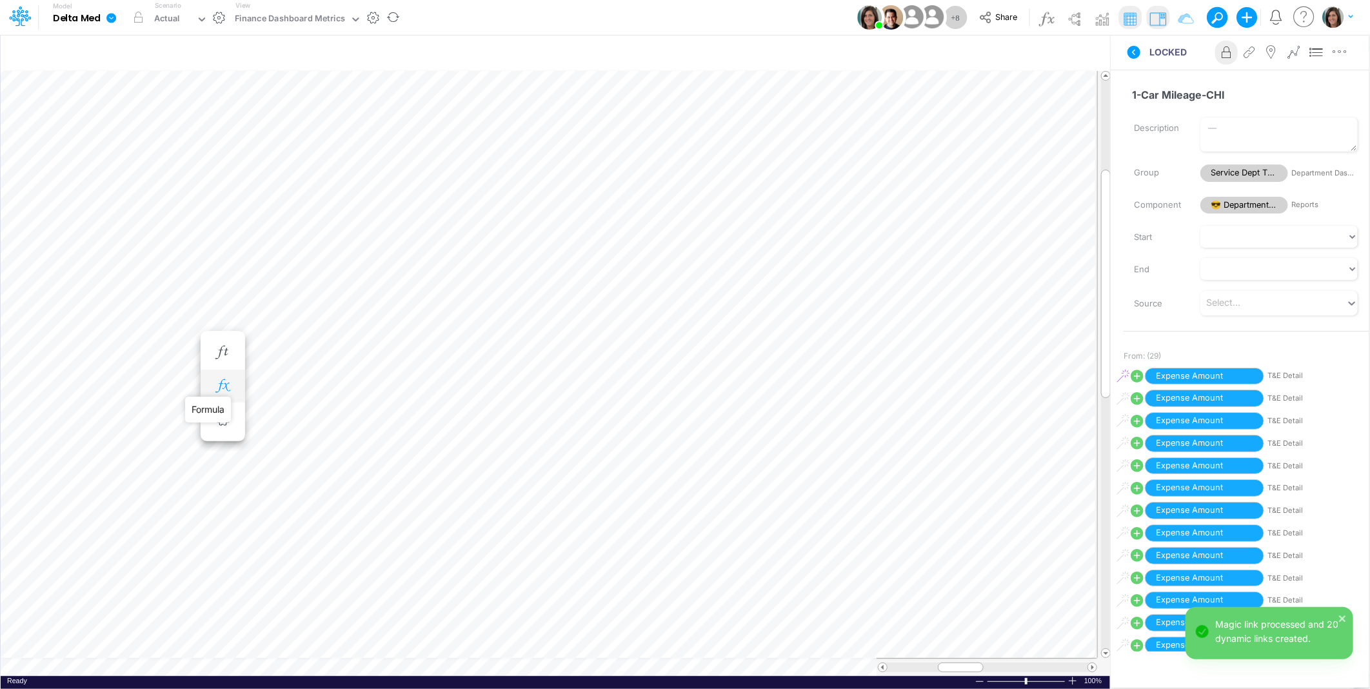
click at [224, 381] on icon "button" at bounding box center [222, 386] width 19 height 14
click at [410, 417] on icon at bounding box center [410, 420] width 19 height 14
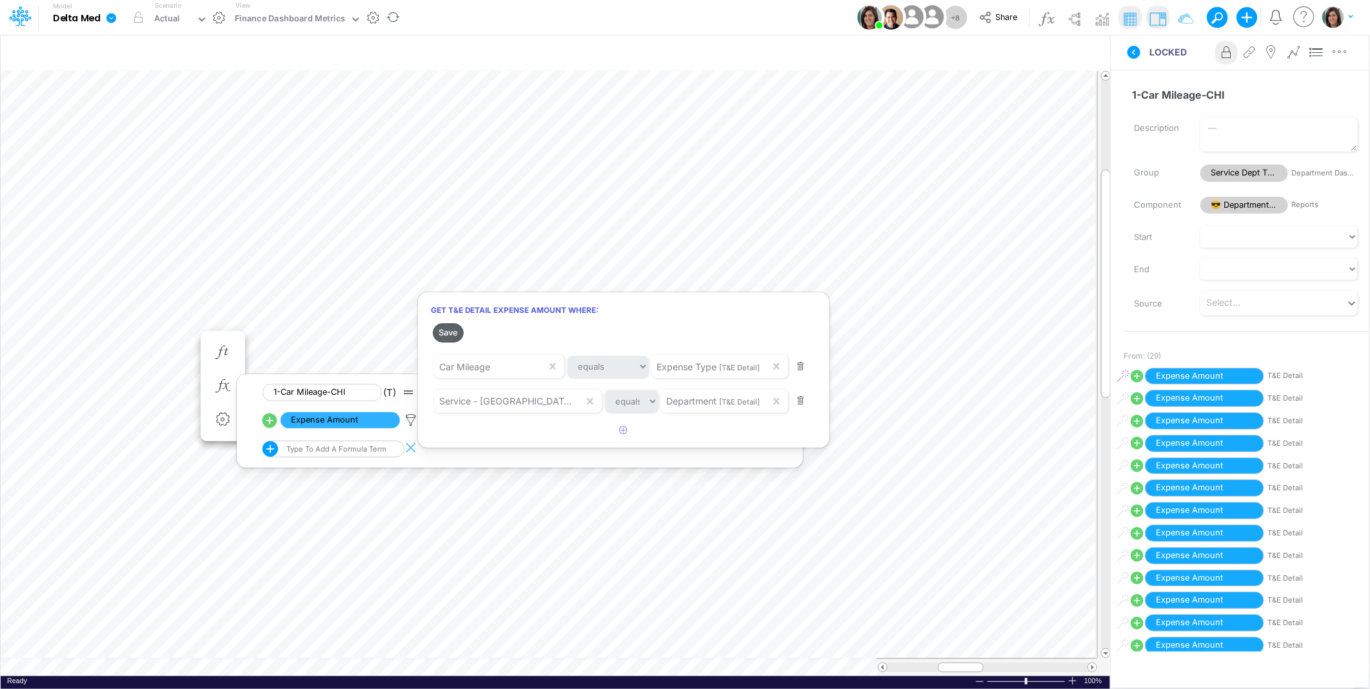
click at [448, 331] on button "Save" at bounding box center [448, 332] width 31 height 19
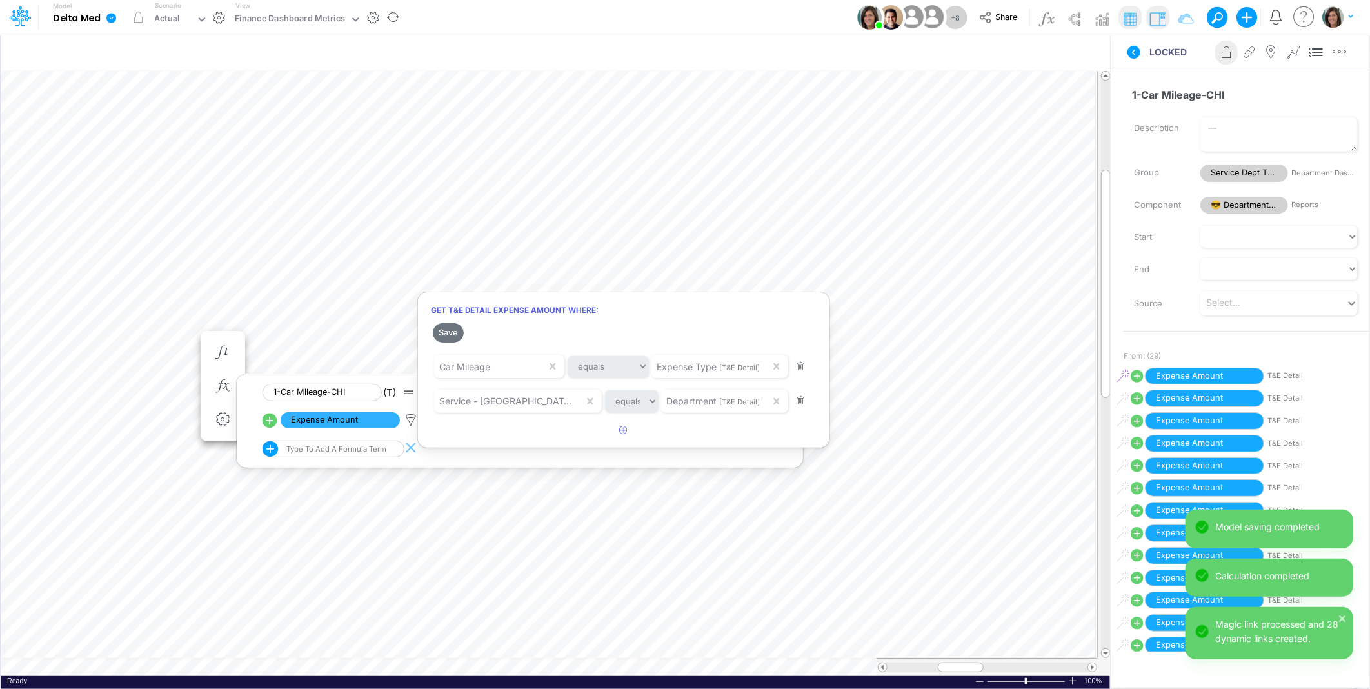
click at [158, 338] on div at bounding box center [685, 347] width 1370 height 682
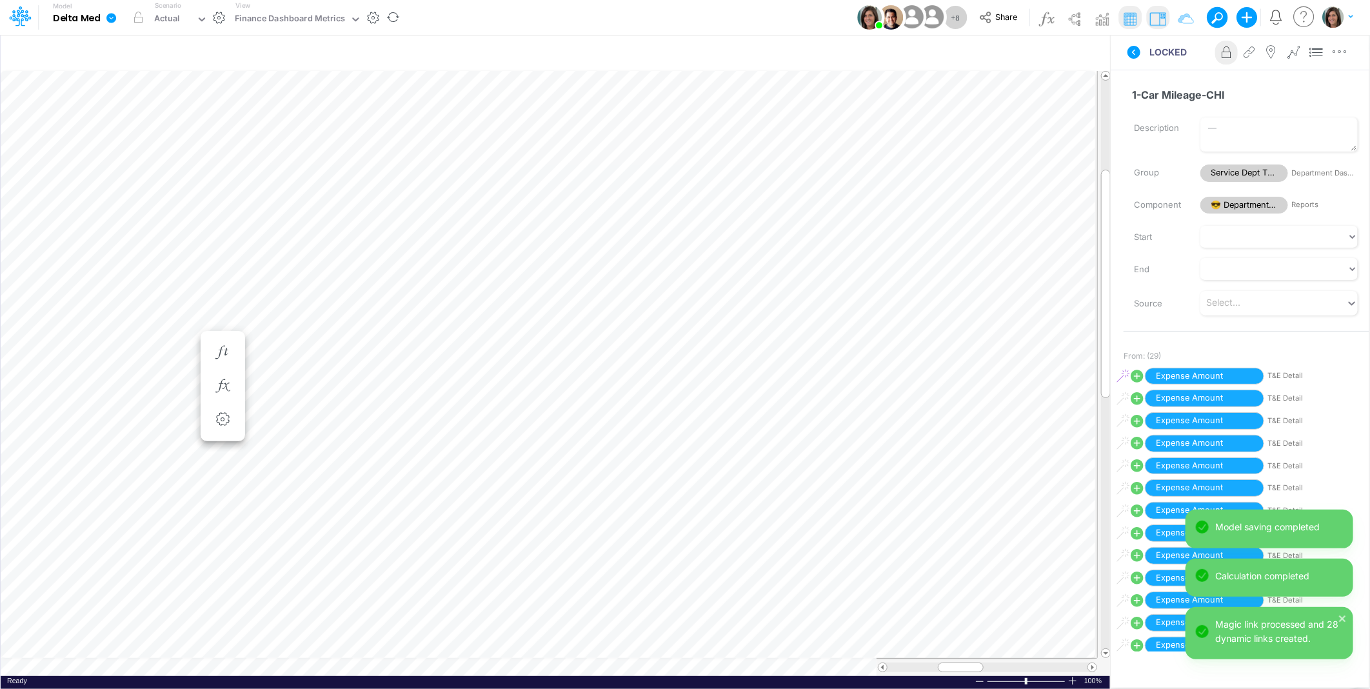
scroll to position [0, 1]
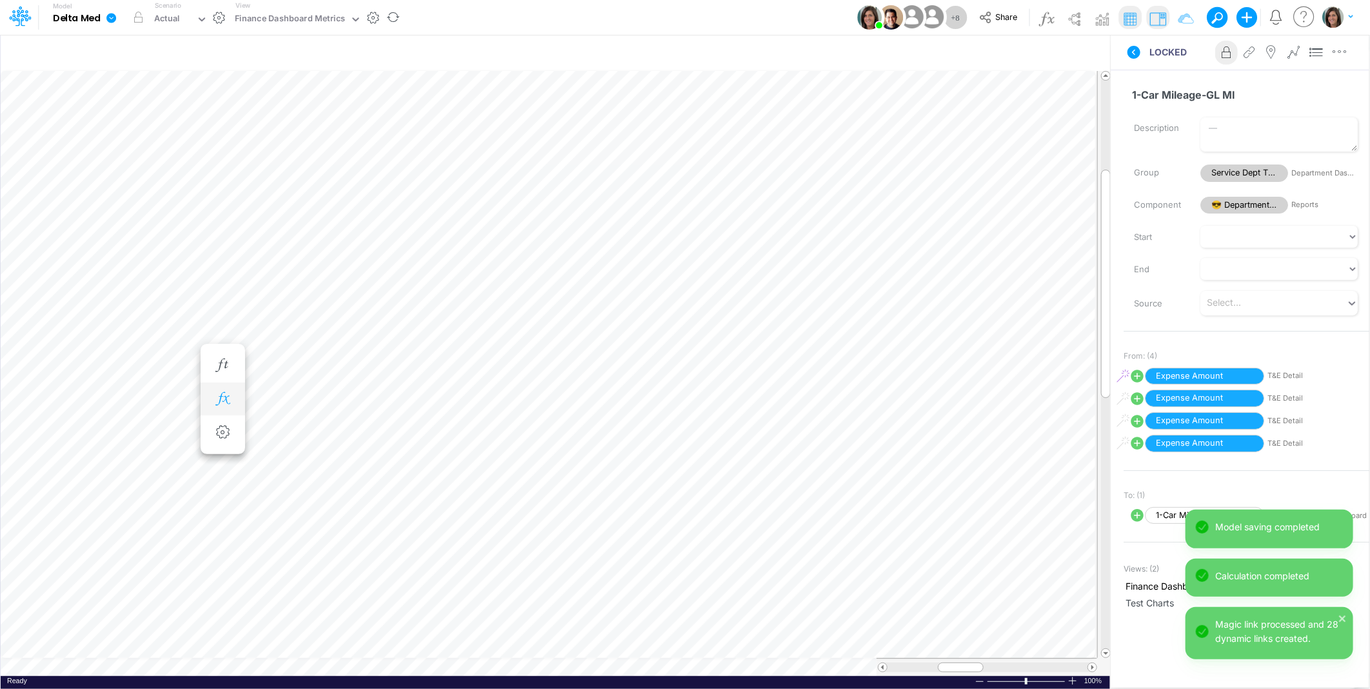
click at [215, 394] on icon "button" at bounding box center [222, 399] width 19 height 14
click at [409, 431] on icon at bounding box center [410, 433] width 19 height 14
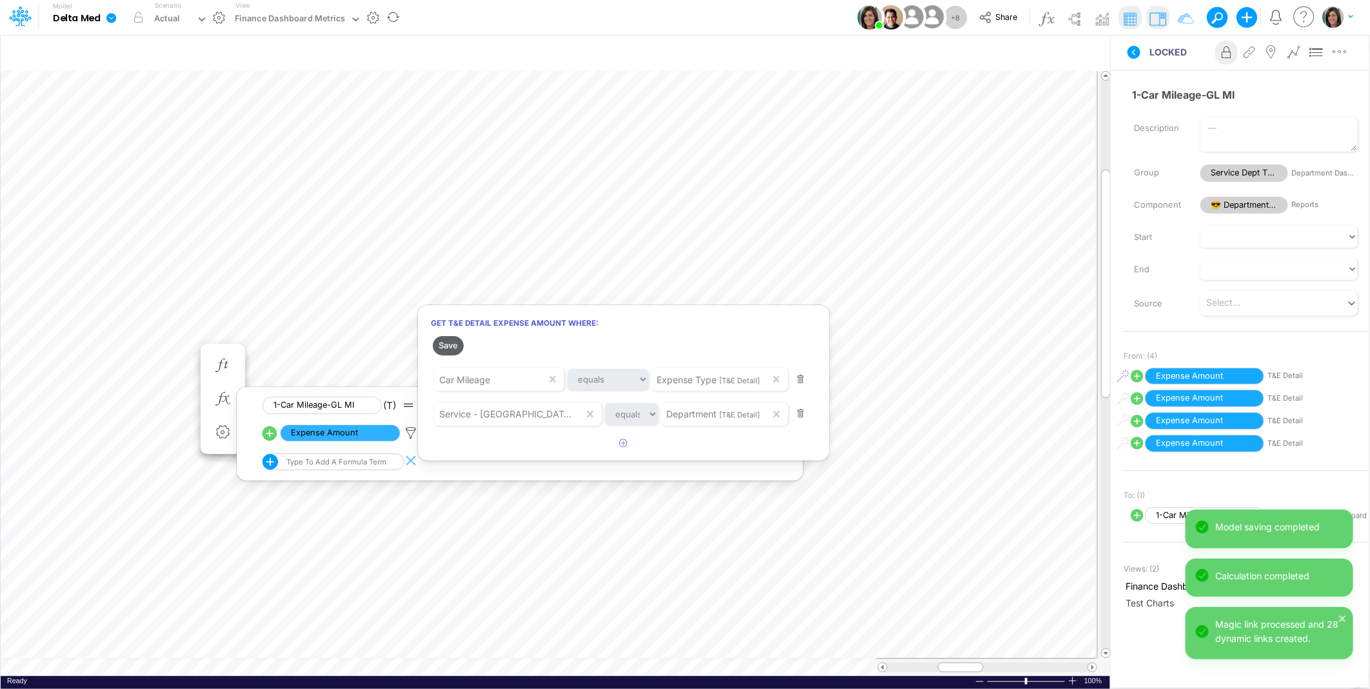
click at [449, 348] on button "Save" at bounding box center [448, 345] width 31 height 19
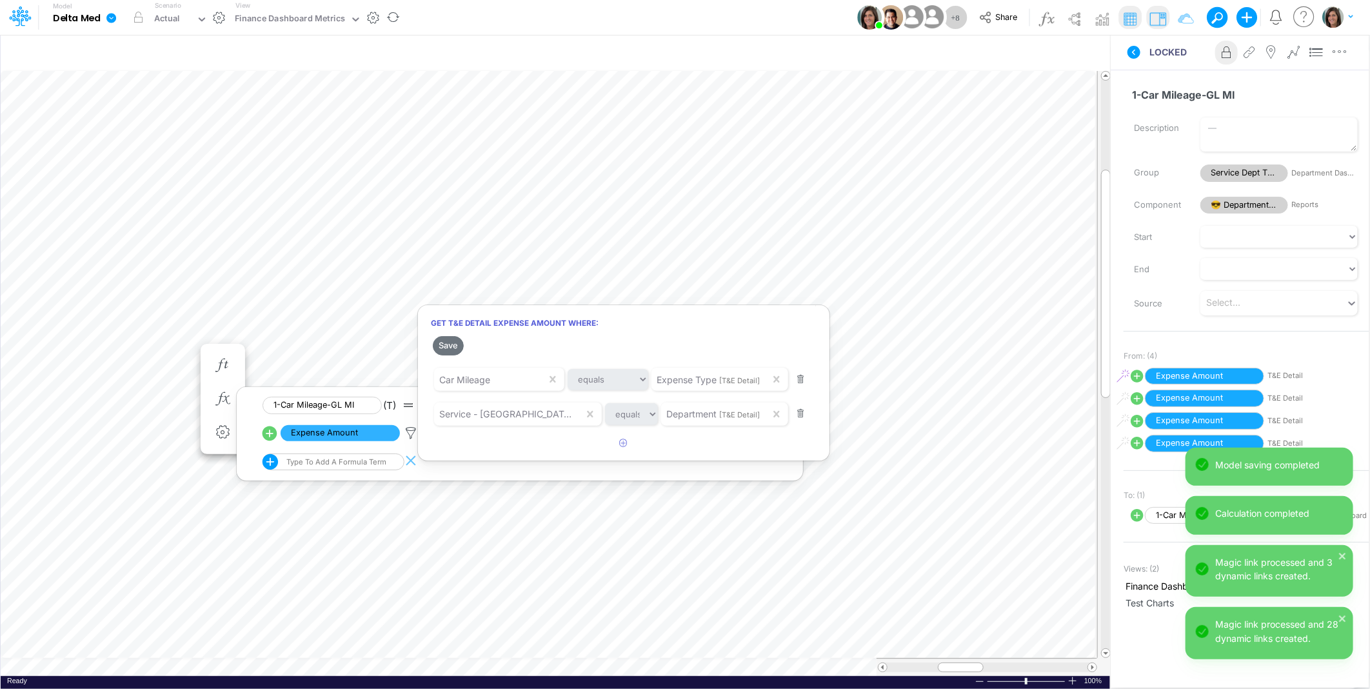
click at [108, 361] on div at bounding box center [685, 347] width 1370 height 682
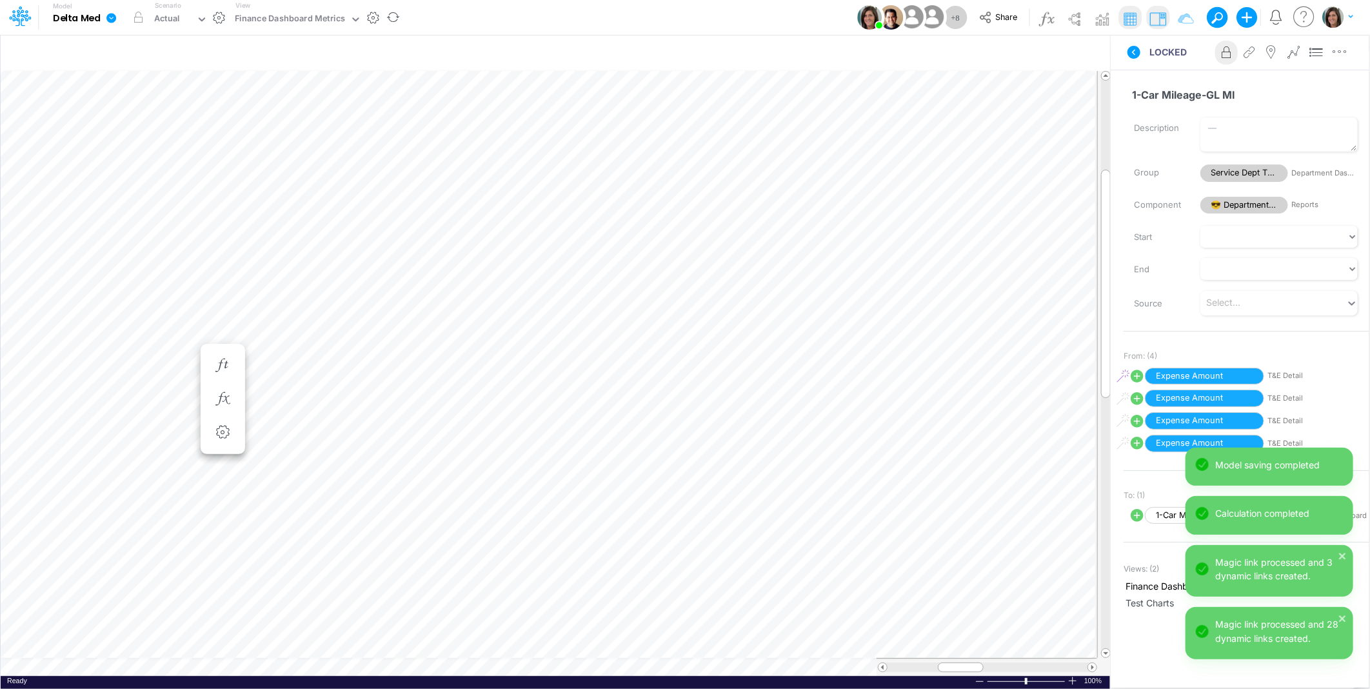
scroll to position [0, 1]
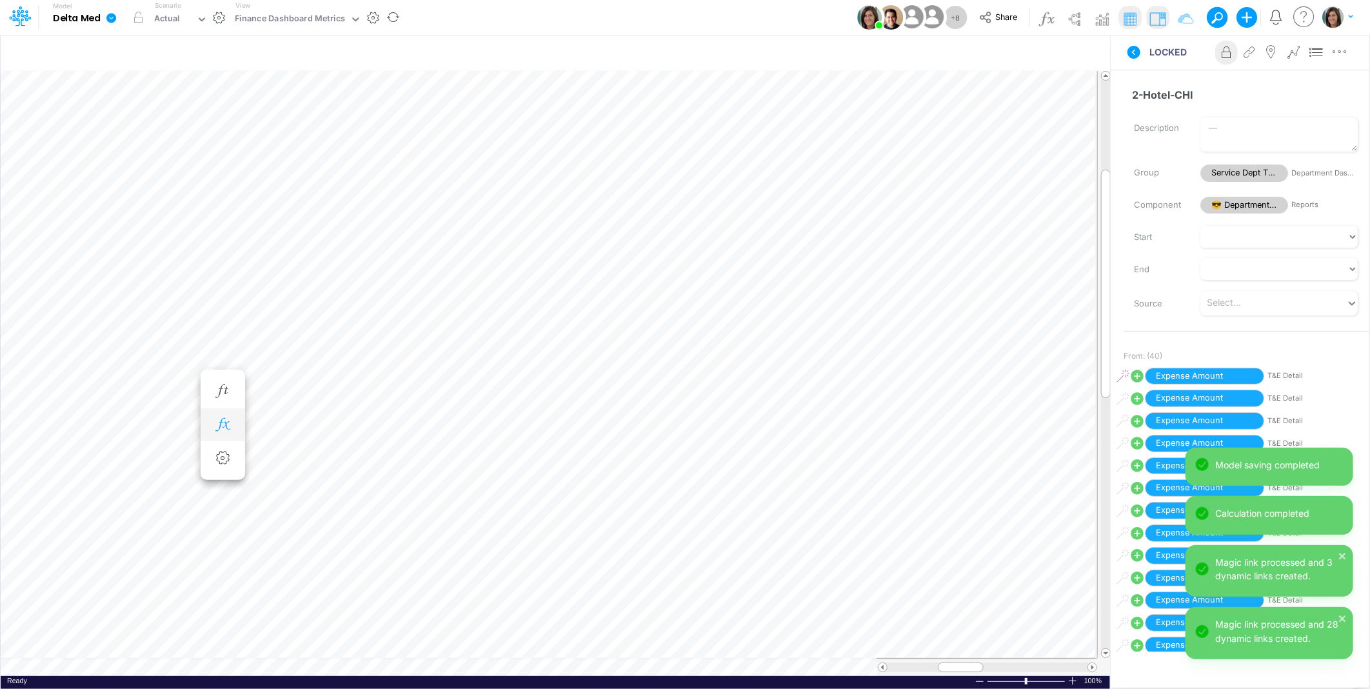
click at [221, 426] on icon "button" at bounding box center [222, 425] width 19 height 14
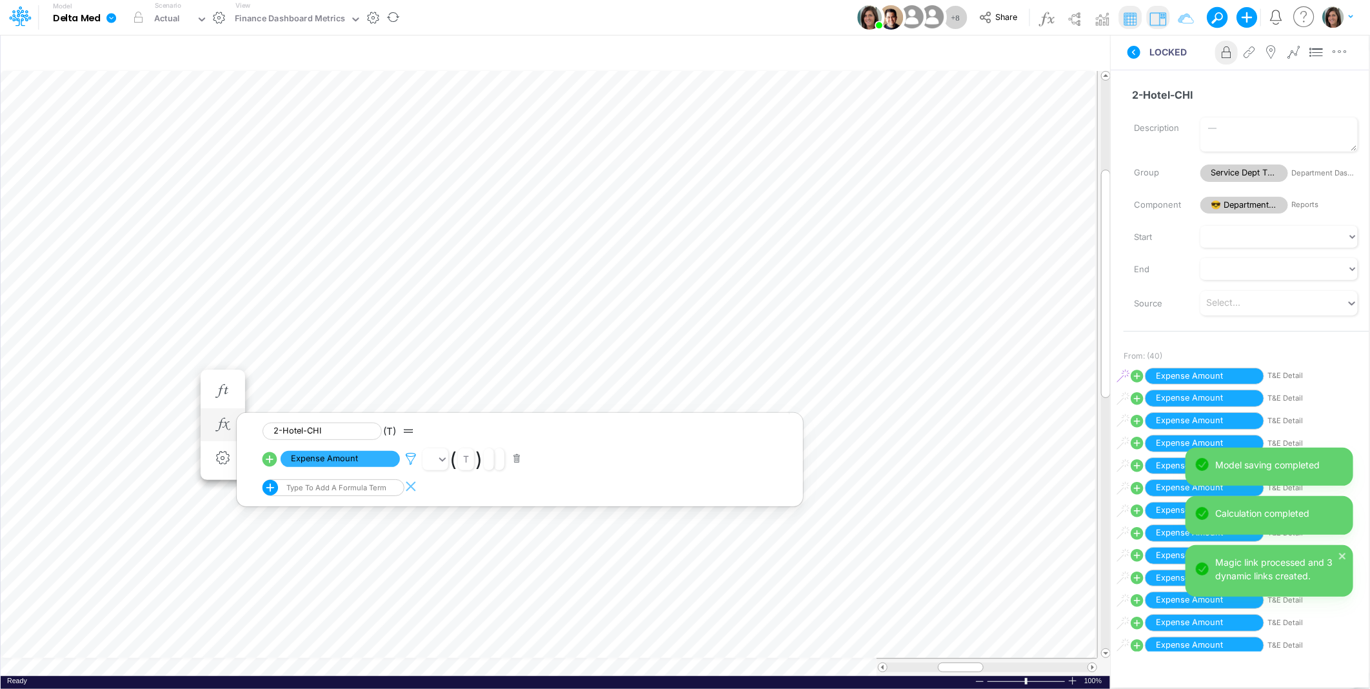
click at [411, 455] on icon at bounding box center [410, 459] width 19 height 14
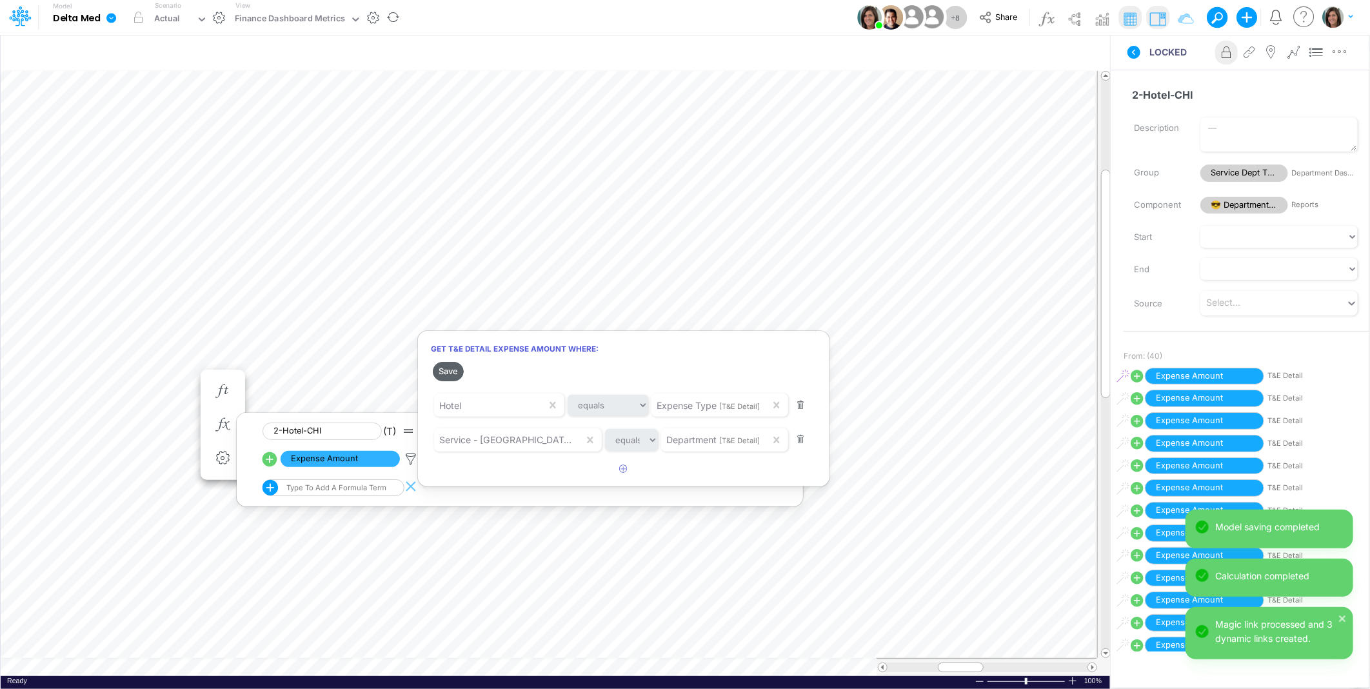
click at [447, 373] on button "Save" at bounding box center [448, 371] width 31 height 19
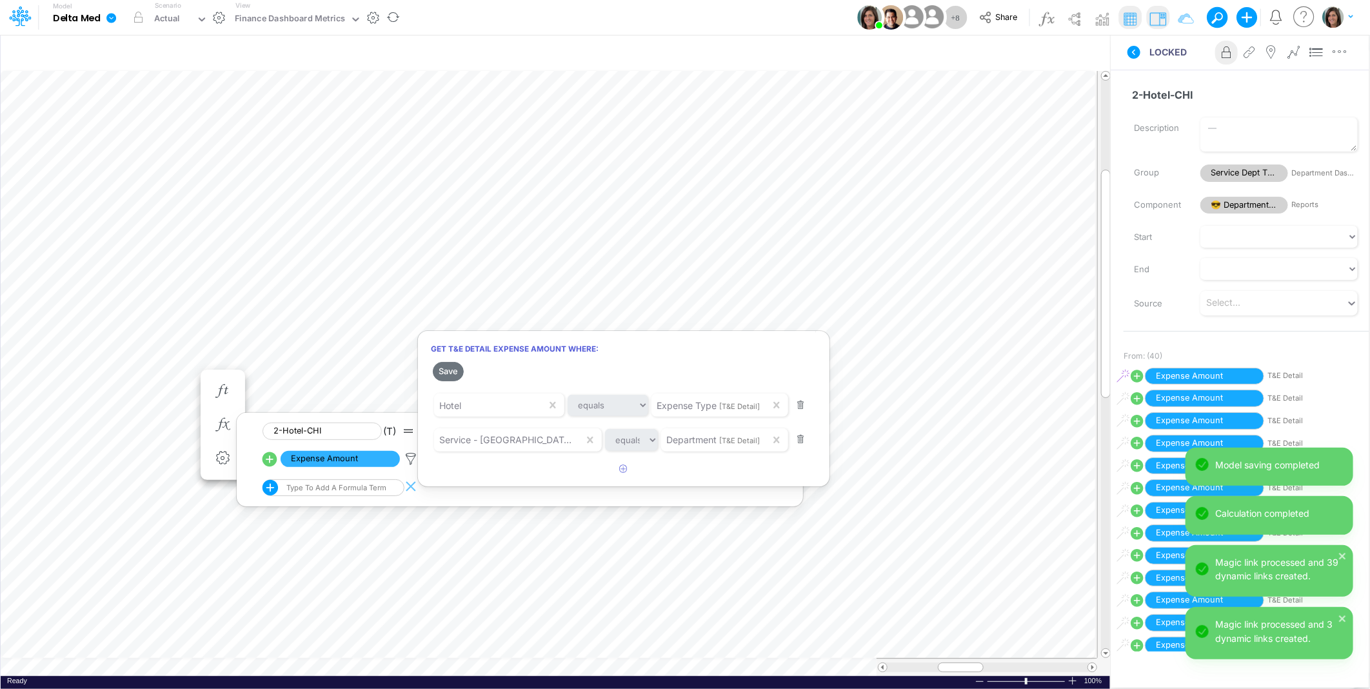
click at [98, 373] on div at bounding box center [685, 347] width 1370 height 682
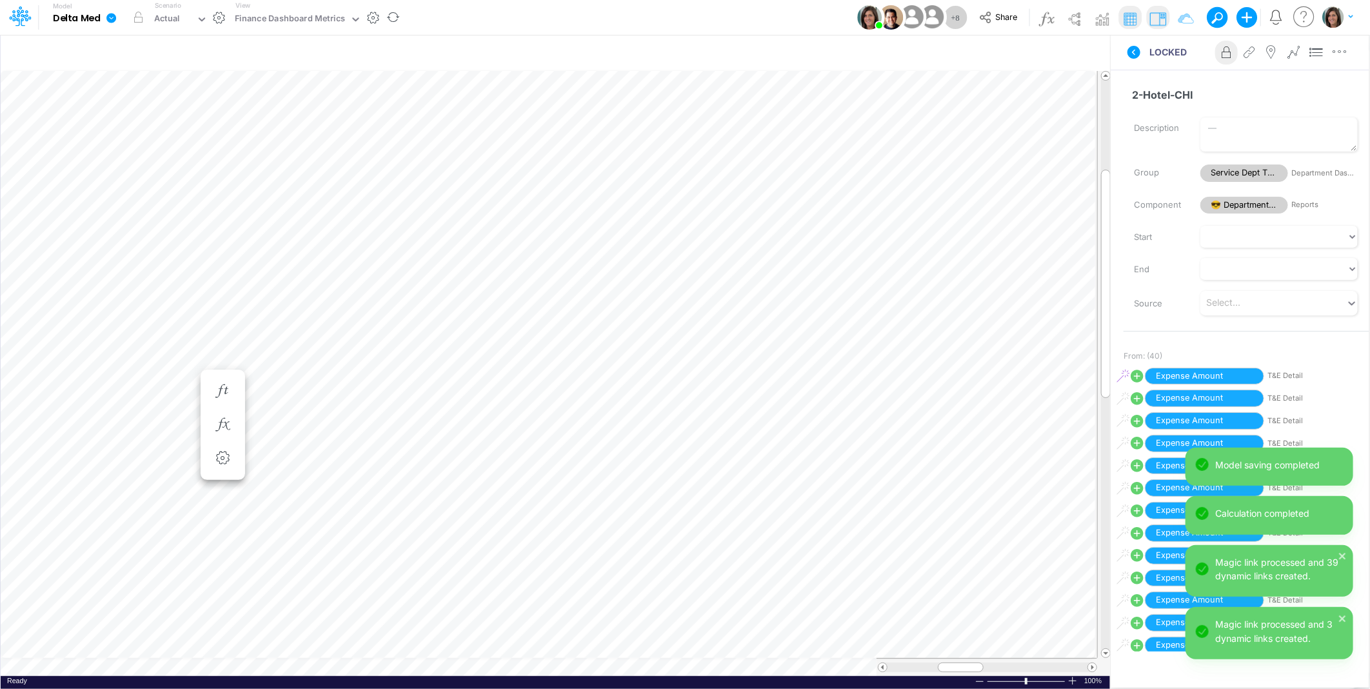
scroll to position [0, 1]
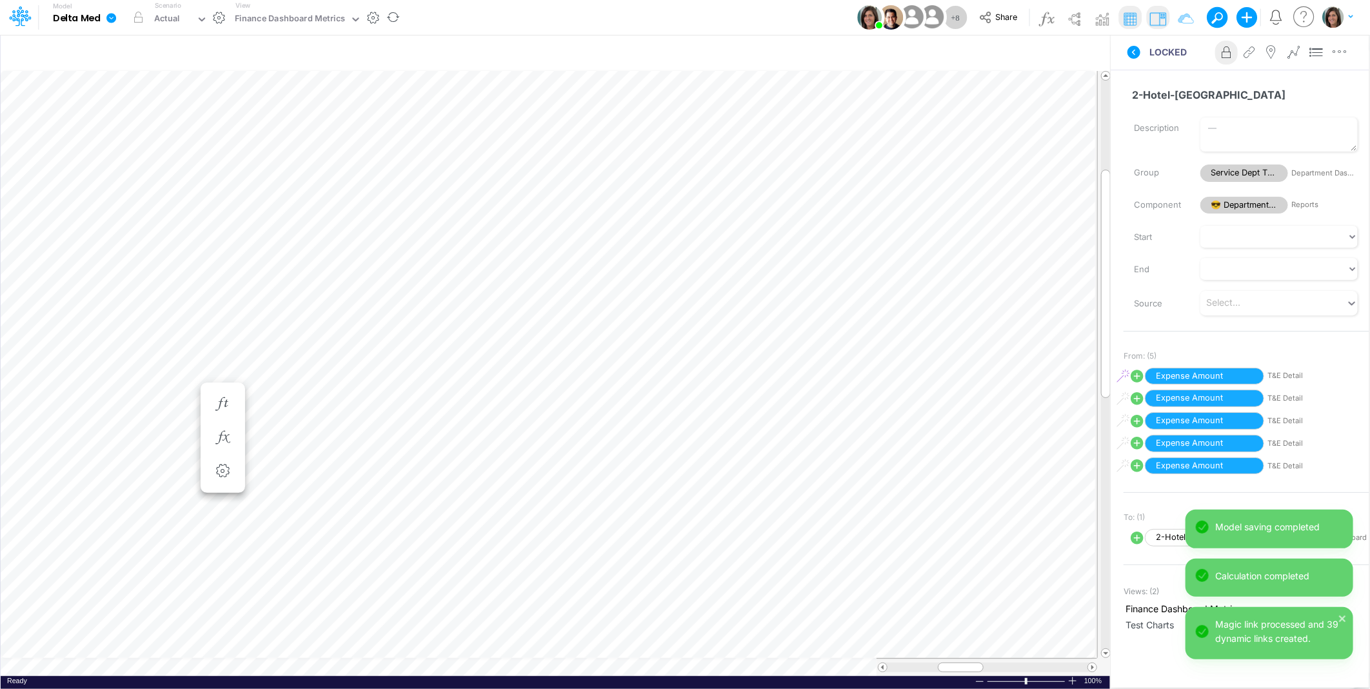
scroll to position [0, 1]
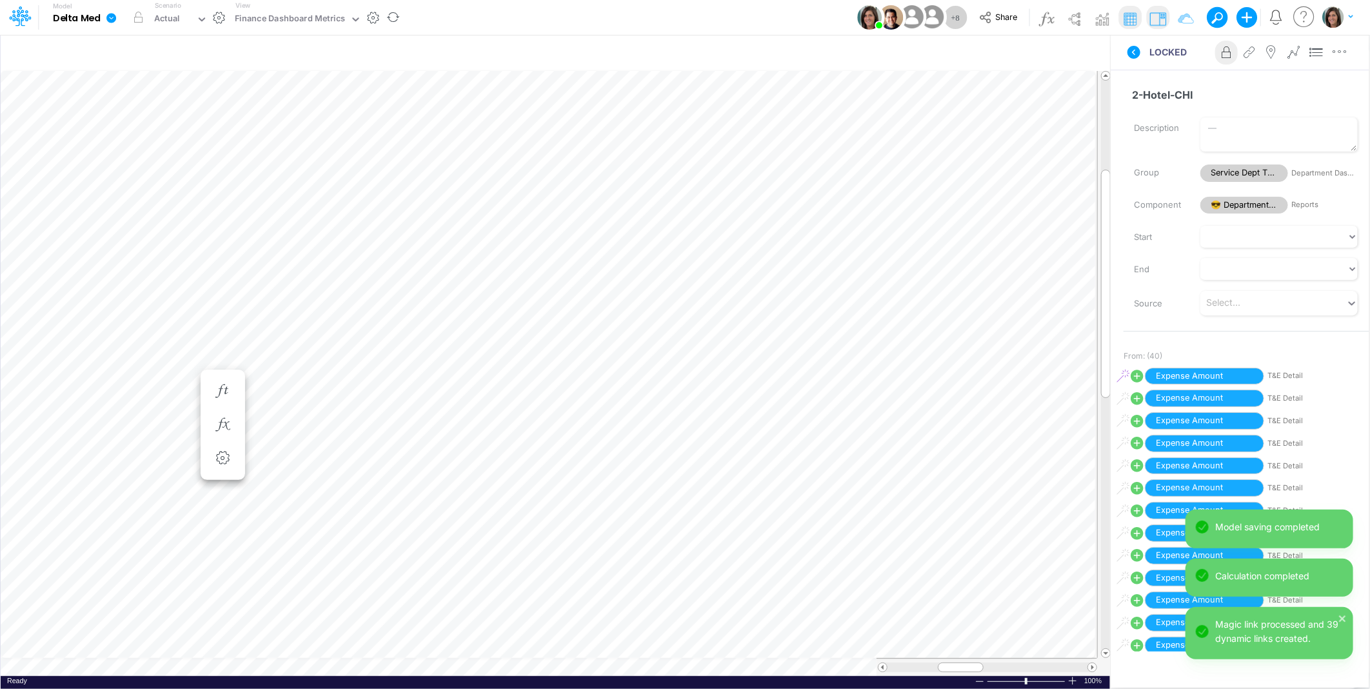
scroll to position [0, 1]
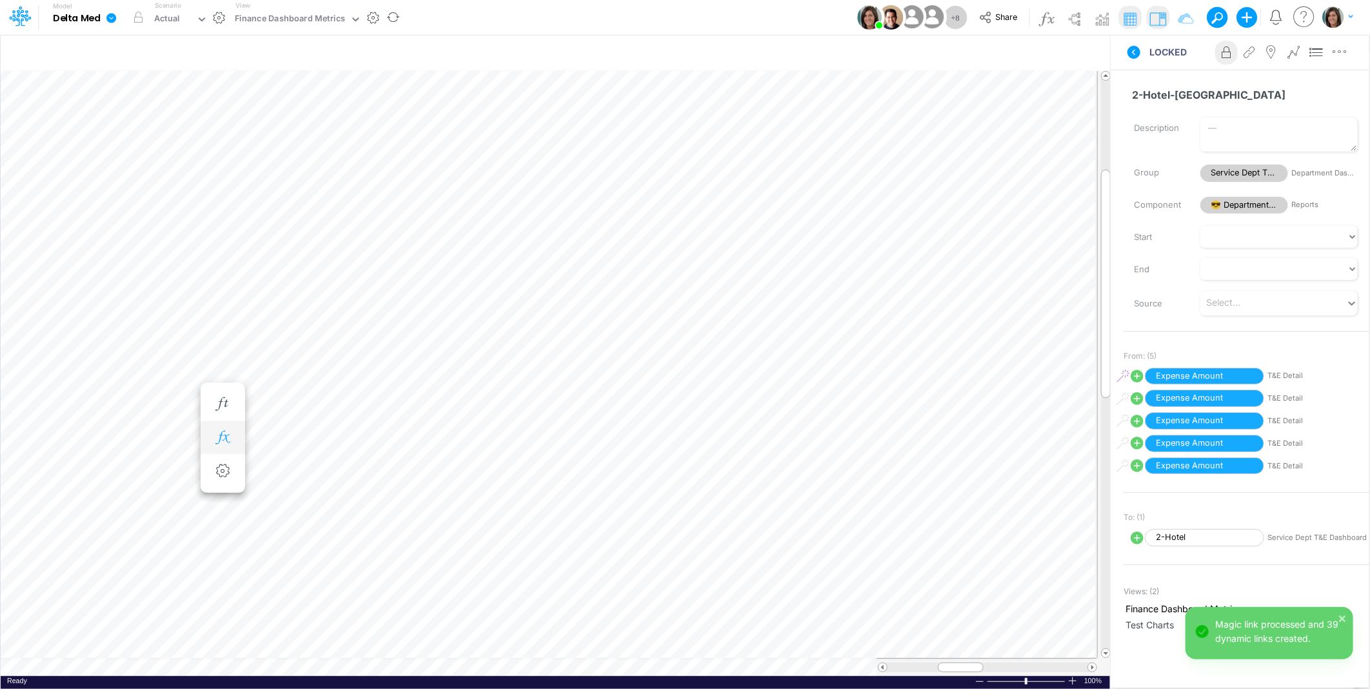
click at [211, 439] on button "button" at bounding box center [223, 438] width 24 height 26
click at [411, 468] on icon at bounding box center [410, 472] width 19 height 14
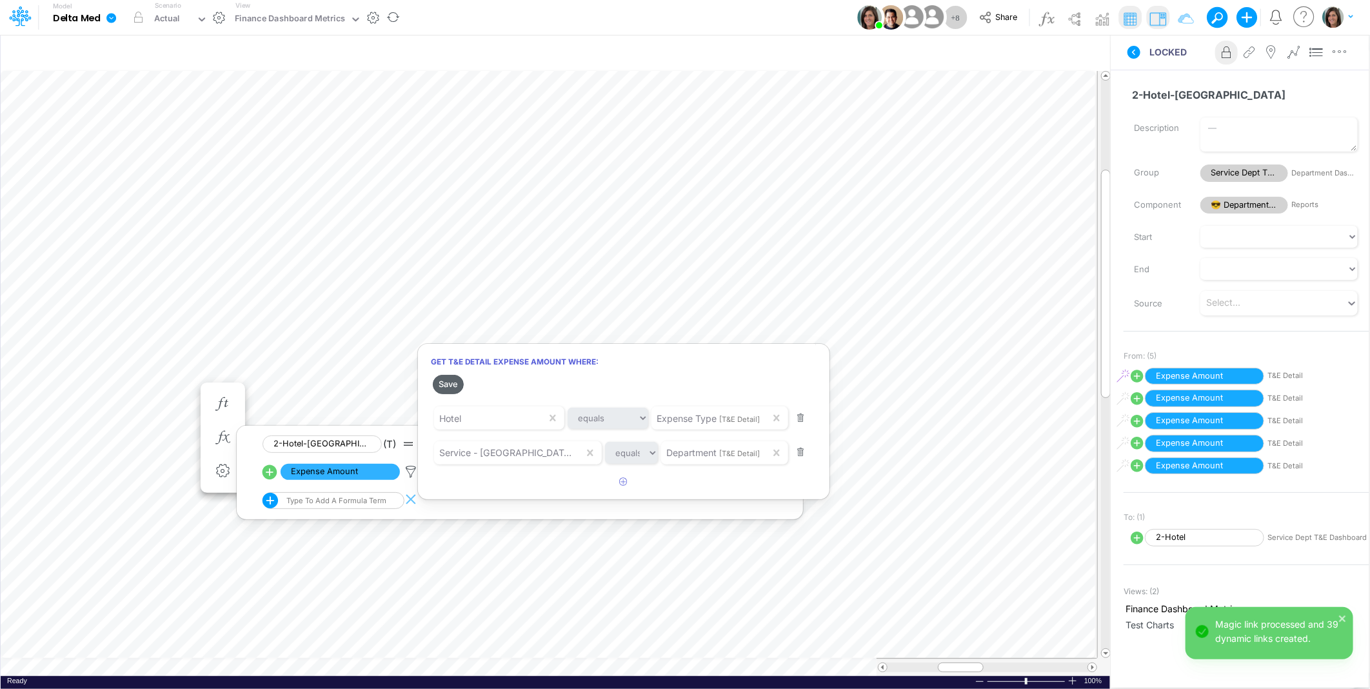
click at [447, 383] on button "Save" at bounding box center [448, 384] width 31 height 19
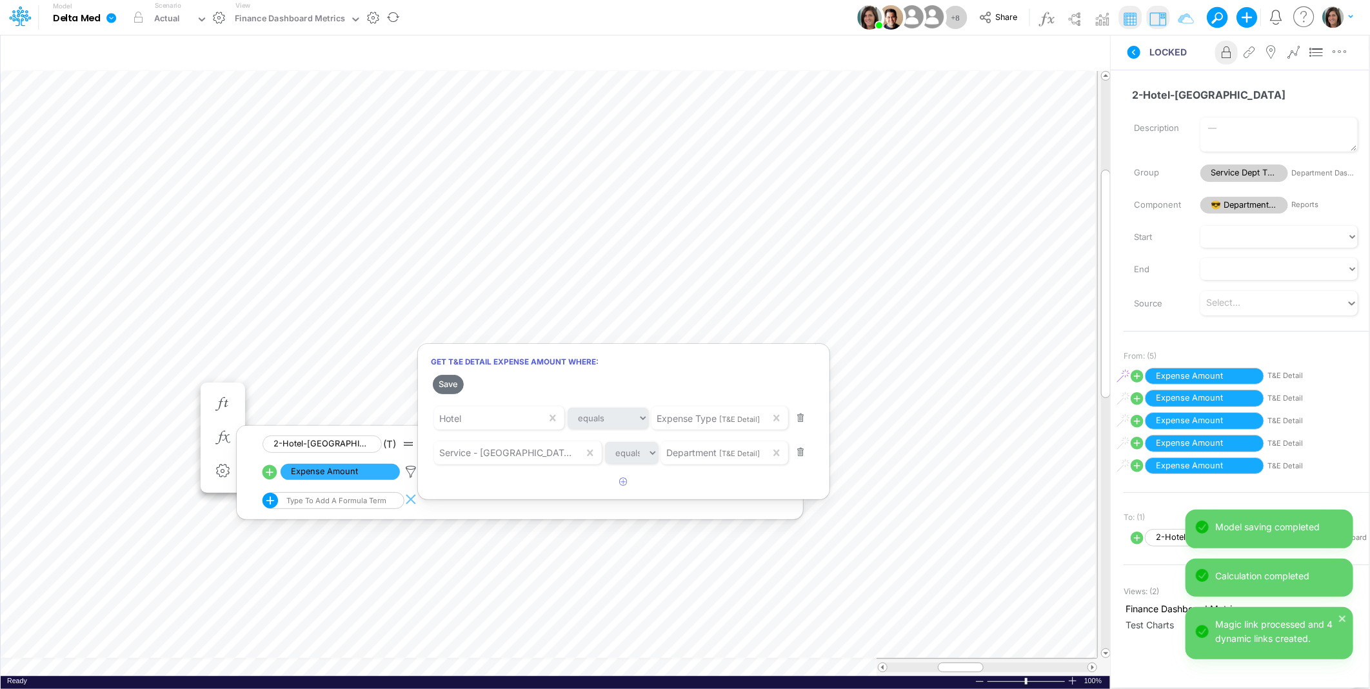
click at [124, 409] on div at bounding box center [685, 347] width 1370 height 682
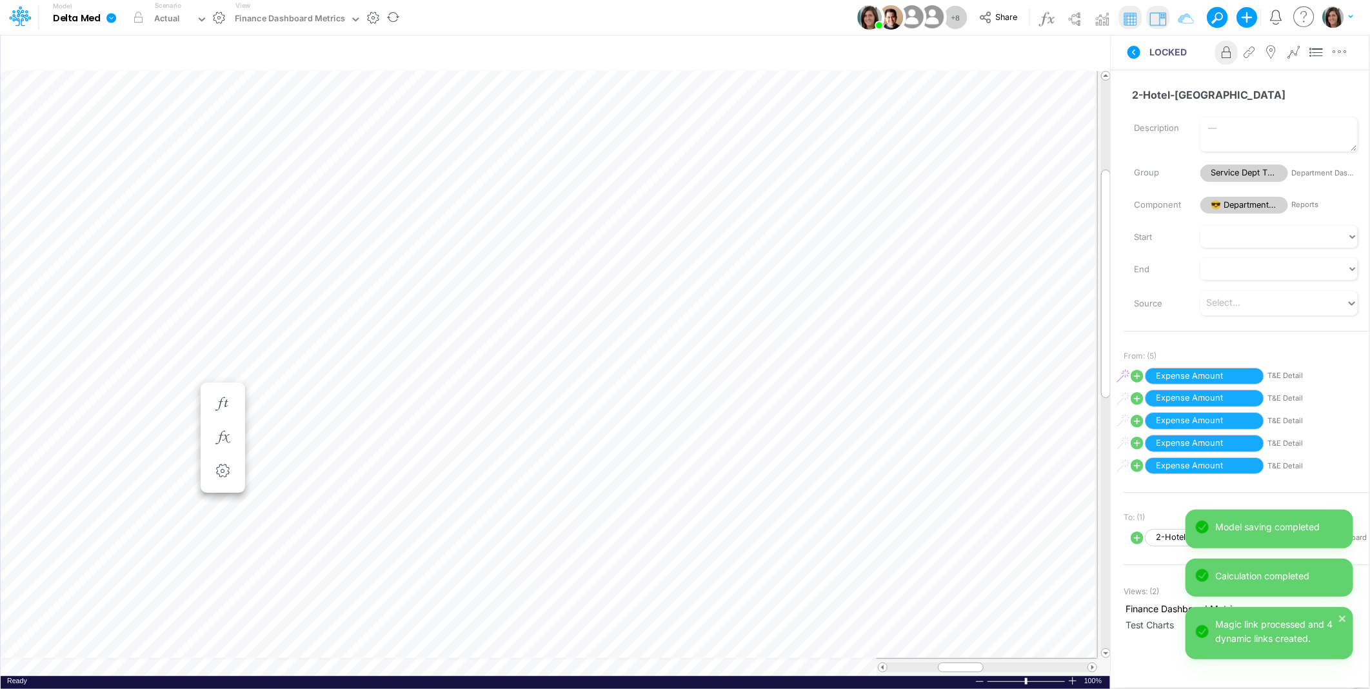
scroll to position [0, 1]
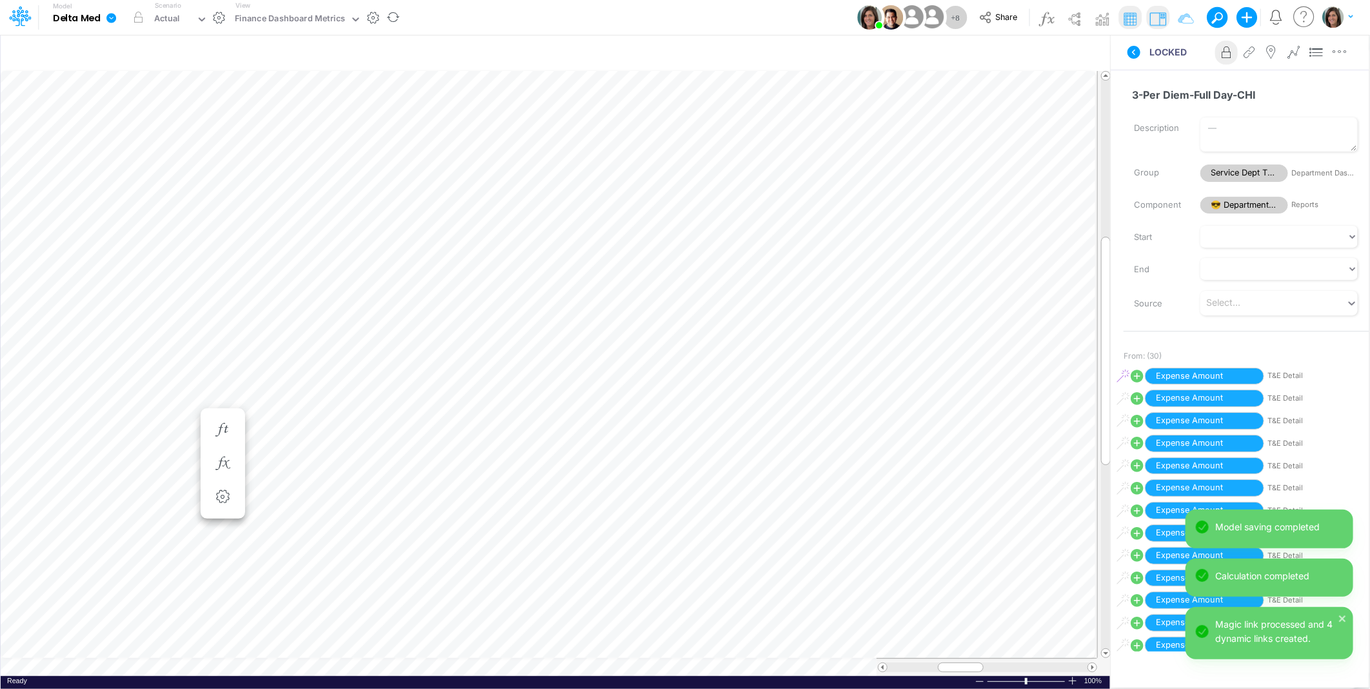
scroll to position [0, 1]
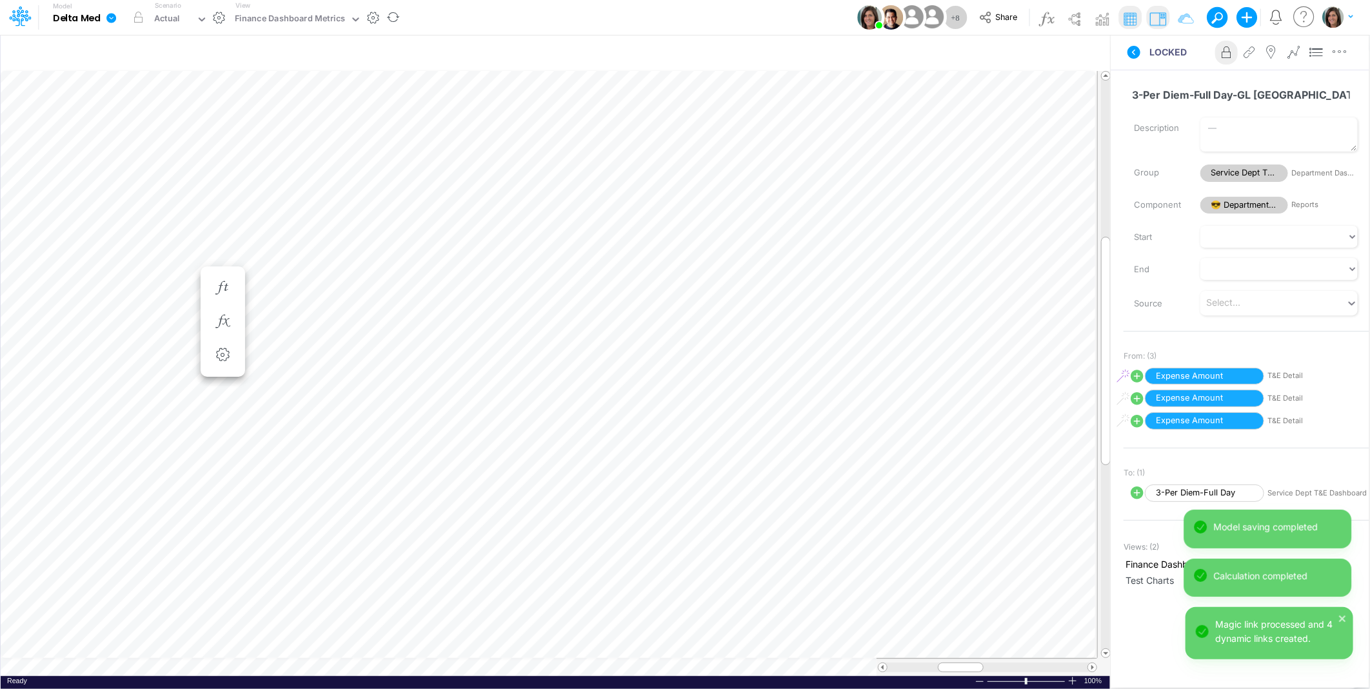
scroll to position [0, 1]
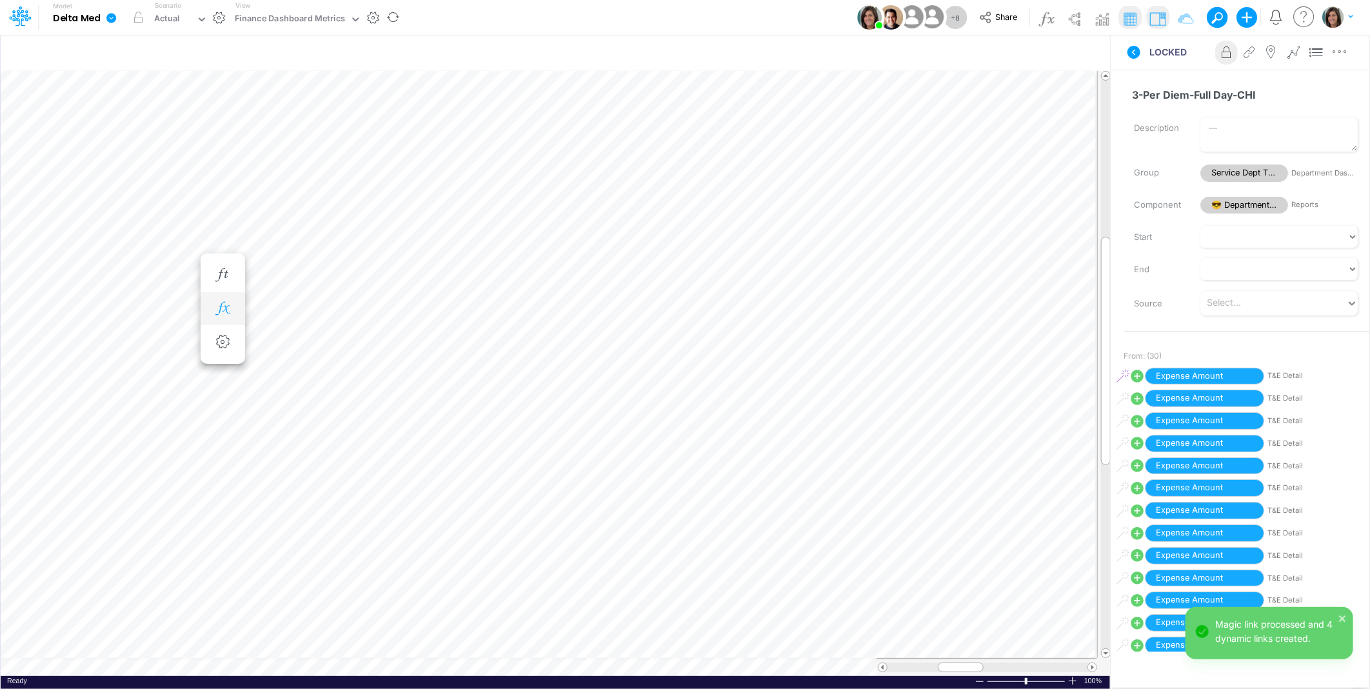
click at [226, 305] on icon "button" at bounding box center [222, 309] width 19 height 14
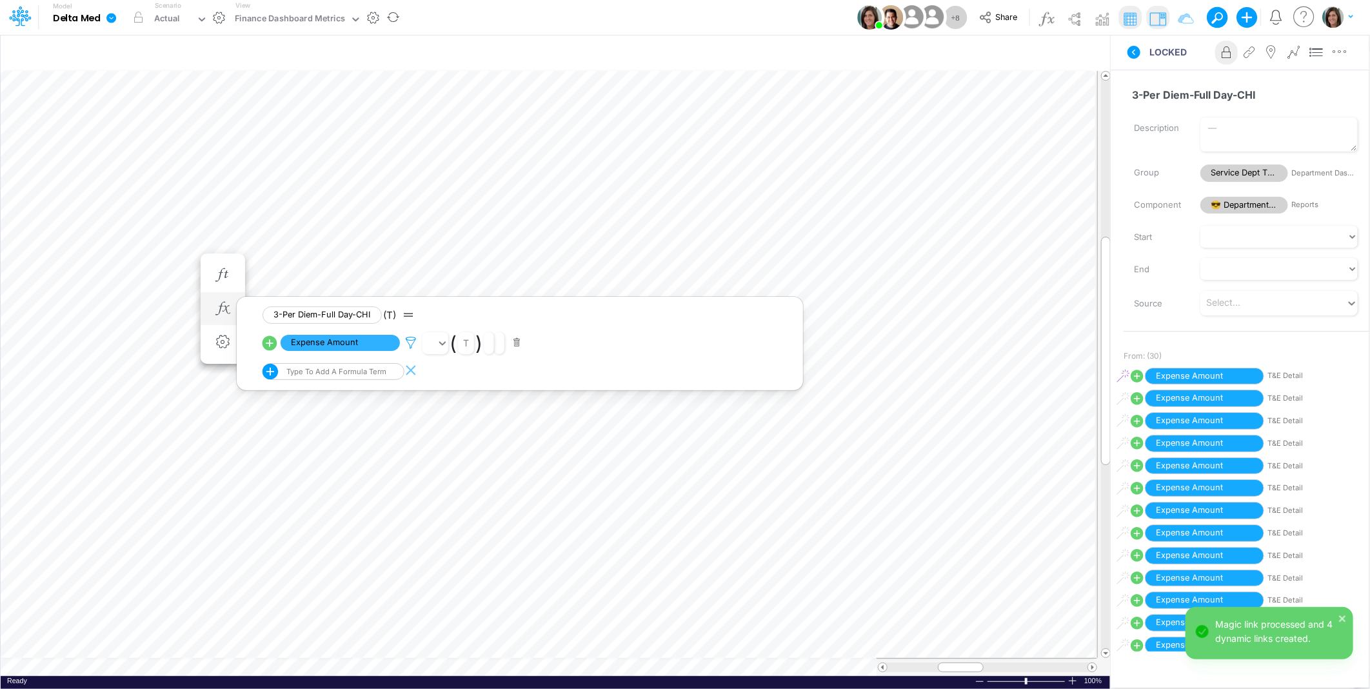
click at [410, 340] on icon at bounding box center [410, 343] width 19 height 14
click at [454, 257] on button "Save" at bounding box center [448, 255] width 31 height 19
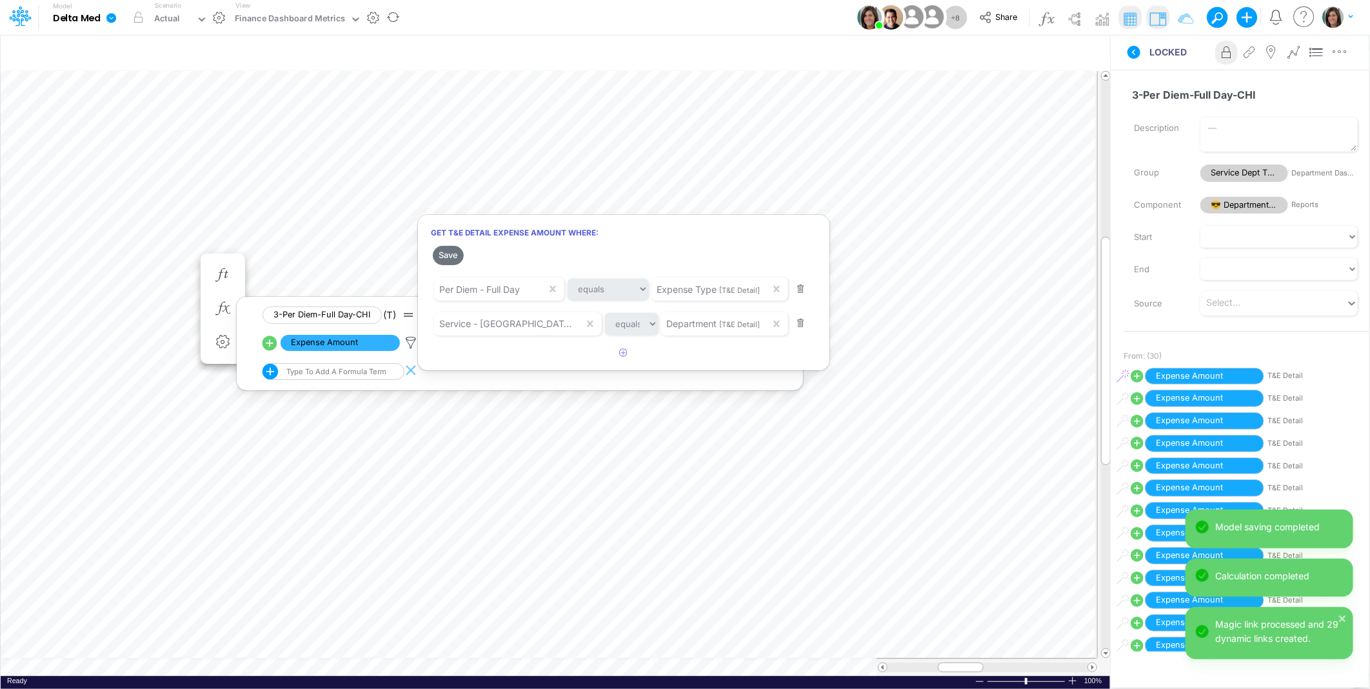
click at [112, 259] on div at bounding box center [685, 347] width 1370 height 682
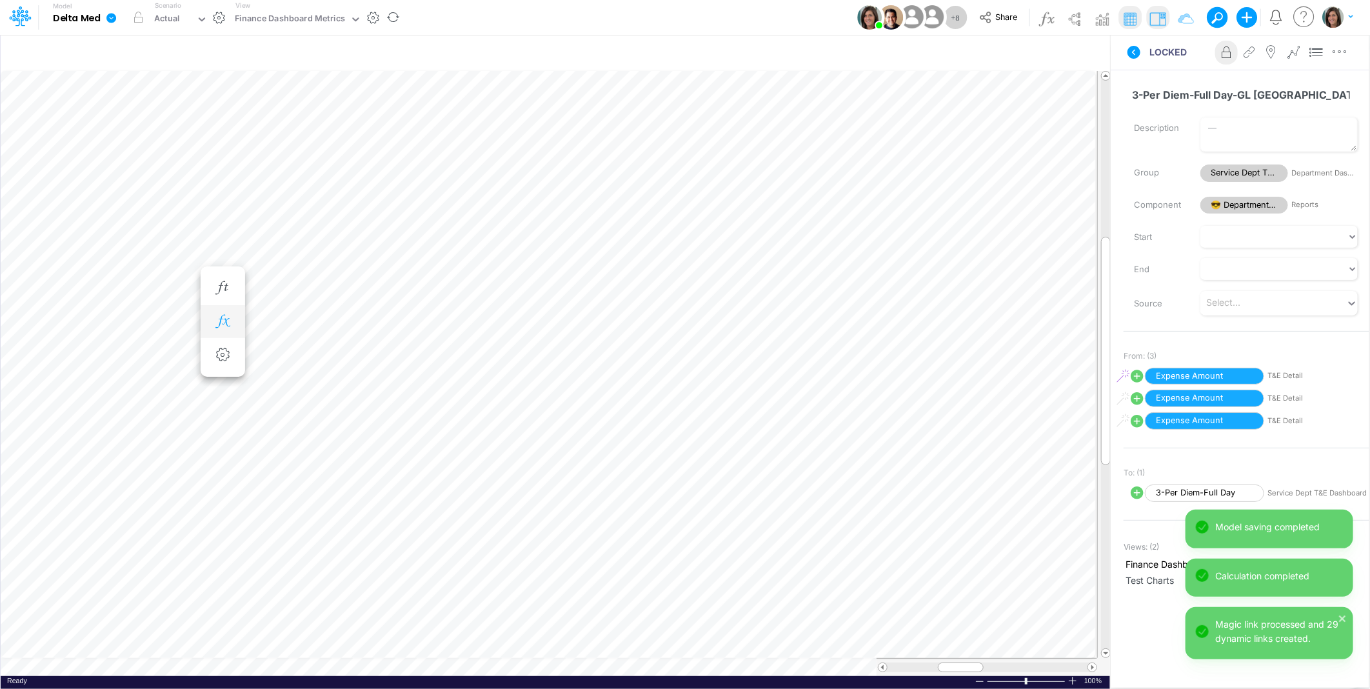
click at [224, 321] on icon "button" at bounding box center [222, 322] width 19 height 14
click at [411, 351] on icon at bounding box center [410, 356] width 19 height 14
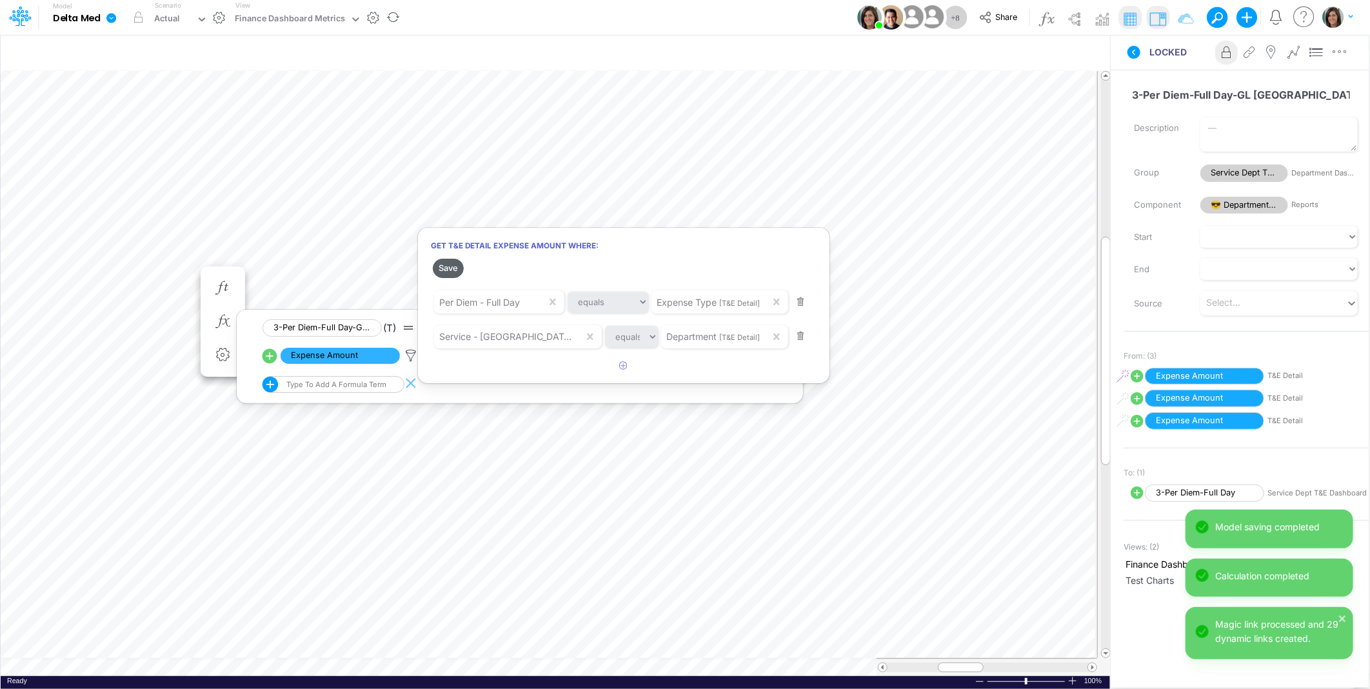
drag, startPoint x: 447, startPoint y: 273, endPoint x: 72, endPoint y: 332, distance: 379.8
click at [447, 273] on button "Save" at bounding box center [448, 268] width 31 height 19
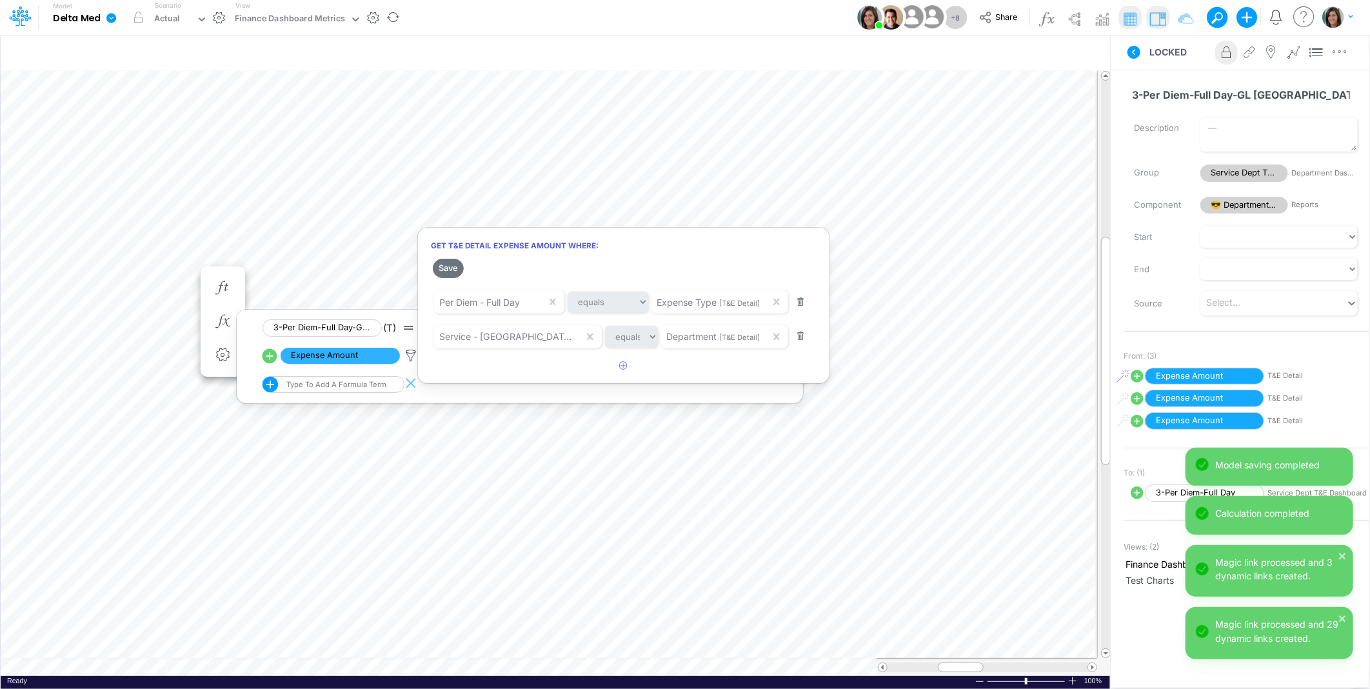
click at [72, 333] on div at bounding box center [685, 347] width 1370 height 682
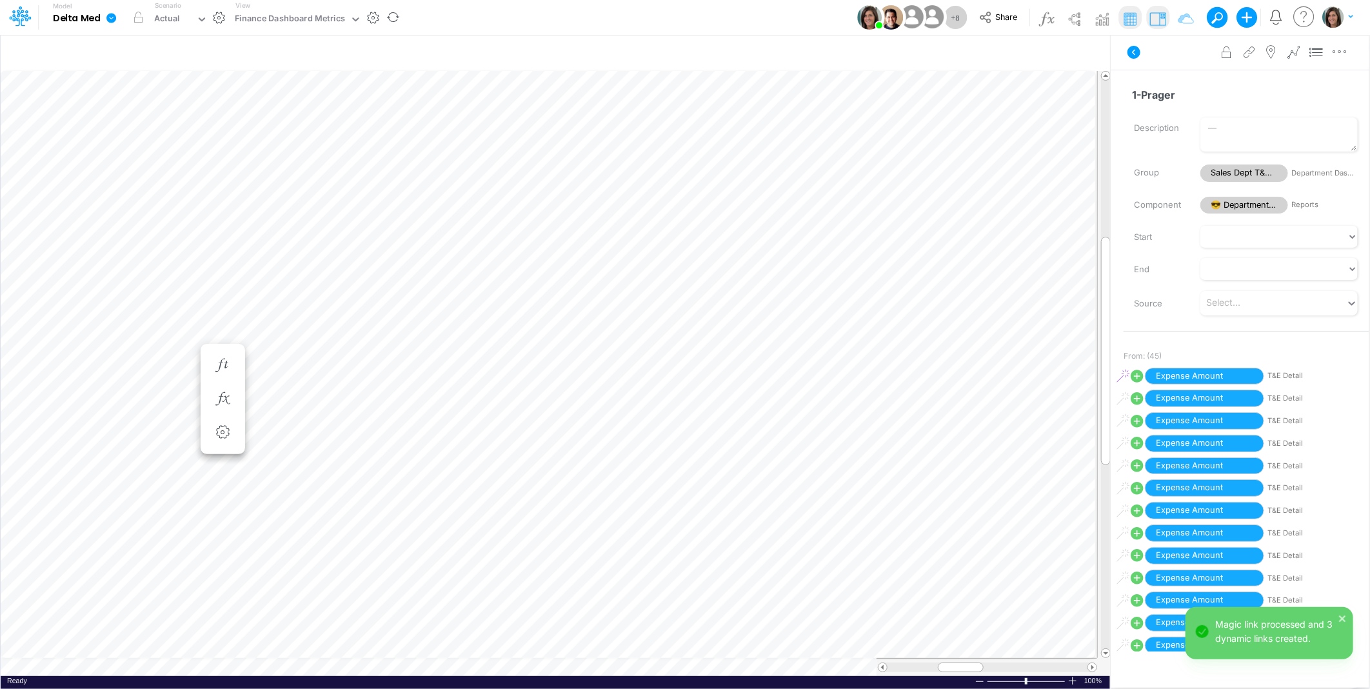
scroll to position [0, 1]
click at [234, 400] on button "button" at bounding box center [223, 399] width 24 height 26
click at [409, 432] on icon at bounding box center [410, 433] width 19 height 14
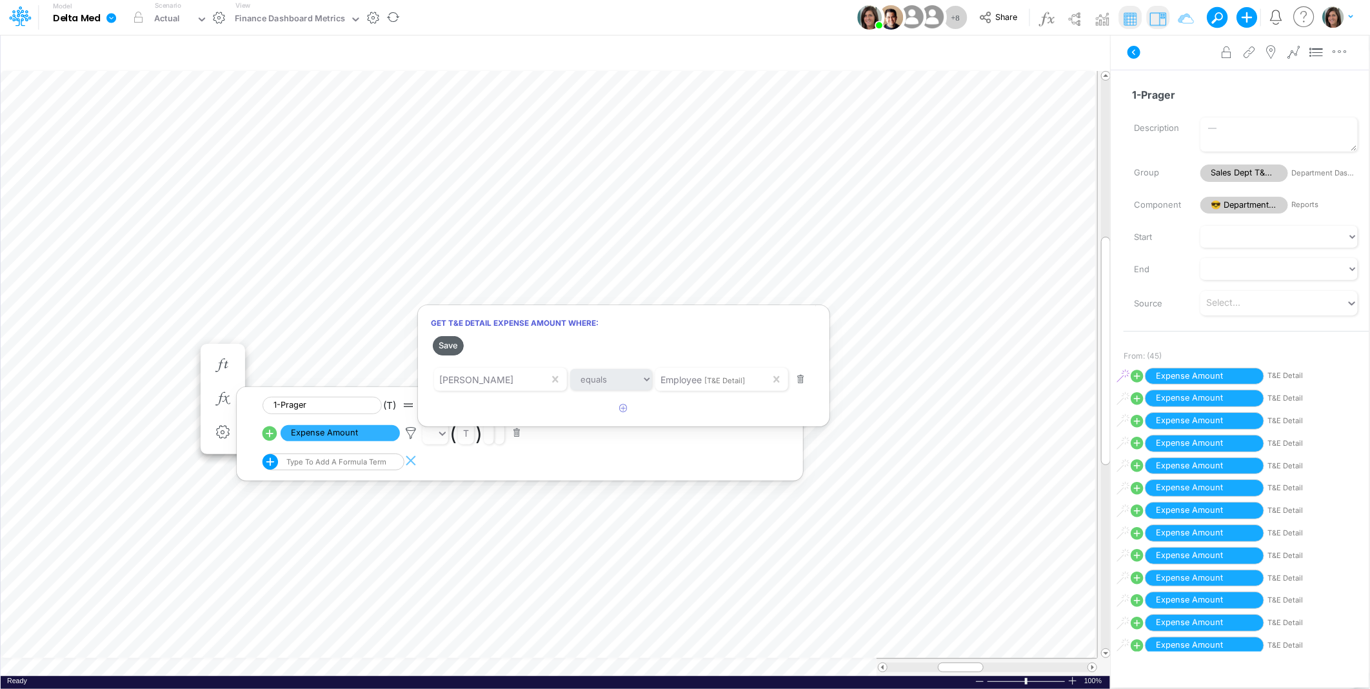
click at [453, 347] on button "Save" at bounding box center [448, 345] width 31 height 19
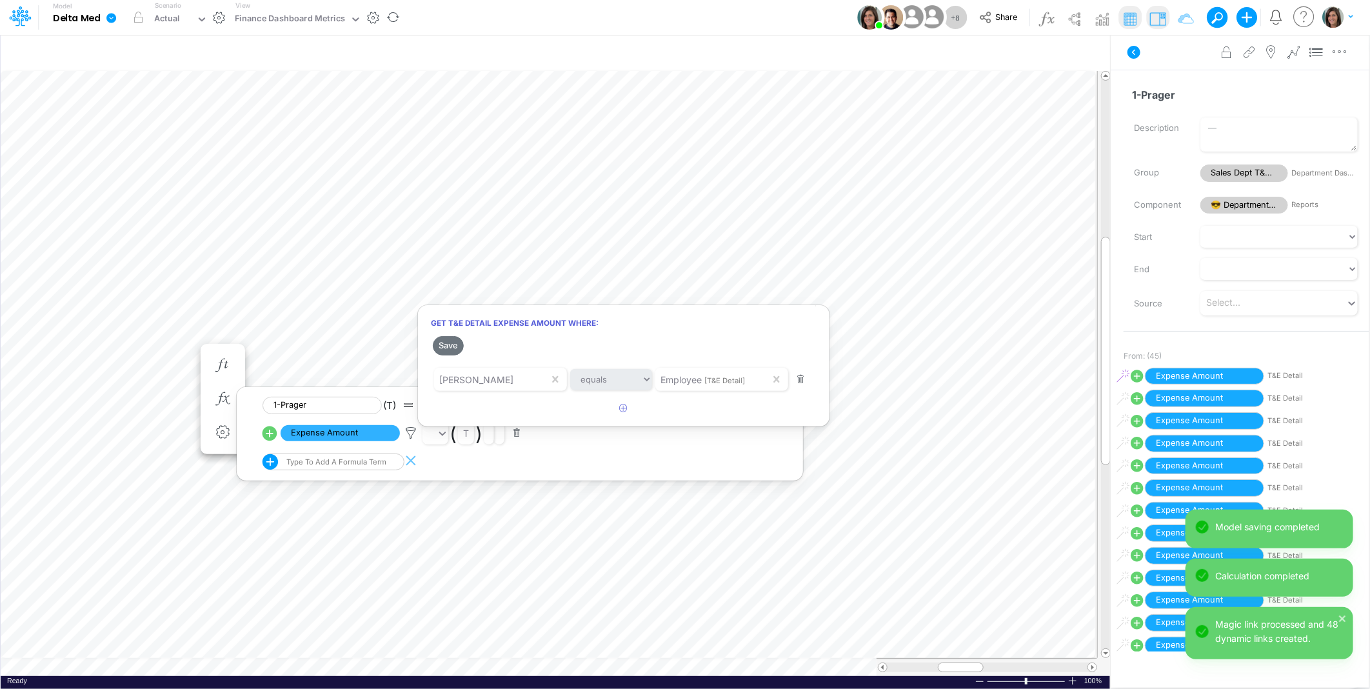
click at [73, 347] on div at bounding box center [685, 347] width 1370 height 682
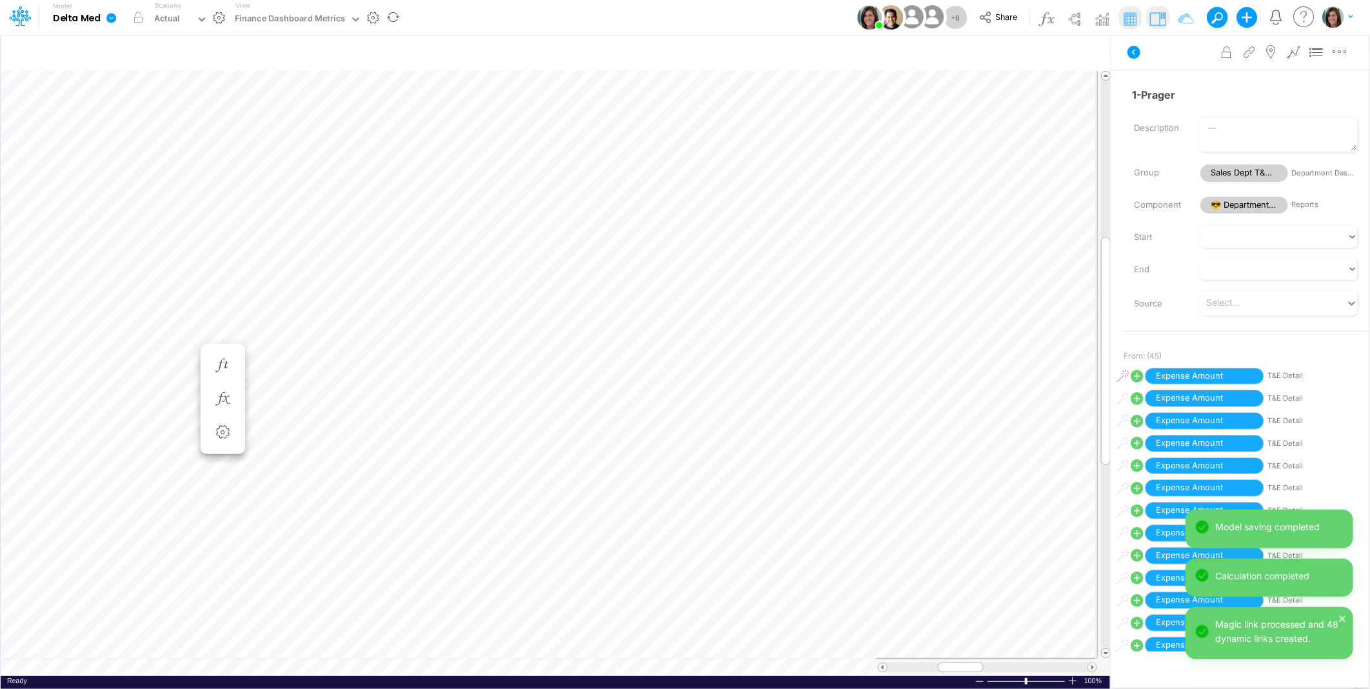
scroll to position [0, 1]
click at [219, 411] on icon "button" at bounding box center [222, 412] width 19 height 14
click at [413, 442] on icon at bounding box center [410, 446] width 19 height 14
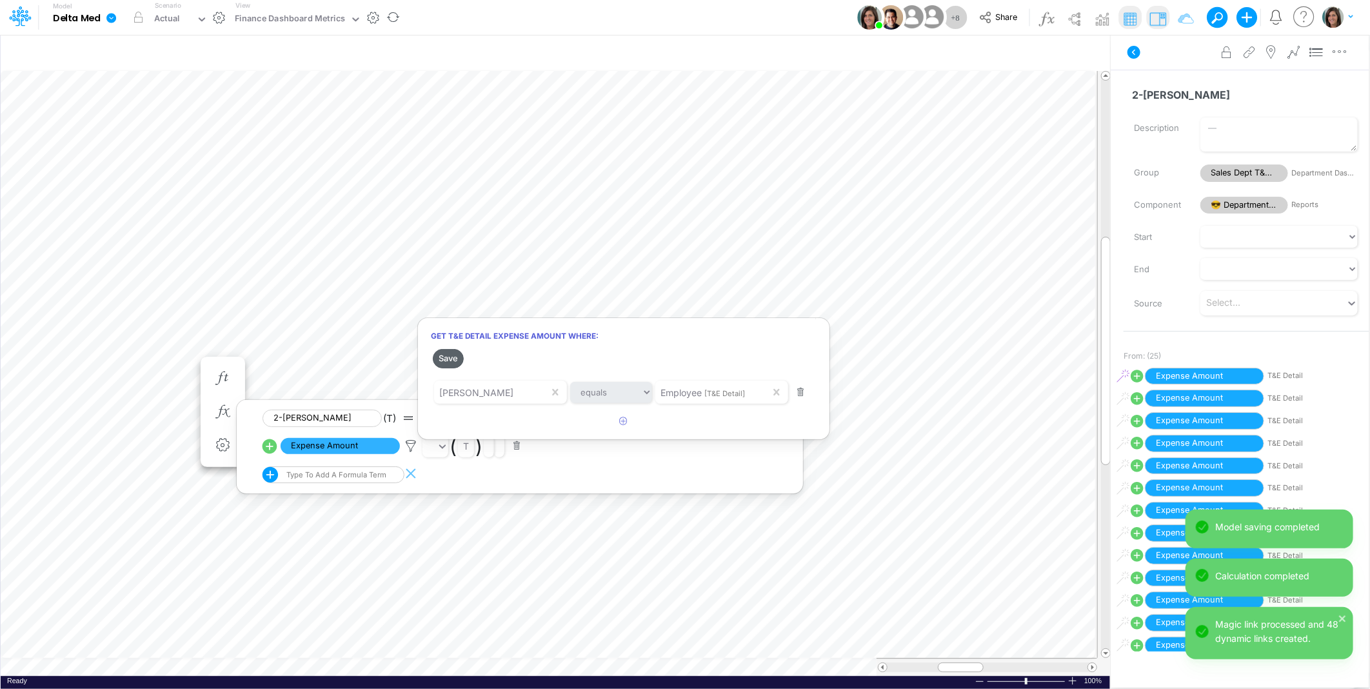
click at [453, 362] on button "Save" at bounding box center [448, 358] width 31 height 19
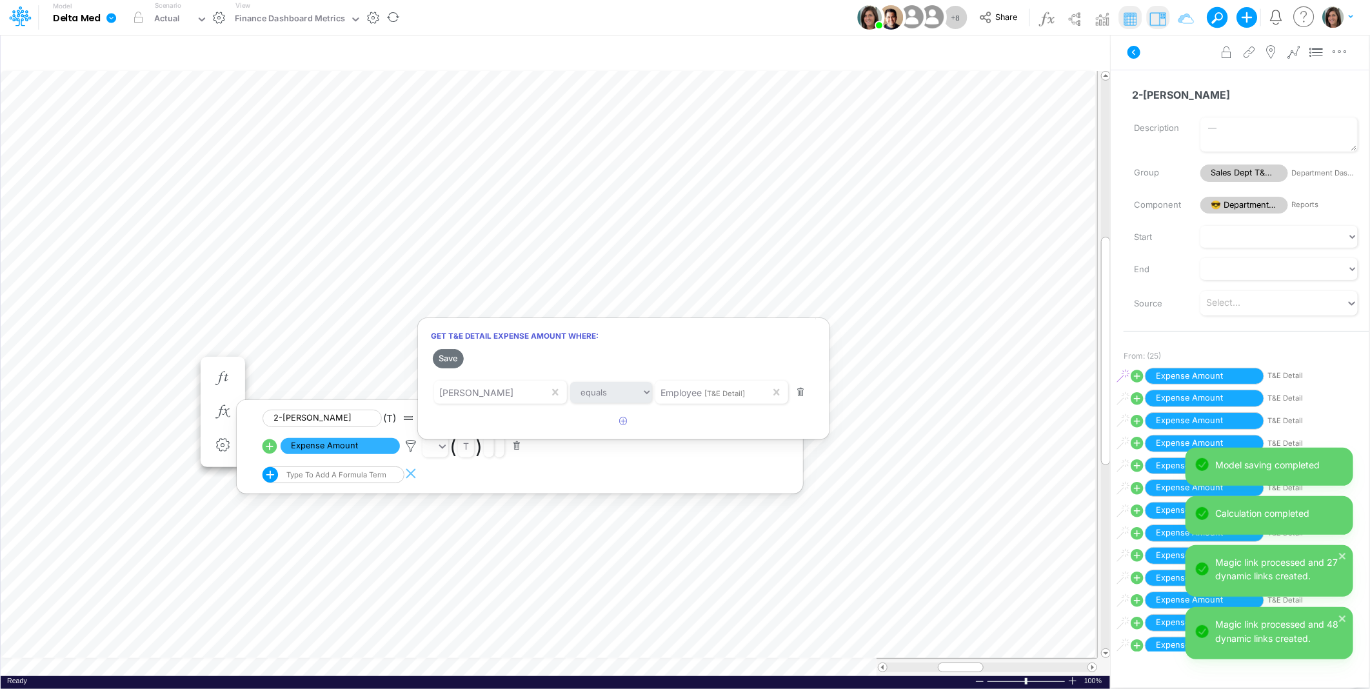
click at [65, 362] on div at bounding box center [685, 347] width 1370 height 682
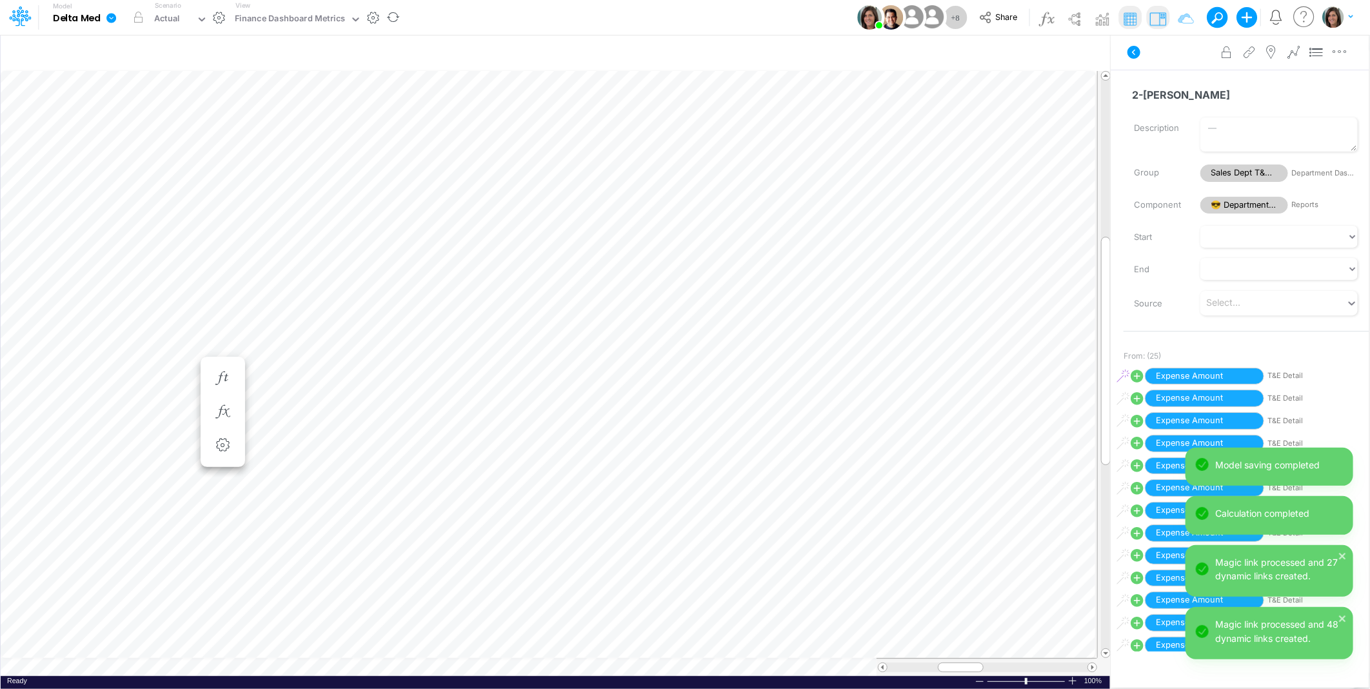
scroll to position [0, 1]
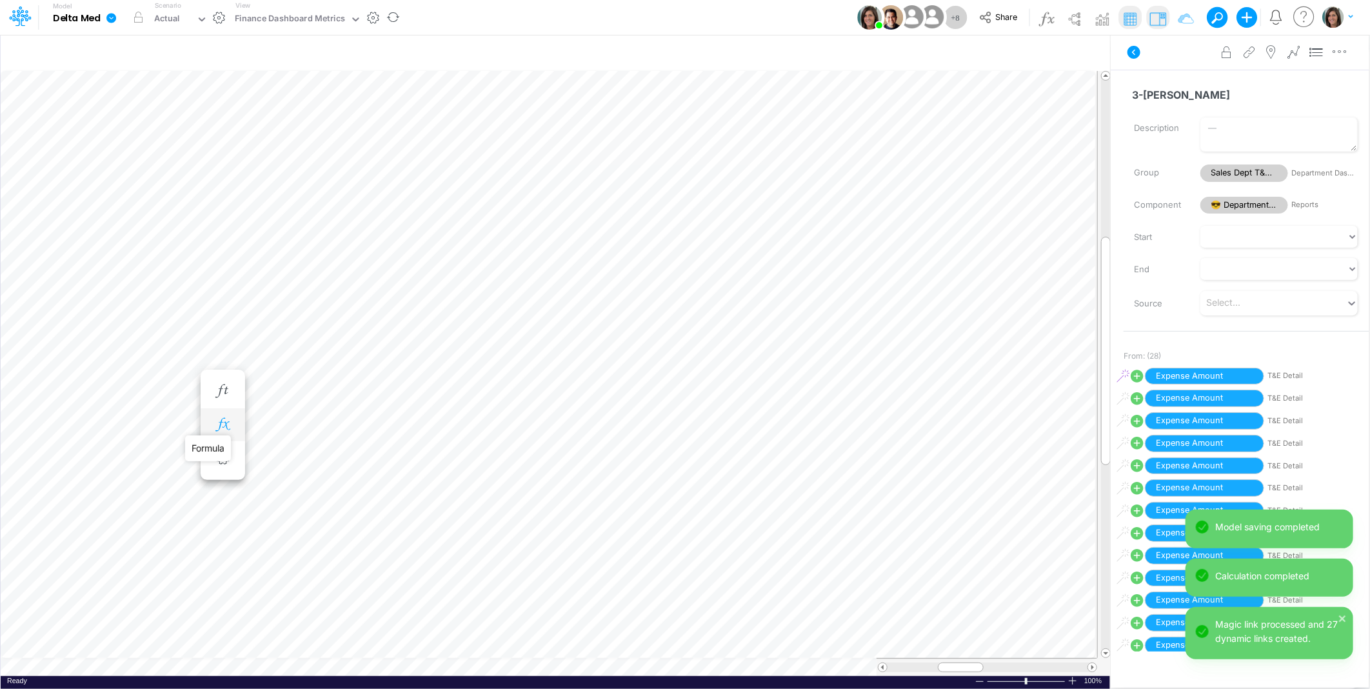
click at [221, 423] on icon "button" at bounding box center [222, 425] width 19 height 14
click at [411, 455] on icon at bounding box center [410, 459] width 19 height 14
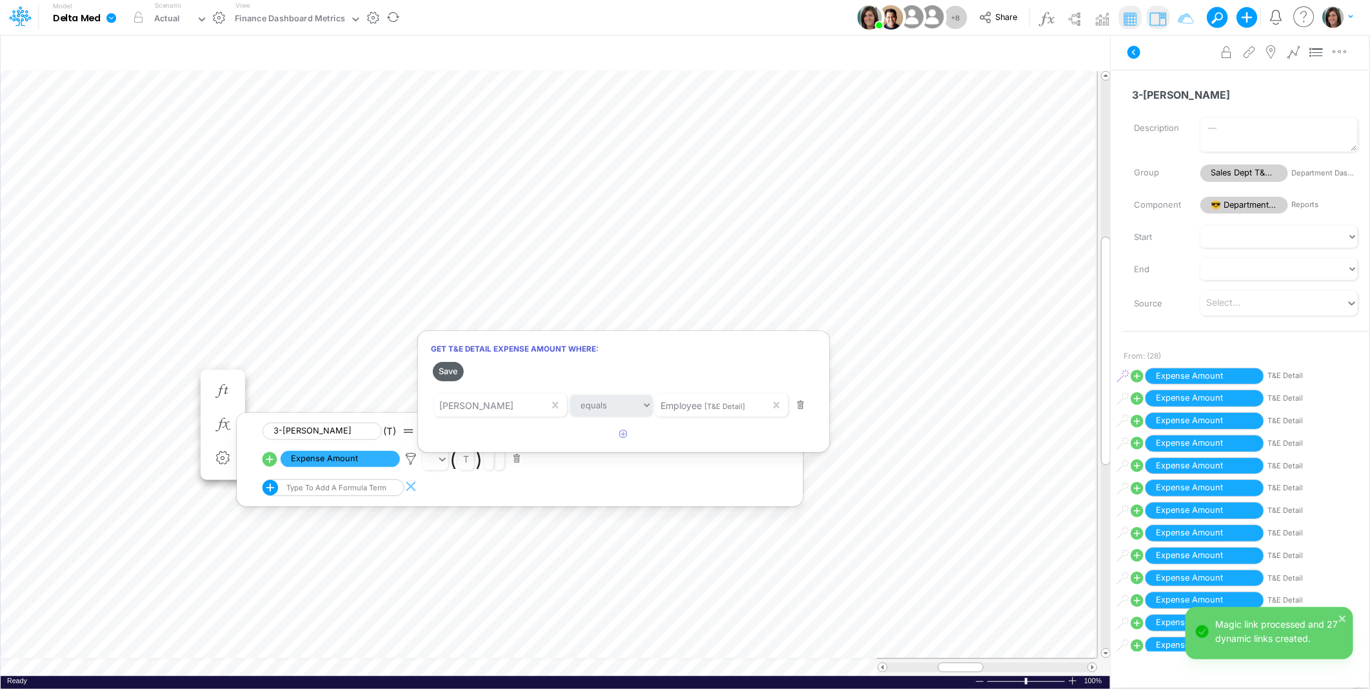
click at [449, 377] on button "Save" at bounding box center [448, 371] width 31 height 19
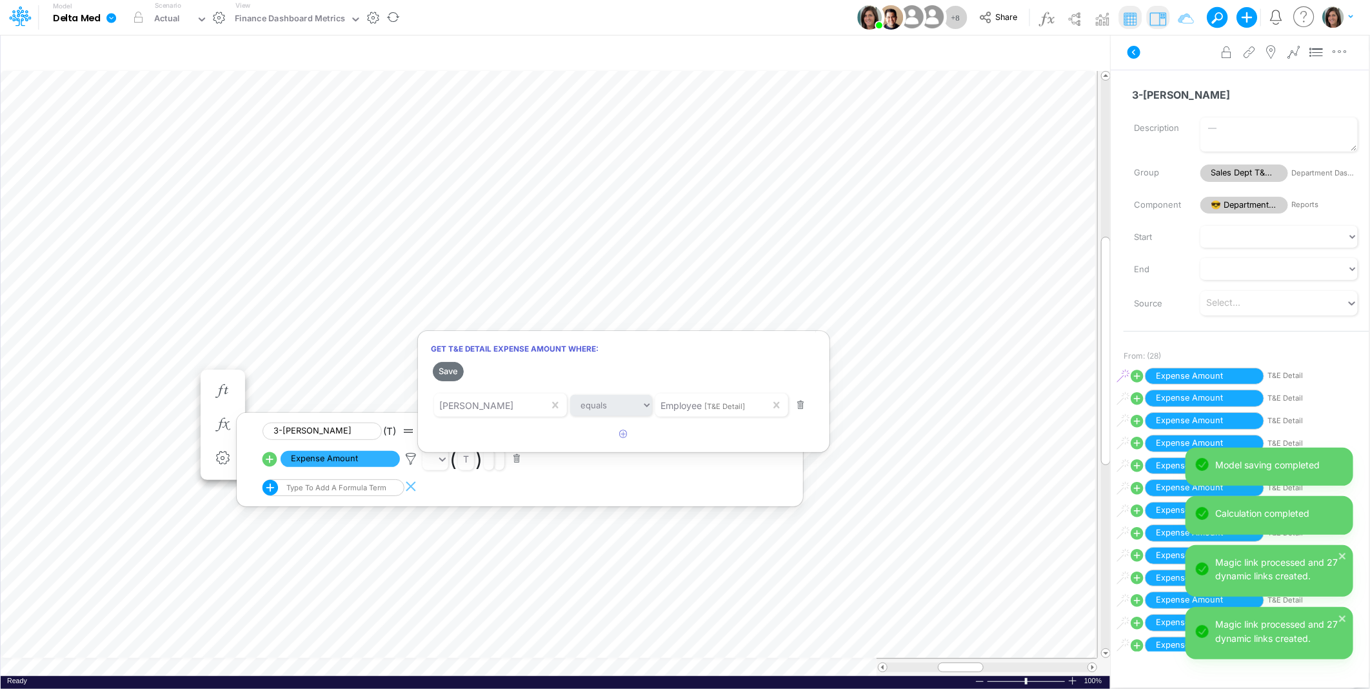
click at [79, 375] on div at bounding box center [685, 347] width 1370 height 682
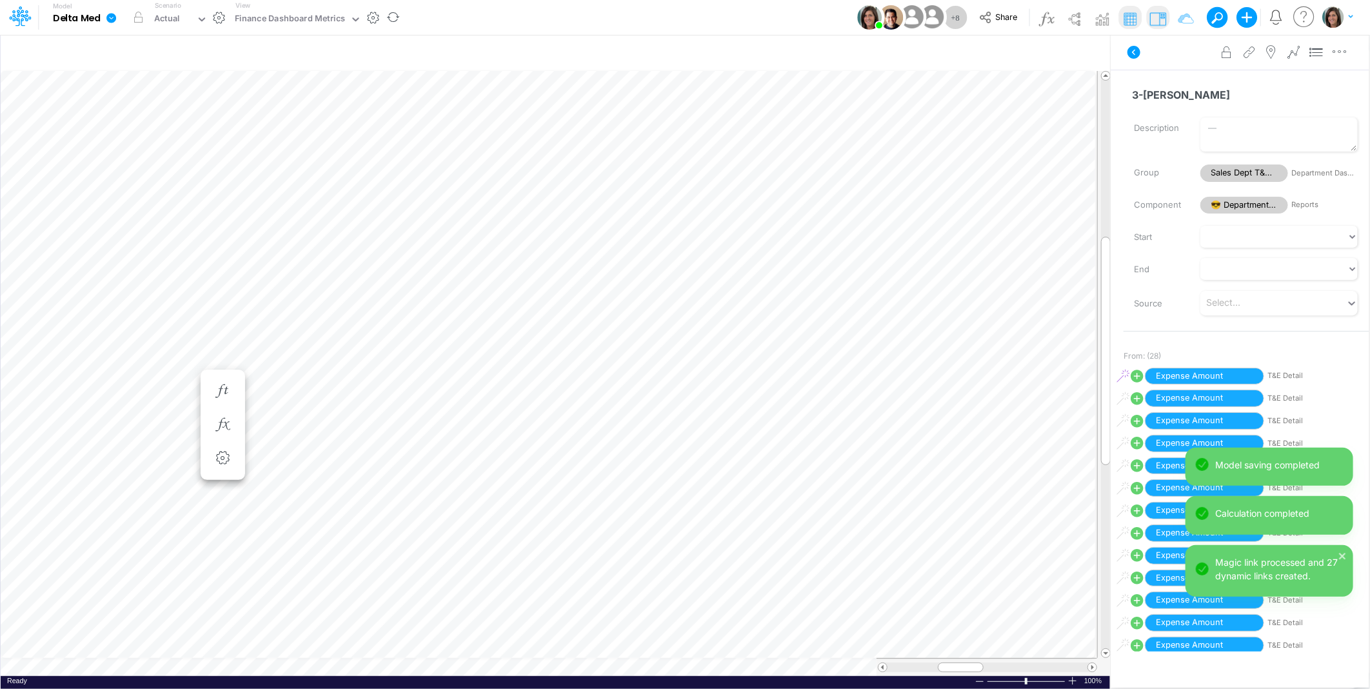
scroll to position [0, 1]
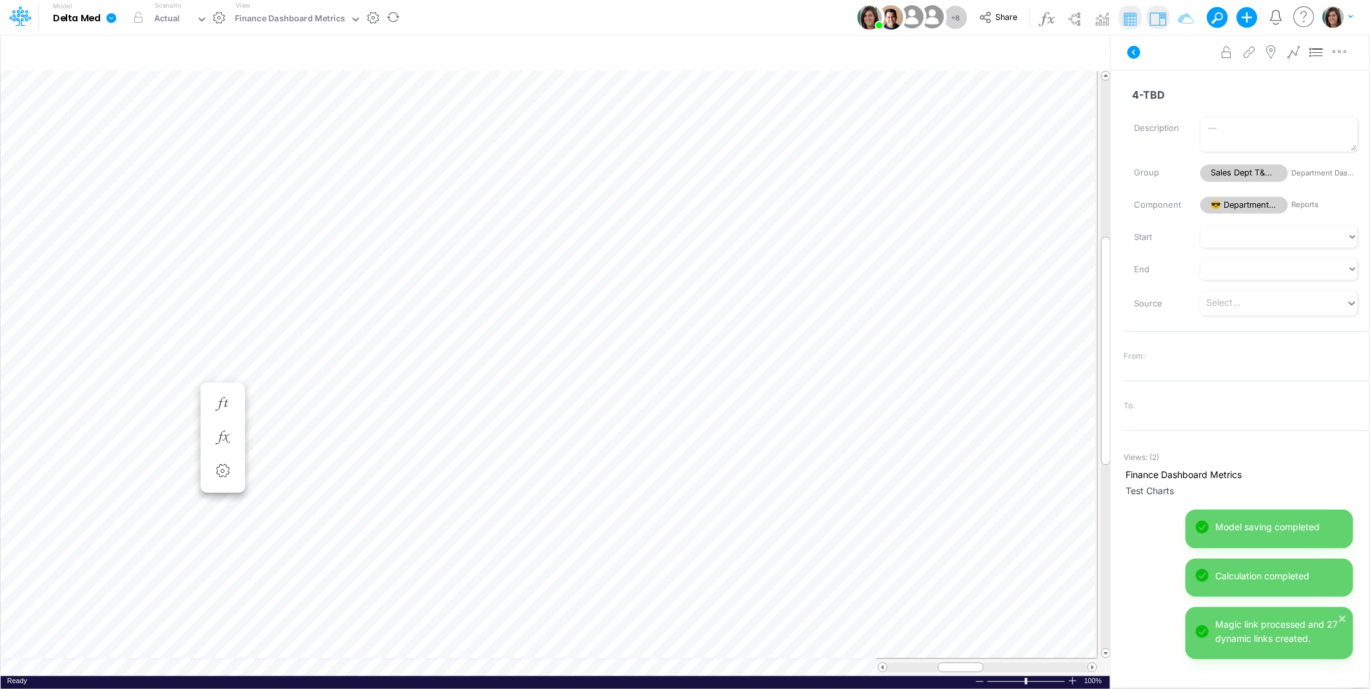
scroll to position [0, 1]
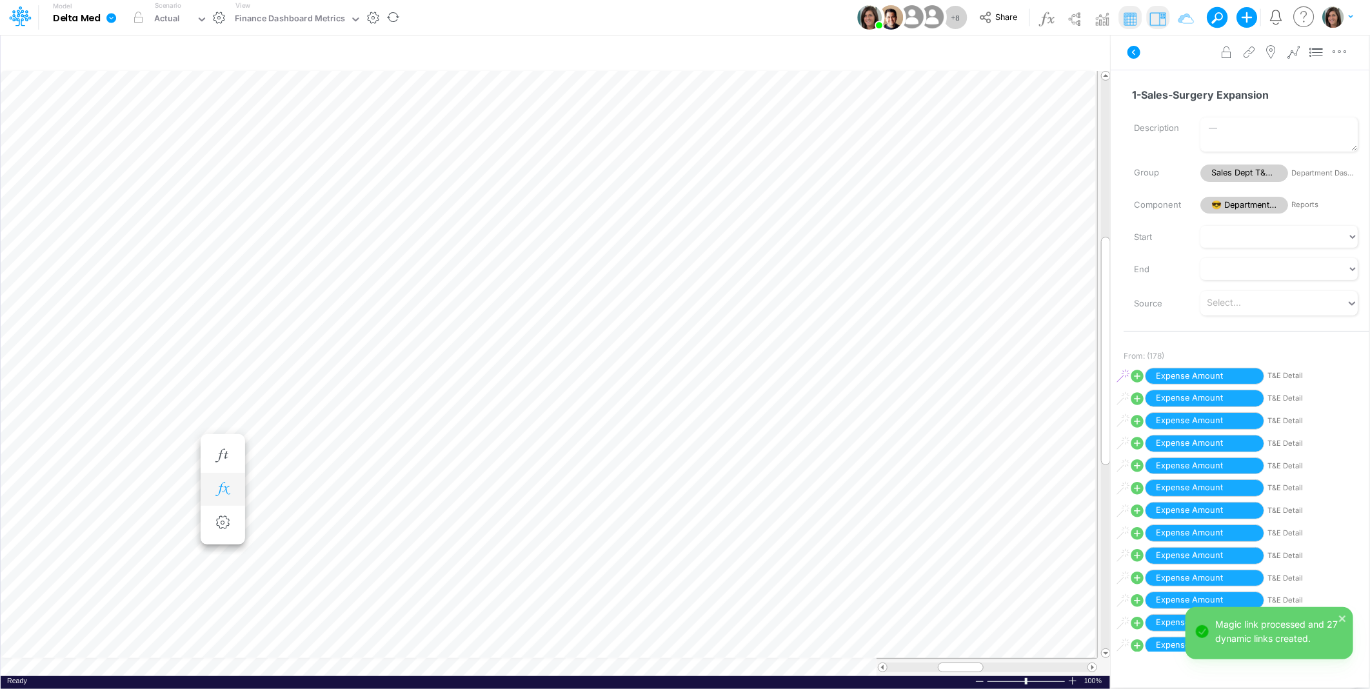
click at [226, 488] on icon "button" at bounding box center [222, 489] width 19 height 14
click at [408, 524] on icon at bounding box center [410, 523] width 19 height 14
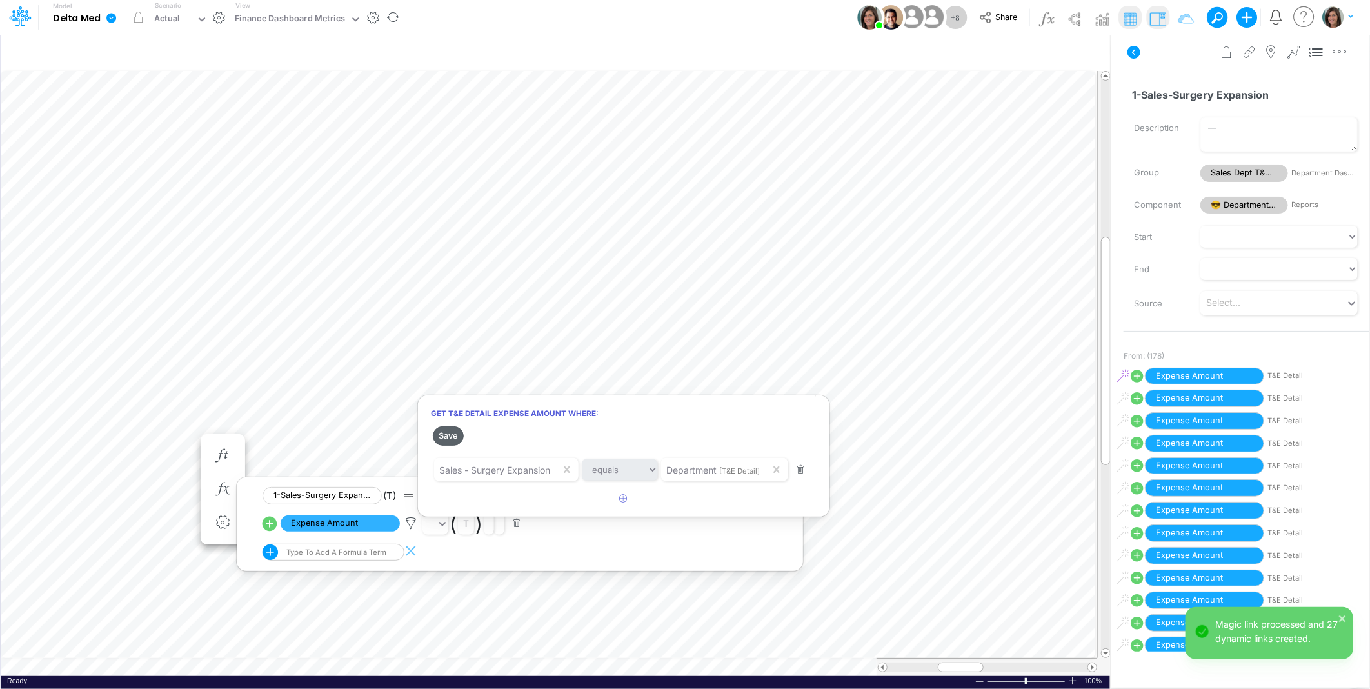
click at [445, 434] on button "Save" at bounding box center [448, 435] width 31 height 19
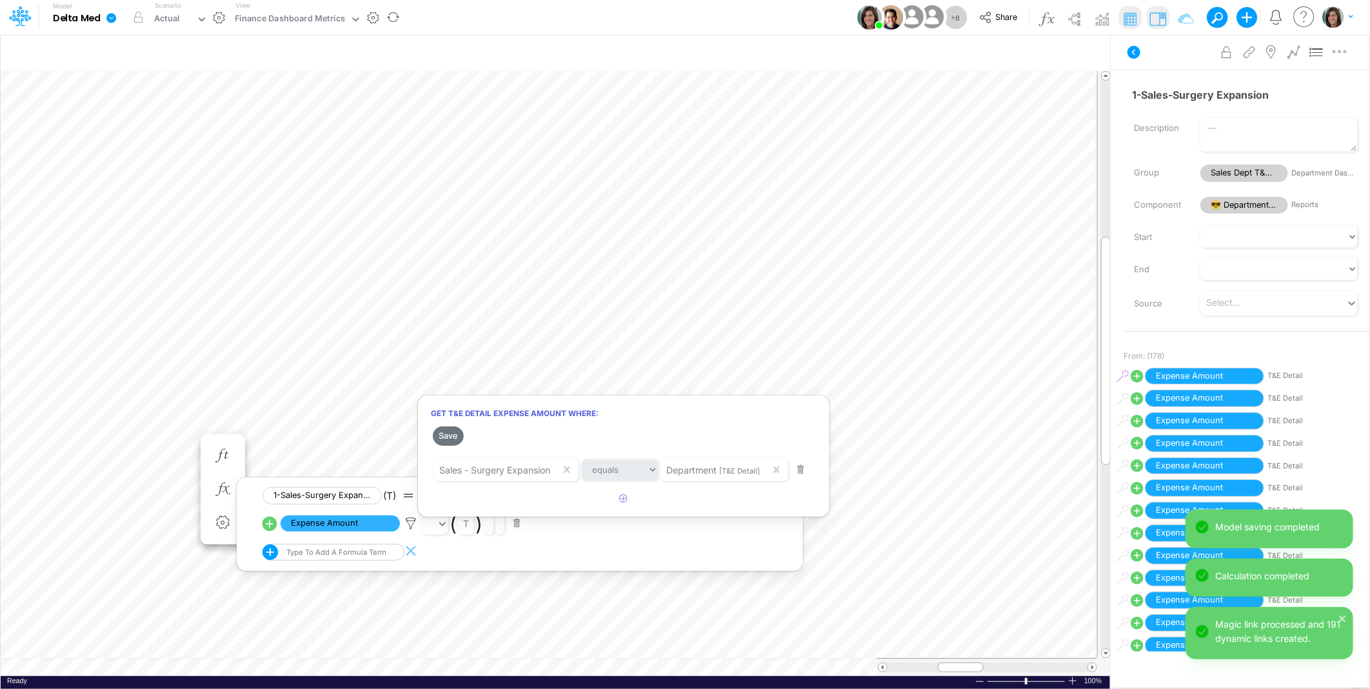
click at [97, 441] on div at bounding box center [685, 347] width 1370 height 682
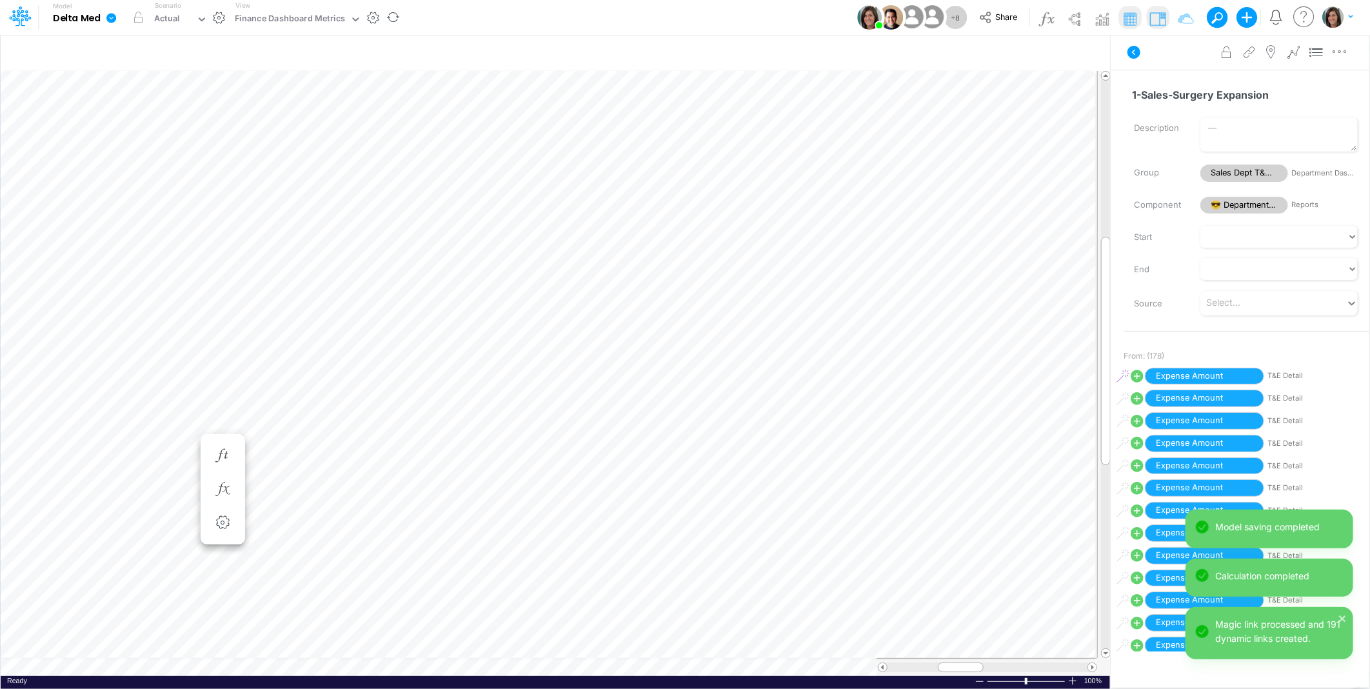
scroll to position [0, 1]
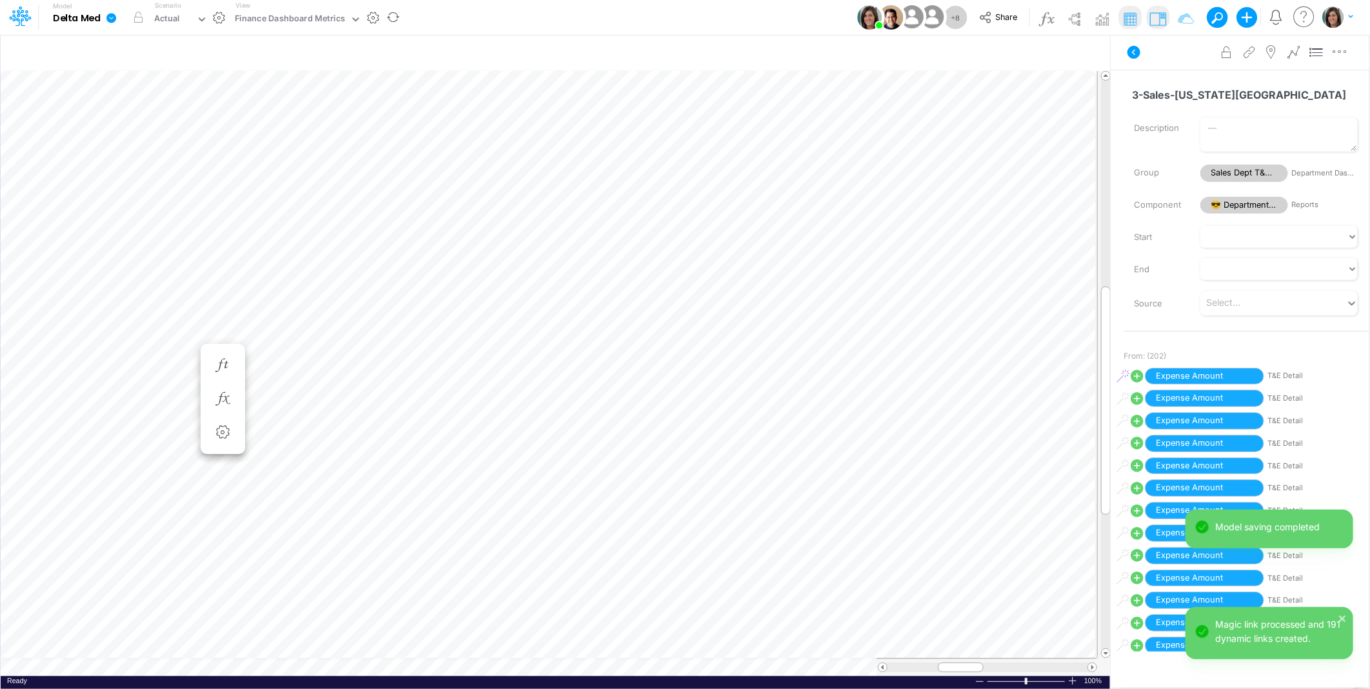
scroll to position [0, 1]
click at [222, 384] on icon "button" at bounding box center [222, 386] width 19 height 14
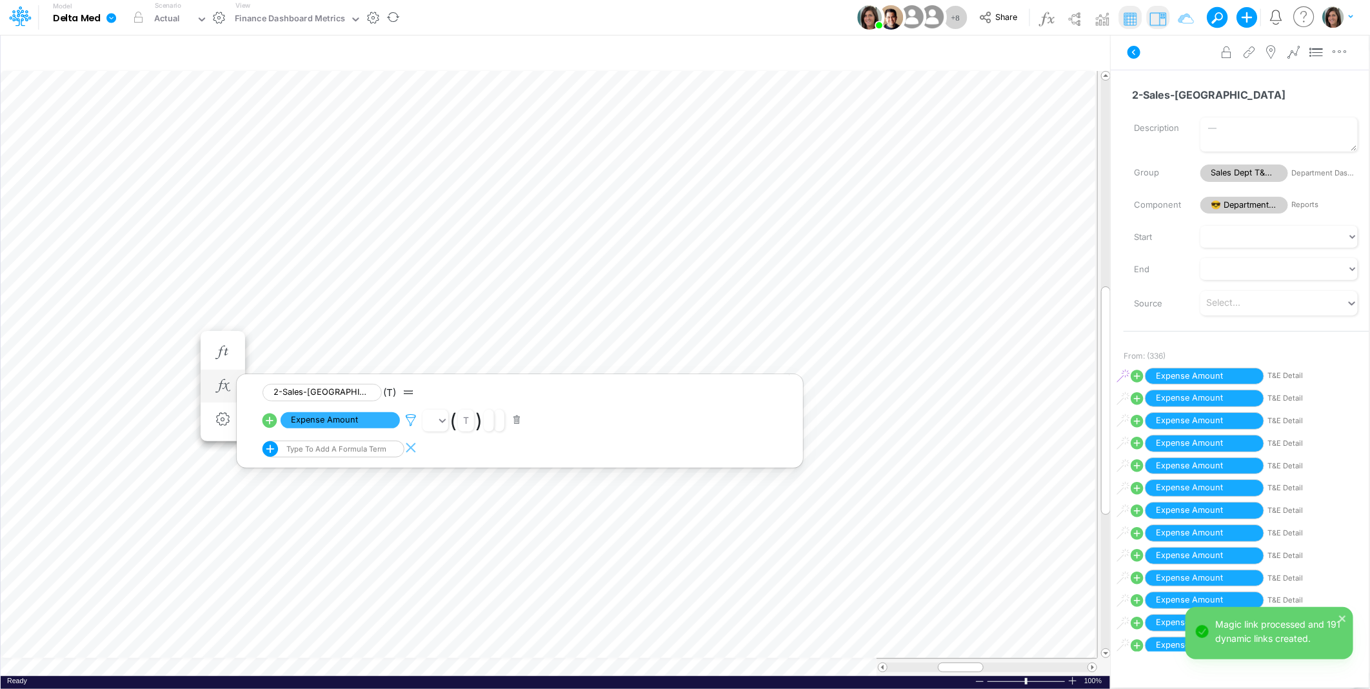
click at [413, 414] on icon at bounding box center [410, 420] width 19 height 14
click at [450, 323] on button "Save" at bounding box center [448, 332] width 31 height 19
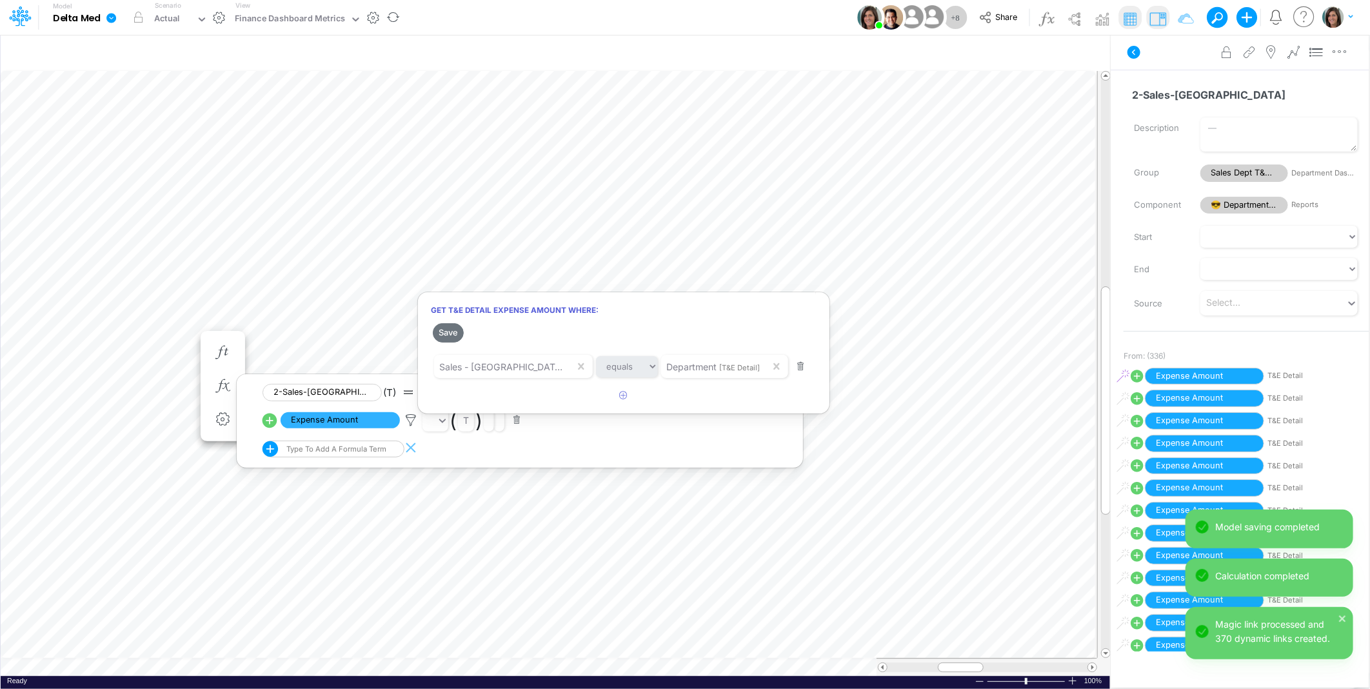
click at [81, 337] on div at bounding box center [685, 347] width 1370 height 682
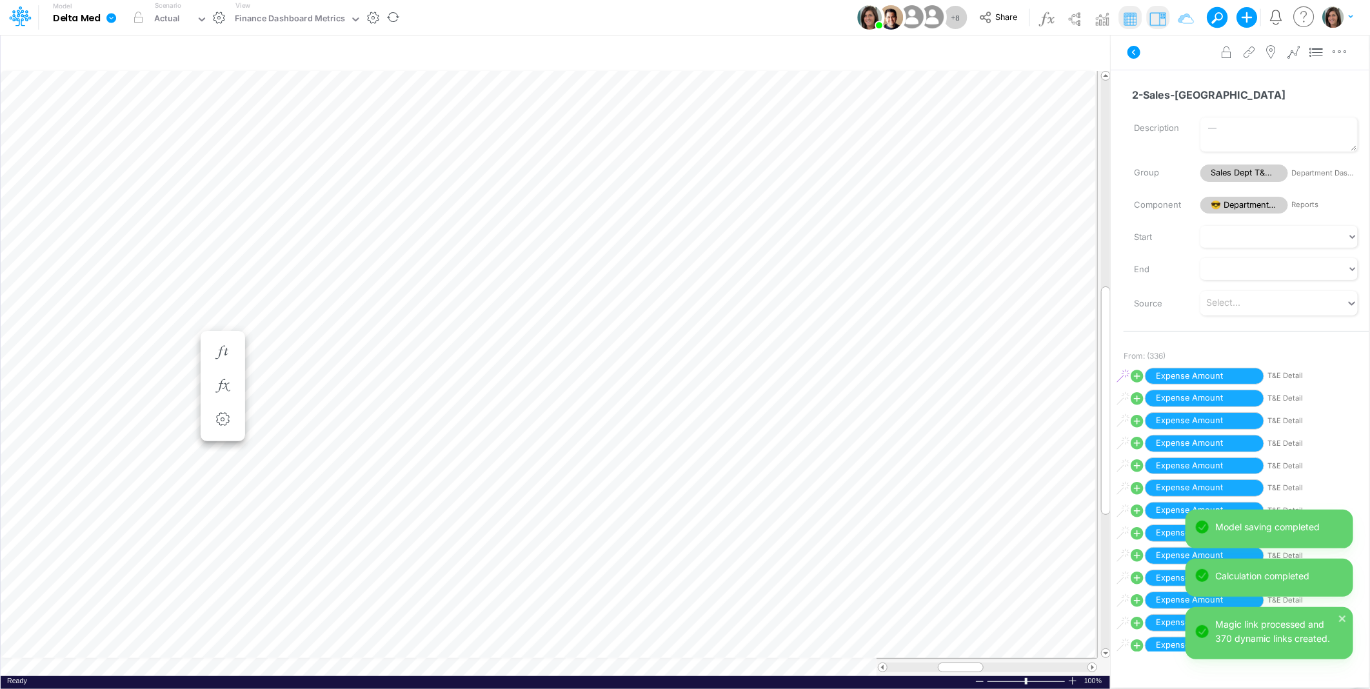
scroll to position [0, 1]
click at [224, 392] on icon "button" at bounding box center [222, 399] width 19 height 14
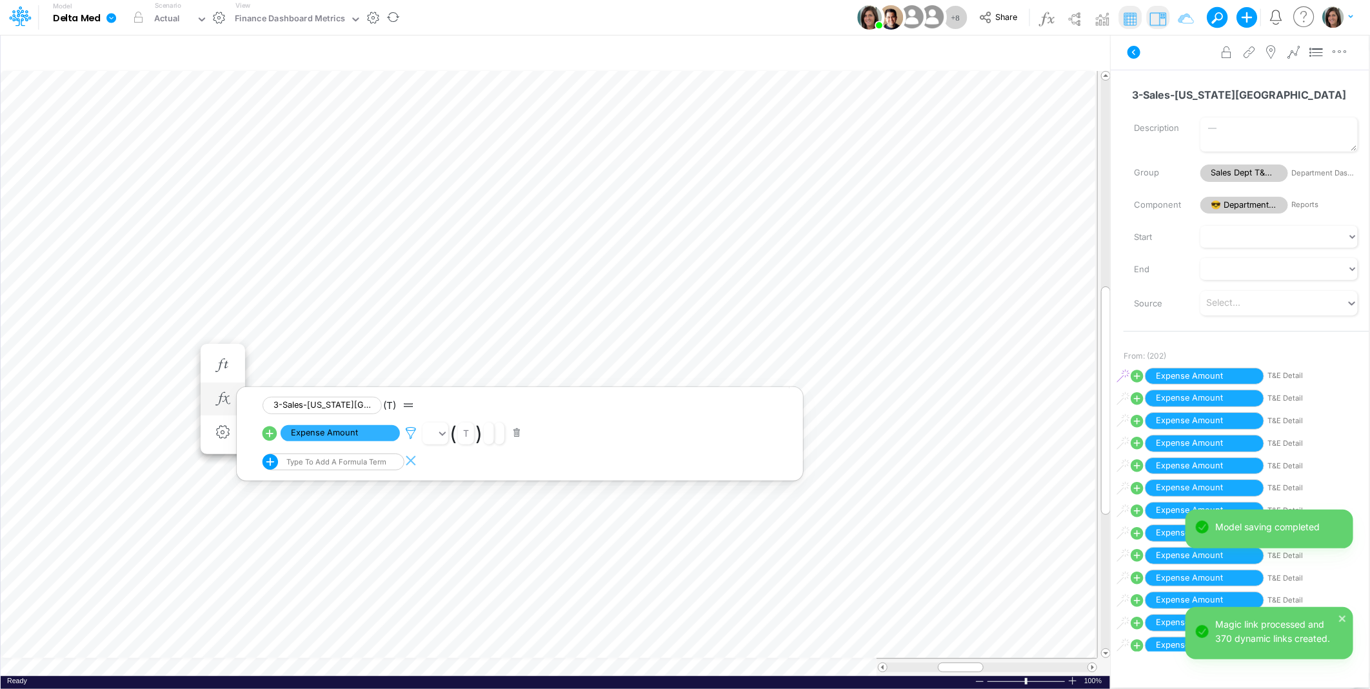
click at [411, 431] on icon at bounding box center [410, 433] width 19 height 14
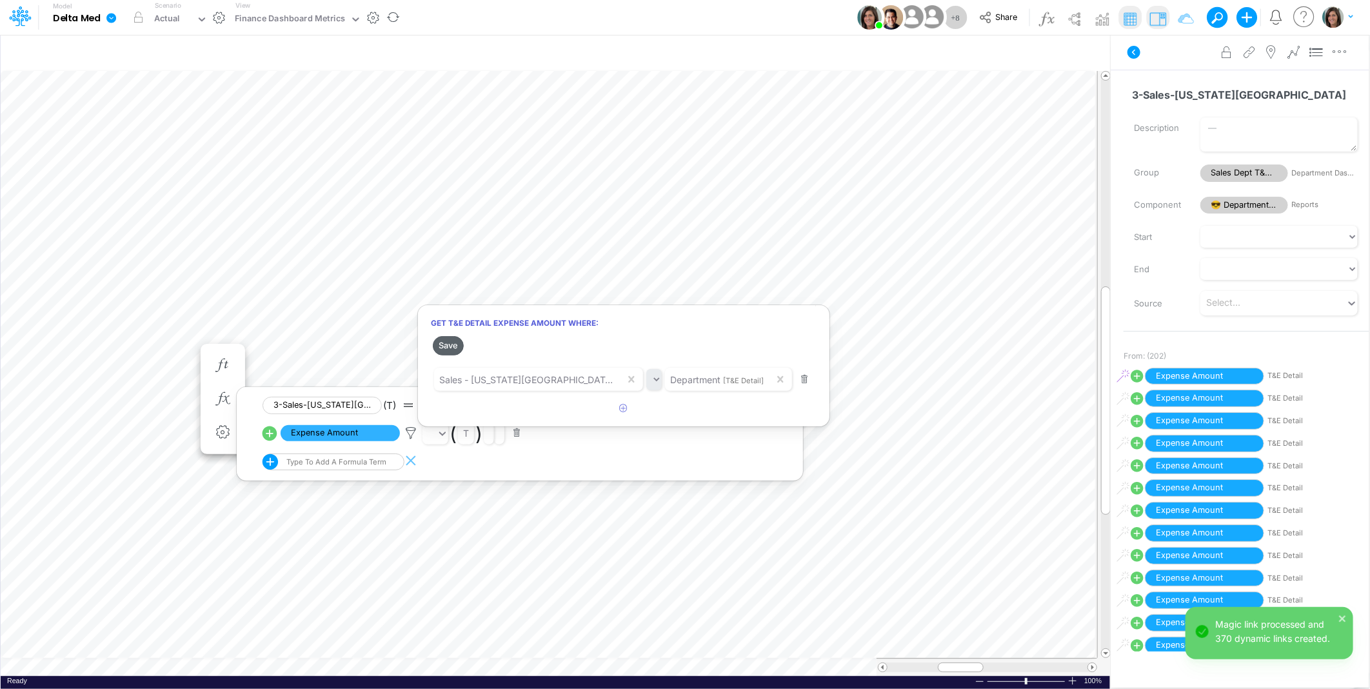
click at [450, 344] on button "Save" at bounding box center [448, 345] width 31 height 19
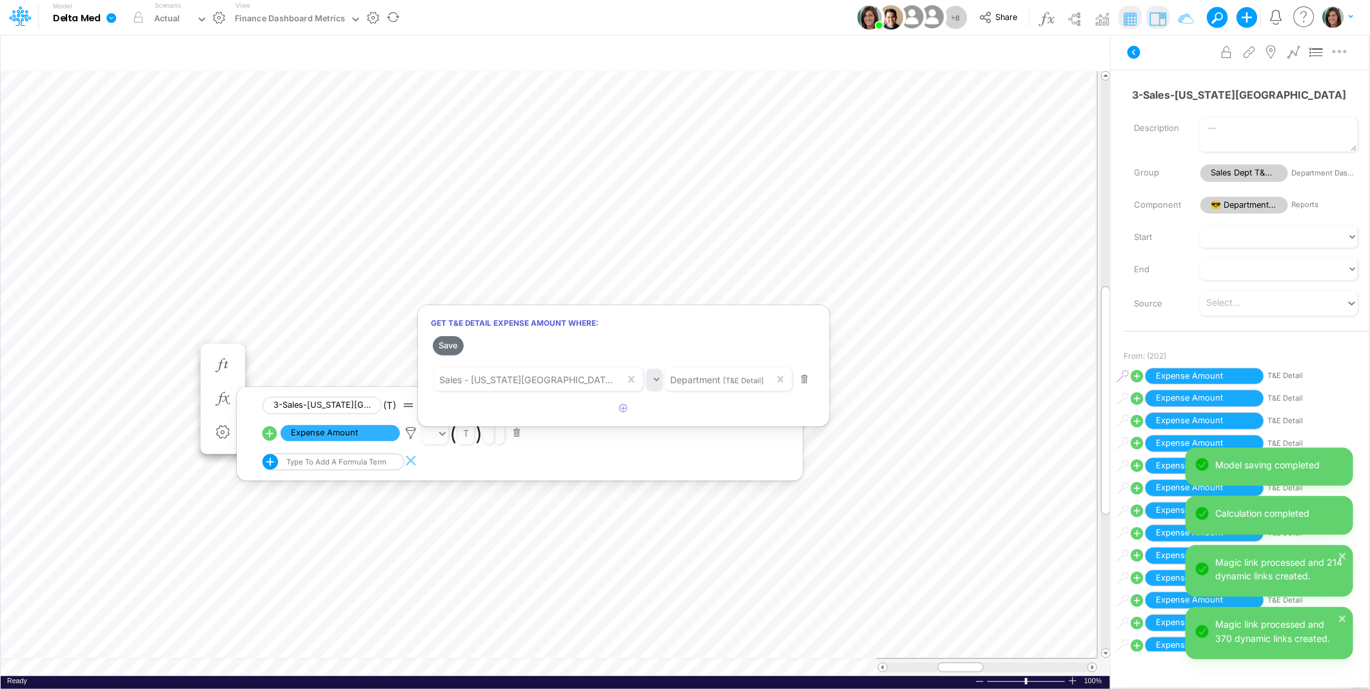
click at [74, 375] on div at bounding box center [685, 347] width 1370 height 682
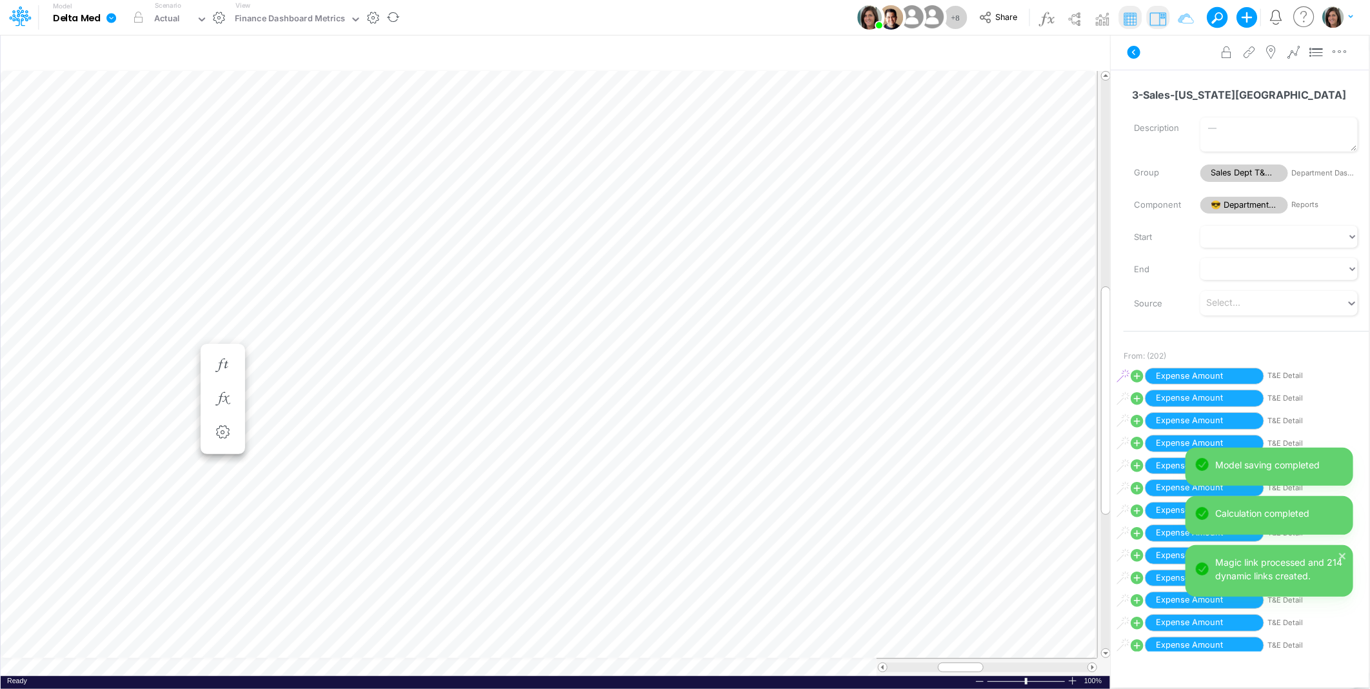
scroll to position [0, 1]
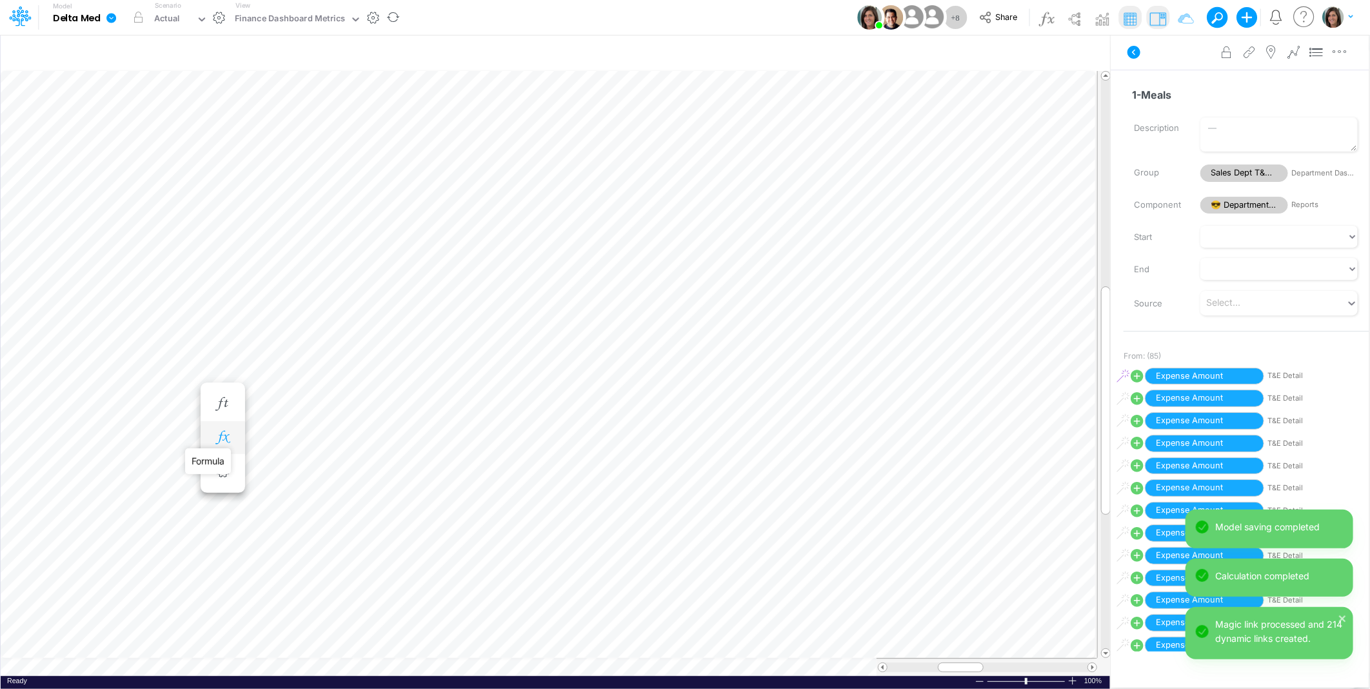
click at [224, 437] on icon "button" at bounding box center [222, 438] width 19 height 14
click at [411, 466] on icon at bounding box center [410, 472] width 19 height 14
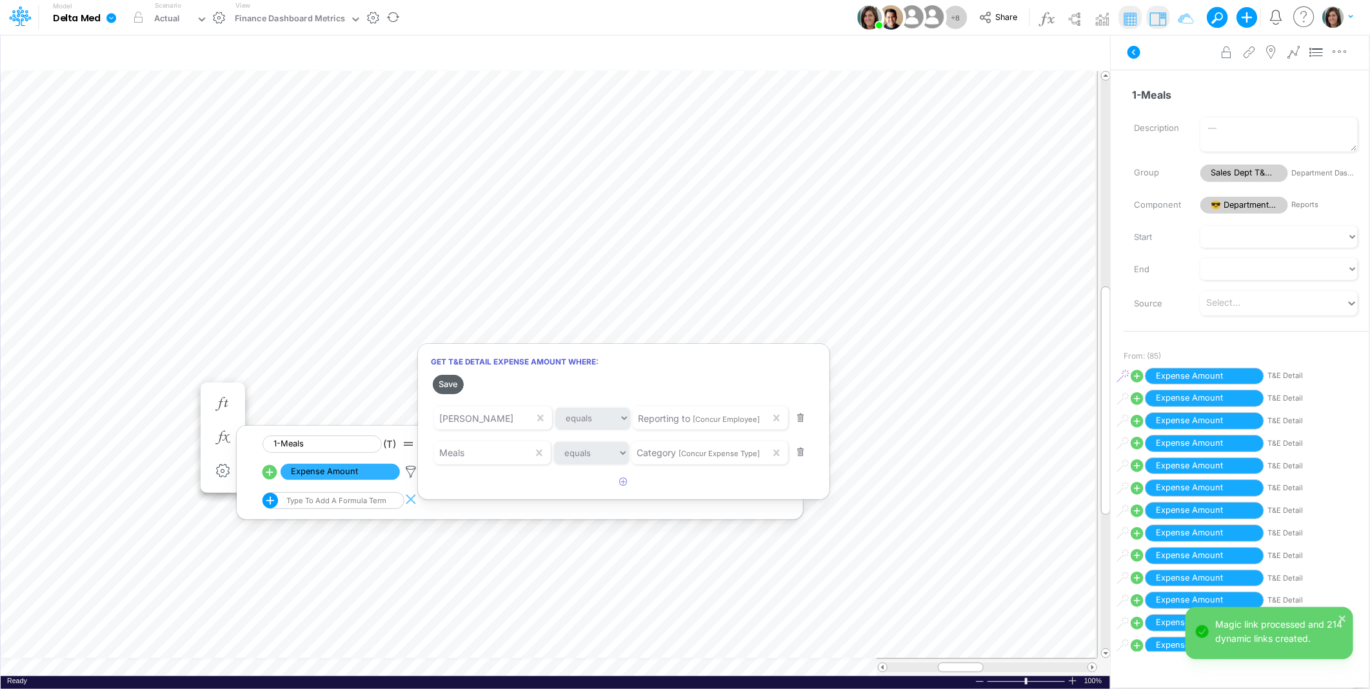
click at [447, 385] on button "Save" at bounding box center [448, 384] width 31 height 19
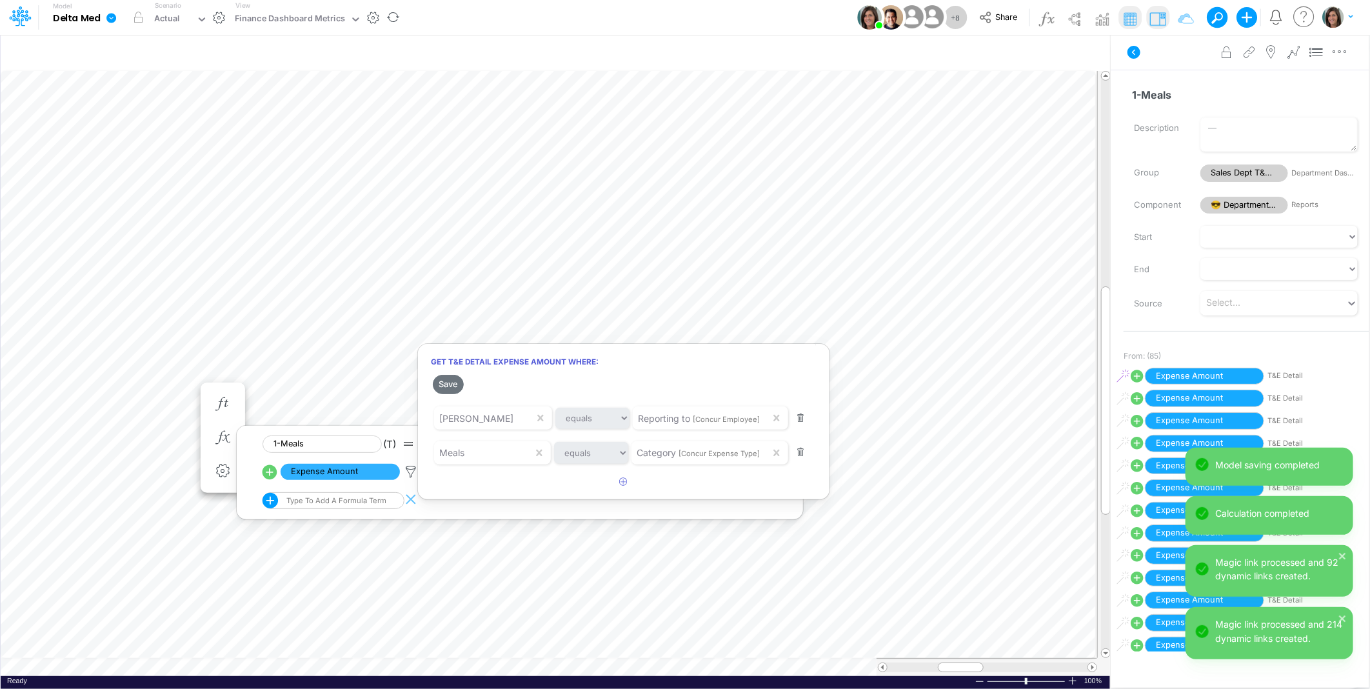
click at [92, 389] on div at bounding box center [685, 347] width 1370 height 682
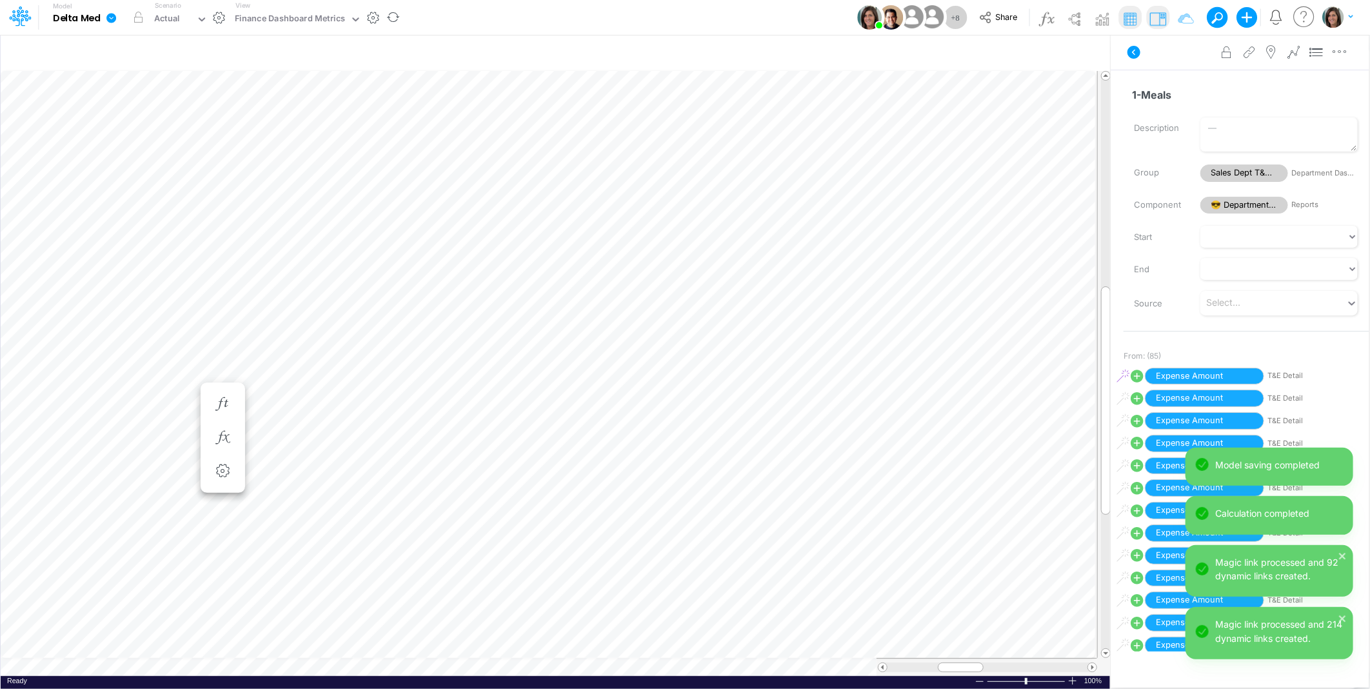
scroll to position [0, 1]
click at [222, 454] on icon "button" at bounding box center [222, 451] width 19 height 14
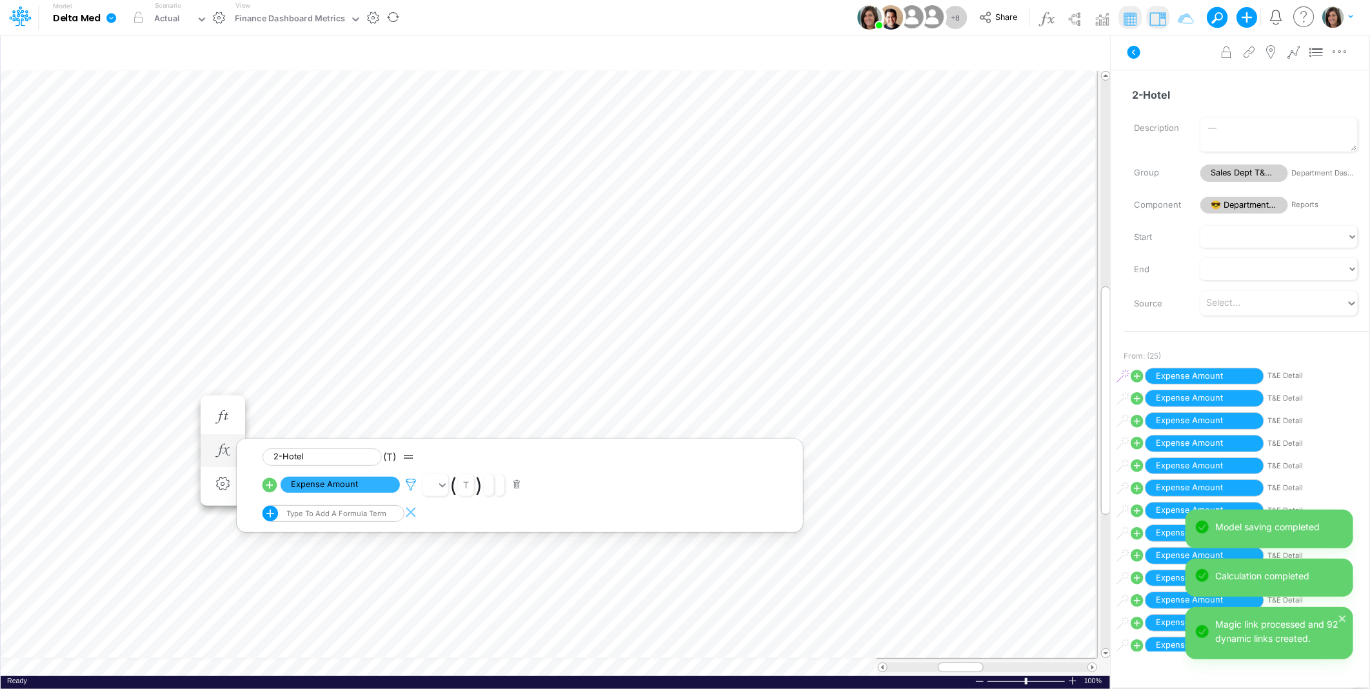
click at [413, 482] on icon at bounding box center [410, 485] width 19 height 14
click at [449, 396] on button "Save" at bounding box center [448, 397] width 31 height 19
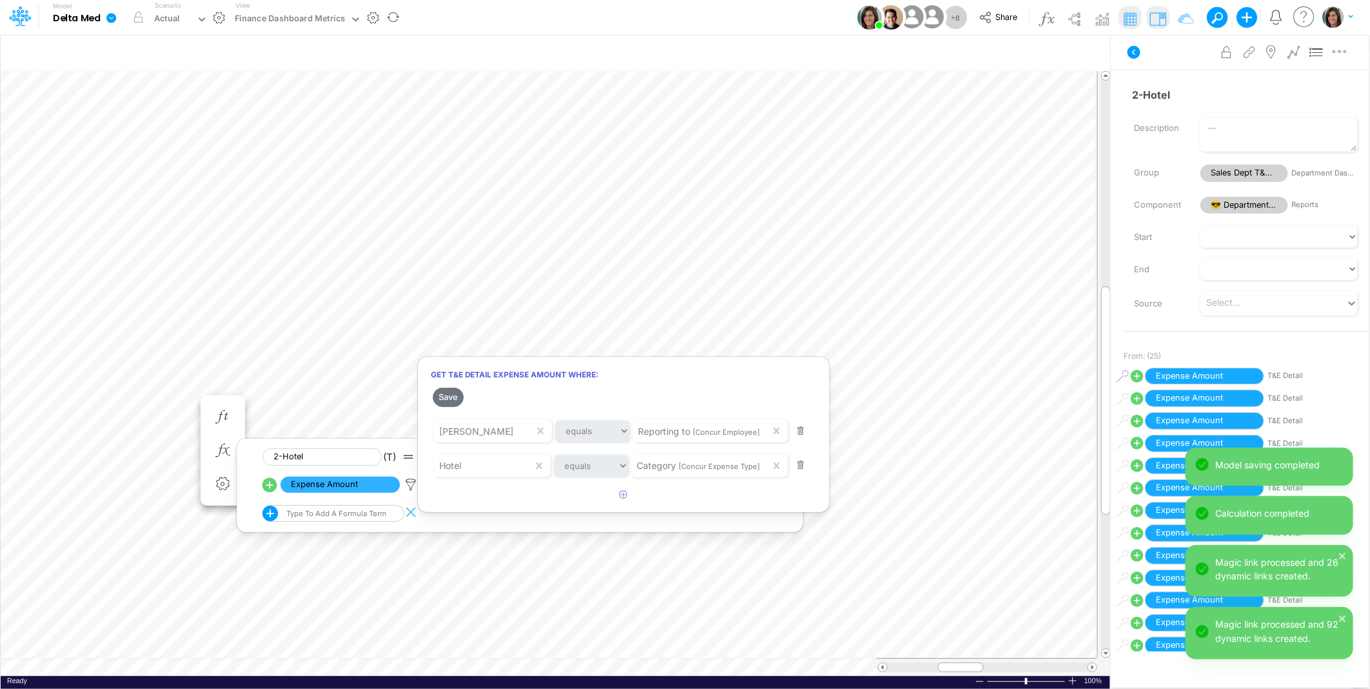
click at [84, 400] on div at bounding box center [685, 347] width 1370 height 682
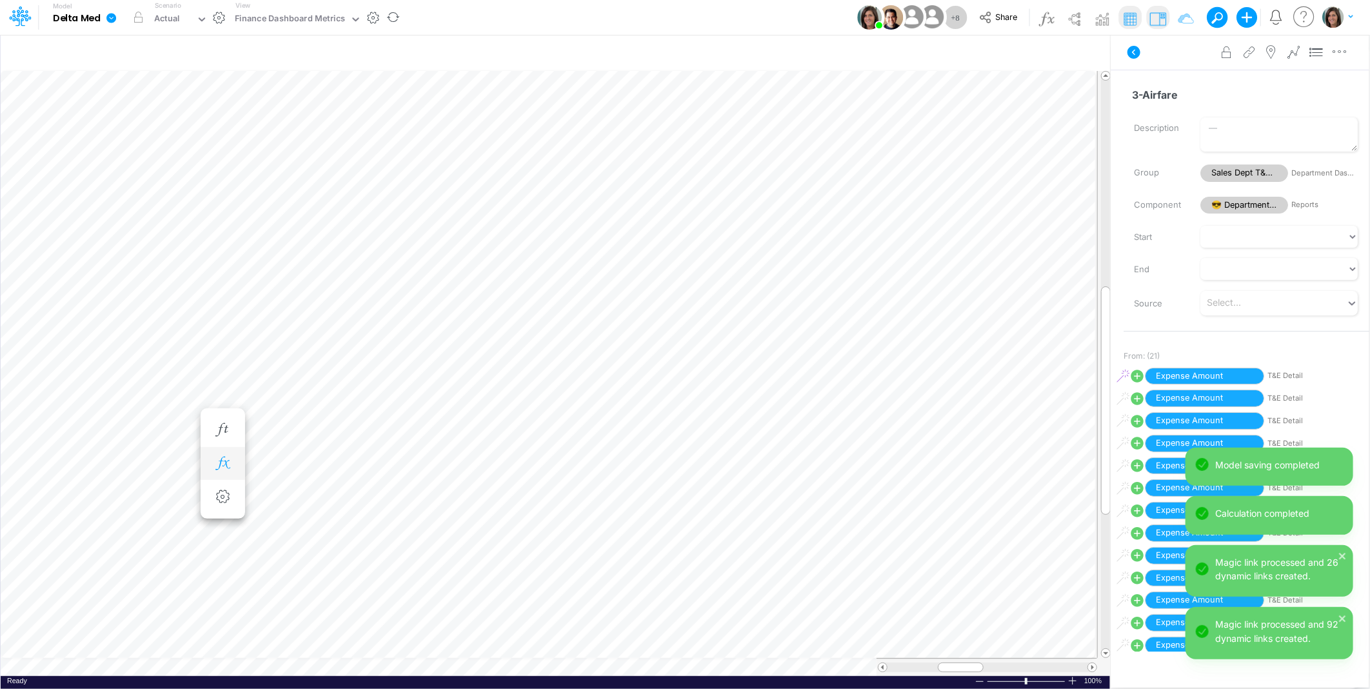
click at [216, 466] on icon "button" at bounding box center [222, 464] width 19 height 14
click at [417, 495] on icon at bounding box center [410, 498] width 19 height 14
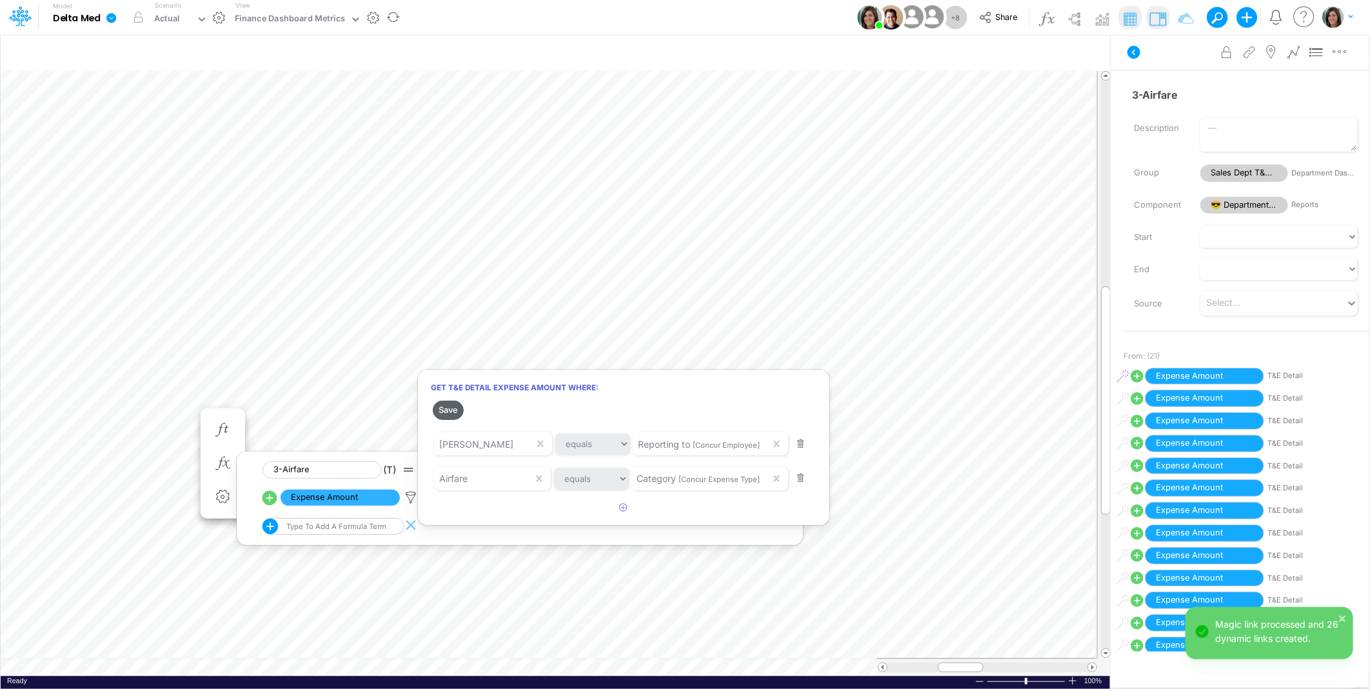
click at [451, 415] on button "Save" at bounding box center [448, 409] width 31 height 19
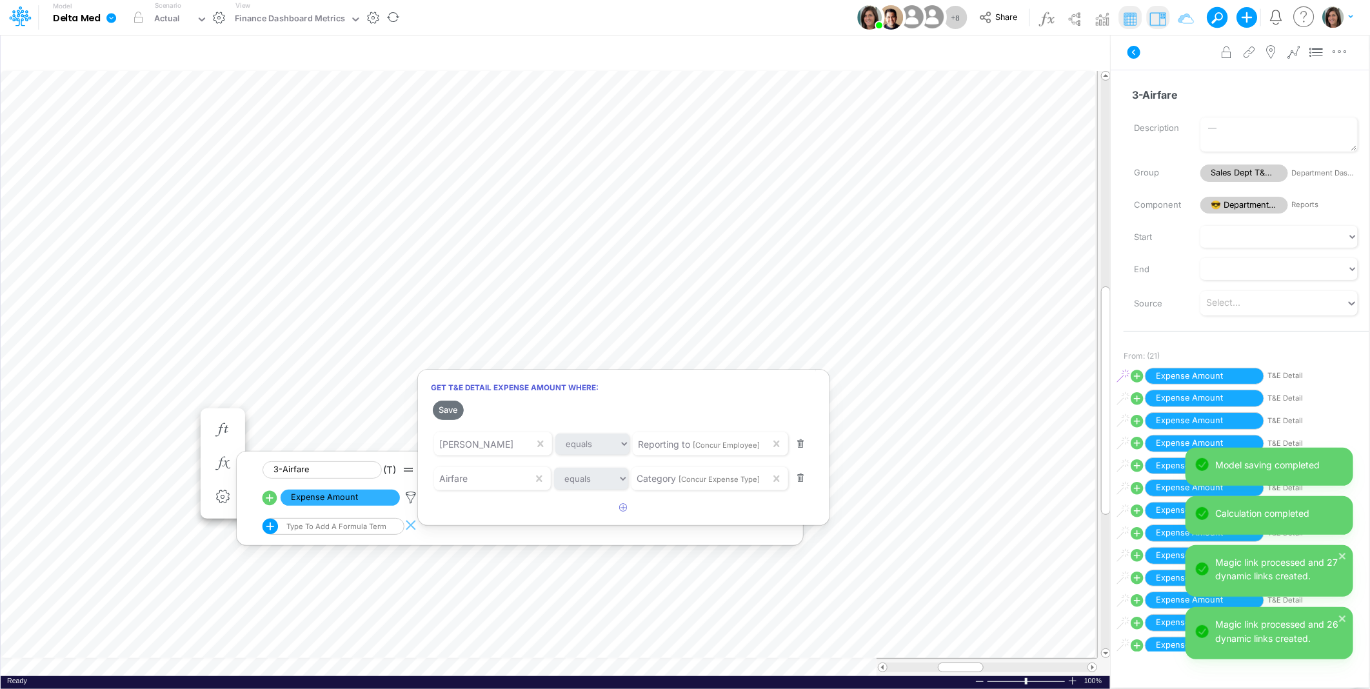
click at [95, 428] on div at bounding box center [685, 347] width 1370 height 682
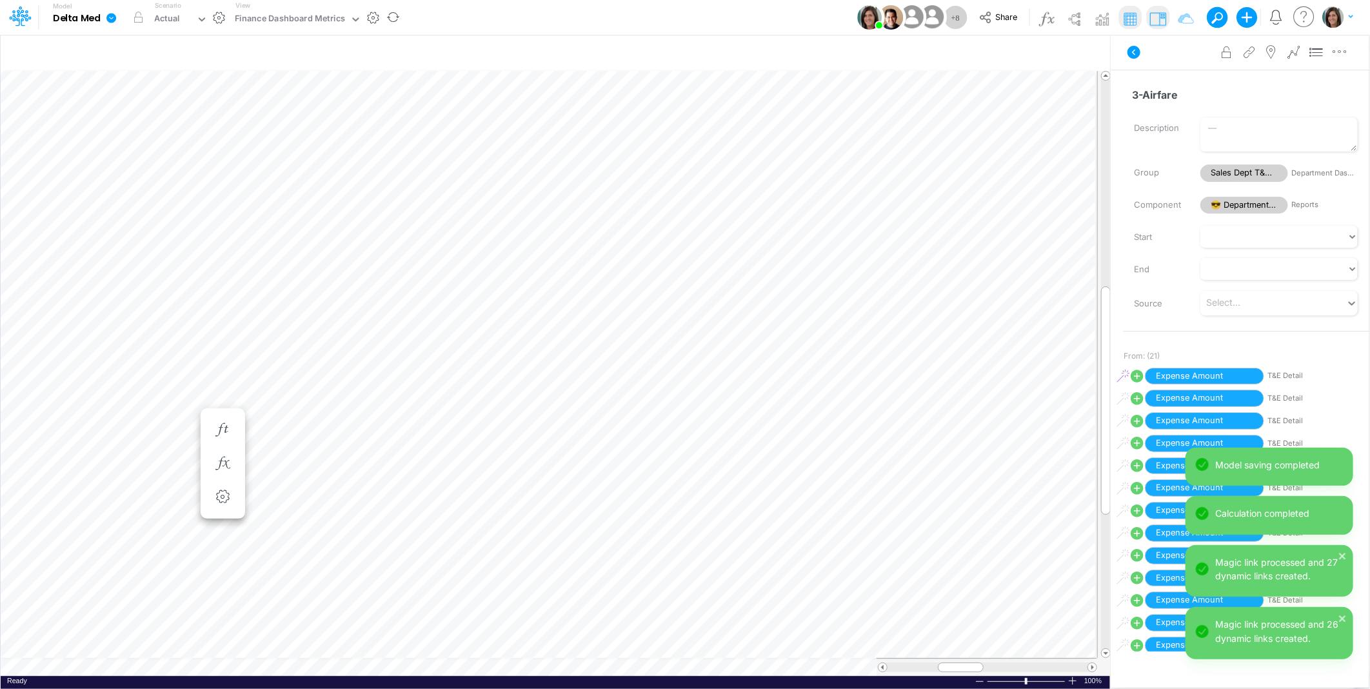
scroll to position [0, 1]
click at [218, 493] on icon "button" at bounding box center [222, 489] width 19 height 14
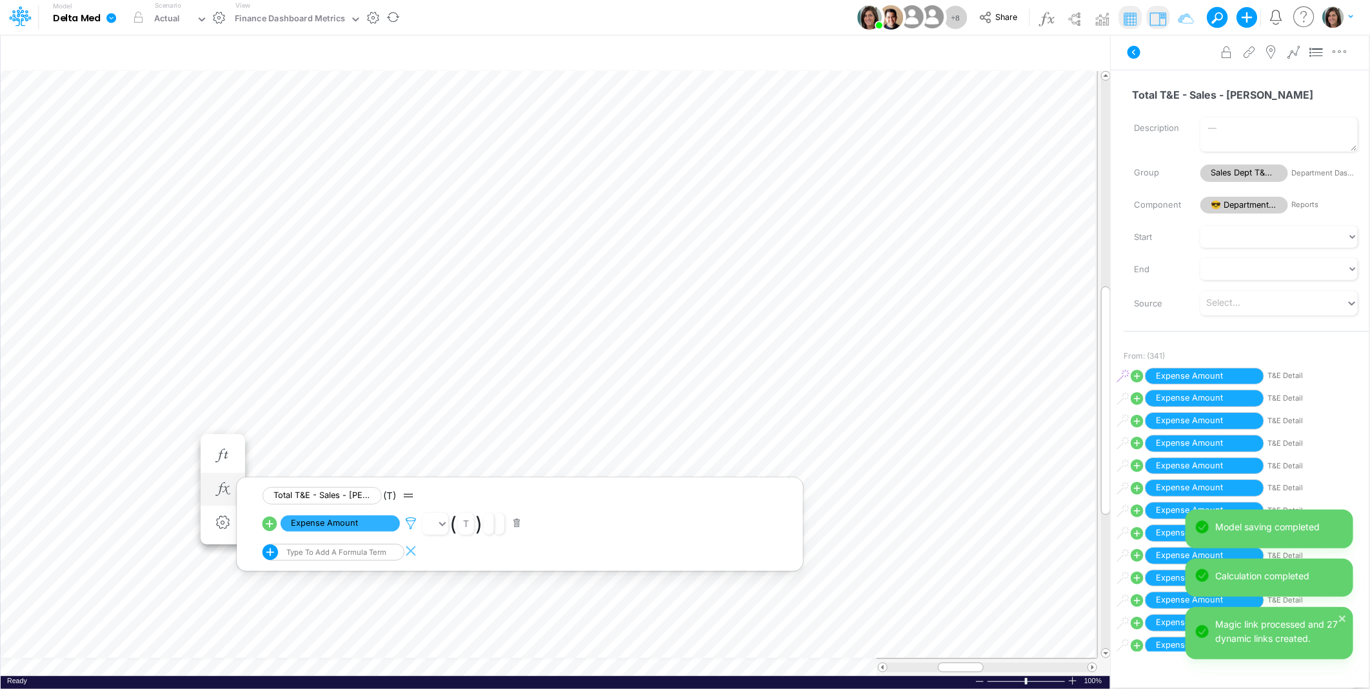
click at [414, 519] on icon at bounding box center [410, 523] width 19 height 14
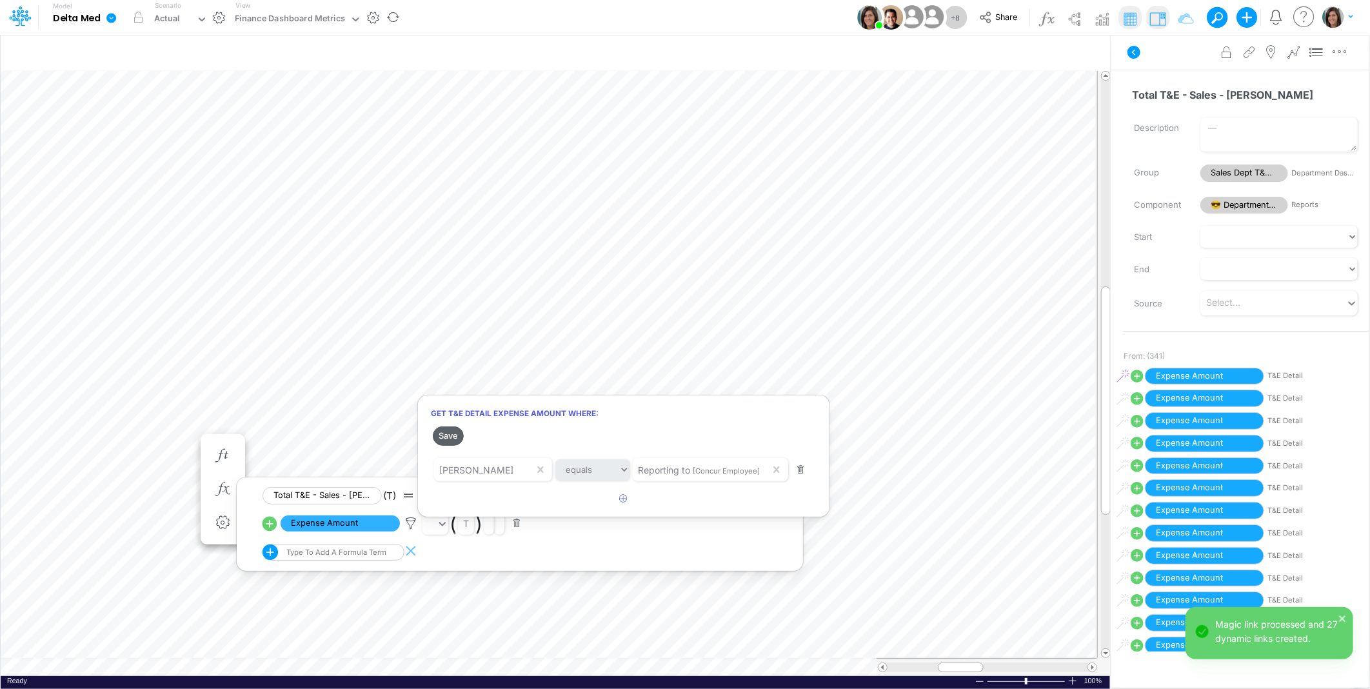
click at [452, 438] on button "Save" at bounding box center [448, 435] width 31 height 19
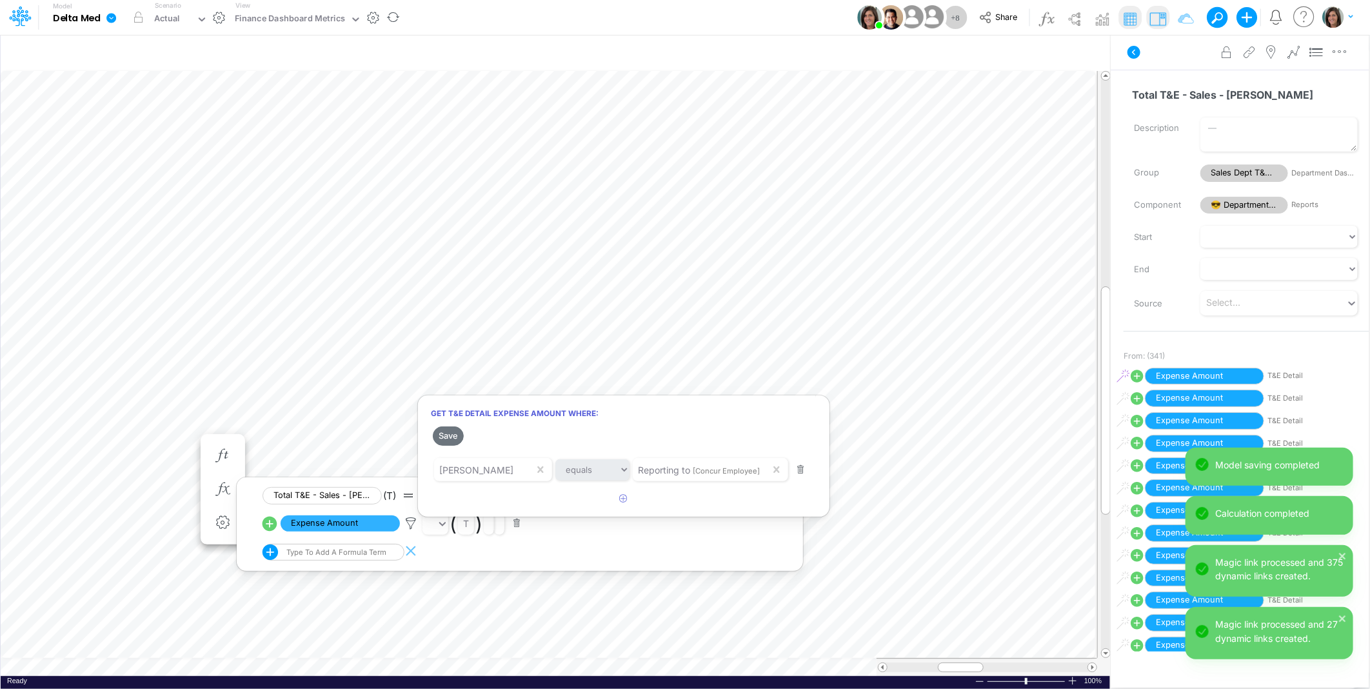
click at [1167, 56] on div at bounding box center [685, 347] width 1370 height 682
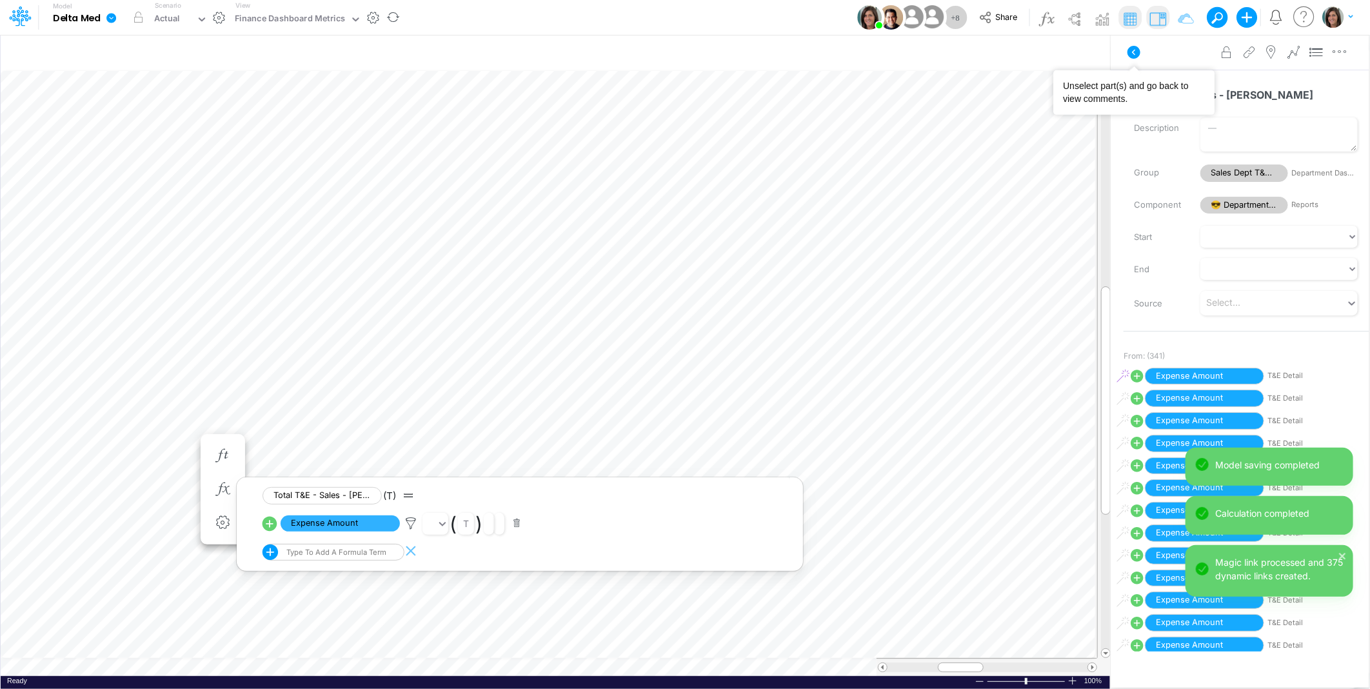
click at [1132, 52] on icon at bounding box center [1133, 51] width 15 height 15
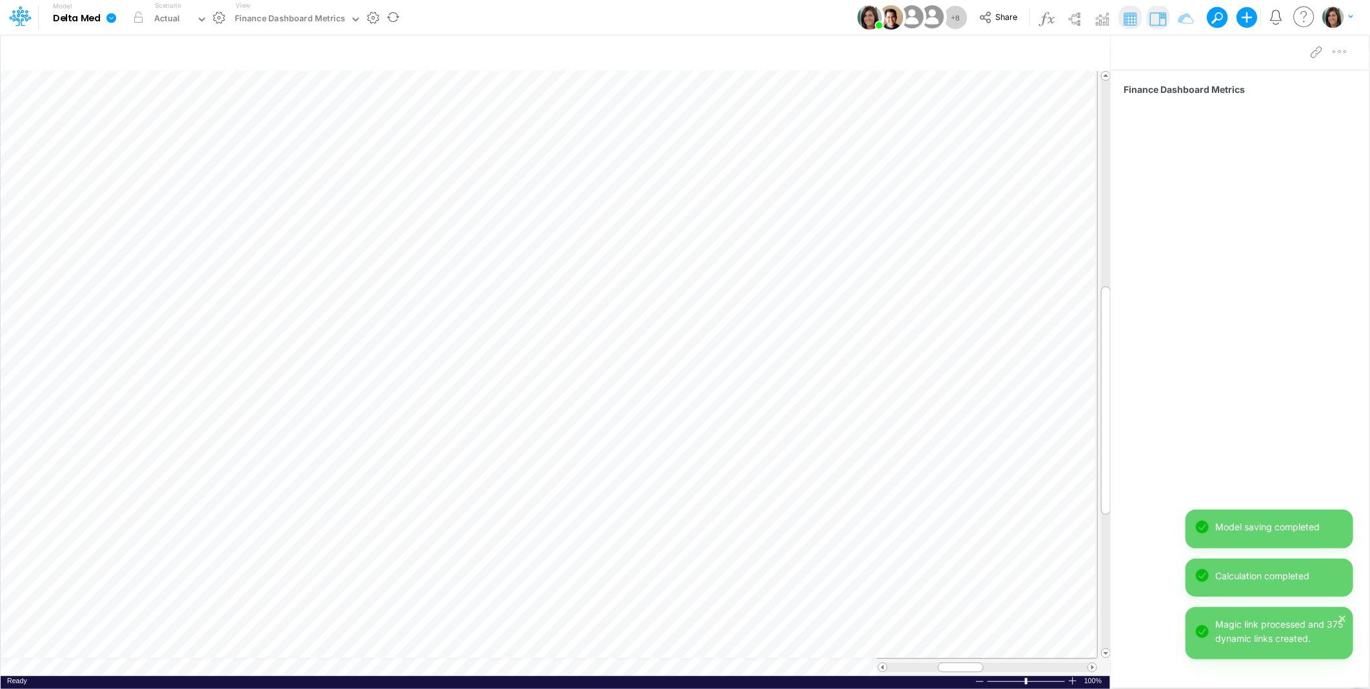
click at [113, 17] on icon at bounding box center [111, 18] width 10 height 10
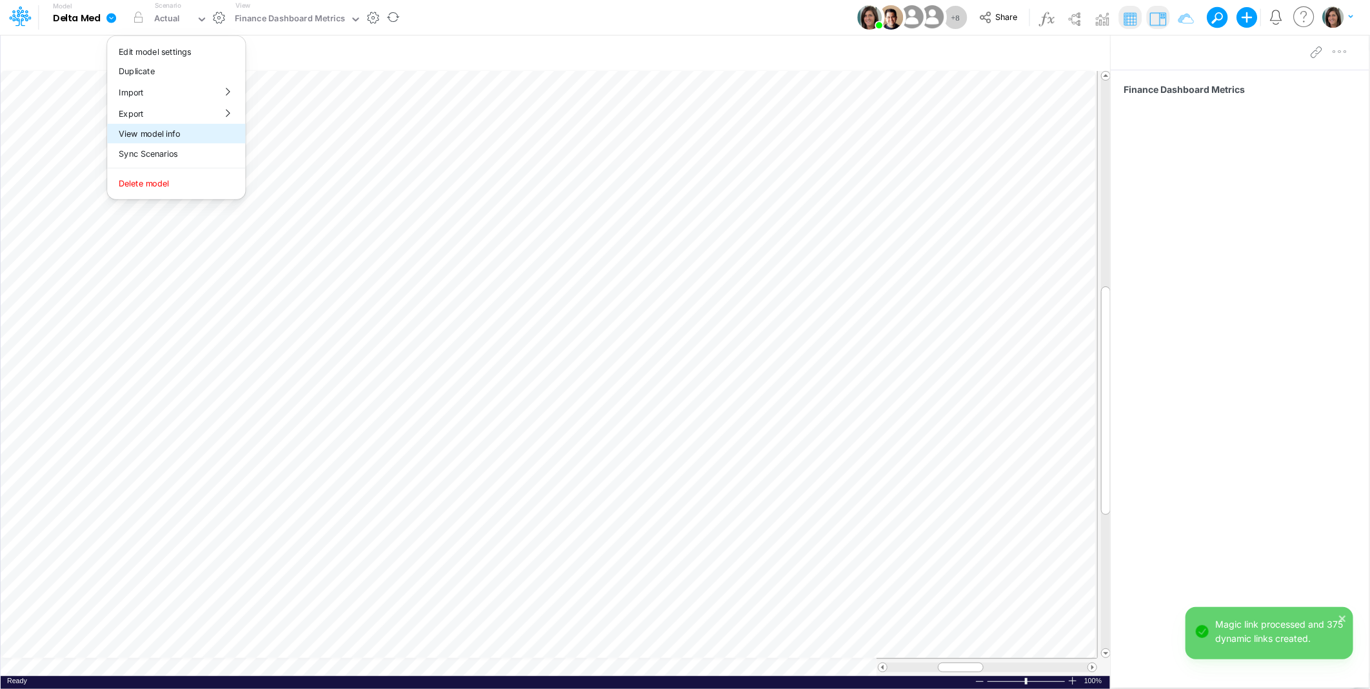
click at [140, 130] on button "View model info" at bounding box center [176, 134] width 138 height 20
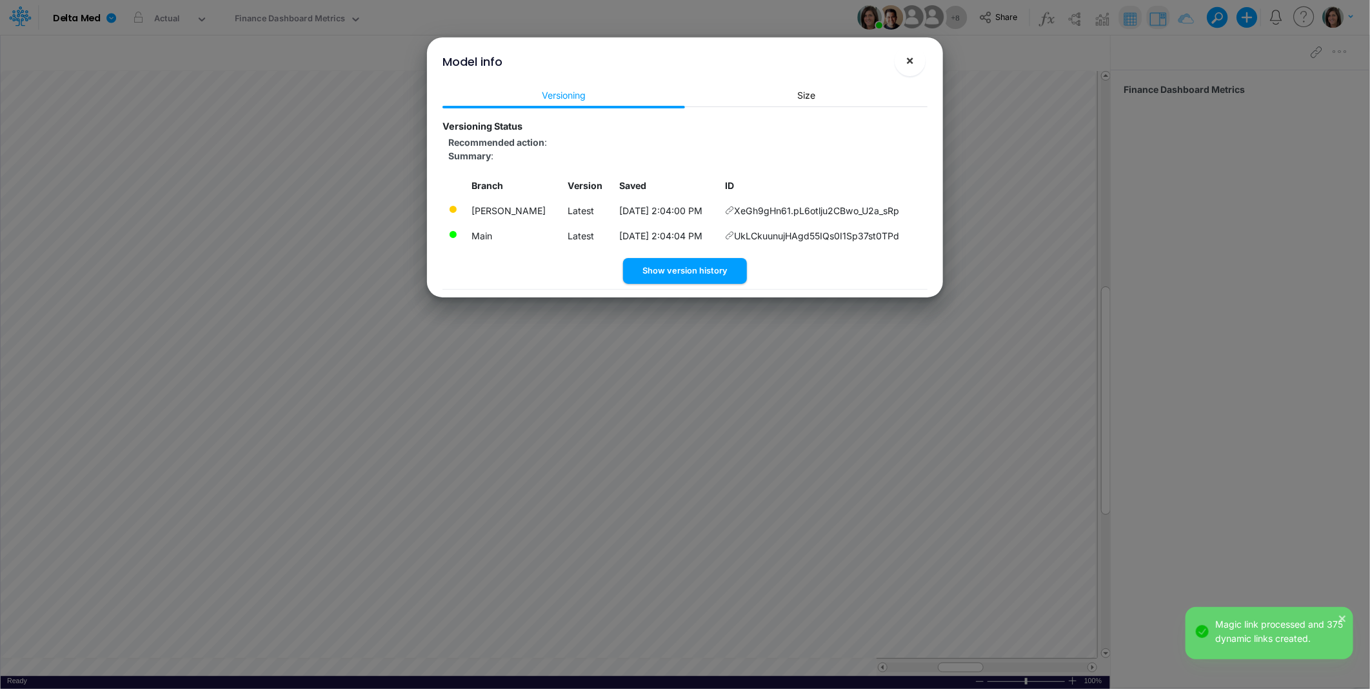
drag, startPoint x: 908, startPoint y: 61, endPoint x: 763, endPoint y: 347, distance: 321.0
click at [908, 61] on span "×" at bounding box center [910, 59] width 8 height 15
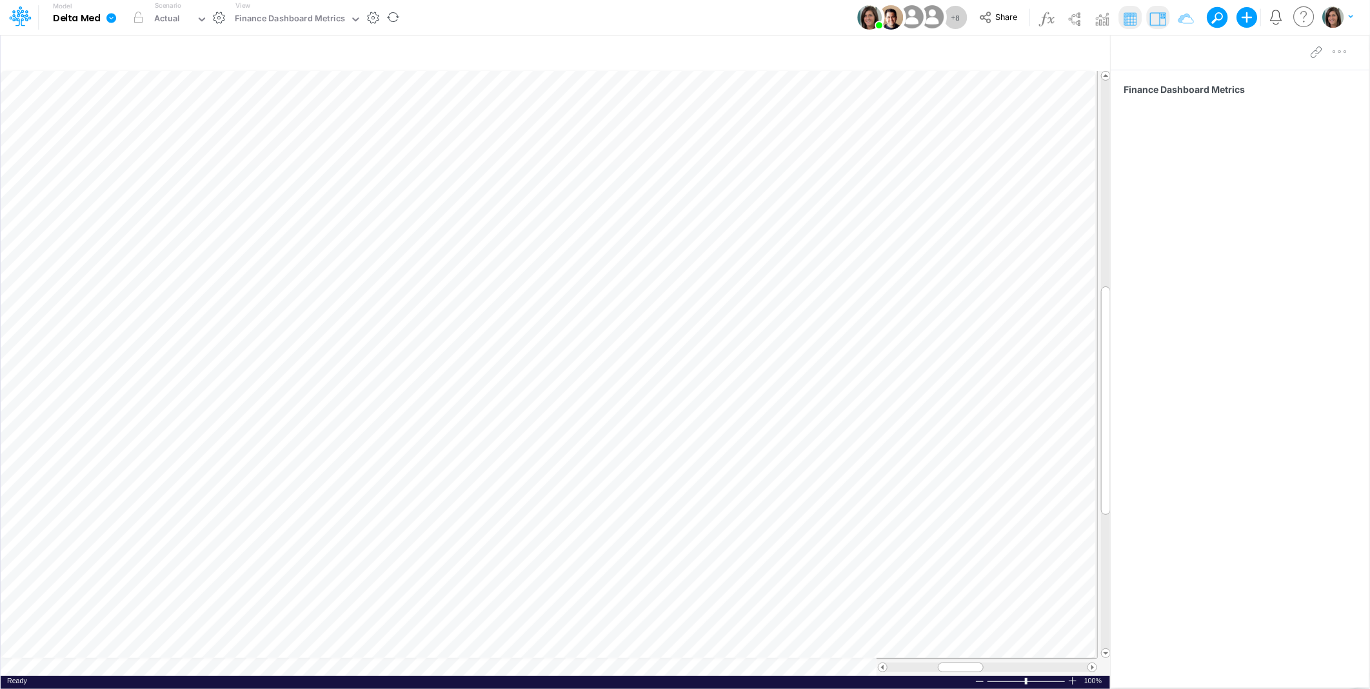
click at [104, 17] on link at bounding box center [114, 18] width 26 height 34
click at [166, 134] on button "View model info" at bounding box center [176, 134] width 138 height 20
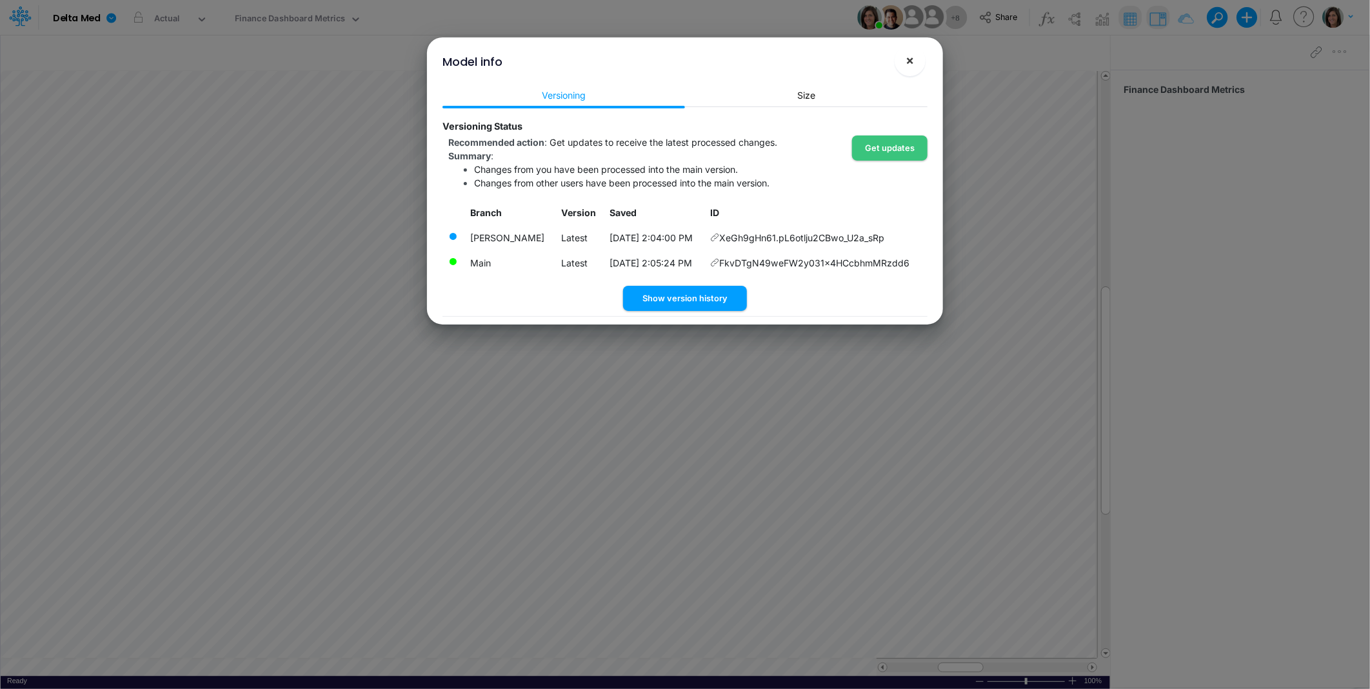
click at [912, 59] on span "×" at bounding box center [910, 59] width 8 height 15
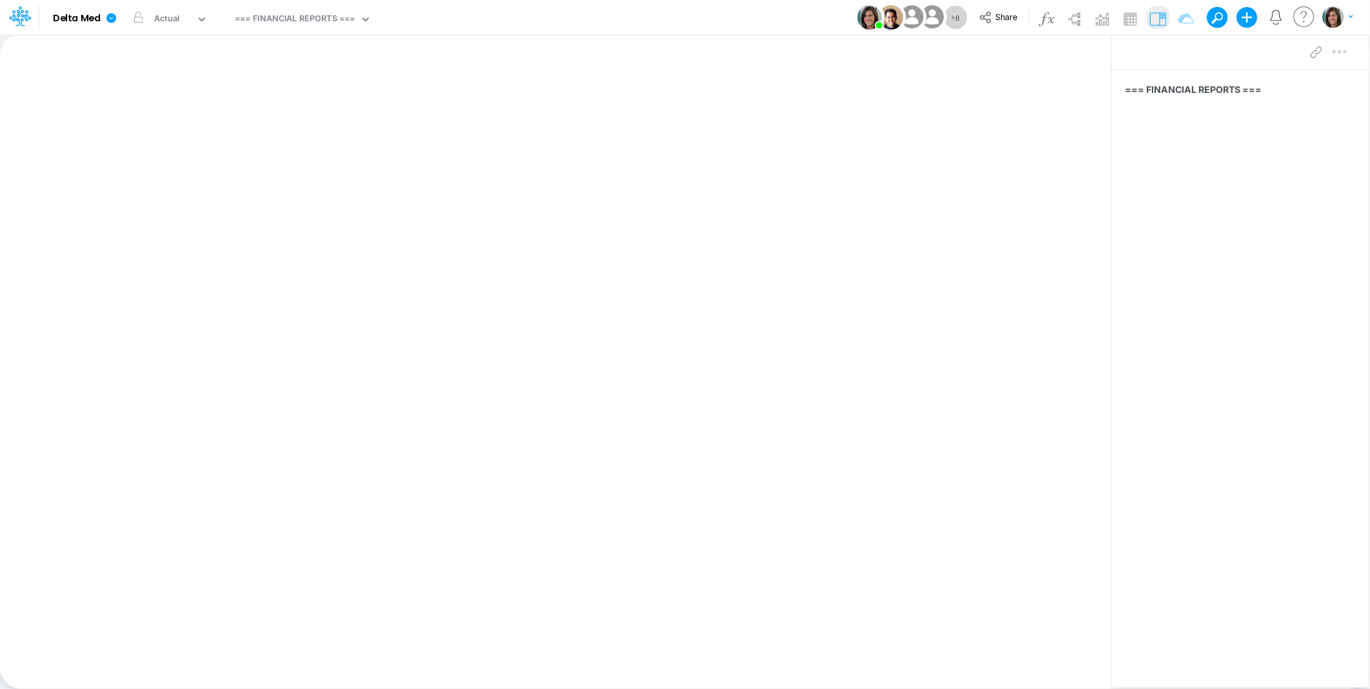
click at [495, 15] on div "Model Delta Med Edit model settings Duplicate Import QuickBooks QuickBooks Onli…" at bounding box center [684, 17] width 1233 height 35
click at [111, 20] on icon at bounding box center [111, 18] width 10 height 10
click at [139, 134] on button "View model info" at bounding box center [176, 134] width 138 height 20
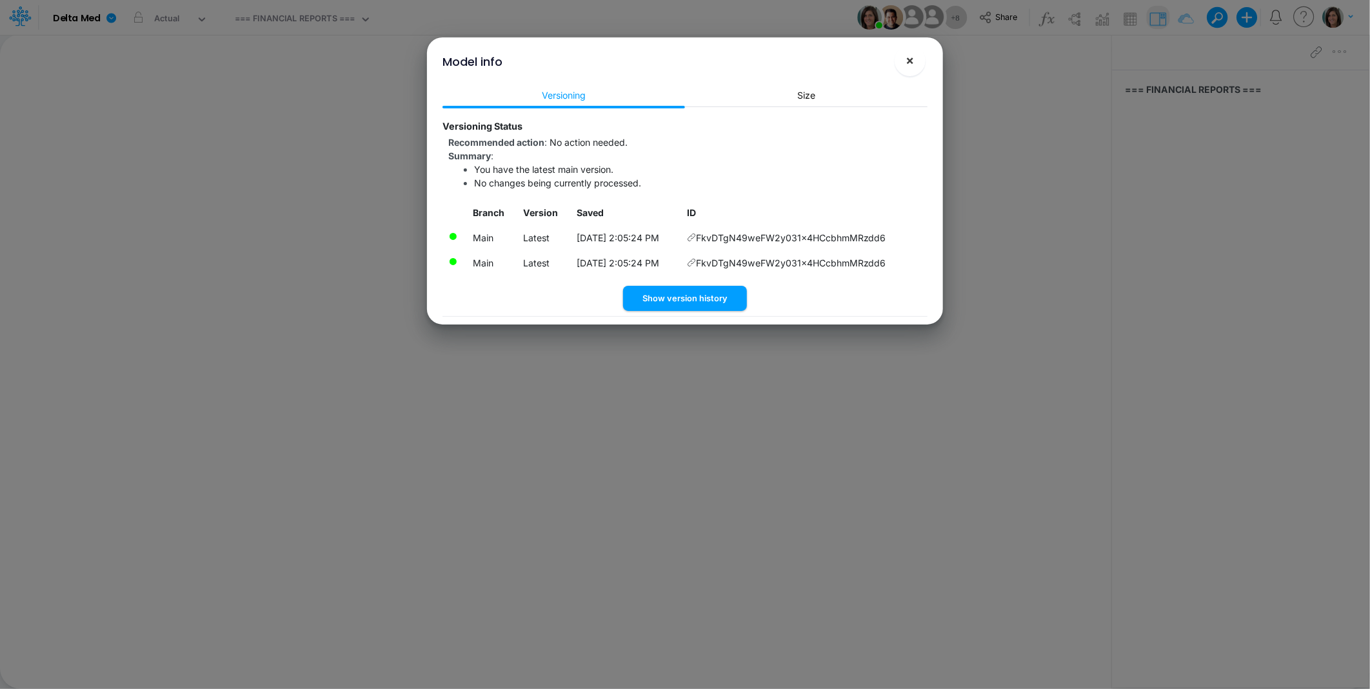
drag, startPoint x: 904, startPoint y: 61, endPoint x: 897, endPoint y: 63, distance: 7.5
click at [901, 63] on button "×" at bounding box center [909, 60] width 31 height 31
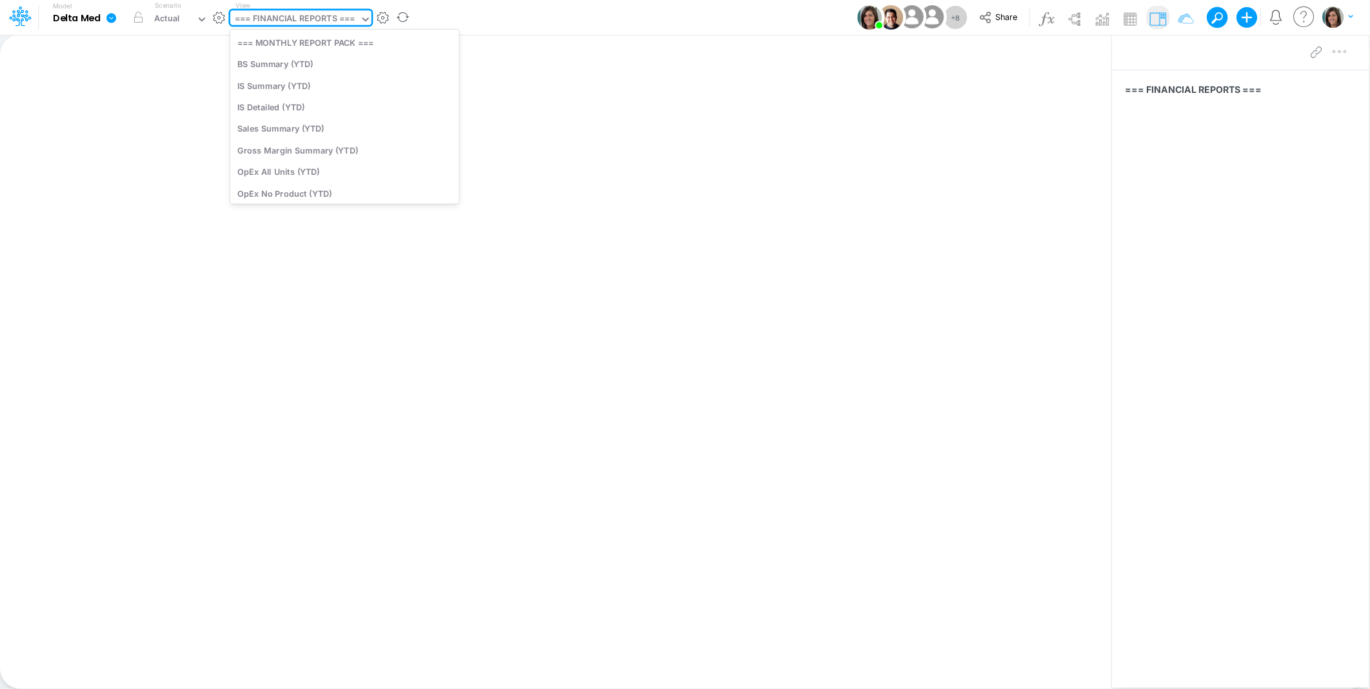
click at [285, 21] on div "=== FINANCIAL REPORTS ===" at bounding box center [295, 19] width 120 height 15
type input "t&e"
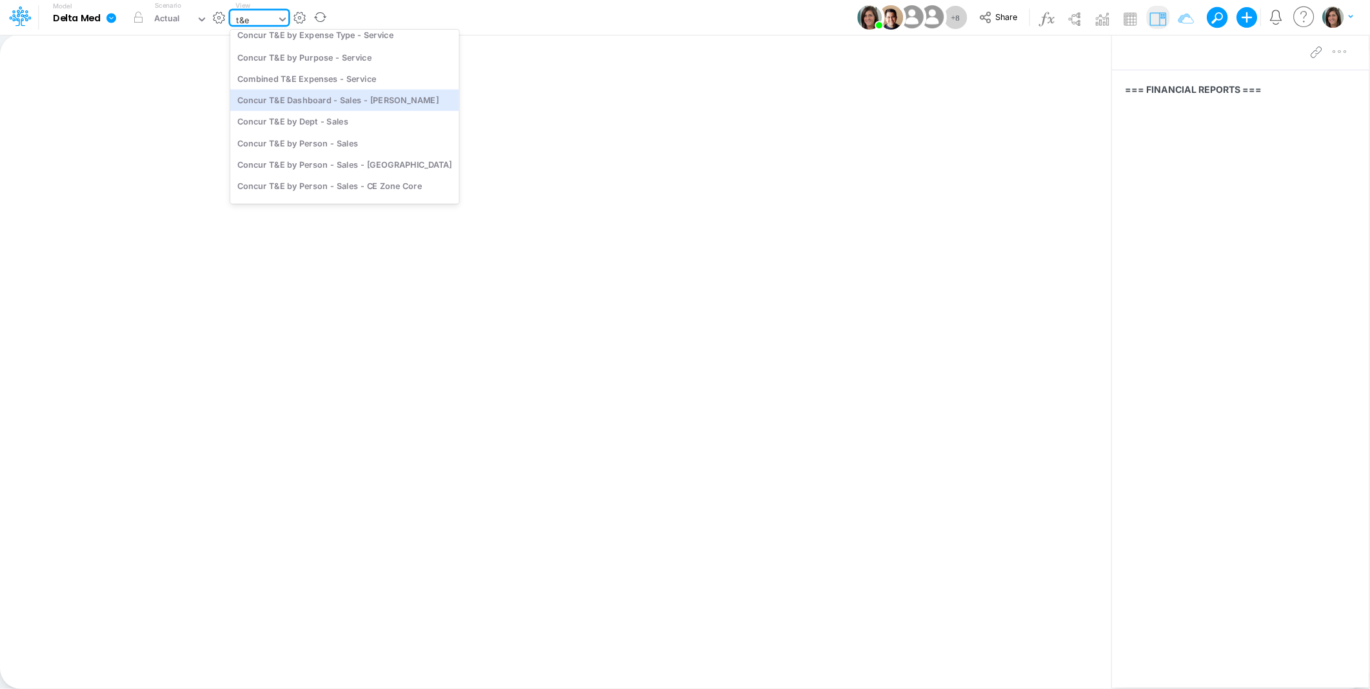
scroll to position [768, 0]
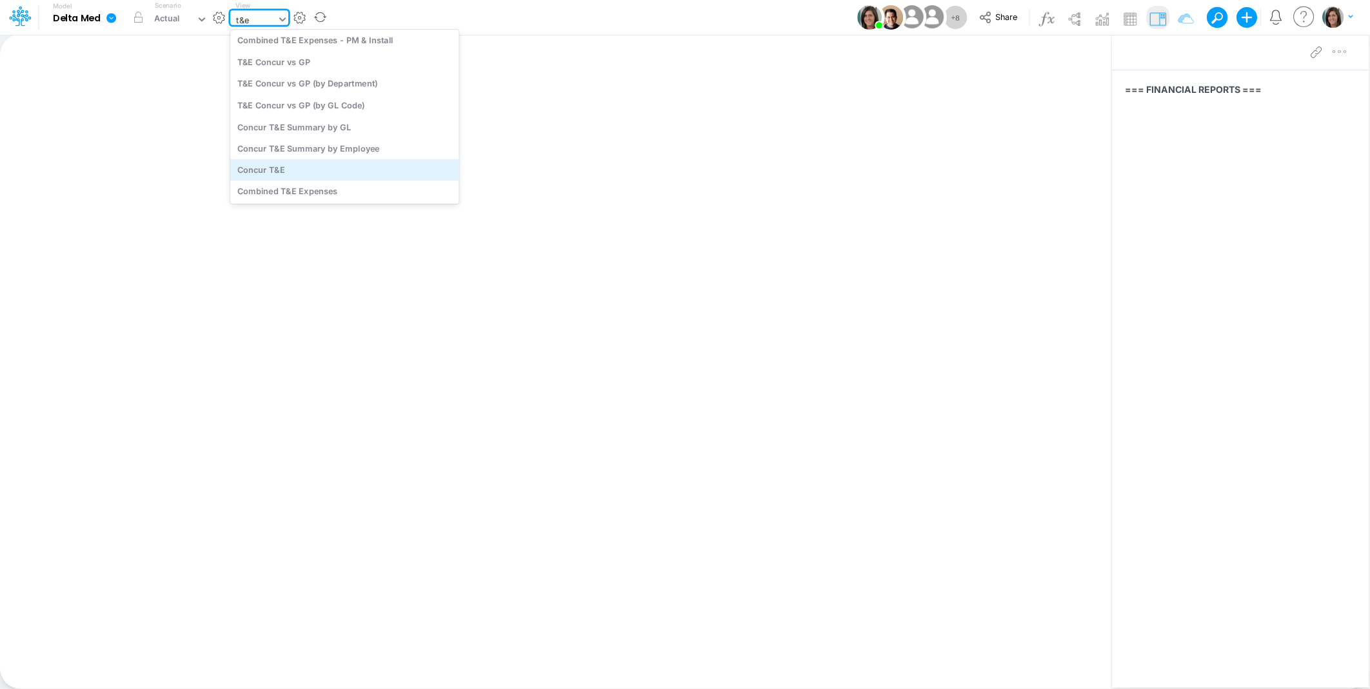
click at [342, 170] on div "Concur T&E" at bounding box center [344, 169] width 229 height 21
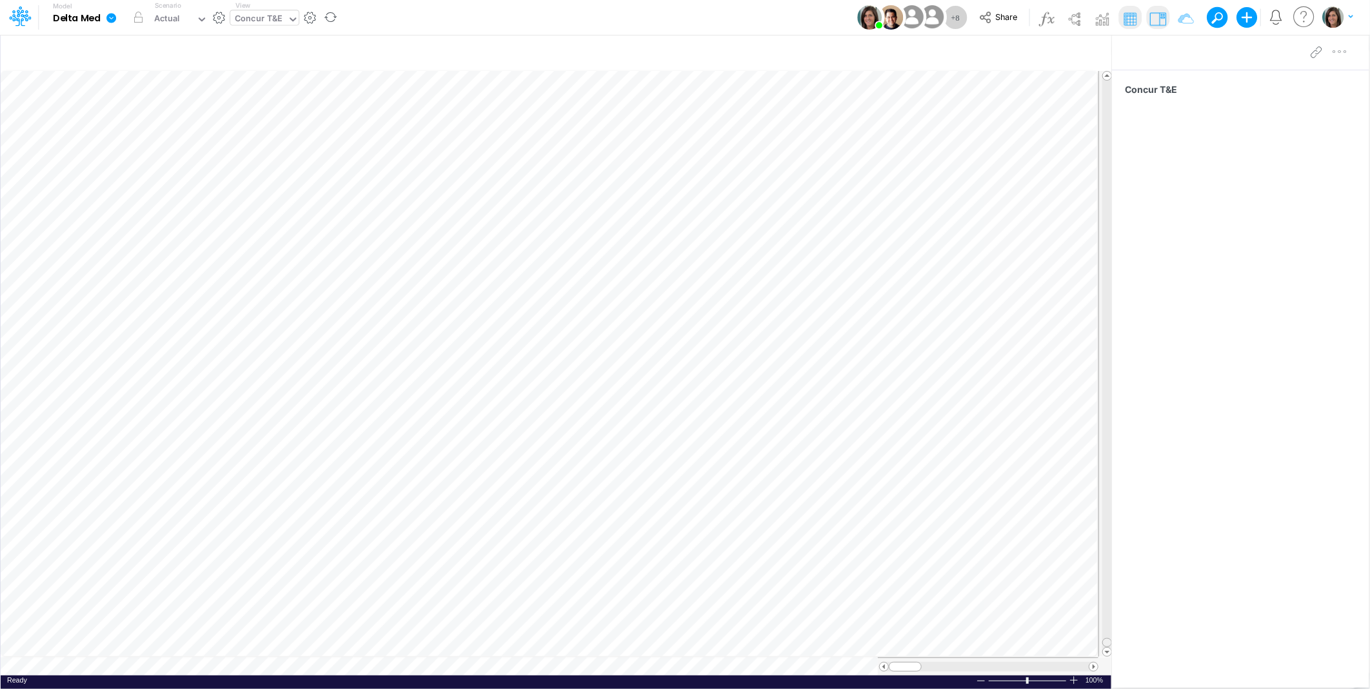
click at [1096, 646] on tr at bounding box center [557, 364] width 1112 height 586
click at [262, 24] on div "Concur T&E" at bounding box center [259, 19] width 48 height 15
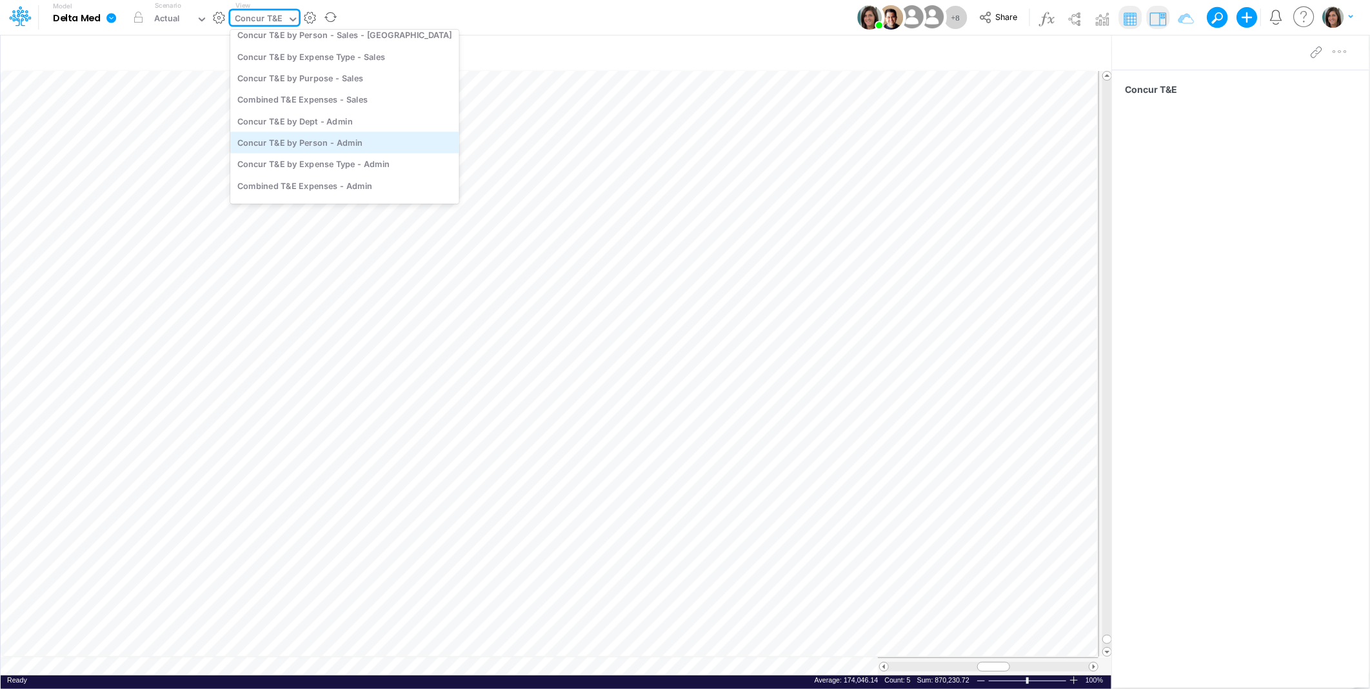
scroll to position [989, 0]
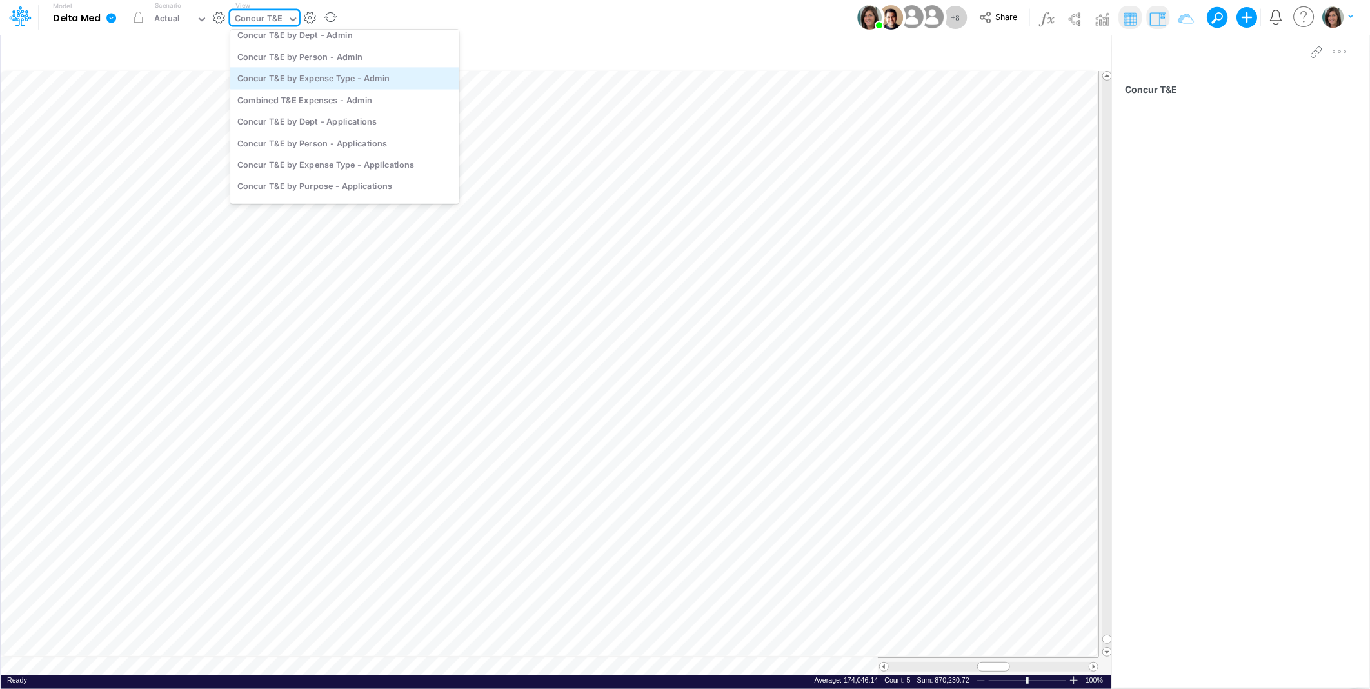
click at [388, 80] on div "Concur T&E by Expense Type - Admin" at bounding box center [344, 78] width 229 height 21
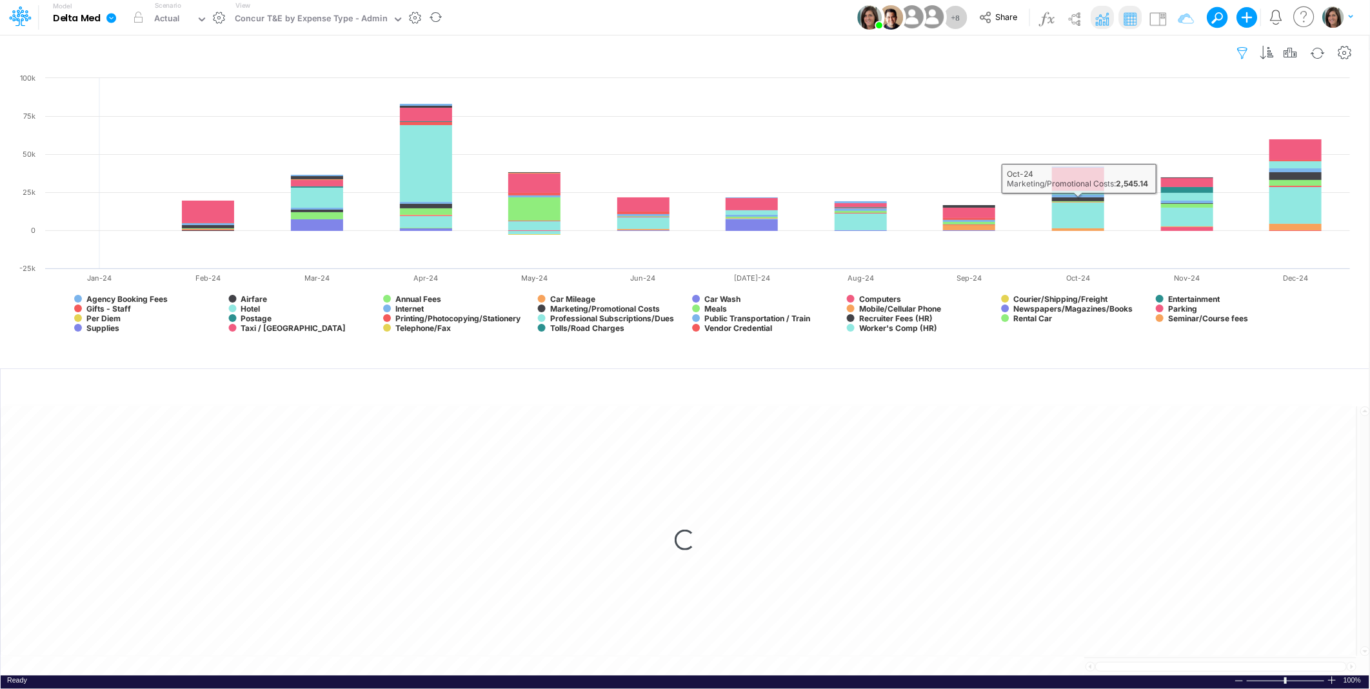
click at [1246, 53] on icon "button" at bounding box center [1242, 53] width 19 height 14
select select "tableSearchOR"
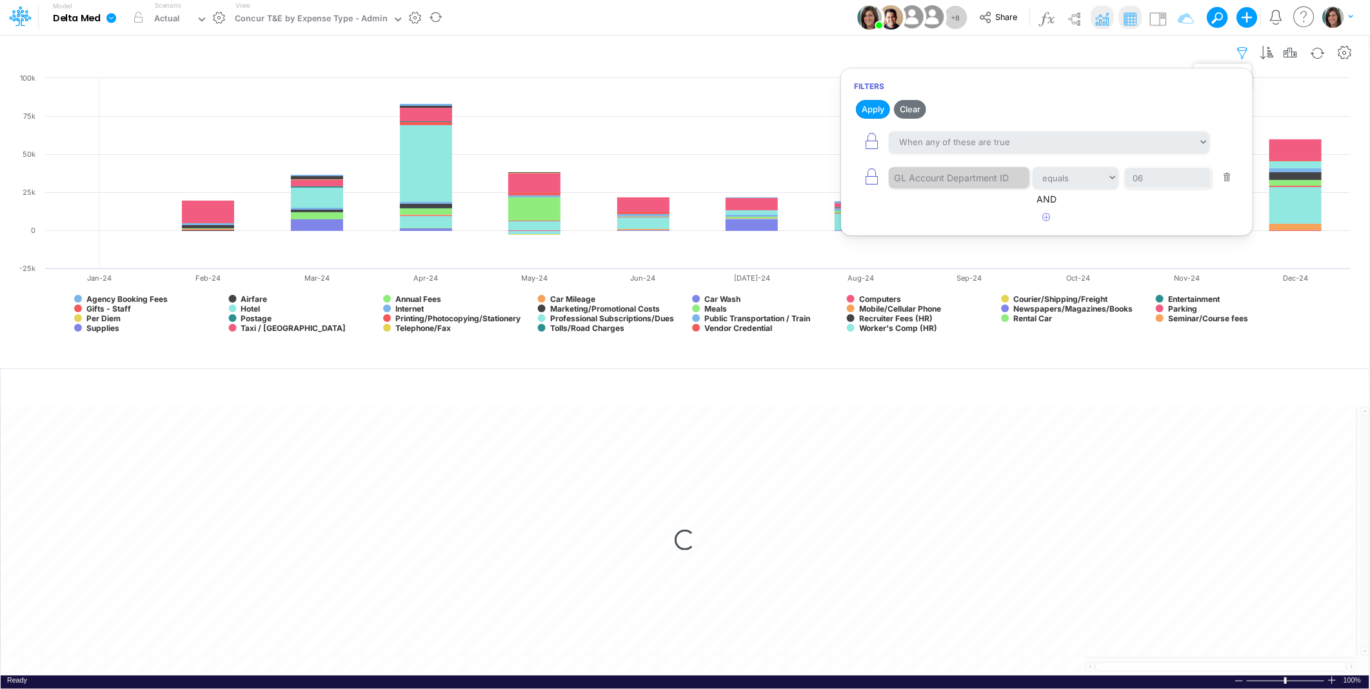
click at [1243, 53] on icon "button" at bounding box center [1242, 53] width 19 height 14
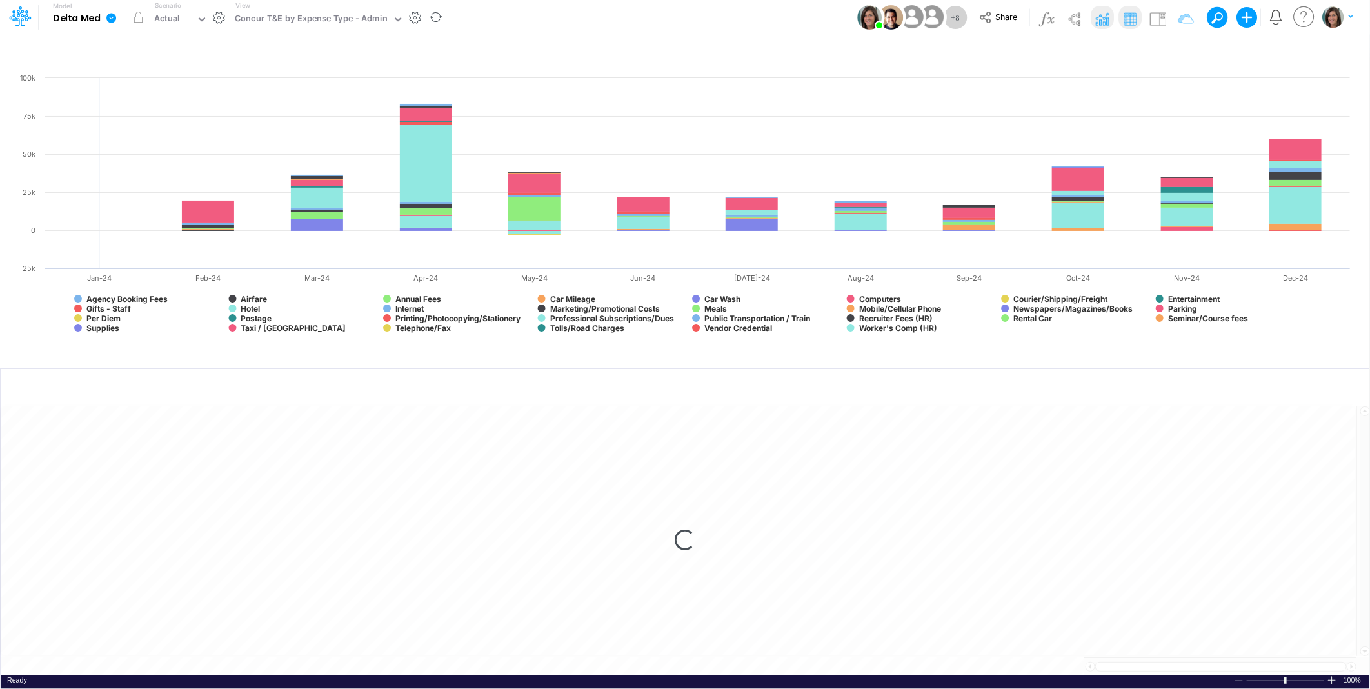
click at [770, 12] on div "Model Delta Med Edit model settings Duplicate Import QuickBooks QuickBooks Onli…" at bounding box center [684, 17] width 1233 height 35
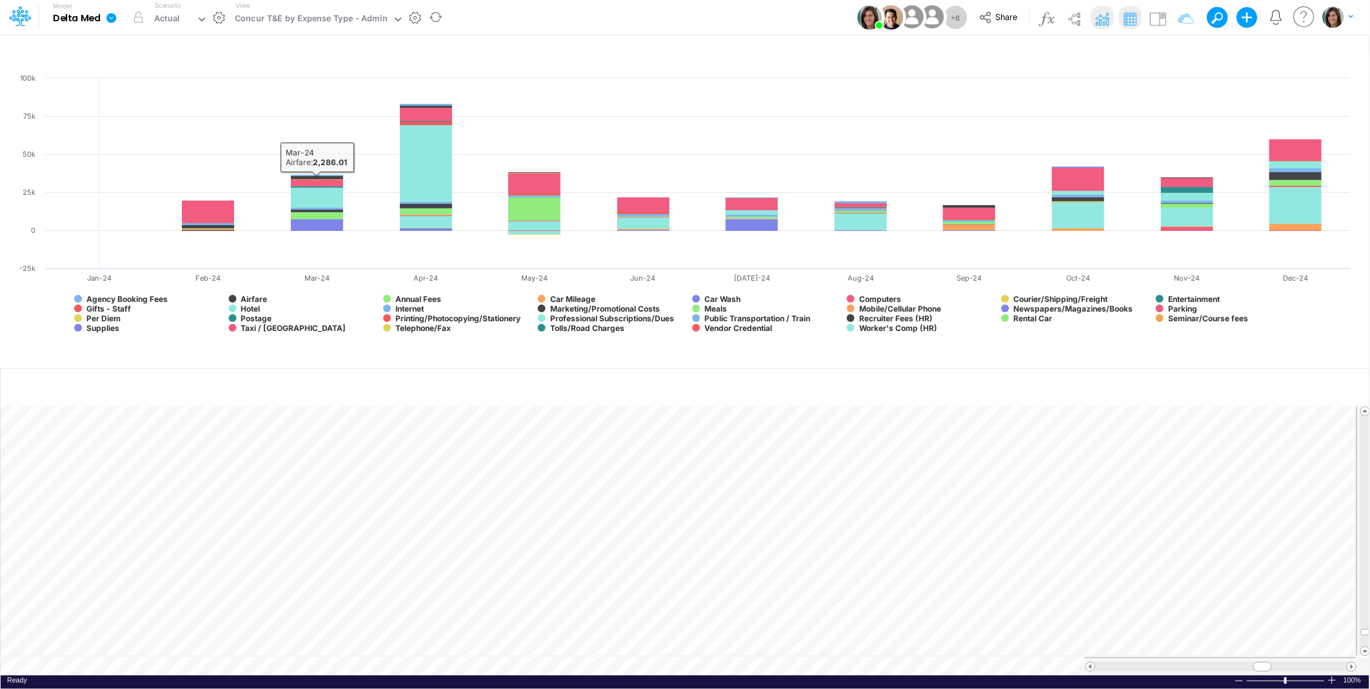
click at [513, 14] on div "Model Delta Med Edit model settings Duplicate Import QuickBooks QuickBooks Onli…" at bounding box center [684, 17] width 1233 height 35
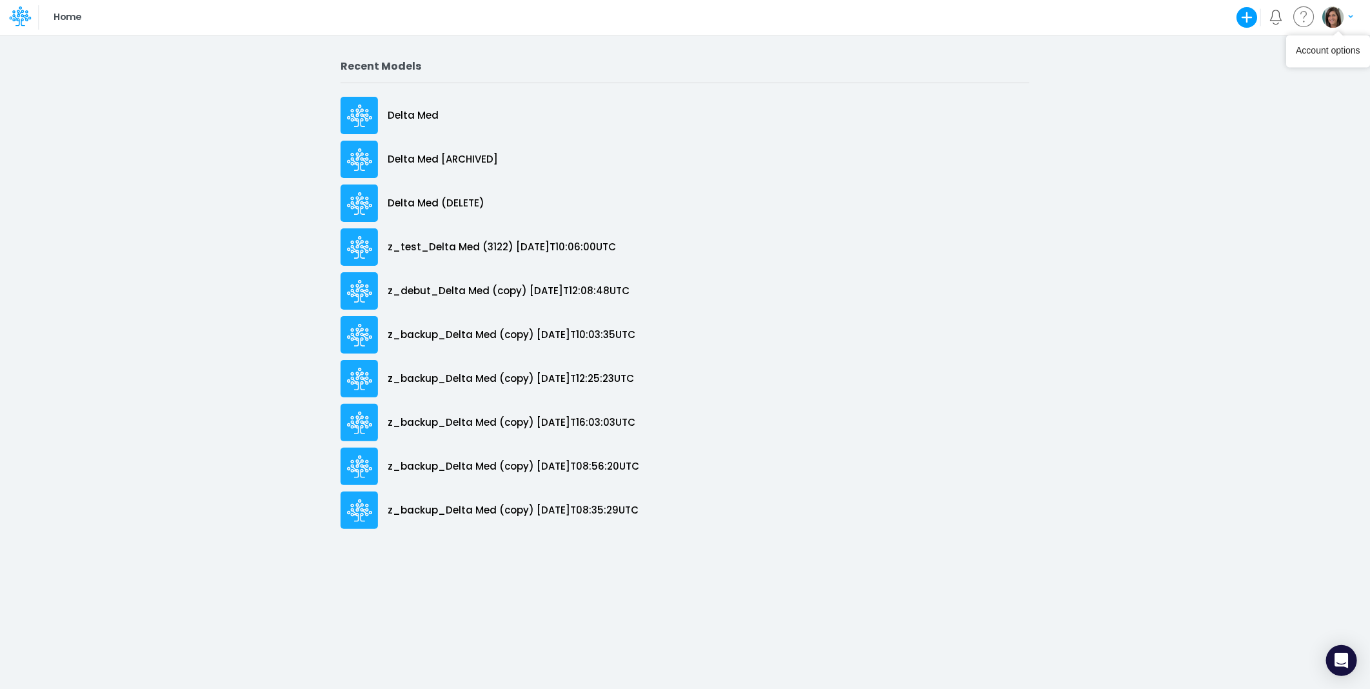
click at [1335, 22] on img "button" at bounding box center [1332, 16] width 21 height 21
click at [1262, 99] on button "Log out" at bounding box center [1284, 105] width 138 height 20
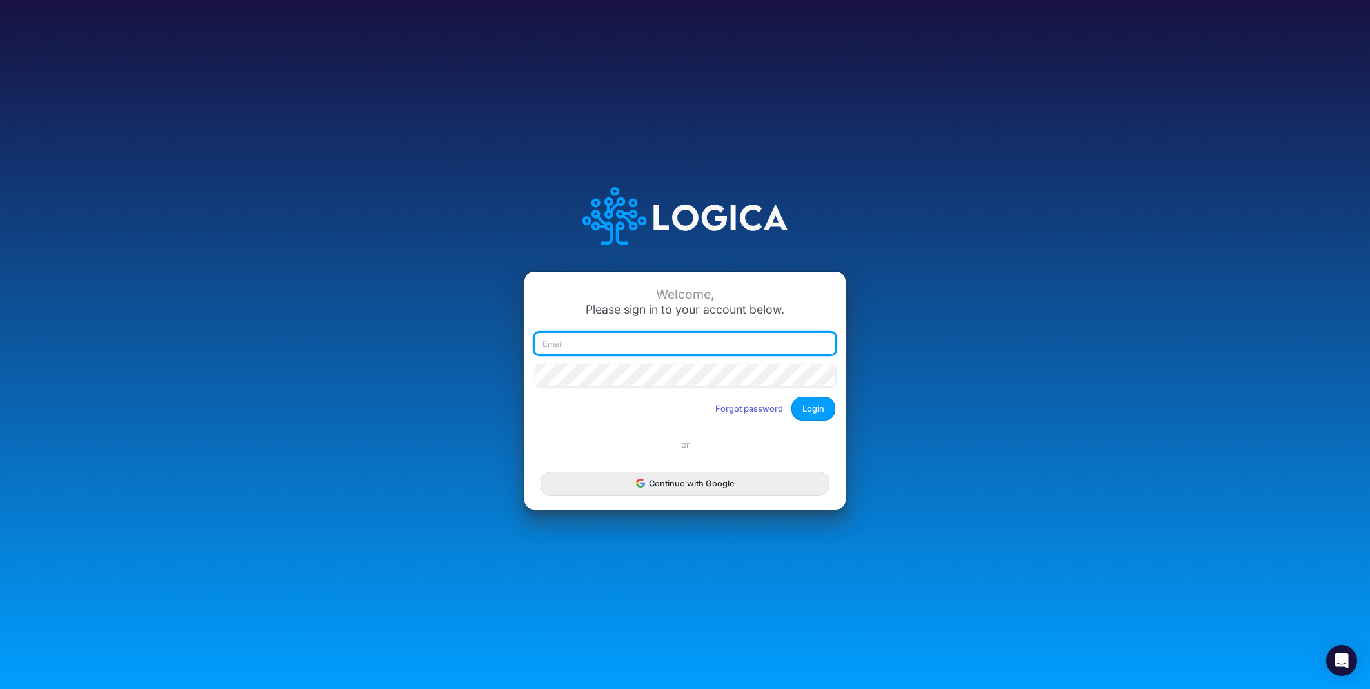
type input "[PERSON_NAME][EMAIL_ADDRESS][PERSON_NAME][DOMAIN_NAME]"
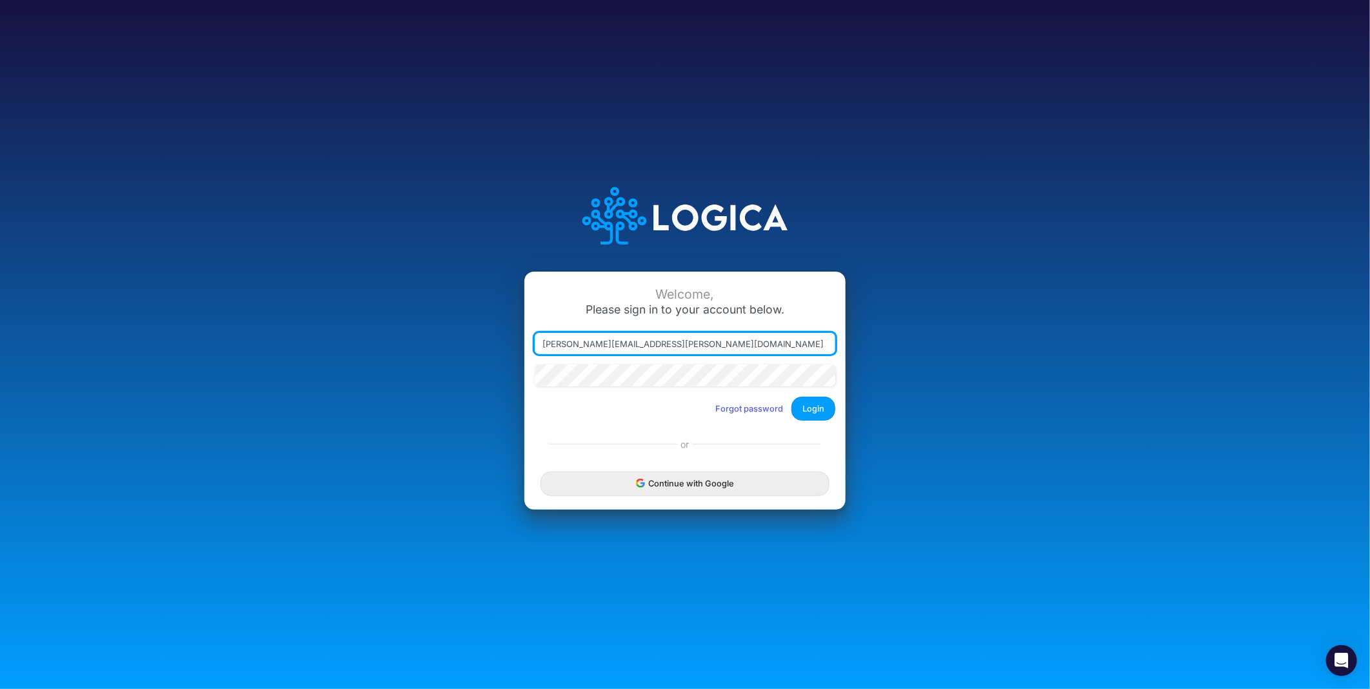
drag, startPoint x: 600, startPoint y: 344, endPoint x: 996, endPoint y: 353, distance: 395.4
click at [996, 353] on div "Welcome, Please sign in to your account below. [PERSON_NAME][EMAIL_ADDRESS][PER…" at bounding box center [684, 345] width 913 height 368
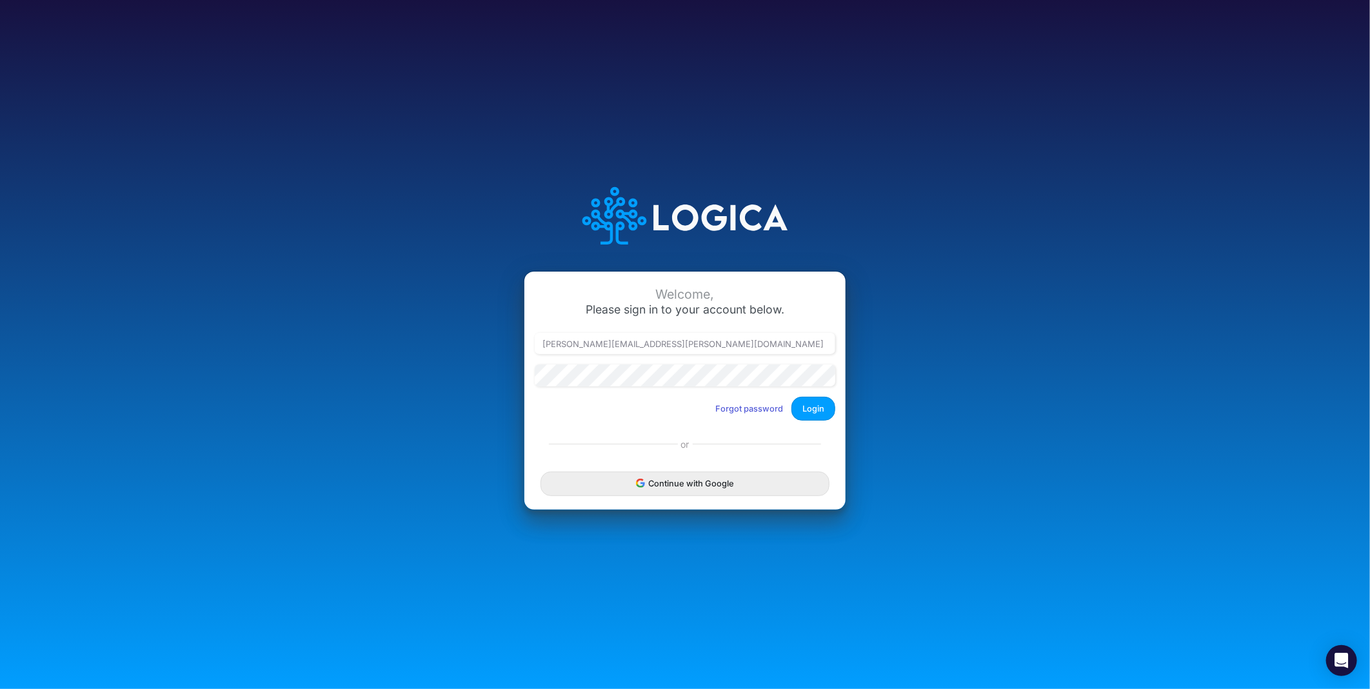
click at [910, 359] on div "Welcome, Please sign in to your account below. [PERSON_NAME][EMAIL_ADDRESS][PER…" at bounding box center [684, 345] width 913 height 368
click at [807, 415] on button "Login" at bounding box center [813, 409] width 44 height 24
